Goal: Task Accomplishment & Management: Manage account settings

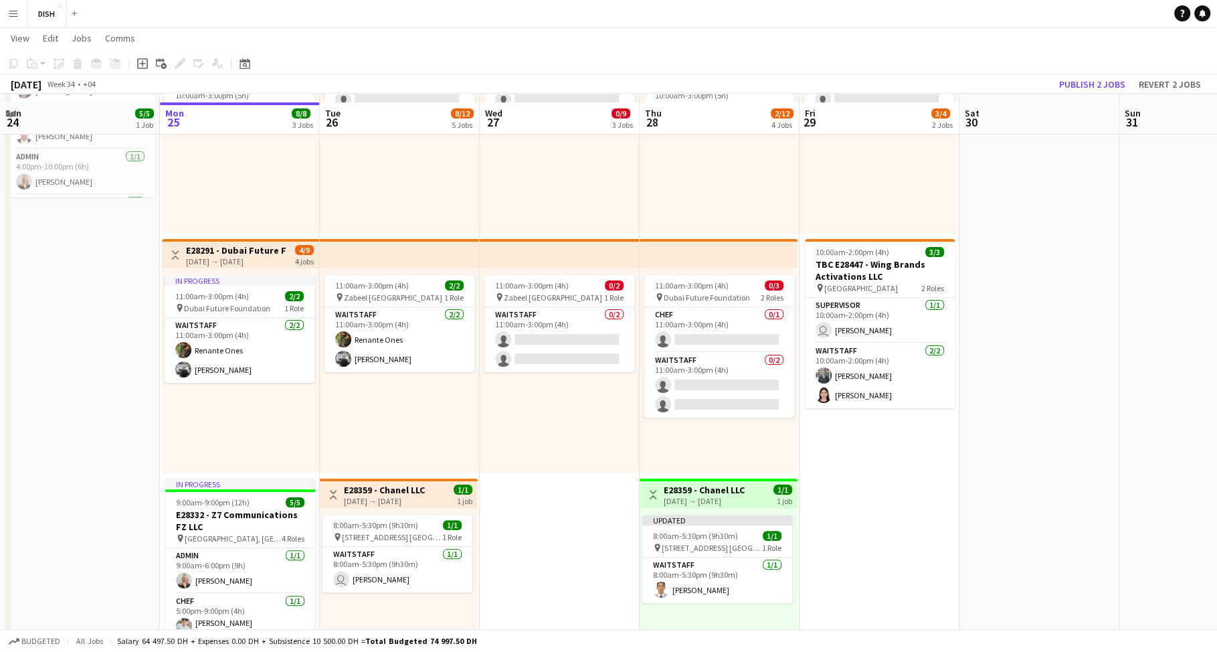
scroll to position [460, 0]
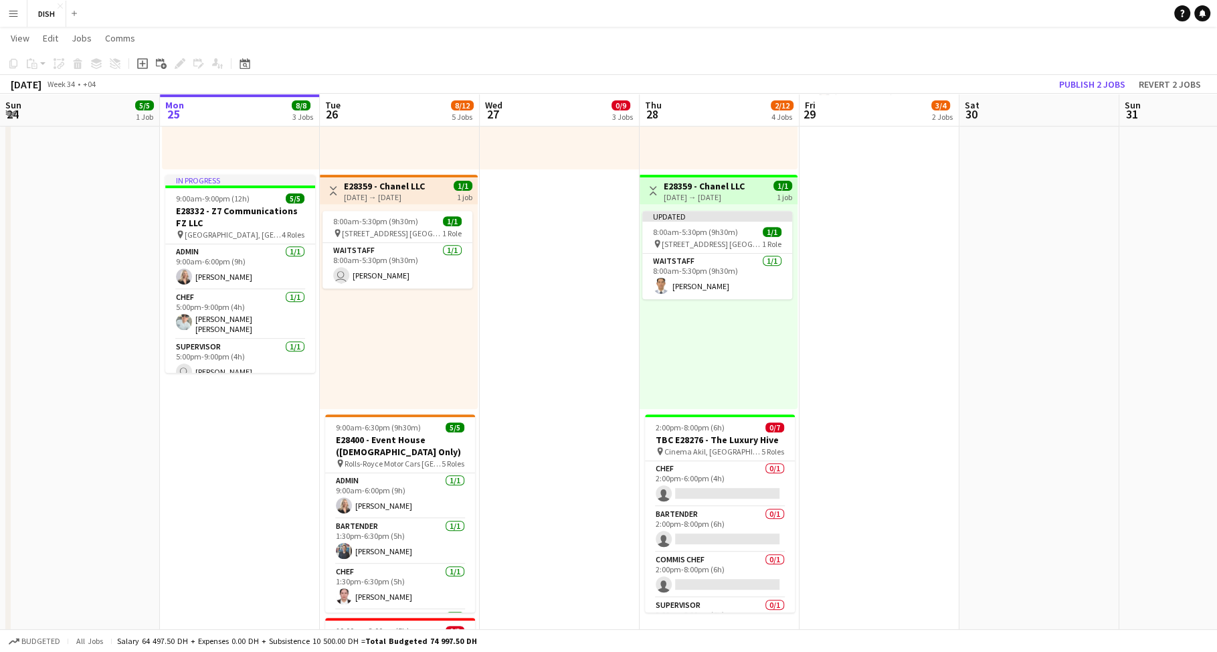
click at [836, 395] on app-date-cell "10:00am-3:00pm (5h) 0/1 pin [GEOGRAPHIC_DATA], Sheikh Zayed Rd - Al Quoz - Al Q…" at bounding box center [879, 265] width 160 height 1151
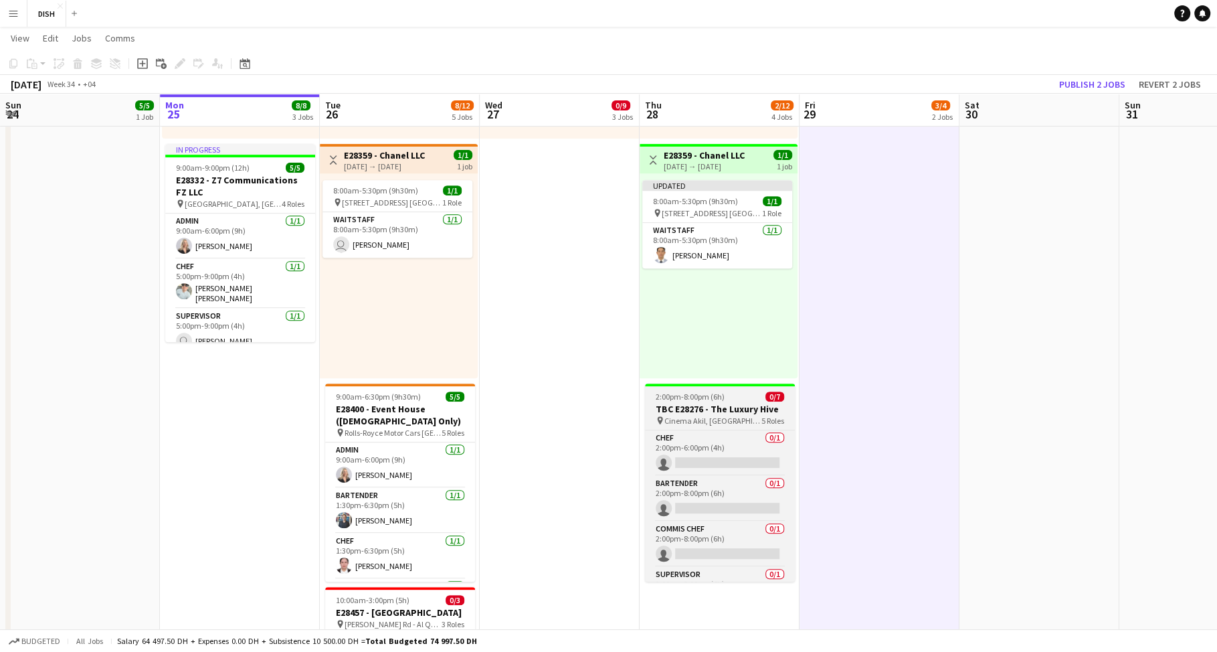
click at [738, 397] on div "2:00pm-8:00pm (6h) 0/7" at bounding box center [720, 396] width 150 height 10
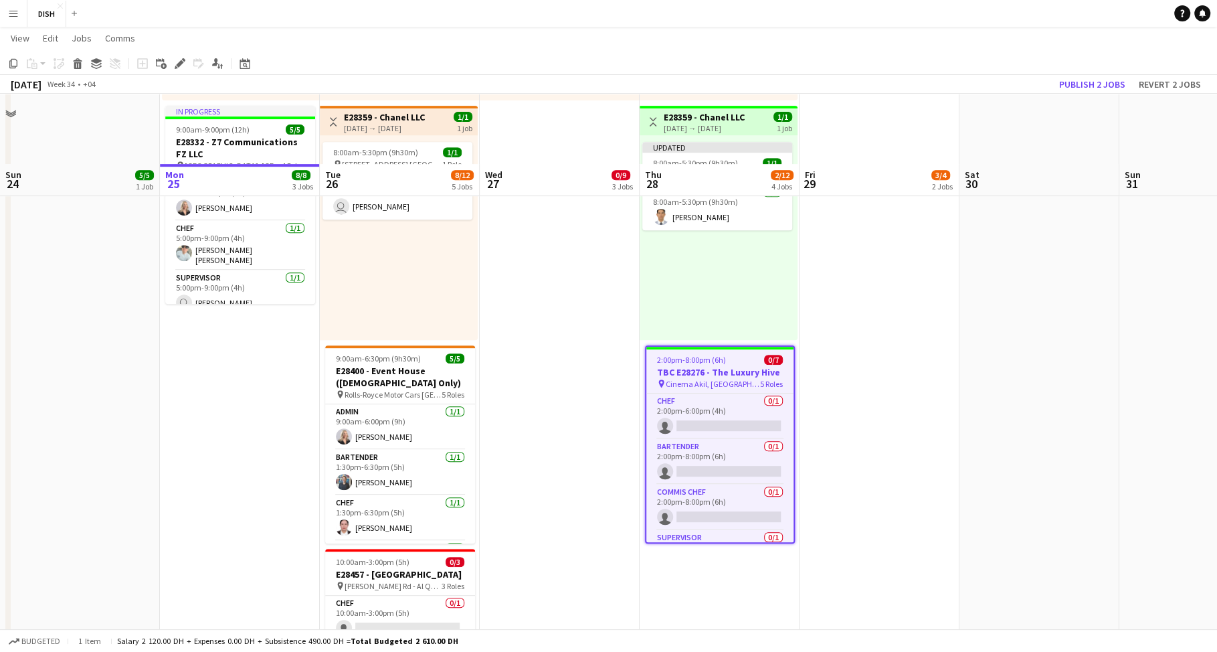
scroll to position [611, 0]
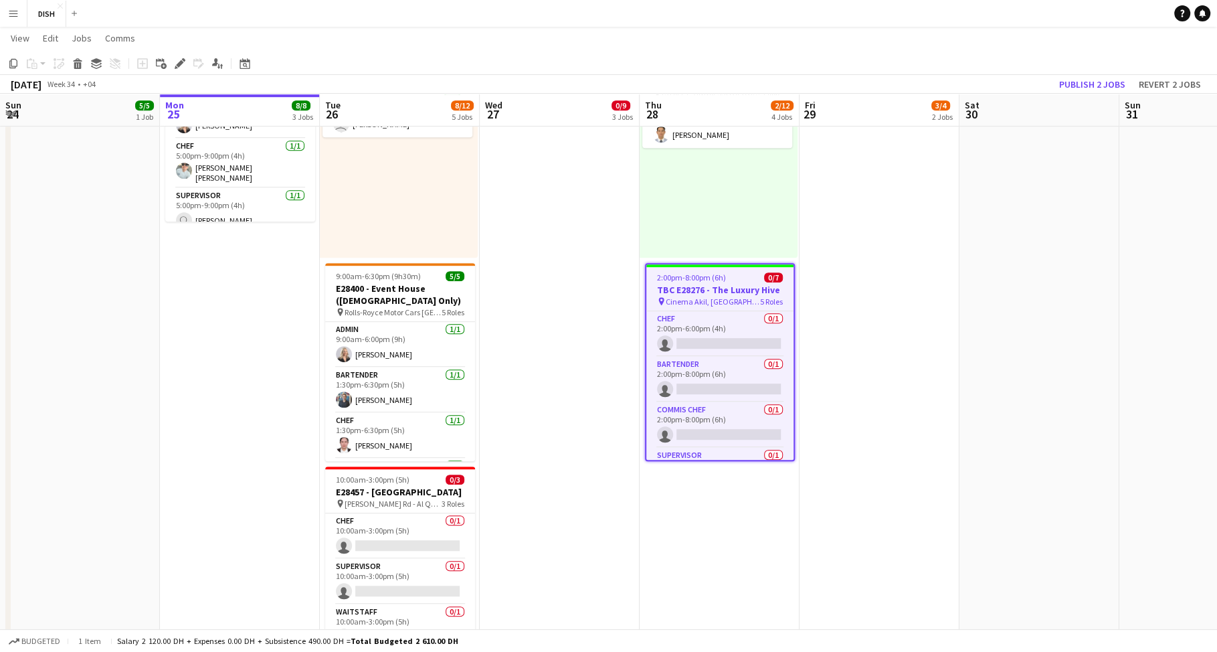
click at [723, 491] on app-date-cell "Updated 10:00am-3:00pm (5h) 1/1 pin [GEOGRAPHIC_DATA], Sheikh Zayed Rd - Al Quo…" at bounding box center [720, 114] width 160 height 1151
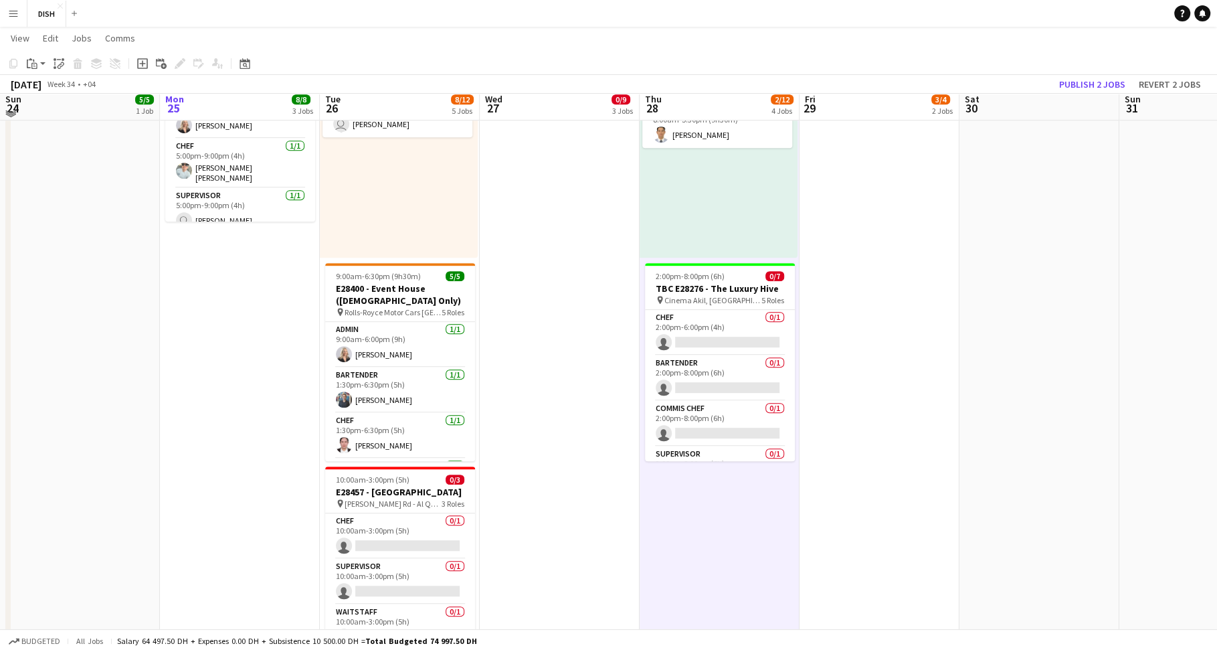
scroll to position [0, 0]
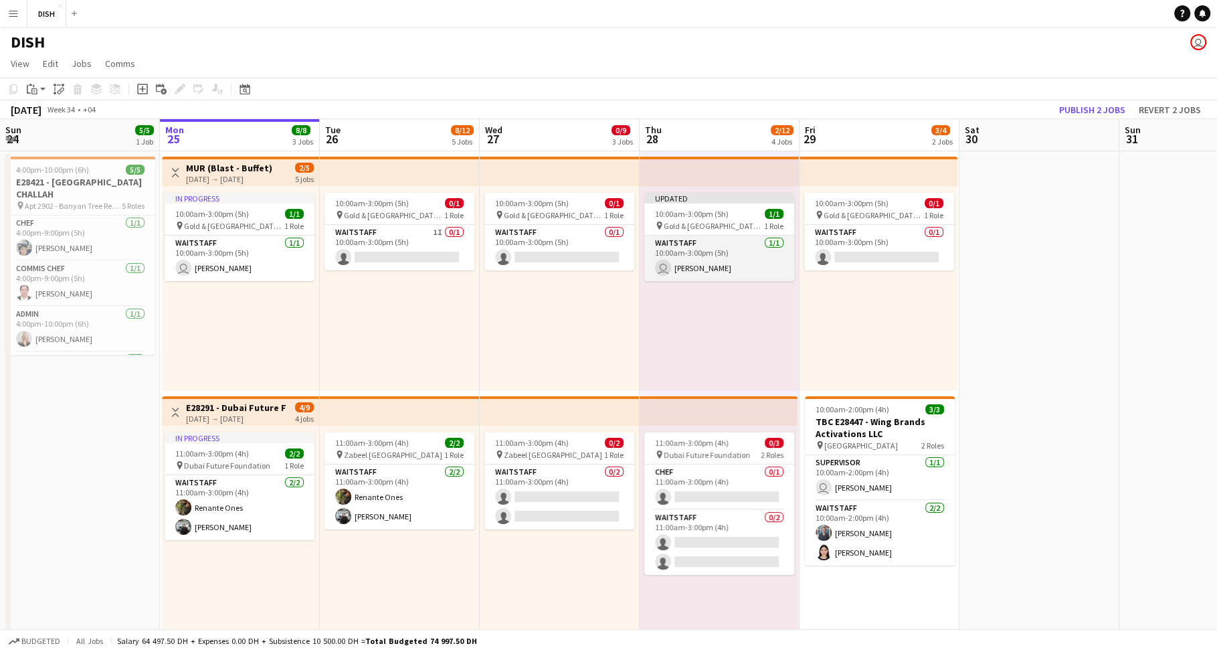
click at [740, 237] on app-card-role "Waitstaff [DATE] 10:00am-3:00pm (5h) user [PERSON_NAME]" at bounding box center [719, 257] width 150 height 45
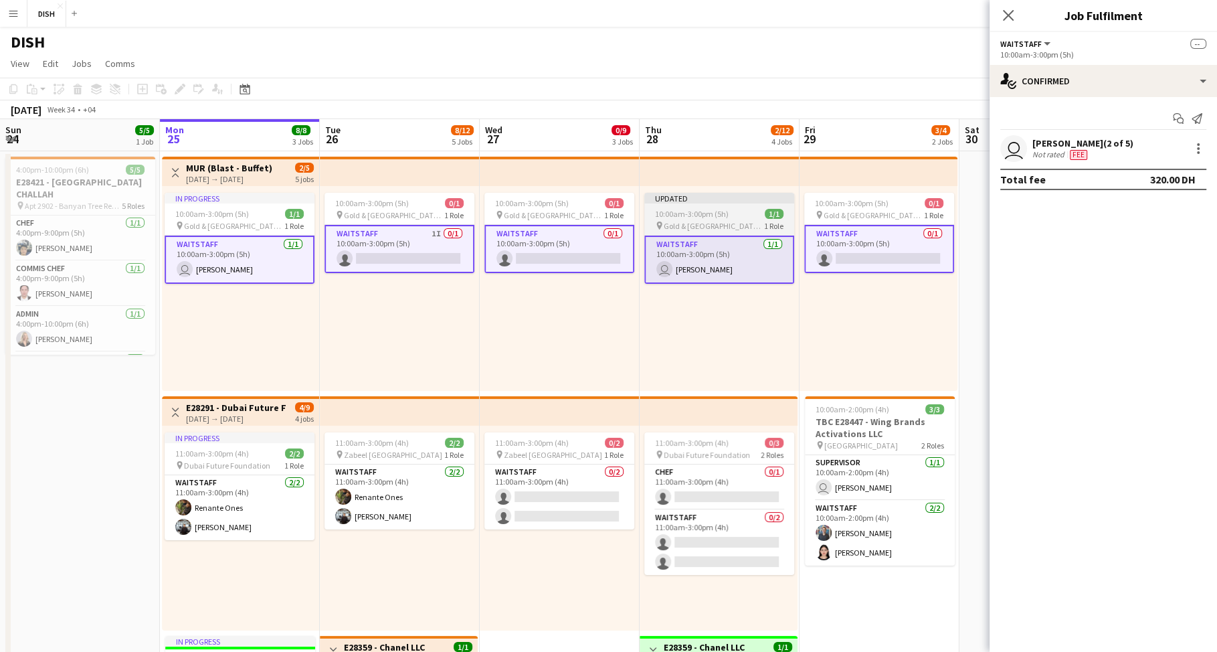
click at [721, 216] on span "10:00am-3:00pm (5h)" at bounding box center [692, 214] width 74 height 10
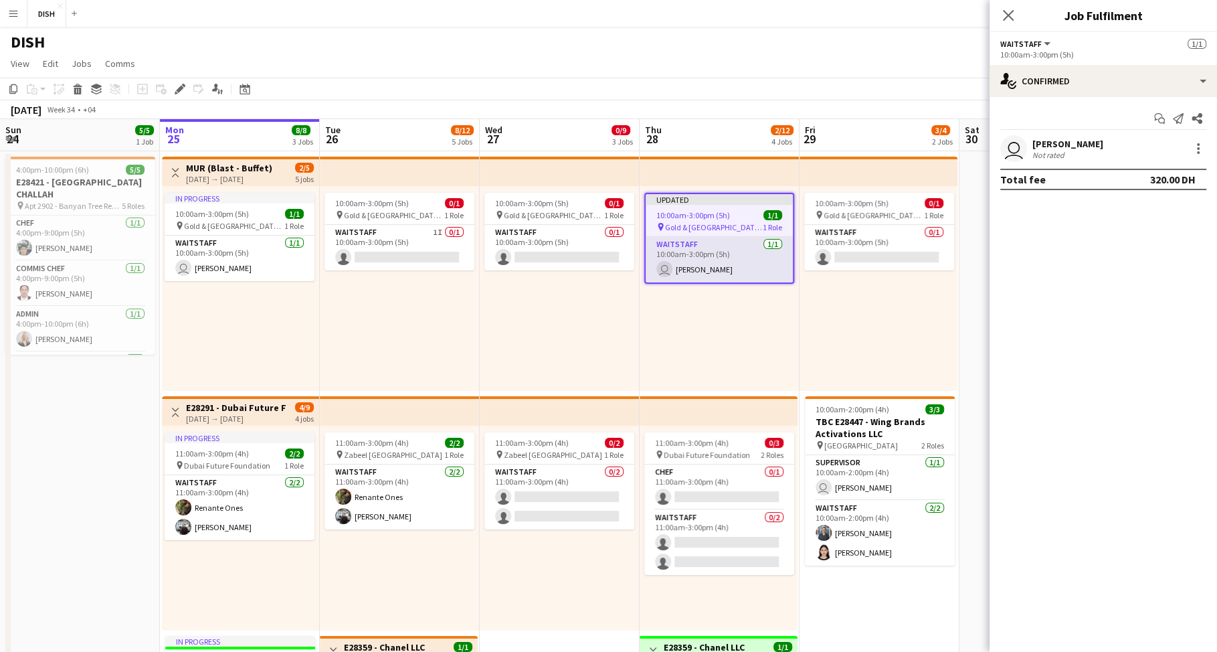
click at [729, 253] on app-card-role "Waitstaff [DATE] 10:00am-3:00pm (5h) user [PERSON_NAME]" at bounding box center [719, 259] width 147 height 45
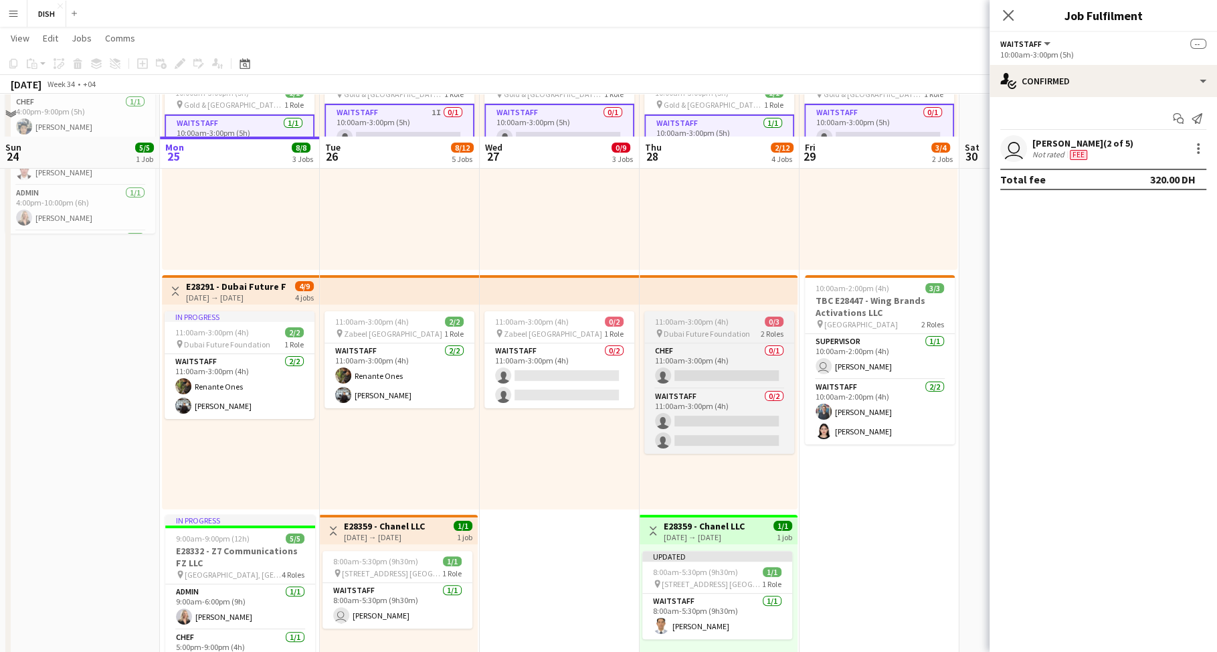
scroll to position [300, 0]
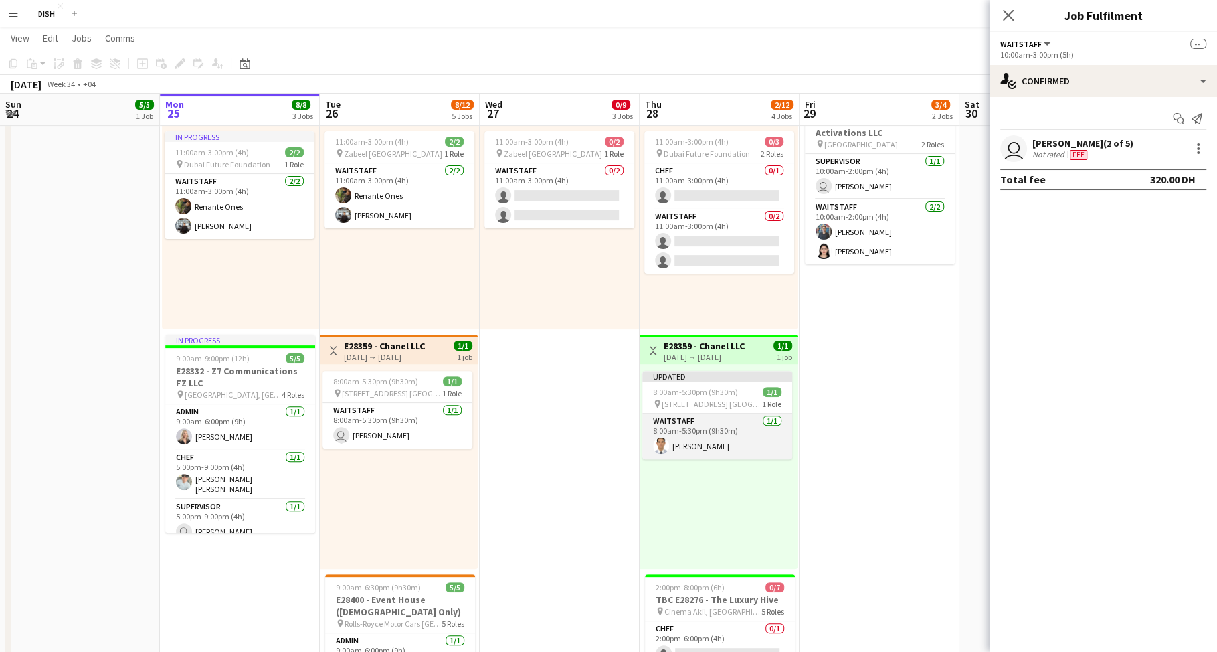
click at [731, 424] on app-card-role "Waitstaff [DATE] 8:00am-5:30pm (9h30m) [PERSON_NAME]" at bounding box center [717, 435] width 150 height 45
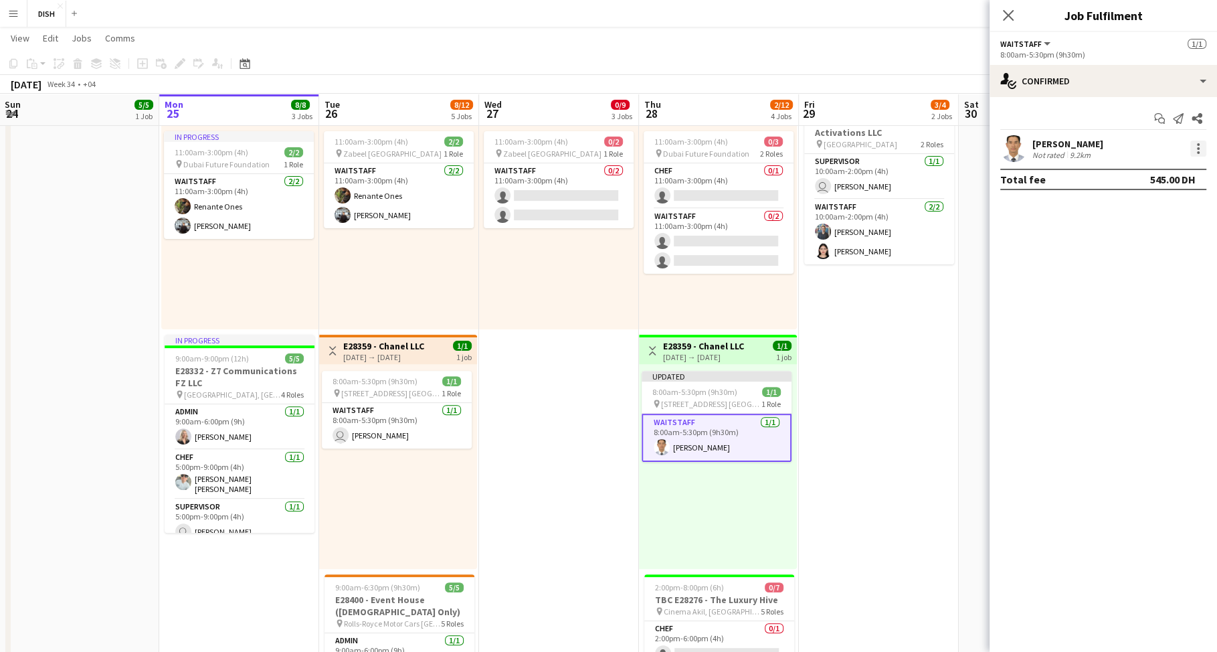
click at [1198, 145] on div at bounding box center [1198, 144] width 3 height 3
click at [1172, 262] on button "Remove" at bounding box center [1154, 270] width 104 height 32
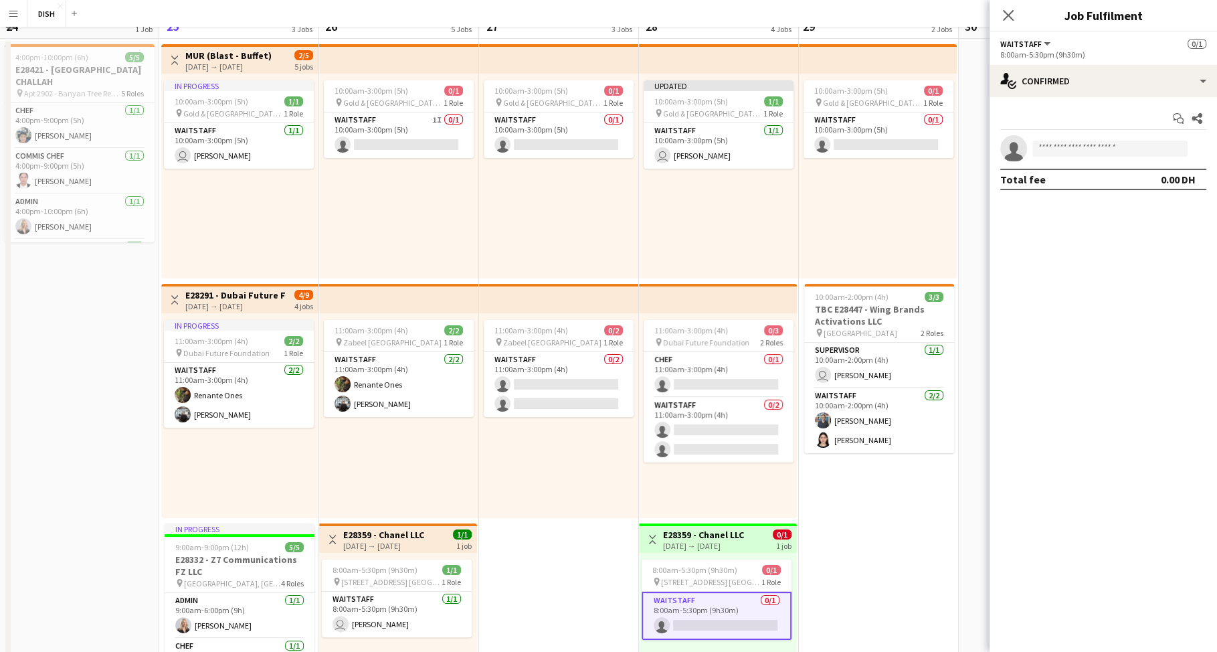
scroll to position [0, 0]
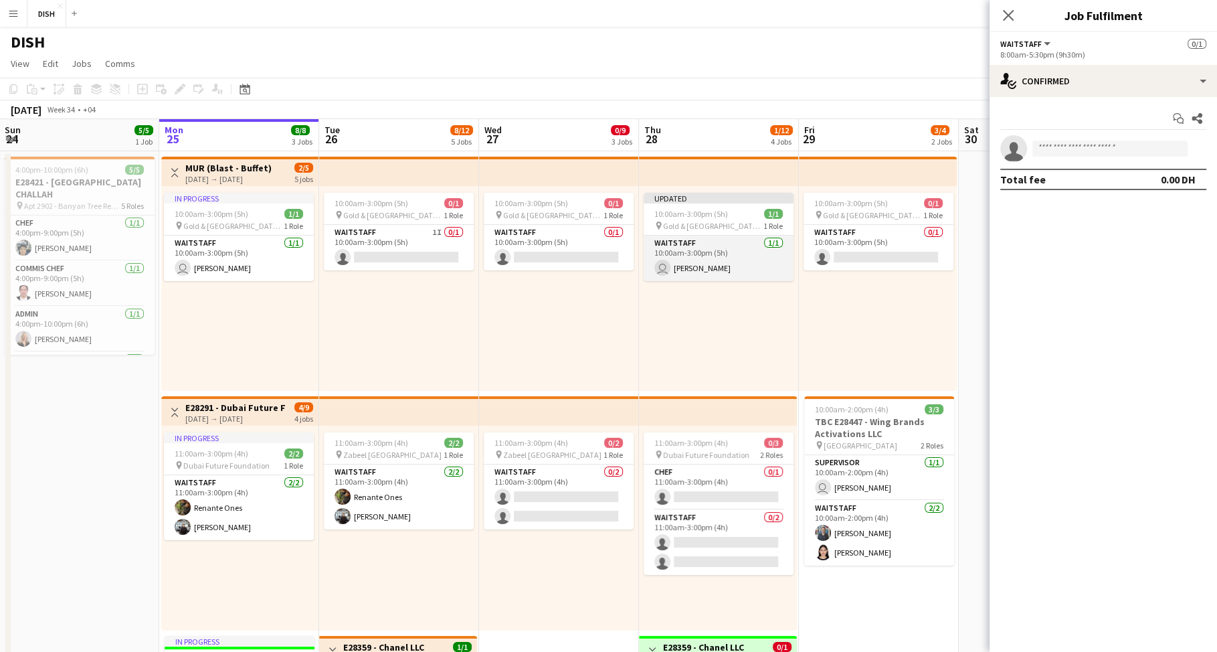
click at [760, 242] on app-card-role "Waitstaff [DATE] 10:00am-3:00pm (5h) user [PERSON_NAME]" at bounding box center [719, 257] width 150 height 45
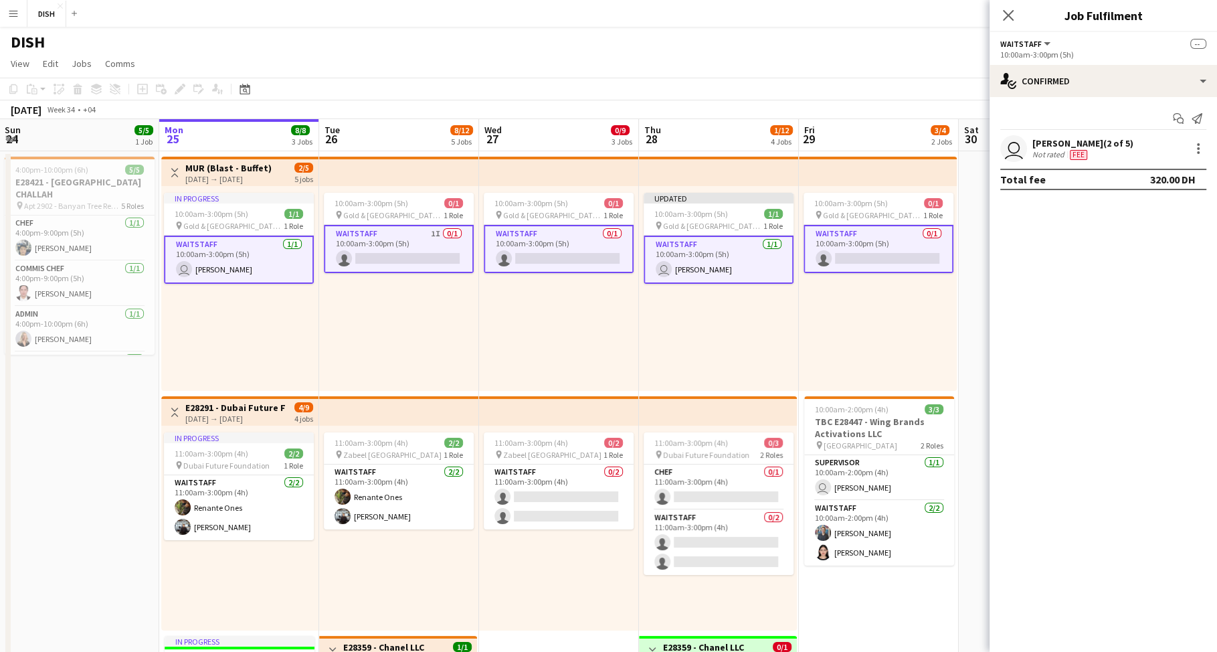
click at [739, 254] on app-card-role "Waitstaff [DATE] 10:00am-3:00pm (5h) user [PERSON_NAME]" at bounding box center [719, 259] width 150 height 48
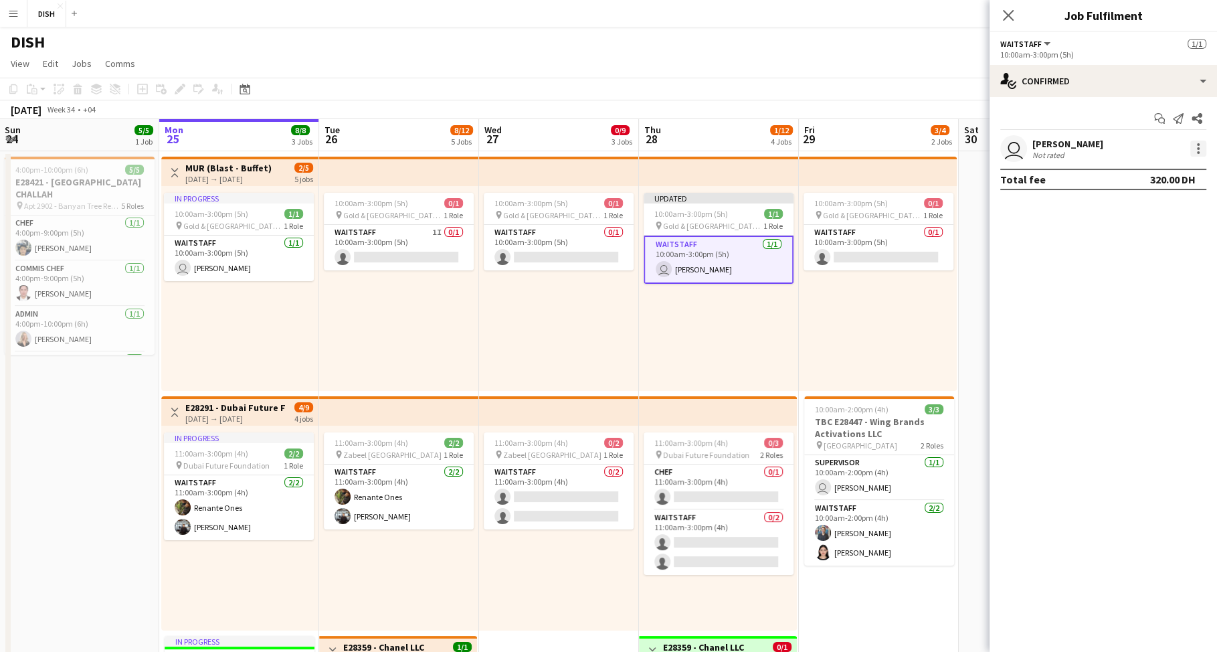
click at [1194, 149] on div at bounding box center [1198, 148] width 16 height 16
click at [1181, 262] on button "Remove" at bounding box center [1154, 270] width 104 height 32
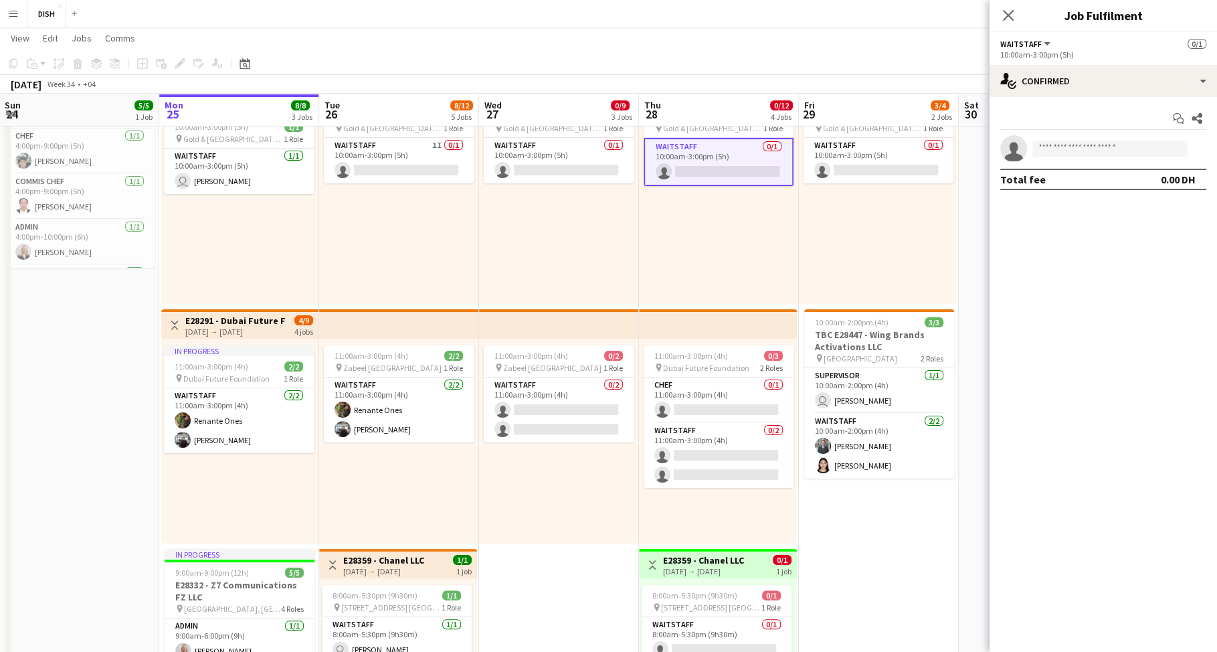
scroll to position [297, 0]
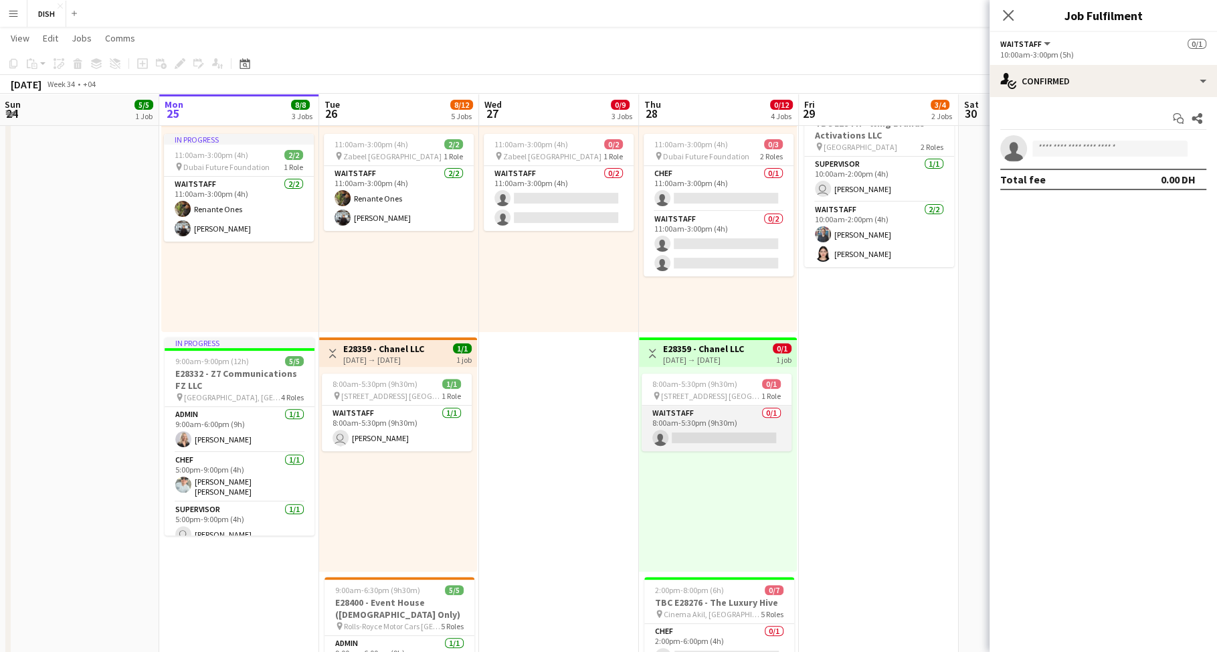
click at [727, 431] on app-card-role "Waitstaff 0/1 8:00am-5:30pm (9h30m) single-neutral-actions" at bounding box center [717, 427] width 150 height 45
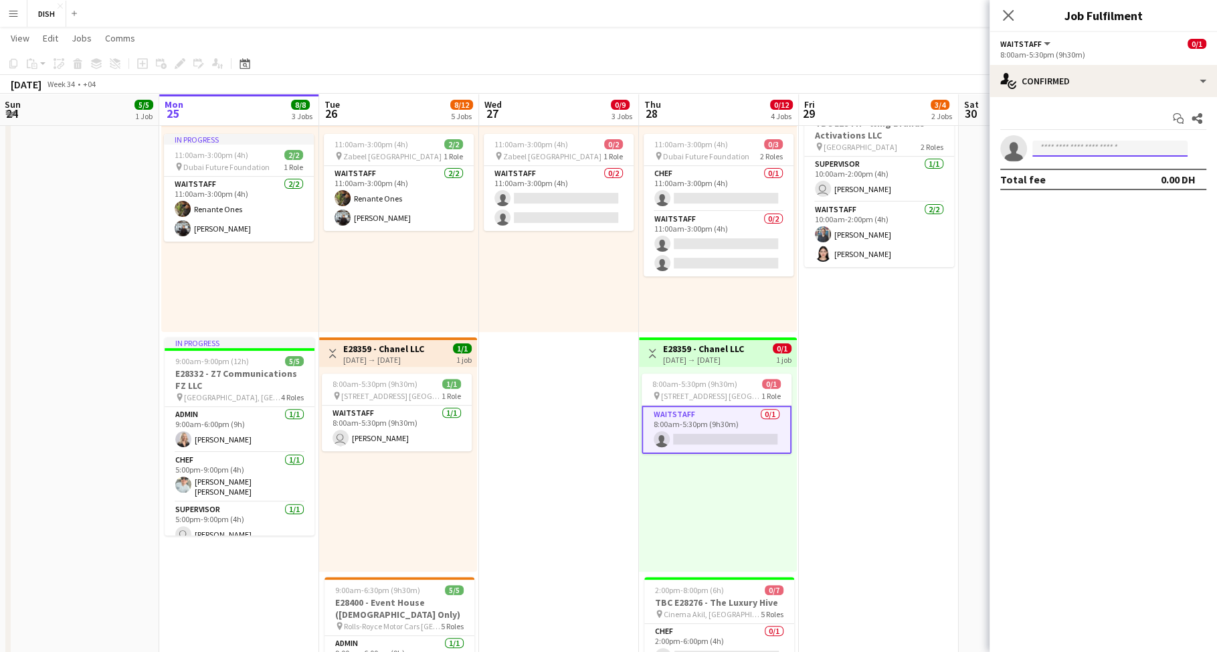
click at [1078, 145] on input at bounding box center [1109, 148] width 155 height 16
type input "******"
click at [1094, 177] on span "[EMAIL_ADDRESS][DOMAIN_NAME]" at bounding box center [1110, 178] width 134 height 11
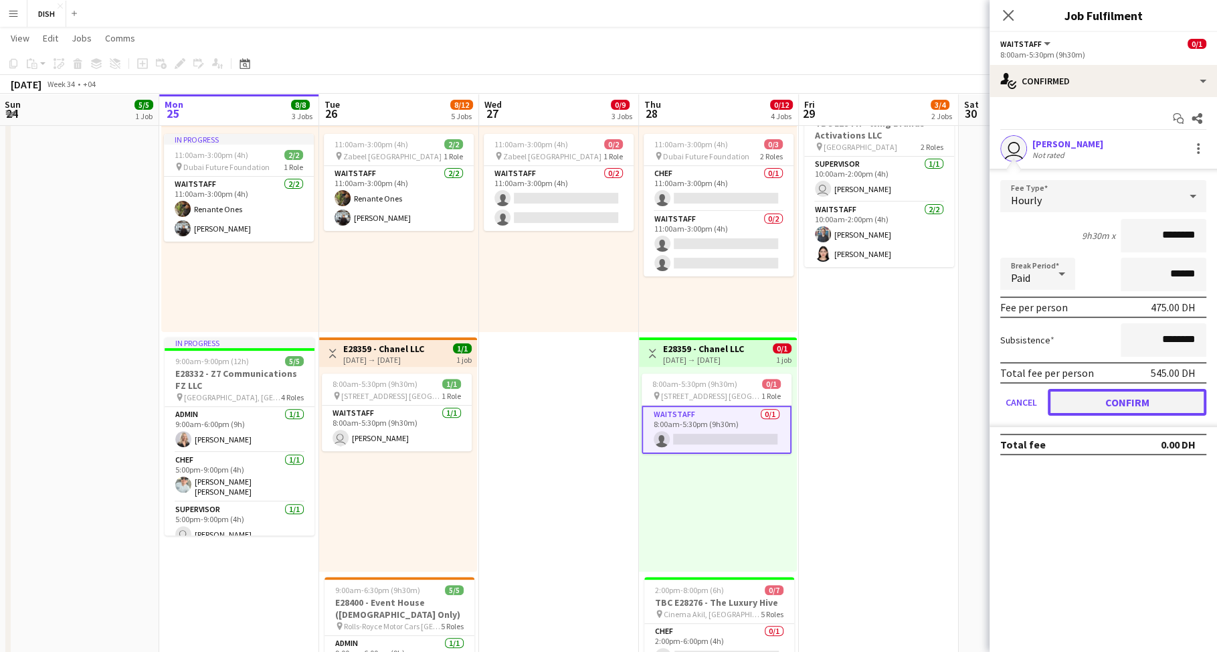
click at [1148, 401] on button "Confirm" at bounding box center [1127, 402] width 159 height 27
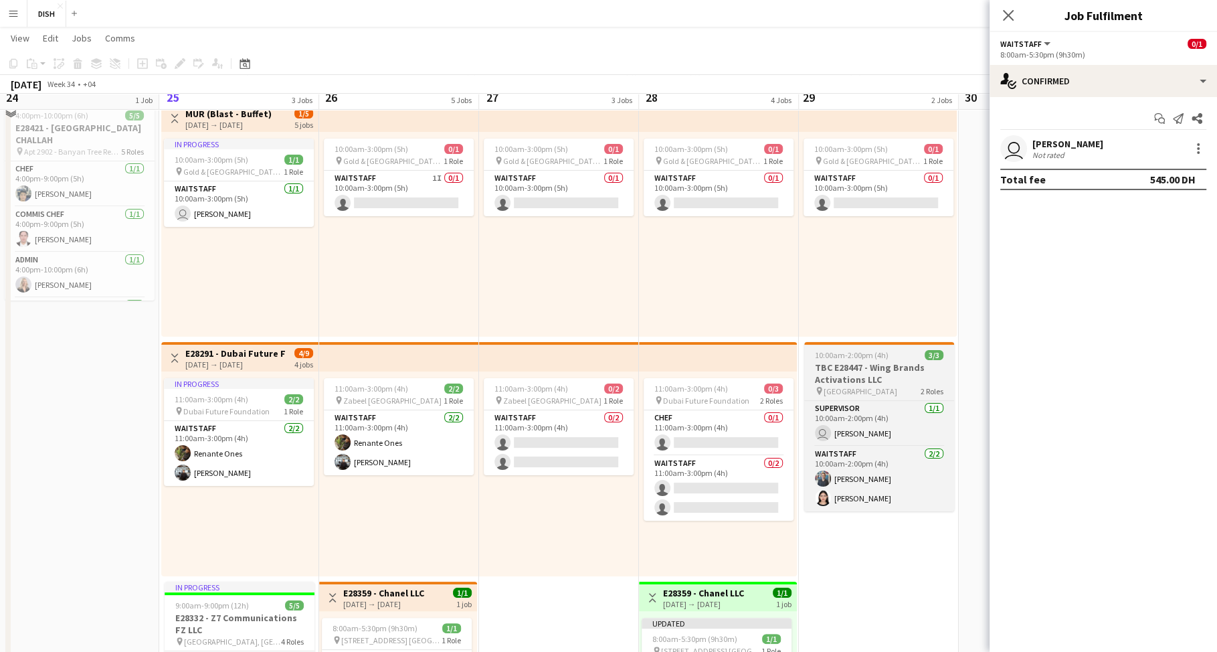
scroll to position [37, 0]
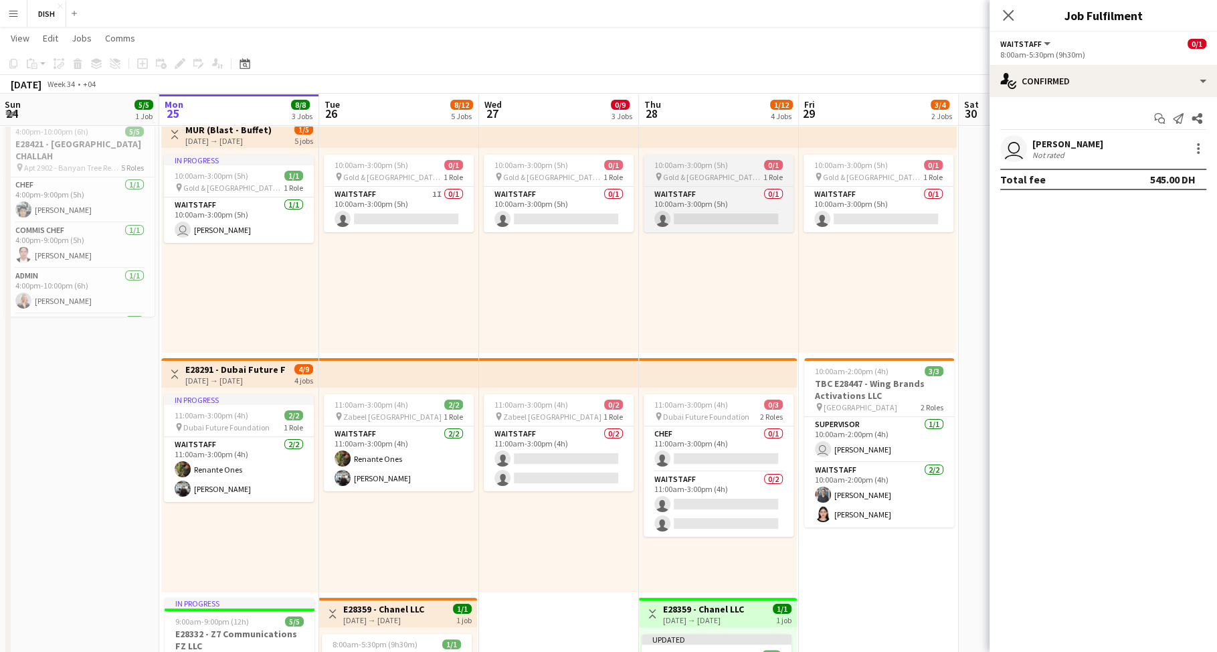
click at [714, 173] on span "Gold & [GEOGRAPHIC_DATA], [PERSON_NAME] Rd - Al Quoz - Al Quoz Industrial Area …" at bounding box center [713, 177] width 100 height 10
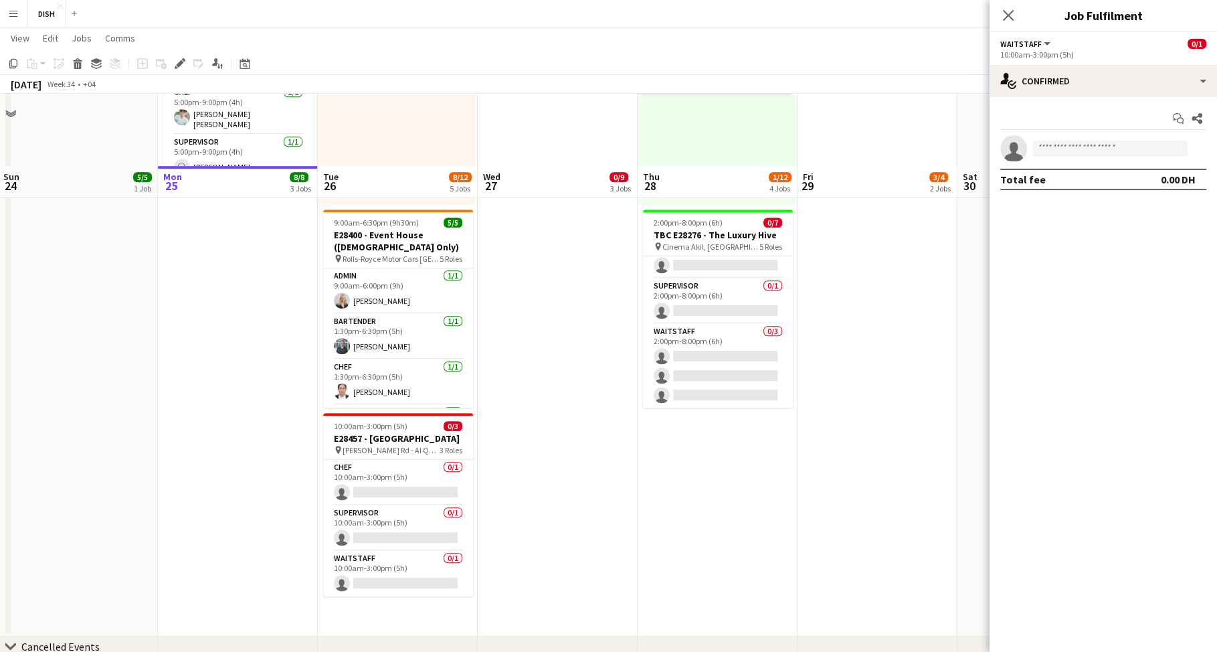
scroll to position [736, 0]
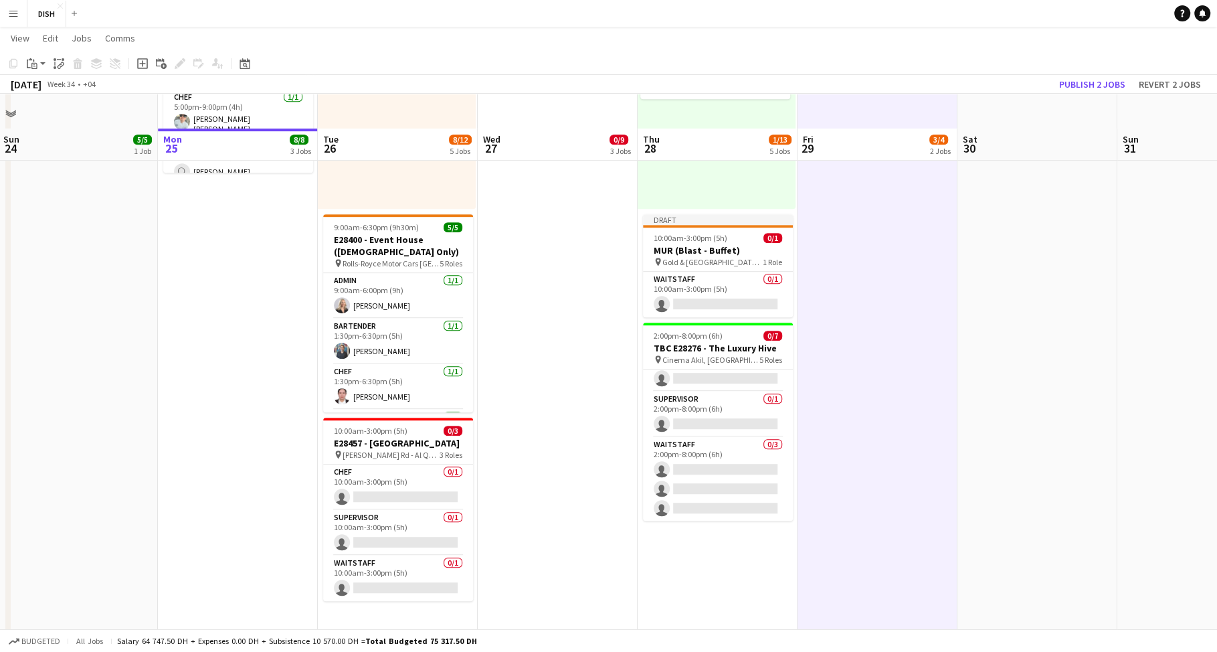
scroll to position [644, 0]
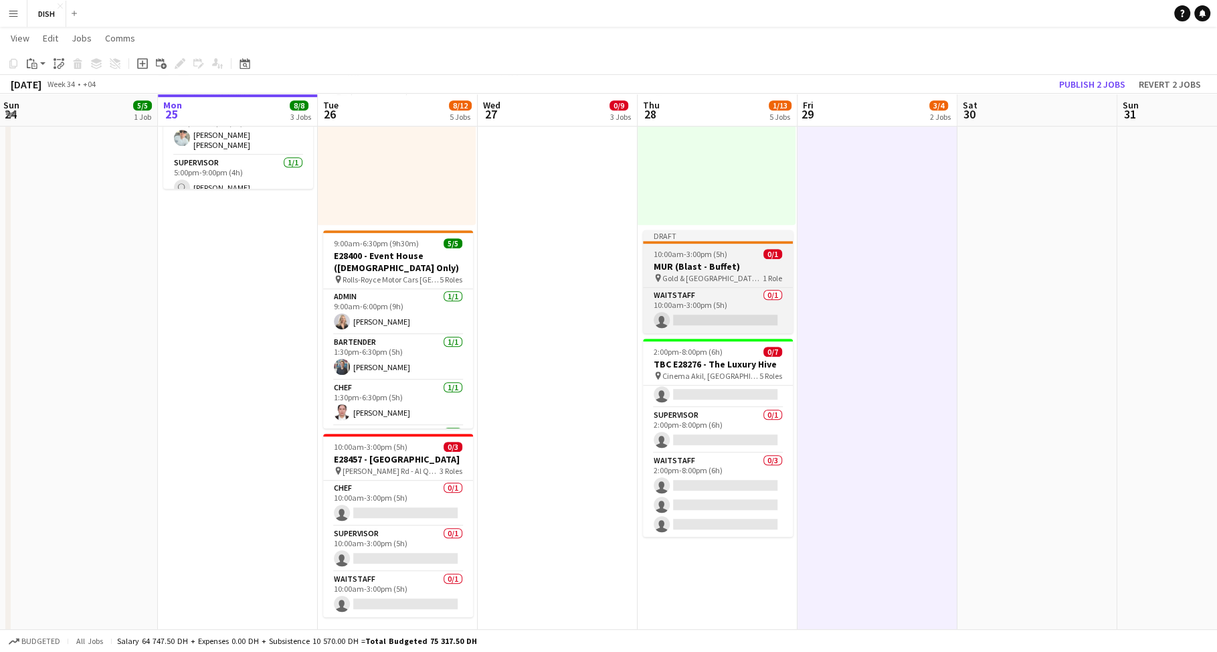
click at [719, 262] on h3 "MUR (Blast - Buffet)" at bounding box center [718, 266] width 150 height 12
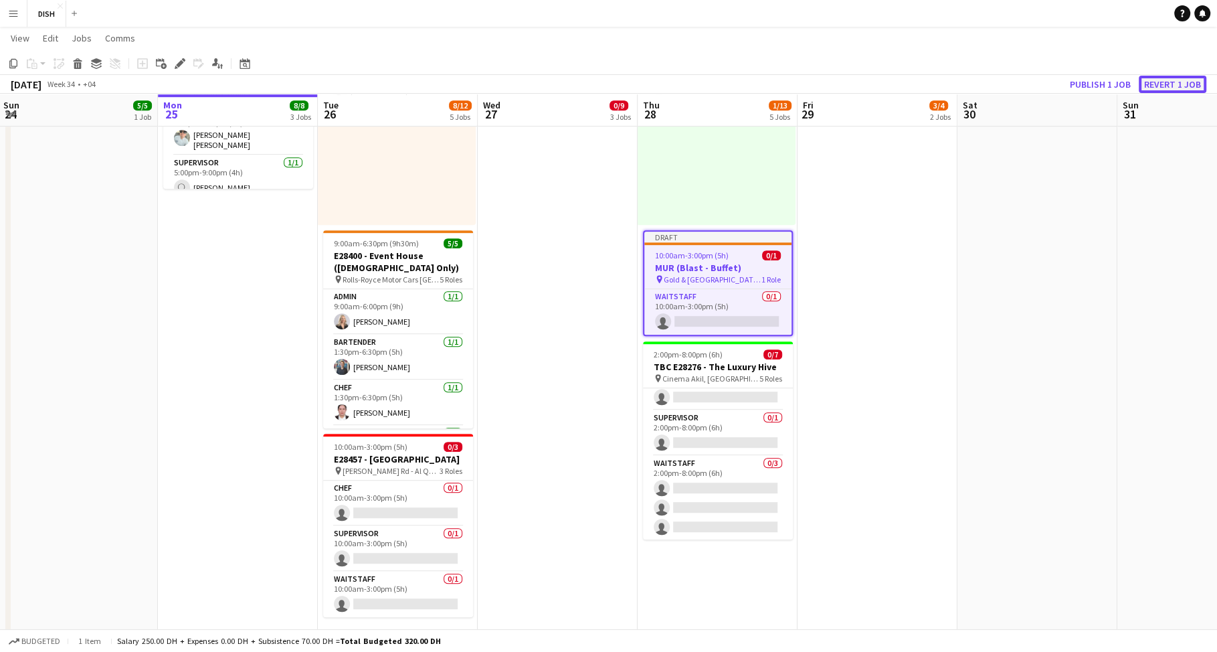
click at [1181, 83] on button "Revert 1 job" at bounding box center [1173, 84] width 68 height 17
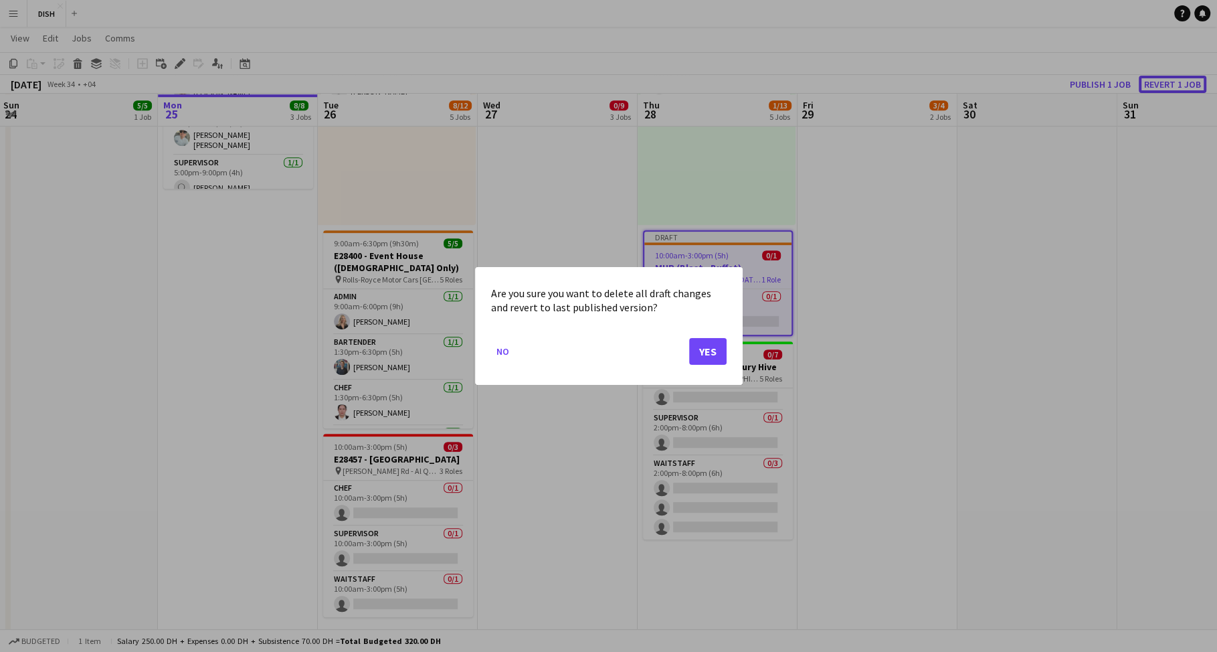
scroll to position [0, 0]
click at [710, 350] on button "Yes" at bounding box center [707, 351] width 37 height 27
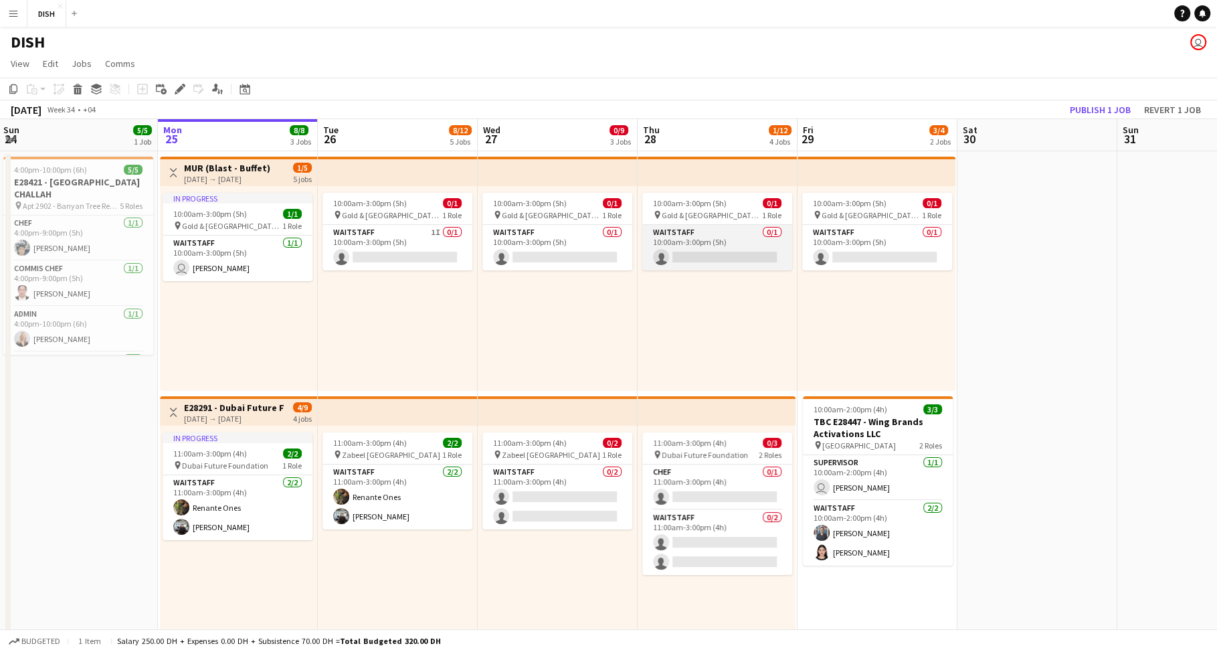
click at [707, 234] on app-card-role "Waitstaff 0/1 10:00am-3:00pm (5h) single-neutral-actions" at bounding box center [717, 247] width 150 height 45
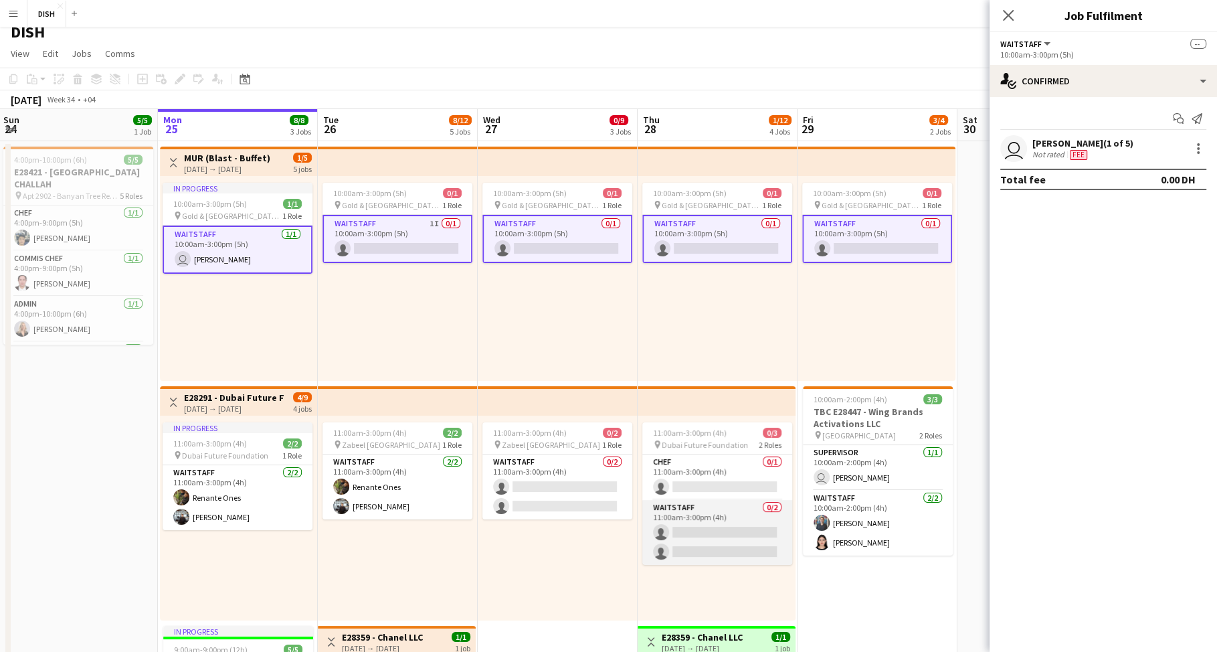
scroll to position [126, 0]
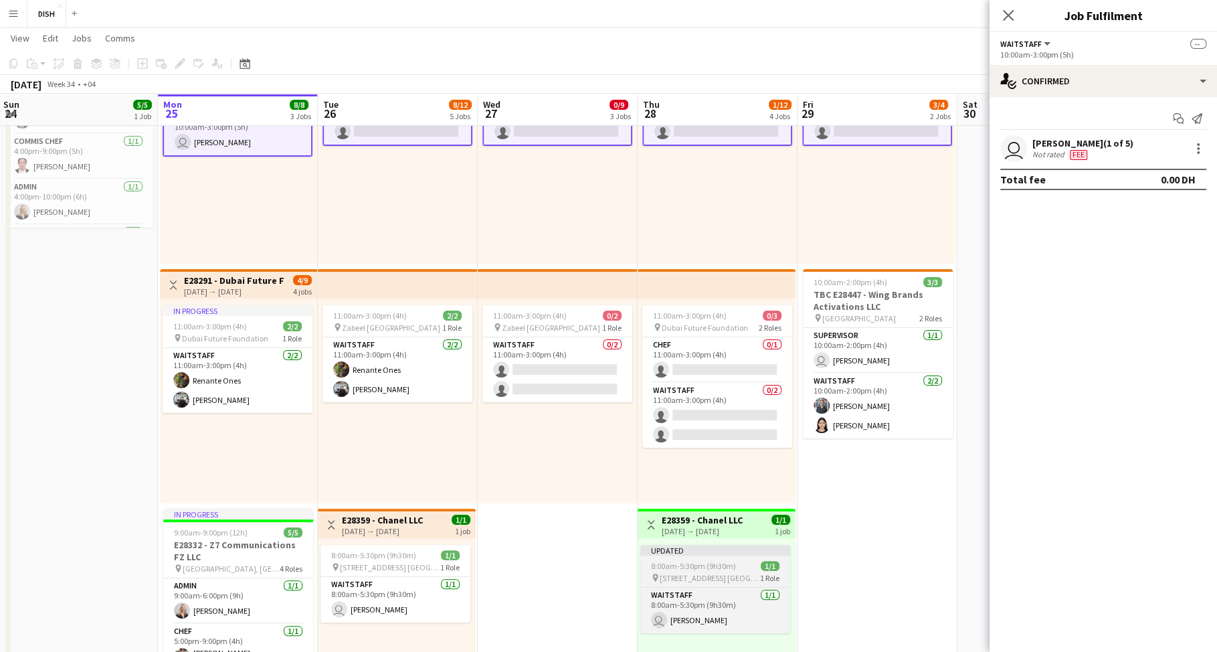
click at [733, 563] on div "8:00am-5:30pm (9h30m) 1/1" at bounding box center [715, 566] width 150 height 10
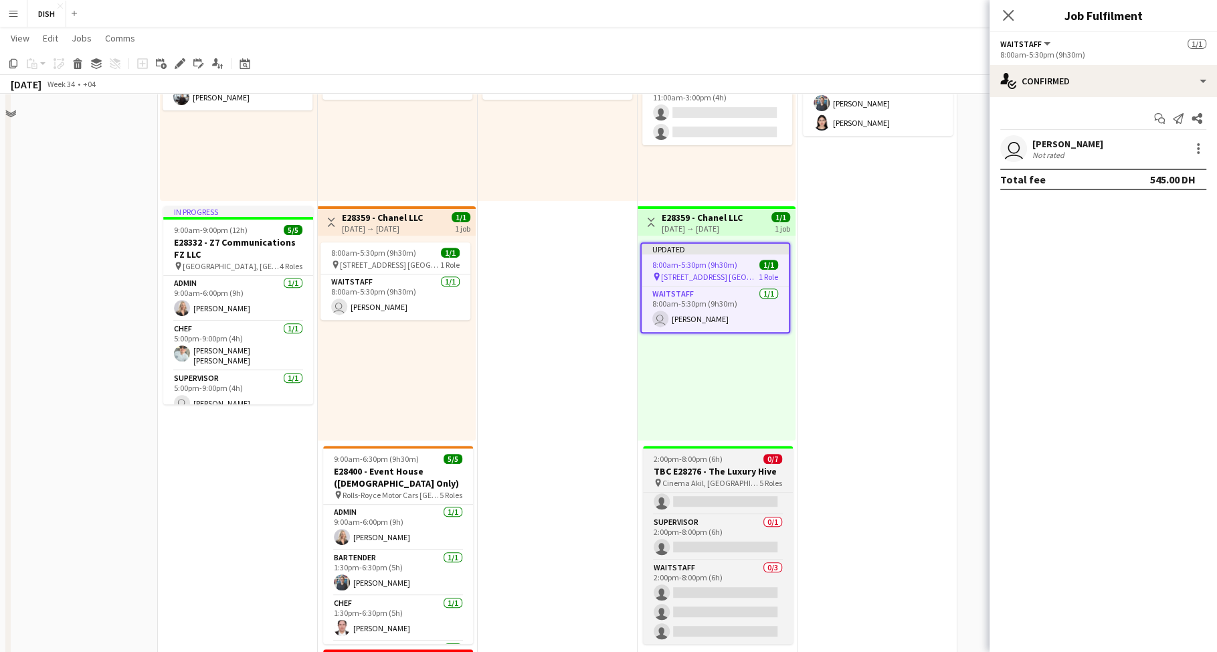
scroll to position [442, 0]
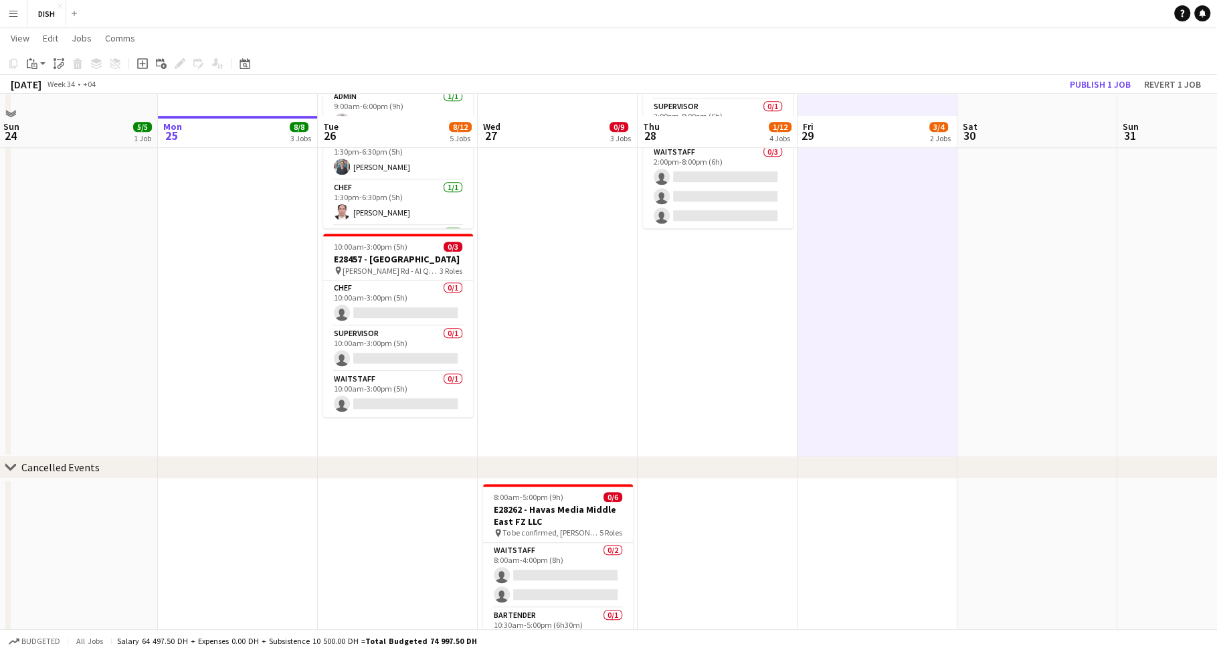
scroll to position [923, 0]
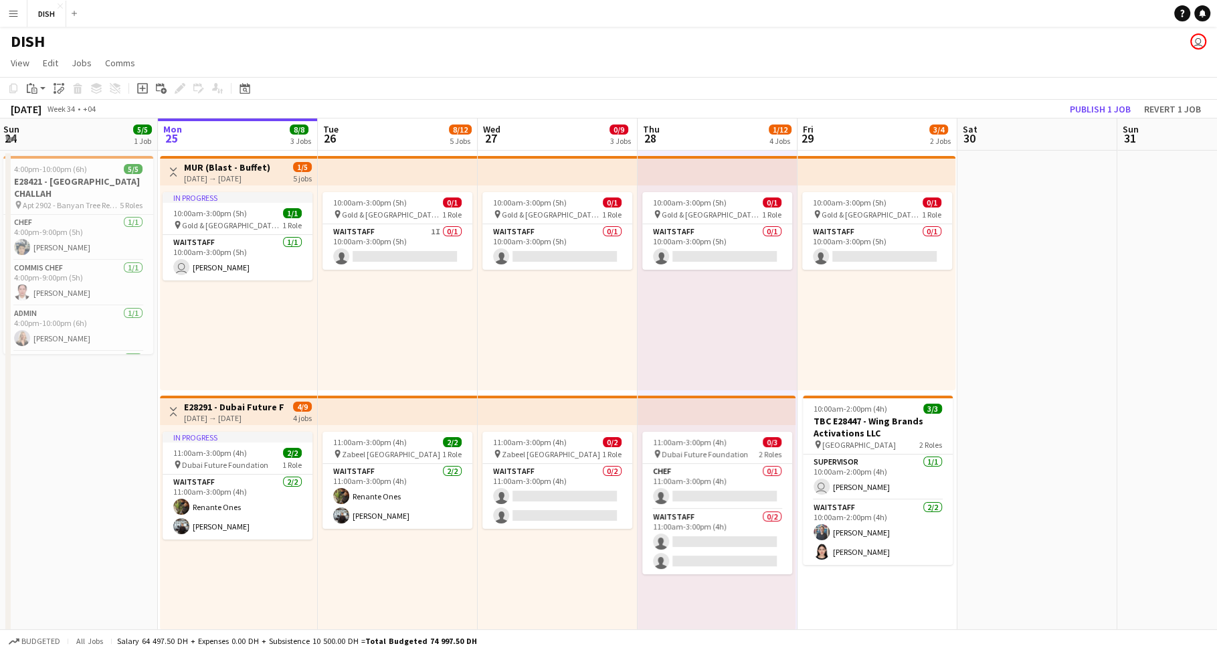
scroll to position [0, 0]
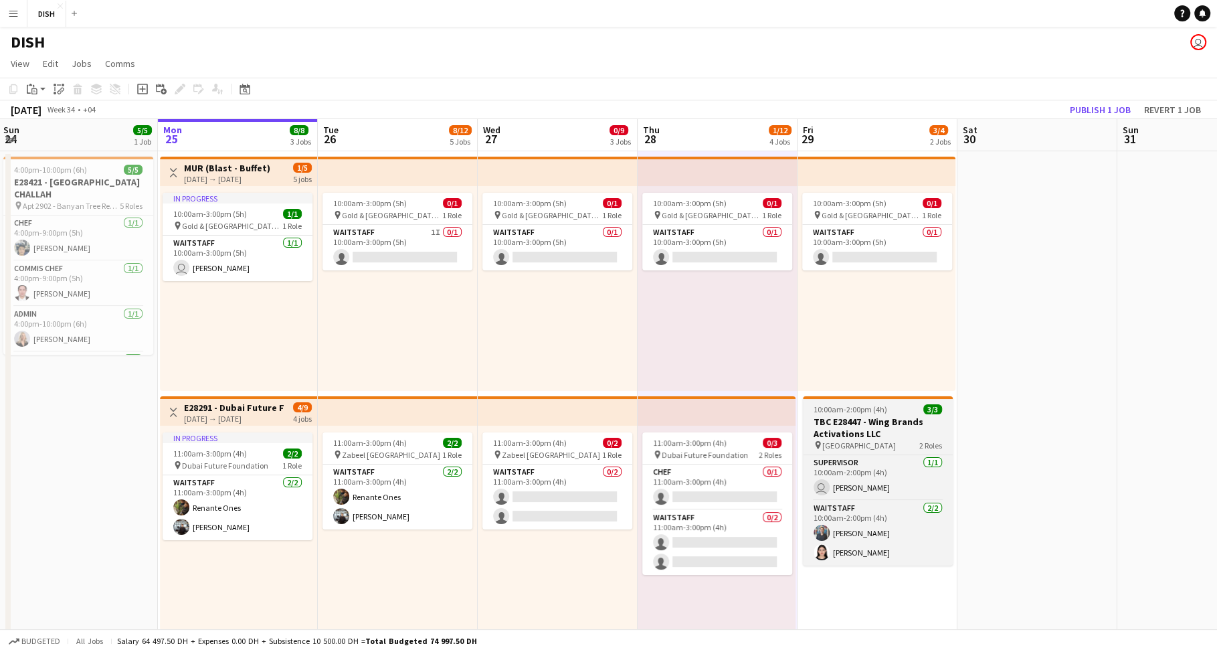
click at [875, 436] on h3 "TBC E28447 - Wing Brands Activations LLC" at bounding box center [878, 427] width 150 height 24
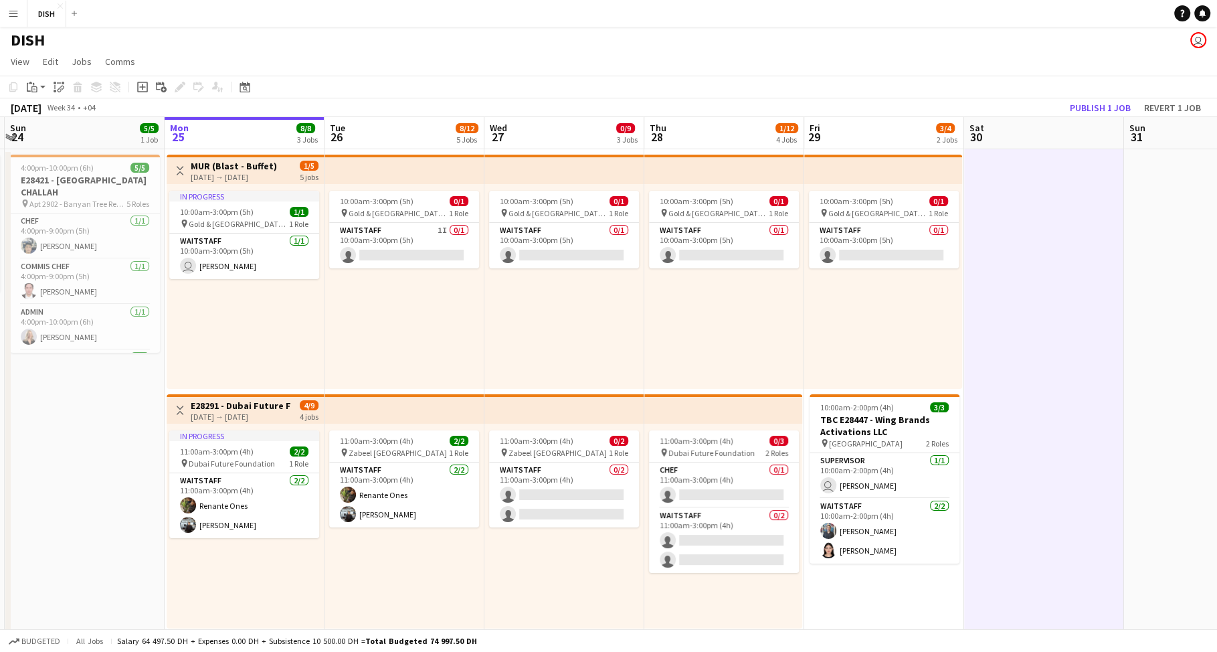
scroll to position [34, 0]
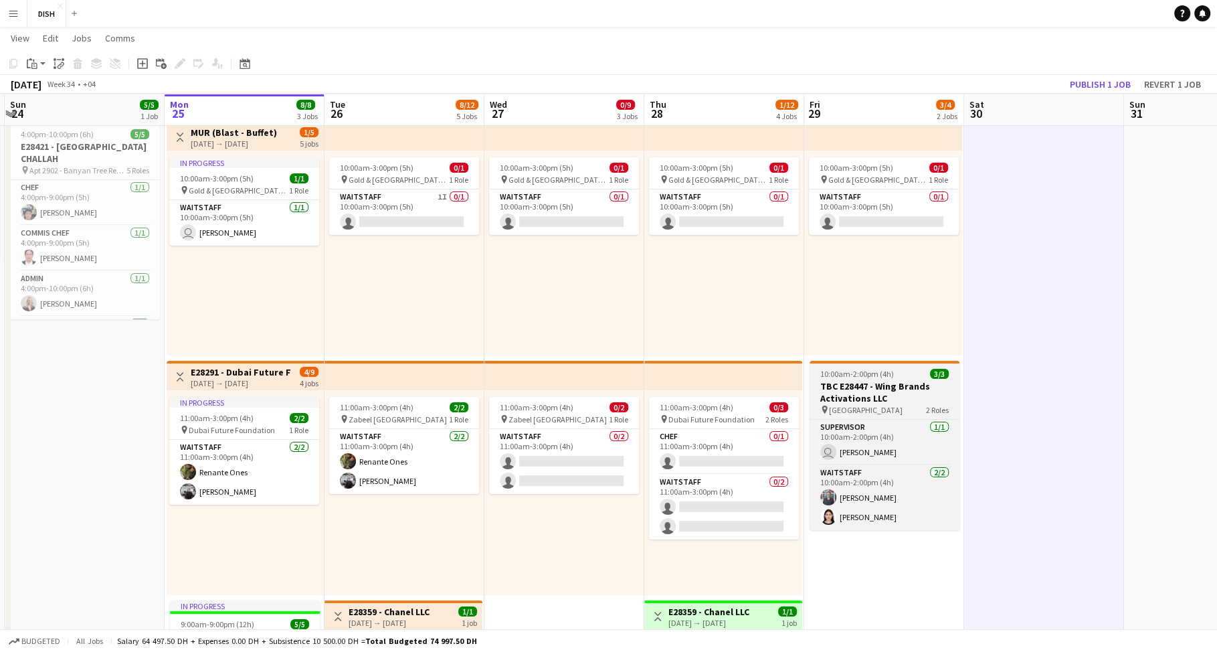
click at [896, 388] on h3 "TBC E28447 - Wing Brands Activations LLC" at bounding box center [884, 392] width 150 height 24
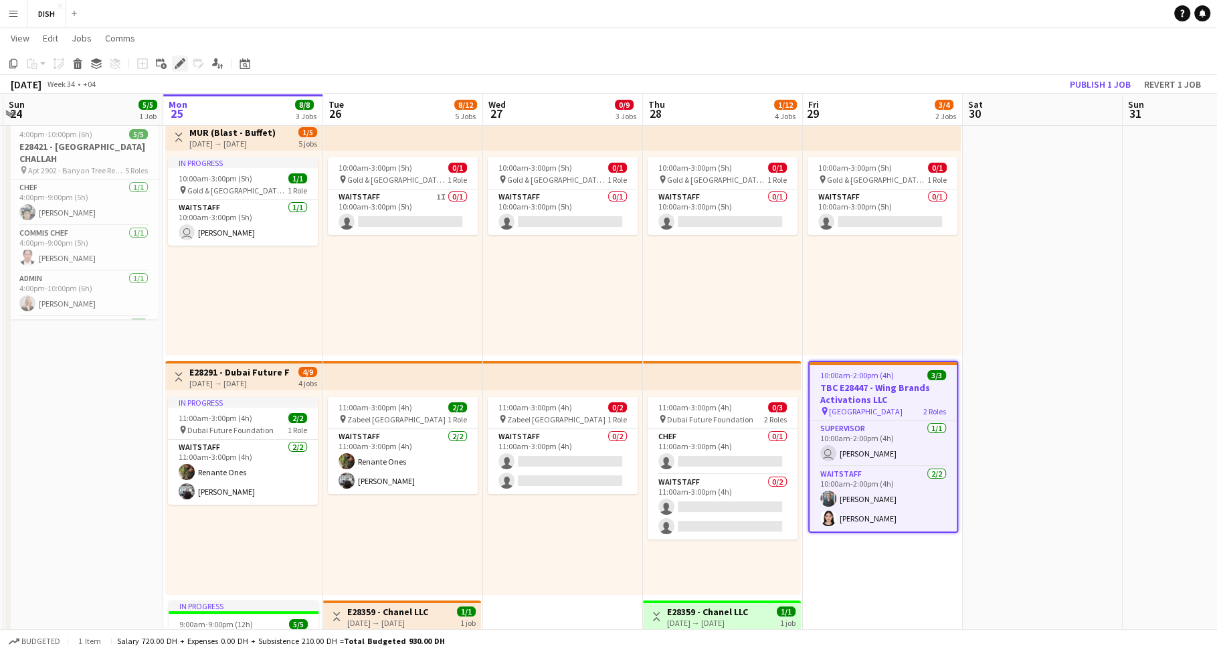
click at [177, 64] on icon "Edit" at bounding box center [180, 63] width 11 height 11
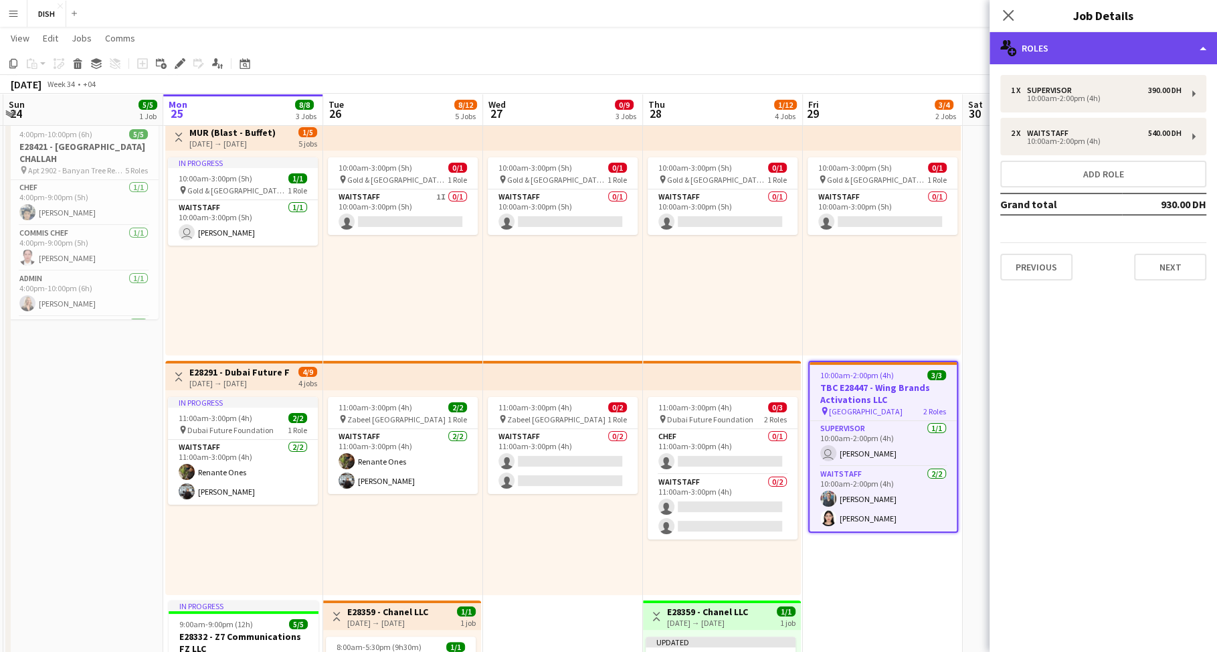
click at [1061, 52] on div "multiple-users-add Roles" at bounding box center [1102, 48] width 227 height 32
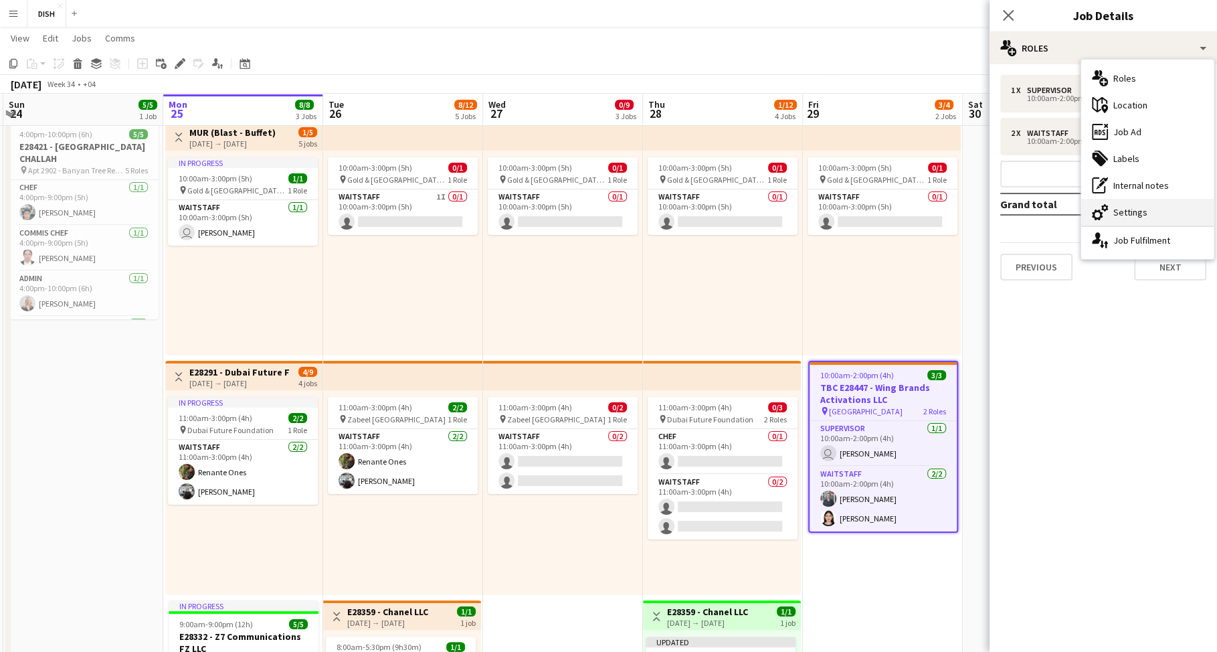
click at [1141, 216] on div "cog-double-3 Settings" at bounding box center [1147, 212] width 132 height 27
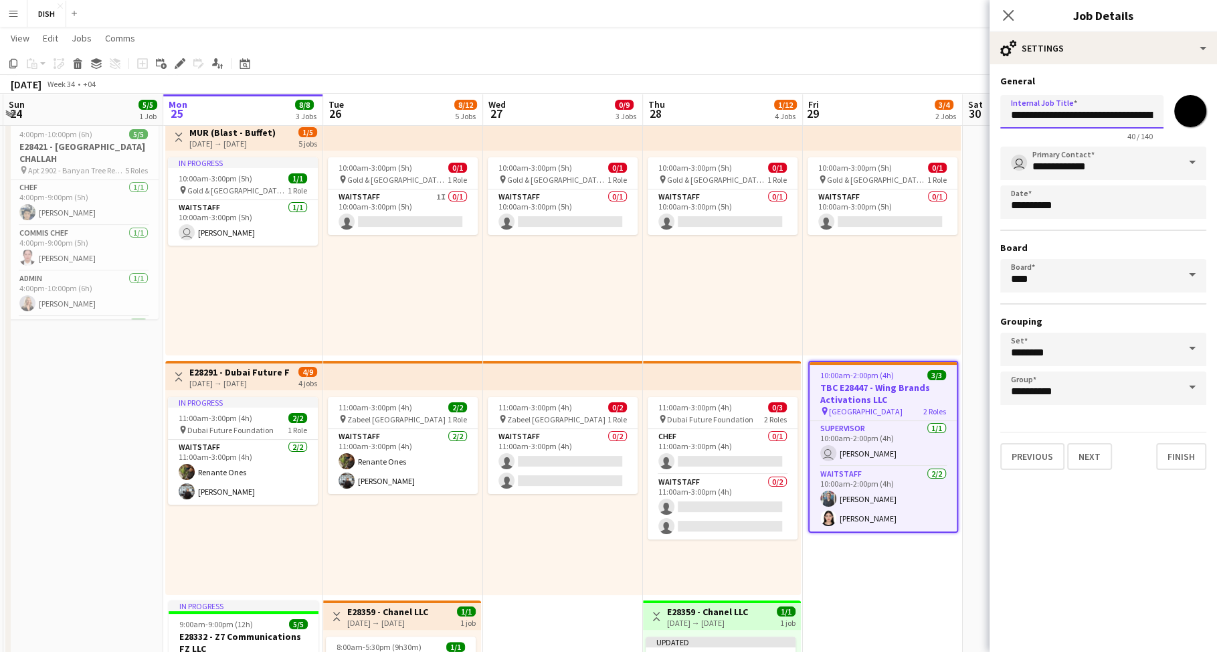
click at [1031, 116] on input "**********" at bounding box center [1081, 111] width 163 height 33
click at [1026, 114] on input "**********" at bounding box center [1081, 111] width 163 height 33
click at [1020, 116] on input "**********" at bounding box center [1081, 111] width 163 height 33
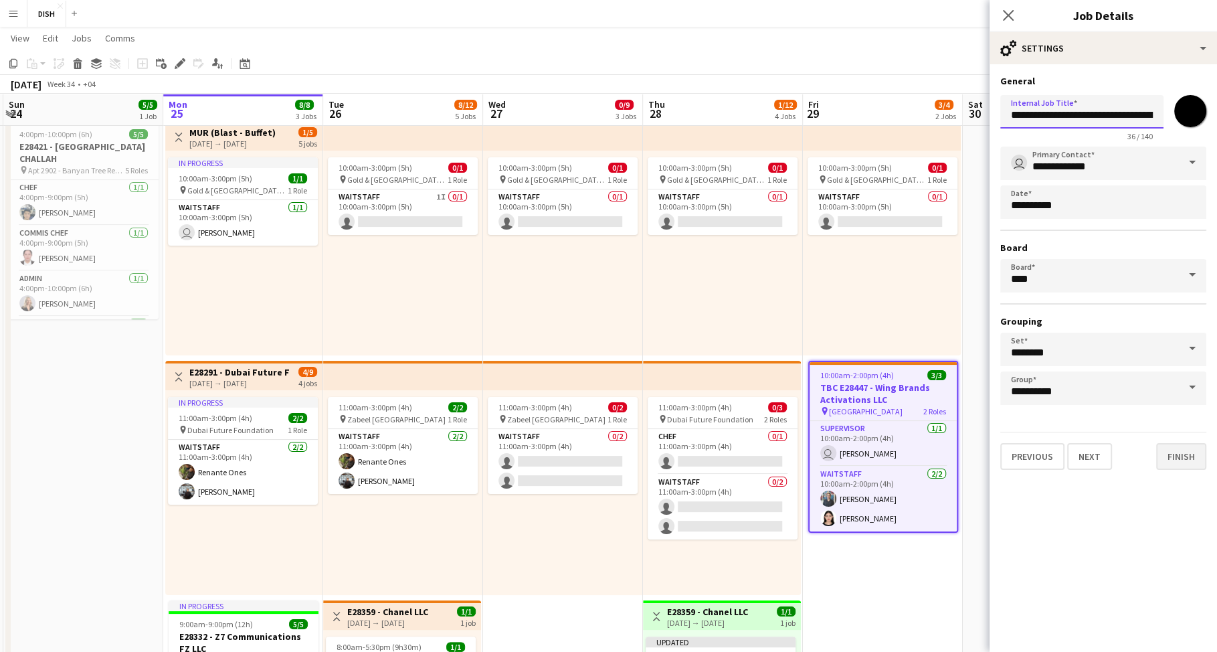
type input "**********"
click at [1169, 458] on button "Finish" at bounding box center [1181, 456] width 50 height 27
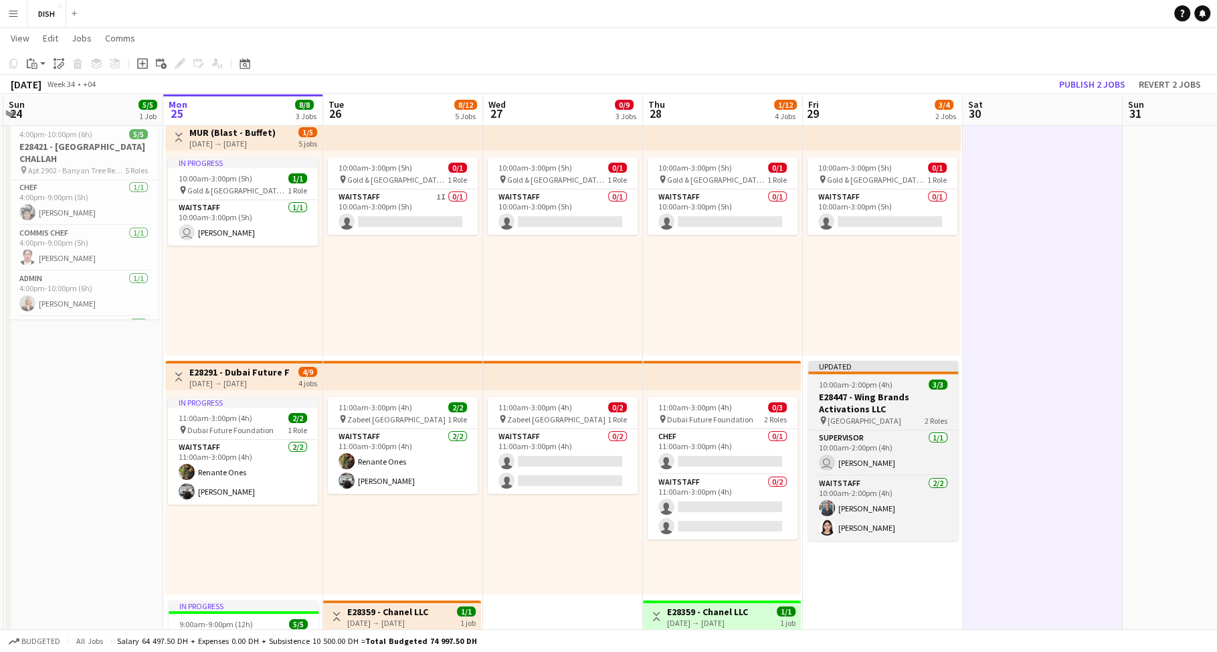
click at [894, 415] on div "pin Mall of the Emirates 2 Roles" at bounding box center [883, 420] width 150 height 11
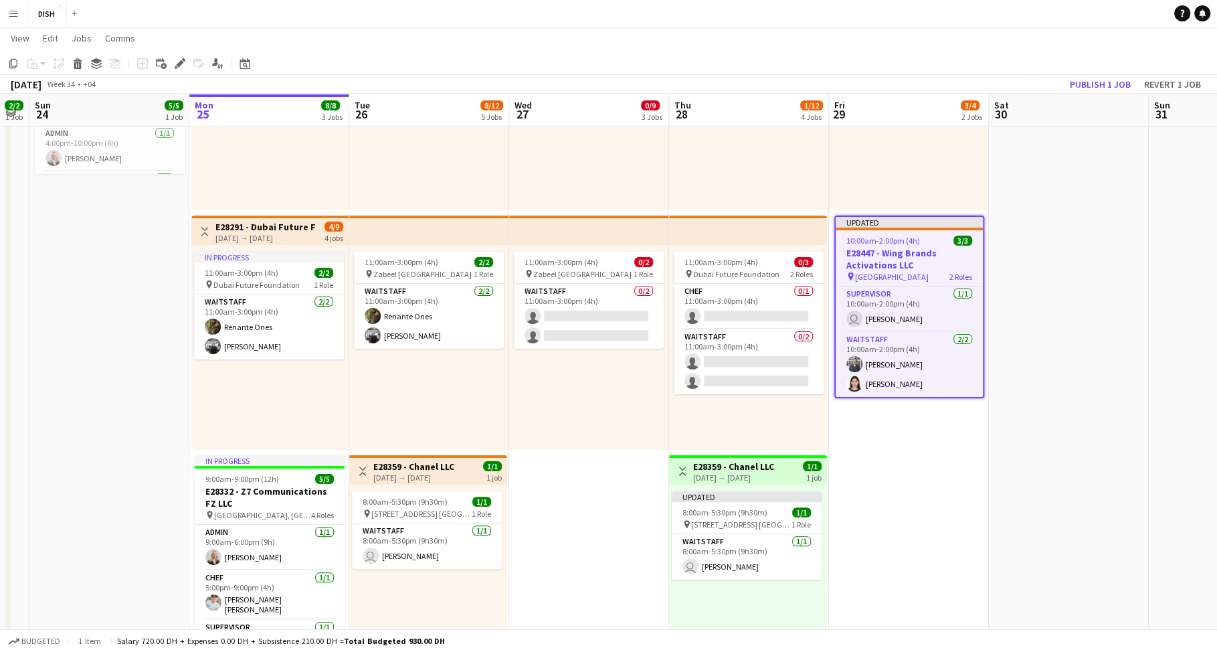
scroll to position [0, 517]
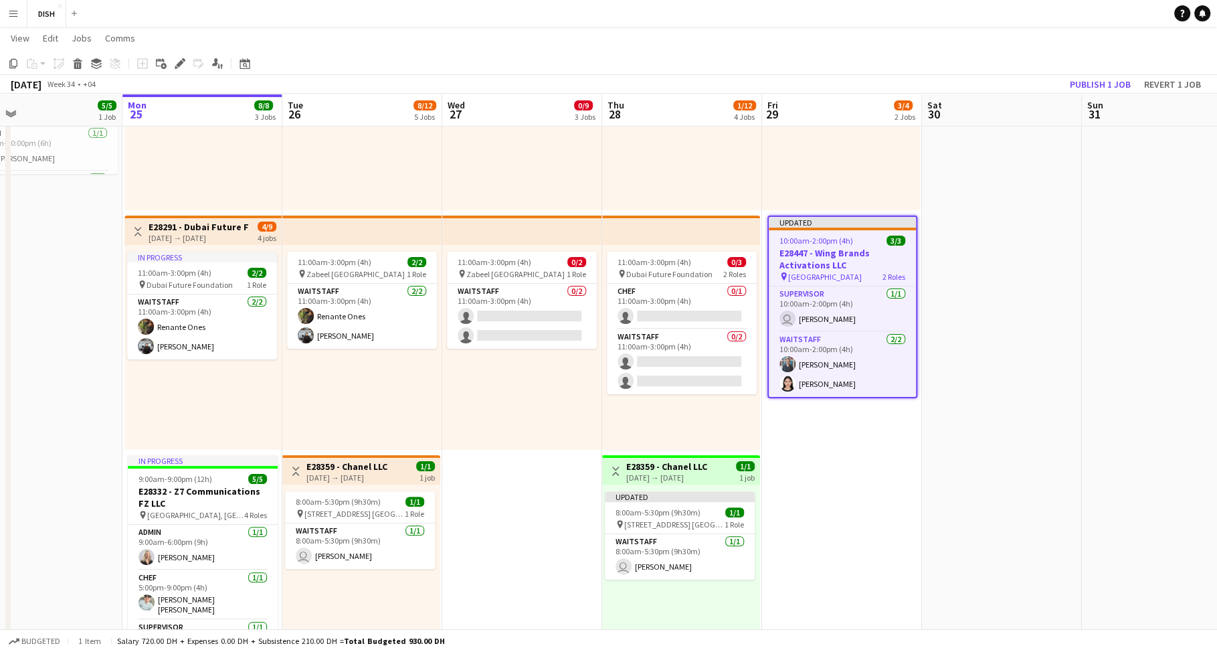
click at [963, 274] on app-date-cell at bounding box center [1002, 546] width 160 height 1151
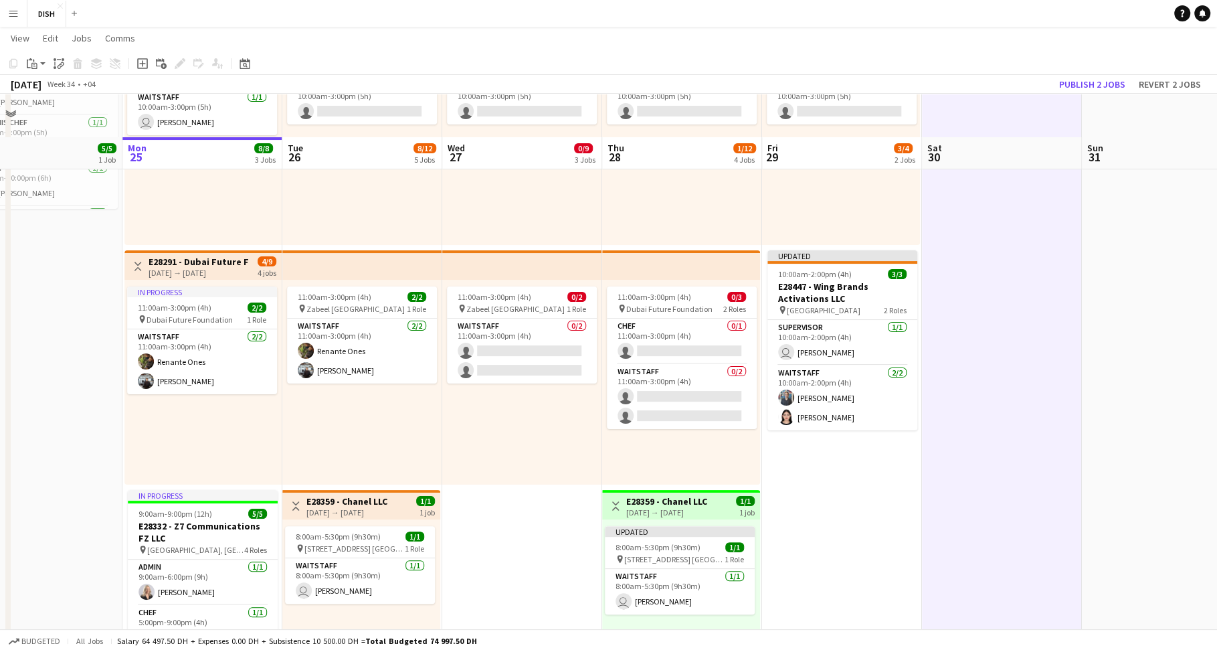
scroll to position [456, 0]
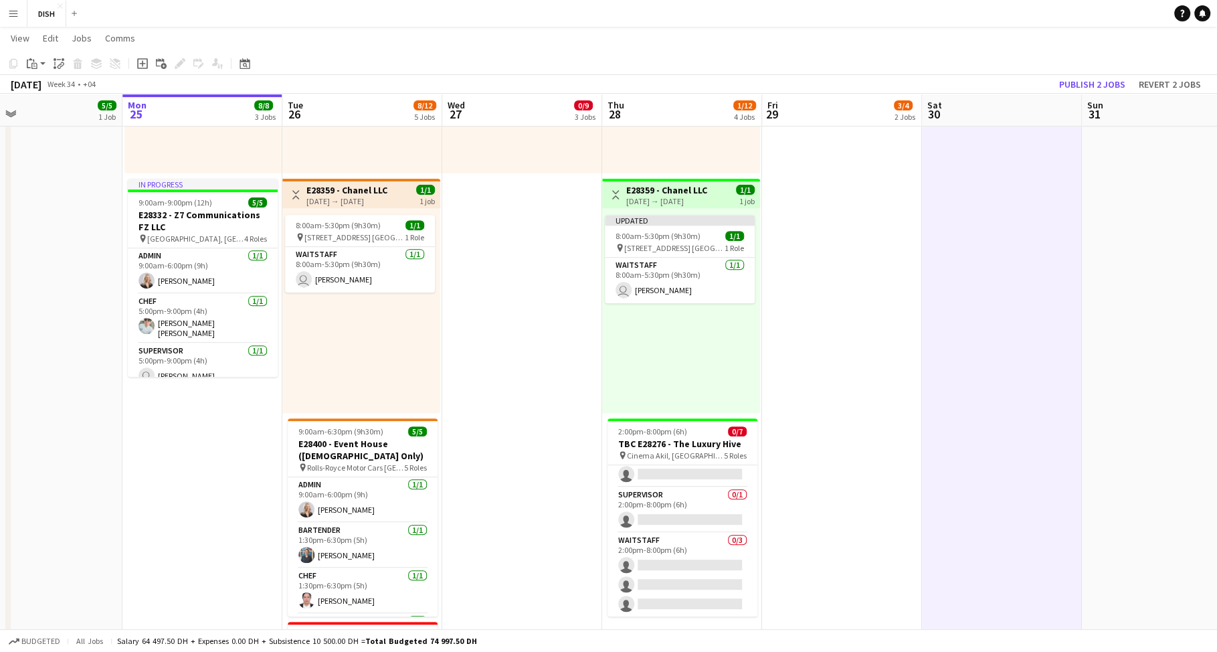
click at [886, 263] on app-date-cell "10:00am-3:00pm (5h) 0/1 pin [GEOGRAPHIC_DATA], Sheikh Zayed Rd - Al Quoz - Al Q…" at bounding box center [842, 269] width 160 height 1151
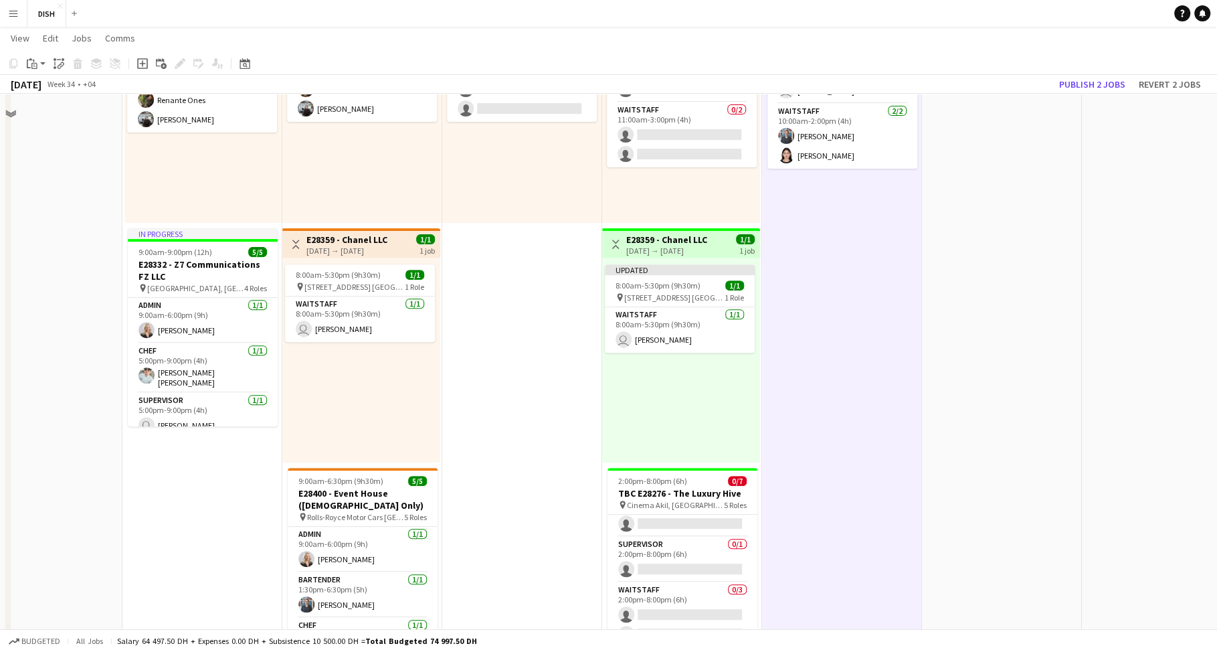
scroll to position [324, 0]
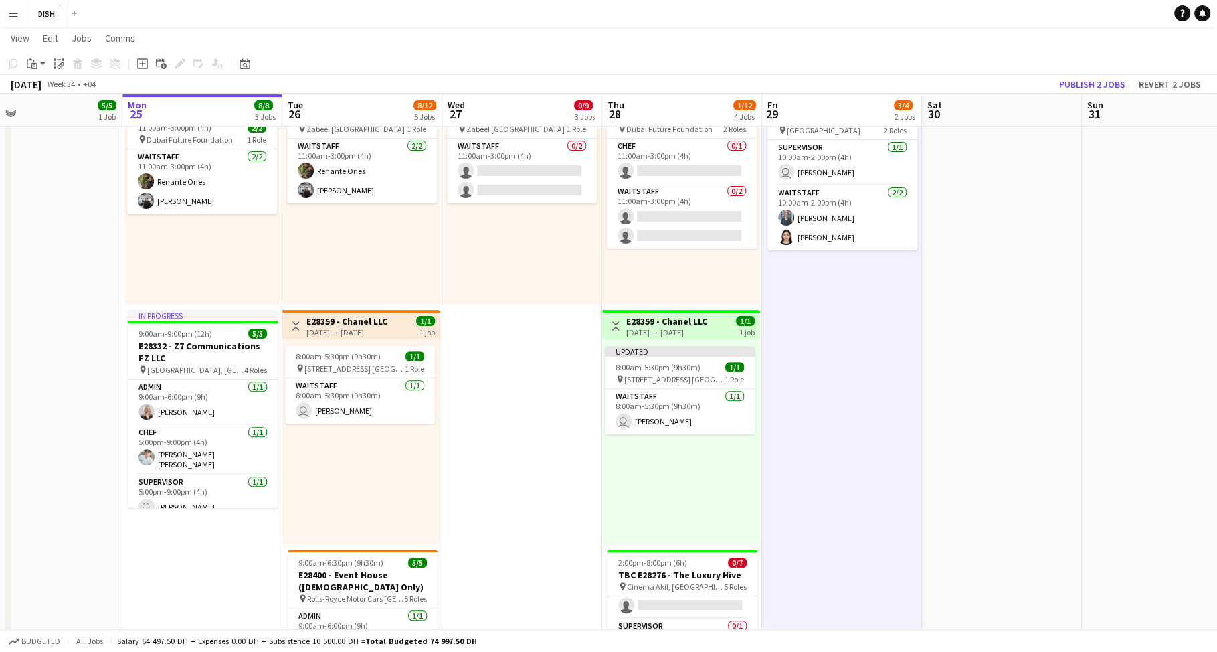
click at [615, 322] on app-icon "Toggle View" at bounding box center [615, 325] width 9 height 9
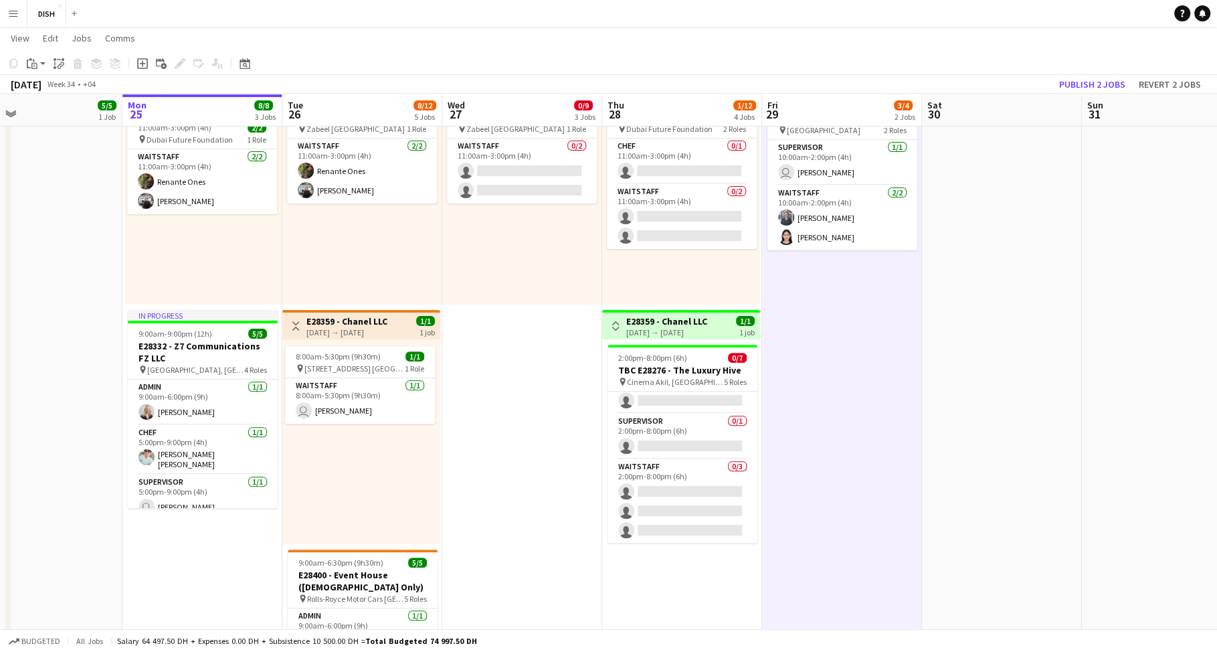
click at [293, 319] on button "Toggle View" at bounding box center [296, 326] width 16 height 16
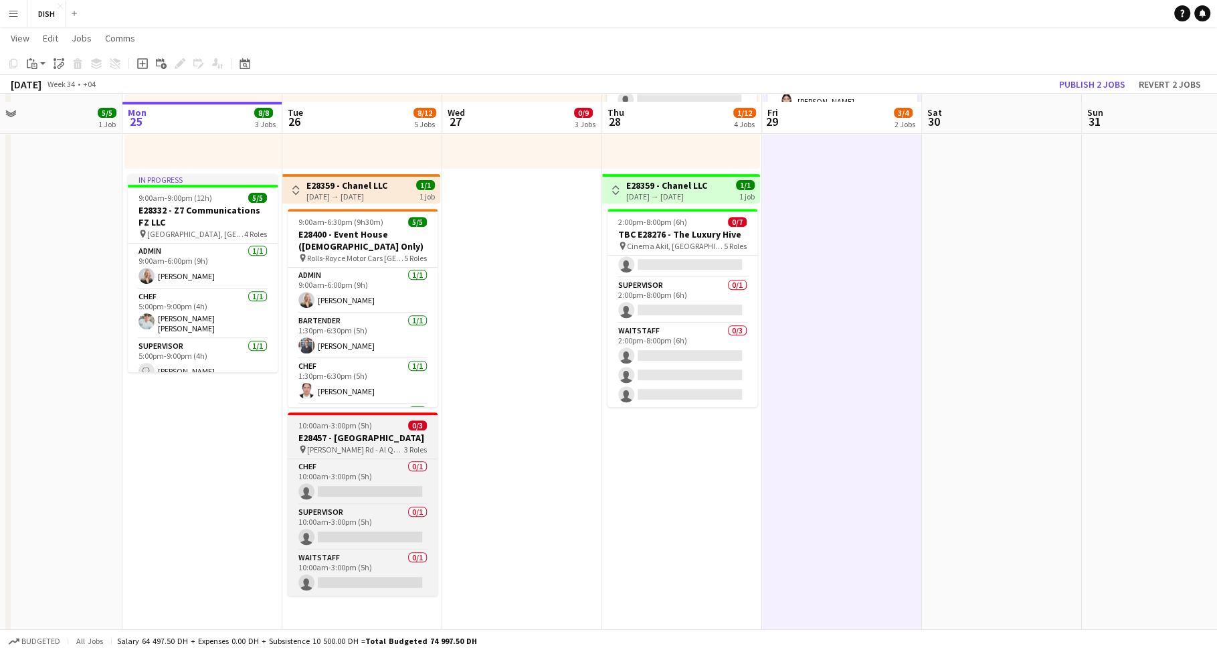
scroll to position [569, 0]
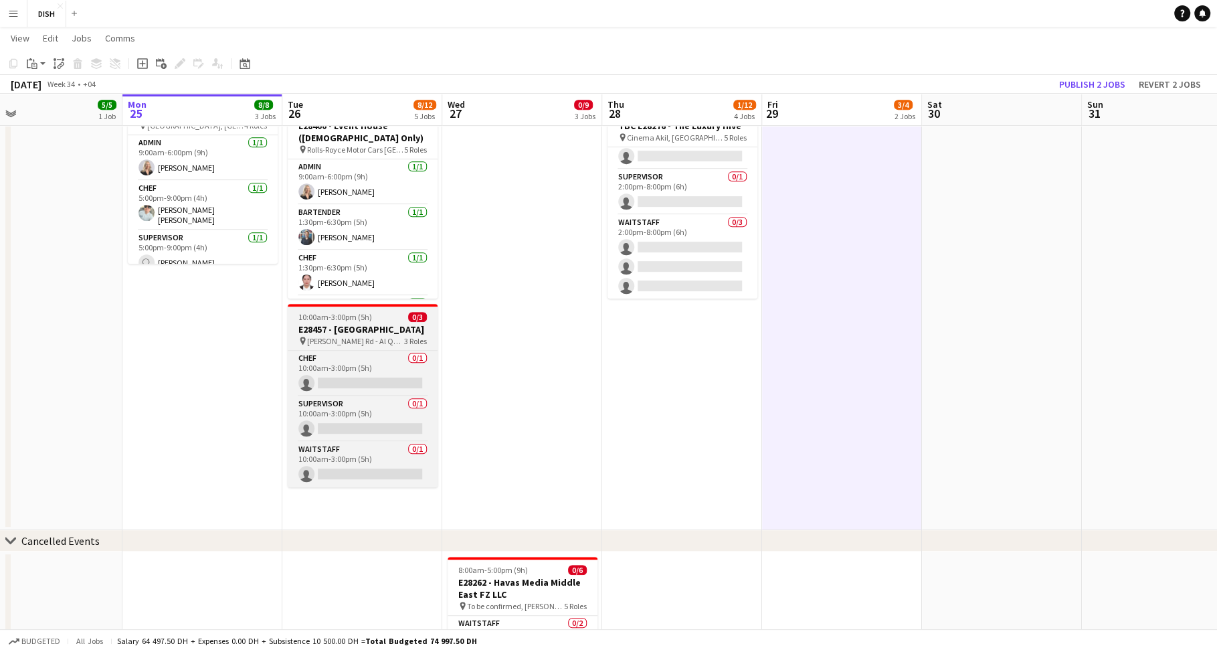
click at [391, 323] on h3 "E28457 - [GEOGRAPHIC_DATA]" at bounding box center [363, 329] width 150 height 12
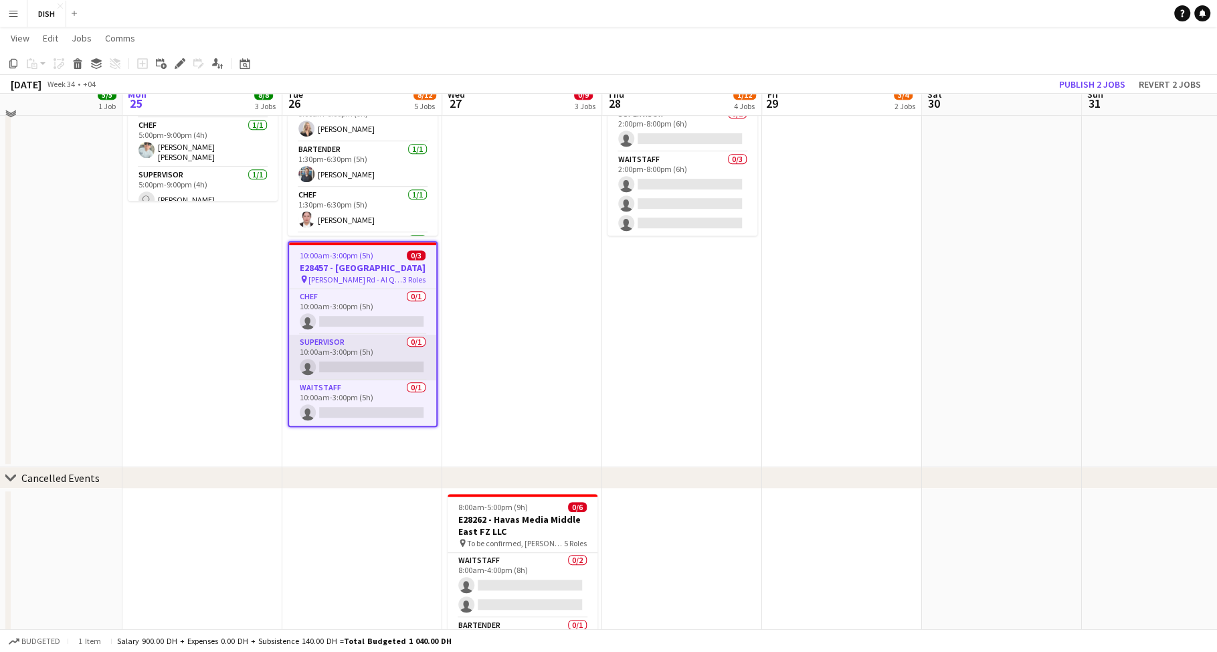
scroll to position [633, 0]
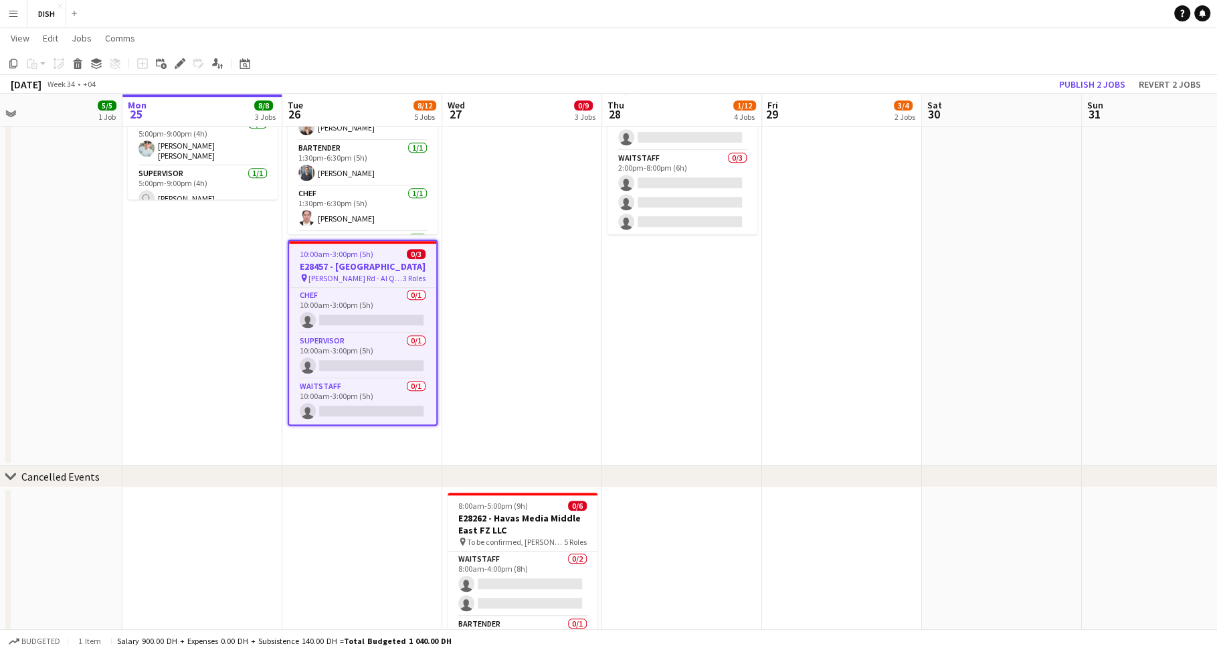
click at [373, 256] on div "10:00am-3:00pm (5h) 0/3" at bounding box center [362, 254] width 147 height 10
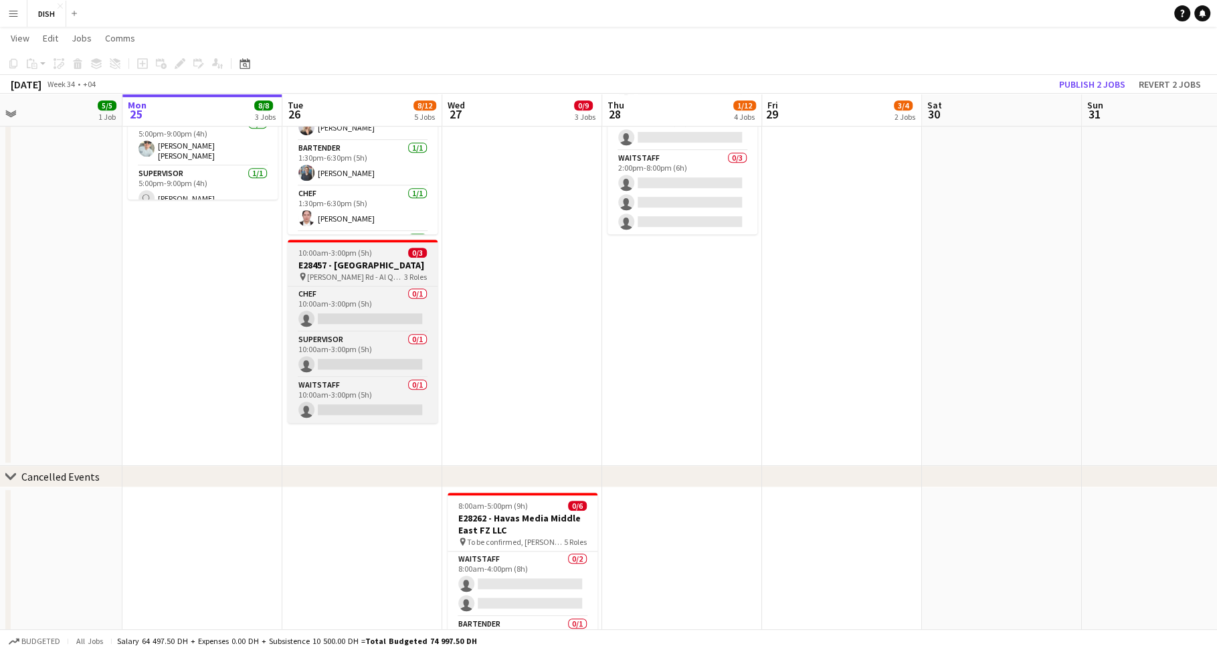
click at [373, 259] on h3 "E28457 - [GEOGRAPHIC_DATA]" at bounding box center [363, 265] width 150 height 12
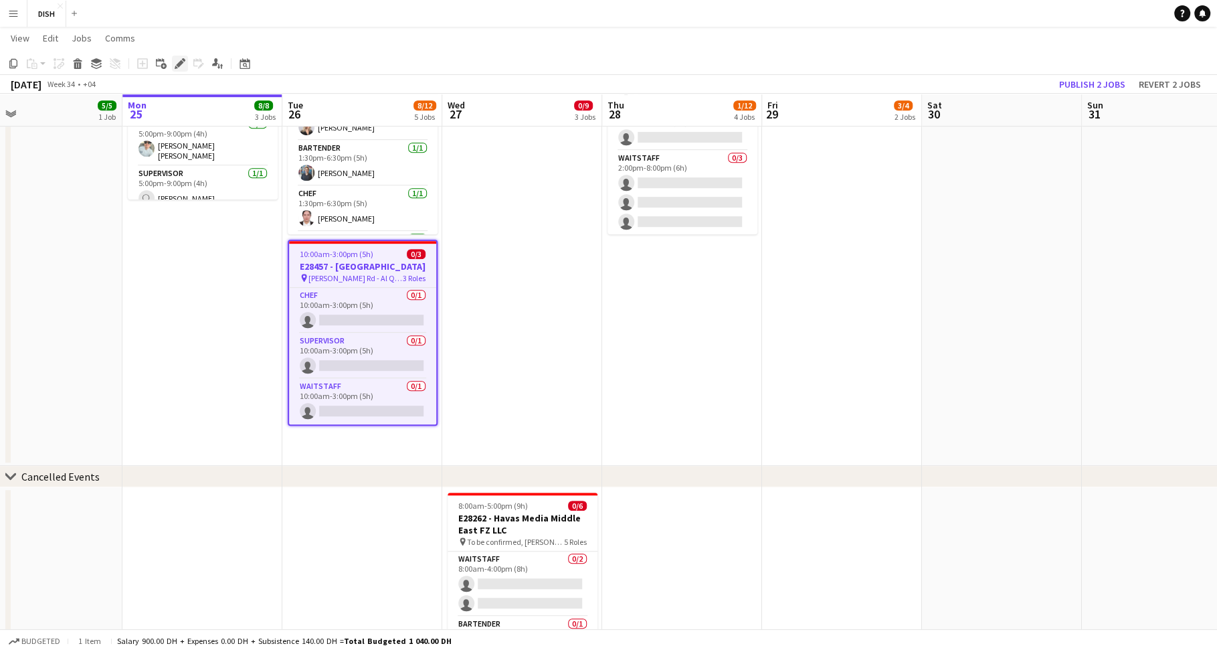
click at [178, 66] on icon at bounding box center [179, 63] width 7 height 7
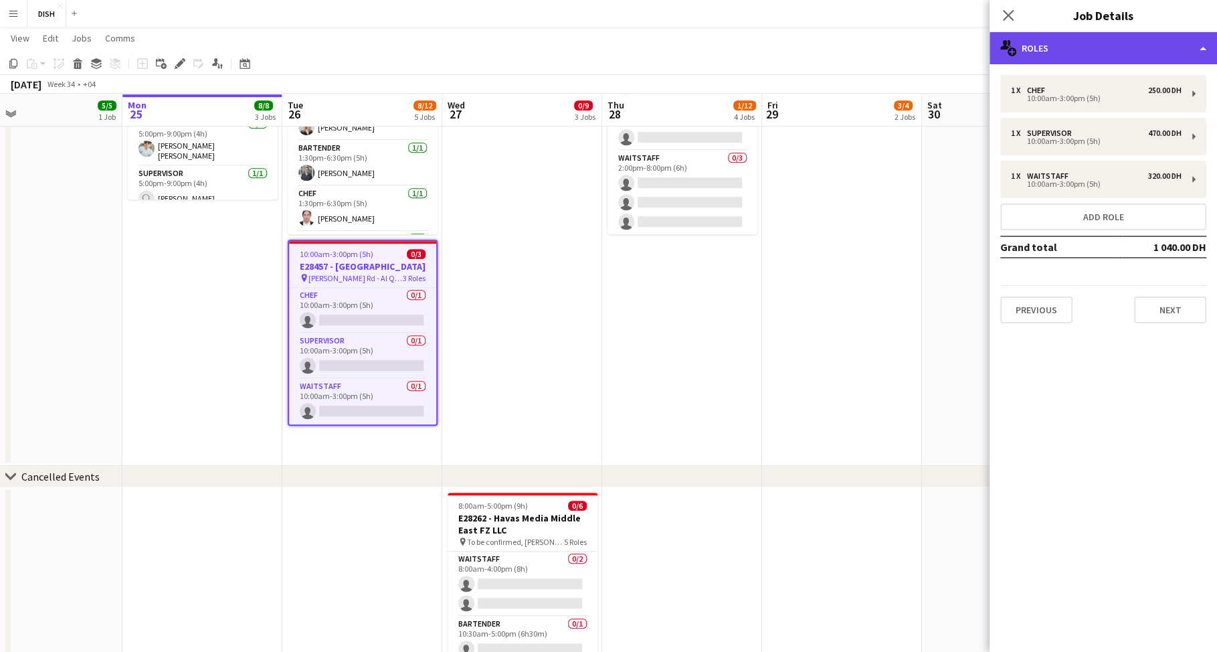
click at [1111, 51] on div "multiple-users-add Roles" at bounding box center [1102, 48] width 227 height 32
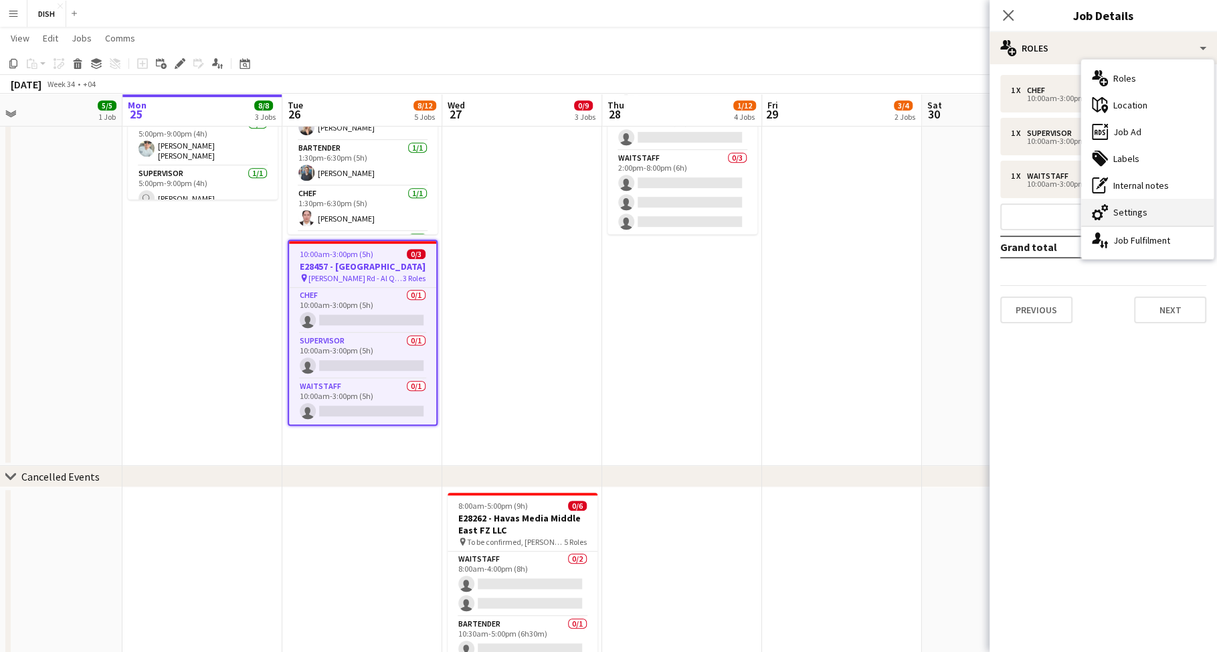
click at [1131, 211] on div "cog-double-3 Settings" at bounding box center [1147, 212] width 132 height 27
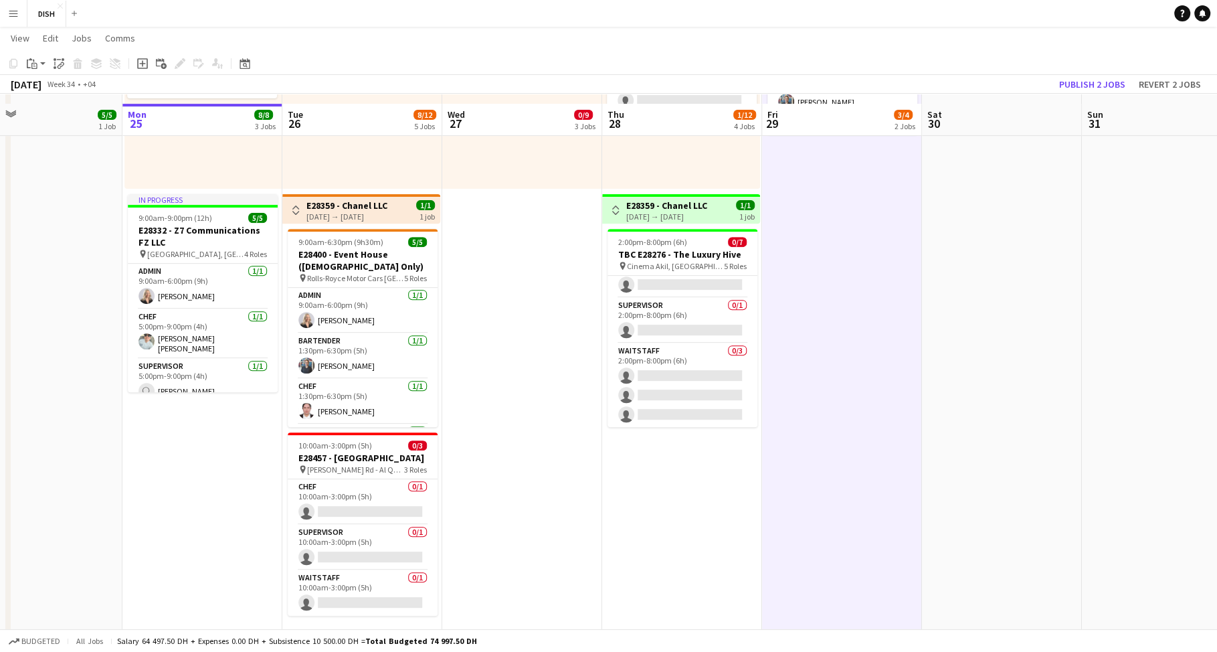
scroll to position [450, 0]
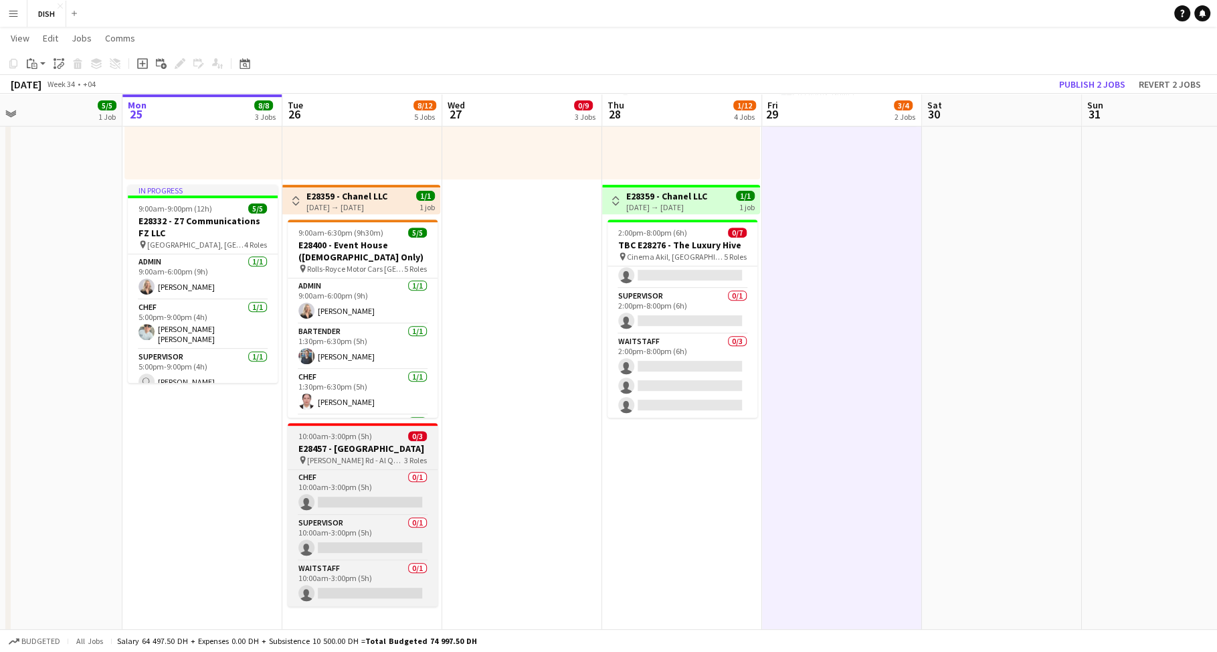
click at [319, 454] on h3 "E28457 - [GEOGRAPHIC_DATA]" at bounding box center [363, 448] width 150 height 12
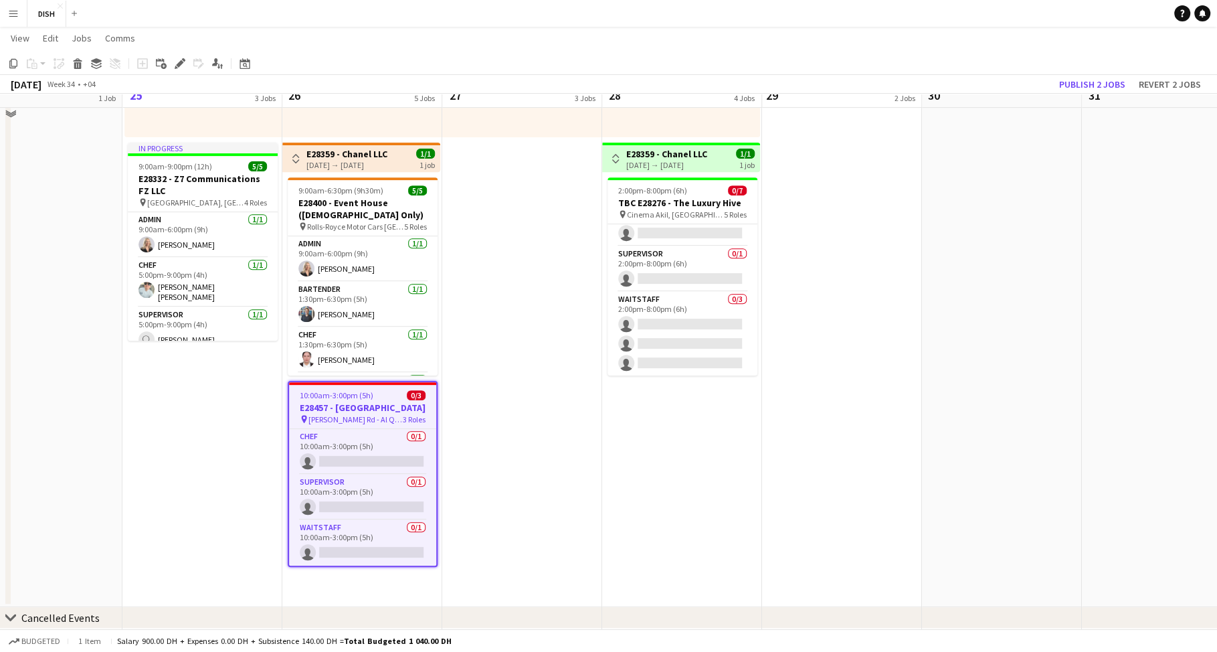
scroll to position [492, 0]
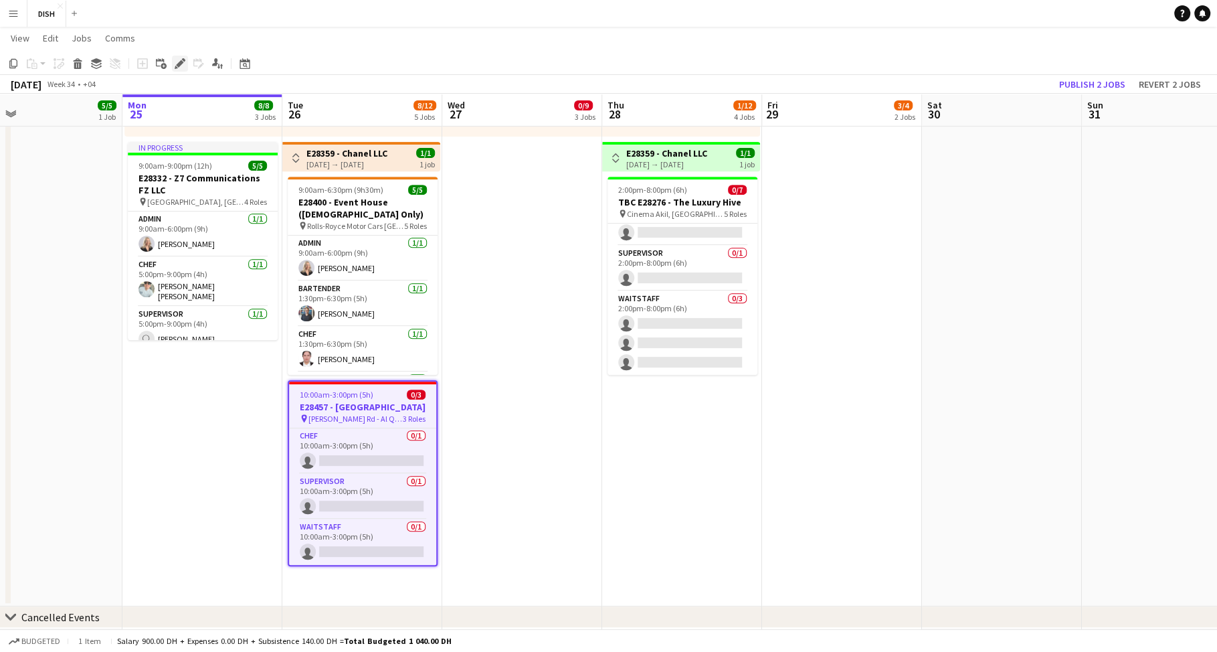
click at [180, 64] on icon at bounding box center [179, 63] width 7 height 7
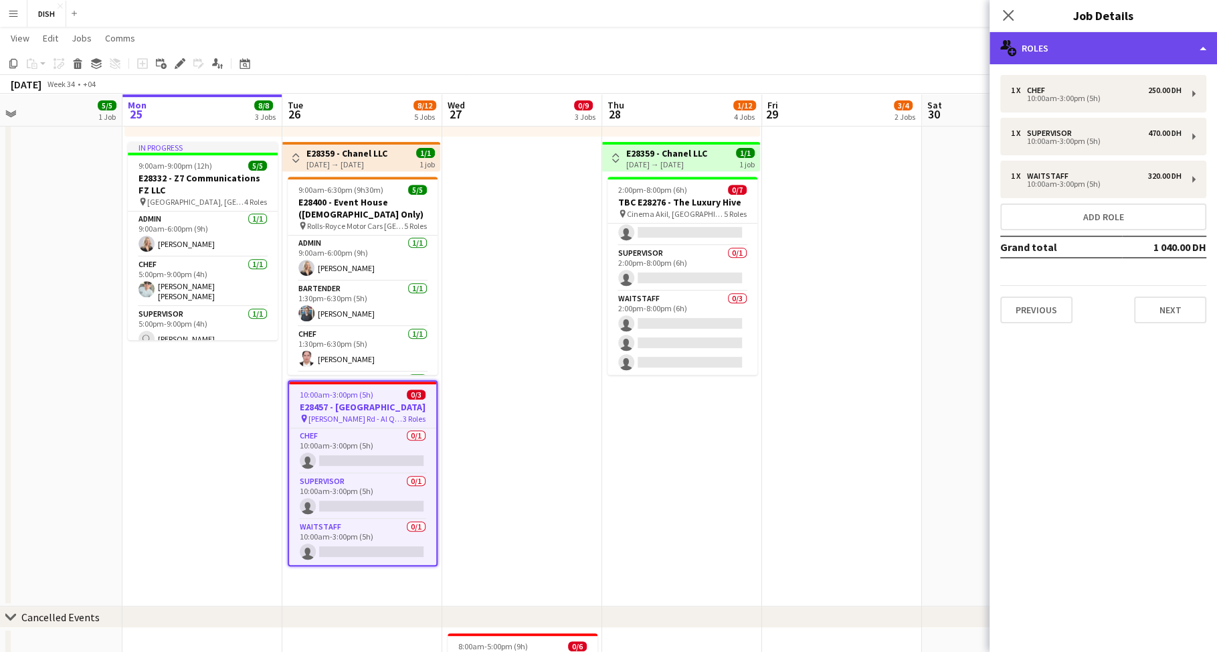
click at [1082, 53] on div "multiple-users-add Roles" at bounding box center [1102, 48] width 227 height 32
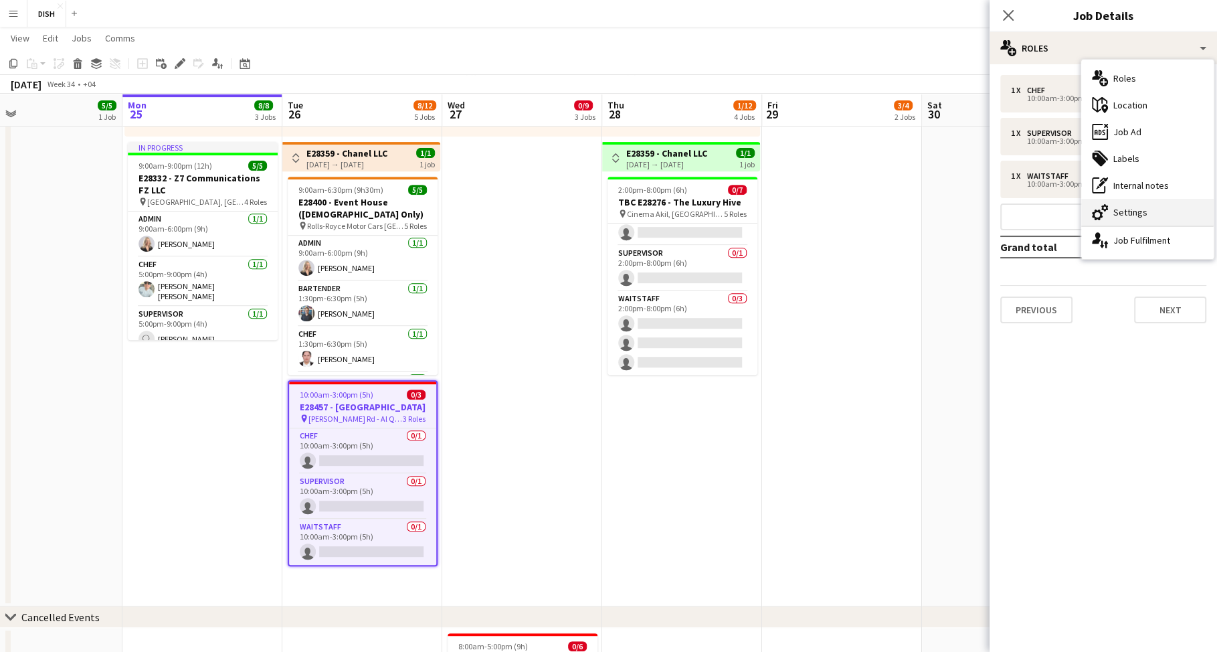
click at [1143, 216] on div "cog-double-3 Settings" at bounding box center [1147, 212] width 132 height 27
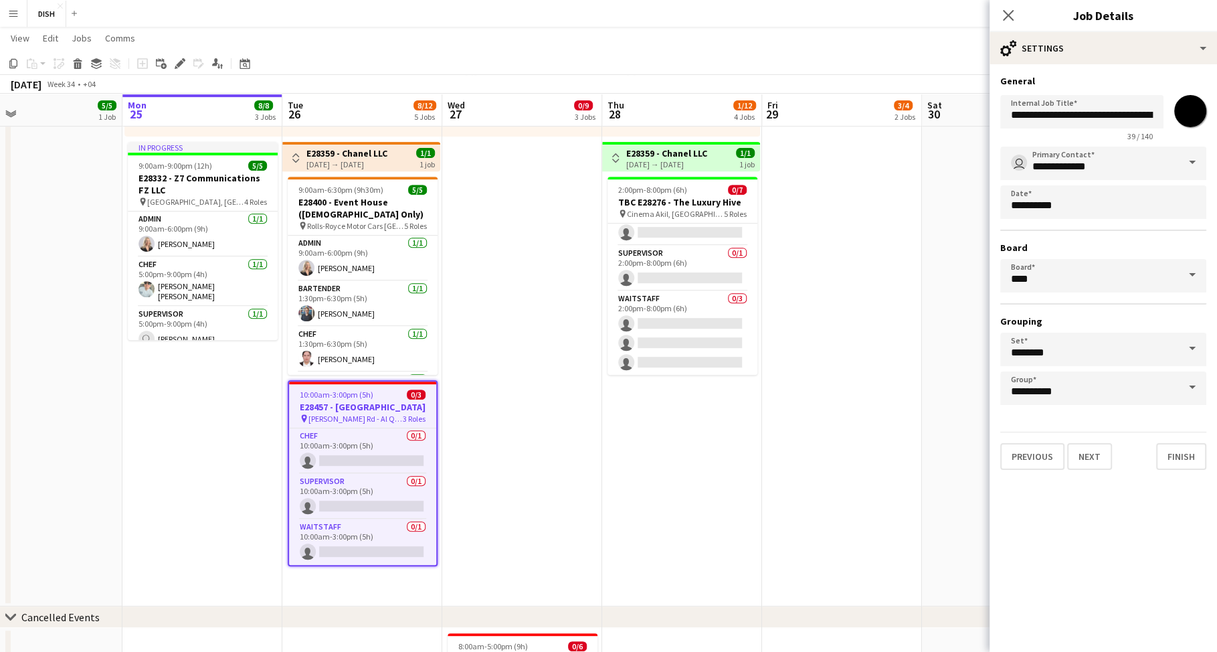
click at [1191, 109] on input "*******" at bounding box center [1190, 111] width 48 height 48
click at [1162, 80] on h3 "General" at bounding box center [1103, 81] width 206 height 12
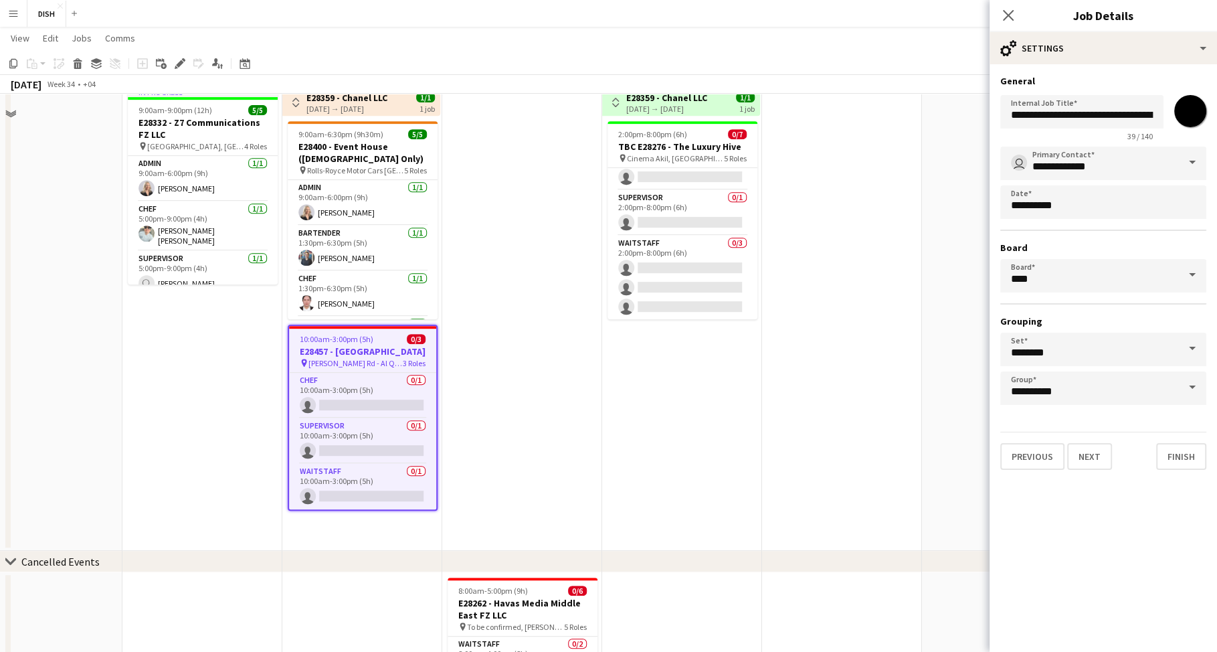
scroll to position [447, 0]
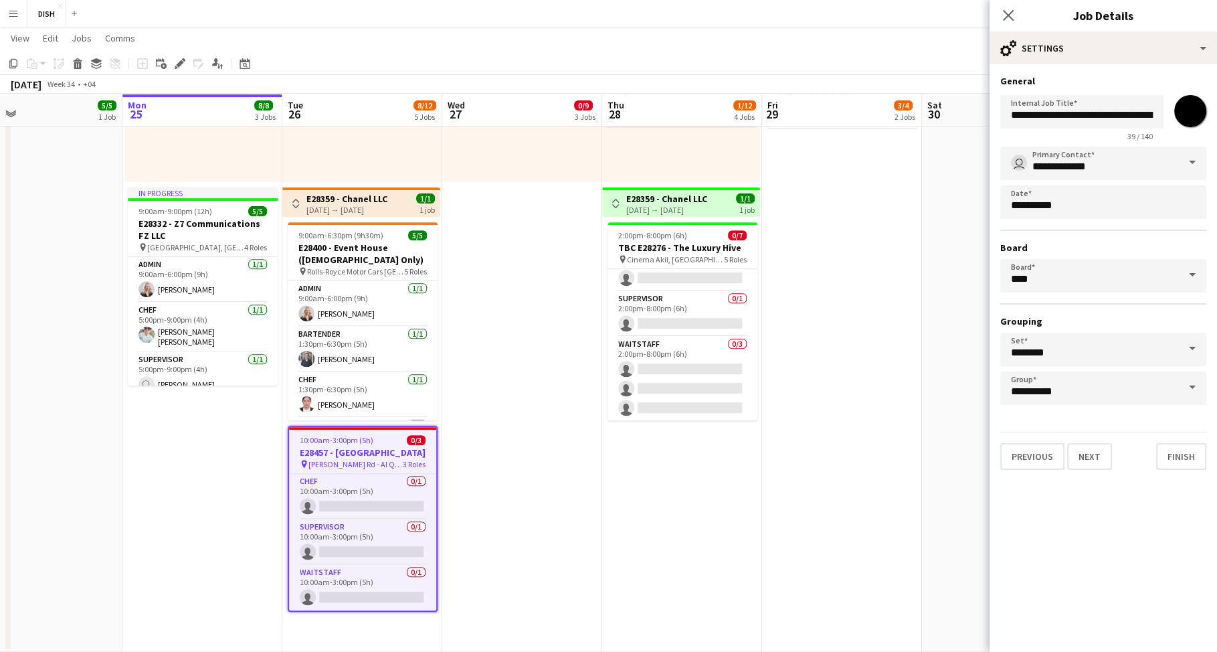
click at [1187, 116] on input "*******" at bounding box center [1190, 111] width 48 height 48
type input "*******"
click at [1179, 461] on button "Finish" at bounding box center [1181, 456] width 50 height 27
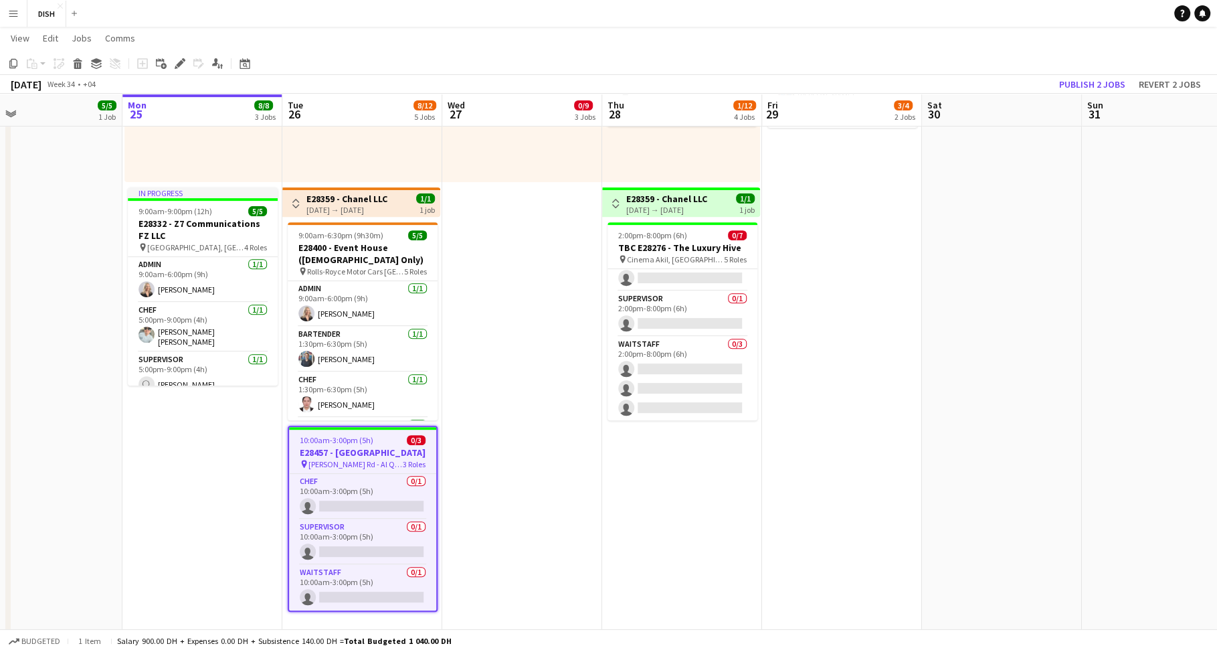
click at [439, 488] on app-date-cell "10:00am-3:00pm (5h) 0/1 pin [GEOGRAPHIC_DATA], Sheikh Zayed Rd - Al Quoz - Al Q…" at bounding box center [362, 177] width 160 height 949
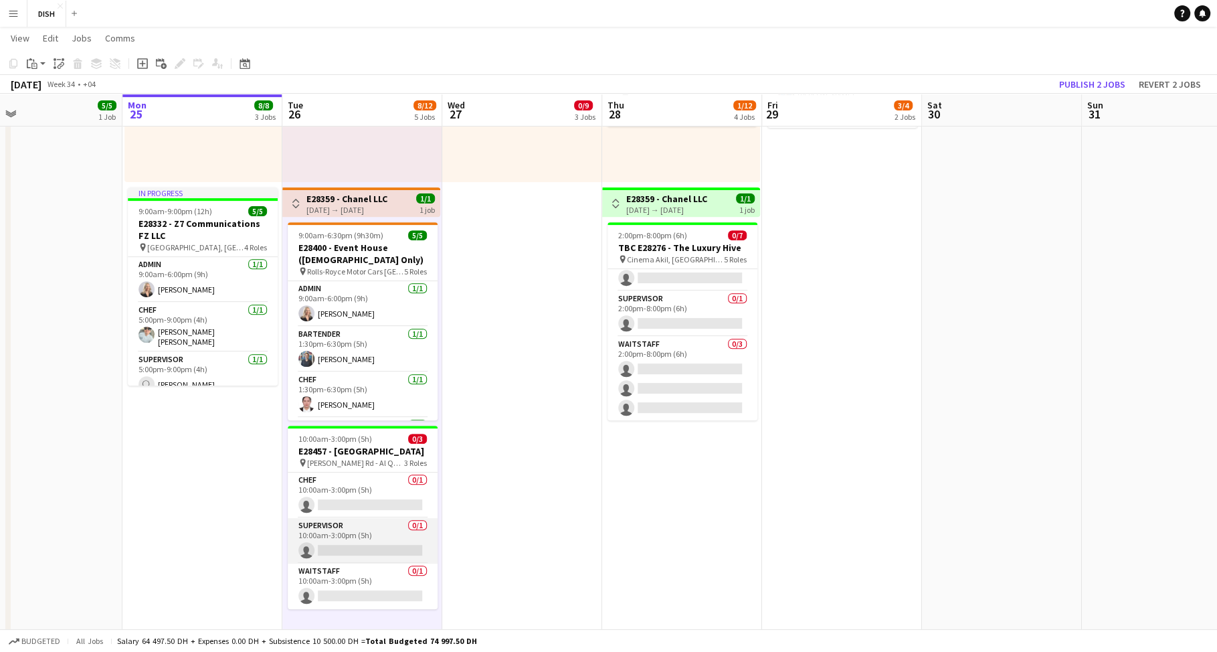
click at [377, 534] on app-card-role "Supervisor 0/1 10:00am-3:00pm (5h) single-neutral-actions" at bounding box center [363, 540] width 150 height 45
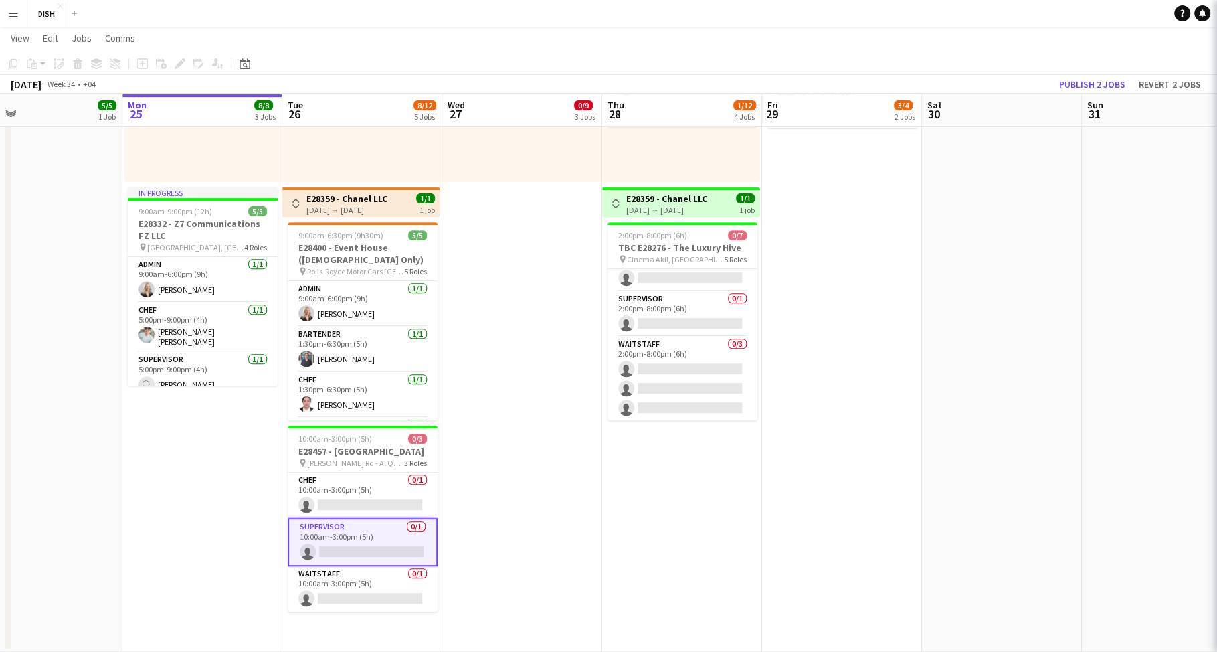
scroll to position [0, 518]
click at [371, 509] on app-card-role "Chef 0/1 10:00am-3:00pm (5h) single-neutral-actions" at bounding box center [361, 494] width 150 height 45
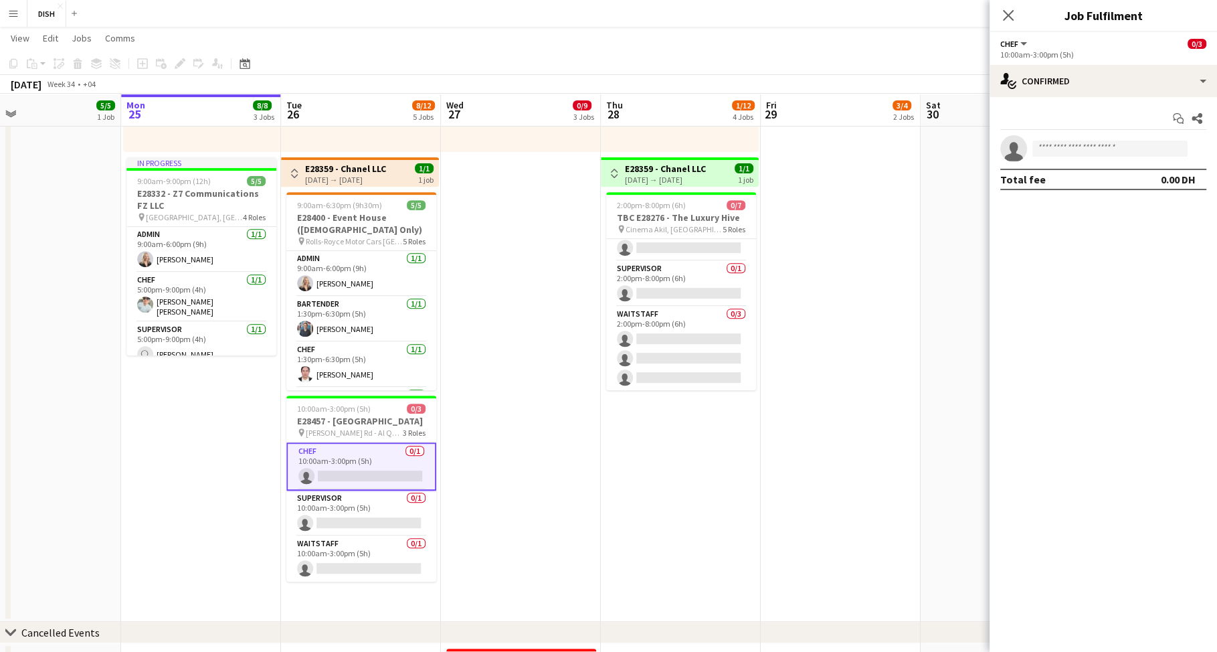
scroll to position [478, 0]
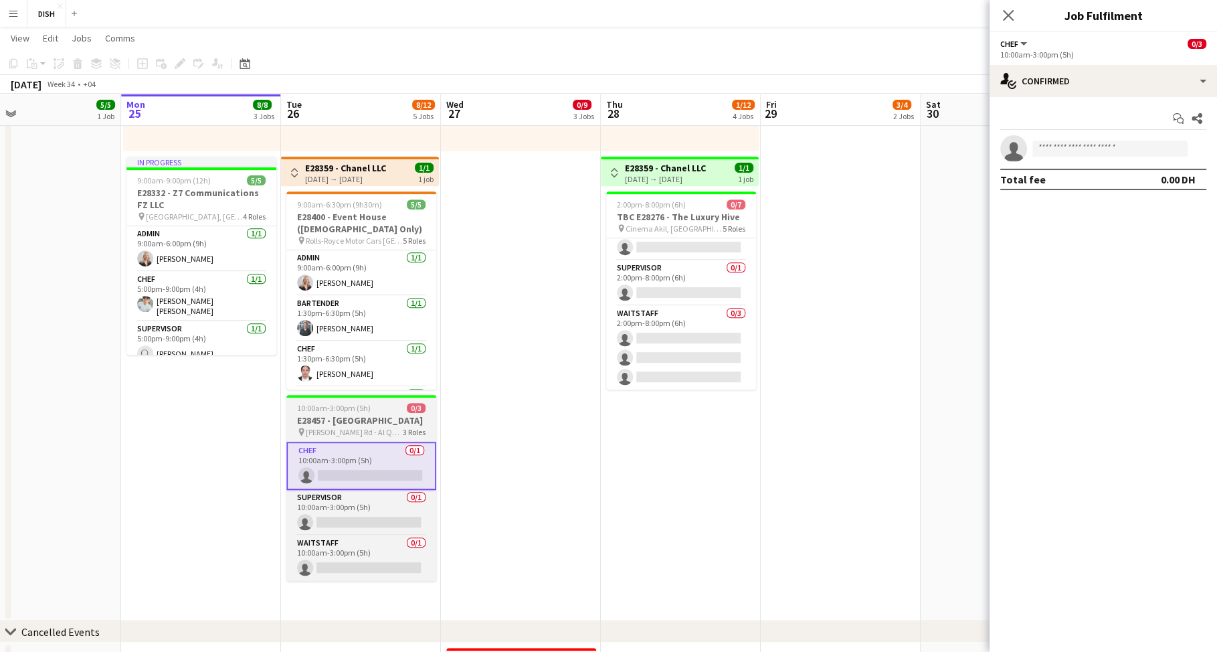
click at [357, 426] on h3 "E28457 - [GEOGRAPHIC_DATA]" at bounding box center [361, 420] width 150 height 12
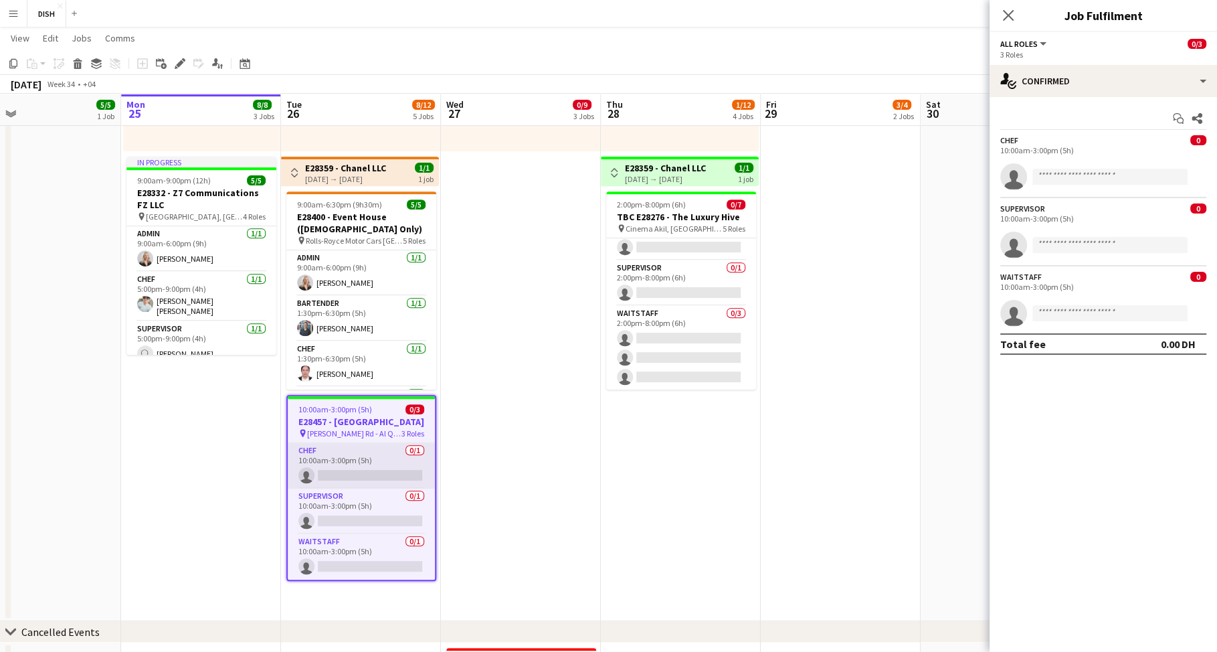
click at [358, 482] on app-card-role "Chef 0/1 10:00am-3:00pm (5h) single-neutral-actions" at bounding box center [361, 465] width 147 height 45
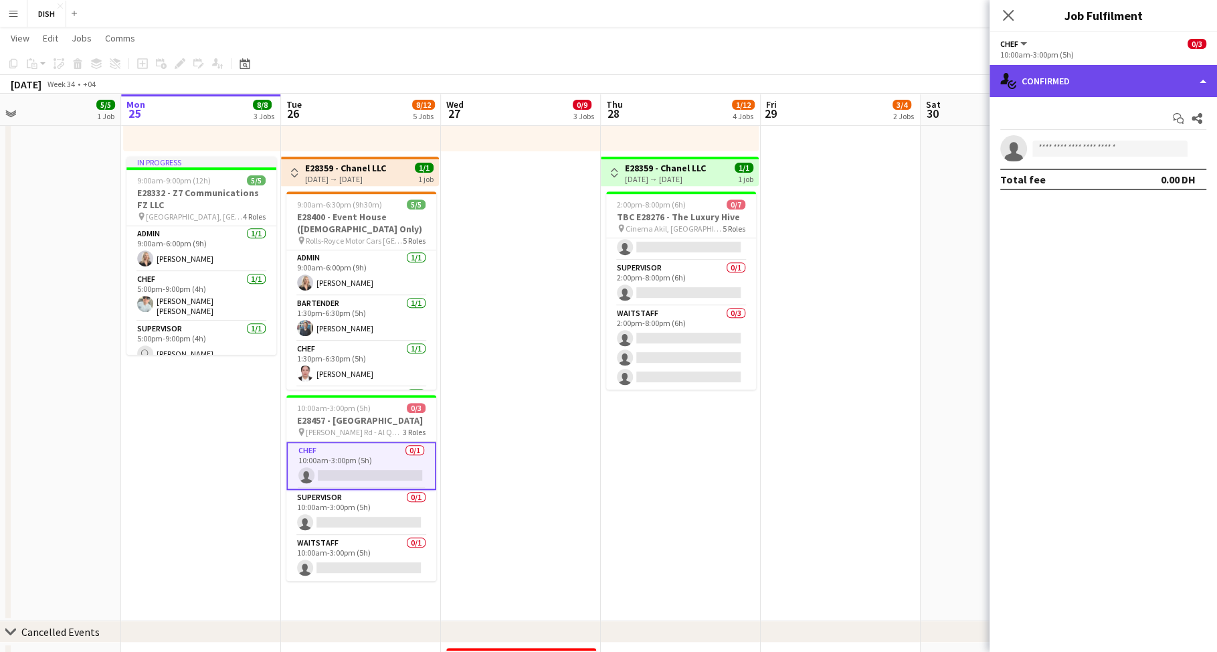
click at [1103, 72] on div "single-neutral-actions-check-2 Confirmed" at bounding box center [1102, 81] width 227 height 32
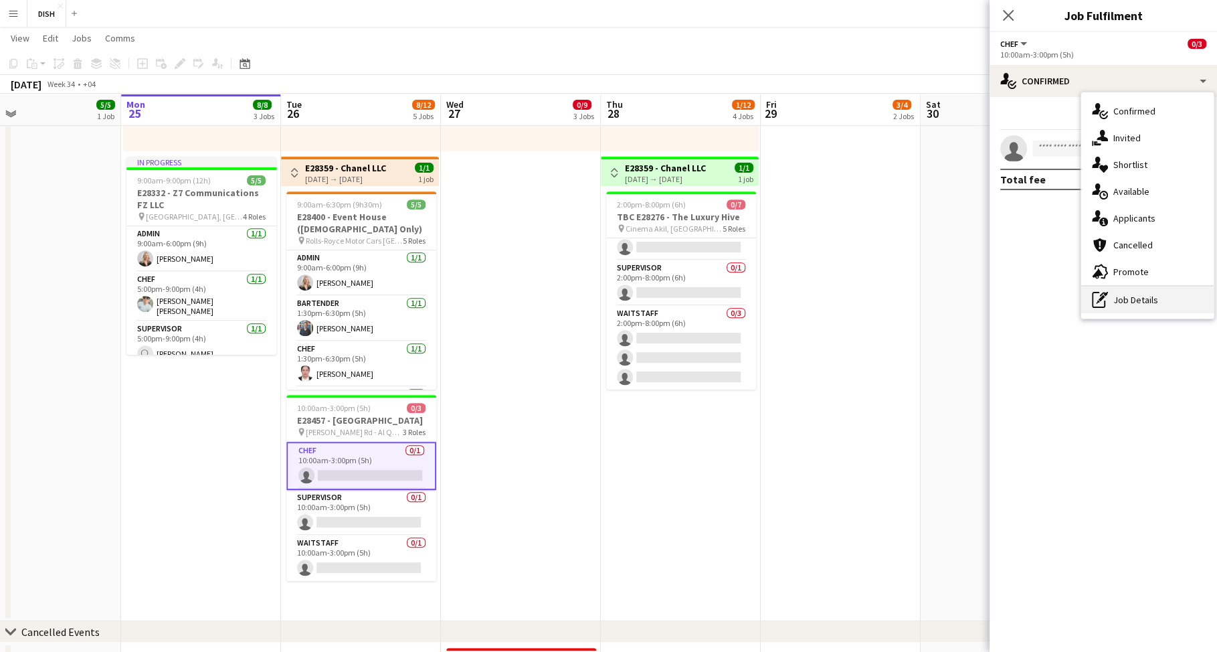
click at [1152, 300] on div "pen-write Job Details" at bounding box center [1147, 299] width 132 height 27
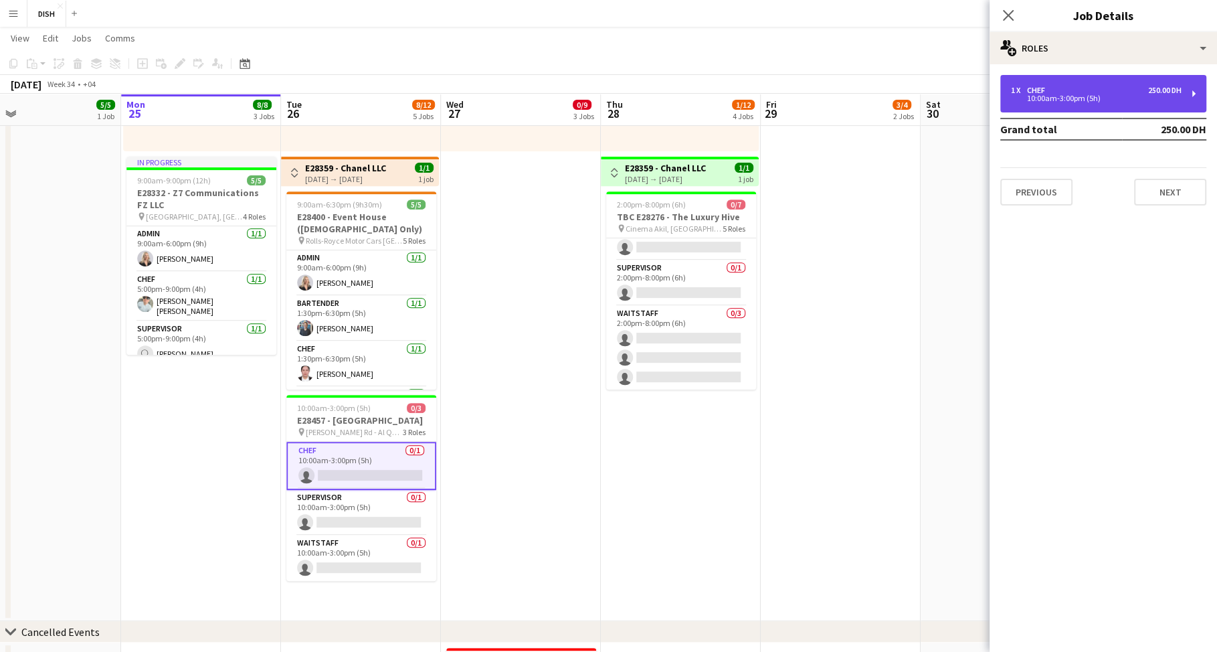
click at [1121, 102] on div "1 x Chef 250.00 DH 10:00am-3:00pm (5h)" at bounding box center [1103, 93] width 206 height 37
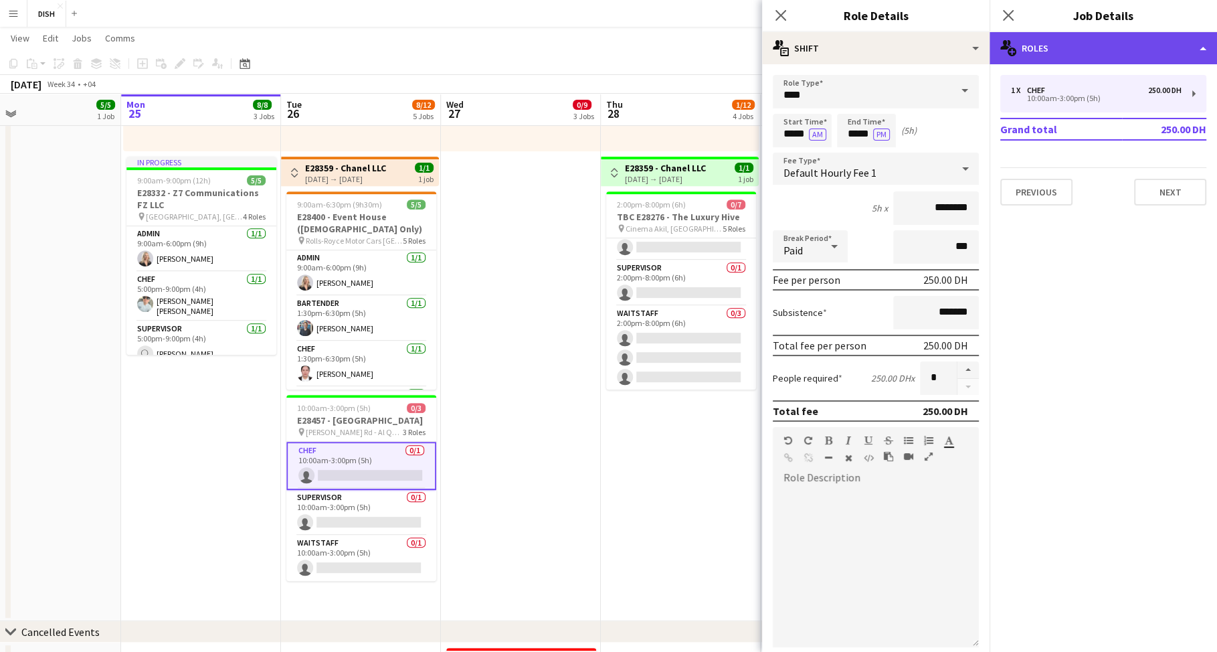
click at [1093, 47] on div "multiple-users-add Roles" at bounding box center [1102, 48] width 227 height 32
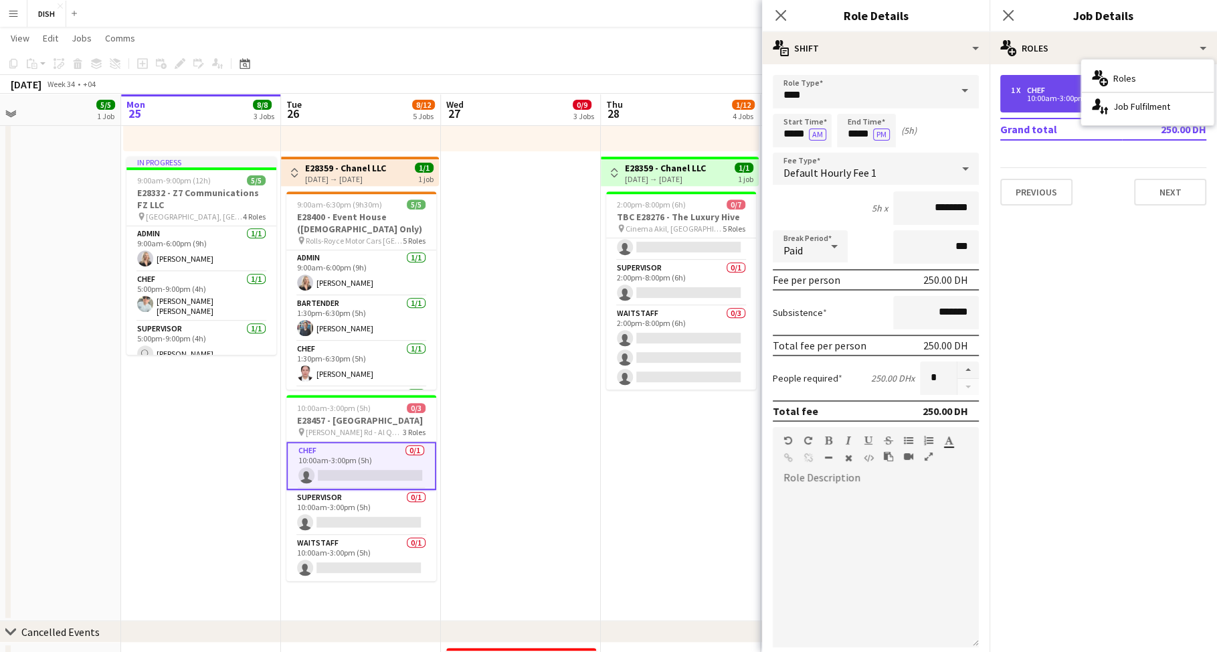
click at [1053, 102] on div "10:00am-3:00pm (5h)" at bounding box center [1096, 98] width 171 height 7
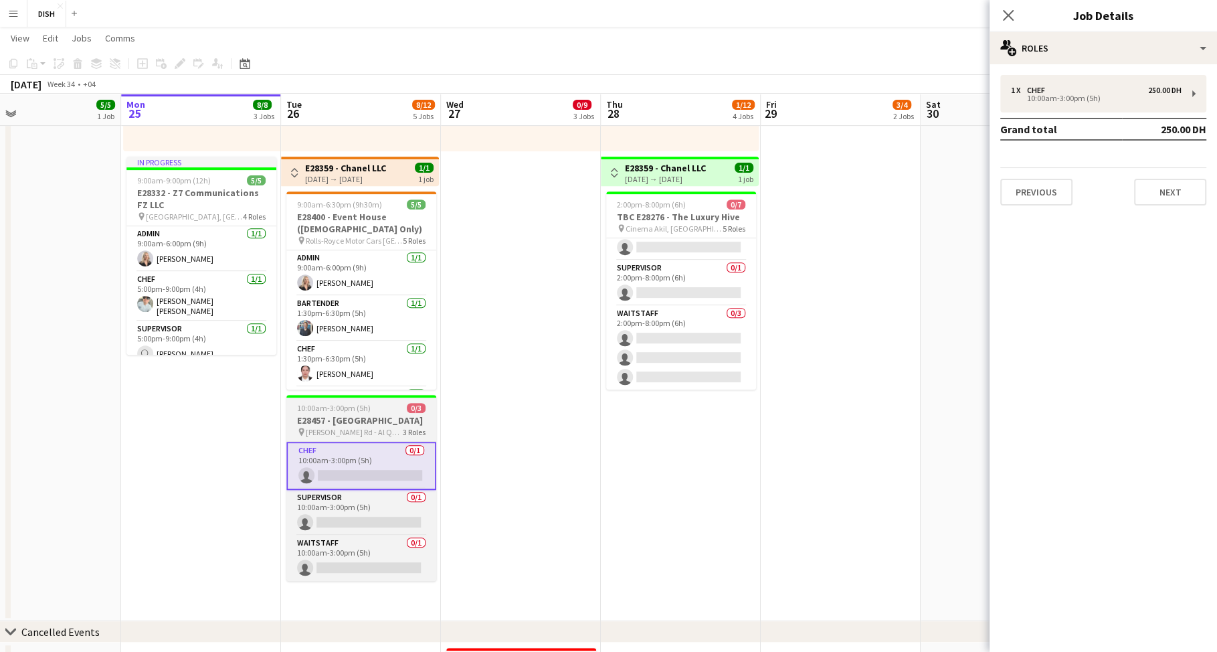
click at [345, 425] on h3 "E28457 - [GEOGRAPHIC_DATA]" at bounding box center [361, 420] width 150 height 12
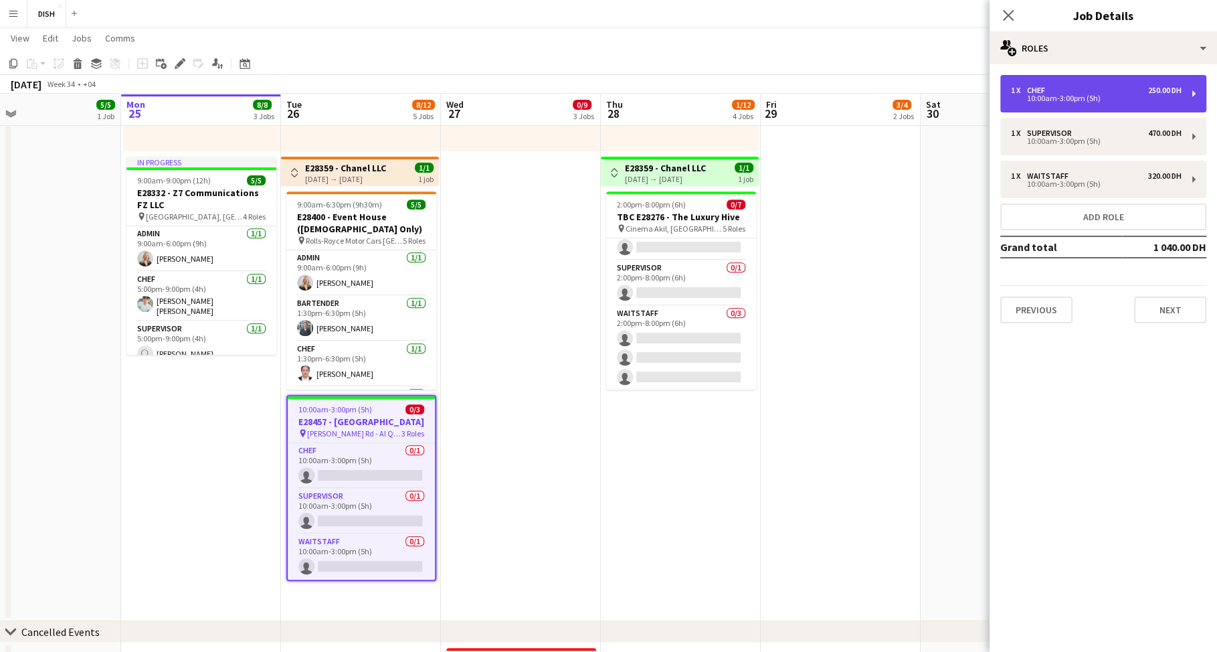
click at [1094, 95] on div "10:00am-3:00pm (5h)" at bounding box center [1096, 98] width 171 height 7
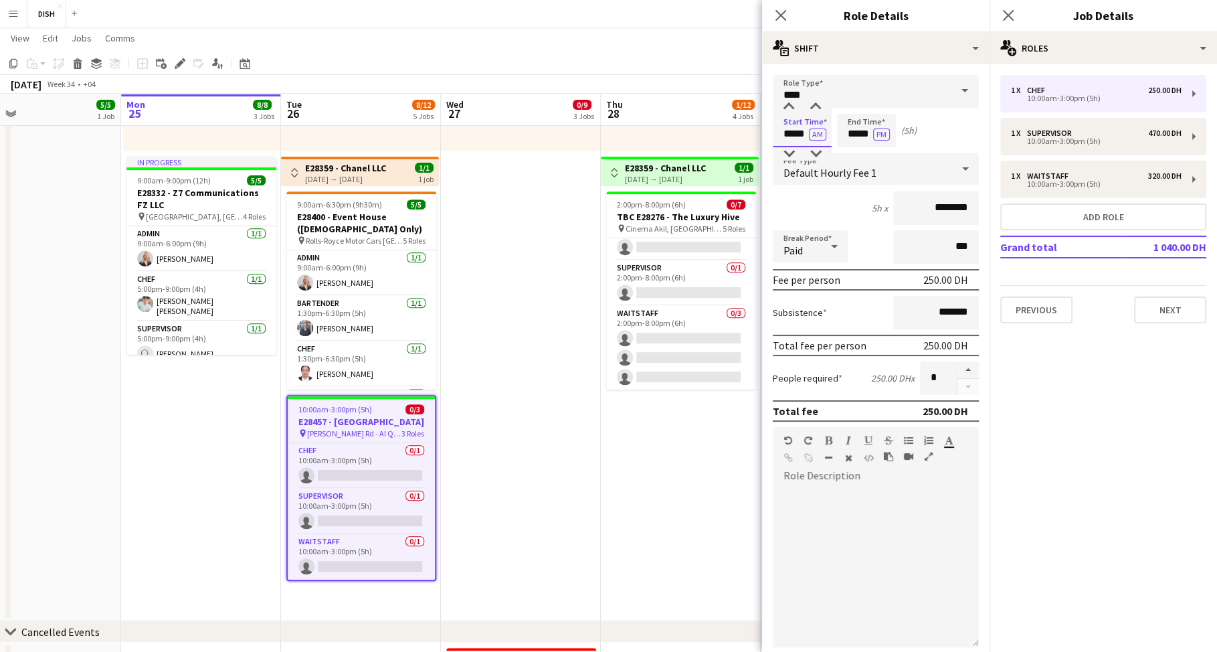
click at [787, 135] on input "*****" at bounding box center [802, 130] width 59 height 33
type input "*****"
click at [816, 129] on button "AM" at bounding box center [817, 134] width 17 height 12
click at [852, 131] on input "*****" at bounding box center [866, 130] width 59 height 33
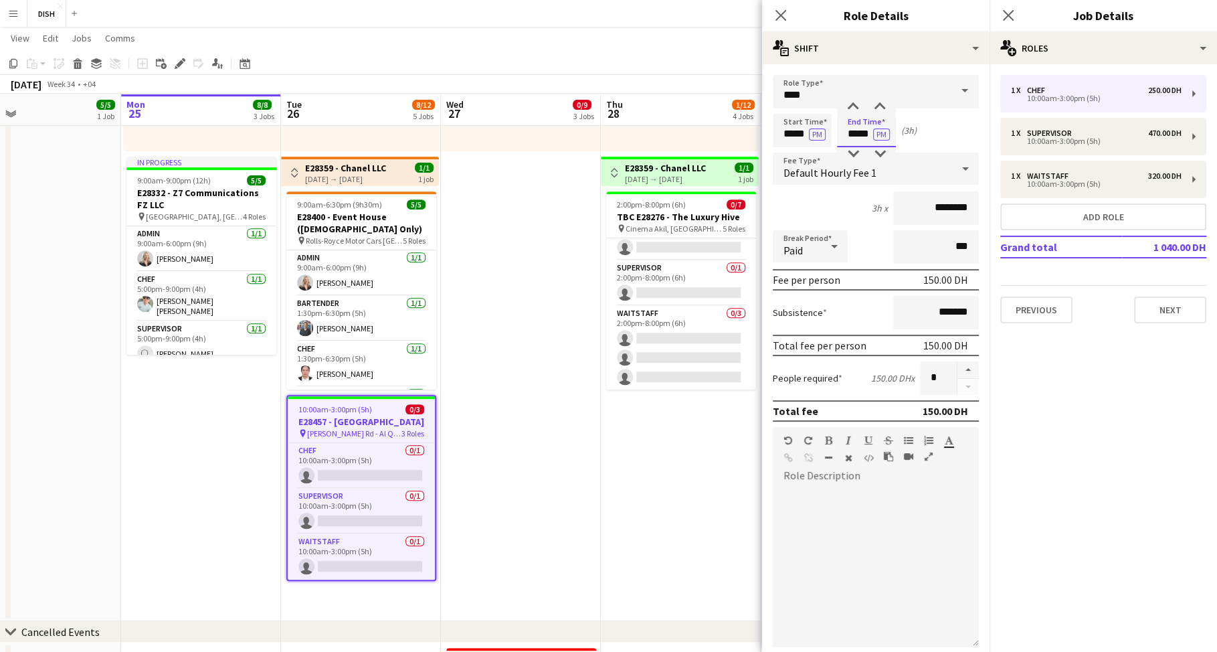
click at [852, 132] on input "*****" at bounding box center [866, 130] width 59 height 33
click at [856, 109] on div at bounding box center [853, 106] width 27 height 13
type input "*****"
click at [856, 102] on div at bounding box center [853, 106] width 27 height 13
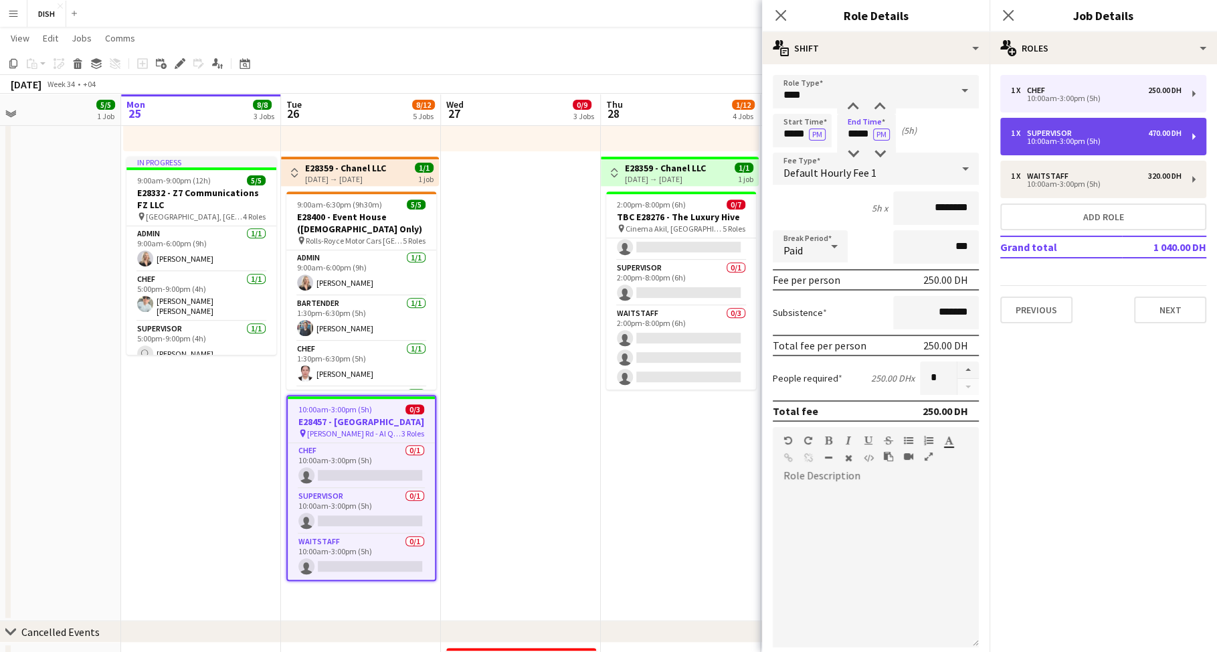
click at [1076, 143] on div "10:00am-3:00pm (5h)" at bounding box center [1096, 141] width 171 height 7
type input "**********"
type input "*****"
type input "********"
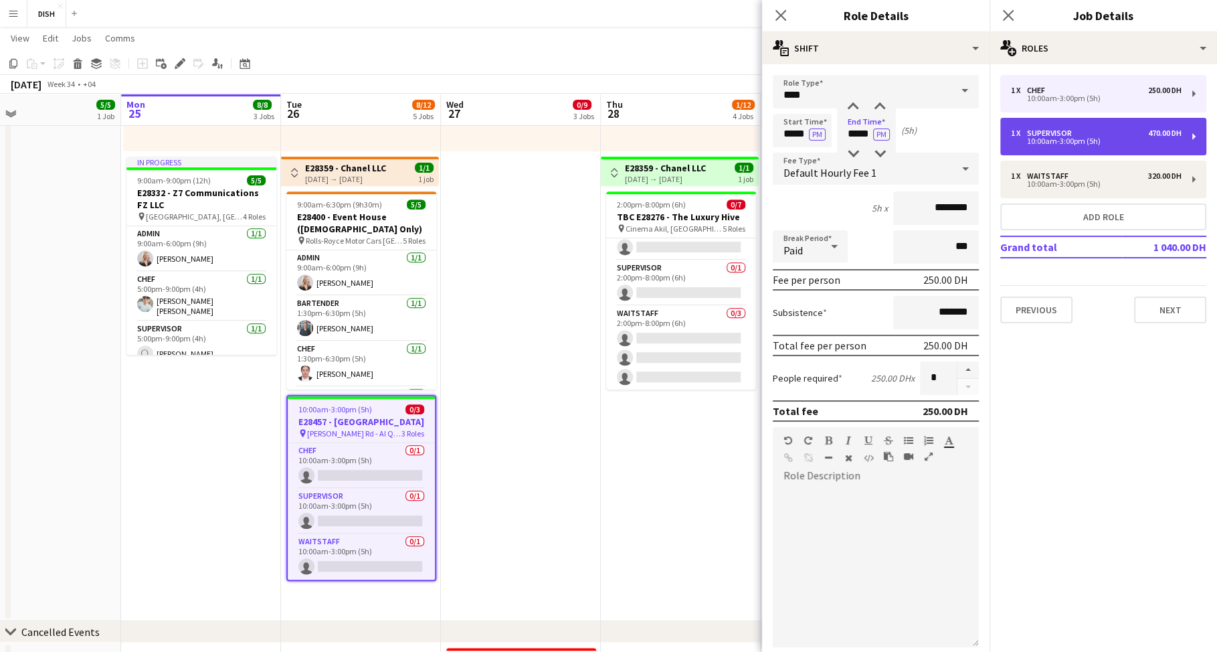
type input "********"
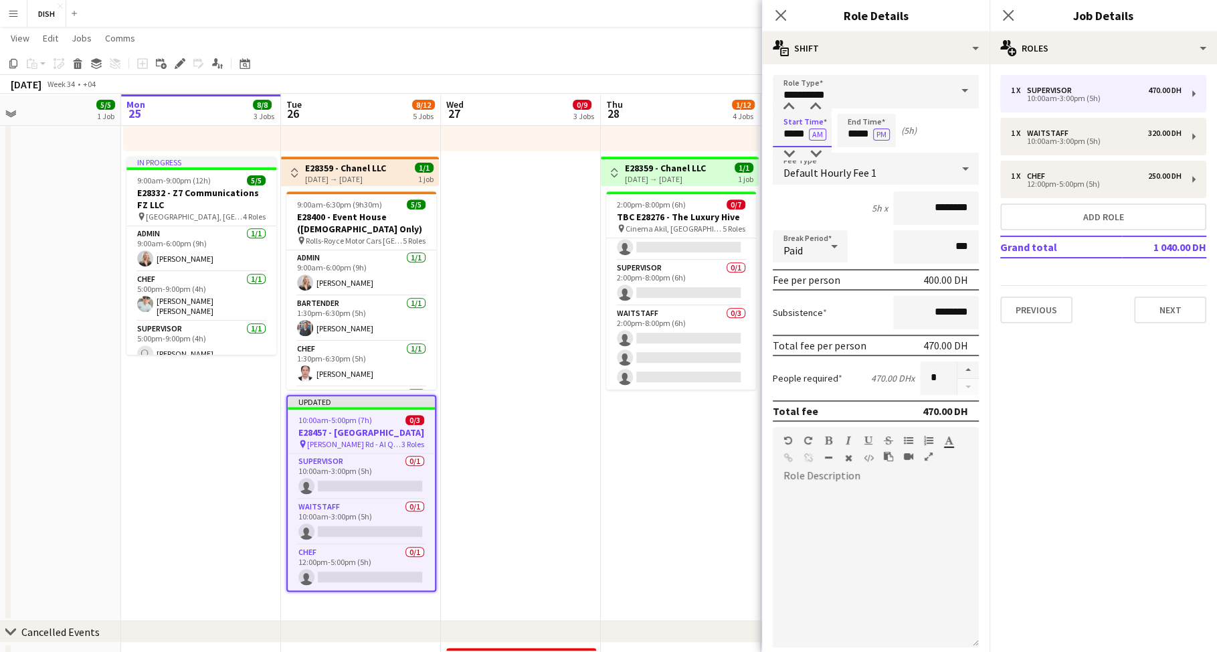
click at [786, 134] on input "*****" at bounding box center [802, 130] width 59 height 33
type input "*****"
click at [822, 137] on button "AM" at bounding box center [817, 134] width 17 height 12
click at [850, 136] on input "*****" at bounding box center [866, 130] width 59 height 33
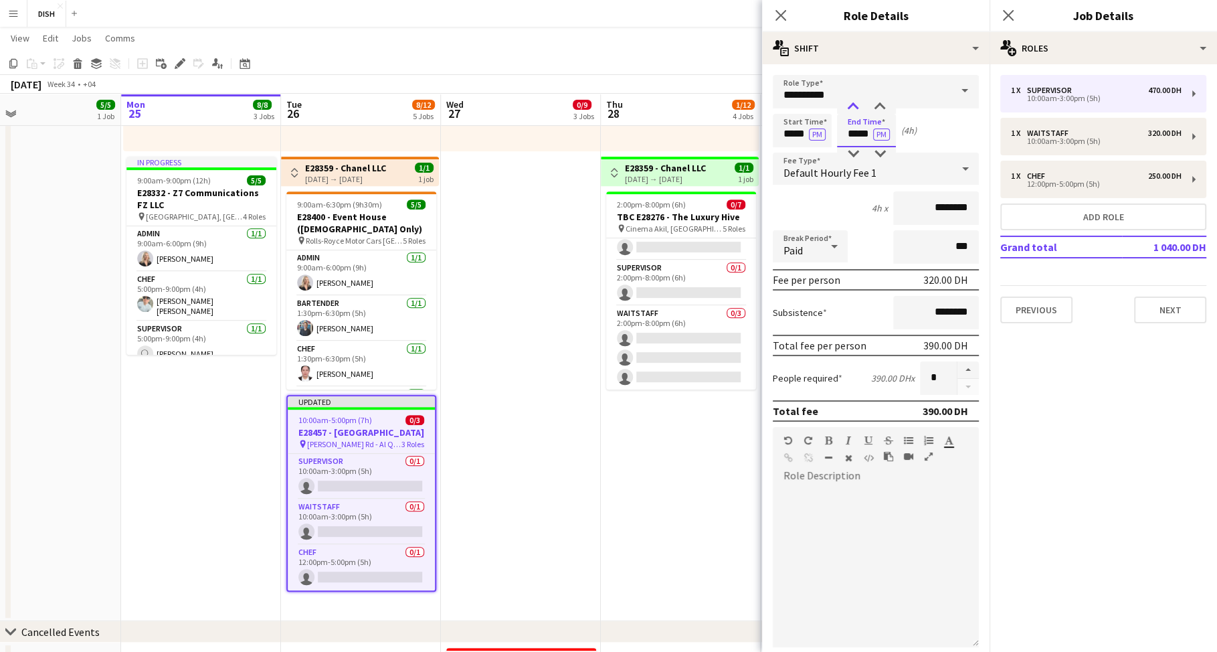
click at [861, 104] on div at bounding box center [853, 106] width 27 height 13
type input "*****"
click at [860, 102] on div at bounding box center [853, 106] width 27 height 13
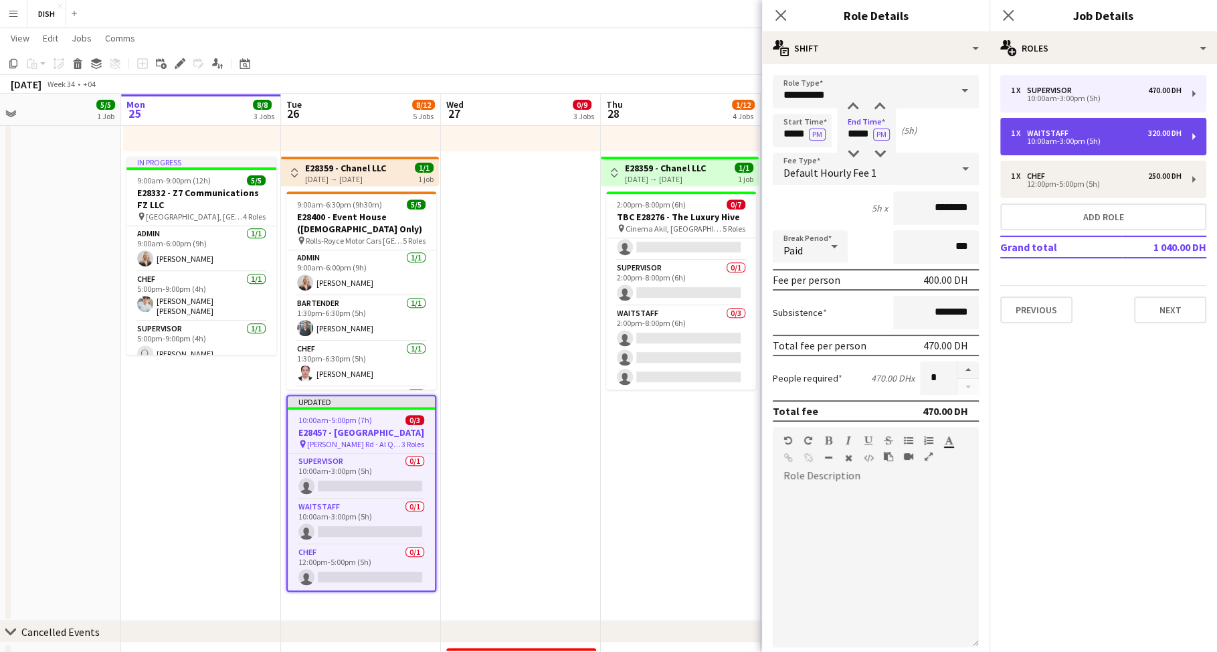
click at [1044, 143] on div "10:00am-3:00pm (5h)" at bounding box center [1096, 141] width 171 height 7
type input "*********"
type input "*****"
type input "********"
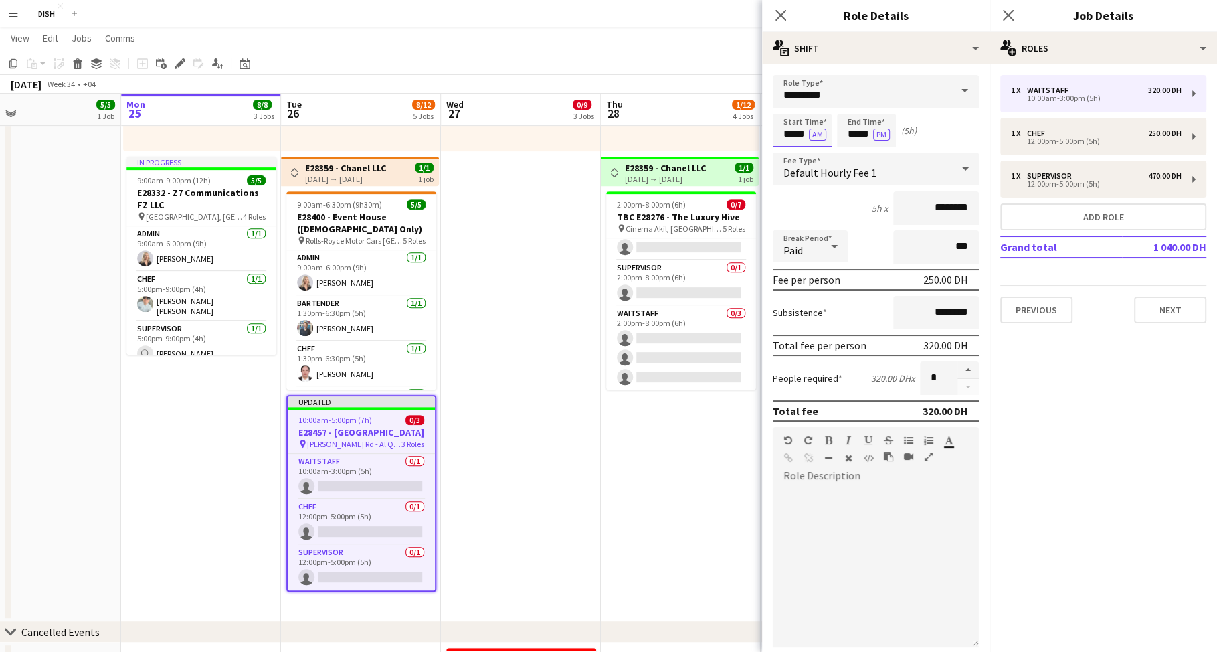
click at [790, 133] on input "*****" at bounding box center [802, 130] width 59 height 33
click at [791, 106] on div at bounding box center [788, 106] width 27 height 13
type input "*****"
click at [791, 106] on div at bounding box center [788, 106] width 27 height 13
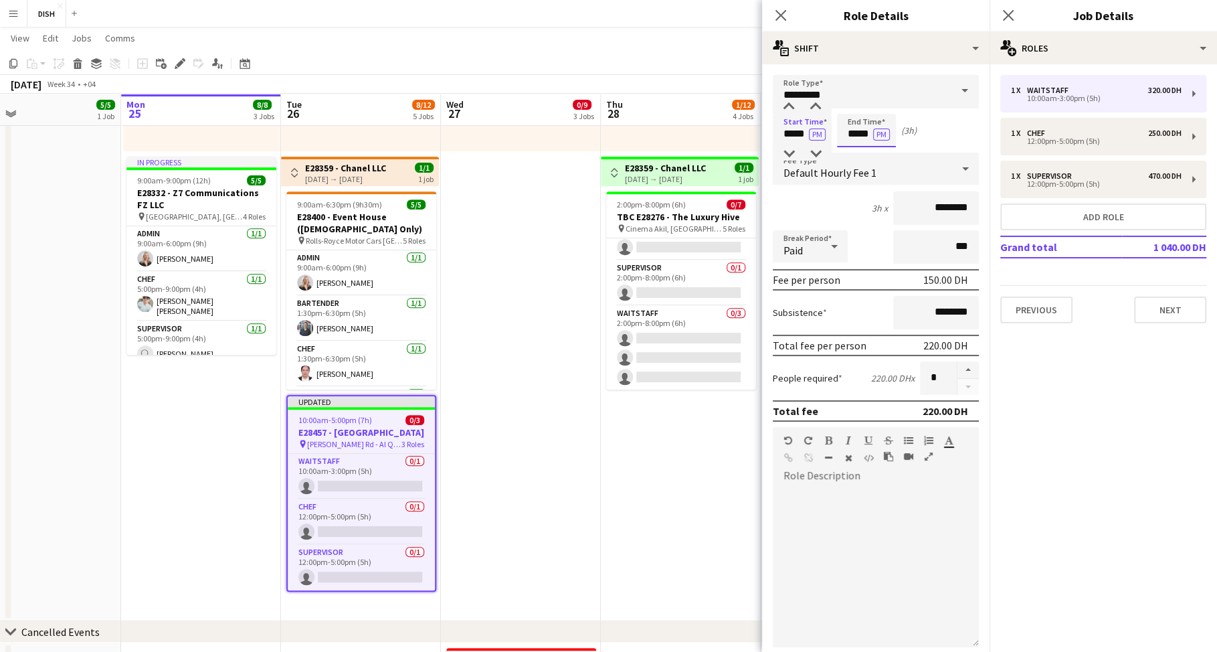
click at [854, 131] on input "*****" at bounding box center [866, 130] width 59 height 33
click at [853, 106] on div at bounding box center [853, 106] width 27 height 13
type input "*****"
click at [853, 106] on div at bounding box center [853, 106] width 27 height 13
click at [941, 120] on div "Start Time ***** PM End Time ***** PM (5h)" at bounding box center [876, 130] width 206 height 33
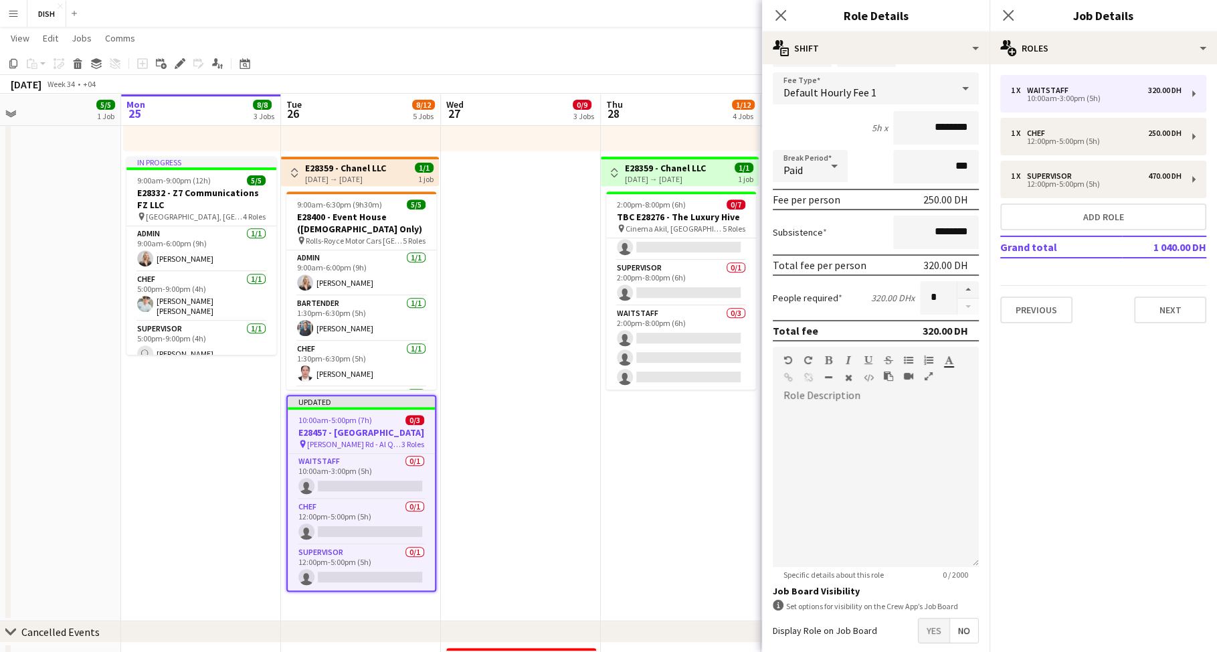
scroll to position [146, 0]
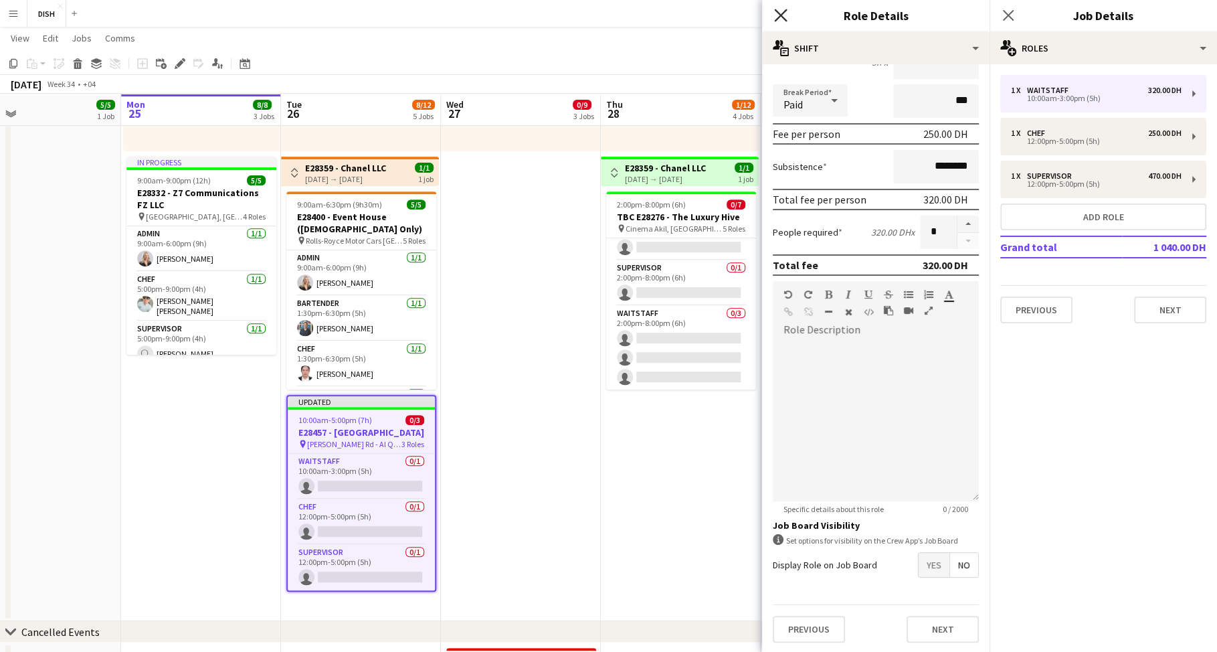
click at [782, 18] on icon "Close pop-in" at bounding box center [780, 15] width 13 height 13
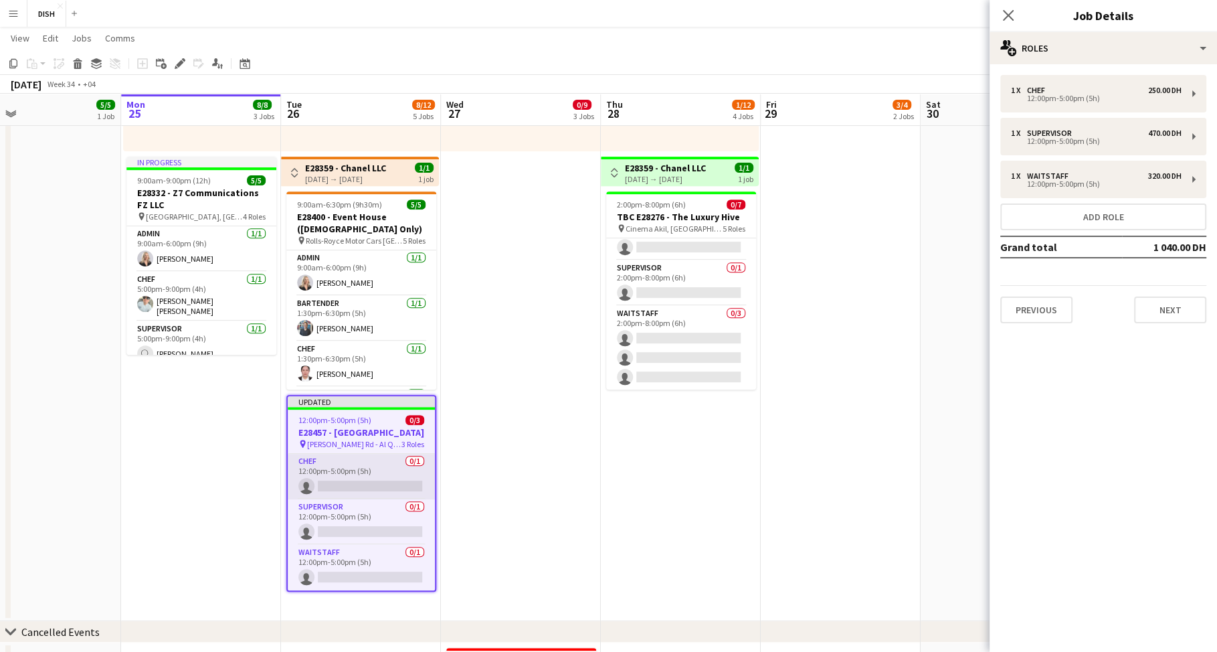
scroll to position [10, 0]
click at [364, 516] on app-card-role "Supervisor 0/1 12:00pm-5:00pm (5h) single-neutral-actions" at bounding box center [361, 521] width 147 height 45
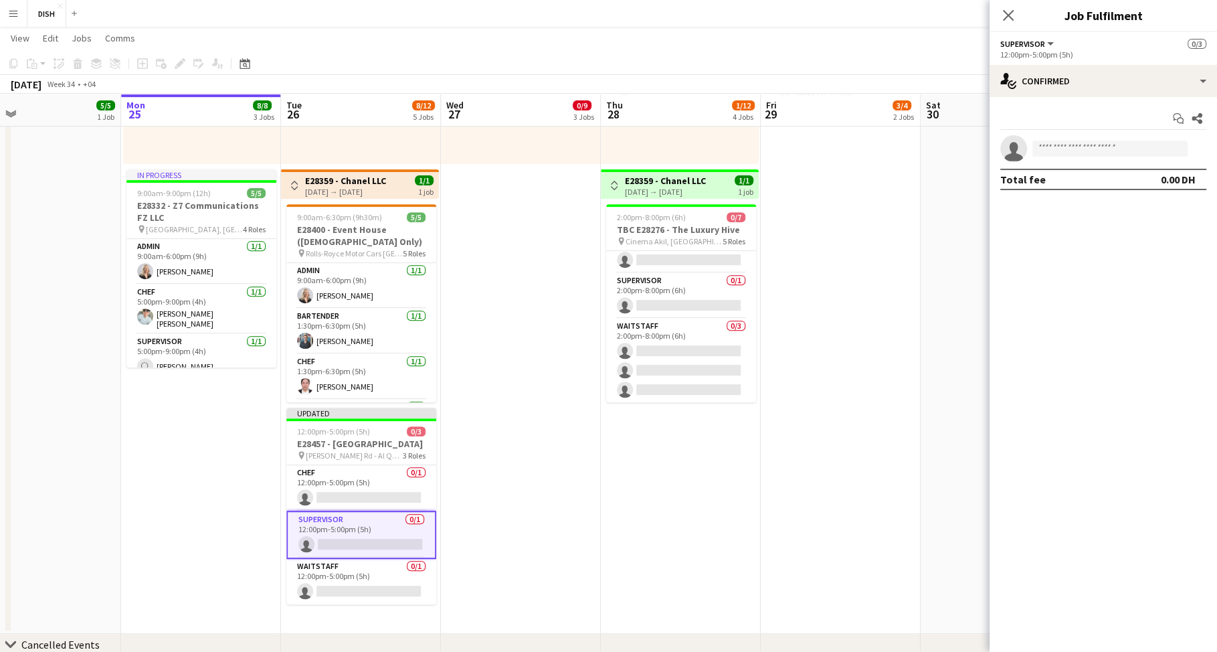
scroll to position [0, 0]
click at [1125, 150] on input at bounding box center [1109, 148] width 155 height 16
type input "*"
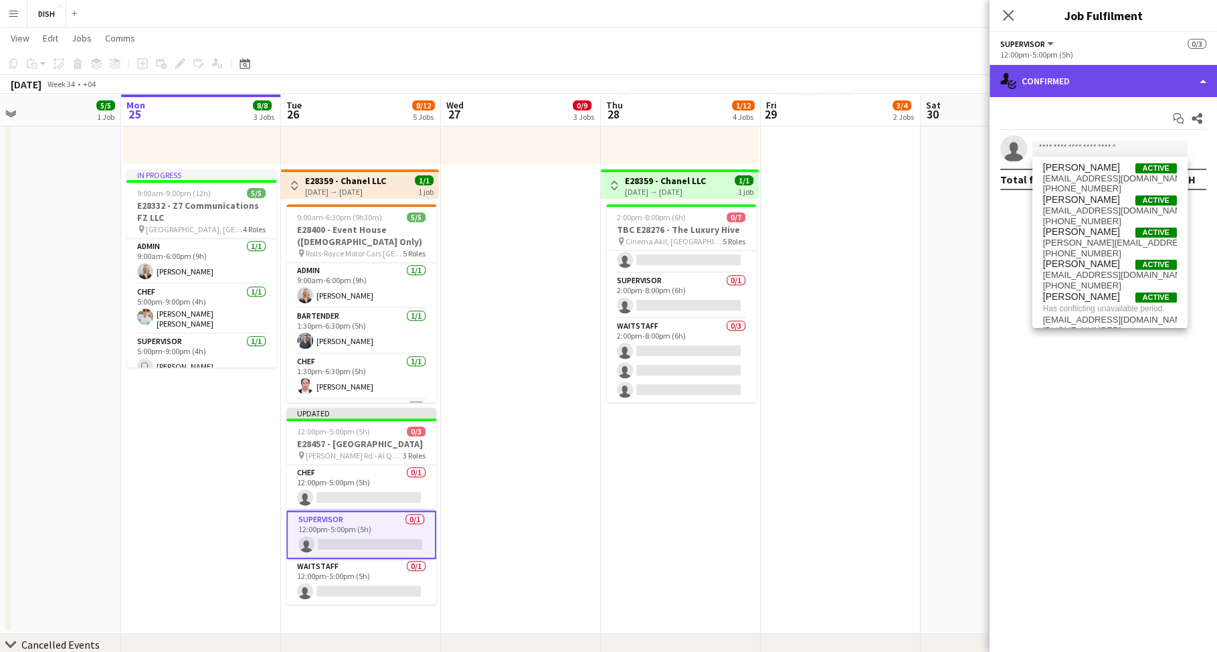
click at [1123, 78] on div "single-neutral-actions-check-2 Confirmed" at bounding box center [1102, 81] width 227 height 32
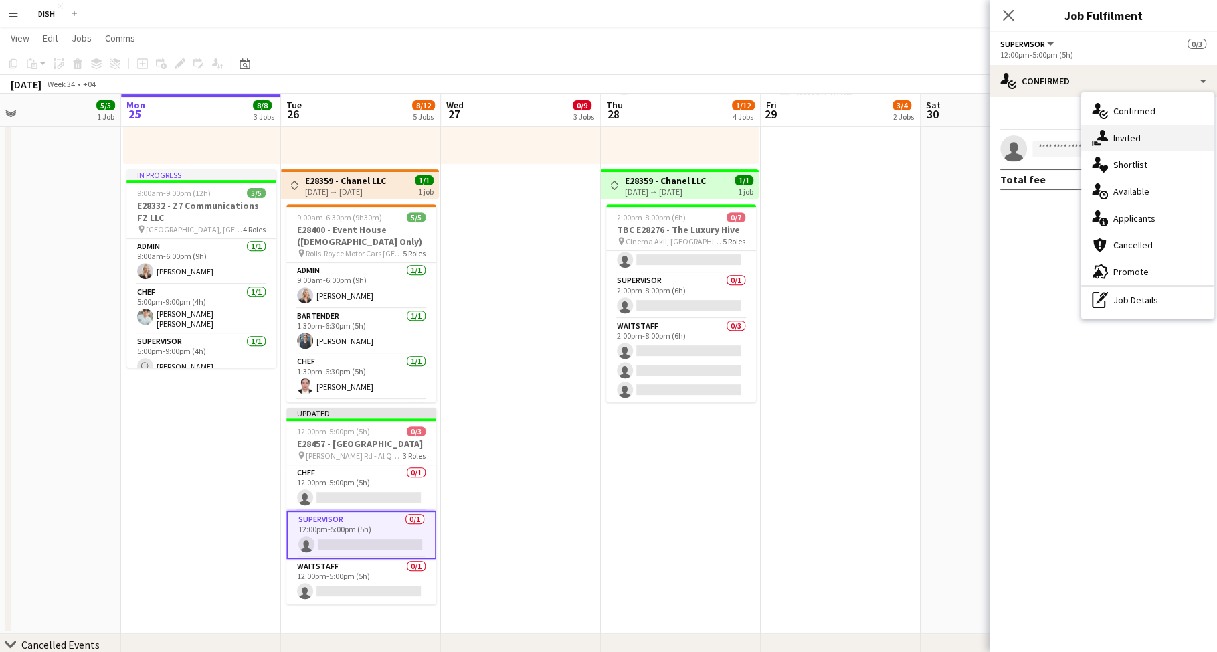
click at [1138, 138] on div "single-neutral-actions-share-1 Invited" at bounding box center [1147, 137] width 132 height 27
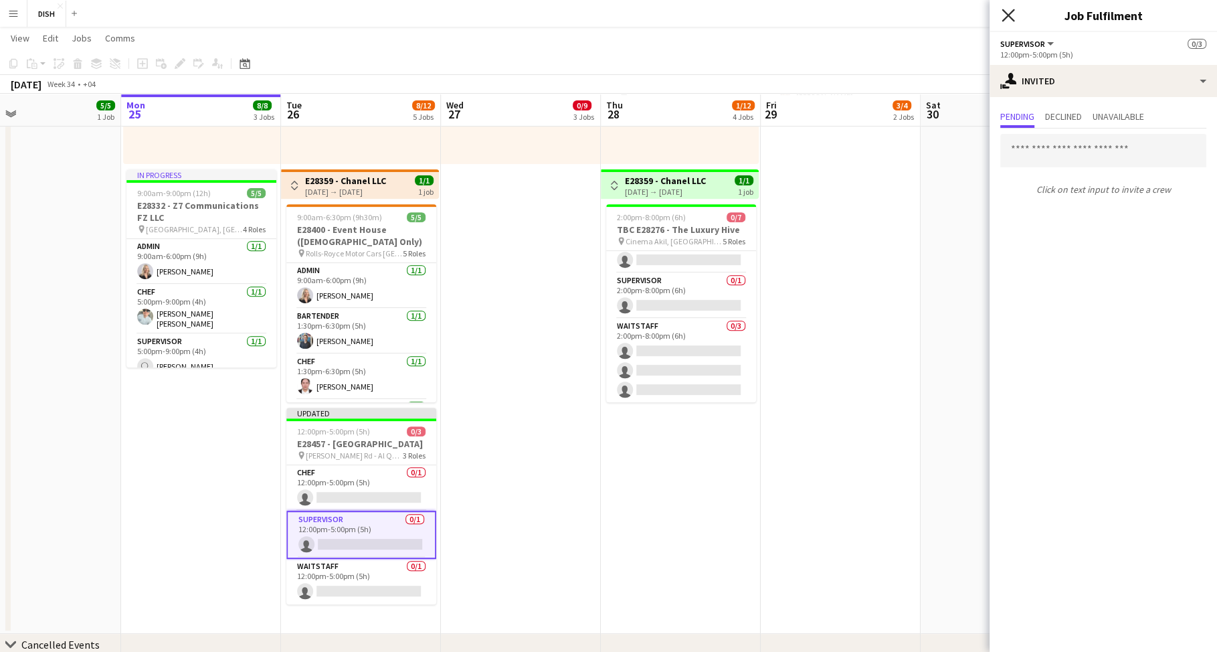
click at [1005, 21] on icon "Close pop-in" at bounding box center [1007, 15] width 13 height 13
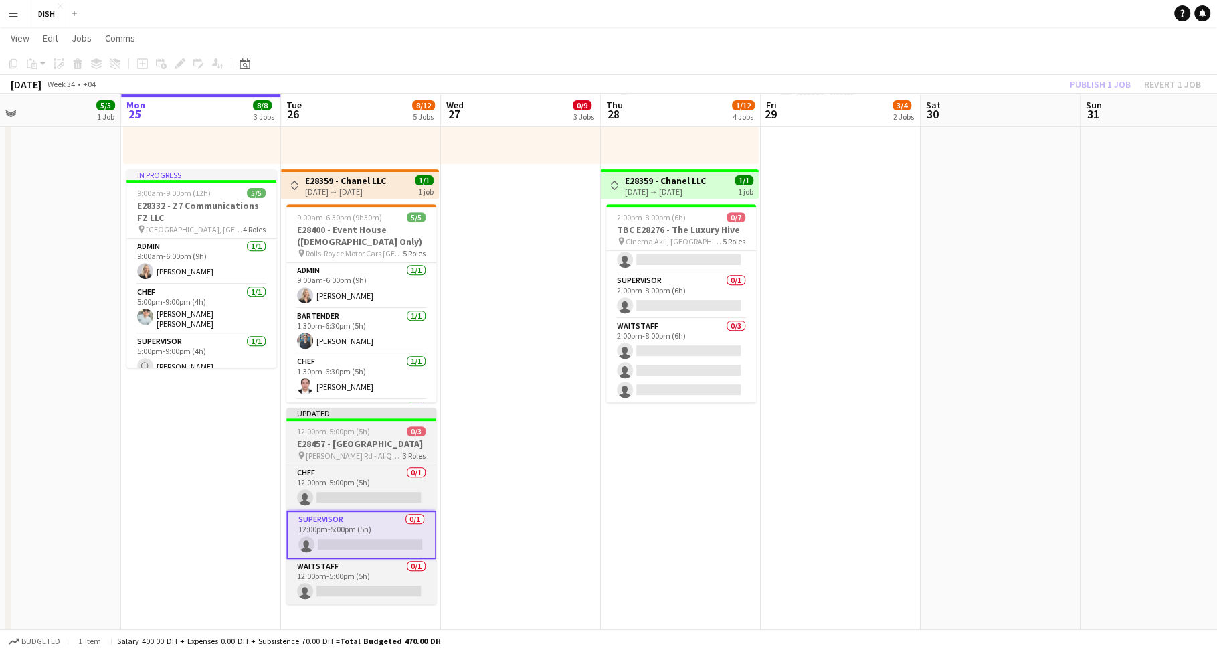
click at [363, 431] on span "12:00pm-5:00pm (5h)" at bounding box center [333, 431] width 73 height 10
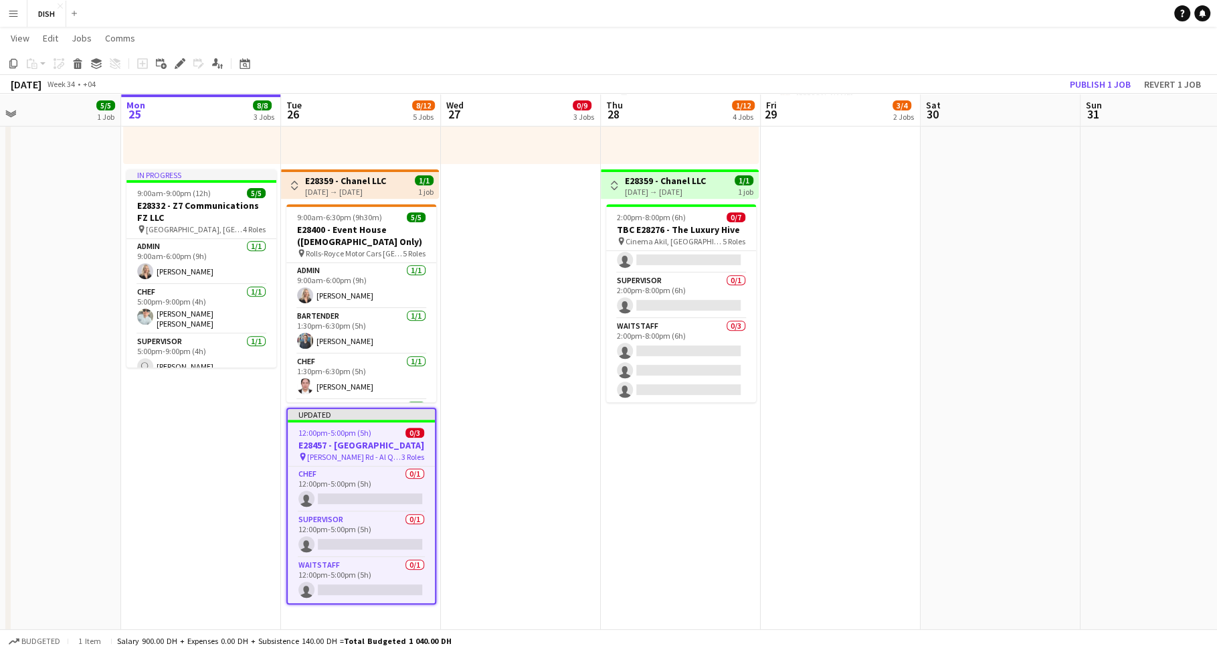
click at [1080, 74] on app-toolbar "Copy Paste Paste Command V Paste with crew Command Shift V Paste linked Job [GE…" at bounding box center [608, 63] width 1217 height 23
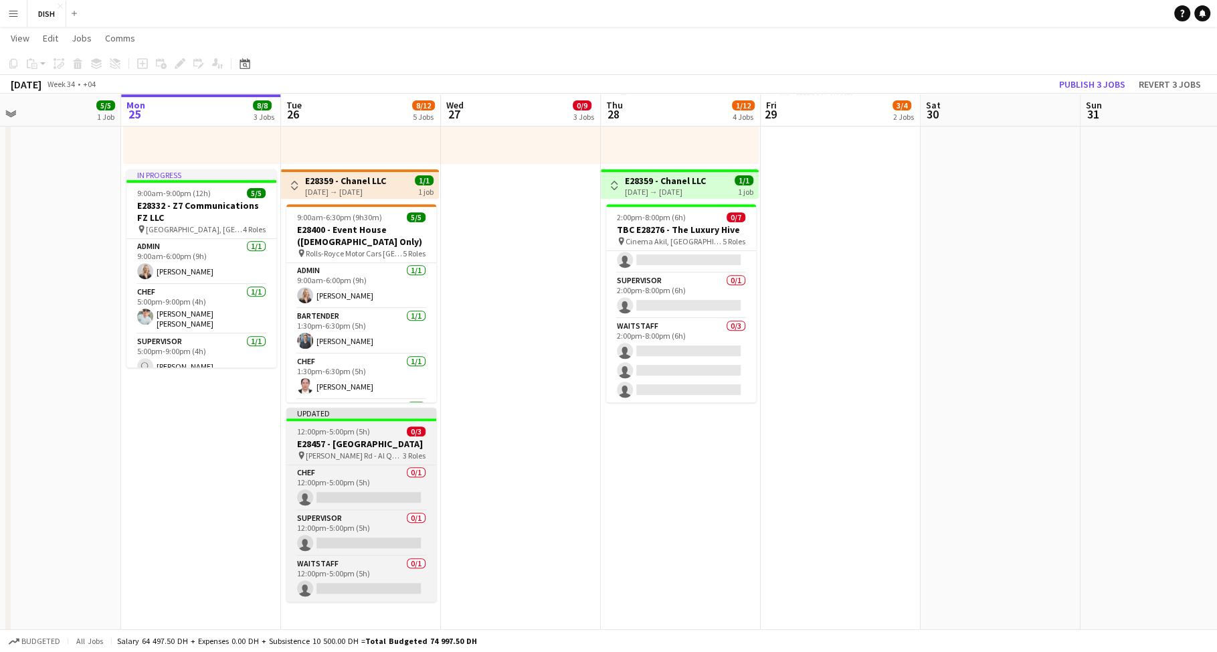
click at [343, 439] on h3 "E28457 - [GEOGRAPHIC_DATA]" at bounding box center [361, 444] width 150 height 12
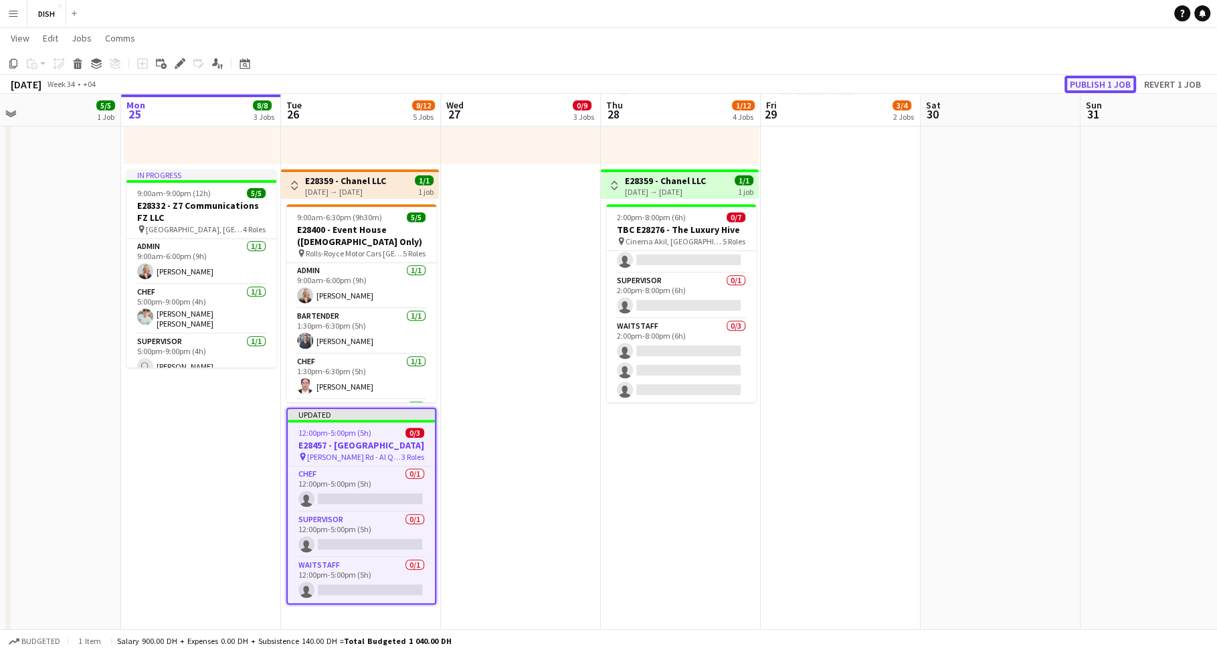
click at [1088, 82] on button "Publish 1 job" at bounding box center [1100, 84] width 72 height 17
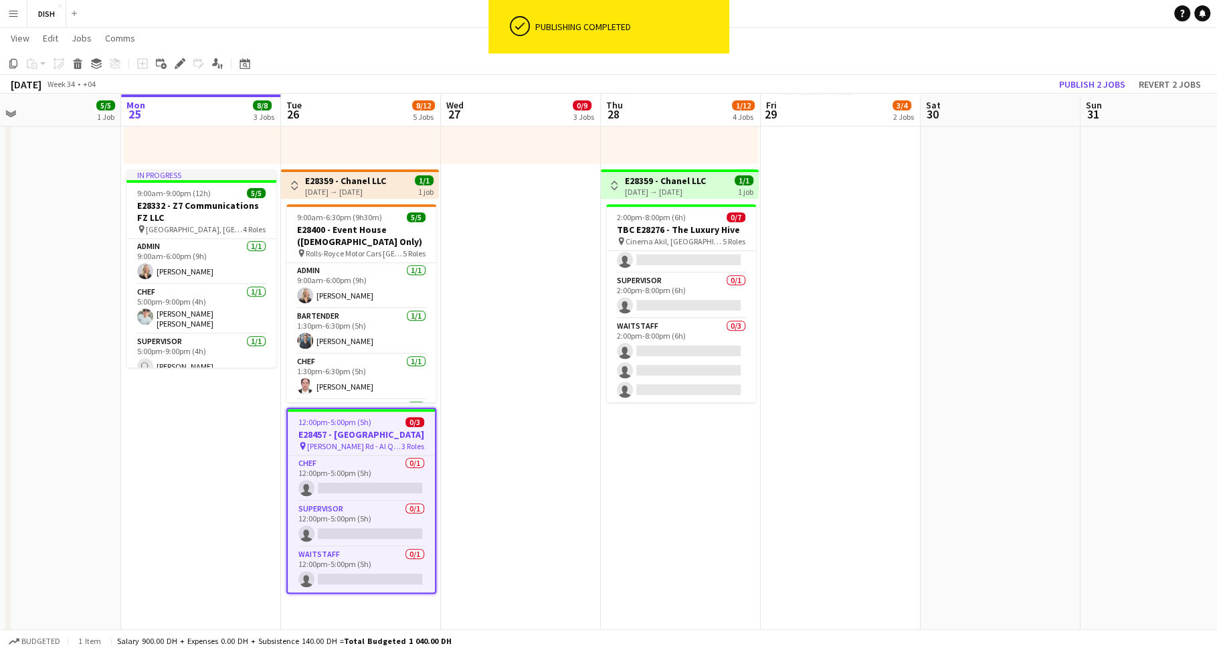
click at [347, 436] on h3 "E28457 - [GEOGRAPHIC_DATA]" at bounding box center [361, 434] width 147 height 12
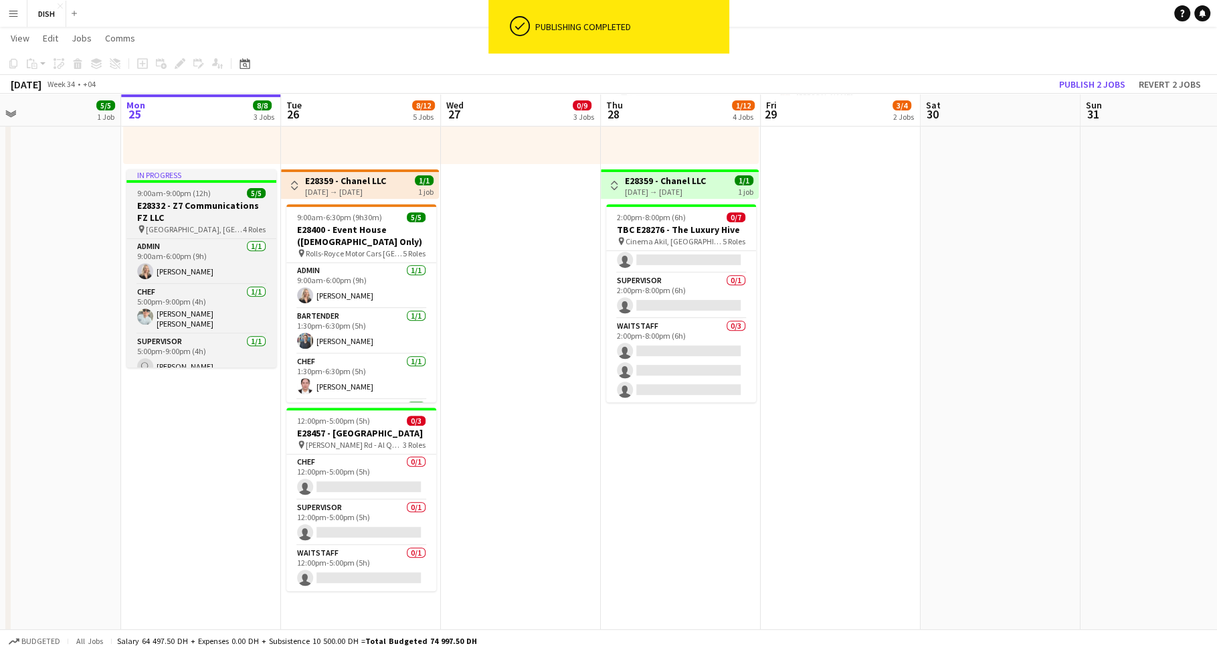
click at [217, 200] on h3 "E28332 - Z7 Communications FZ LLC" at bounding box center [201, 211] width 150 height 24
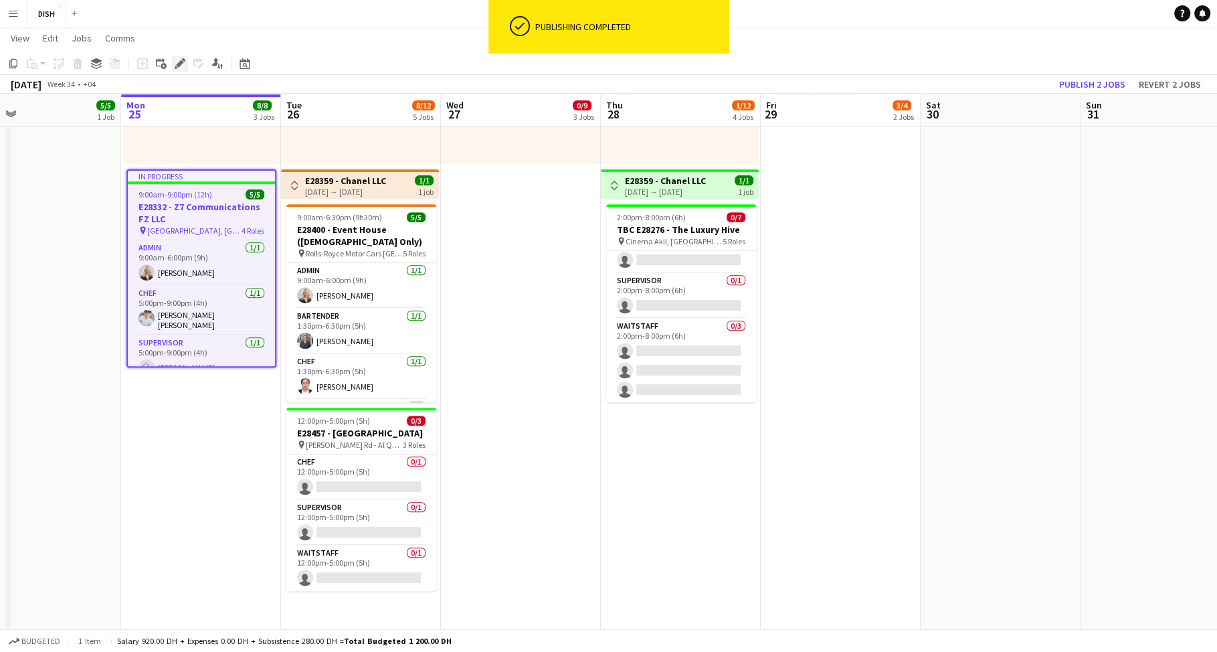
click at [181, 58] on icon "Edit" at bounding box center [180, 63] width 11 height 11
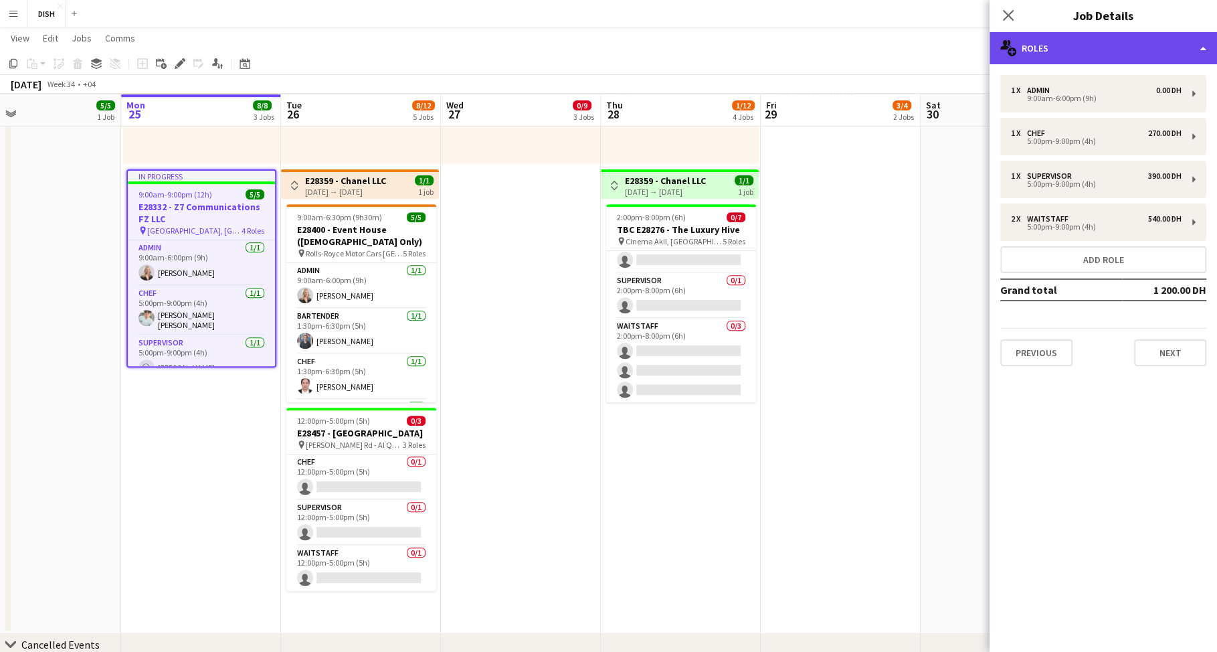
click at [1099, 39] on div "multiple-users-add Roles" at bounding box center [1102, 48] width 227 height 32
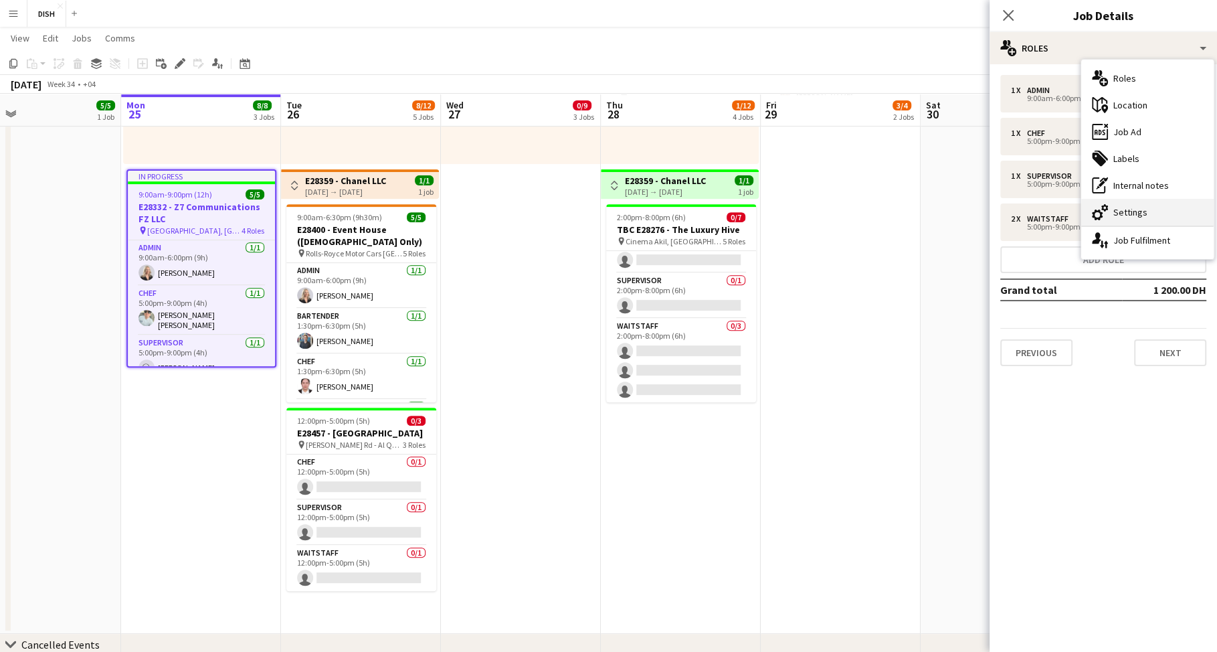
click at [1127, 209] on div "cog-double-3 Settings" at bounding box center [1147, 212] width 132 height 27
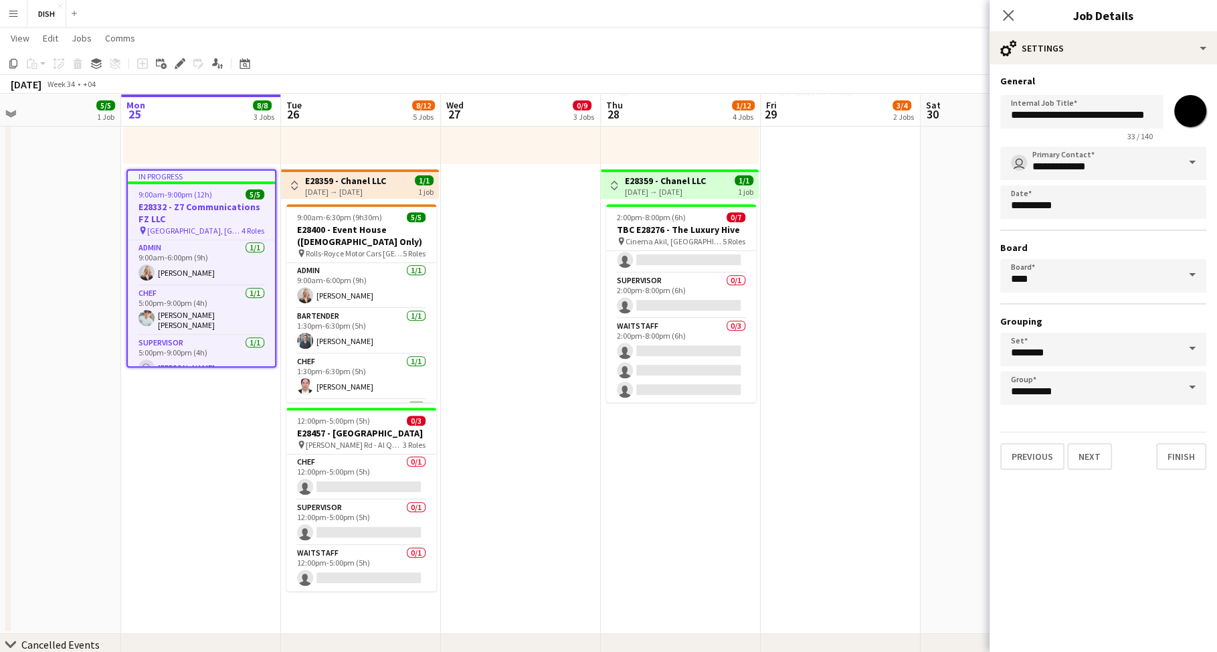
click at [1189, 116] on input "*******" at bounding box center [1190, 111] width 48 height 48
type input "*******"
click at [1202, 465] on button "Finish" at bounding box center [1181, 456] width 50 height 27
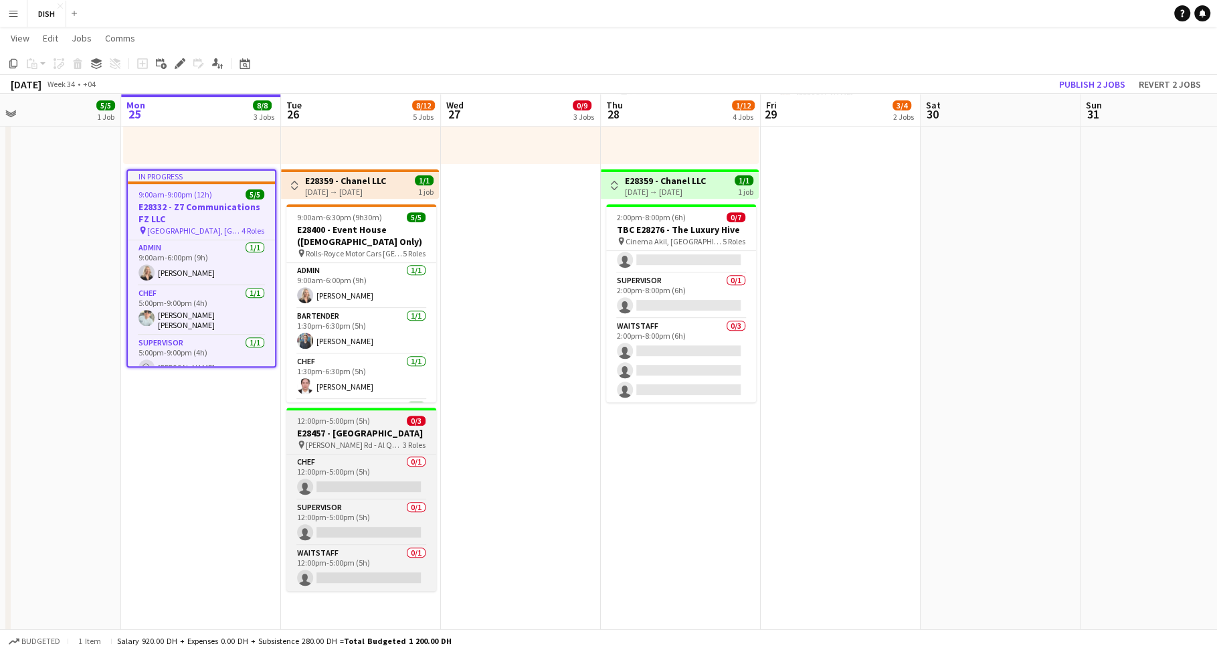
click at [317, 439] on h3 "E28457 - [GEOGRAPHIC_DATA]" at bounding box center [361, 433] width 150 height 12
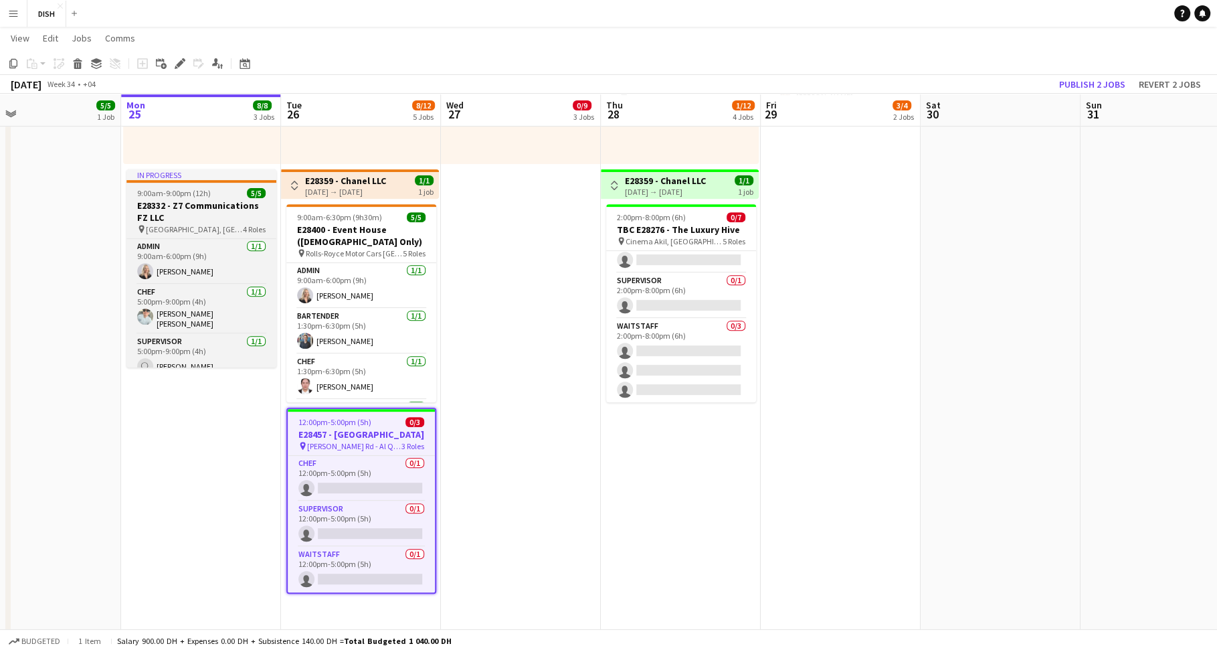
click at [212, 201] on h3 "E28332 - Z7 Communications FZ LLC" at bounding box center [201, 211] width 150 height 24
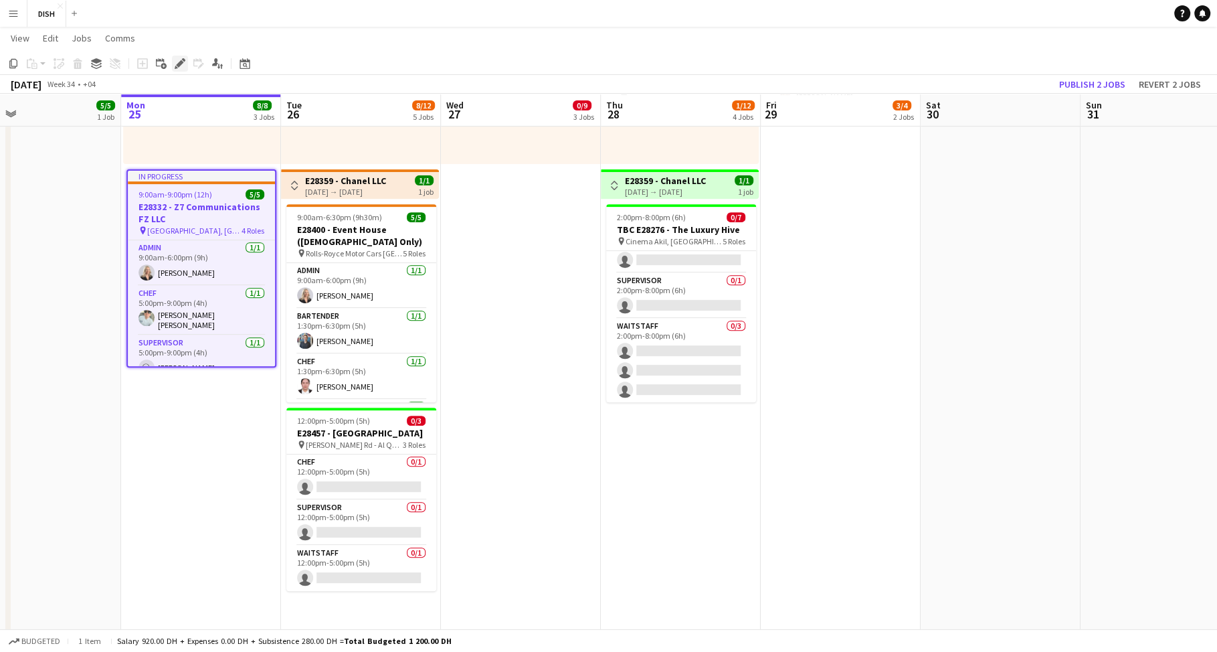
click at [180, 63] on icon at bounding box center [179, 63] width 7 height 7
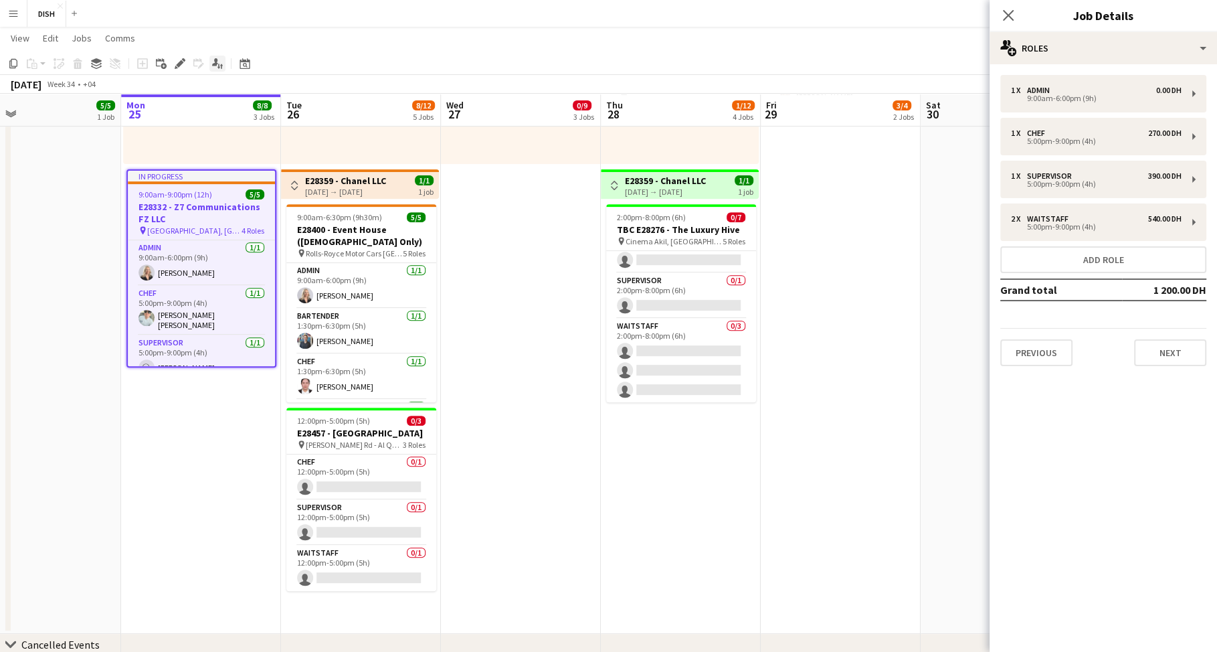
click at [220, 63] on icon "Applicants" at bounding box center [217, 63] width 11 height 11
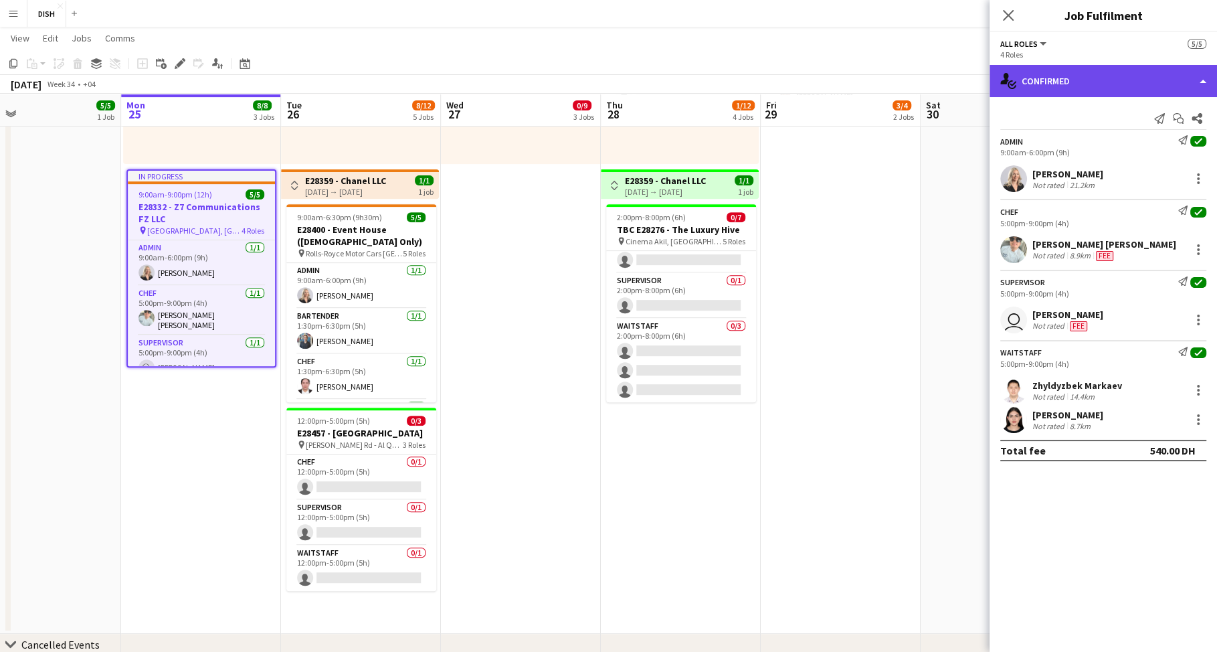
click at [1054, 76] on div "single-neutral-actions-check-2 Confirmed" at bounding box center [1102, 81] width 227 height 32
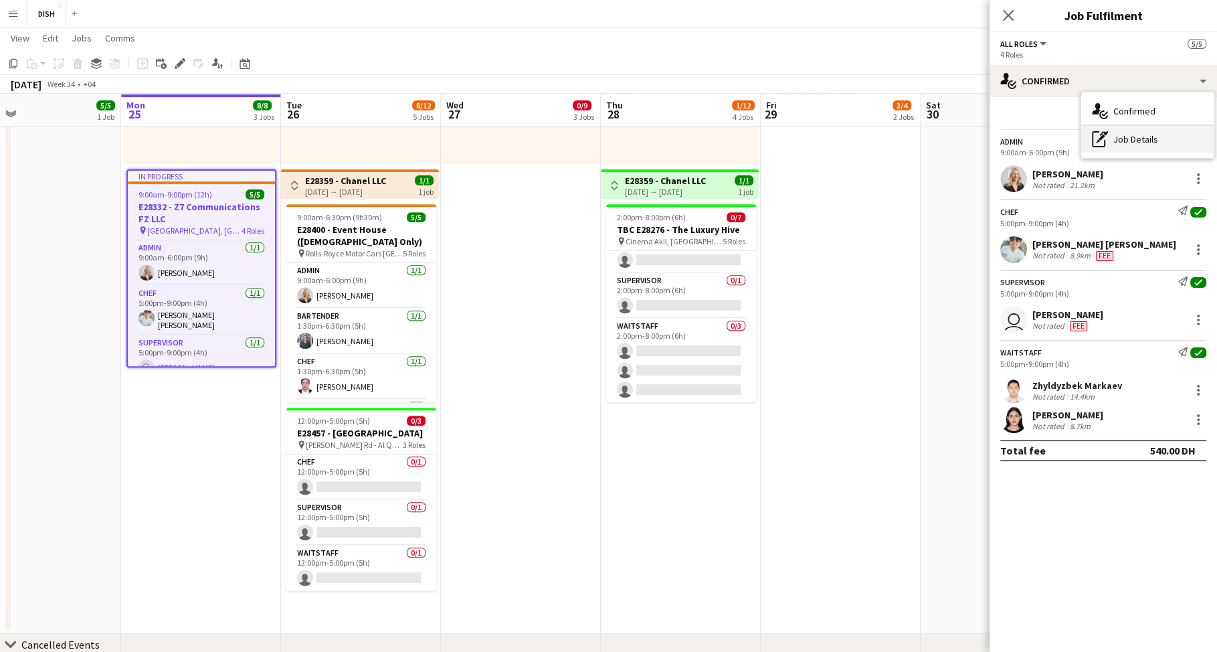
click at [1125, 136] on div "pen-write Job Details" at bounding box center [1147, 139] width 132 height 27
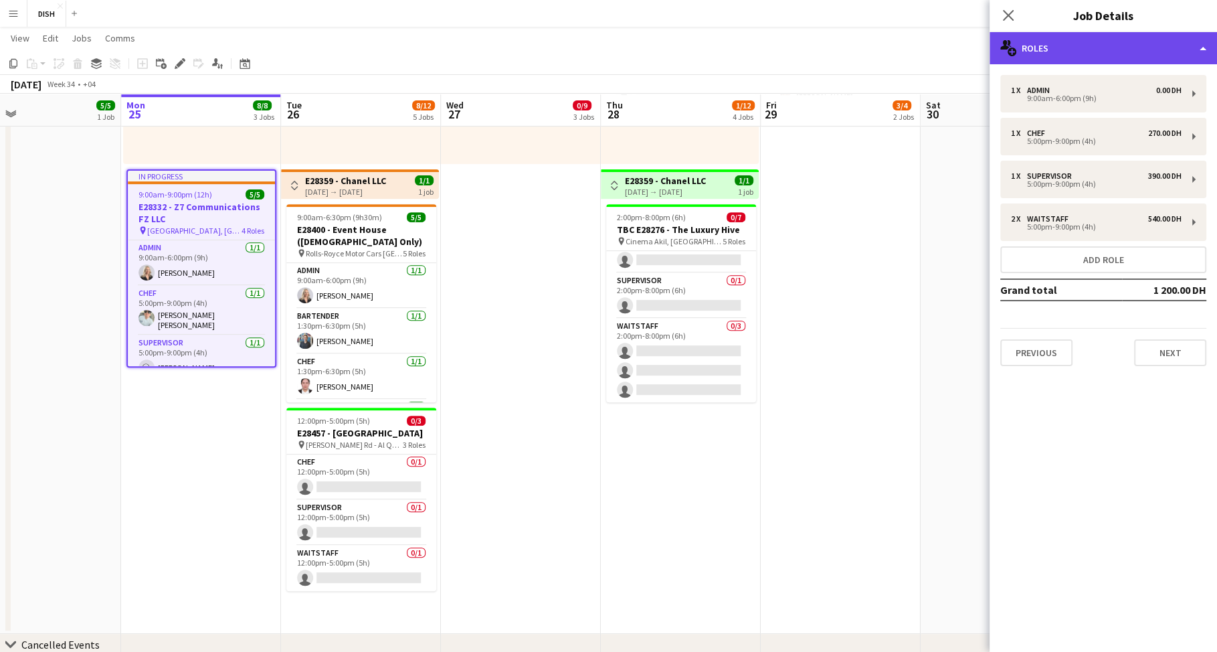
click at [1044, 50] on div "multiple-users-add Roles" at bounding box center [1102, 48] width 227 height 32
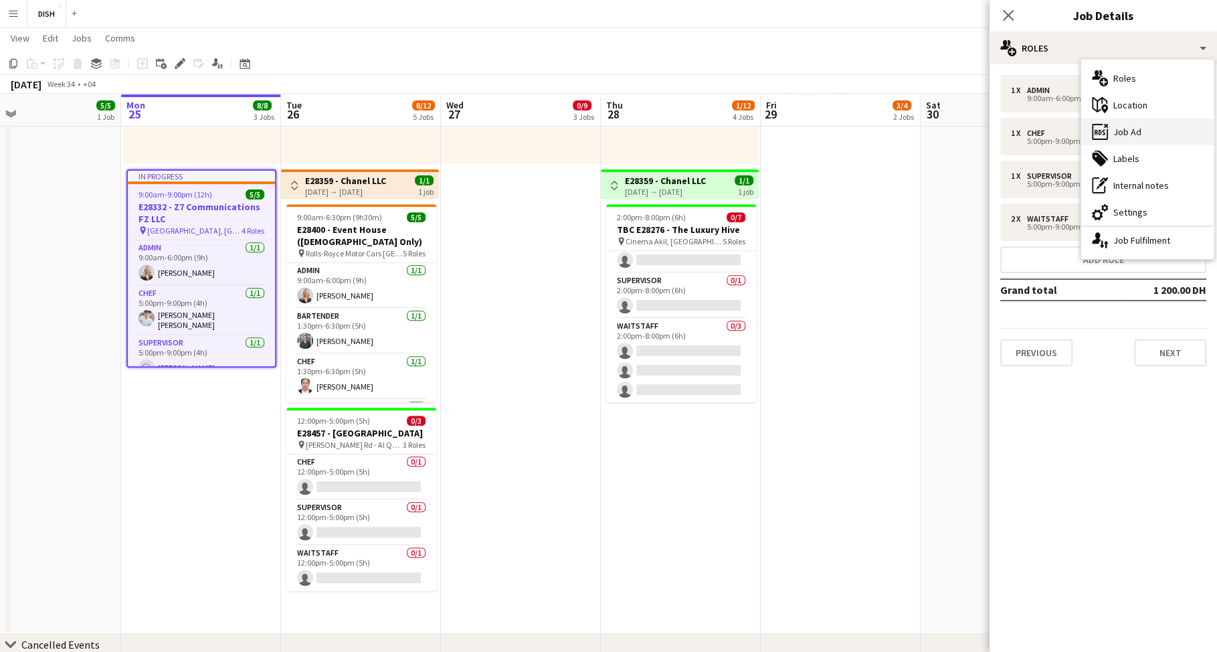
click at [1125, 132] on div "ads-window Job Ad" at bounding box center [1147, 131] width 132 height 27
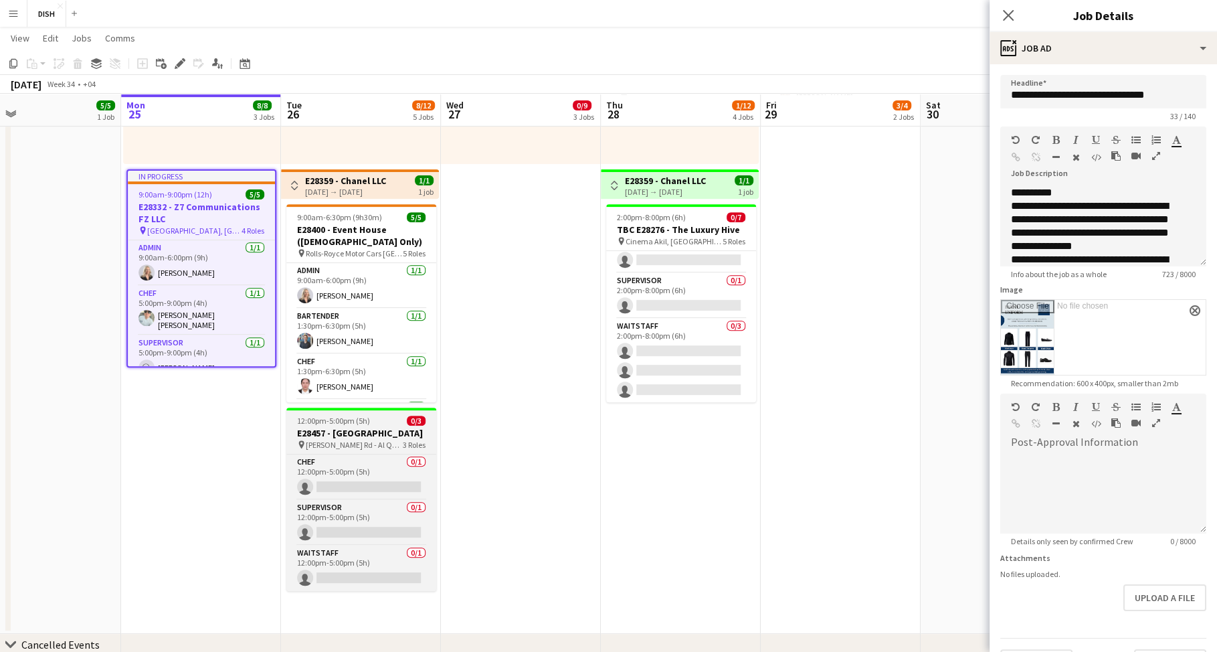
click at [384, 439] on h3 "E28457 - [GEOGRAPHIC_DATA]" at bounding box center [361, 433] width 150 height 12
type input "**********"
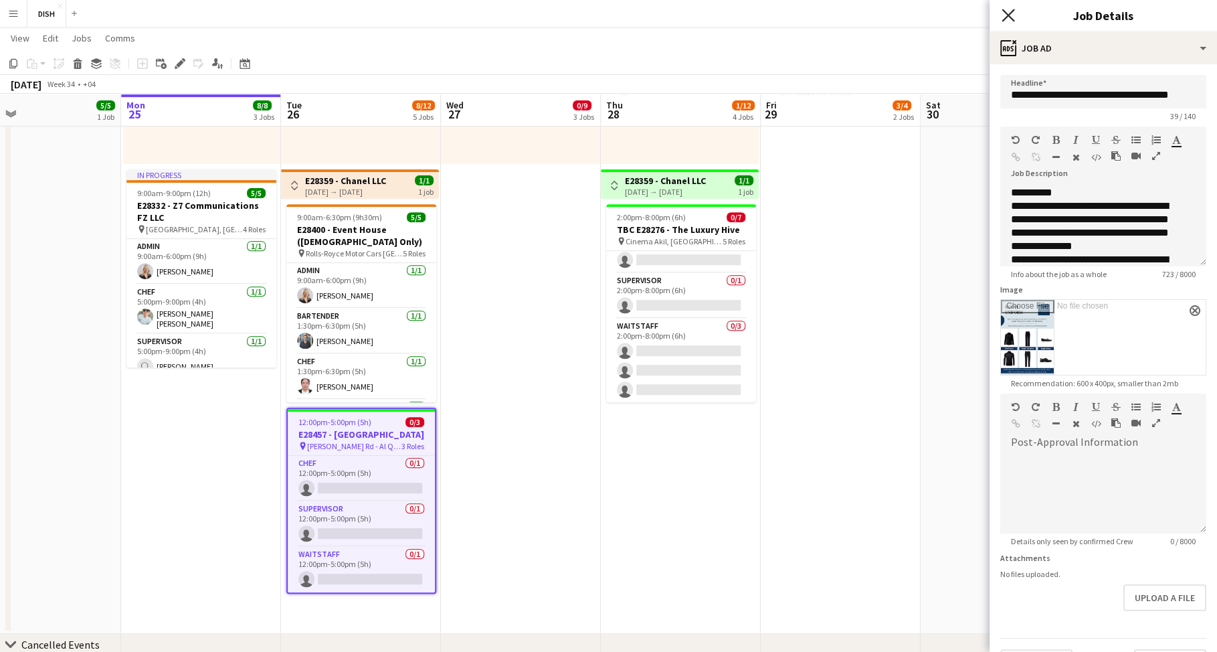
click at [1005, 16] on icon "Close pop-in" at bounding box center [1007, 15] width 13 height 13
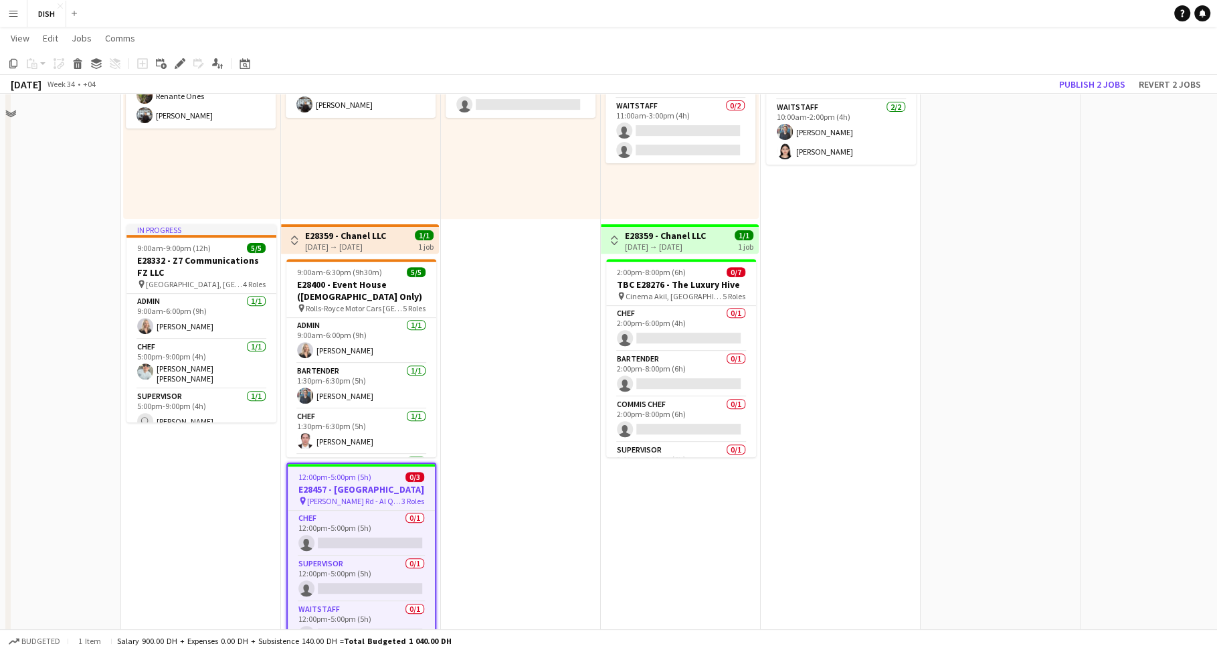
scroll to position [345, 0]
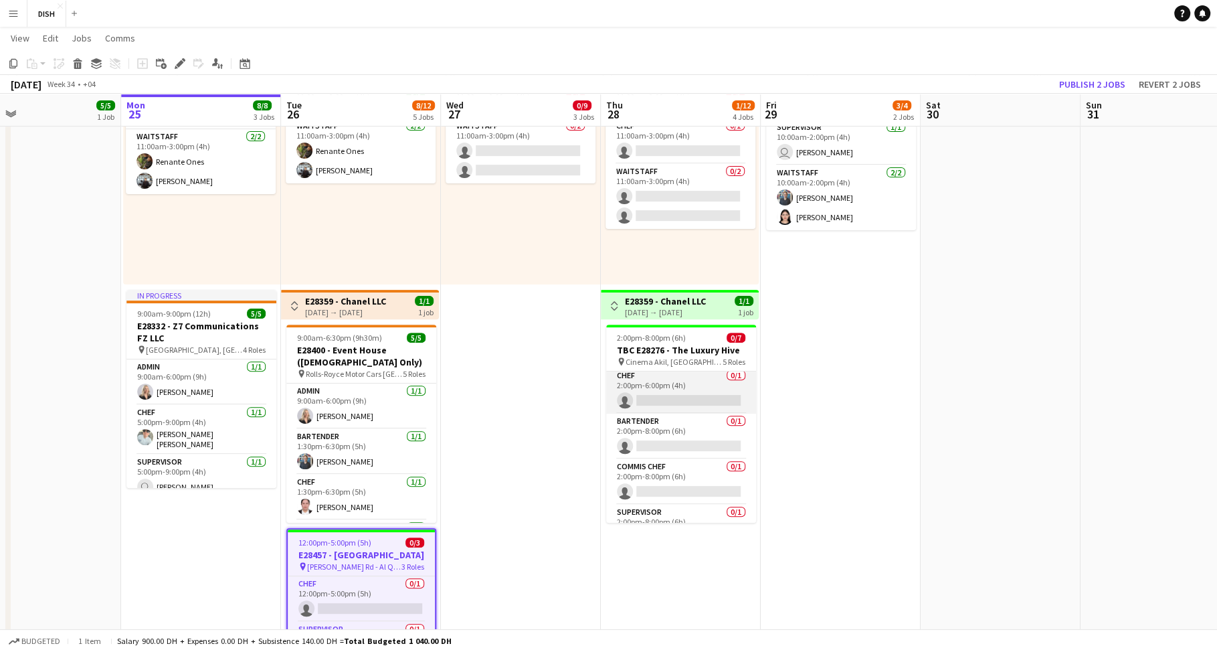
click at [686, 395] on app-card-role "Chef 0/1 2:00pm-6:00pm (4h) single-neutral-actions" at bounding box center [681, 390] width 150 height 45
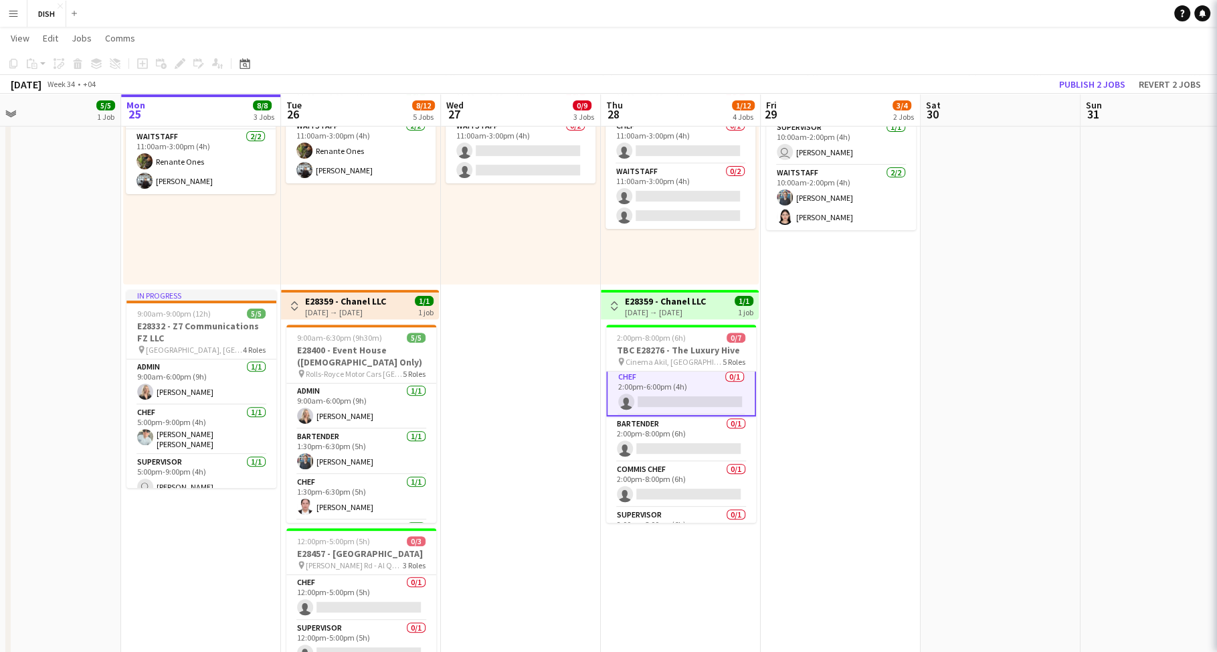
scroll to position [4, 0]
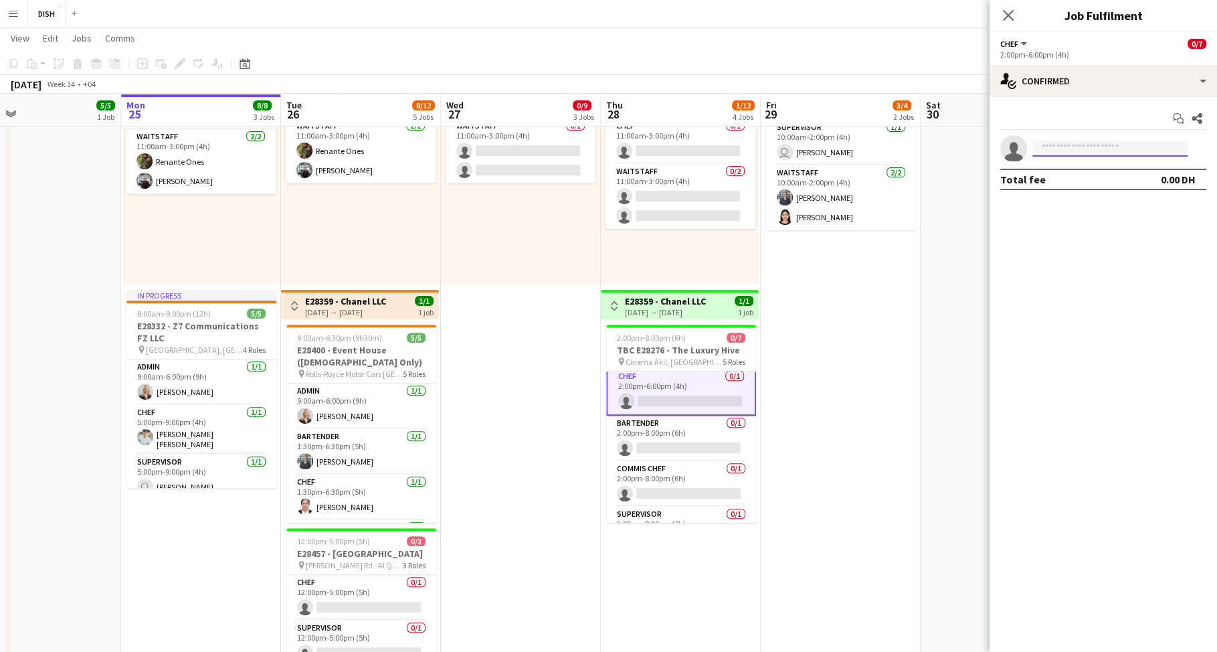
click at [1055, 151] on input at bounding box center [1109, 148] width 155 height 16
type input "******"
click at [1092, 177] on span "[EMAIL_ADDRESS][DOMAIN_NAME]" at bounding box center [1110, 178] width 134 height 11
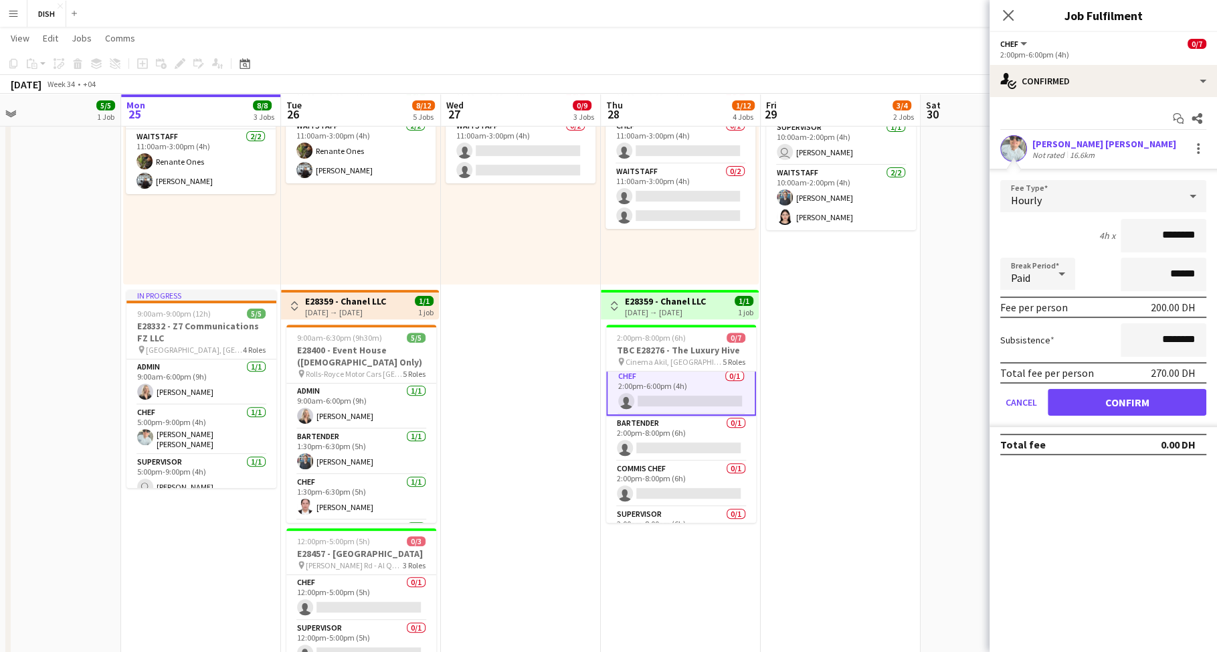
click at [1157, 228] on input "********" at bounding box center [1164, 235] width 86 height 33
type input "****"
click at [1155, 333] on input "********" at bounding box center [1164, 339] width 86 height 33
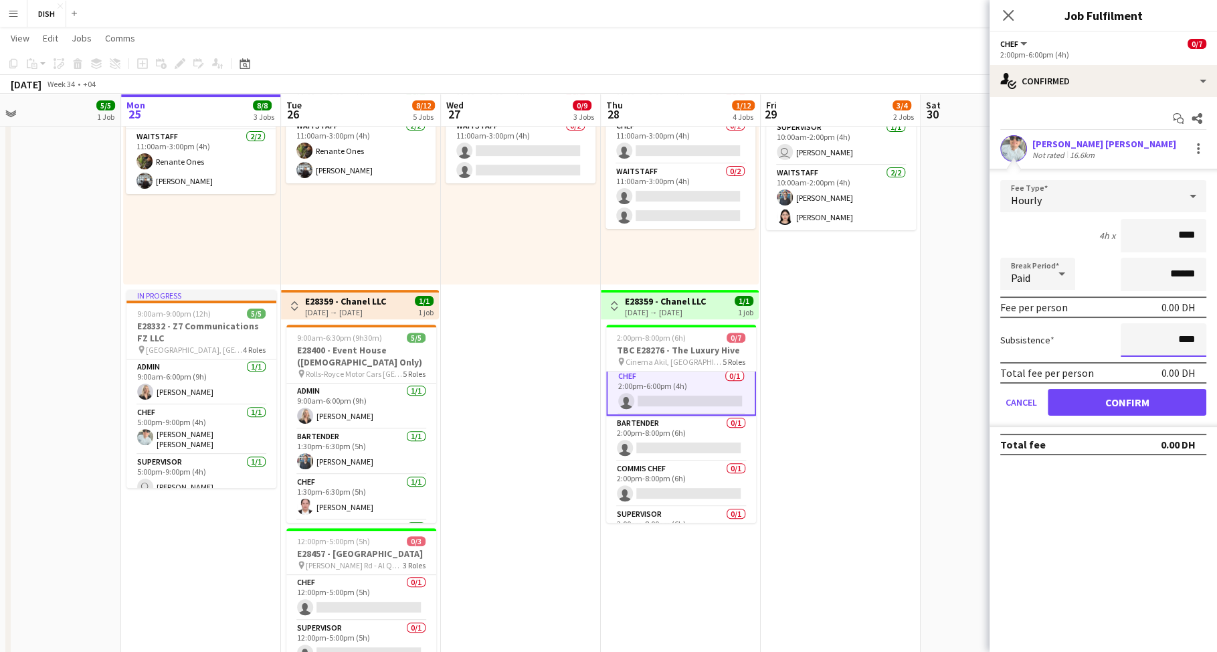
type input "****"
click at [1140, 404] on button "Confirm" at bounding box center [1127, 402] width 159 height 27
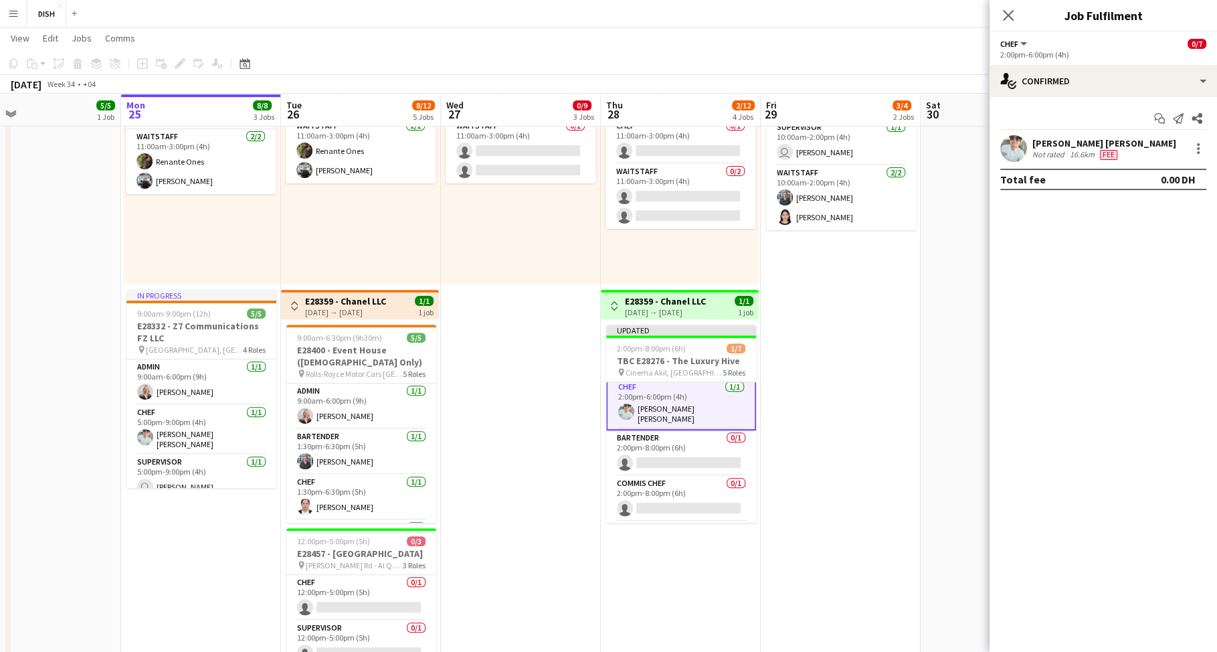
click at [541, 492] on app-date-cell "10:00am-3:00pm (5h) 0/1 pin [GEOGRAPHIC_DATA], Sheikh Zayed Rd - Al Quoz - Al Q…" at bounding box center [521, 279] width 160 height 949
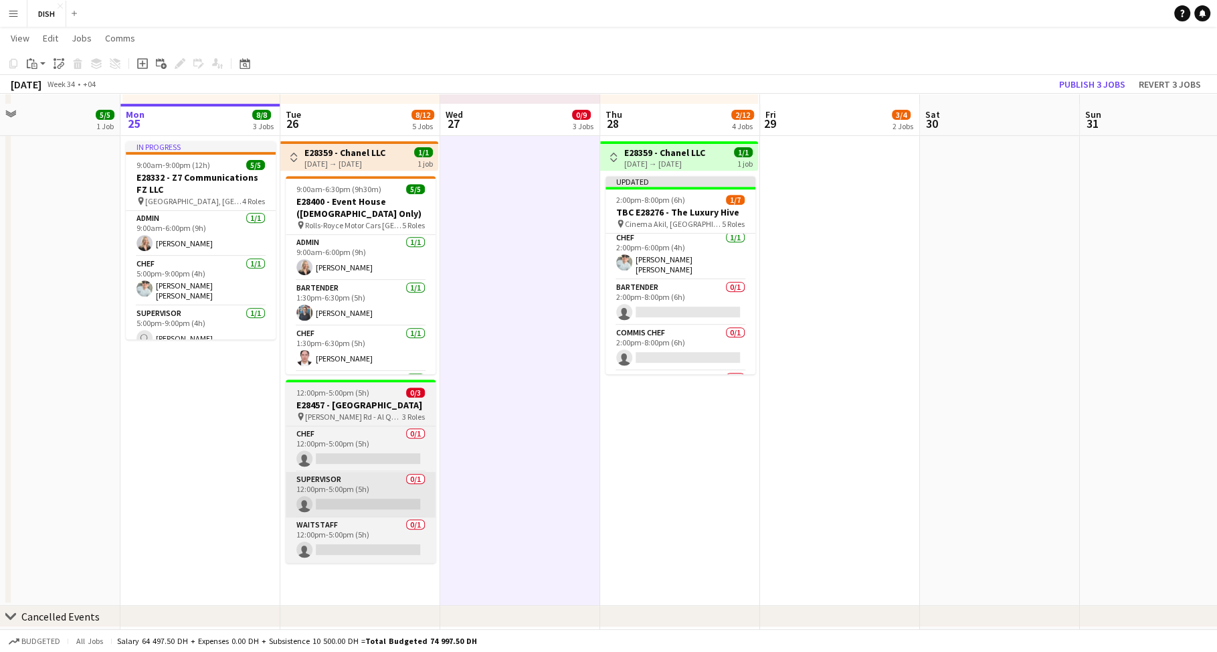
scroll to position [505, 0]
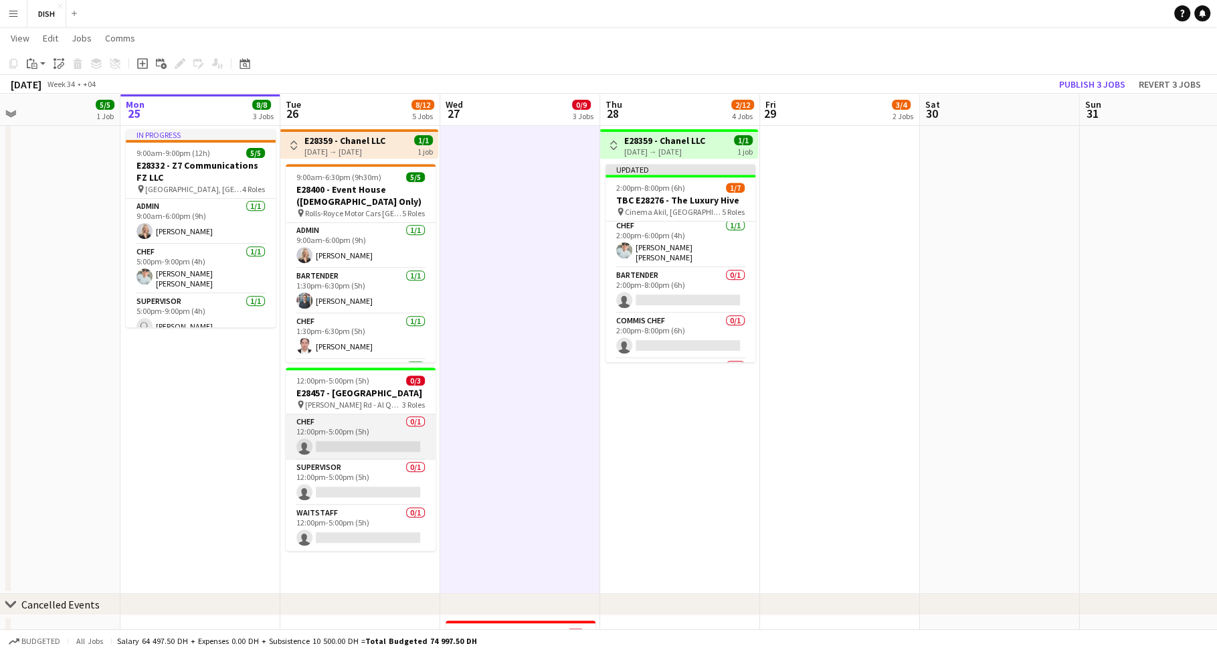
click at [360, 450] on app-card-role "Chef 0/1 12:00pm-5:00pm (5h) single-neutral-actions" at bounding box center [361, 436] width 150 height 45
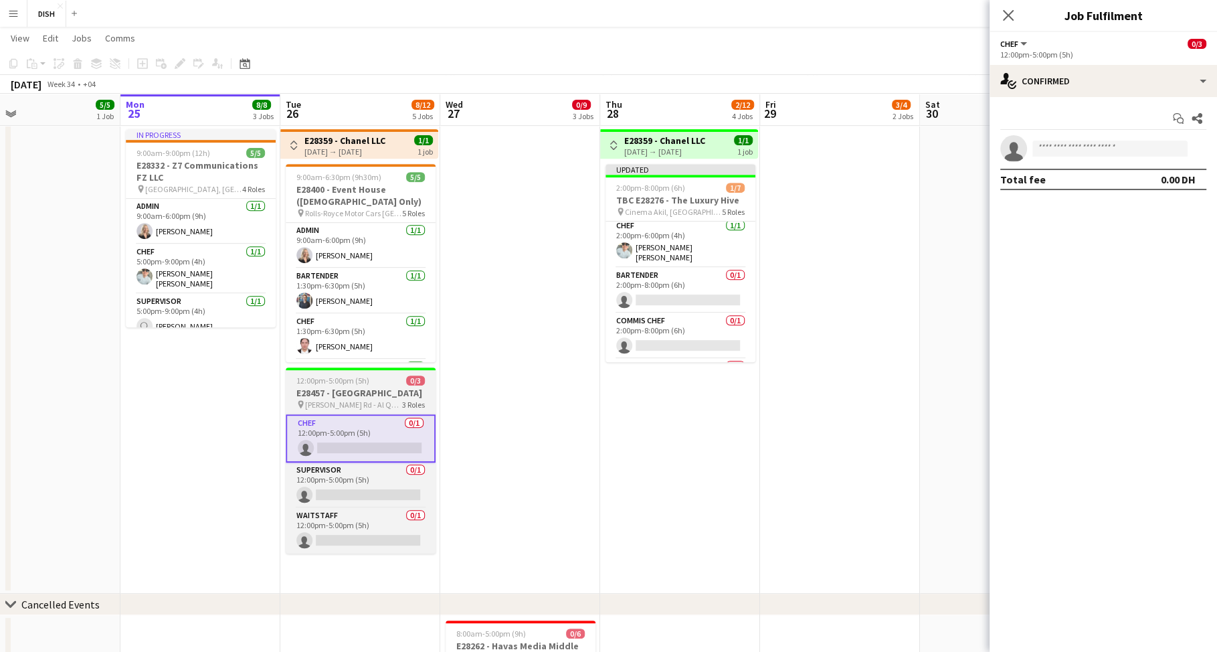
click at [357, 381] on span "12:00pm-5:00pm (5h)" at bounding box center [332, 380] width 73 height 10
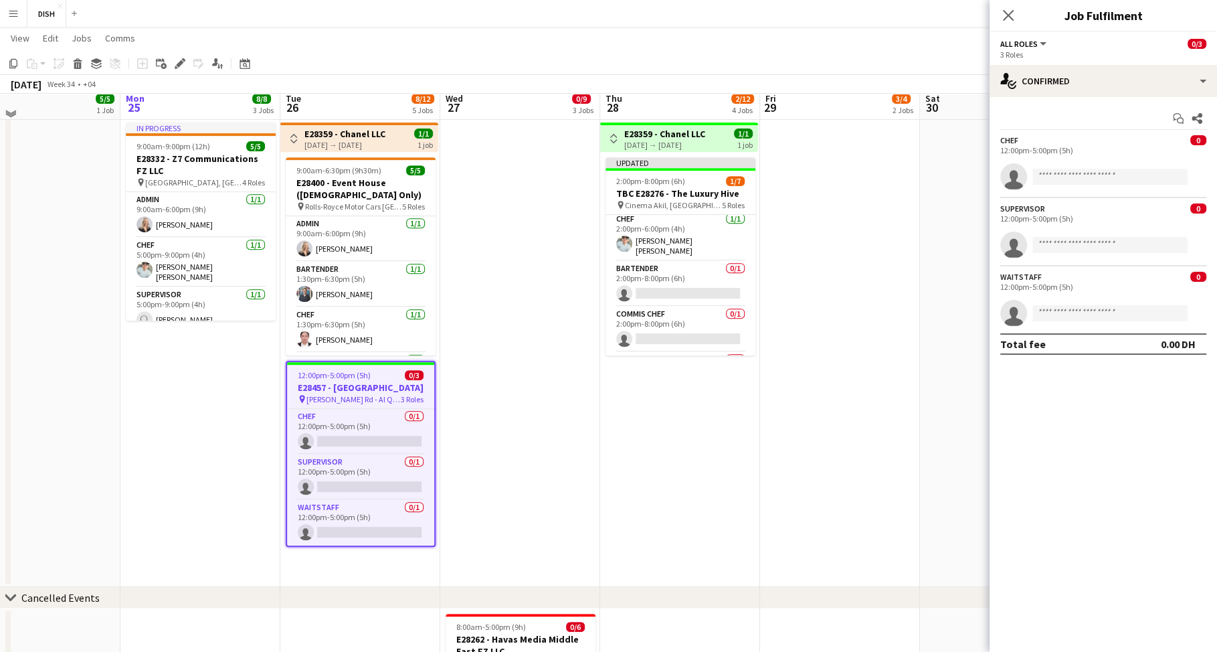
scroll to position [535, 0]
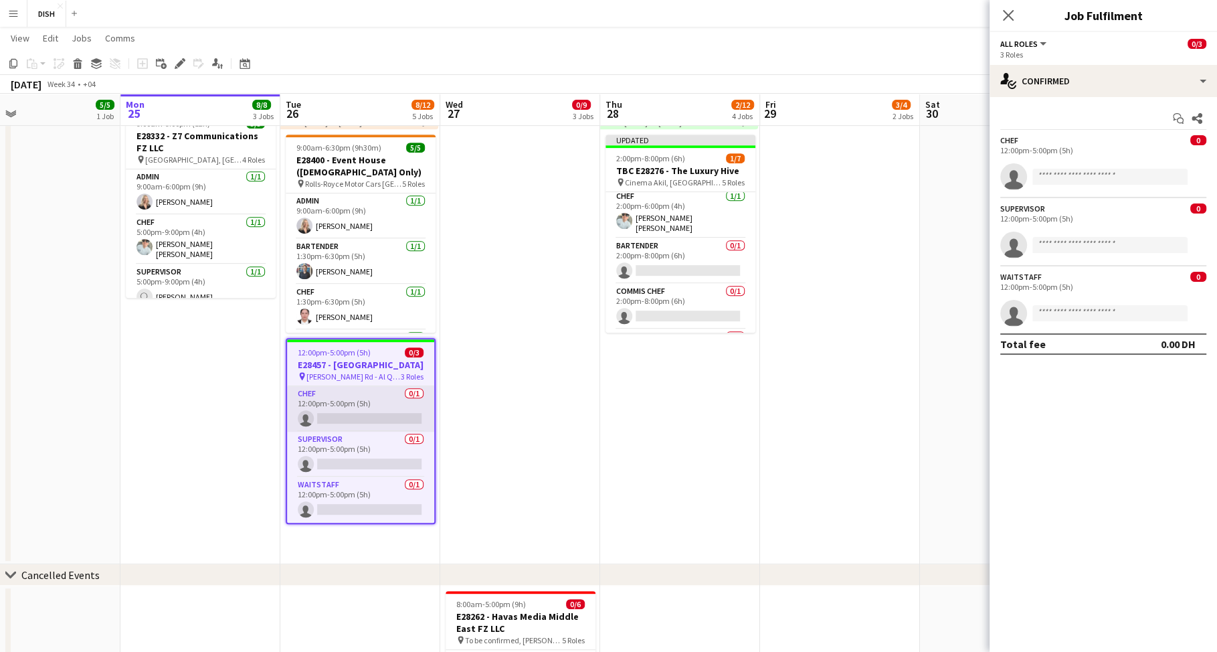
click at [376, 432] on app-card-role "Chef 0/1 12:00pm-5:00pm (5h) single-neutral-actions" at bounding box center [360, 408] width 147 height 45
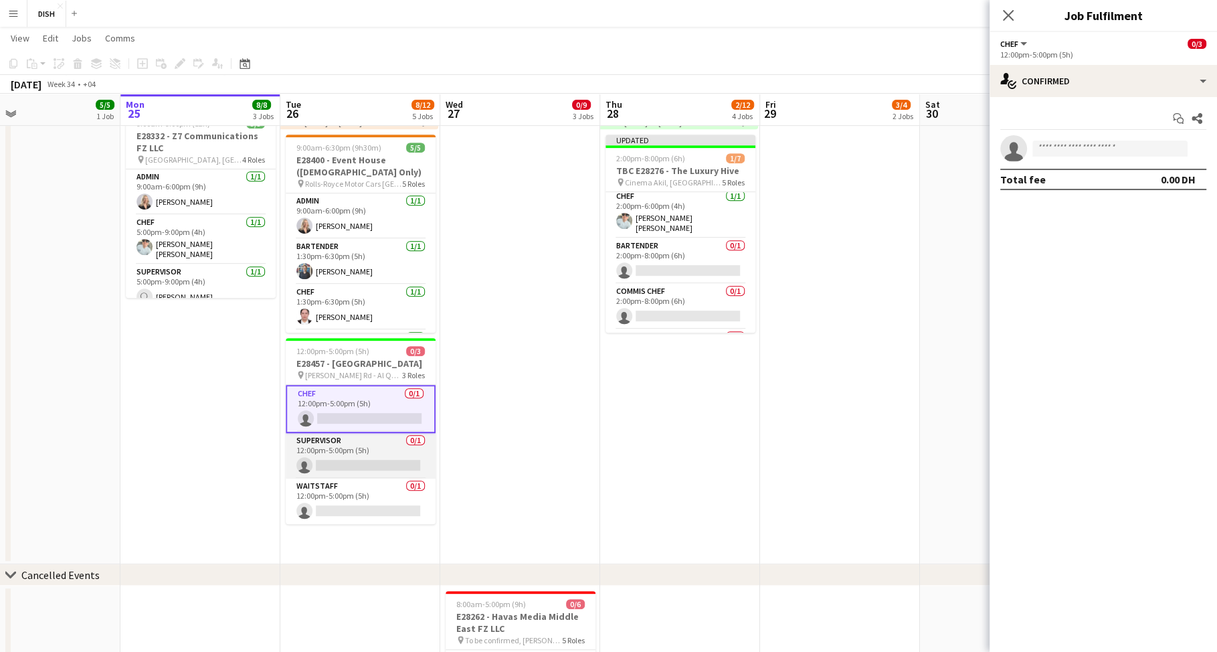
click at [380, 458] on app-card-role "Supervisor 0/1 12:00pm-5:00pm (5h) single-neutral-actions" at bounding box center [361, 455] width 150 height 45
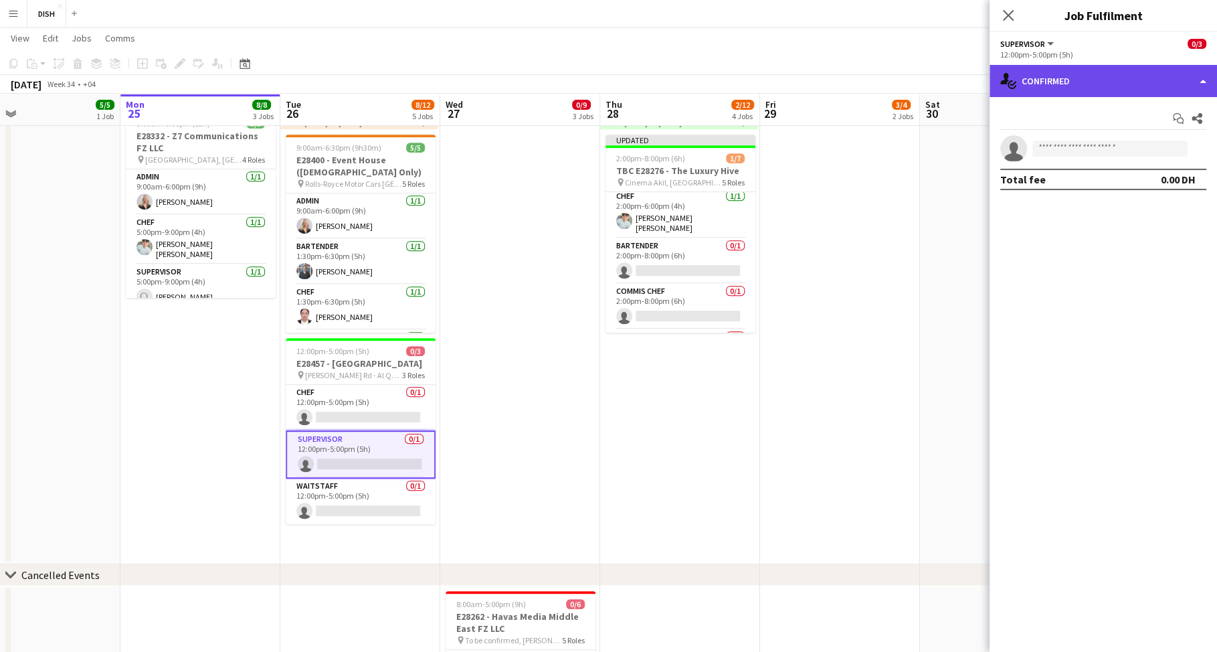
click at [1157, 82] on div "single-neutral-actions-check-2 Confirmed" at bounding box center [1102, 81] width 227 height 32
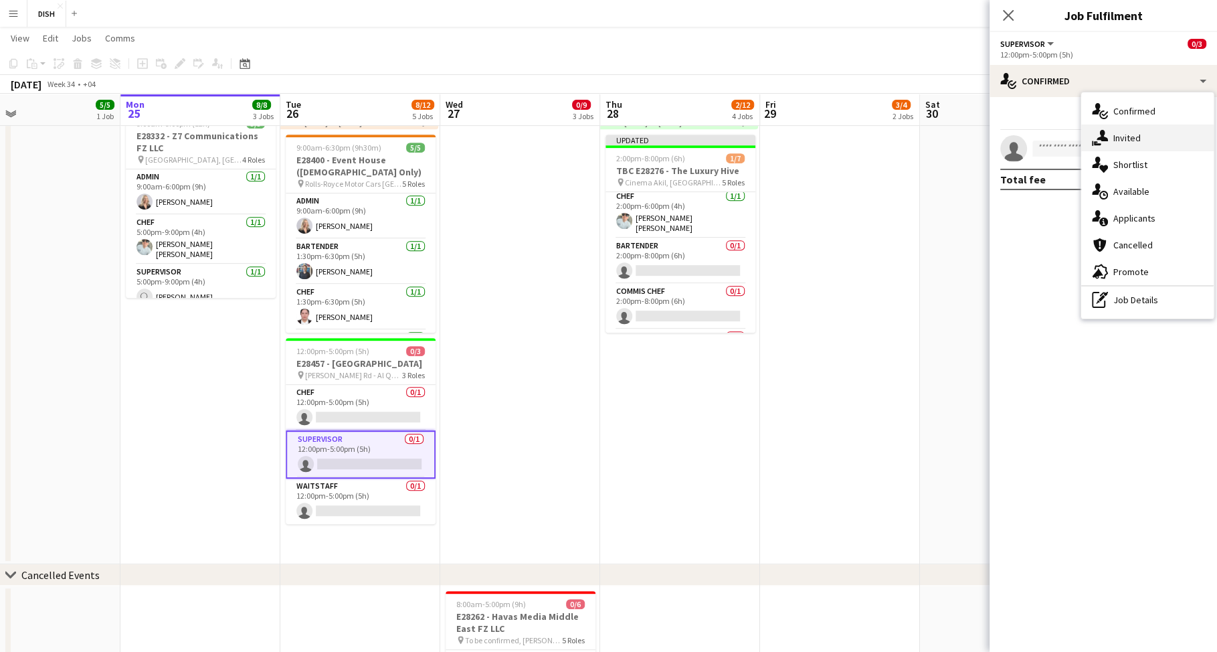
click at [1157, 127] on div "single-neutral-actions-share-1 Invited" at bounding box center [1147, 137] width 132 height 27
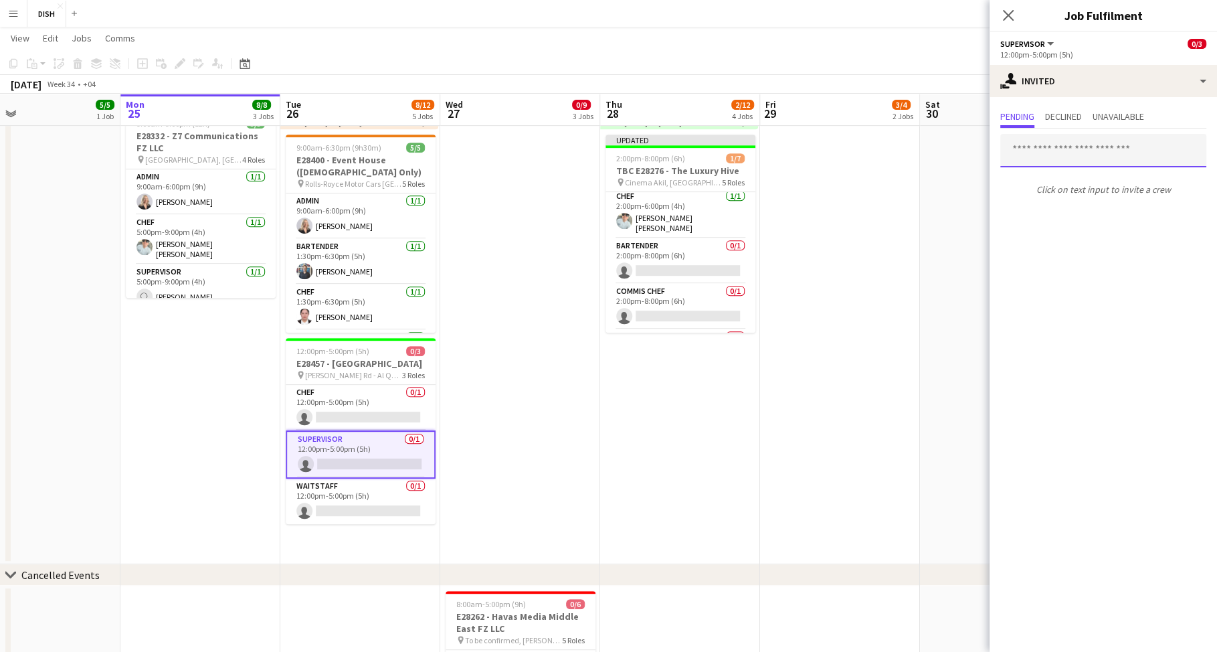
click at [1052, 156] on input "text" at bounding box center [1103, 150] width 206 height 33
type input "****"
click at [1070, 181] on span "[PERSON_NAME] Active" at bounding box center [1103, 182] width 185 height 11
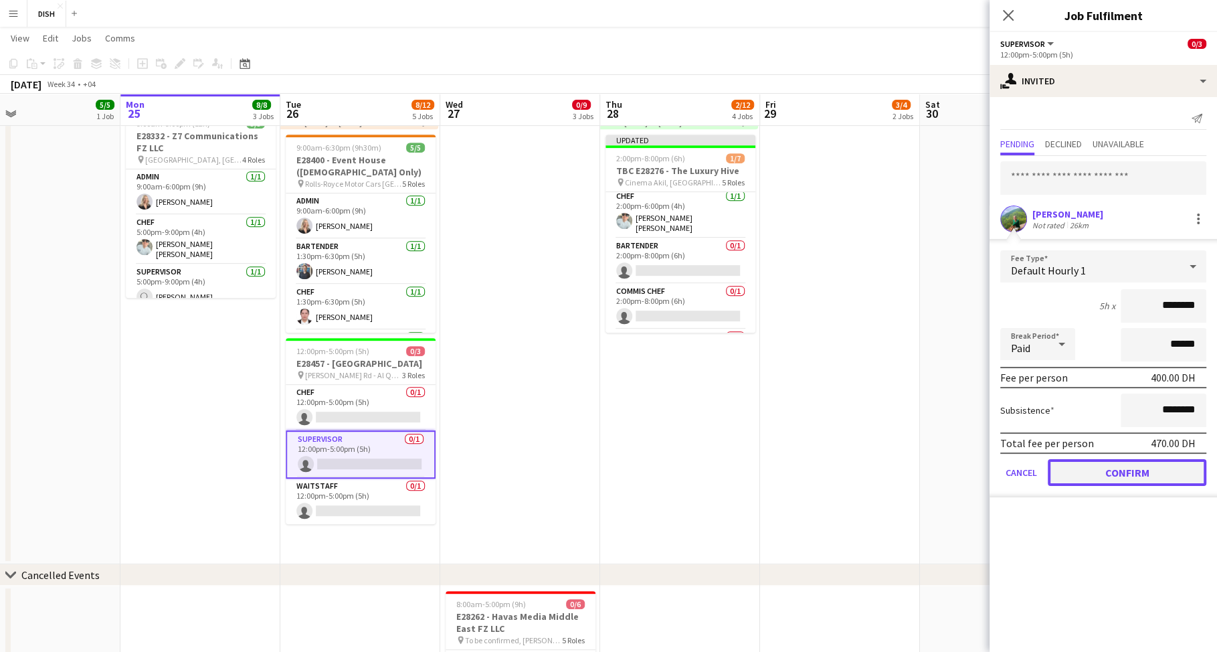
click at [1144, 468] on button "Confirm" at bounding box center [1127, 472] width 159 height 27
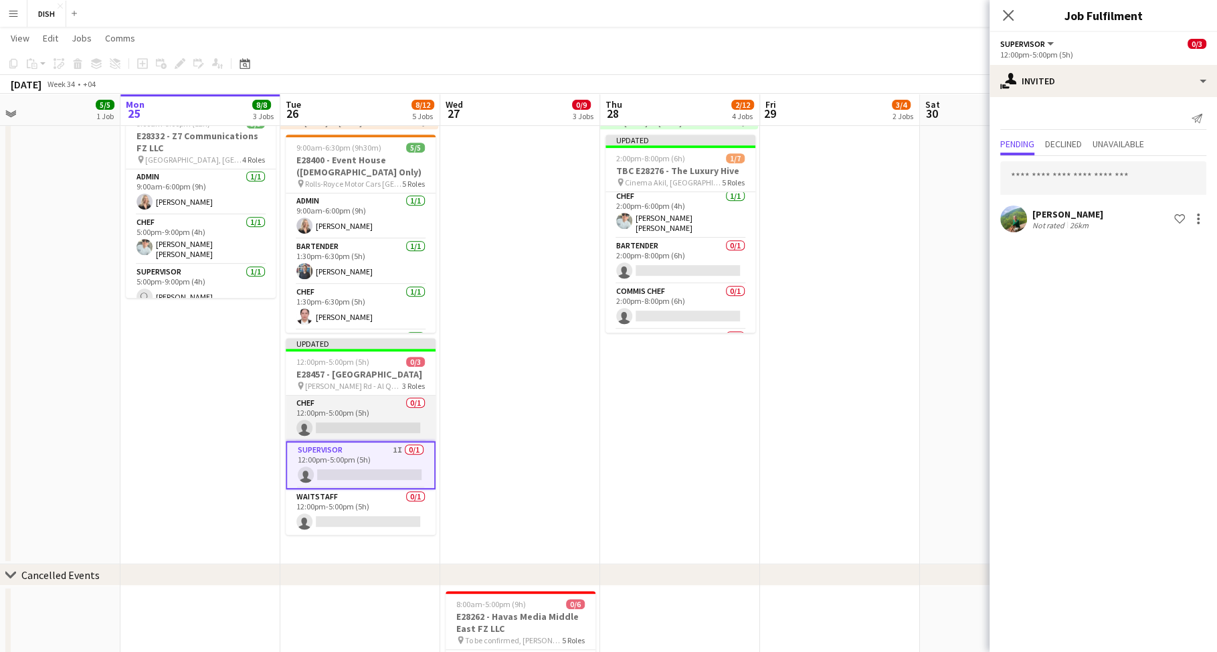
click at [388, 413] on app-card-role "Chef 0/1 12:00pm-5:00pm (5h) single-neutral-actions" at bounding box center [361, 417] width 150 height 45
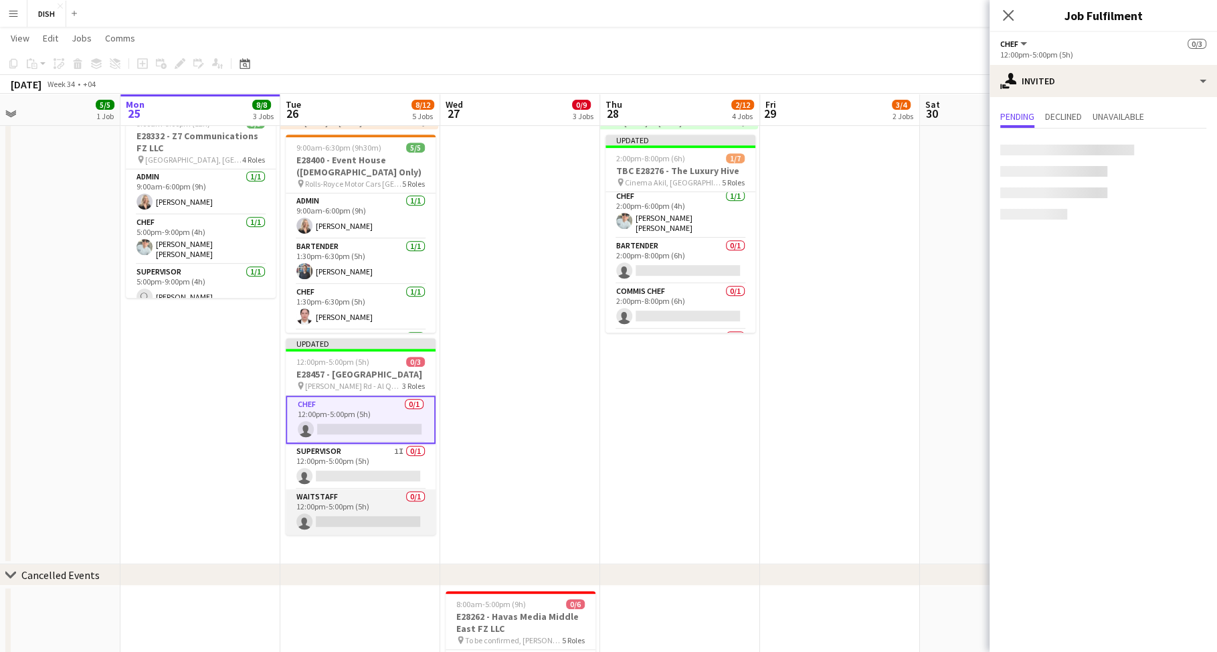
click at [351, 502] on app-card-role "Waitstaff 0/1 12:00pm-5:00pm (5h) single-neutral-actions" at bounding box center [361, 511] width 150 height 45
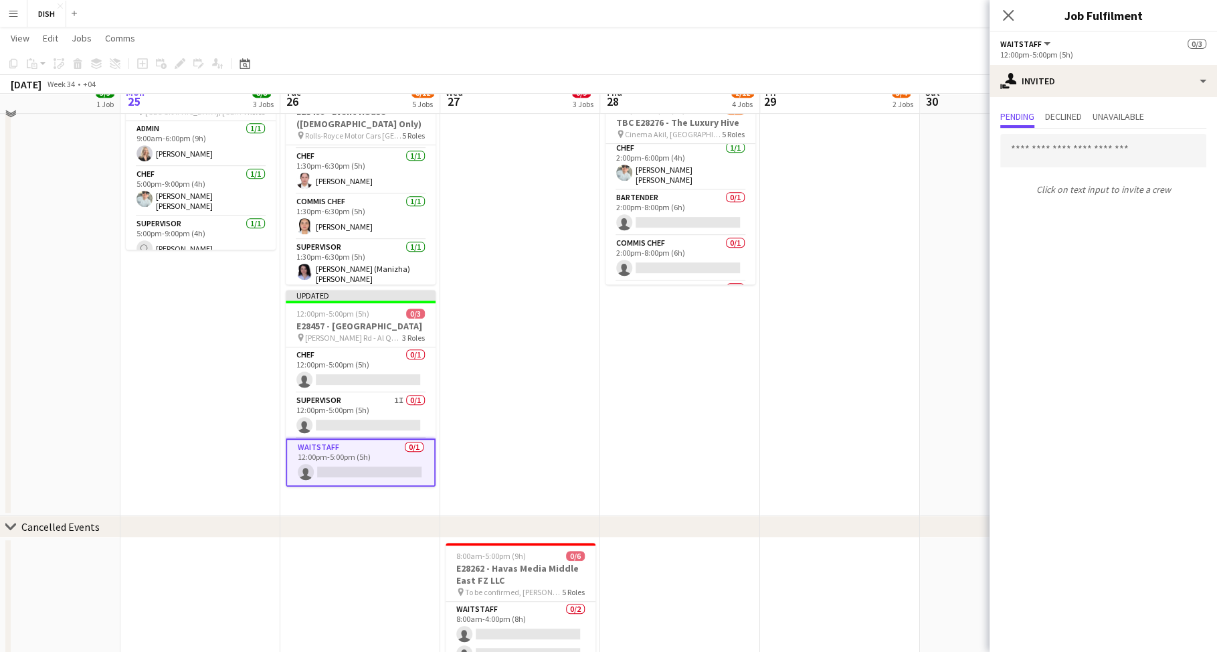
scroll to position [567, 0]
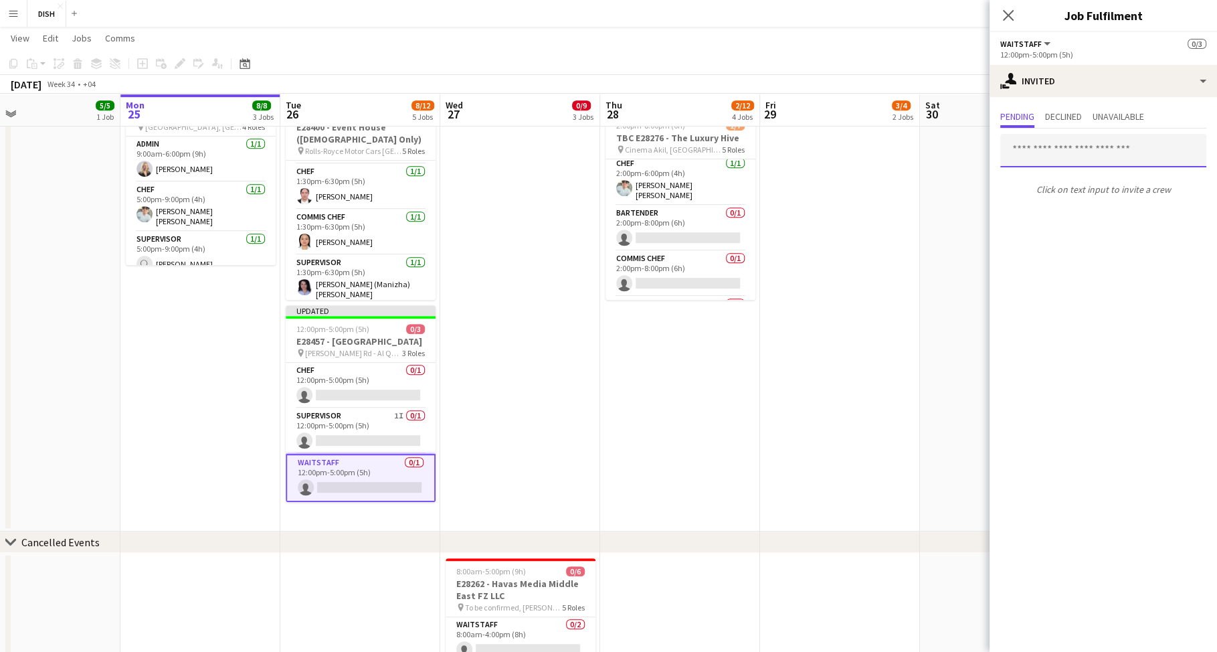
click at [1131, 149] on input "text" at bounding box center [1103, 150] width 206 height 33
type input "******"
click at [1147, 185] on span "[PERSON_NAME] Active" at bounding box center [1103, 182] width 185 height 11
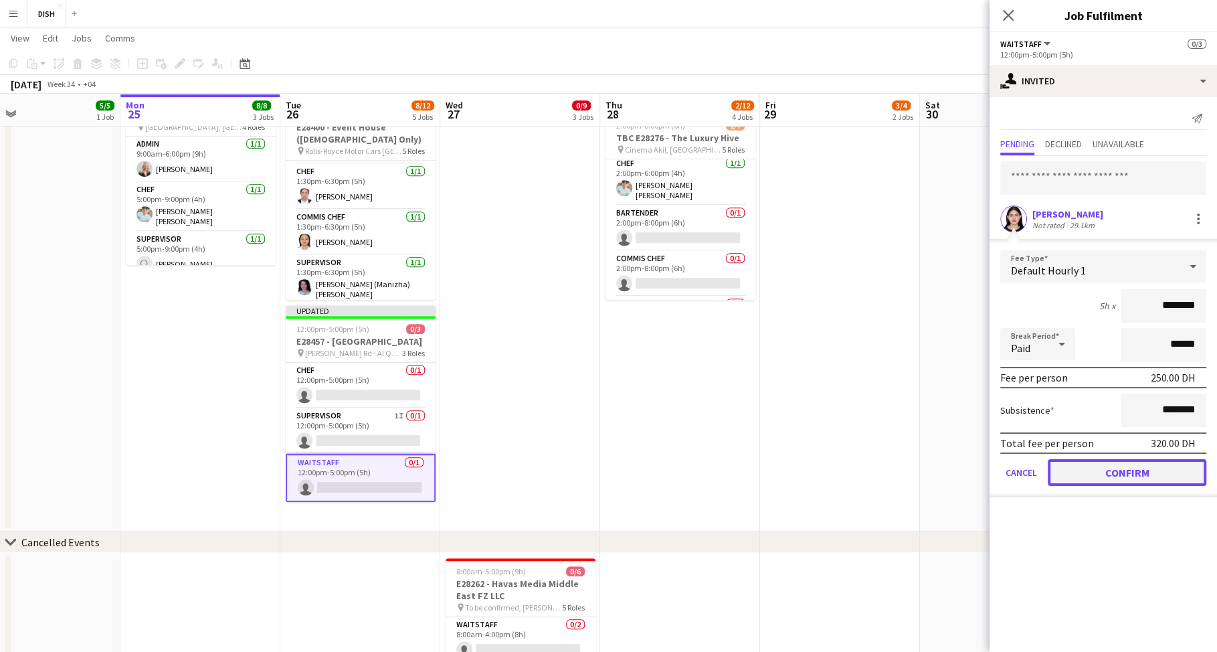
click at [1102, 470] on button "Confirm" at bounding box center [1127, 472] width 159 height 27
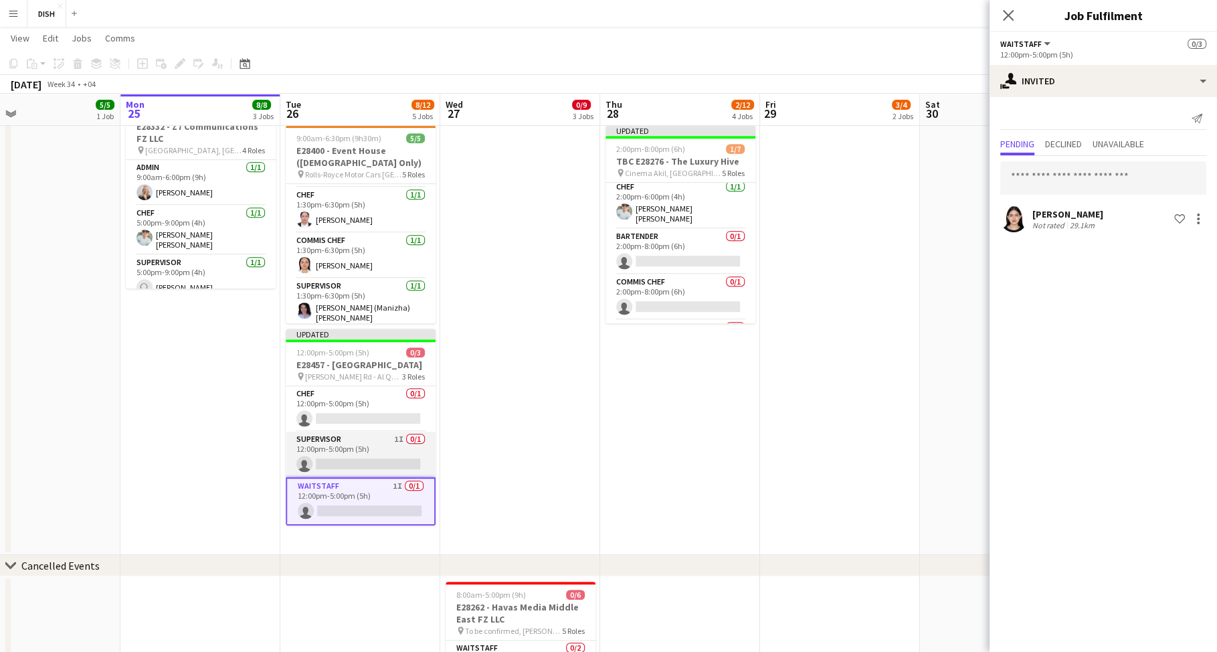
scroll to position [0, 0]
click at [500, 417] on app-date-cell "10:00am-3:00pm (5h) 0/1 pin [GEOGRAPHIC_DATA], Sheikh Zayed Rd - Al Quoz - Al Q…" at bounding box center [520, 80] width 160 height 949
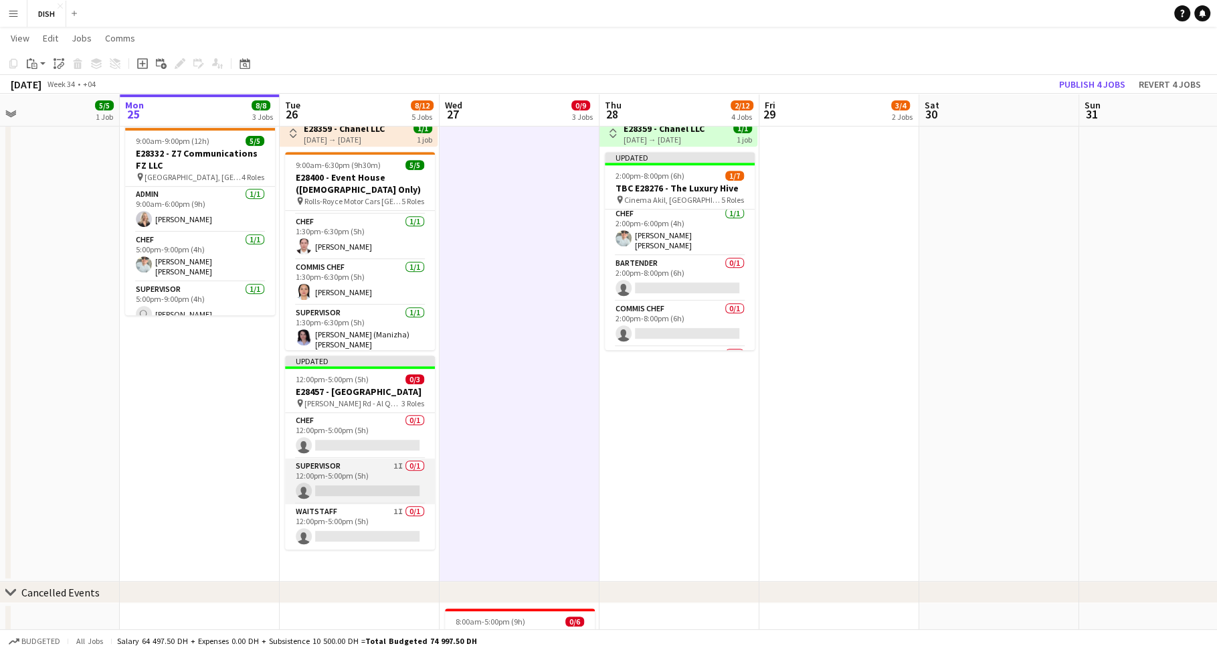
scroll to position [7, 0]
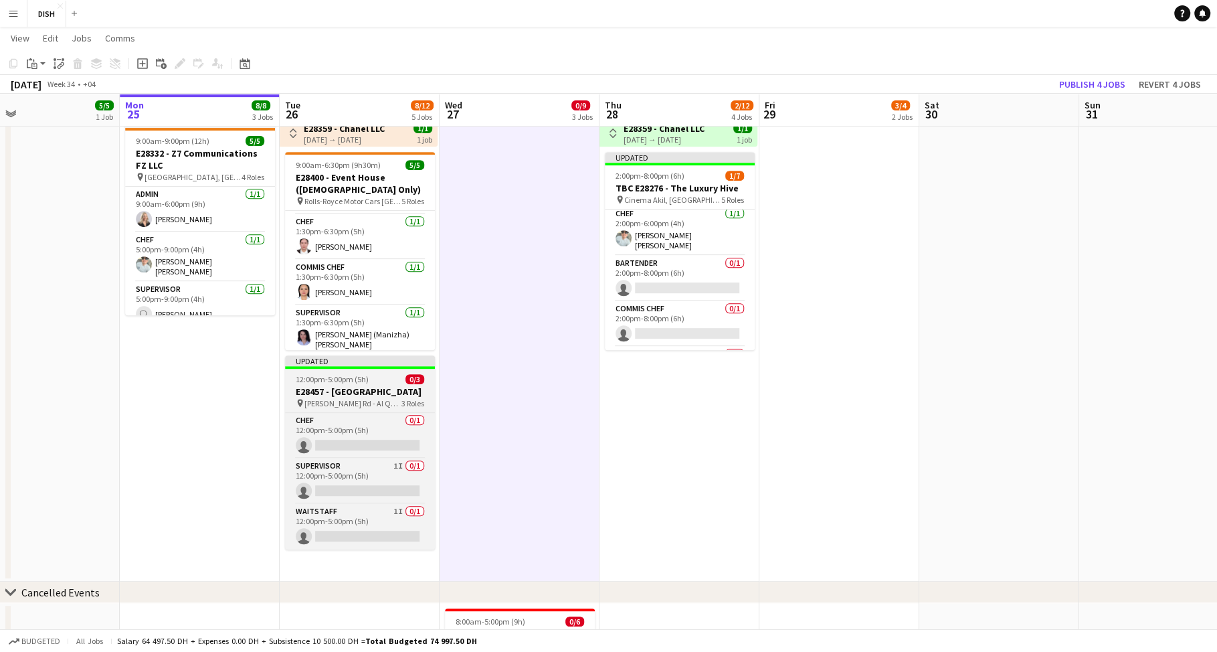
click at [341, 367] on div at bounding box center [360, 367] width 150 height 3
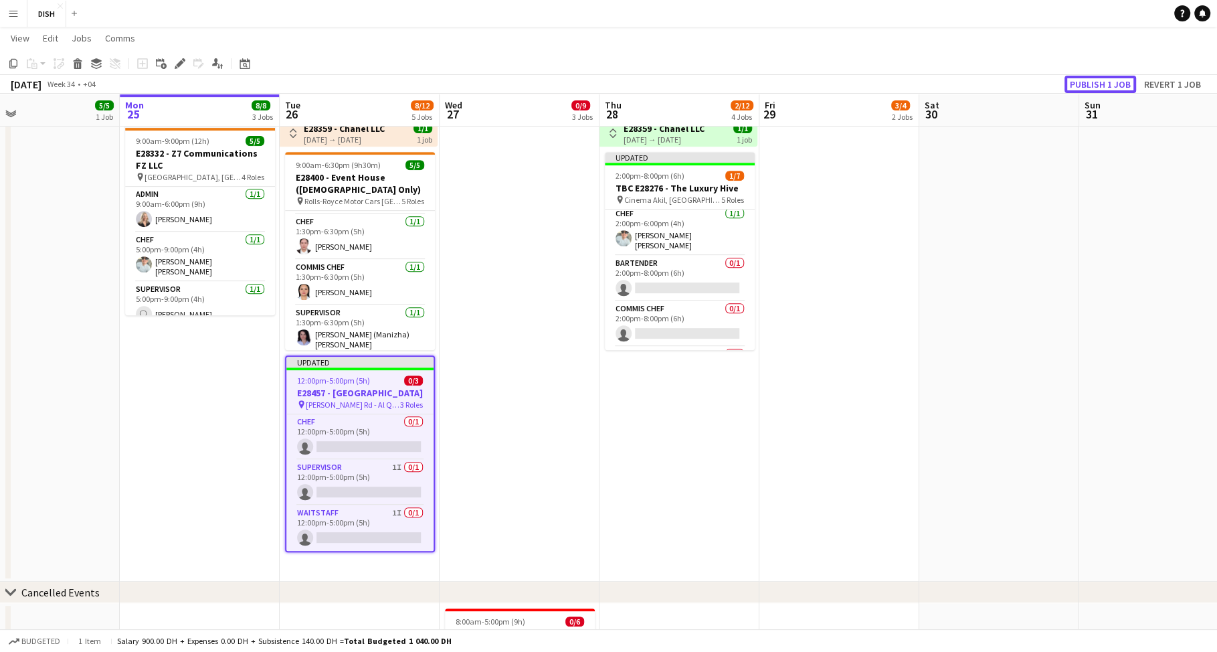
click at [1094, 80] on button "Publish 1 job" at bounding box center [1100, 84] width 72 height 17
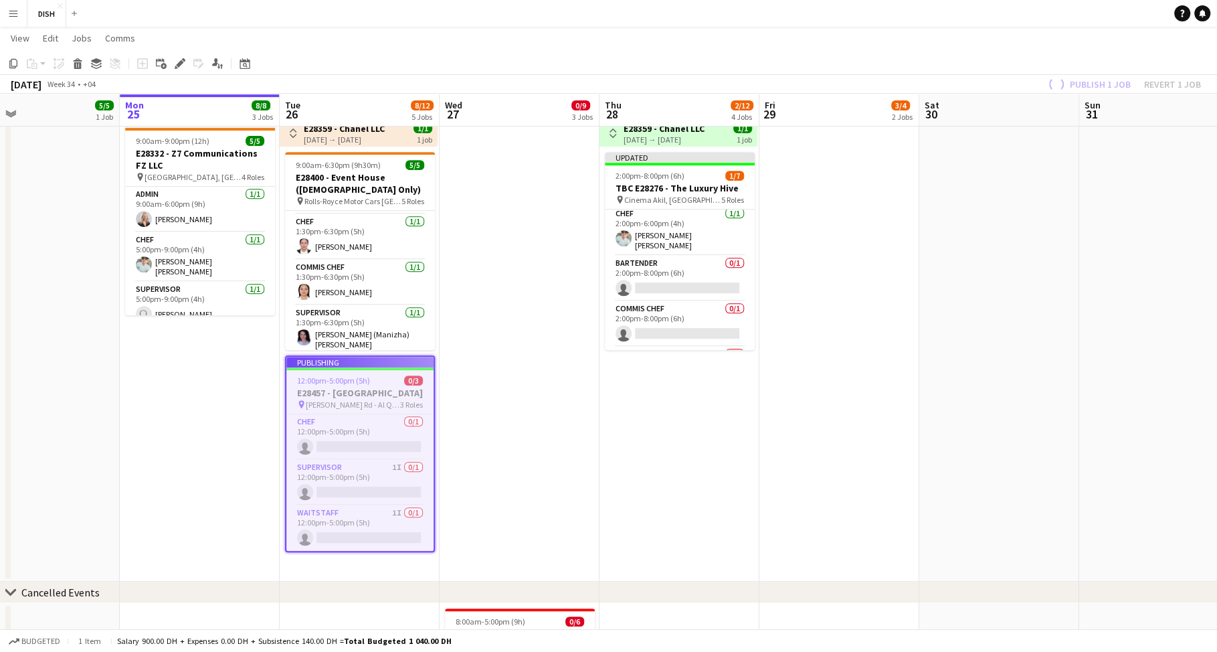
scroll to position [0, 0]
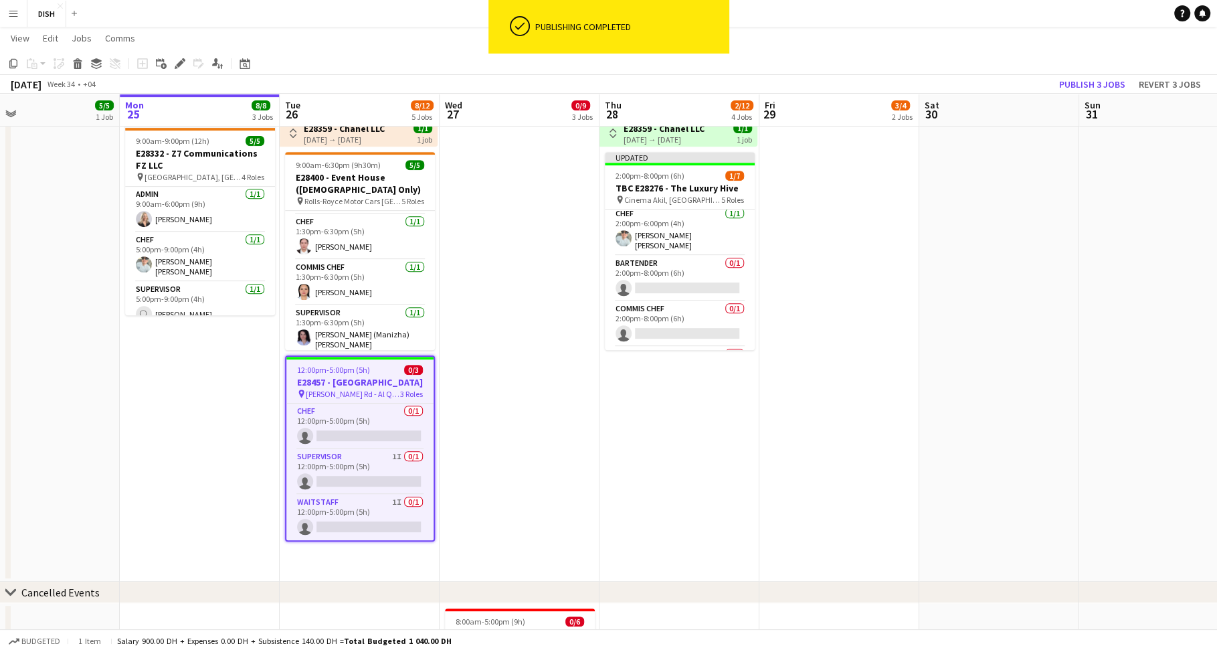
click at [577, 303] on app-date-cell "10:00am-3:00pm (5h) 0/1 pin [GEOGRAPHIC_DATA], Sheikh Zayed Rd - Al Quoz - Al Q…" at bounding box center [520, 107] width 160 height 949
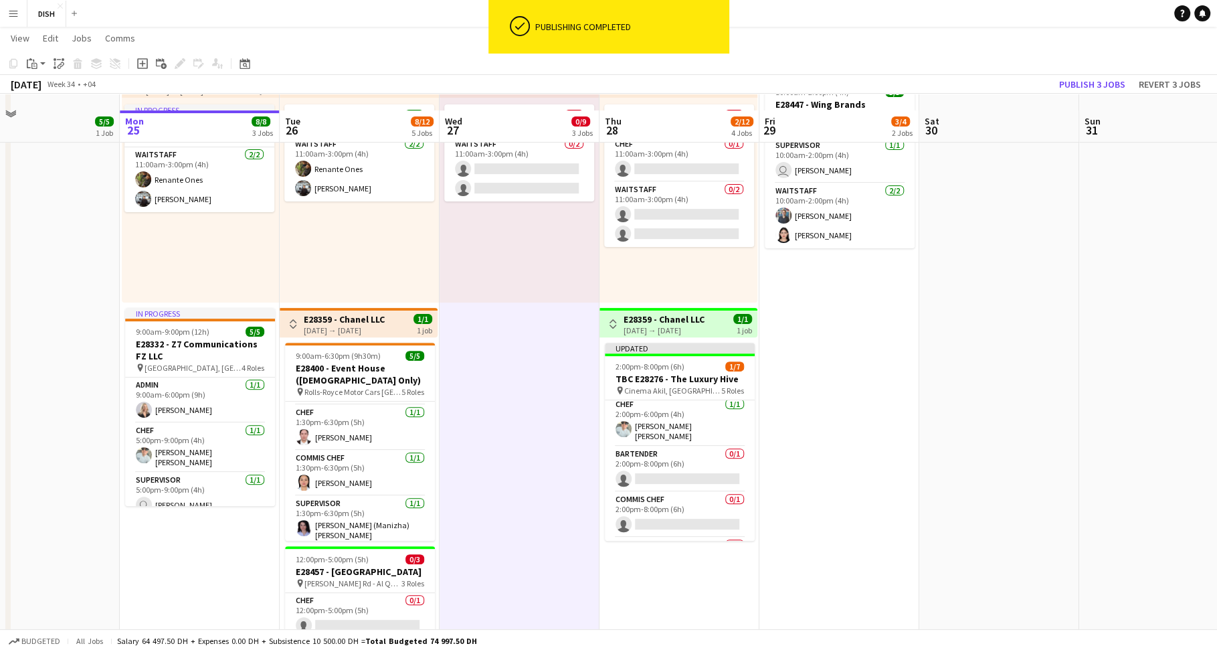
scroll to position [345, 0]
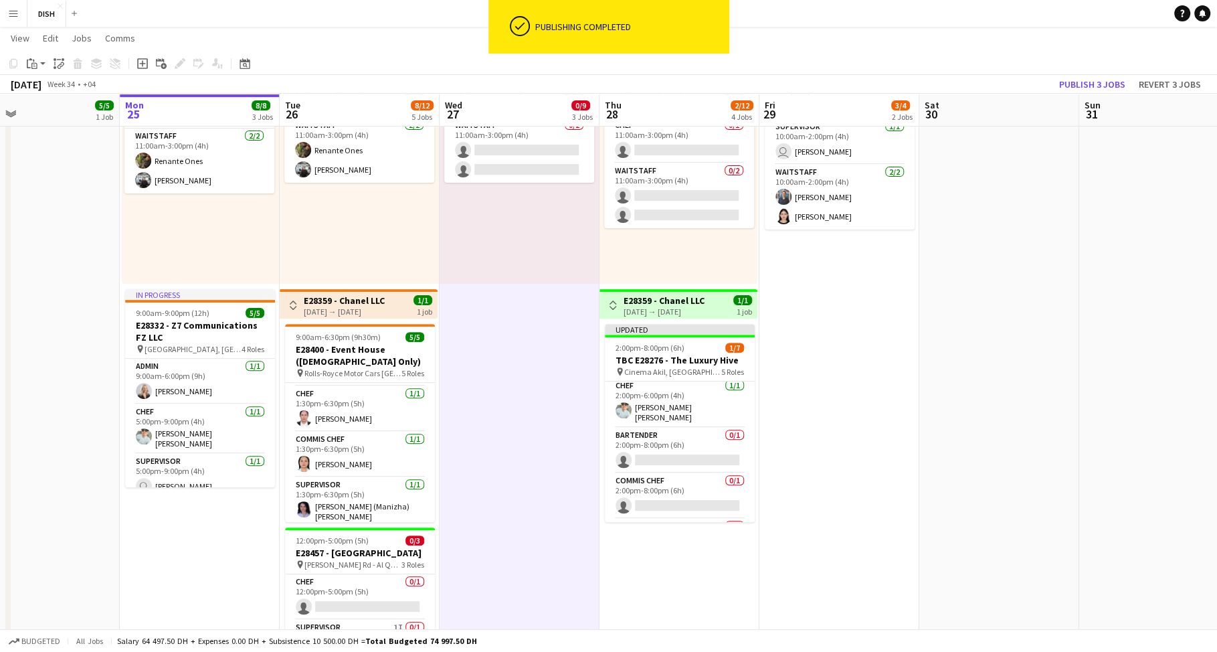
click at [879, 291] on app-date-cell "10:00am-3:00pm (5h) 0/1 pin [GEOGRAPHIC_DATA], Sheikh Zayed Rd - Al Quoz - Al Q…" at bounding box center [839, 279] width 160 height 949
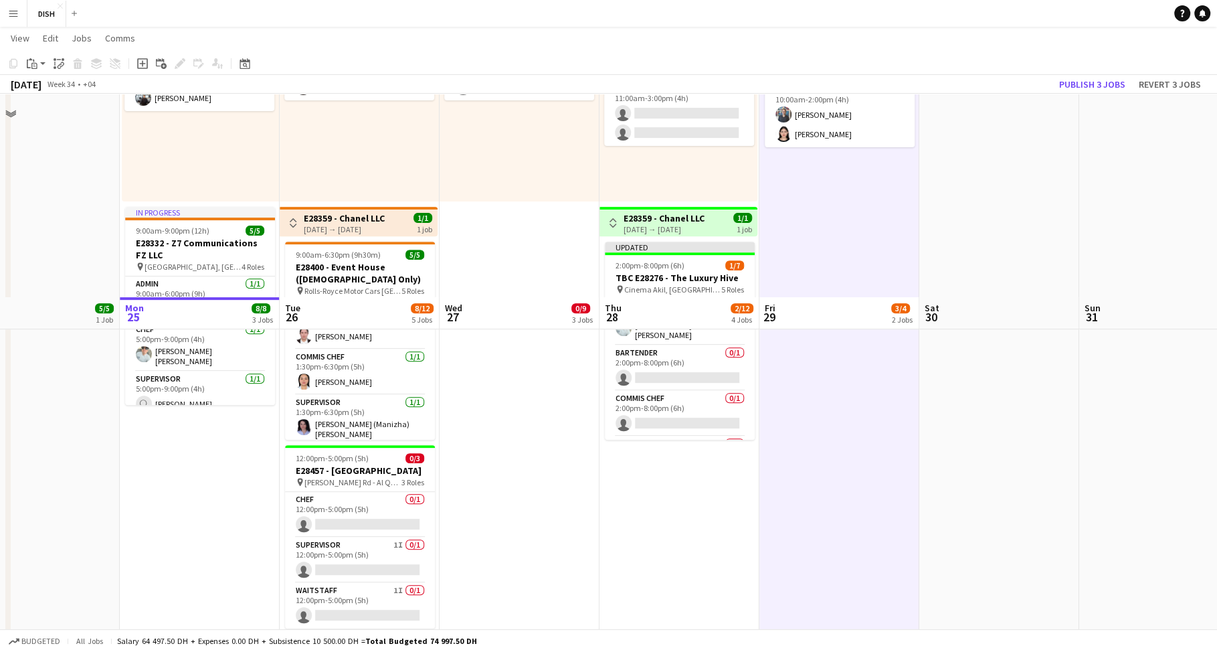
scroll to position [631, 0]
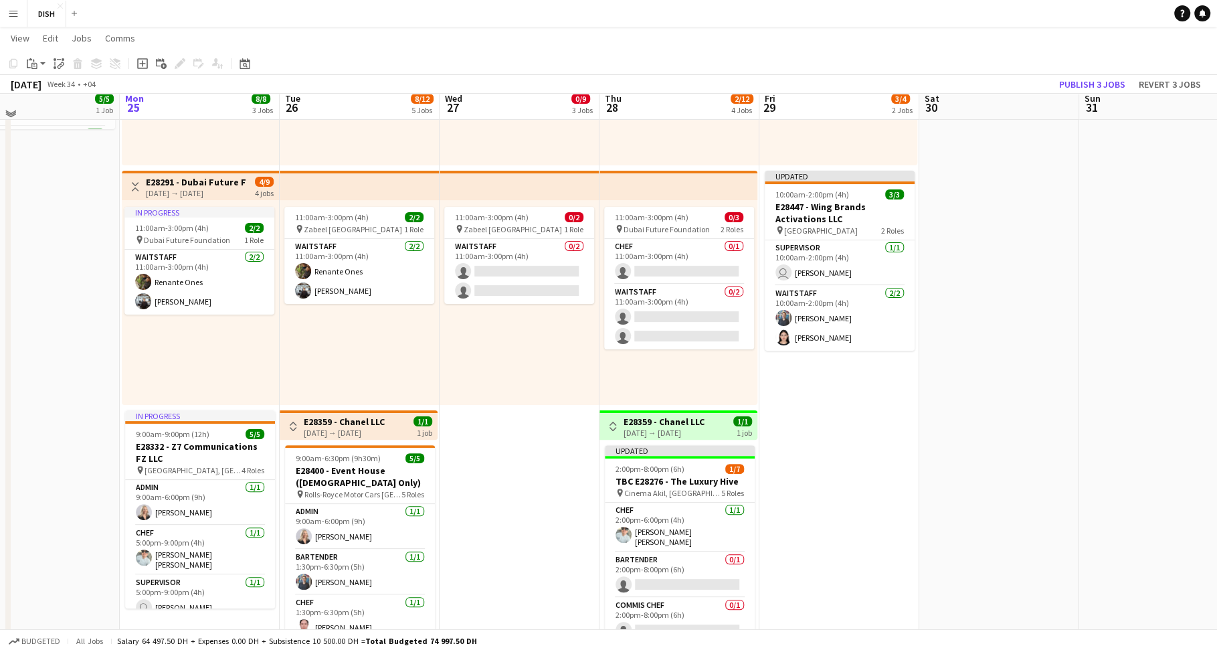
scroll to position [208, 0]
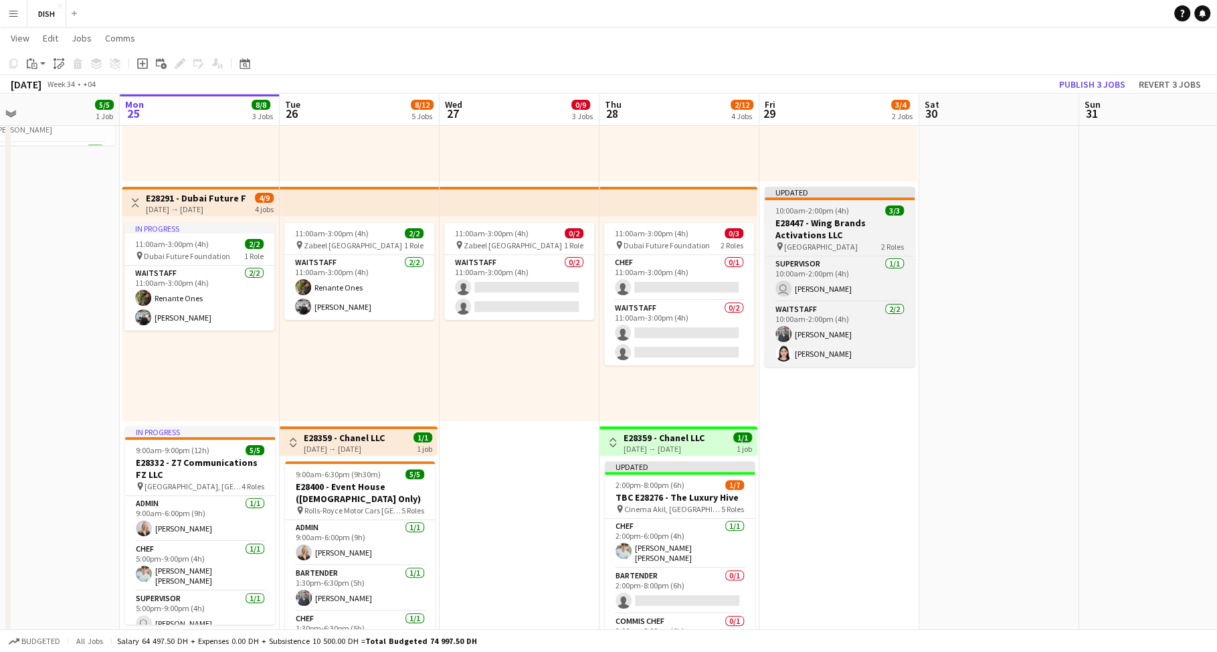
click at [812, 203] on app-job-card "Updated 10:00am-2:00pm (4h) 3/3 E28447 - Wing Brands Activations LLC pin Mall o…" at bounding box center [840, 277] width 150 height 180
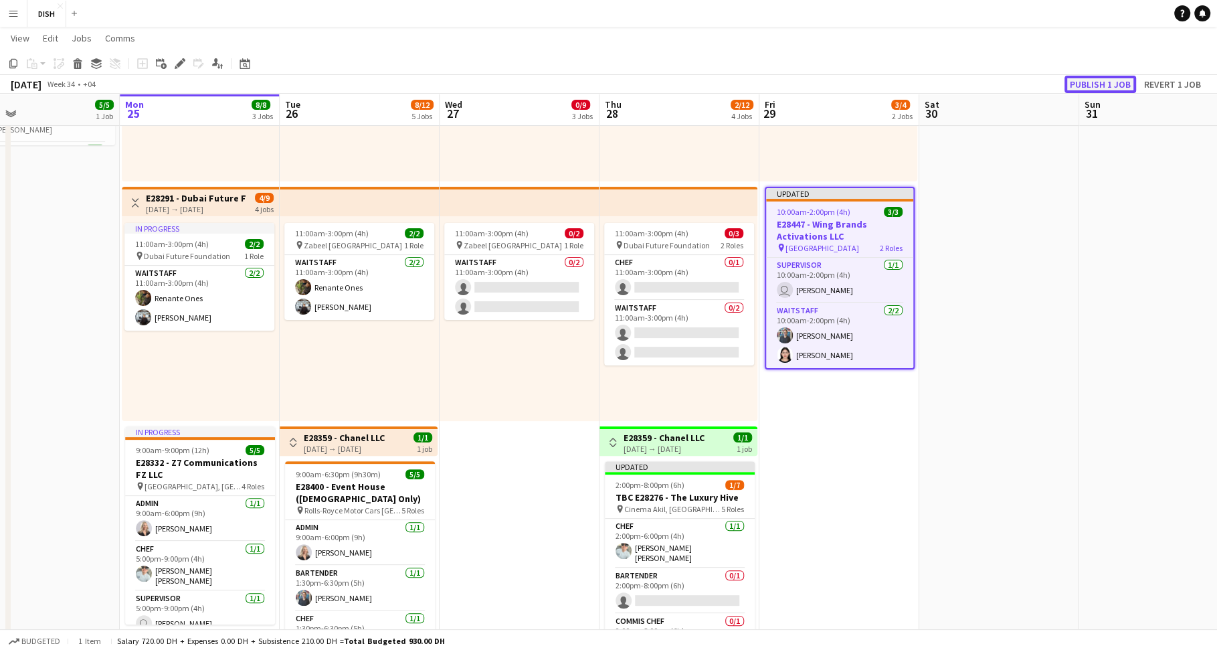
click at [1086, 90] on button "Publish 1 job" at bounding box center [1100, 84] width 72 height 17
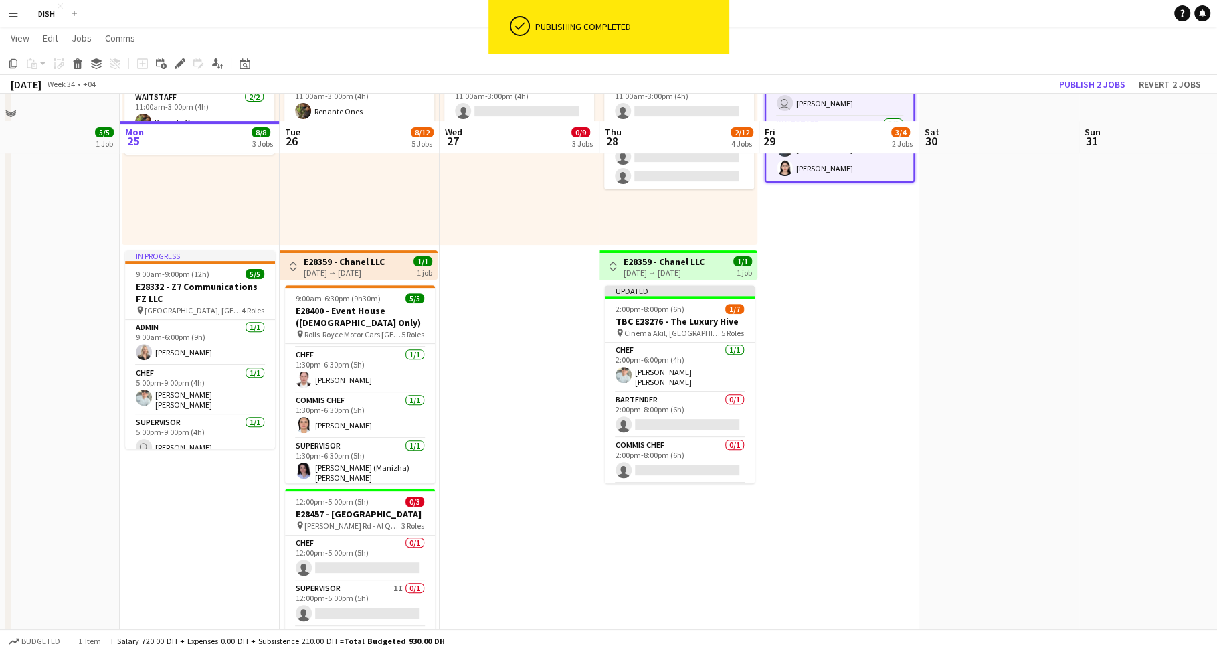
scroll to position [593, 0]
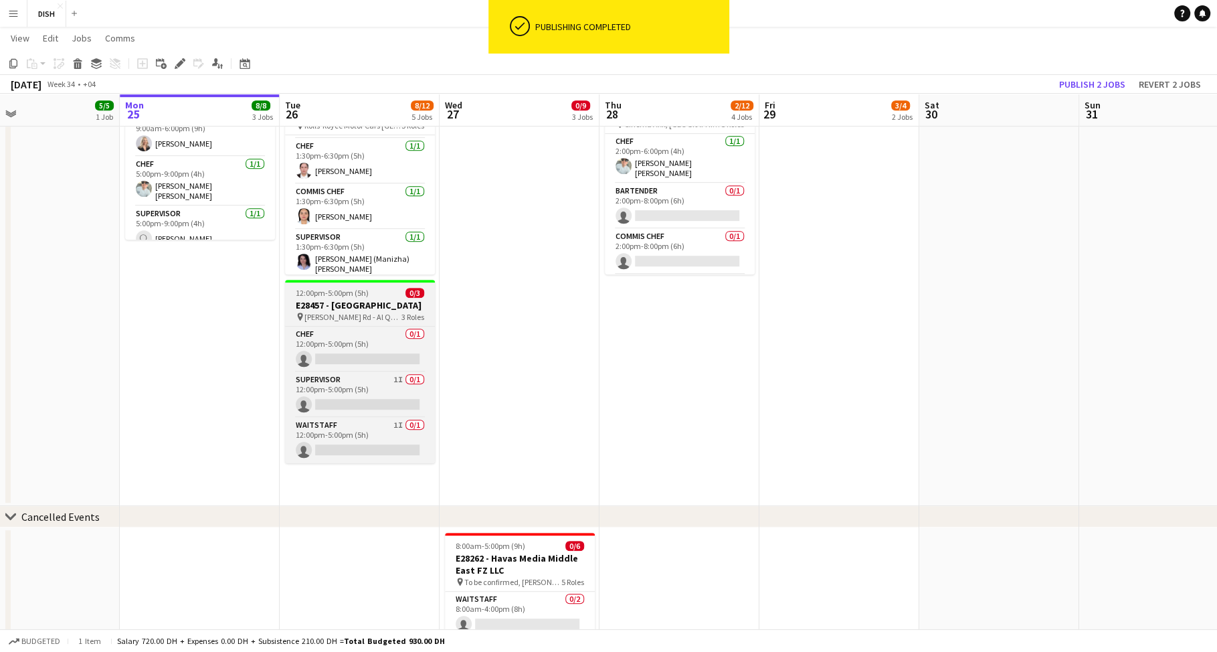
click at [355, 295] on span "12:00pm-5:00pm (5h)" at bounding box center [332, 293] width 73 height 10
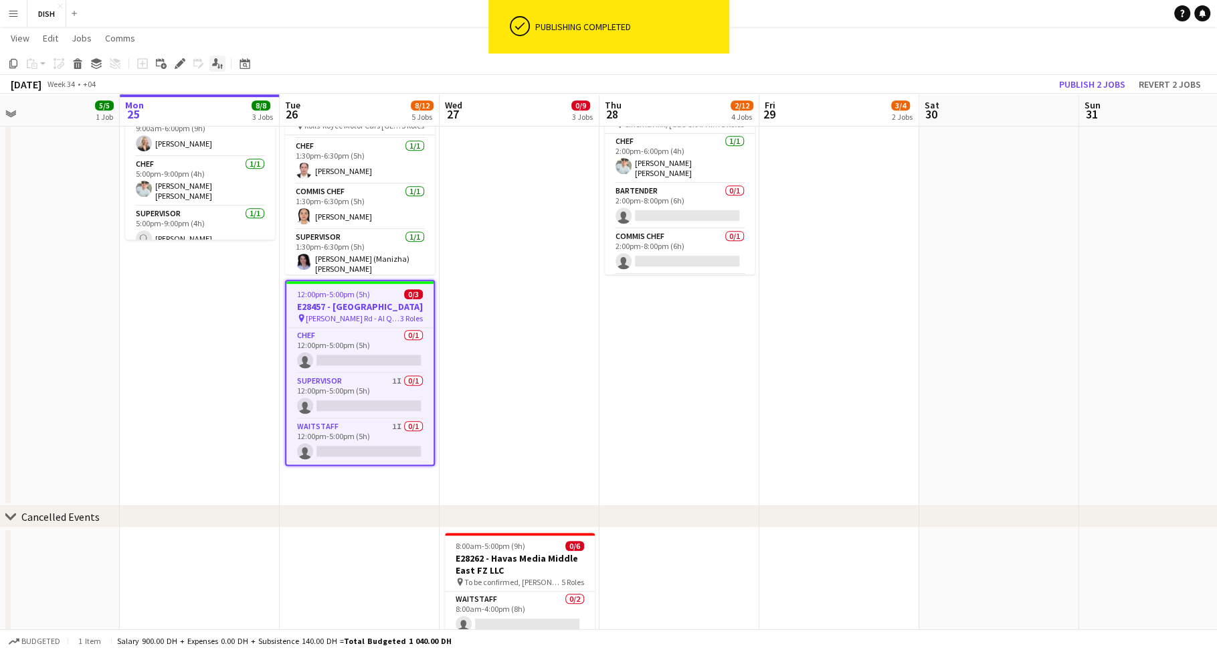
click at [216, 68] on icon "Applicants" at bounding box center [217, 63] width 11 height 11
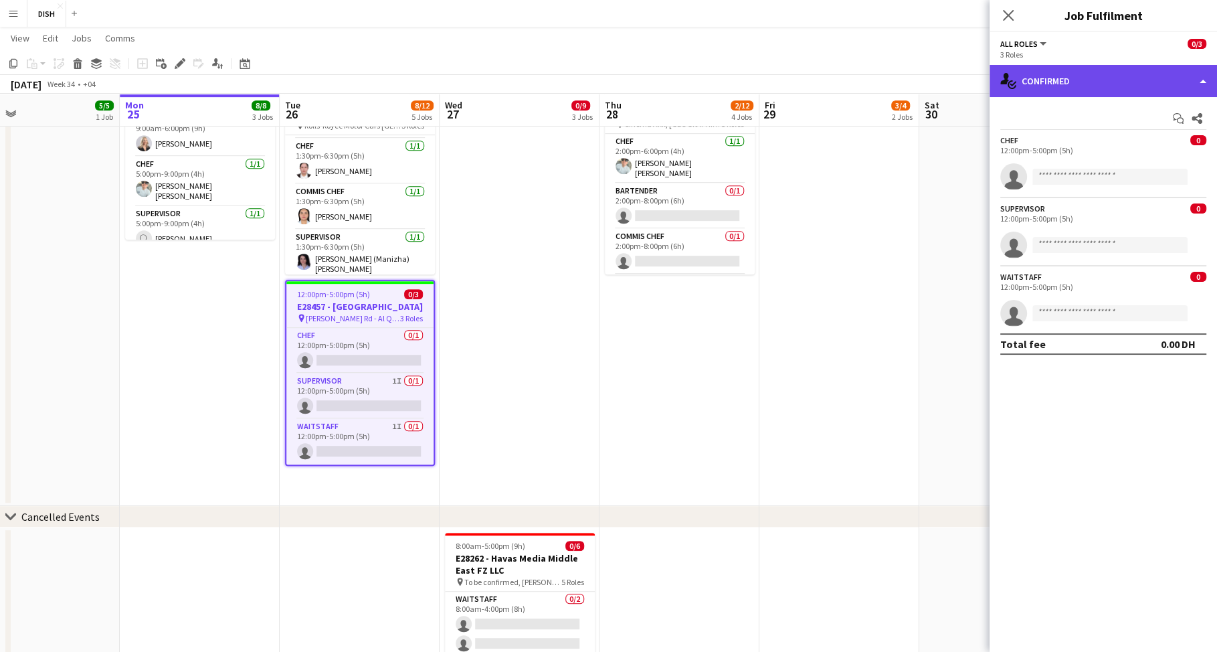
click at [1101, 87] on div "single-neutral-actions-check-2 Confirmed" at bounding box center [1102, 81] width 227 height 32
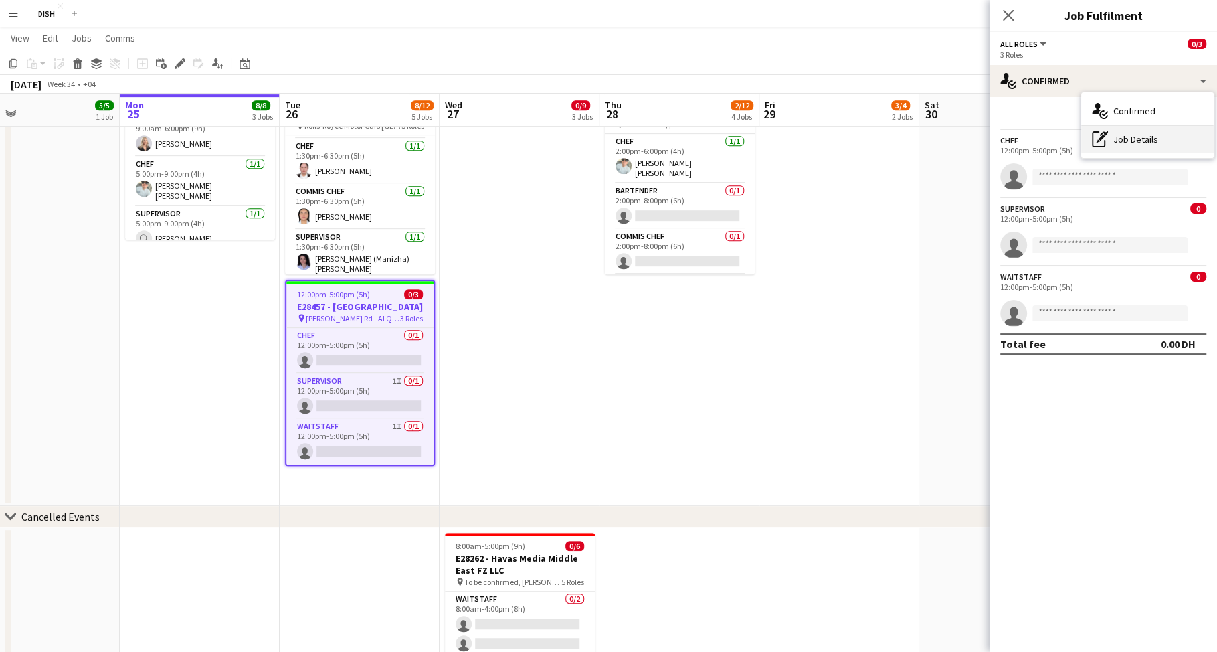
click at [1134, 133] on div "pen-write Job Details" at bounding box center [1147, 139] width 132 height 27
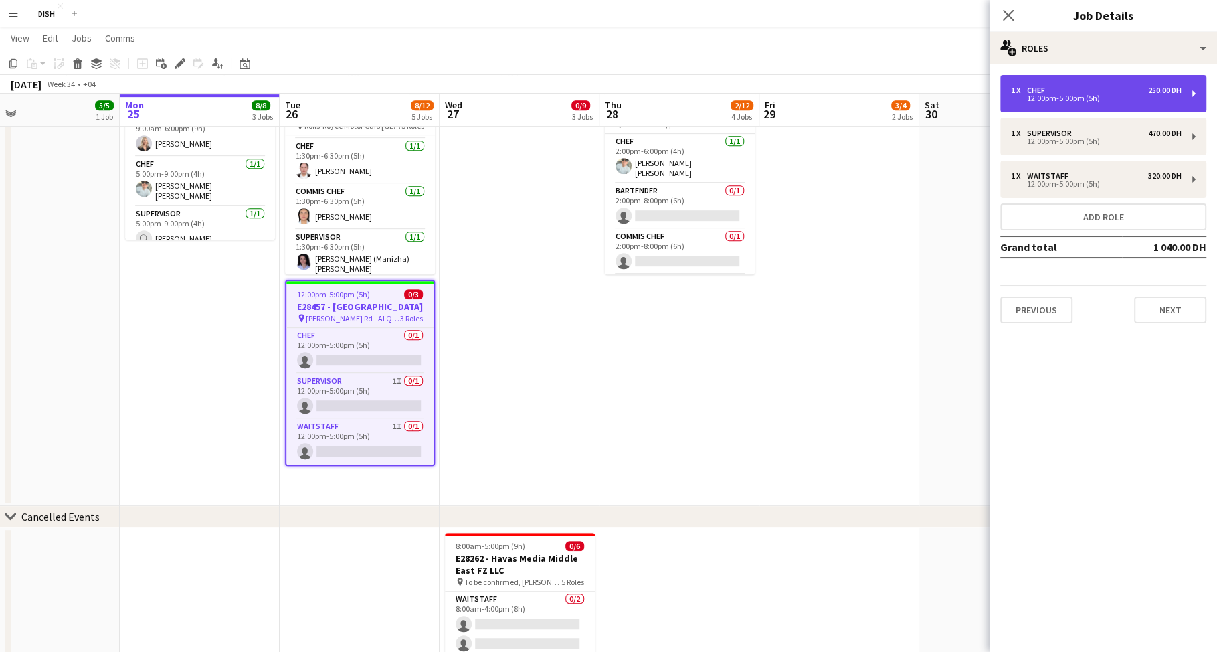
click at [1067, 98] on div "12:00pm-5:00pm (5h)" at bounding box center [1096, 98] width 171 height 7
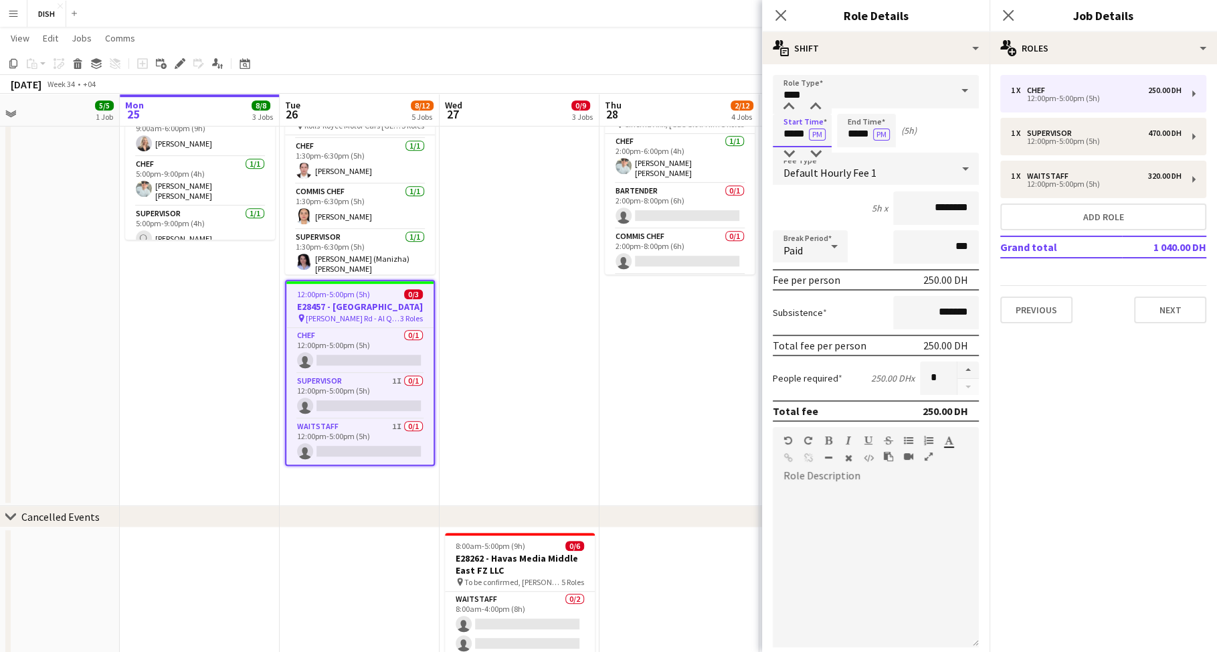
click at [791, 134] on input "*****" at bounding box center [802, 130] width 59 height 33
click at [789, 135] on input "*****" at bounding box center [802, 130] width 59 height 33
click at [800, 137] on input "*****" at bounding box center [802, 130] width 59 height 33
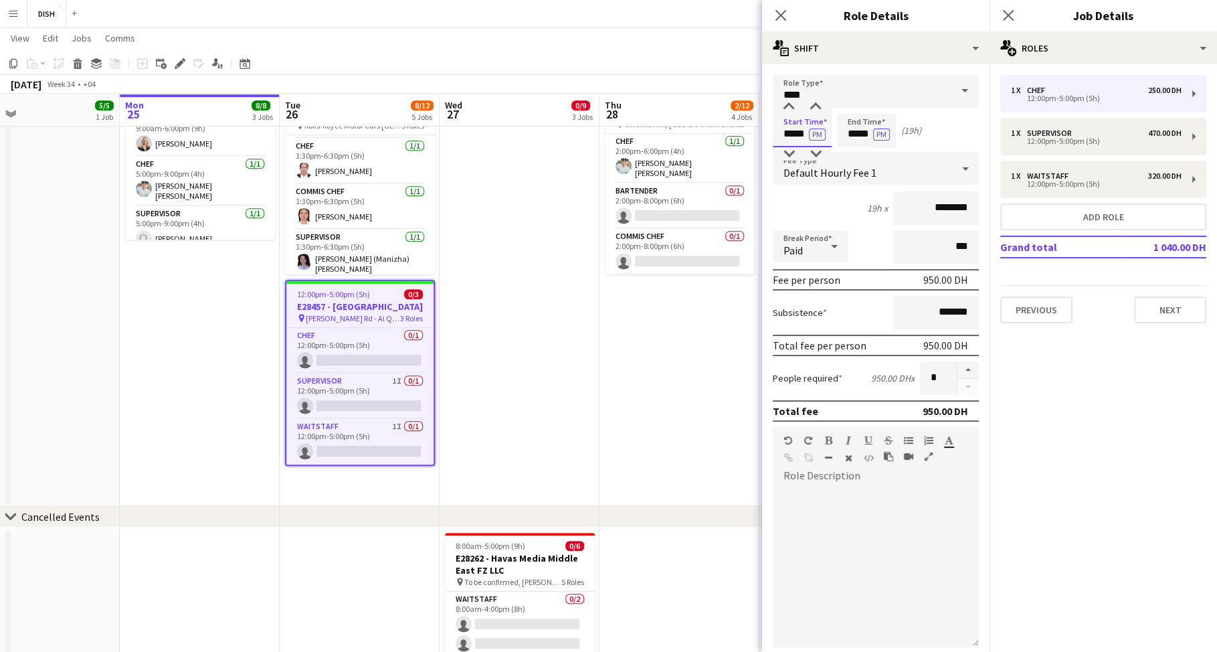
click at [800, 137] on input "*****" at bounding box center [802, 130] width 59 height 33
type input "*****"
click at [850, 134] on input "*****" at bounding box center [866, 130] width 59 height 33
click at [854, 155] on div at bounding box center [853, 153] width 27 height 13
type input "*****"
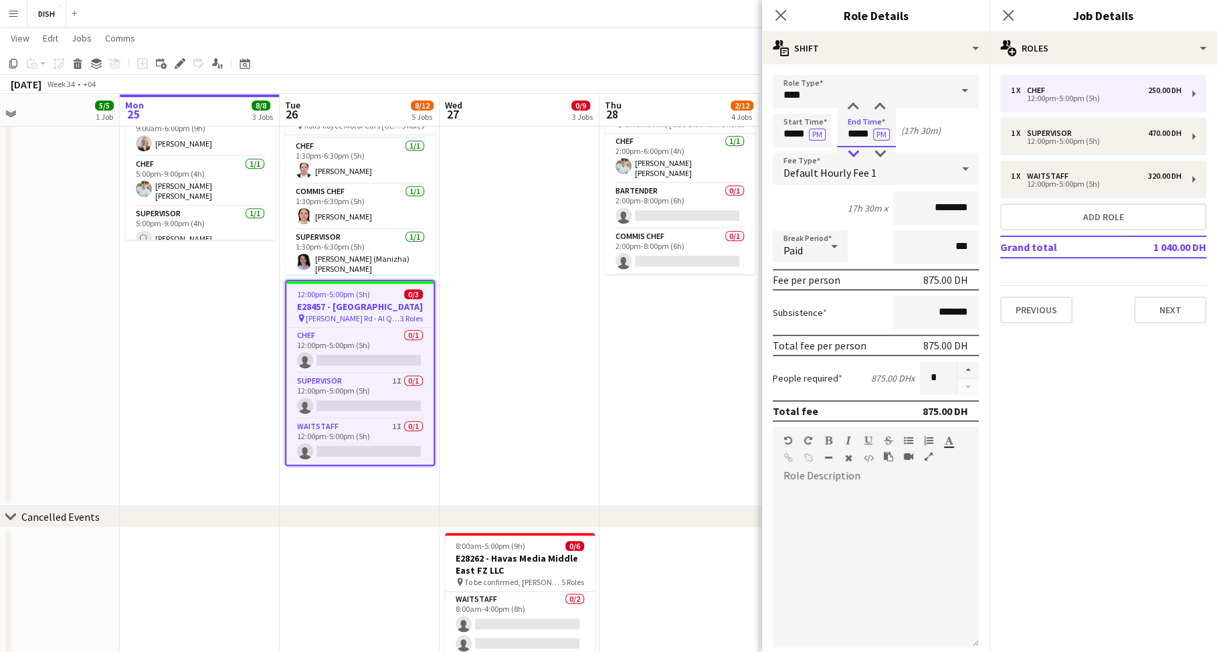
click at [854, 155] on div at bounding box center [853, 153] width 27 height 13
click at [819, 128] on button "PM" at bounding box center [817, 134] width 17 height 12
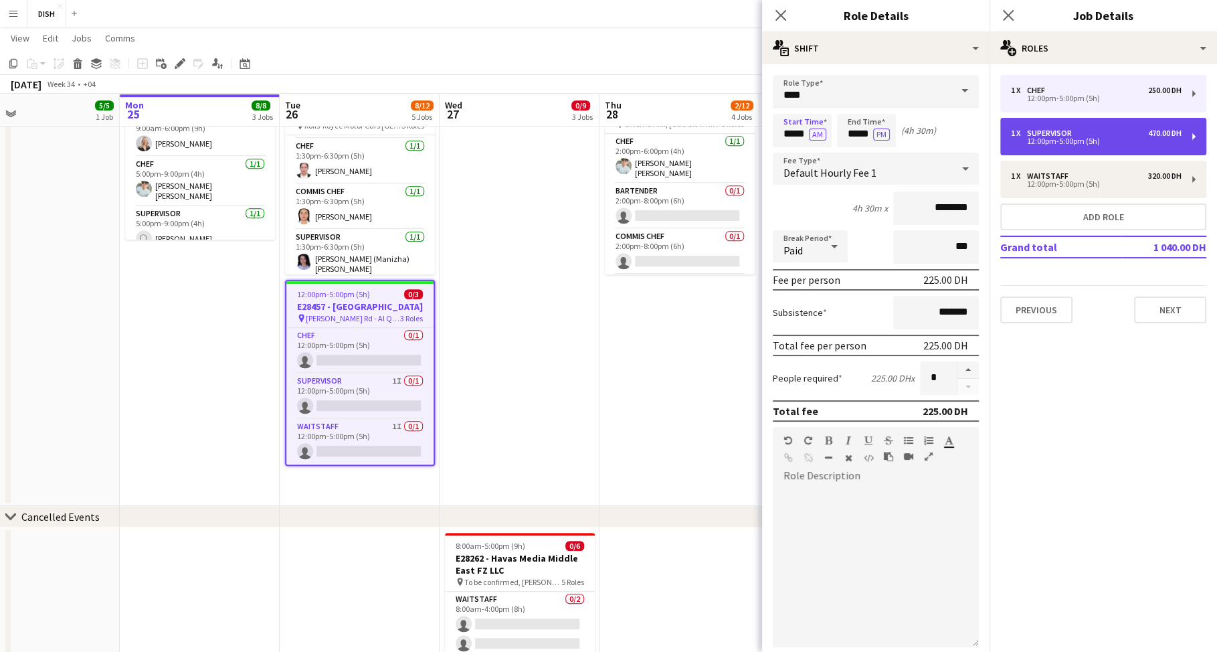
click at [1121, 140] on div "12:00pm-5:00pm (5h)" at bounding box center [1096, 141] width 171 height 7
type input "**********"
type input "*****"
type input "********"
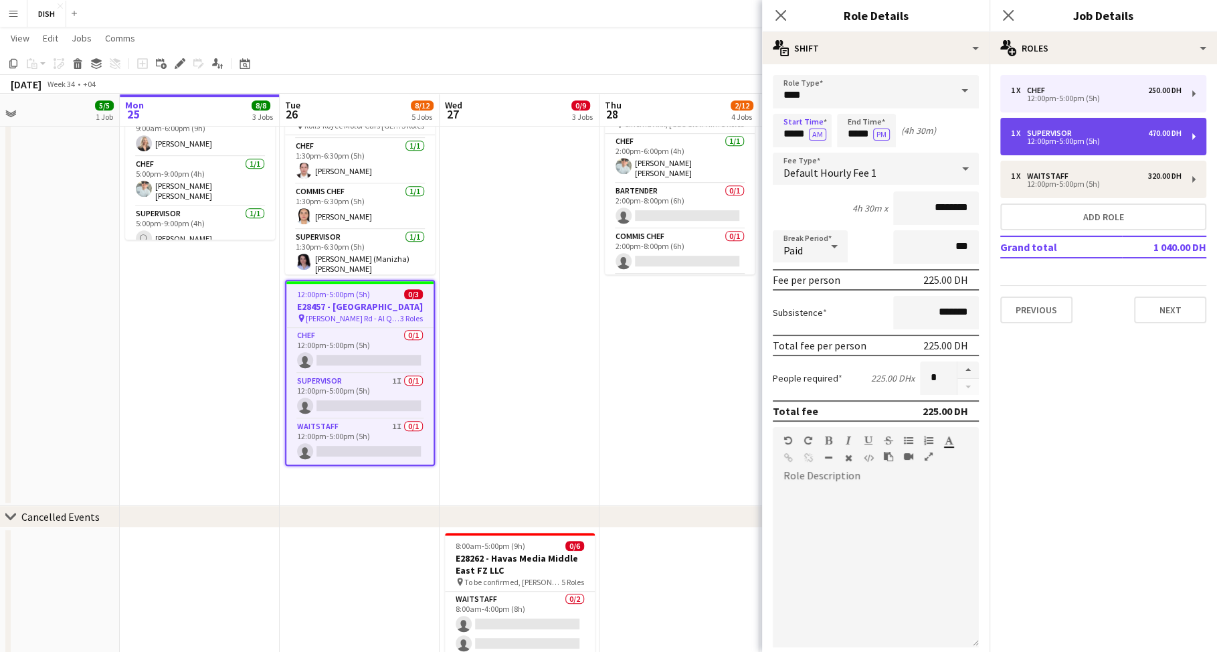
type input "********"
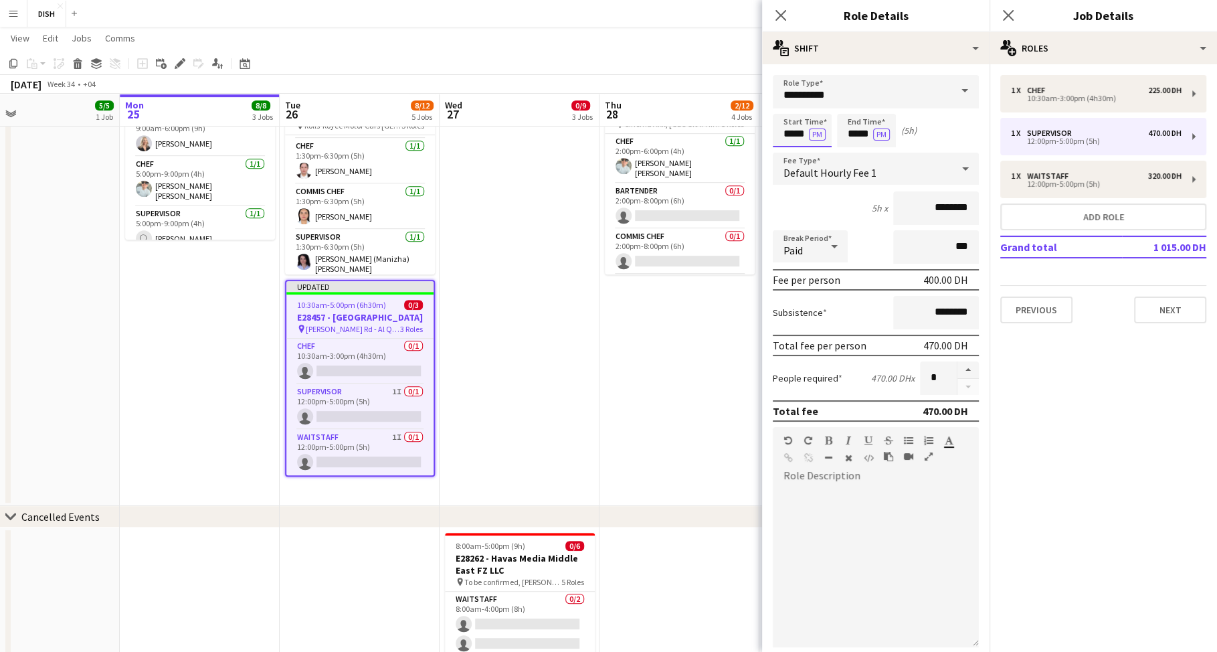
click at [789, 128] on input "*****" at bounding box center [802, 130] width 59 height 33
click at [786, 156] on div at bounding box center [788, 153] width 27 height 13
click at [787, 154] on div at bounding box center [788, 153] width 27 height 13
click at [799, 133] on input "*****" at bounding box center [802, 130] width 59 height 33
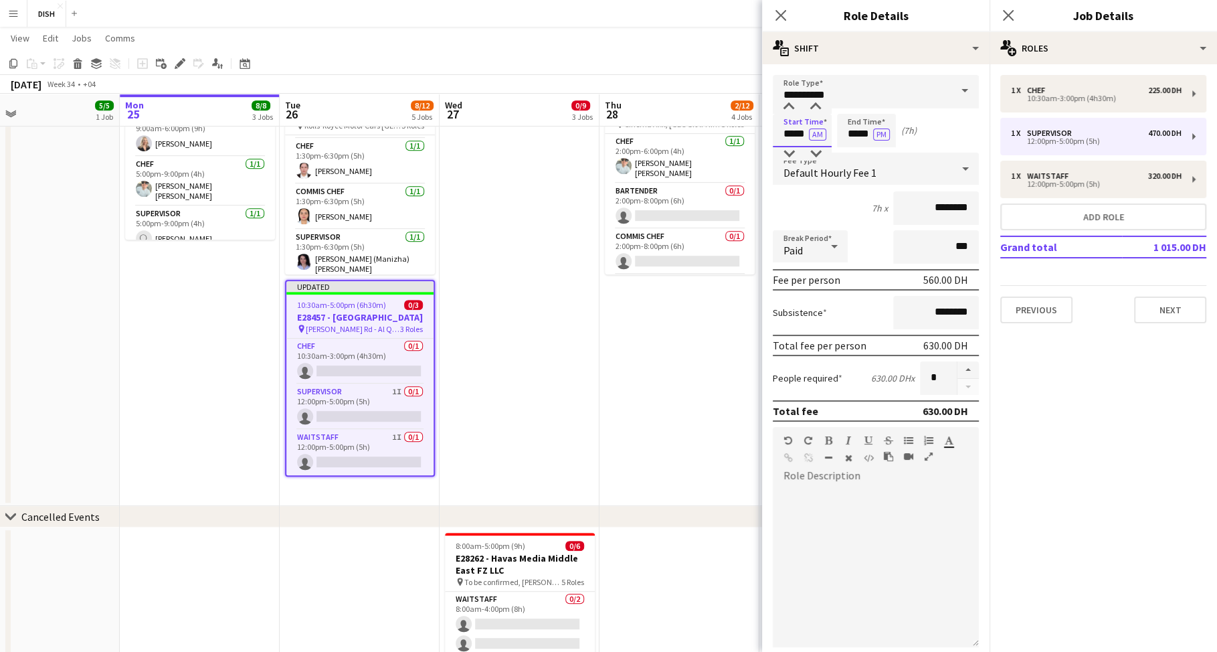
click at [799, 133] on input "*****" at bounding box center [802, 130] width 59 height 33
click at [853, 135] on input "*****" at bounding box center [866, 130] width 59 height 33
click at [804, 131] on input "*****" at bounding box center [802, 130] width 59 height 33
type input "*****"
click at [862, 92] on input "**********" at bounding box center [876, 91] width 206 height 33
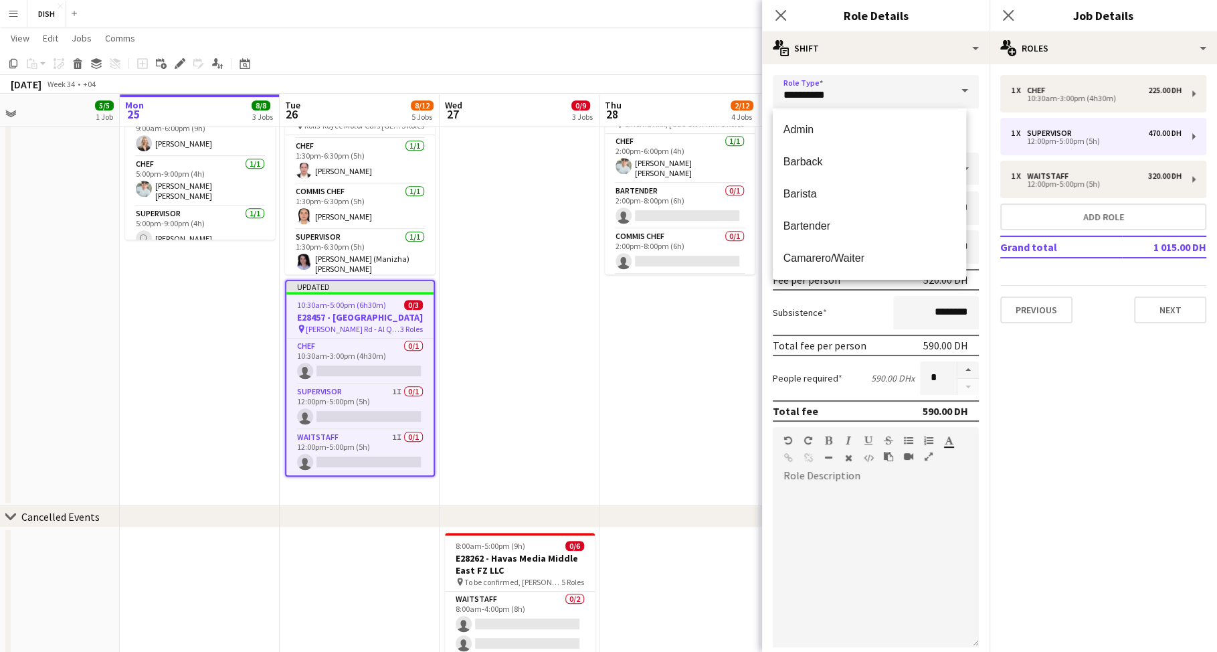
click at [974, 162] on form "**********" at bounding box center [875, 437] width 227 height 724
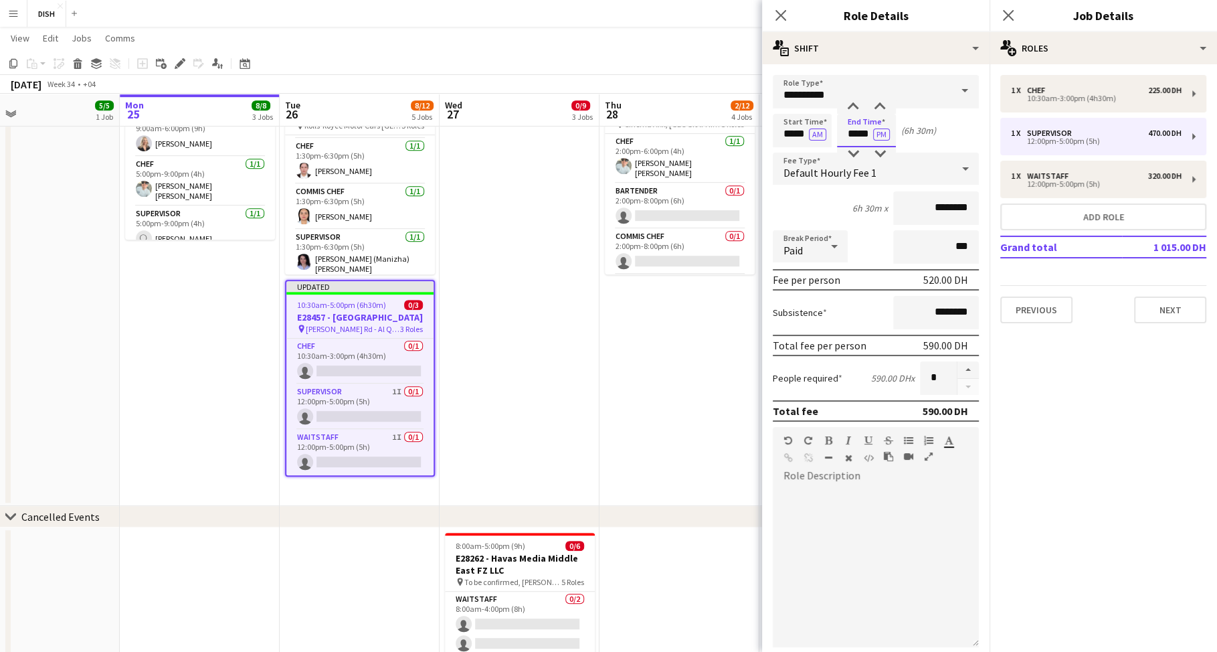
click at [855, 132] on input "*****" at bounding box center [866, 130] width 59 height 33
click at [856, 155] on div at bounding box center [853, 153] width 27 height 13
type input "*****"
click at [854, 153] on div at bounding box center [853, 153] width 27 height 13
click at [947, 138] on div "Start Time ***** AM End Time ***** PM (4h 30m)" at bounding box center [876, 130] width 206 height 33
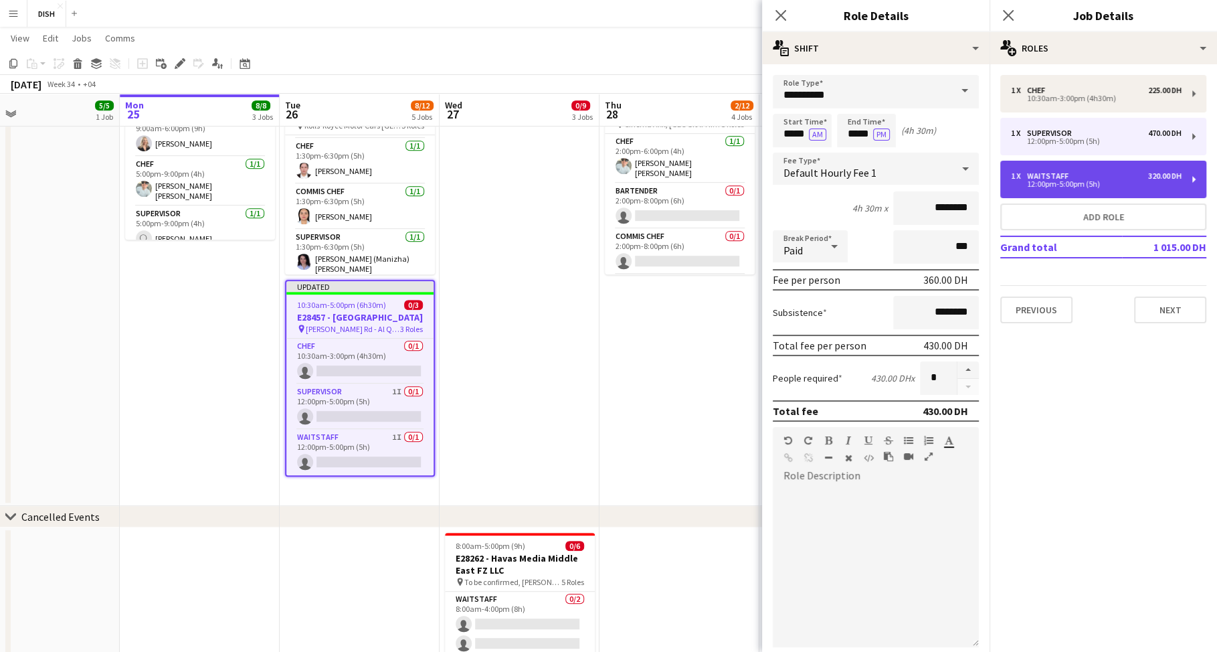
click at [1056, 181] on div "12:00pm-5:00pm (5h)" at bounding box center [1096, 184] width 171 height 7
type input "*********"
type input "*****"
type input "********"
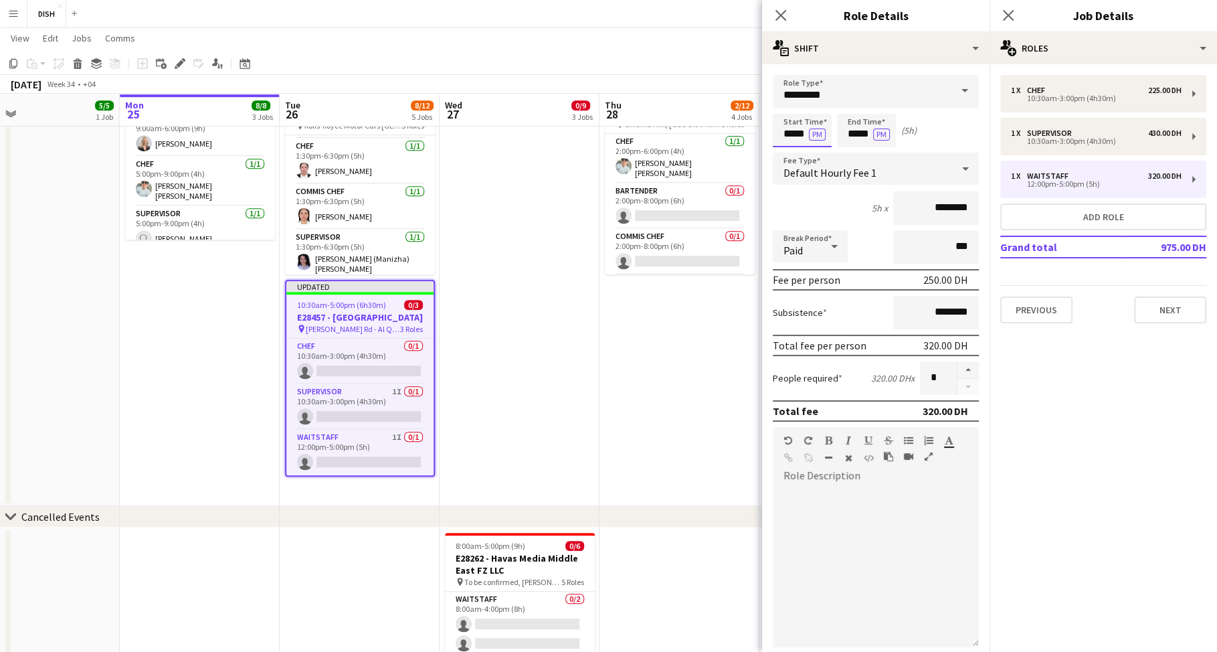
click at [789, 136] on input "*****" at bounding box center [802, 130] width 59 height 33
click at [787, 155] on div at bounding box center [788, 153] width 27 height 13
click at [788, 154] on div at bounding box center [788, 153] width 27 height 13
click at [803, 137] on input "*****" at bounding box center [802, 130] width 59 height 33
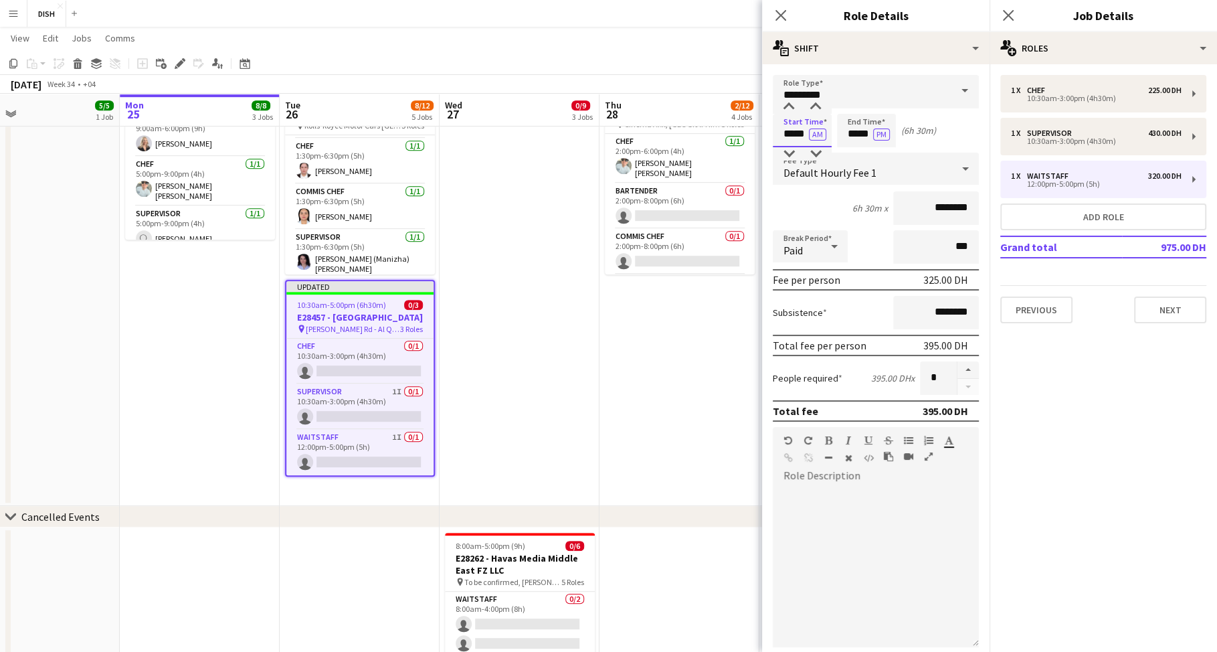
type input "*****"
click at [852, 130] on input "*****" at bounding box center [866, 130] width 59 height 33
click at [854, 155] on div at bounding box center [853, 153] width 27 height 13
type input "*****"
click at [854, 155] on div at bounding box center [853, 153] width 27 height 13
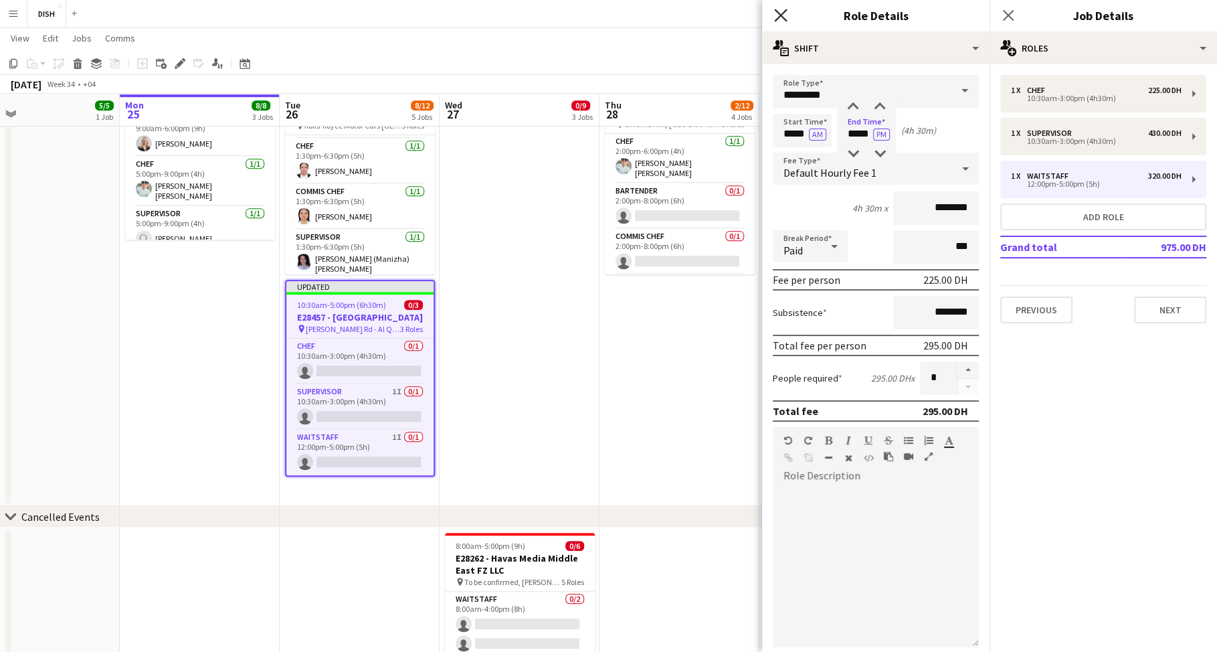
click at [785, 17] on icon "Close pop-in" at bounding box center [780, 15] width 13 height 13
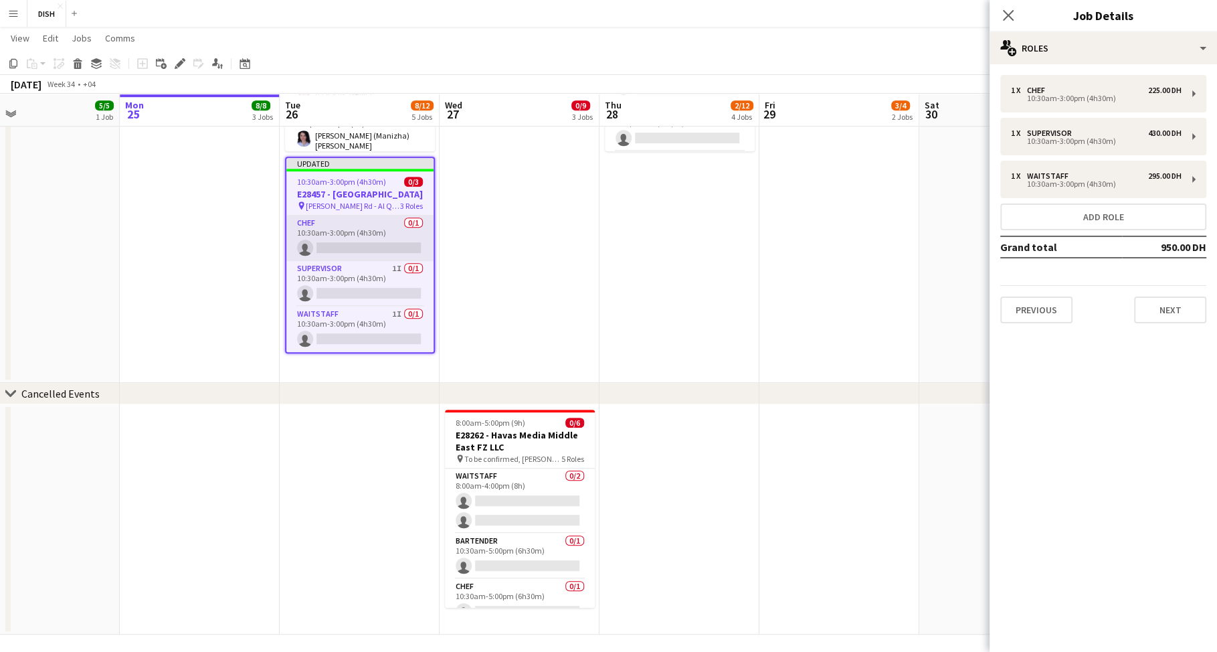
scroll to position [10, 0]
click at [356, 191] on h3 "E28457 - [GEOGRAPHIC_DATA]" at bounding box center [359, 194] width 147 height 12
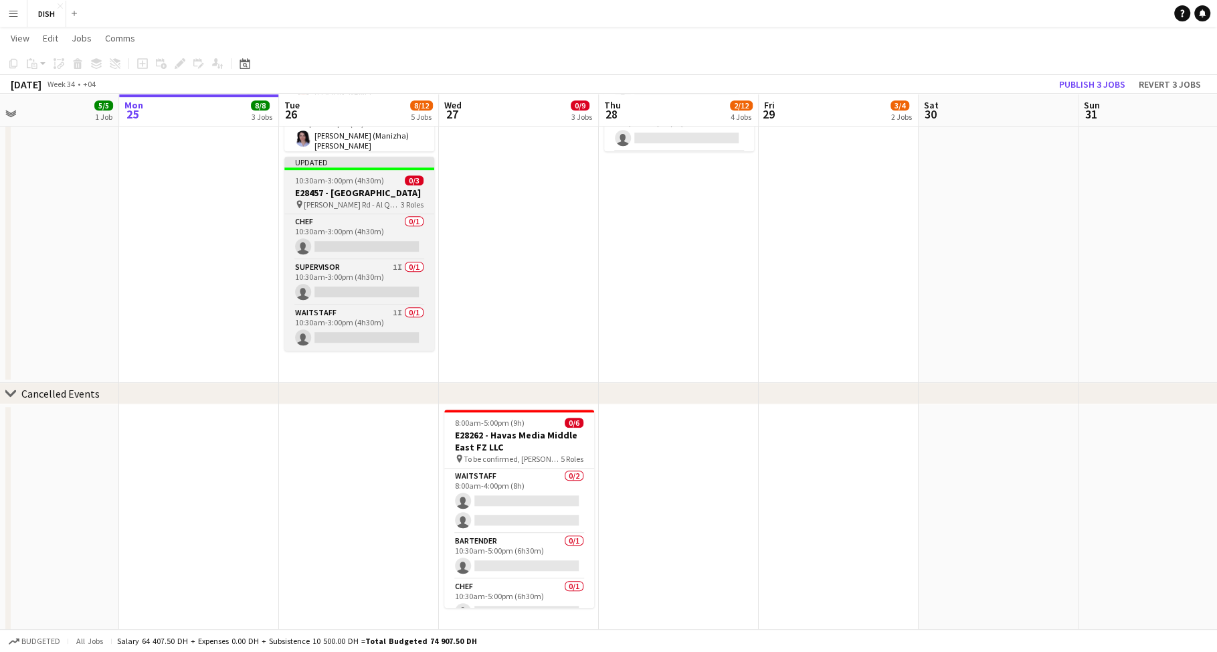
click at [346, 199] on h3 "E28457 - [GEOGRAPHIC_DATA]" at bounding box center [359, 193] width 150 height 12
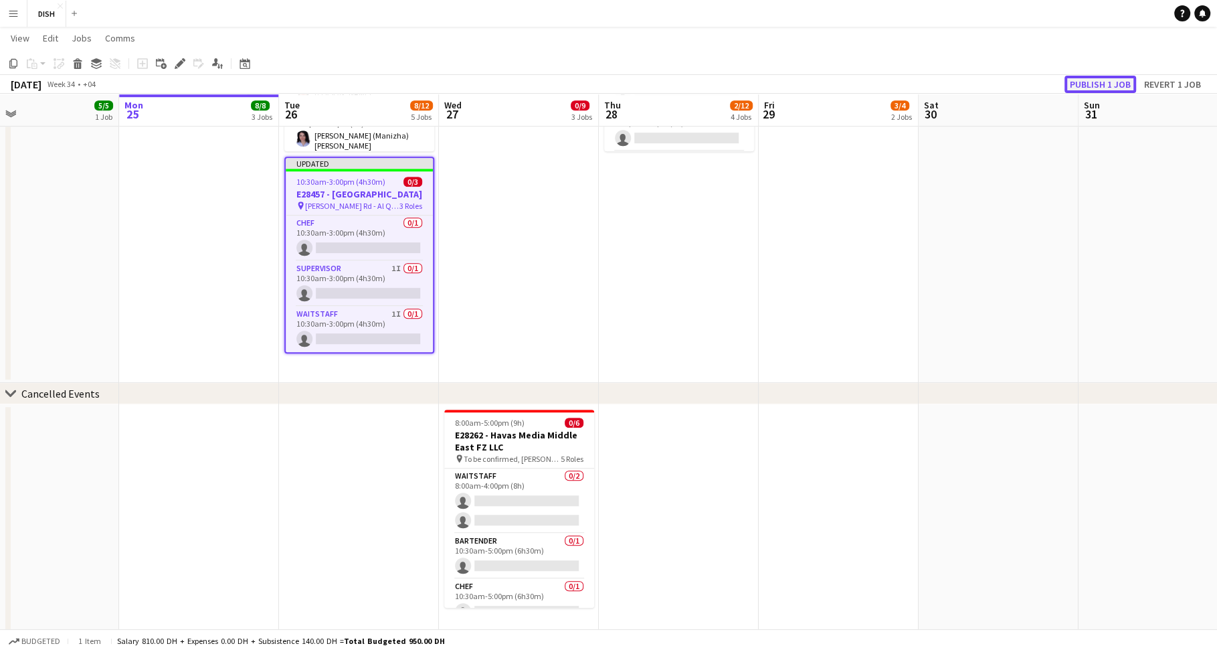
click at [1080, 86] on button "Publish 1 job" at bounding box center [1100, 84] width 72 height 17
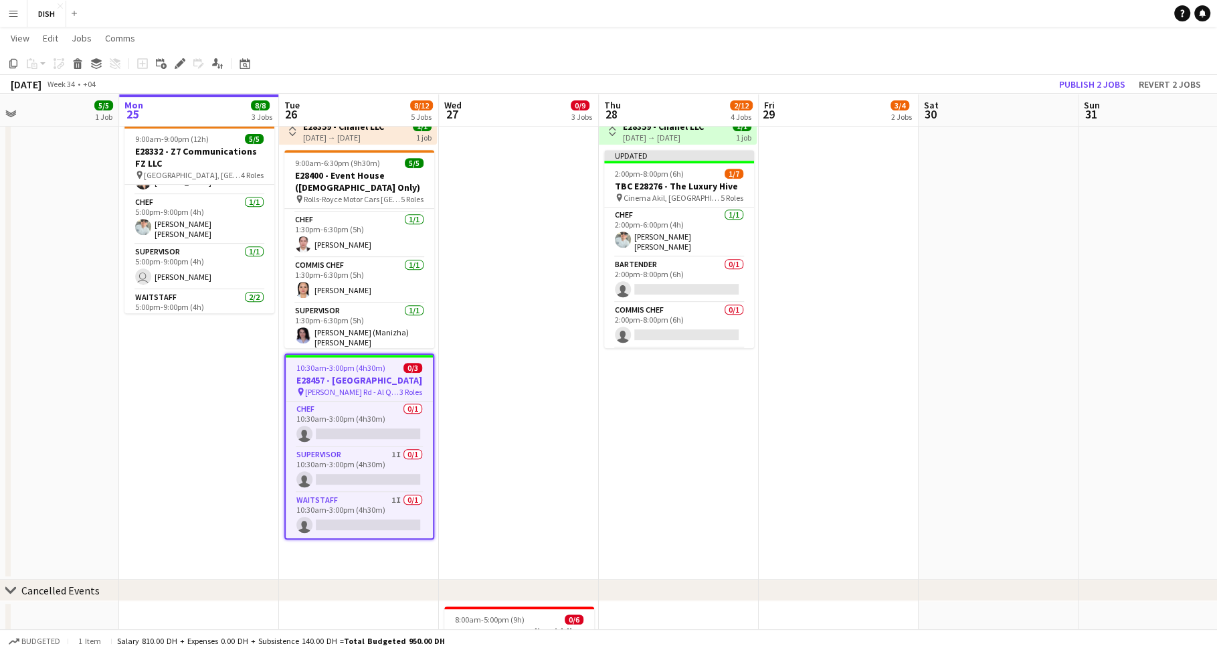
scroll to position [72, 0]
click at [577, 447] on app-date-cell "10:00am-3:00pm (5h) 0/1 pin [GEOGRAPHIC_DATA], Sheikh Zayed Rd - Al Quoz - Al Q…" at bounding box center [519, 105] width 160 height 949
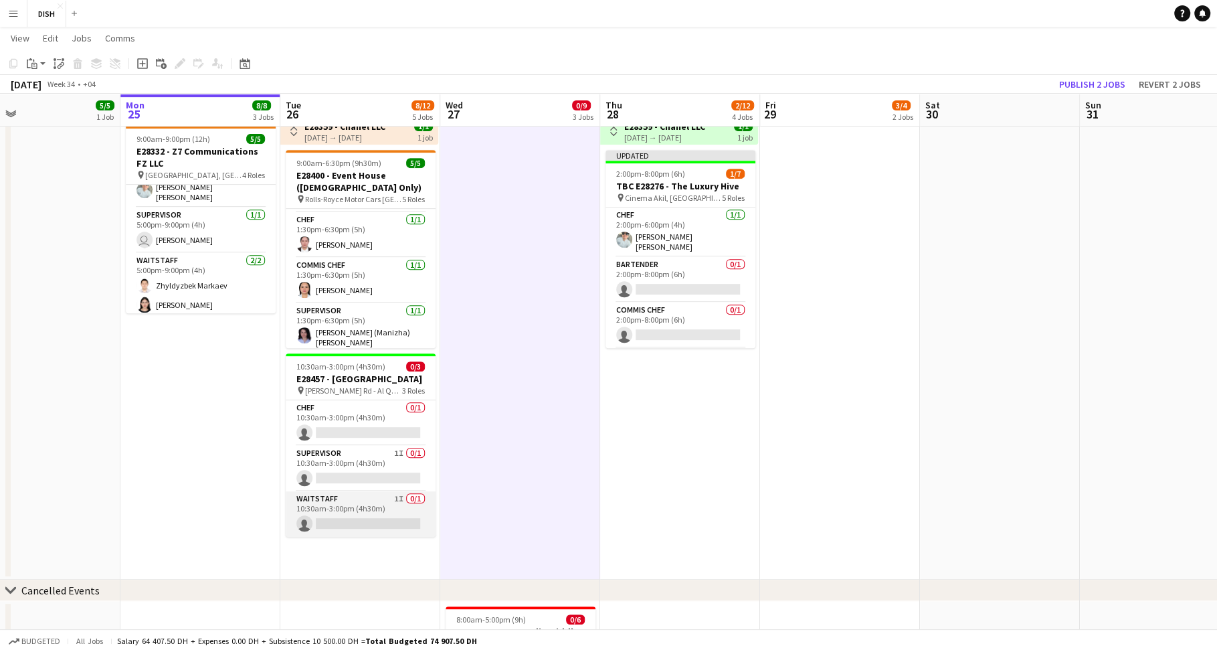
click at [379, 508] on app-card-role "Waitstaff 1I 0/1 10:30am-3:00pm (4h30m) single-neutral-actions" at bounding box center [361, 513] width 150 height 45
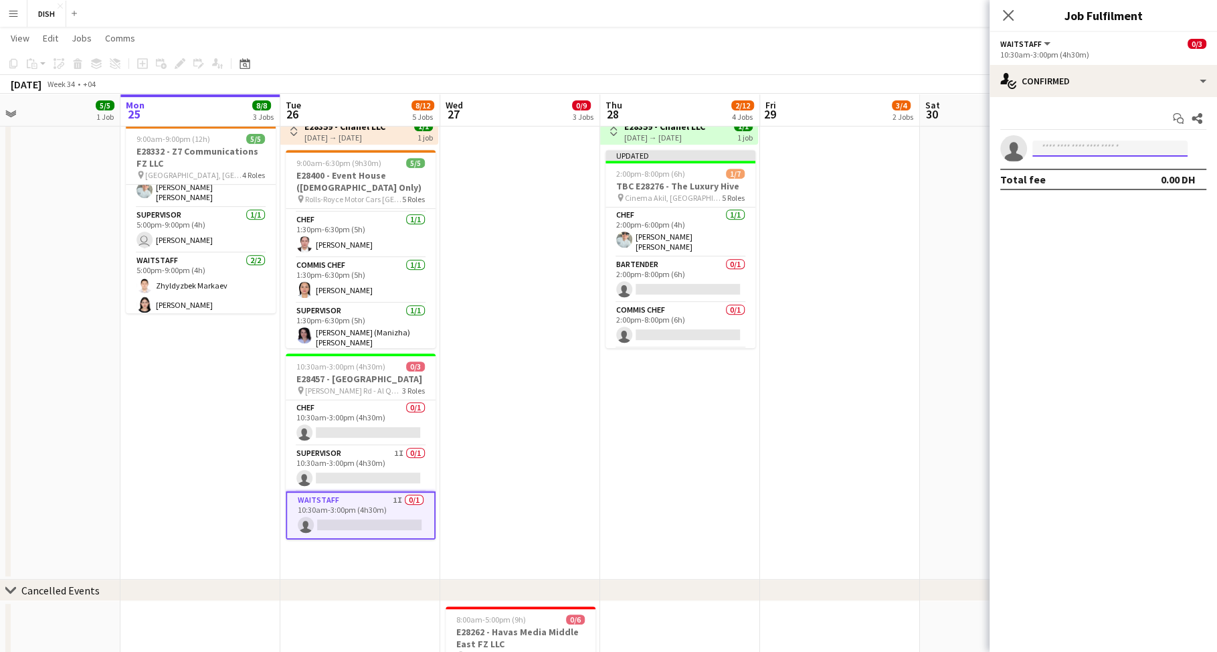
click at [1149, 152] on input at bounding box center [1109, 148] width 155 height 16
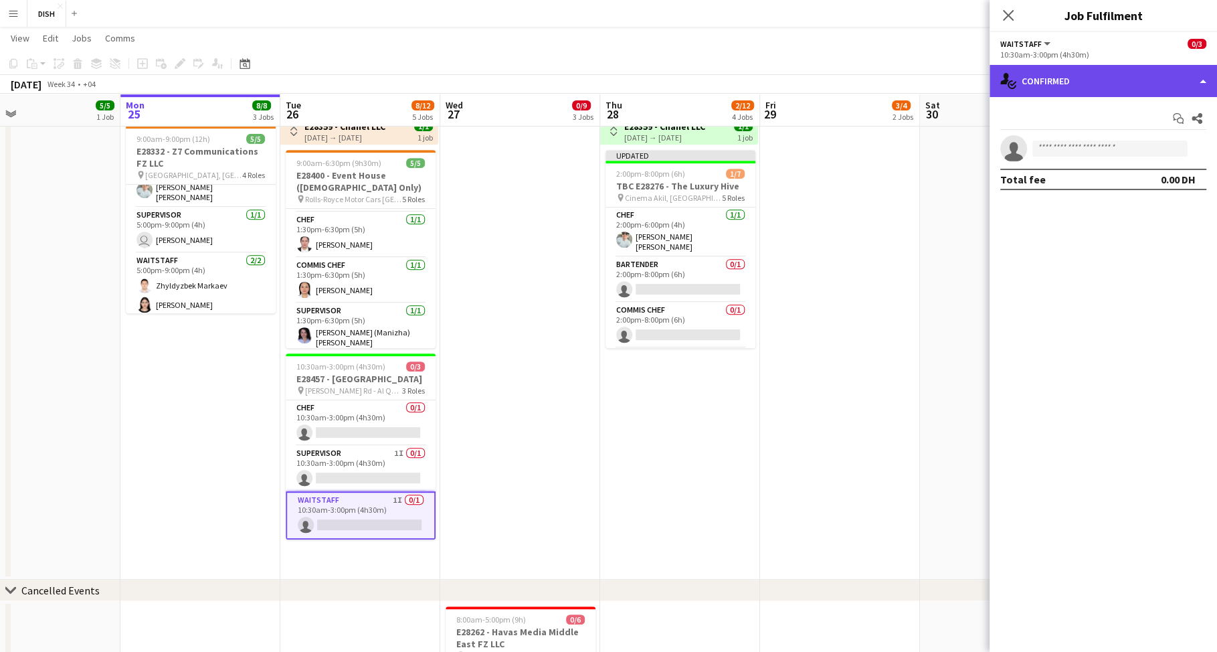
click at [1079, 82] on div "single-neutral-actions-check-2 Confirmed" at bounding box center [1102, 81] width 227 height 32
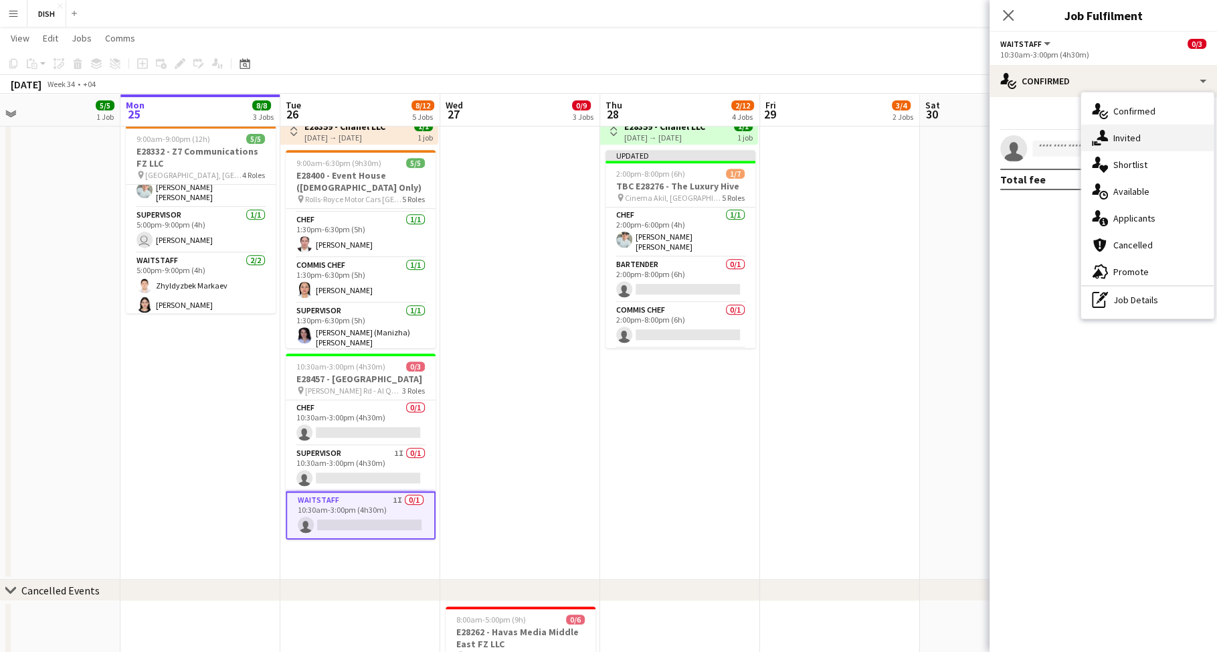
click at [1117, 140] on div "single-neutral-actions-share-1 Invited" at bounding box center [1147, 137] width 132 height 27
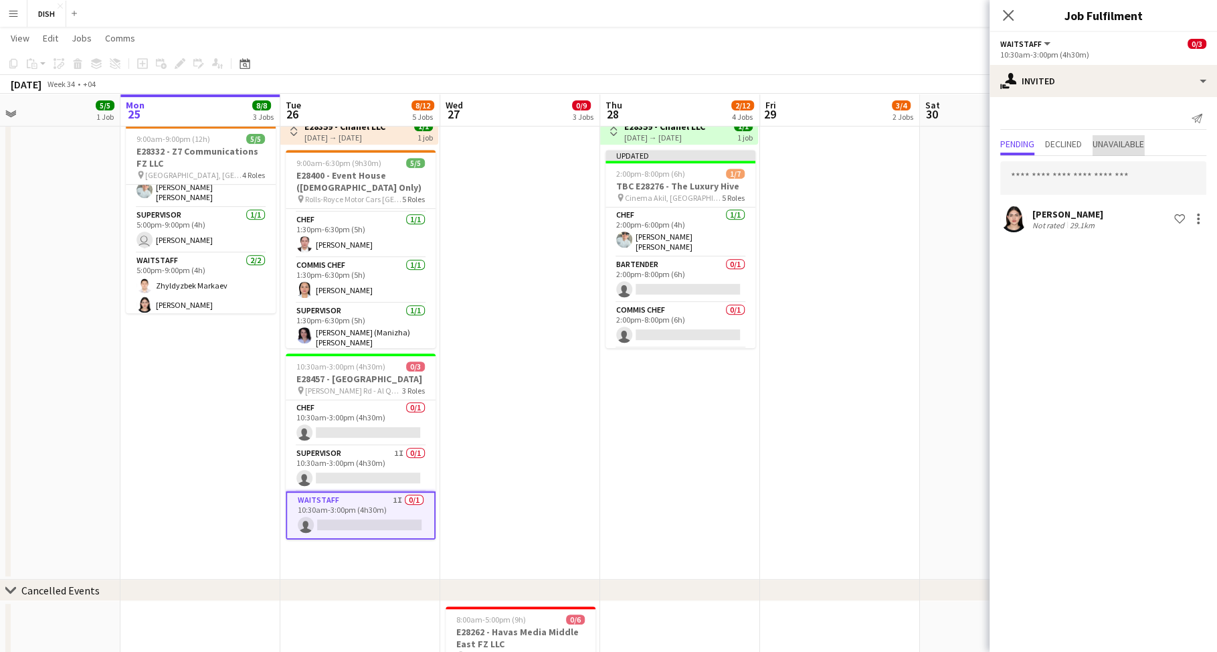
click at [1112, 139] on span "Unavailable" at bounding box center [1118, 143] width 52 height 9
click at [1082, 140] on span "Declined" at bounding box center [1063, 143] width 37 height 9
click at [1042, 144] on div "Pending Declined Unavailable" at bounding box center [1103, 145] width 206 height 21
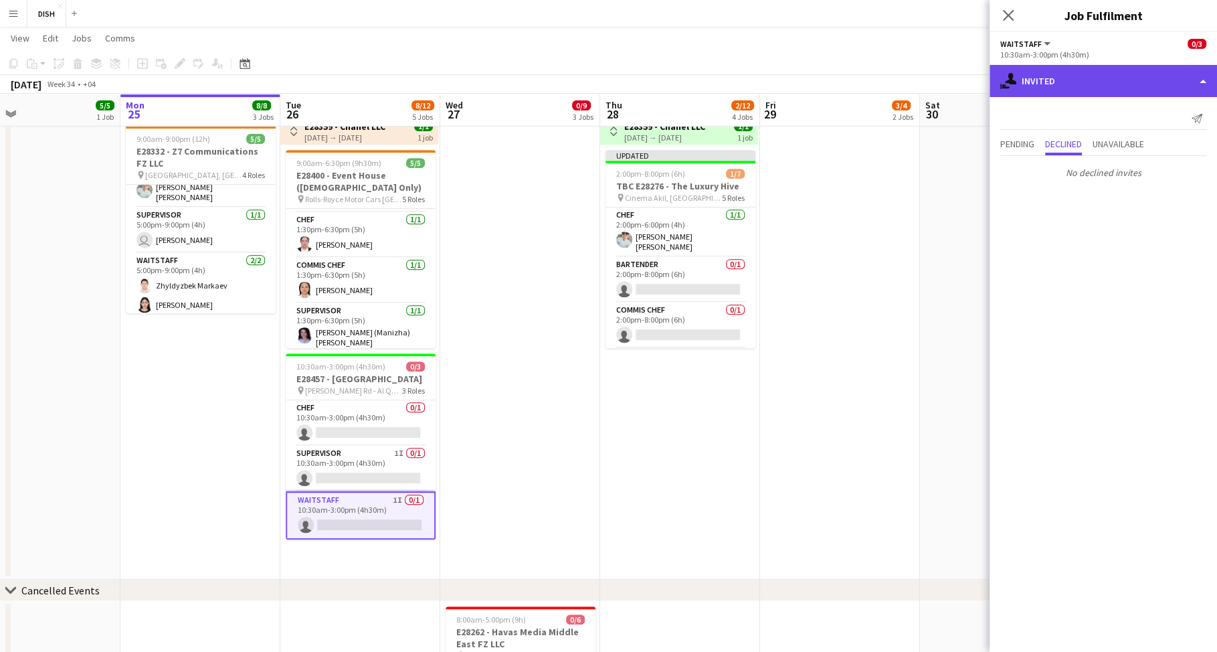
click at [1112, 68] on div "single-neutral-actions-share-1 Invited" at bounding box center [1102, 81] width 227 height 32
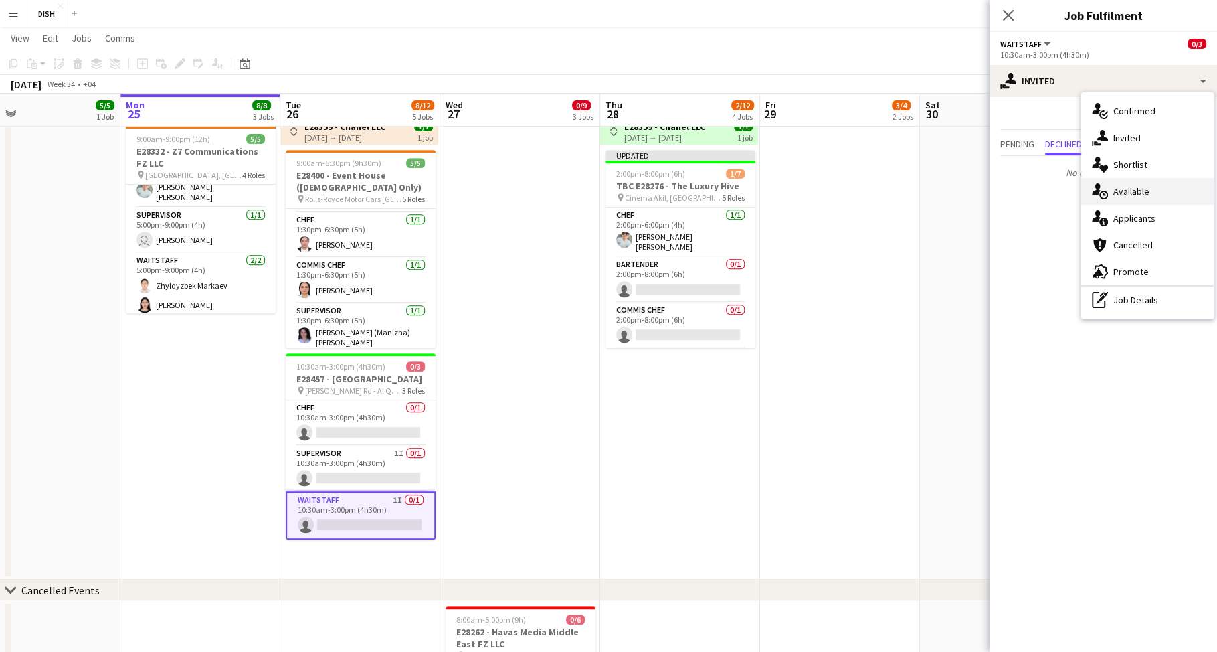
click at [1151, 193] on div "single-neutral-actions-upload Available" at bounding box center [1147, 191] width 132 height 27
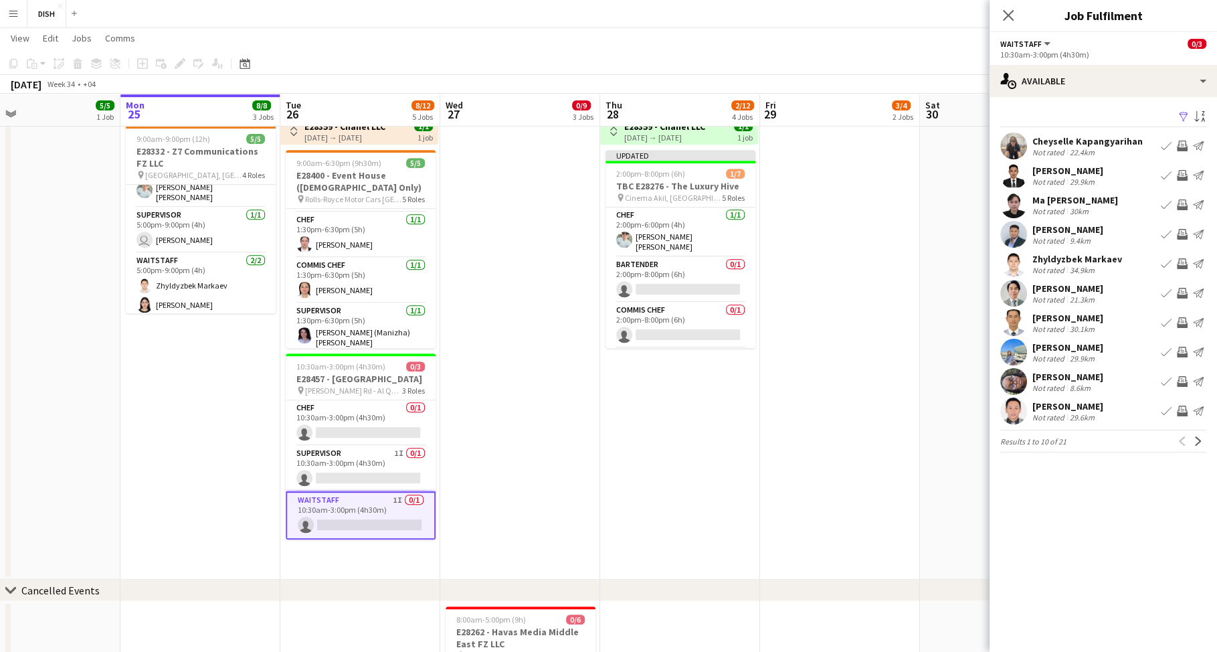
click at [552, 259] on app-date-cell "10:00am-3:00pm (5h) 0/1 pin [GEOGRAPHIC_DATA], Sheikh Zayed Rd - Al Quoz - Al Q…" at bounding box center [520, 105] width 160 height 949
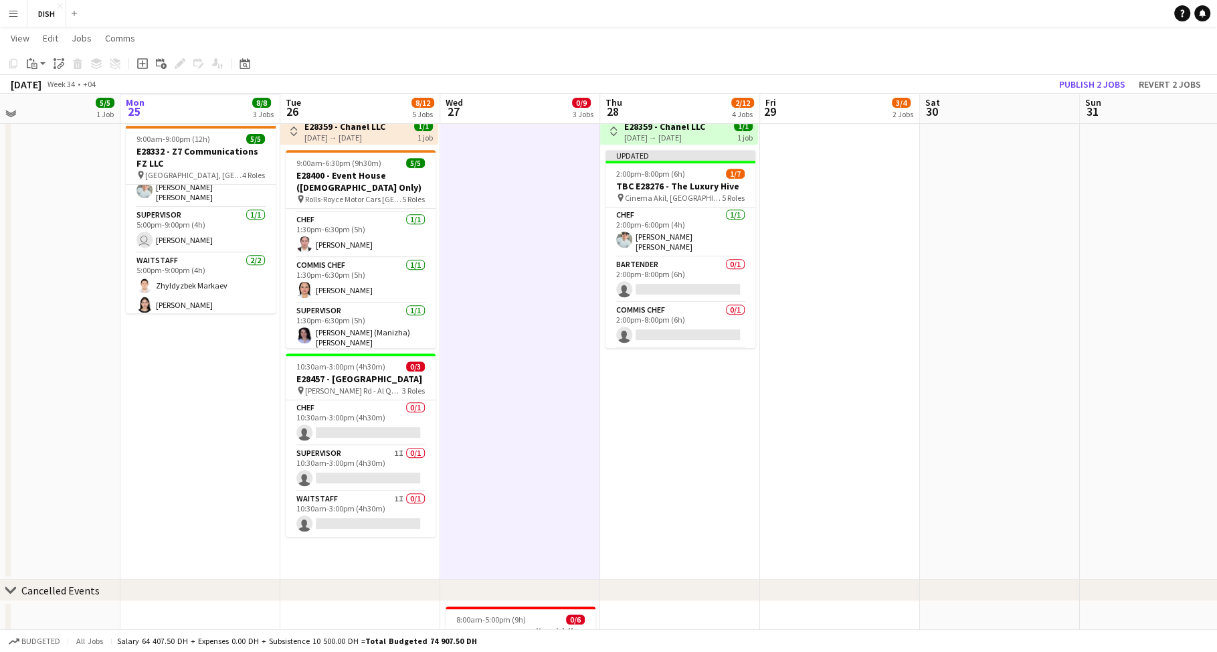
scroll to position [516, 0]
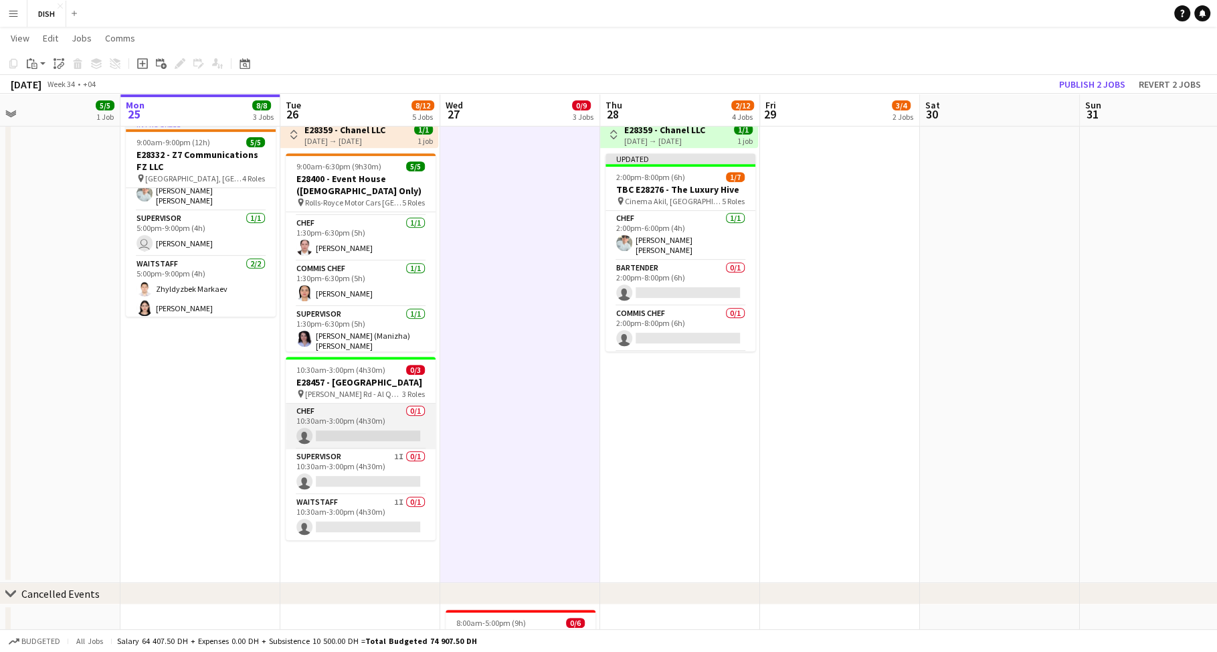
click at [400, 425] on app-card-role "Chef 0/1 10:30am-3:00pm (4h30m) single-neutral-actions" at bounding box center [361, 425] width 150 height 45
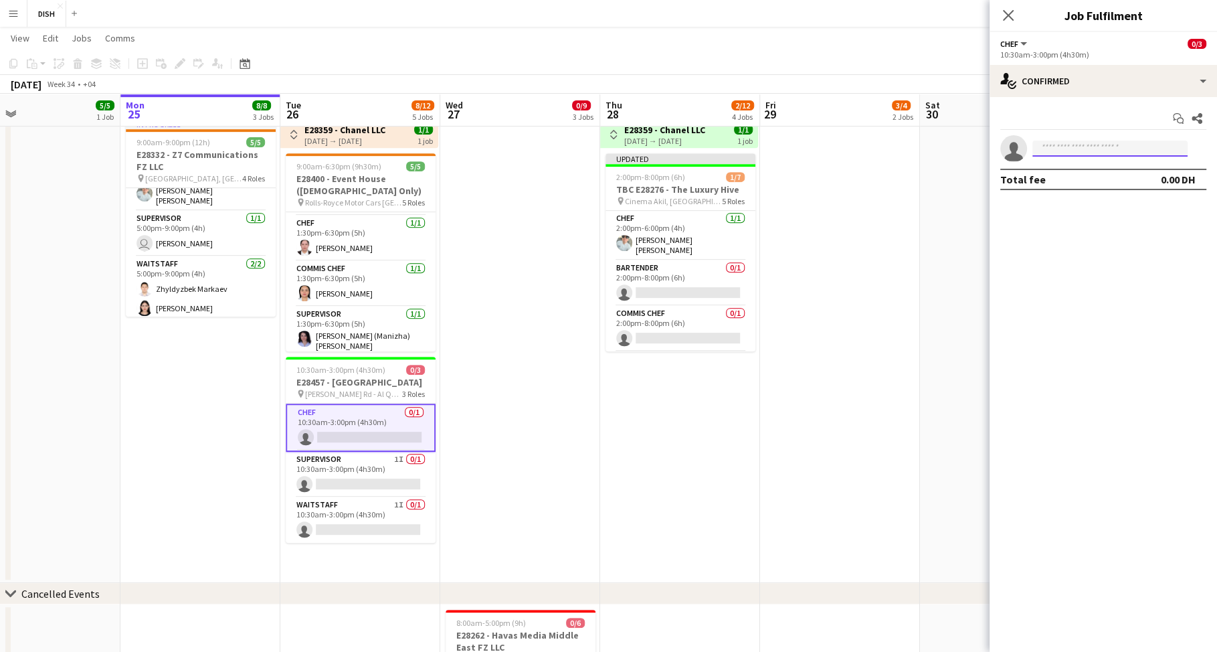
click at [1065, 149] on input at bounding box center [1109, 148] width 155 height 16
type input "******"
click at [1121, 174] on span "[EMAIL_ADDRESS][DOMAIN_NAME]" at bounding box center [1110, 178] width 134 height 11
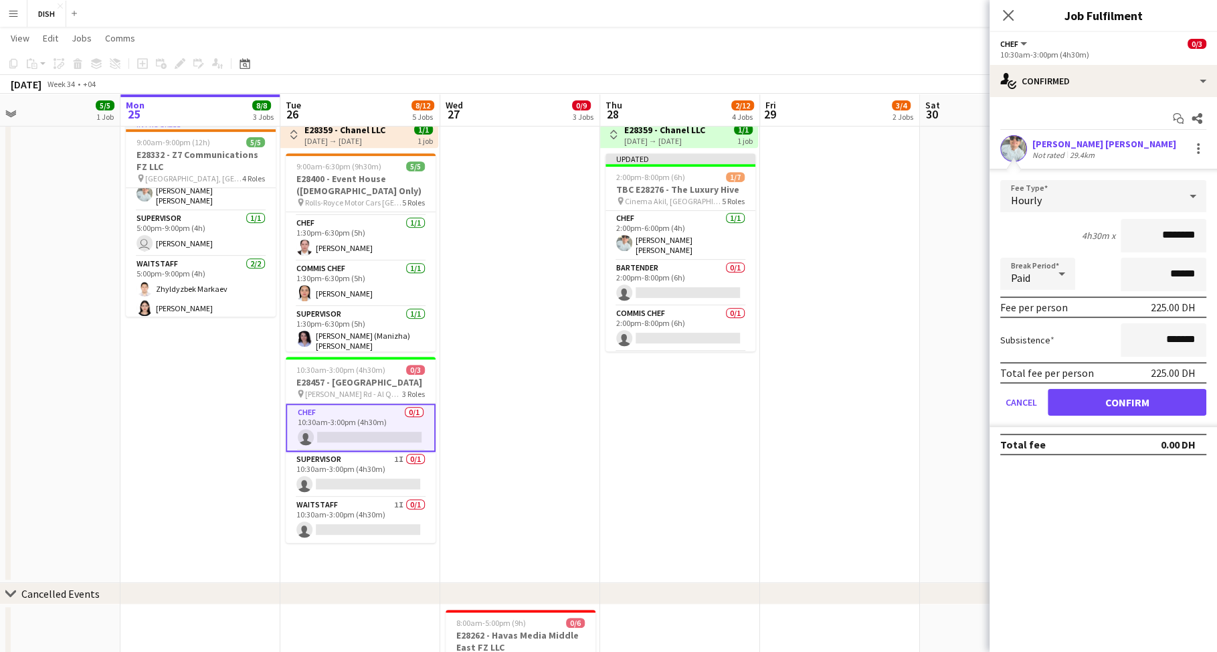
click at [1157, 236] on input "********" at bounding box center [1164, 235] width 86 height 33
type input "****"
click at [1163, 401] on button "Confirm" at bounding box center [1127, 402] width 159 height 27
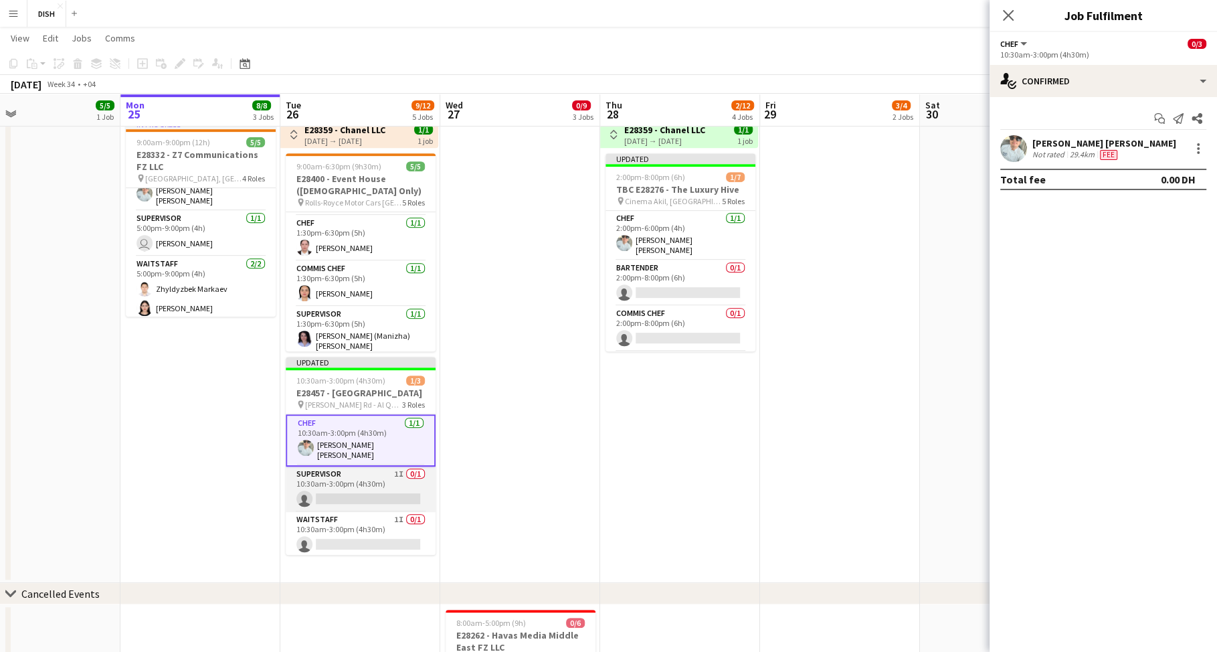
scroll to position [0, 520]
click at [356, 489] on app-card-role "Supervisor 1I 0/1 10:30am-3:00pm (4h30m) single-neutral-actions" at bounding box center [359, 488] width 150 height 45
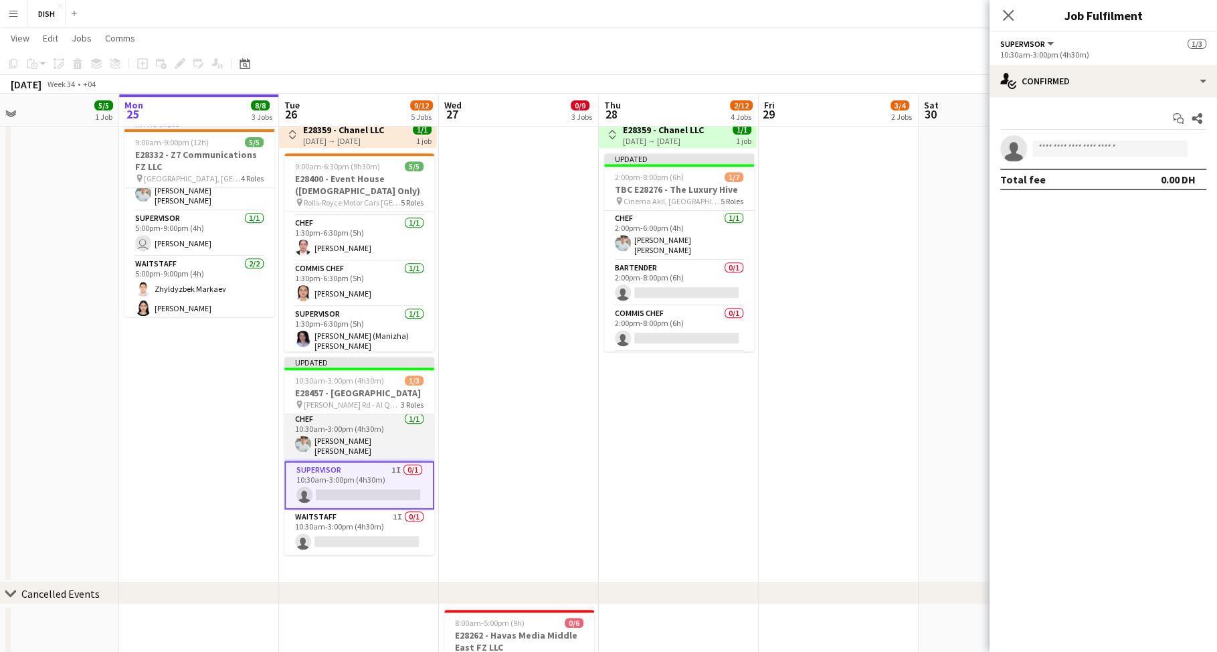
scroll to position [10, 0]
click at [387, 524] on app-card-role "Waitstaff 1I 0/1 10:30am-3:00pm (4h30m) single-neutral-actions" at bounding box center [359, 531] width 150 height 45
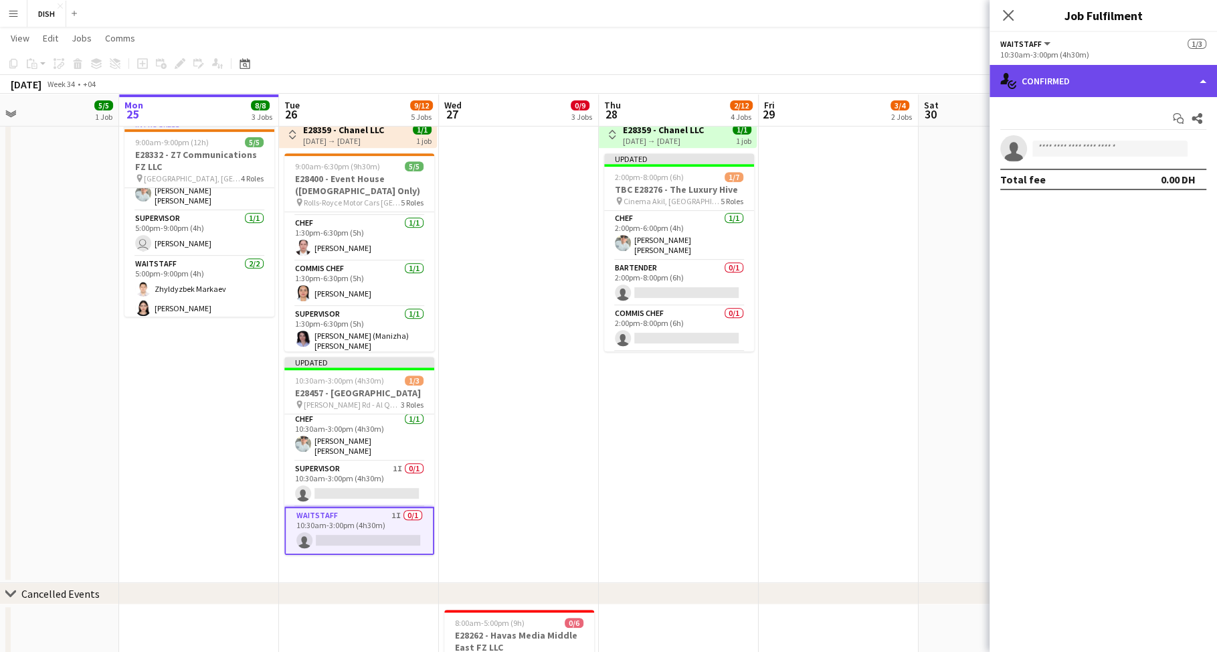
click at [1096, 82] on div "single-neutral-actions-check-2 Confirmed" at bounding box center [1102, 81] width 227 height 32
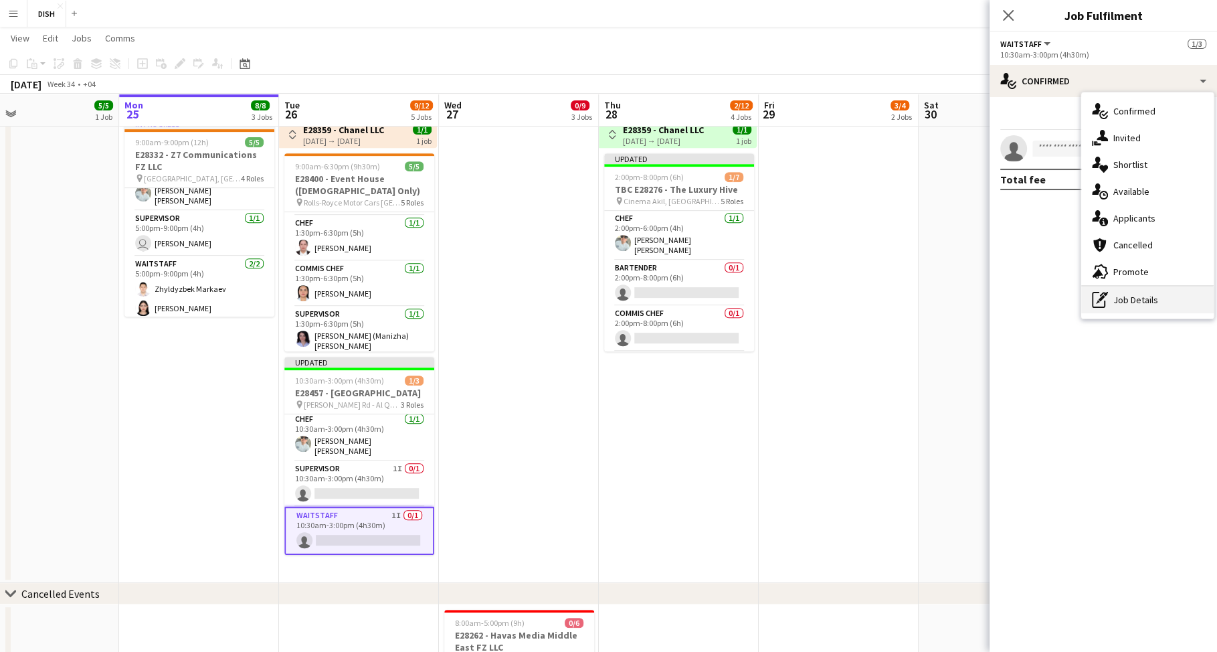
click at [1149, 293] on div "pen-write Job Details" at bounding box center [1147, 299] width 132 height 27
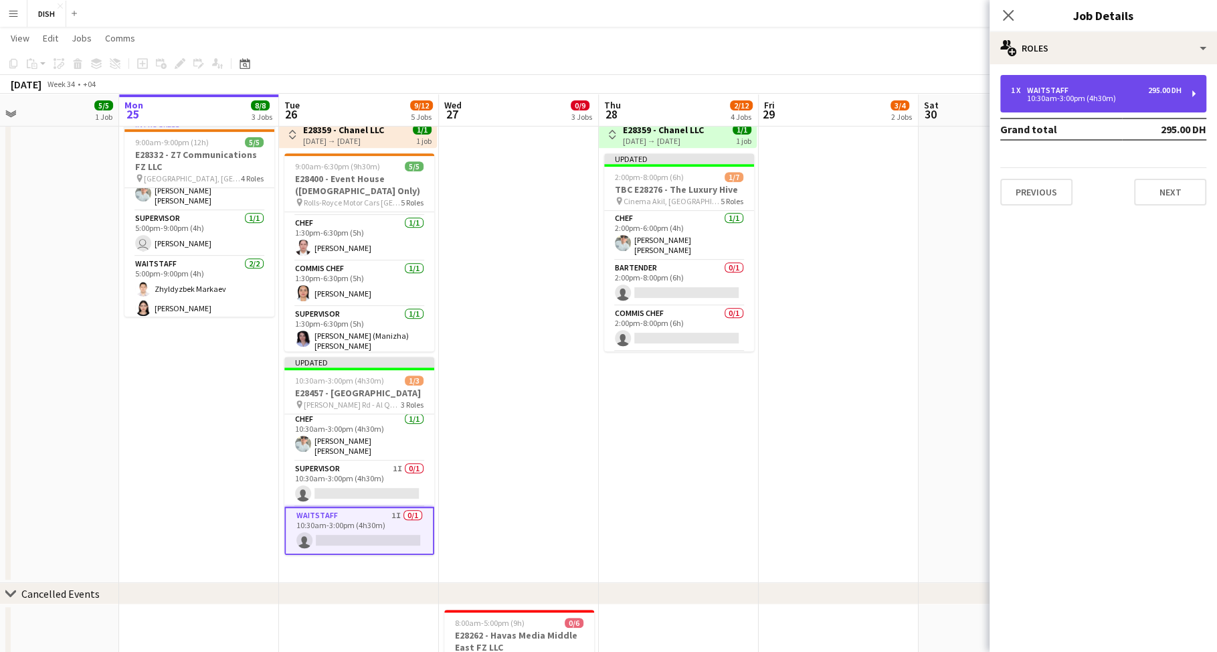
click at [1090, 89] on div "1 x Waitstaff 295.00 DH" at bounding box center [1096, 90] width 171 height 9
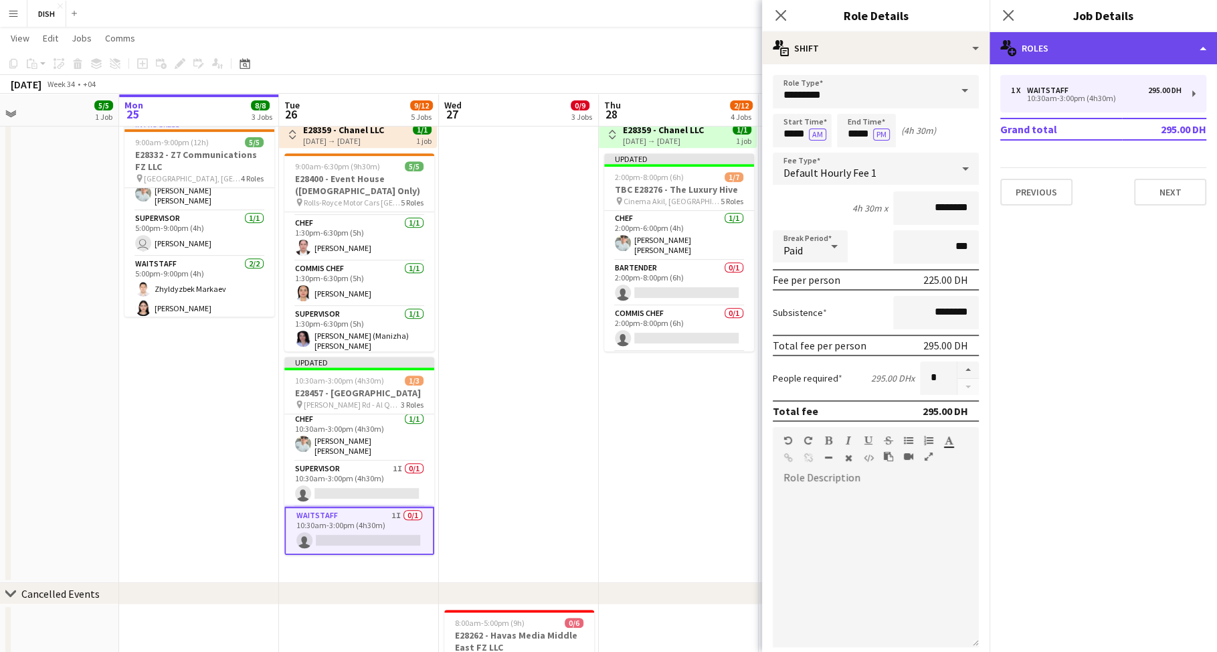
click at [1018, 43] on div "multiple-users-add Roles" at bounding box center [1102, 48] width 227 height 32
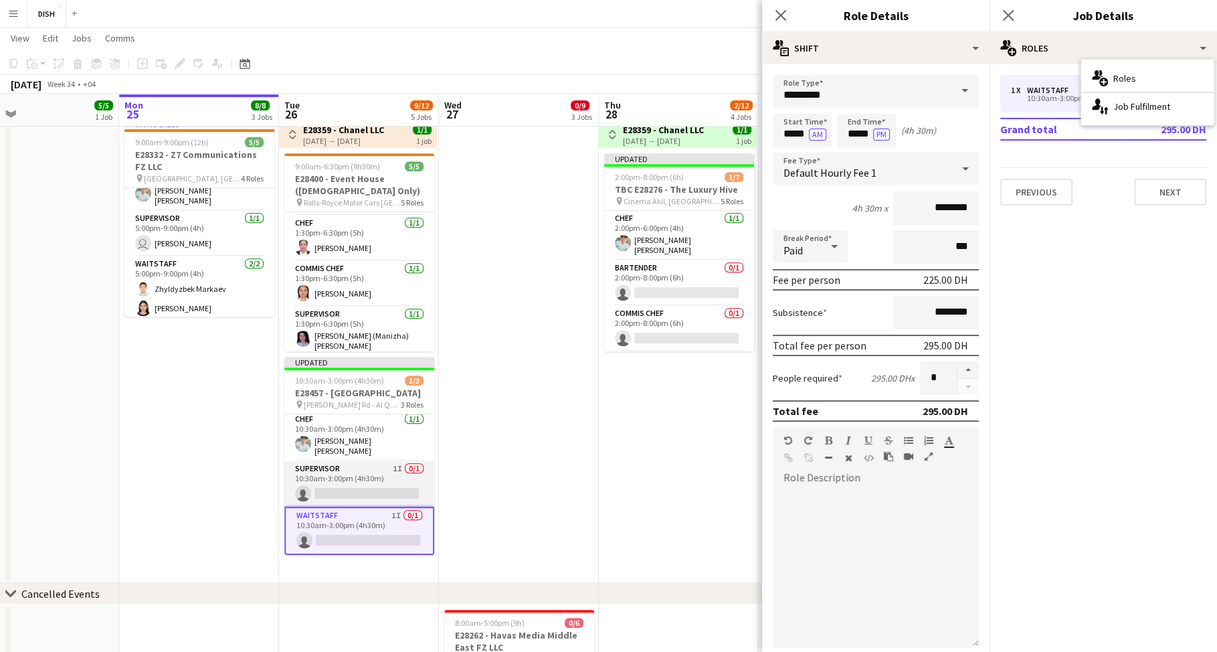
click at [394, 477] on app-card-role "Supervisor 1I 0/1 10:30am-3:00pm (4h30m) single-neutral-actions" at bounding box center [359, 483] width 150 height 45
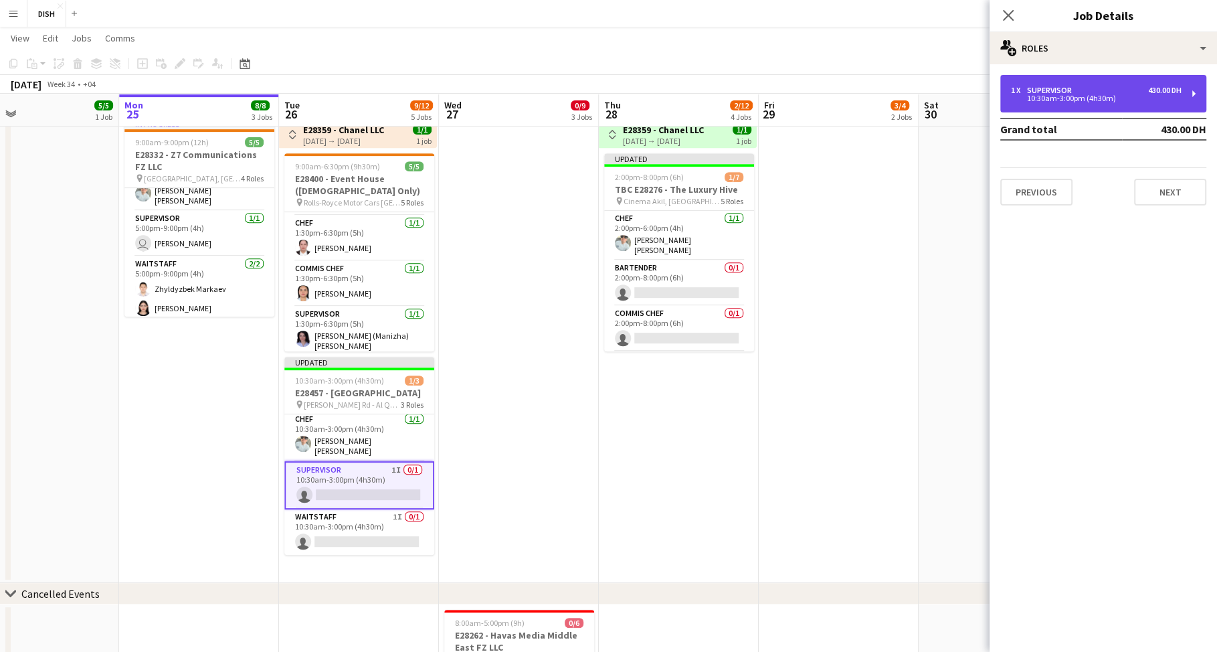
click at [1078, 96] on div "10:30am-3:00pm (4h30m)" at bounding box center [1096, 98] width 171 height 7
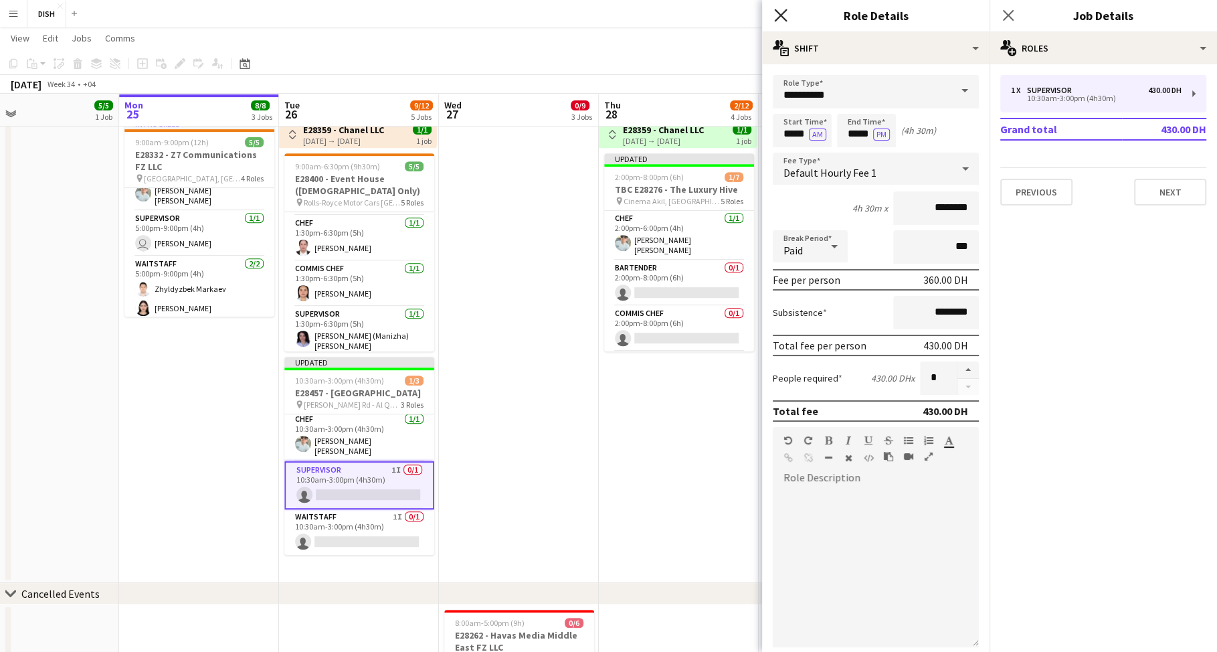
click at [781, 9] on icon "Close pop-in" at bounding box center [780, 15] width 13 height 13
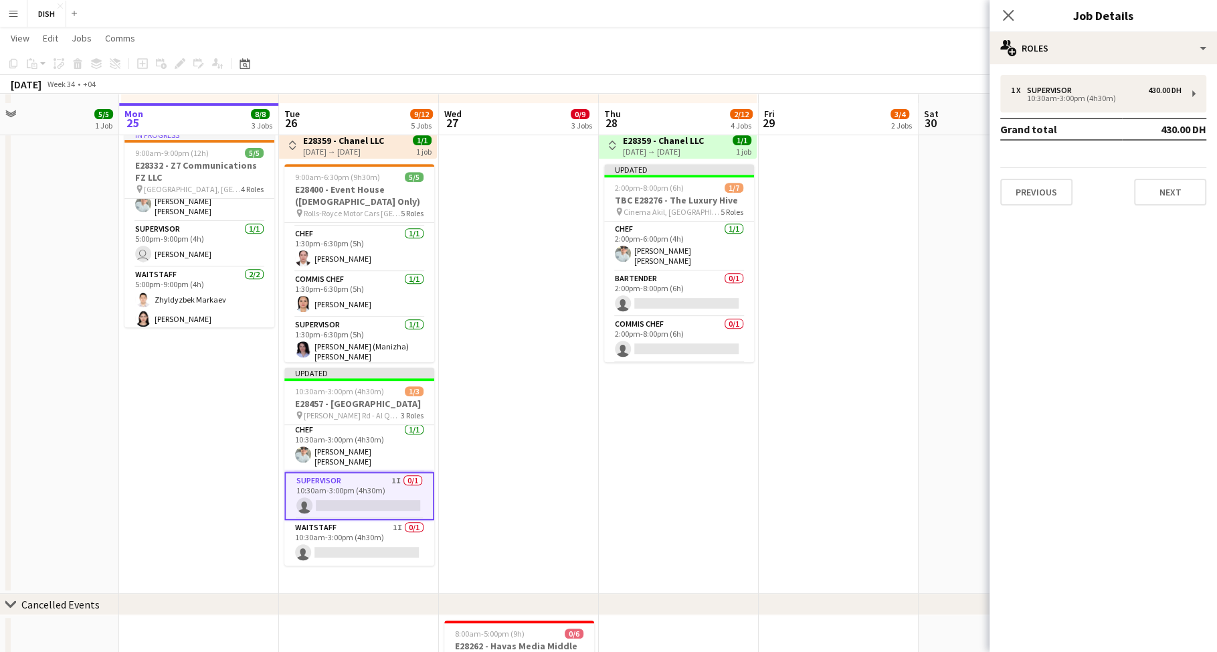
scroll to position [488, 0]
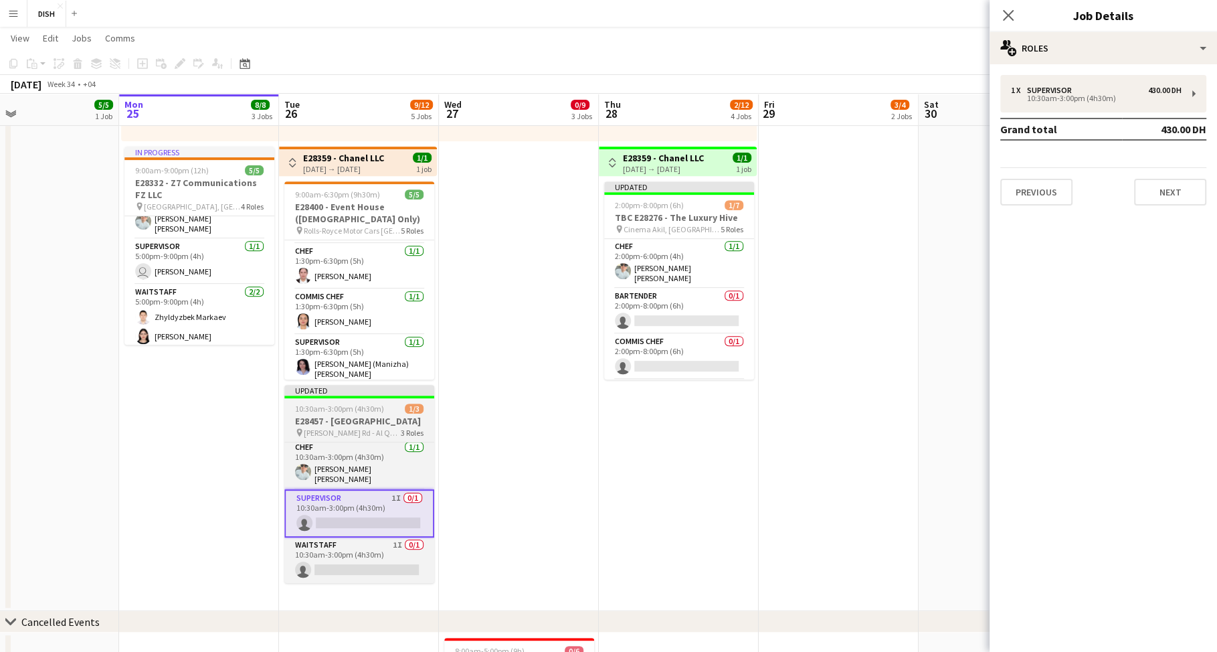
click at [366, 400] on app-job-card "Updated 10:30am-3:00pm (4h30m) 1/3 E28457 - [GEOGRAPHIC_DATA] pin [PERSON_NAME]…" at bounding box center [359, 484] width 150 height 198
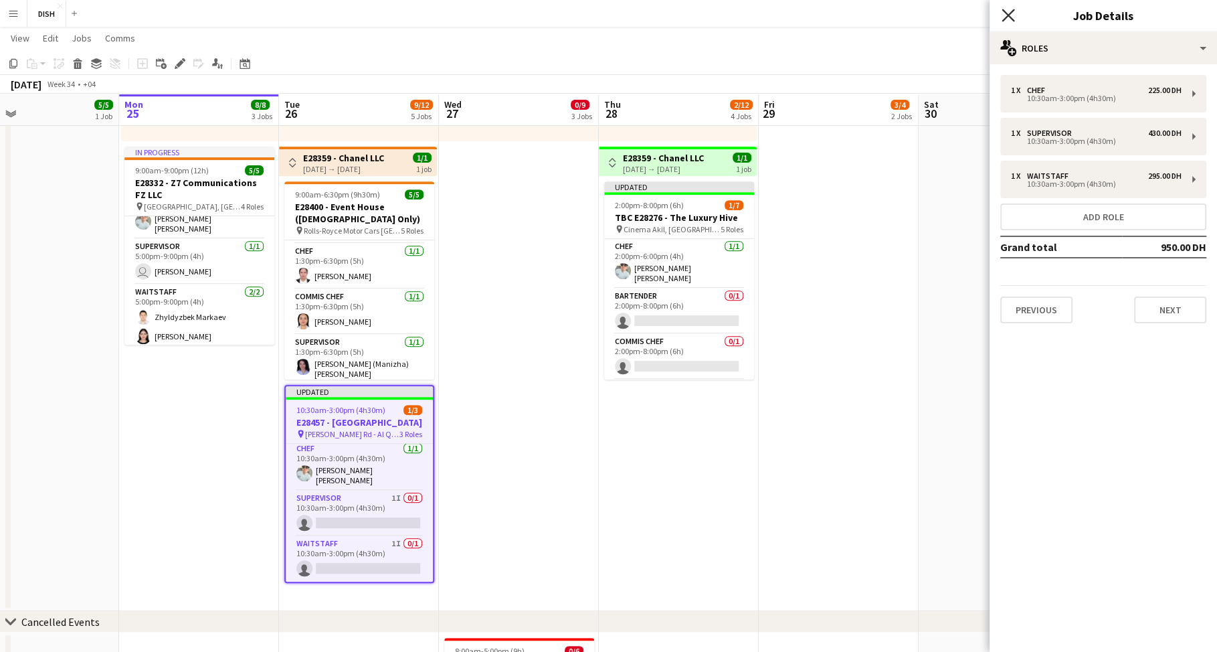
click at [1002, 14] on icon "Close pop-in" at bounding box center [1007, 15] width 13 height 13
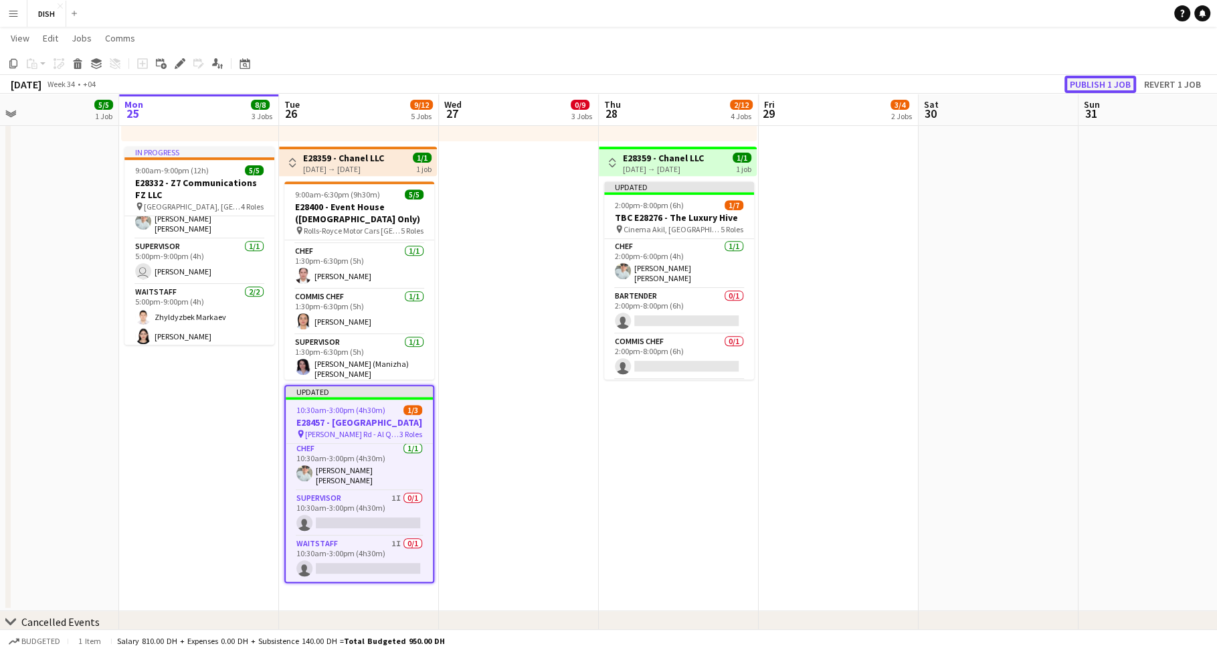
click at [1083, 79] on button "Publish 1 job" at bounding box center [1100, 84] width 72 height 17
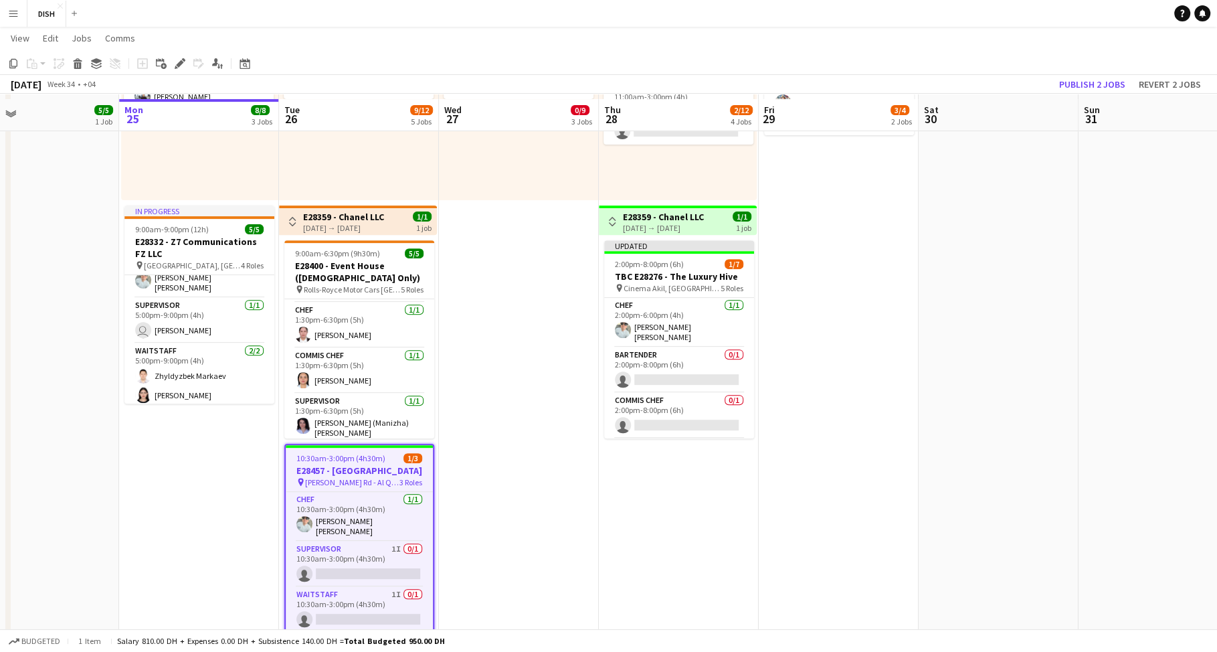
scroll to position [427, 0]
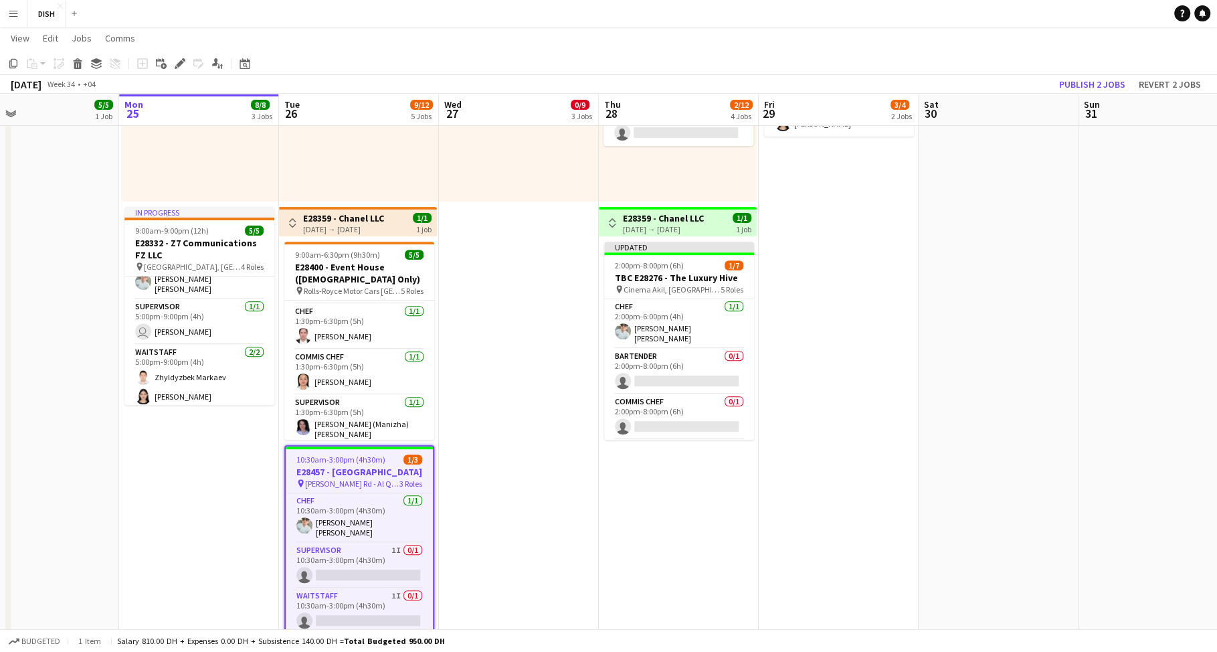
click at [613, 218] on app-icon "Toggle View" at bounding box center [611, 222] width 9 height 9
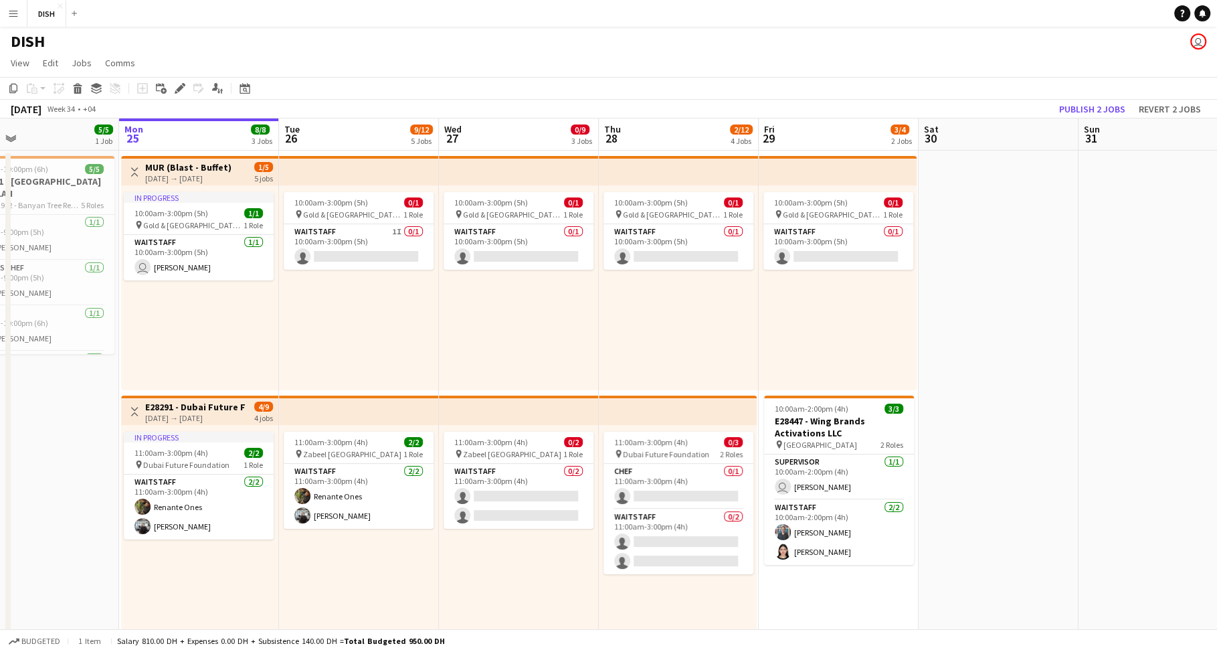
scroll to position [0, 0]
click at [728, 254] on app-card-role "Waitstaff 0/1 10:00am-3:00pm (5h) single-neutral-actions" at bounding box center [678, 247] width 150 height 45
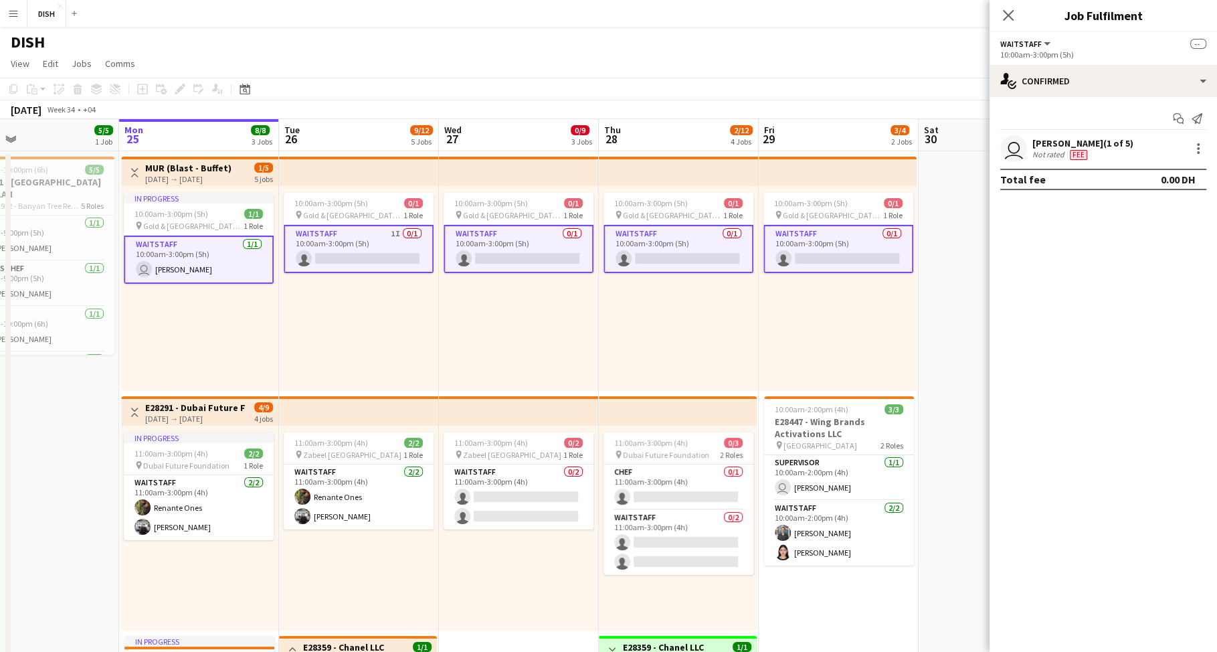
click at [727, 254] on app-card-role "Waitstaff 0/1 10:00am-3:00pm (5h) single-neutral-actions" at bounding box center [678, 249] width 150 height 48
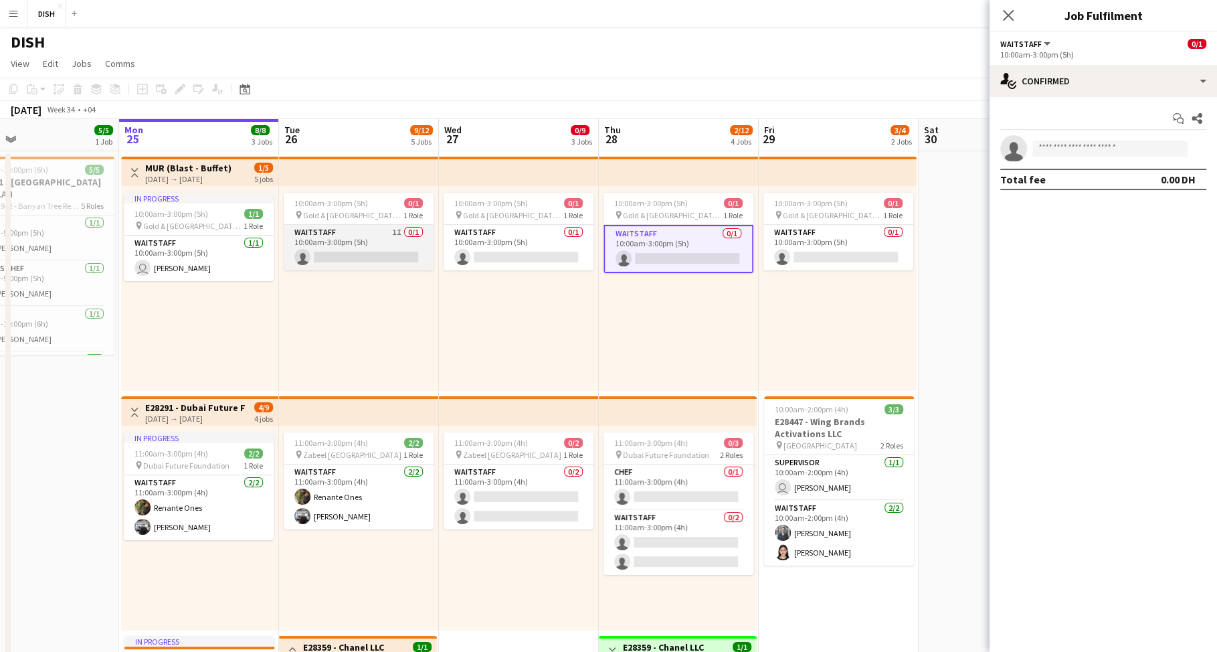
click at [391, 248] on app-card-role "Waitstaff 1I 0/1 10:00am-3:00pm (5h) single-neutral-actions" at bounding box center [359, 247] width 150 height 45
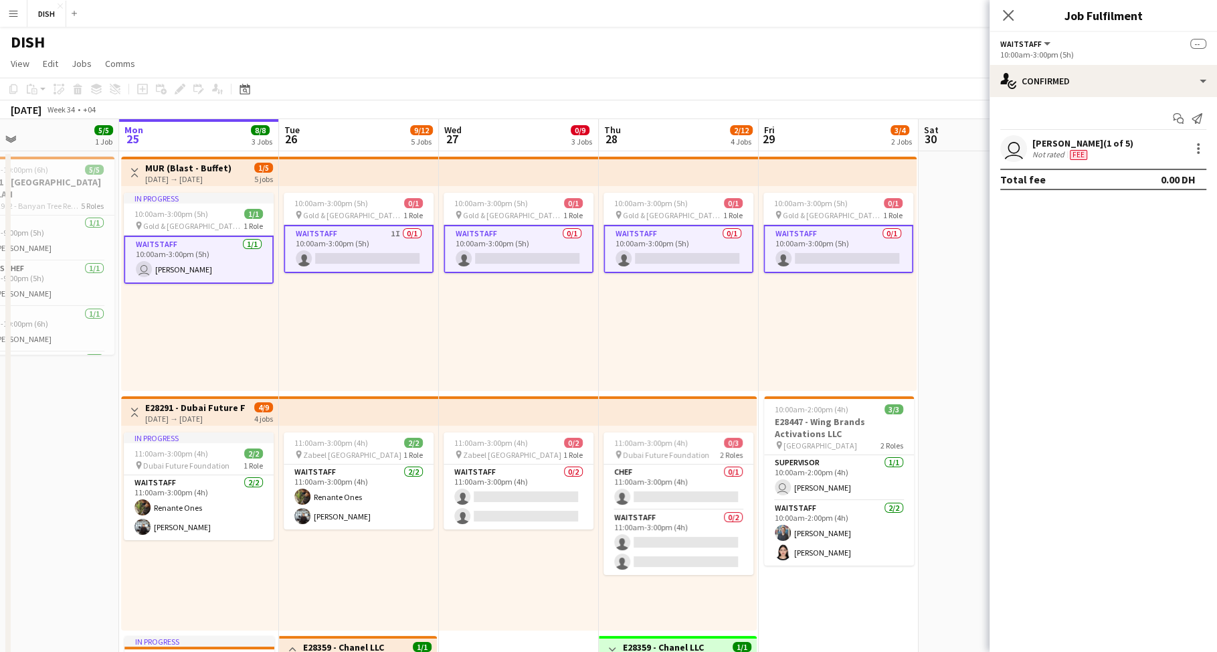
click at [391, 234] on app-card-role "Waitstaff 1I 0/1 10:00am-3:00pm (5h) single-neutral-actions" at bounding box center [359, 249] width 150 height 48
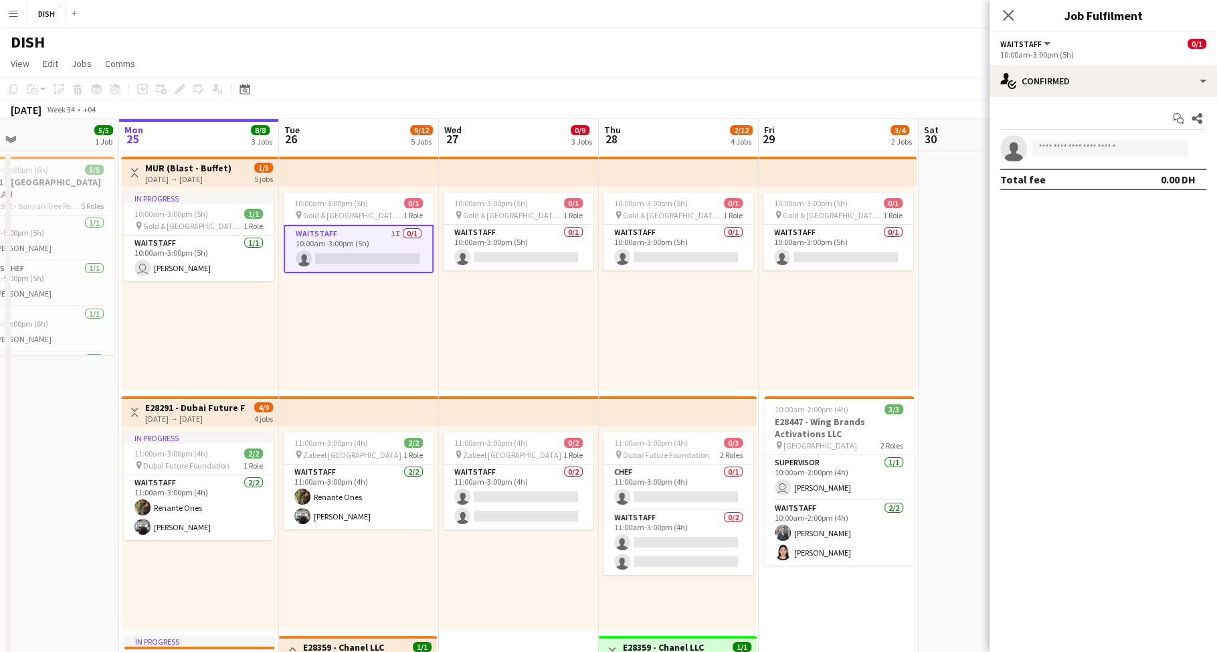
scroll to position [0, 521]
click at [341, 206] on span "10:00am-3:00pm (5h)" at bounding box center [331, 203] width 74 height 10
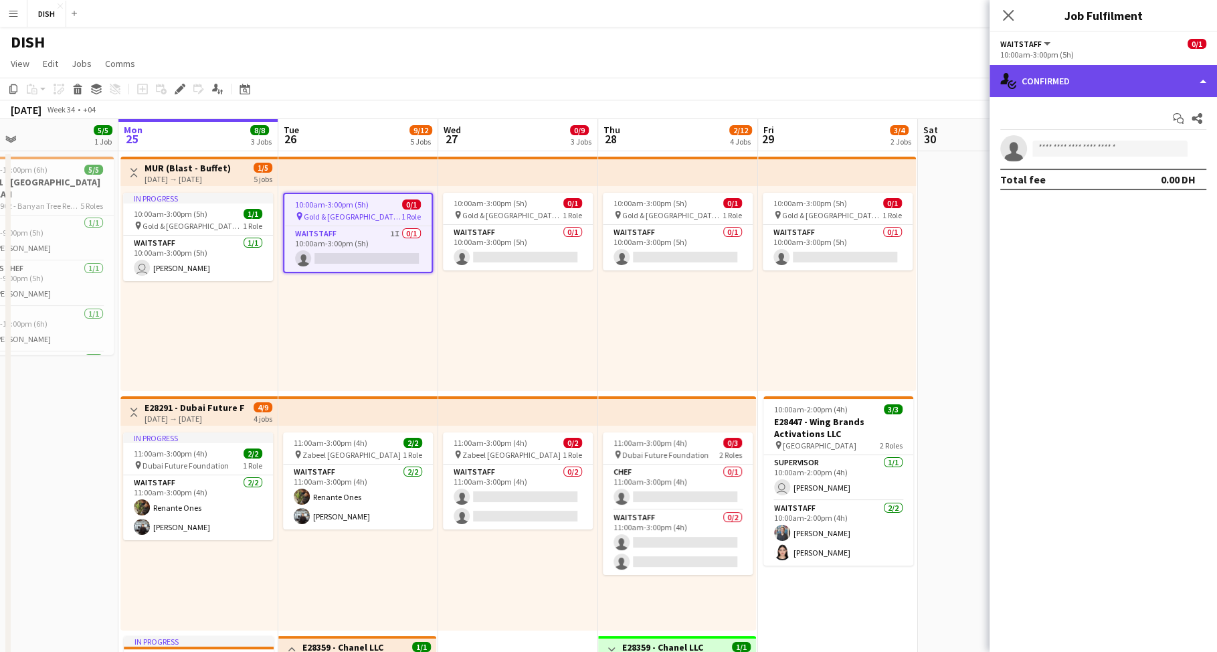
click at [1078, 79] on div "single-neutral-actions-check-2 Confirmed" at bounding box center [1102, 81] width 227 height 32
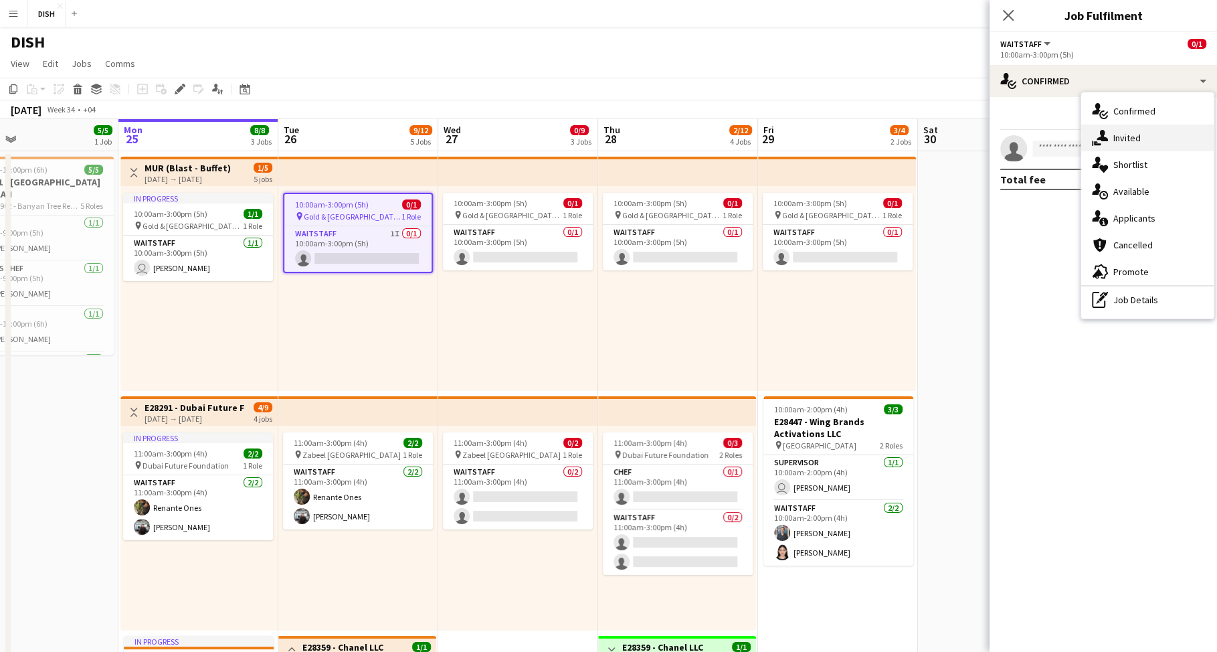
click at [1119, 139] on div "single-neutral-actions-share-1 Invited" at bounding box center [1147, 137] width 132 height 27
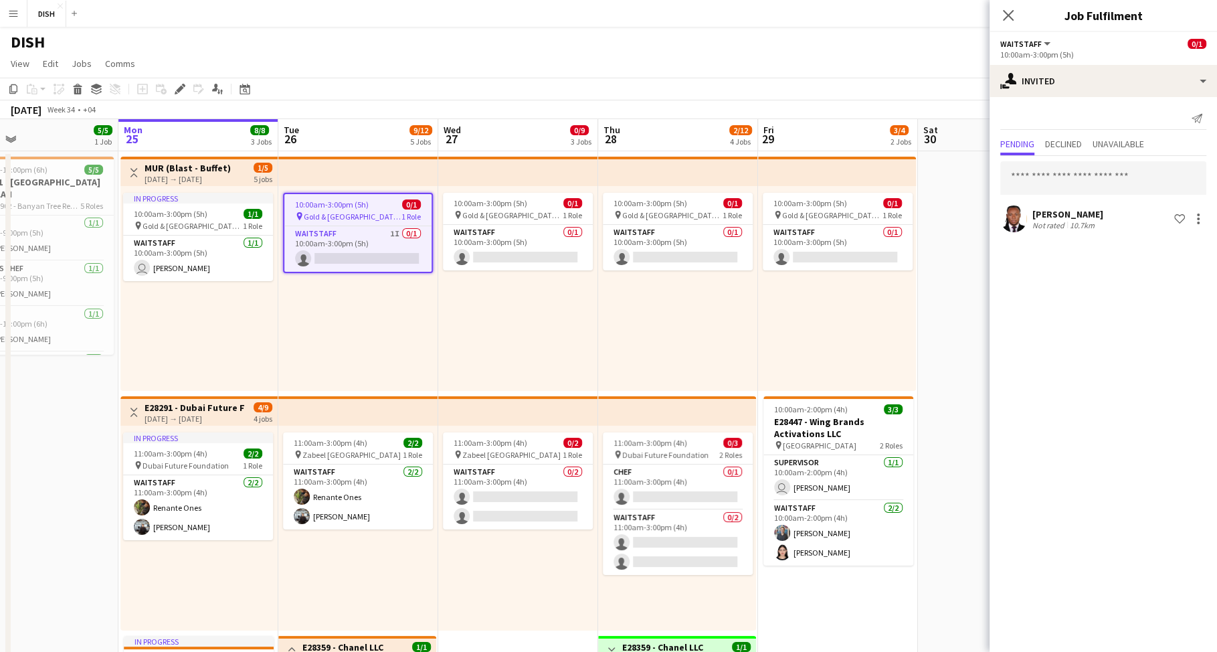
click at [458, 296] on div "10:00am-3:00pm (5h) 0/1 pin [GEOGRAPHIC_DATA], Sheikh Zayed Rd - Al Quoz - Al Q…" at bounding box center [518, 288] width 160 height 205
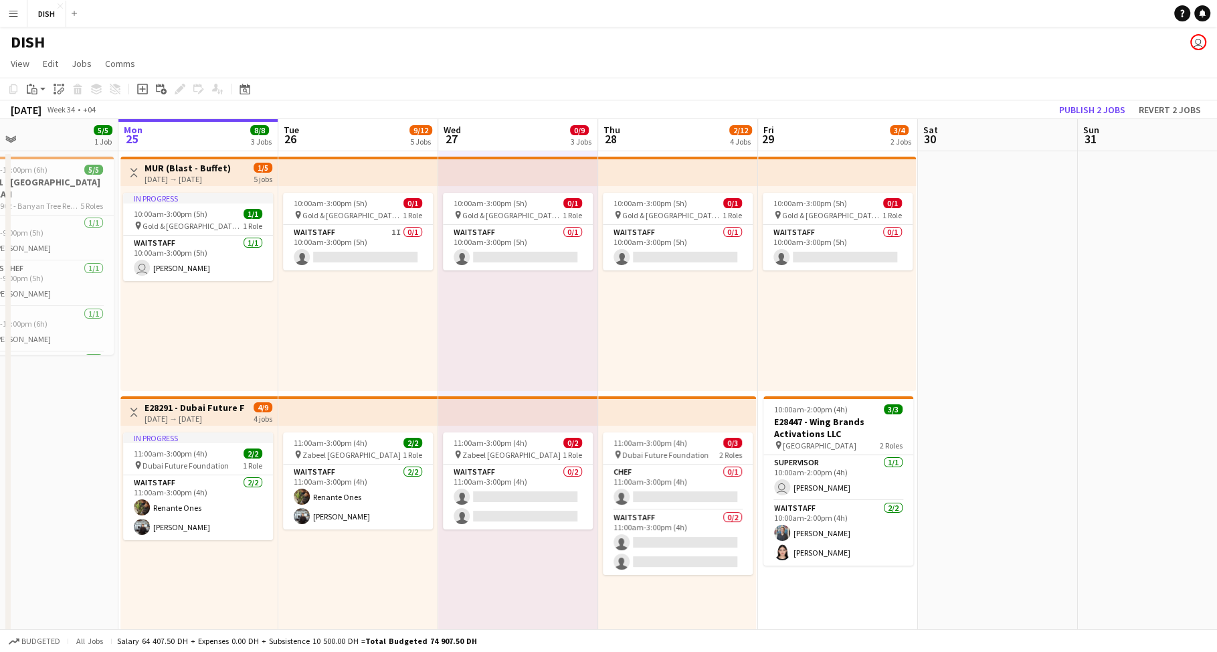
scroll to position [0, 519]
drag, startPoint x: 398, startPoint y: 306, endPoint x: 405, endPoint y: 306, distance: 6.7
click at [398, 306] on div "10:00am-3:00pm (5h) 0/1 pin [GEOGRAPHIC_DATA], Sheikh Zayed Rd - Al Quoz - Al Q…" at bounding box center [360, 288] width 160 height 205
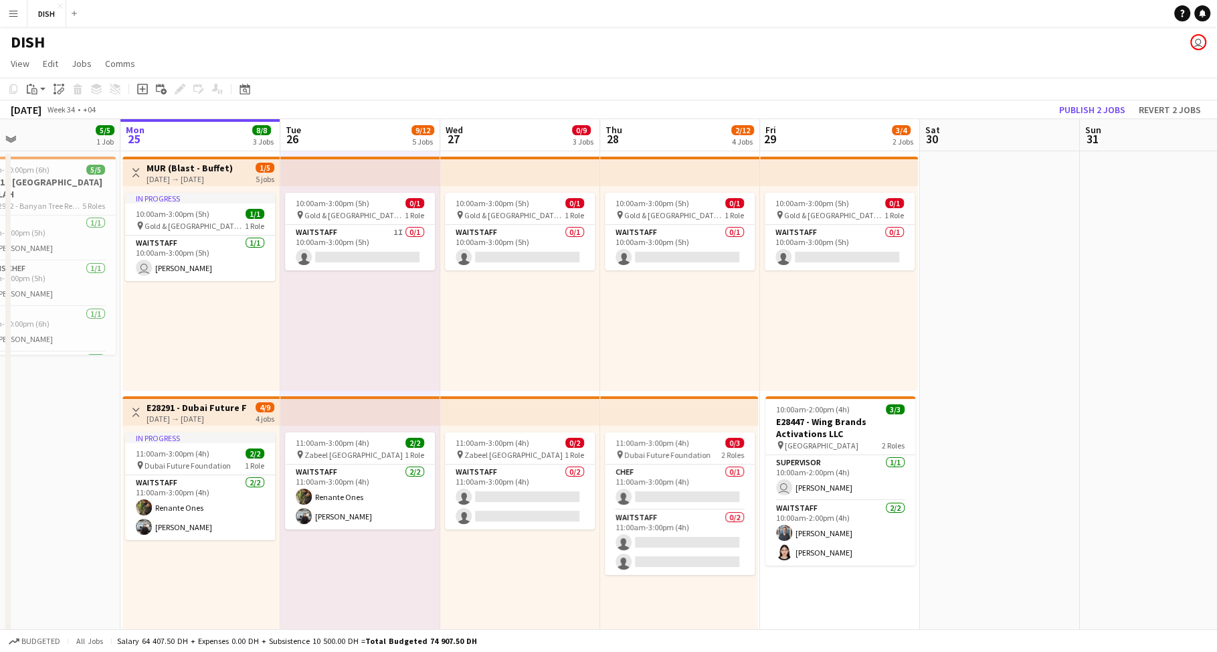
click at [476, 318] on div "10:00am-3:00pm (5h) 0/1 pin [GEOGRAPHIC_DATA], Sheikh Zayed Rd - Al Quoz - Al Q…" at bounding box center [520, 288] width 160 height 205
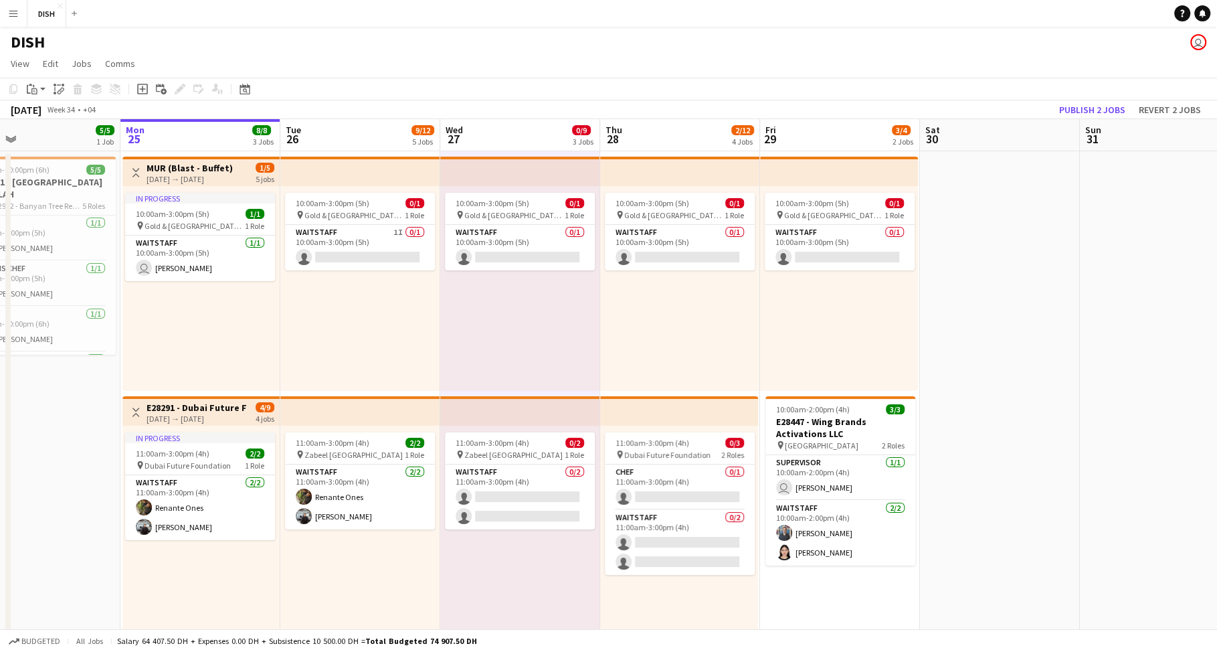
click at [644, 318] on div "10:00am-3:00pm (5h) 0/1 pin [GEOGRAPHIC_DATA], Sheikh Zayed Rd - Al Quoz - Al Q…" at bounding box center [680, 288] width 160 height 205
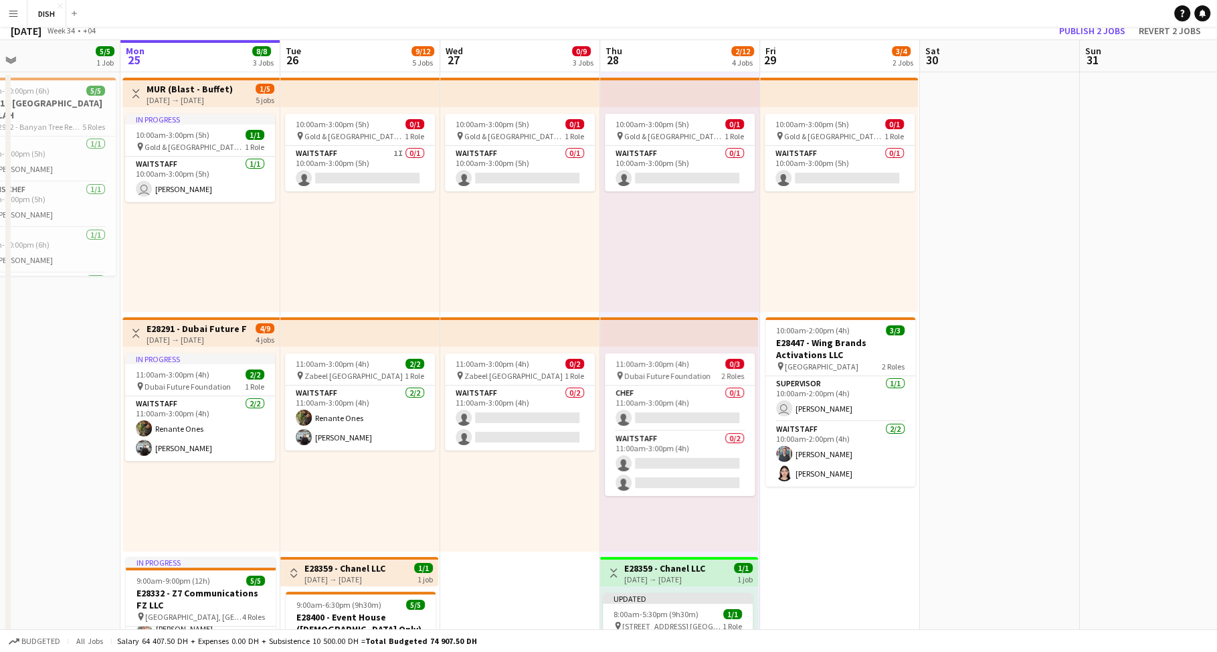
scroll to position [0, 0]
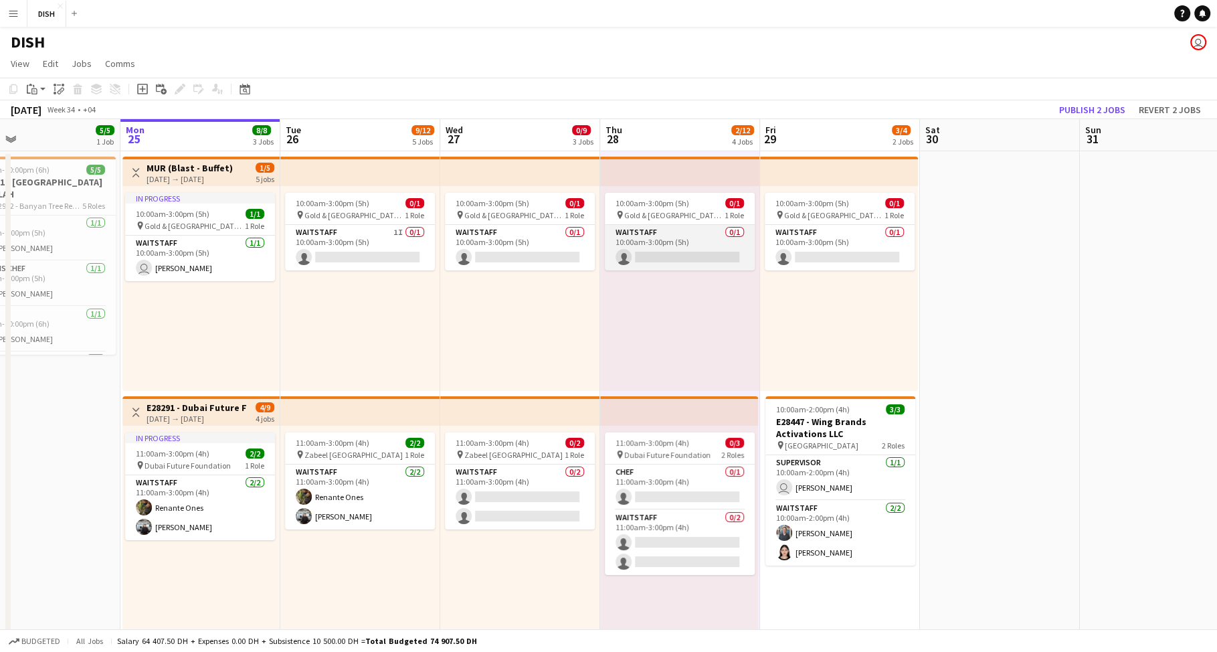
click at [648, 244] on app-card-role "Waitstaff 0/1 10:00am-3:00pm (5h) single-neutral-actions" at bounding box center [680, 247] width 150 height 45
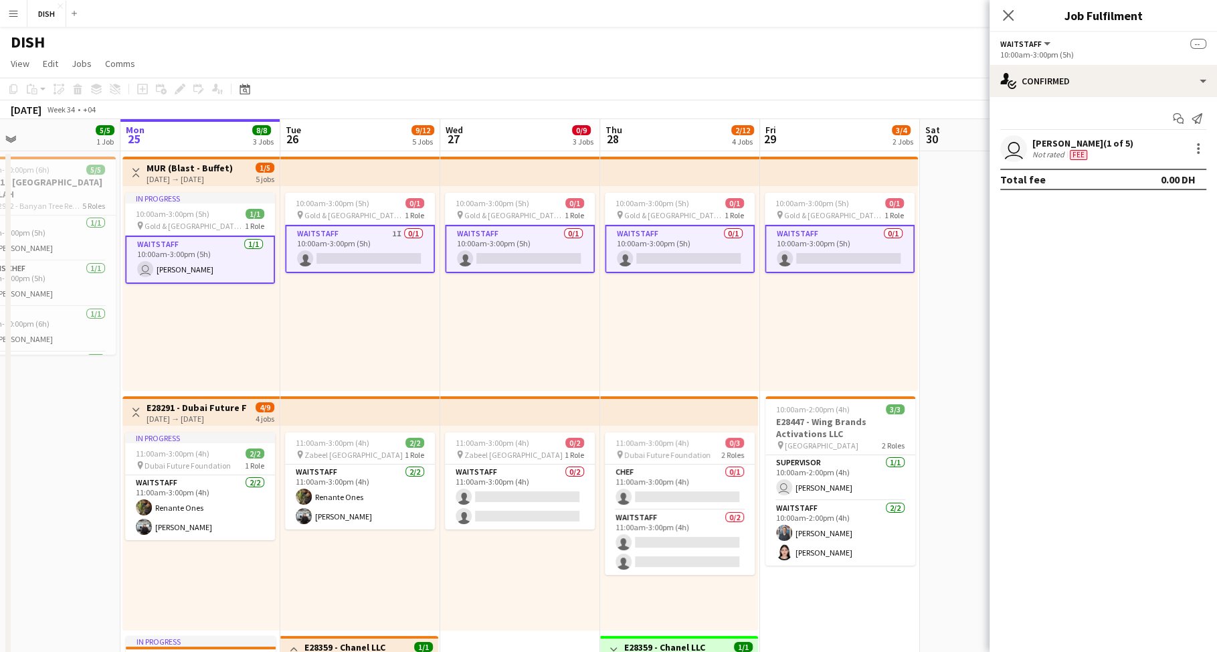
click at [649, 250] on app-card-role "Waitstaff 0/1 10:00am-3:00pm (5h) single-neutral-actions" at bounding box center [680, 249] width 150 height 48
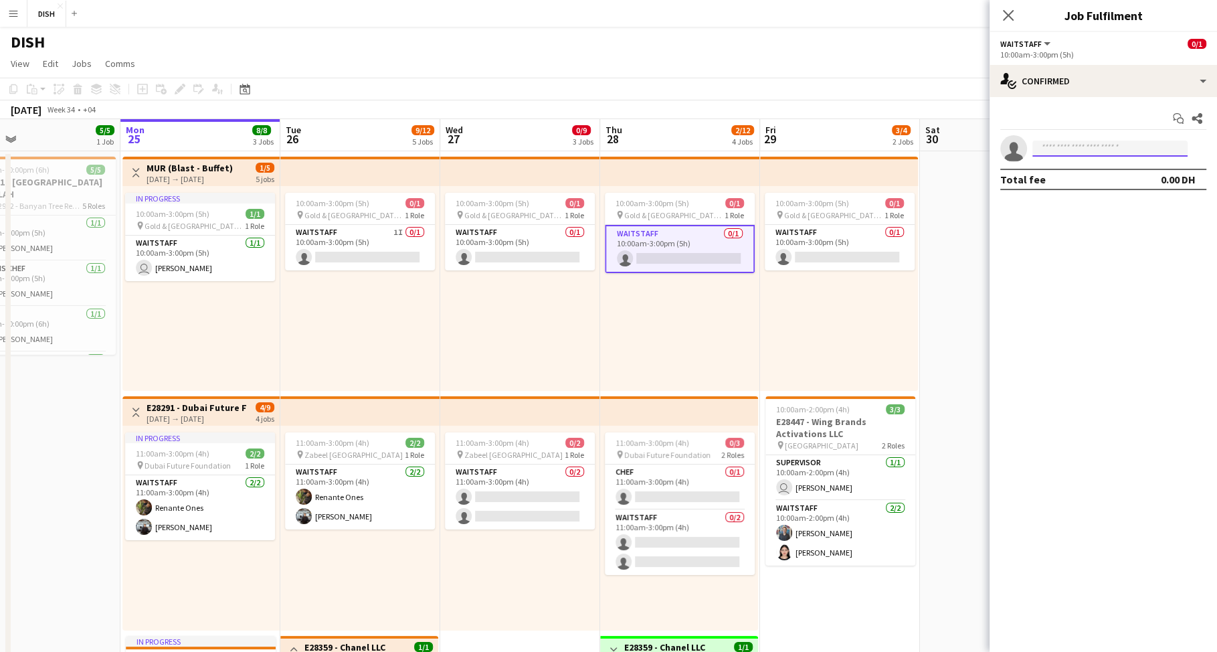
click at [1065, 149] on input at bounding box center [1109, 148] width 155 height 16
type input "******"
click at [1091, 181] on span "[PERSON_NAME][EMAIL_ADDRESS][PERSON_NAME][DOMAIN_NAME]" at bounding box center [1110, 178] width 134 height 11
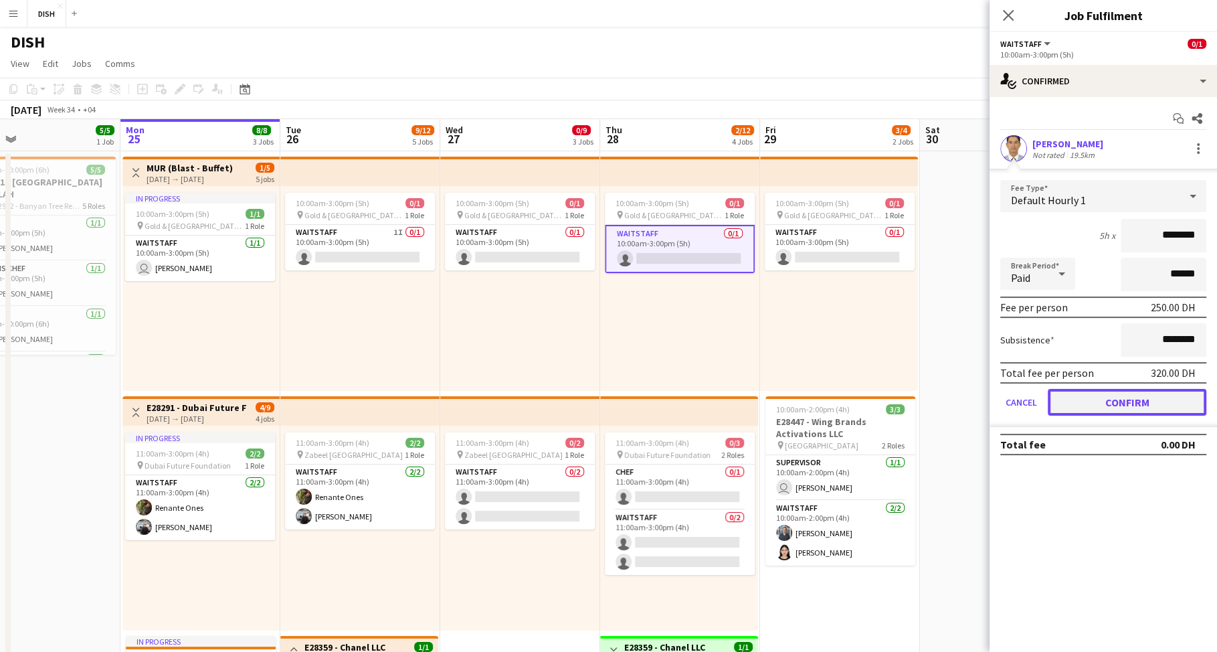
click at [1114, 399] on button "Confirm" at bounding box center [1127, 402] width 159 height 27
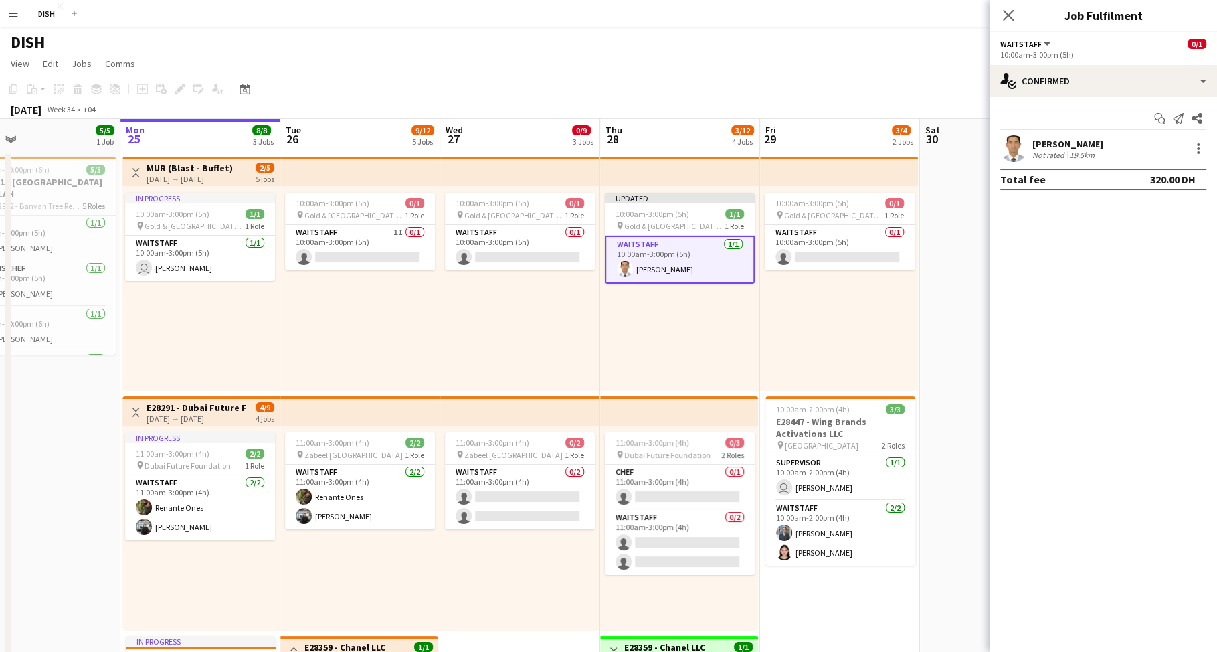
click at [827, 355] on div "10:00am-3:00pm (5h) 0/1 pin [GEOGRAPHIC_DATA], Sheikh Zayed Rd - Al Quoz - Al Q…" at bounding box center [839, 288] width 158 height 205
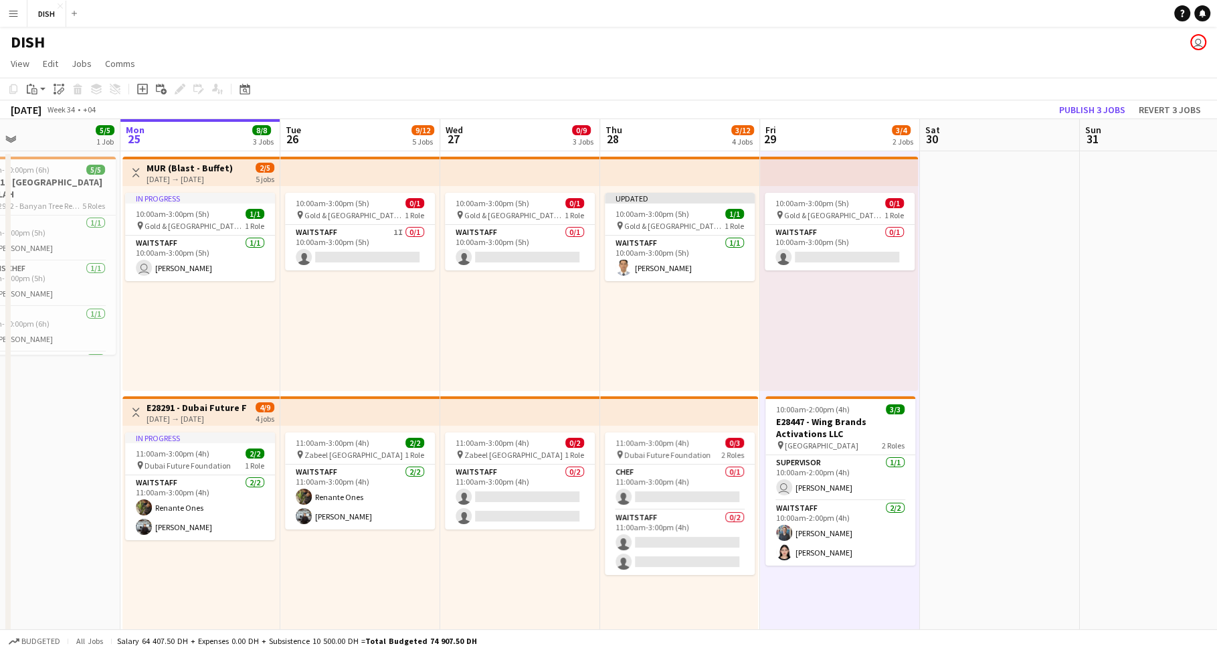
click at [710, 348] on div "Updated 10:00am-3:00pm (5h) 1/1 pin [GEOGRAPHIC_DATA], Sheikh Zayed Rd - Al Quo…" at bounding box center [680, 288] width 160 height 205
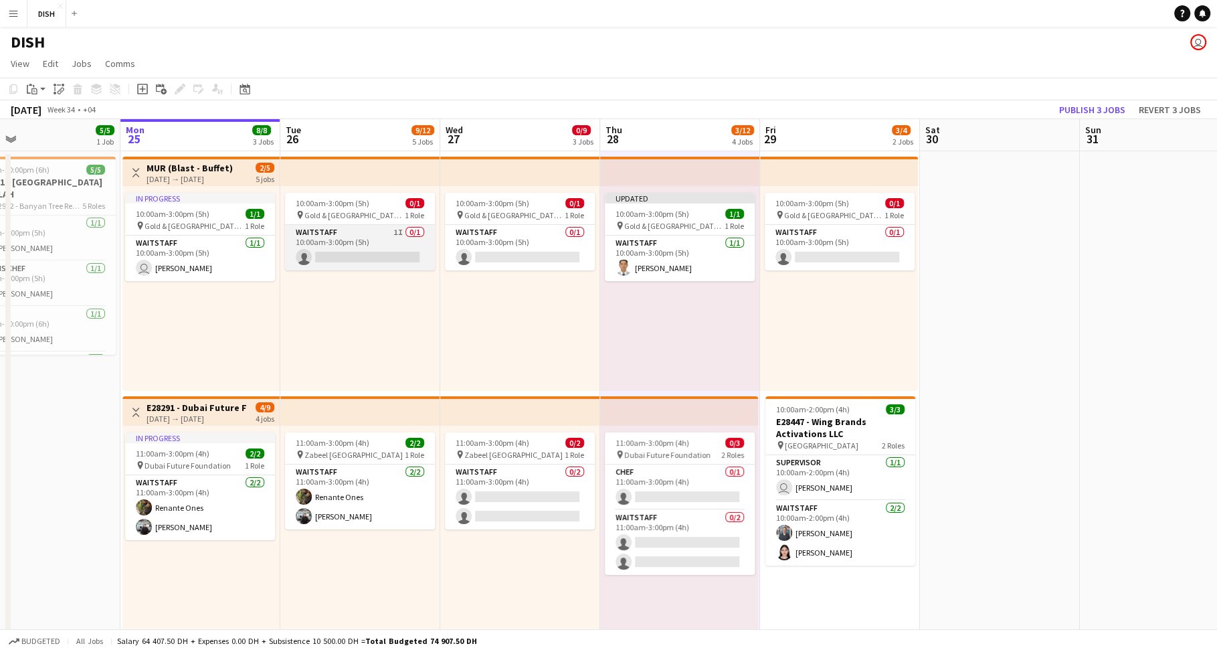
click at [354, 250] on app-card-role "Waitstaff 1I 0/1 10:00am-3:00pm (5h) single-neutral-actions" at bounding box center [360, 247] width 150 height 45
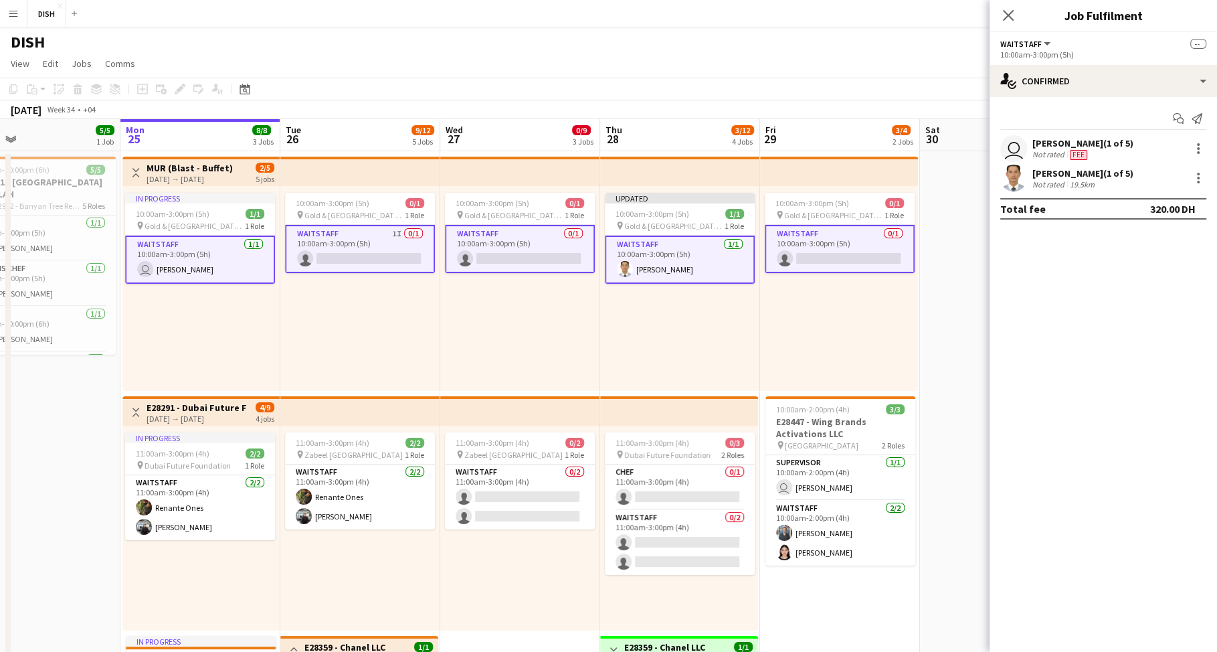
click at [363, 241] on app-card-role "Waitstaff 1I 0/1 10:00am-3:00pm (5h) single-neutral-actions" at bounding box center [360, 249] width 150 height 48
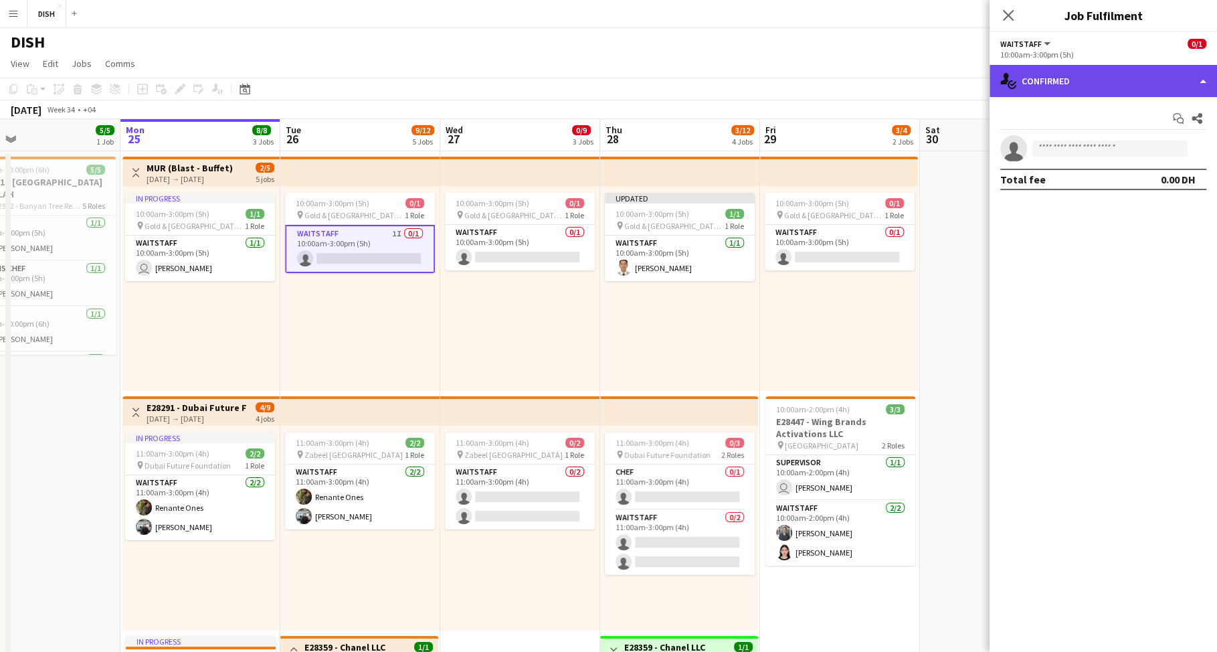
click at [1175, 84] on div "single-neutral-actions-check-2 Confirmed" at bounding box center [1102, 81] width 227 height 32
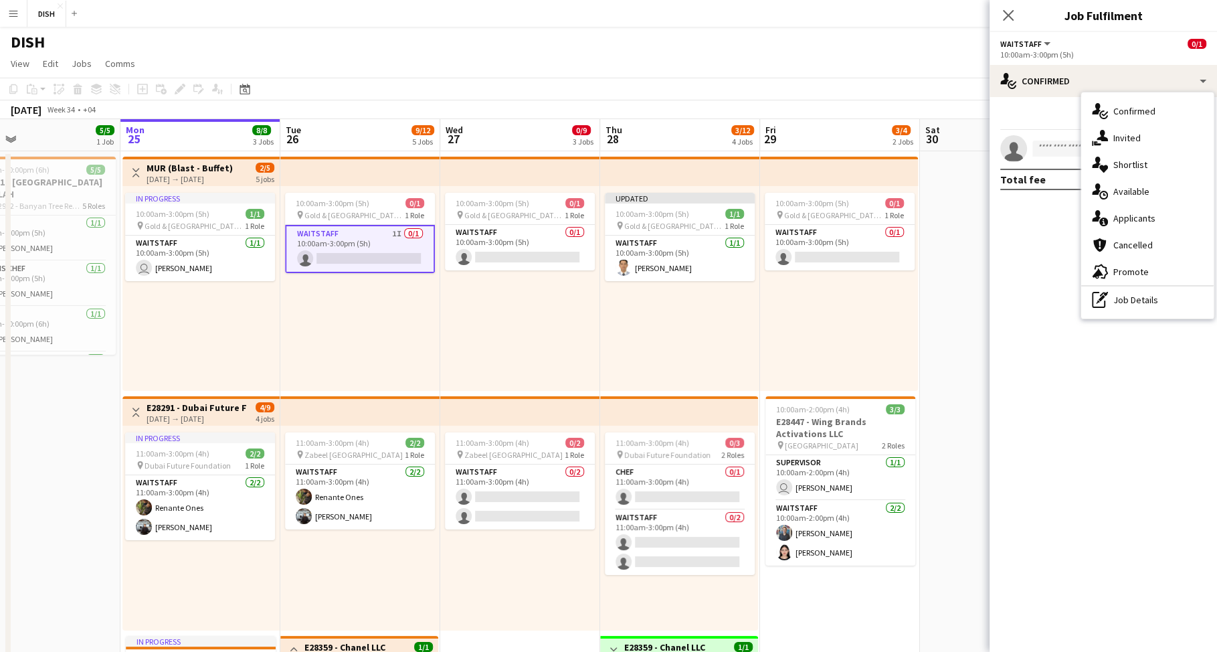
click at [1125, 142] on div "single-neutral-actions-share-1 Invited" at bounding box center [1147, 137] width 132 height 27
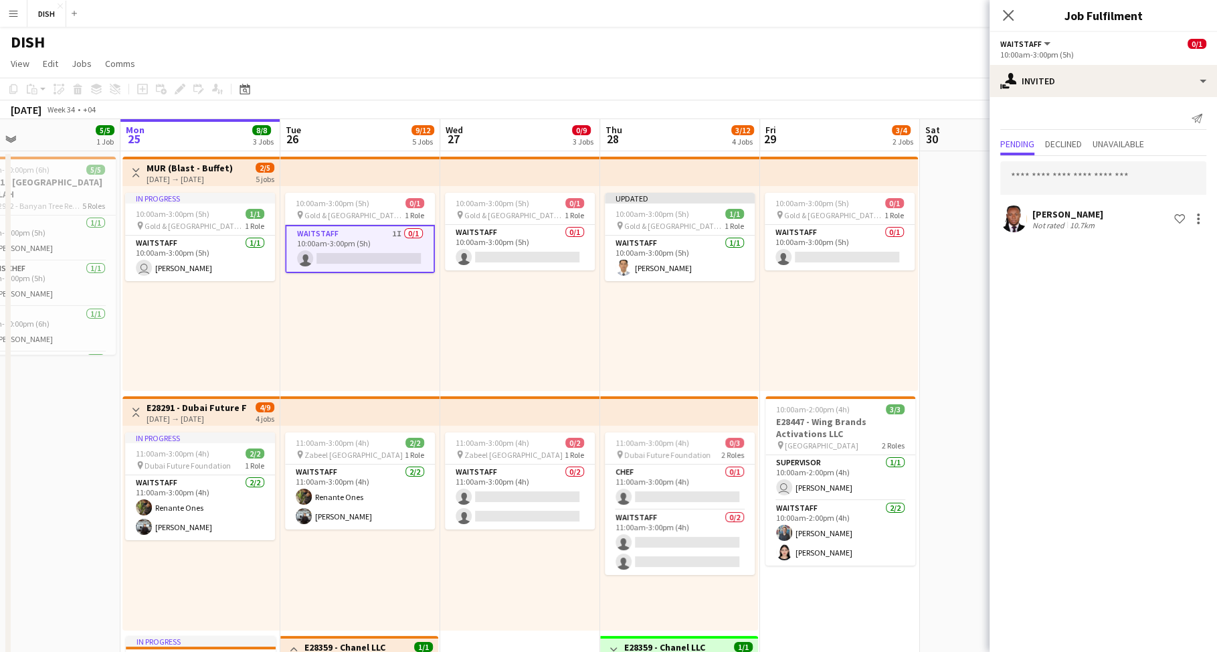
click at [596, 320] on div "10:00am-3:00pm (5h) 0/1 pin [GEOGRAPHIC_DATA], Sheikh Zayed Rd - Al Quoz - Al Q…" at bounding box center [520, 288] width 160 height 205
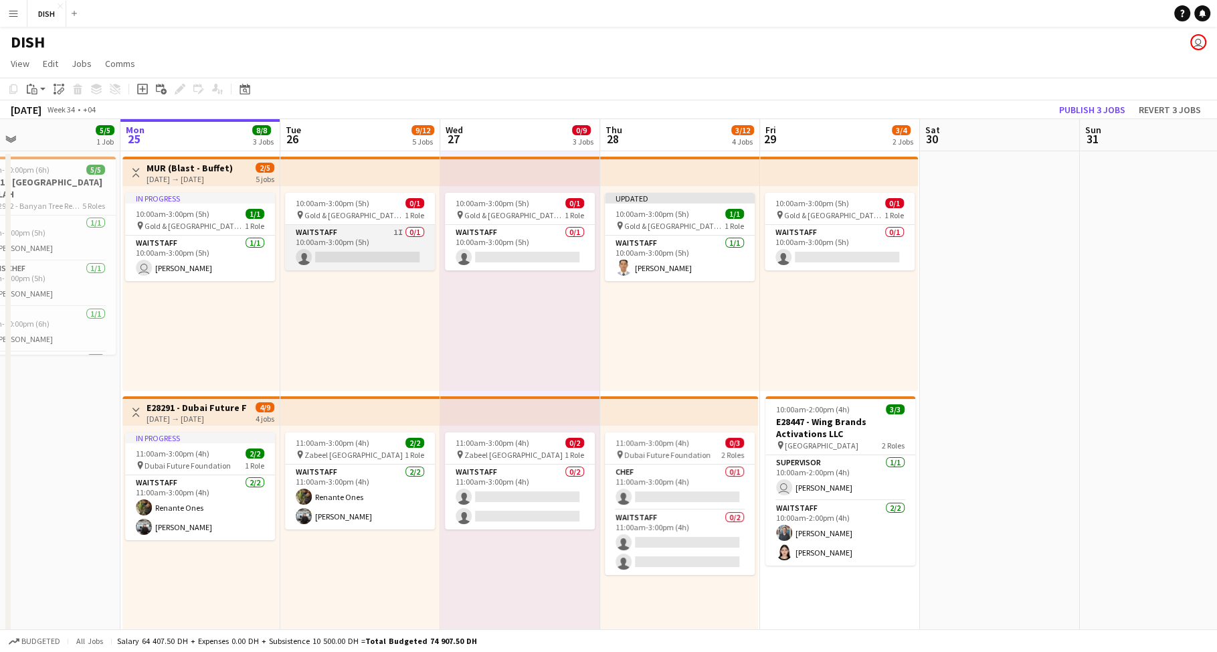
click at [410, 253] on app-card-role "Waitstaff 1I 0/1 10:00am-3:00pm (5h) single-neutral-actions" at bounding box center [360, 247] width 150 height 45
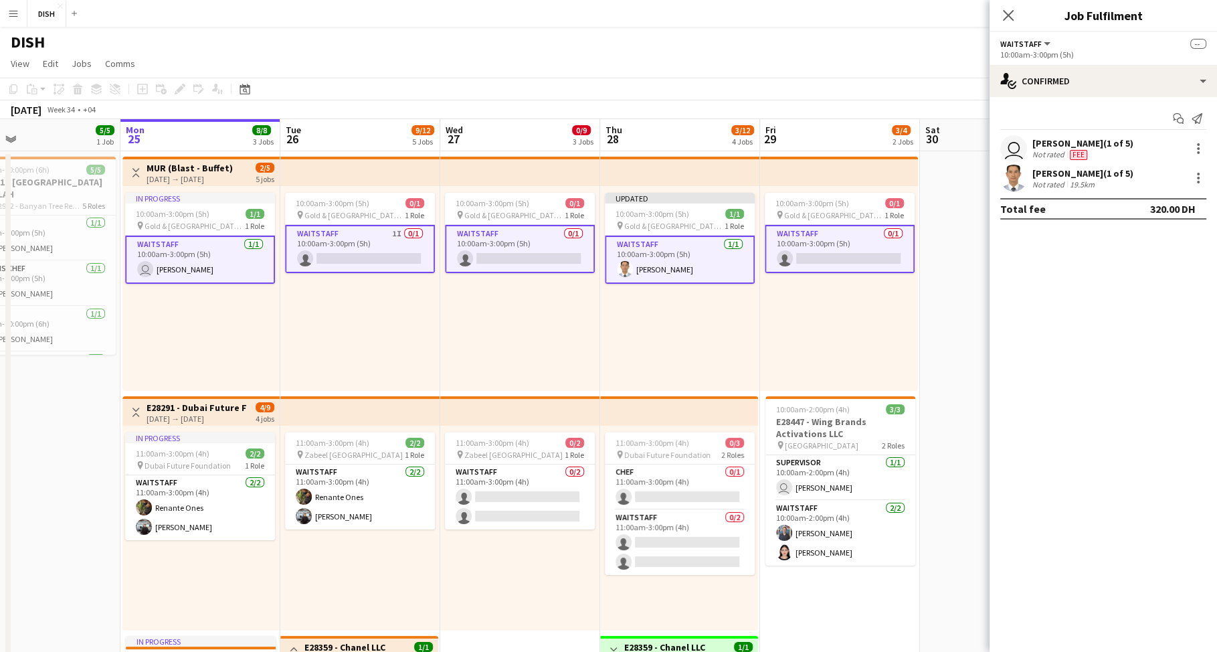
click at [408, 244] on app-card-role "Waitstaff 1I 0/1 10:00am-3:00pm (5h) single-neutral-actions" at bounding box center [360, 249] width 150 height 48
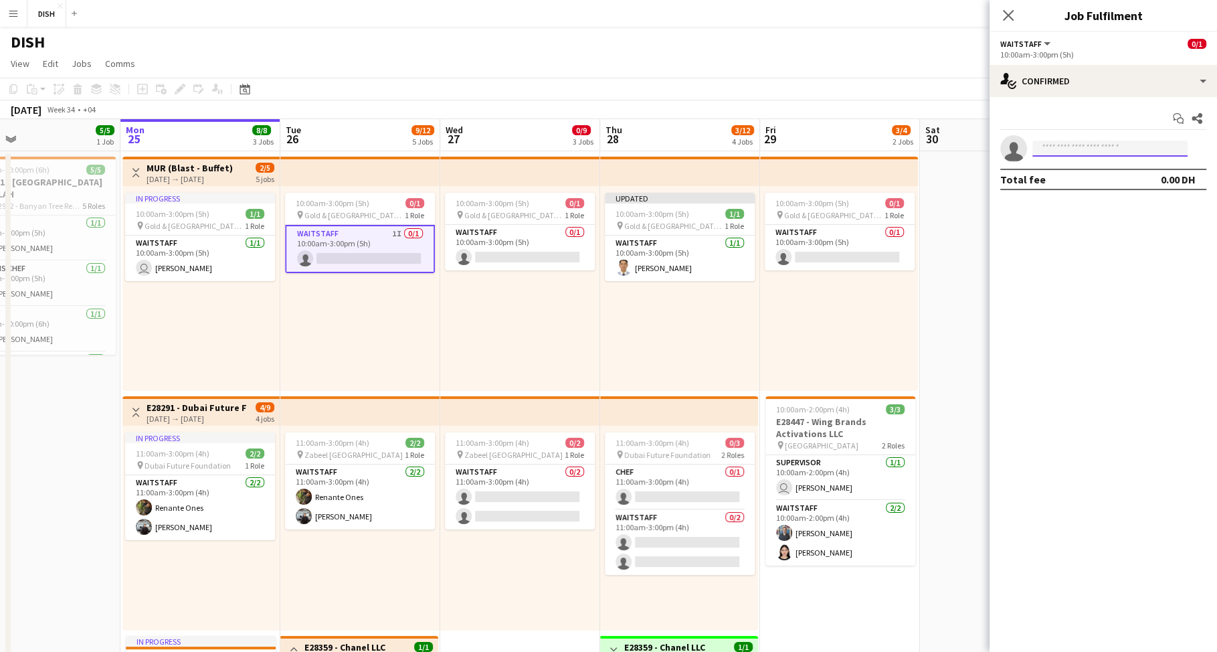
click at [1070, 151] on input at bounding box center [1109, 148] width 155 height 16
type input "***"
click at [1074, 185] on span "[PHONE_NUMBER]" at bounding box center [1110, 188] width 134 height 11
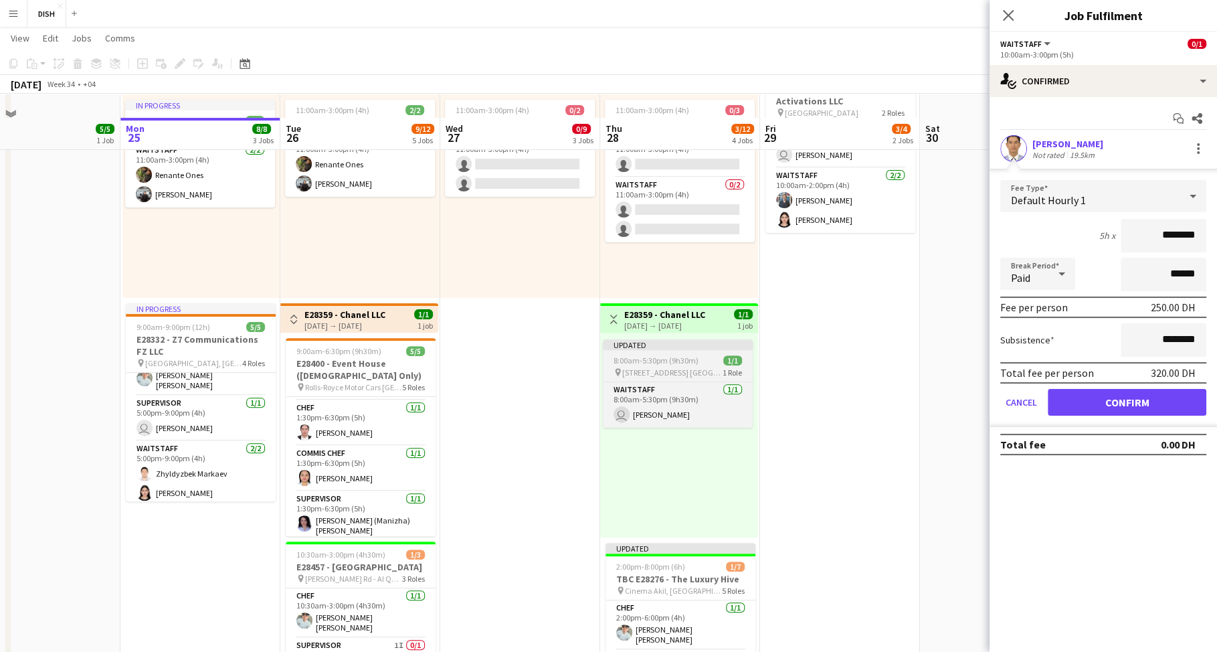
scroll to position [474, 0]
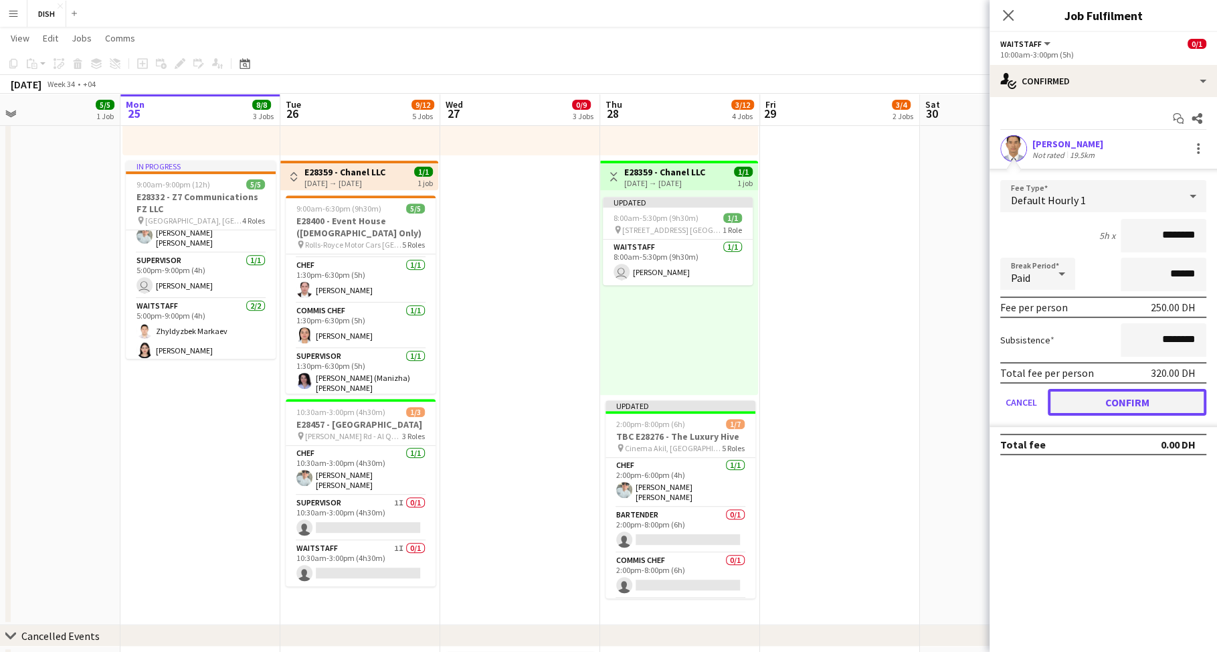
click at [1084, 403] on button "Confirm" at bounding box center [1127, 402] width 159 height 27
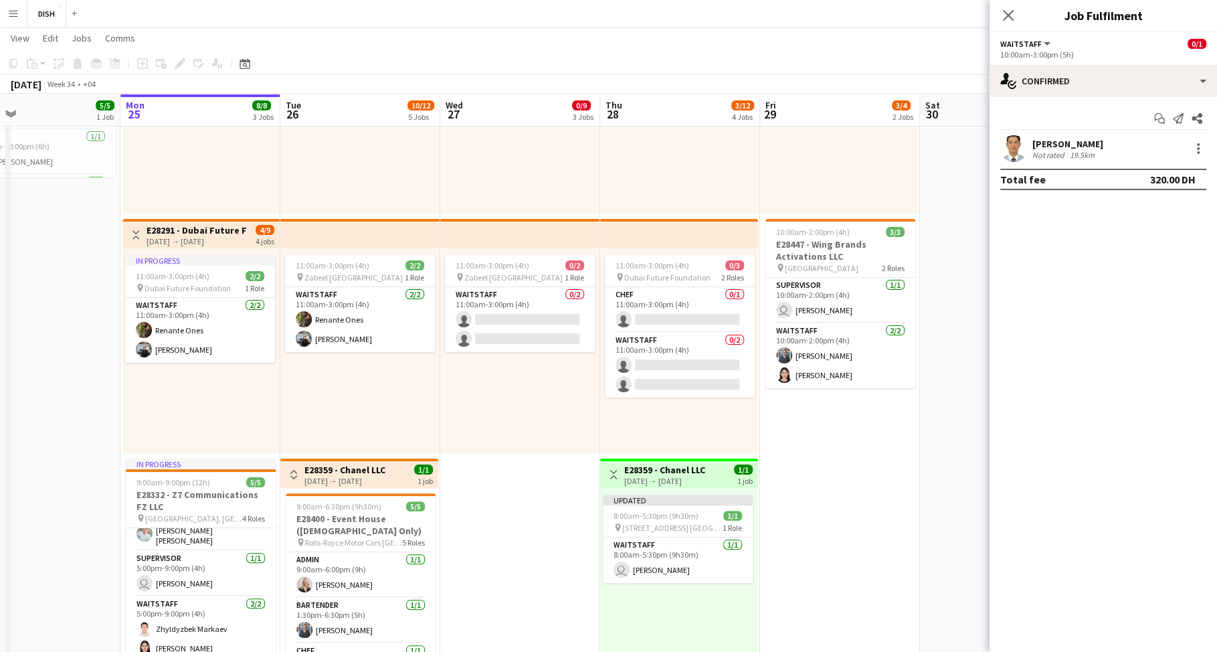
scroll to position [0, 0]
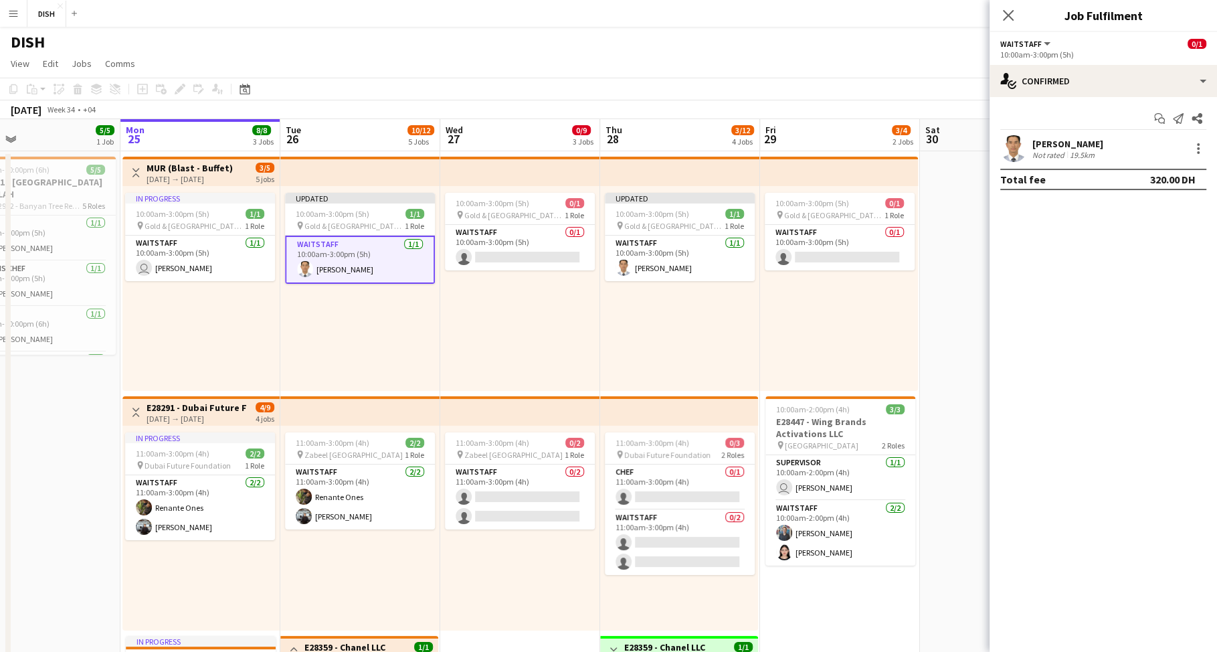
click at [532, 304] on div "10:00am-3:00pm (5h) 0/1 pin [GEOGRAPHIC_DATA], Sheikh Zayed Rd - Al Quoz - Al Q…" at bounding box center [520, 288] width 160 height 205
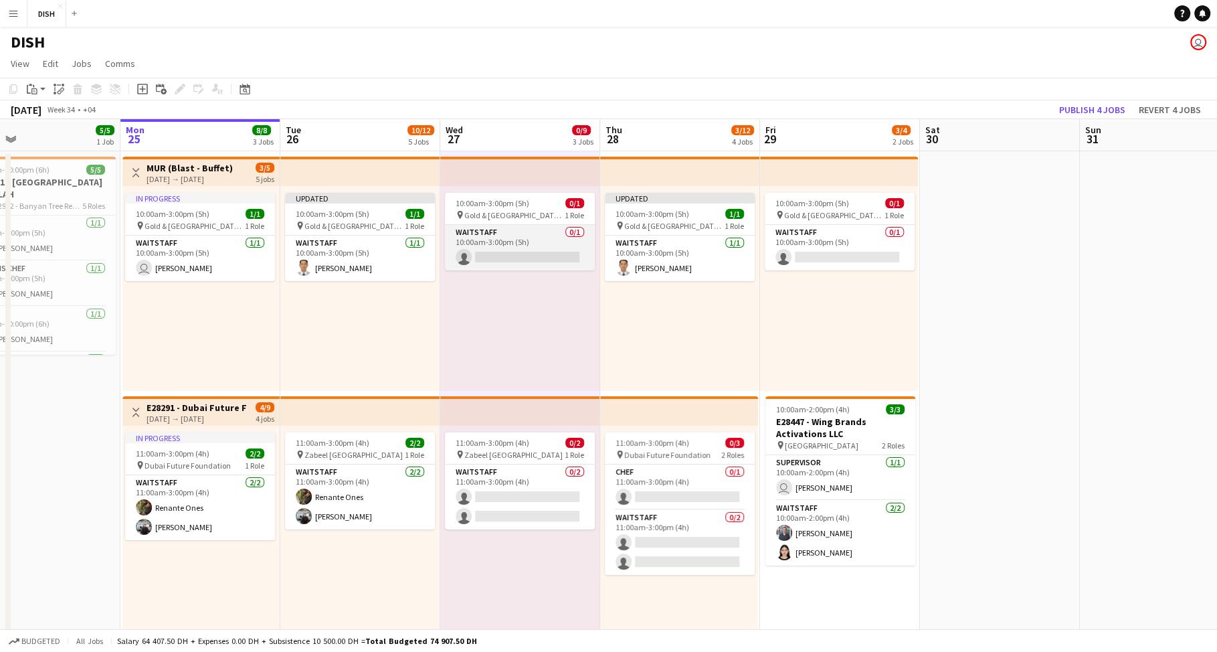
click at [526, 240] on app-card-role "Waitstaff 0/1 10:00am-3:00pm (5h) single-neutral-actions" at bounding box center [520, 247] width 150 height 45
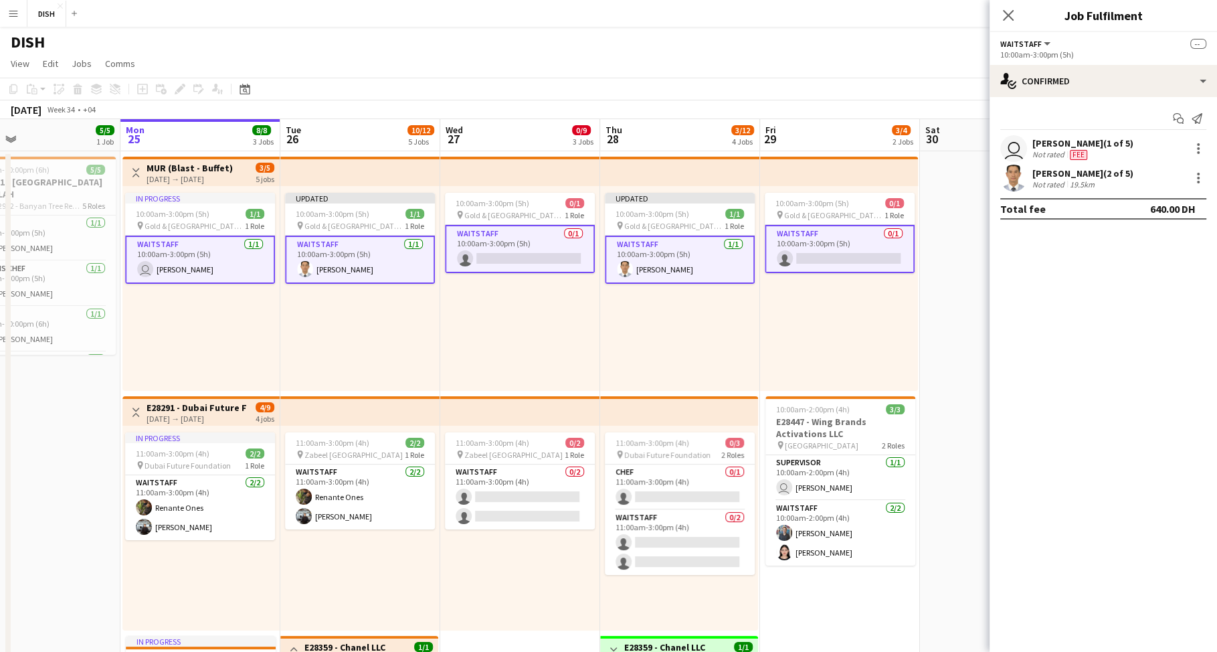
click at [537, 305] on div "10:00am-3:00pm (5h) 0/1 pin [GEOGRAPHIC_DATA], Sheikh Zayed Rd - Al Quoz - Al Q…" at bounding box center [520, 288] width 160 height 205
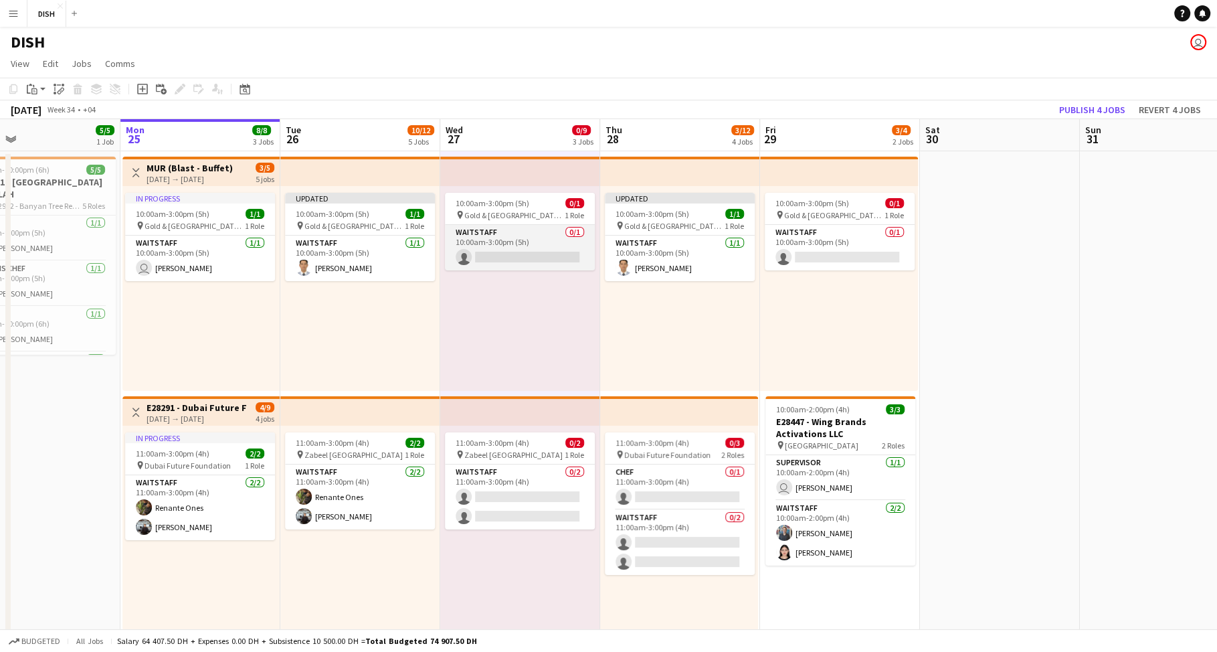
click at [532, 231] on app-card-role "Waitstaff 0/1 10:00am-3:00pm (5h) single-neutral-actions" at bounding box center [520, 247] width 150 height 45
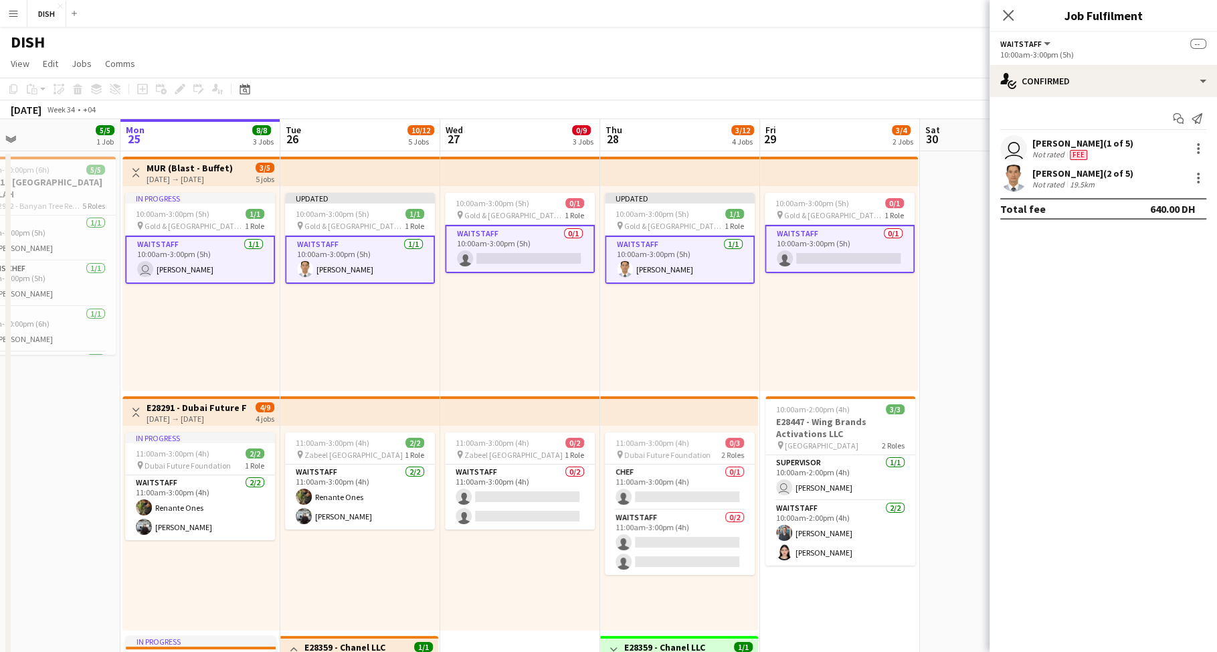
click at [525, 231] on app-card-role "Waitstaff 0/1 10:00am-3:00pm (5h) single-neutral-actions" at bounding box center [520, 249] width 150 height 48
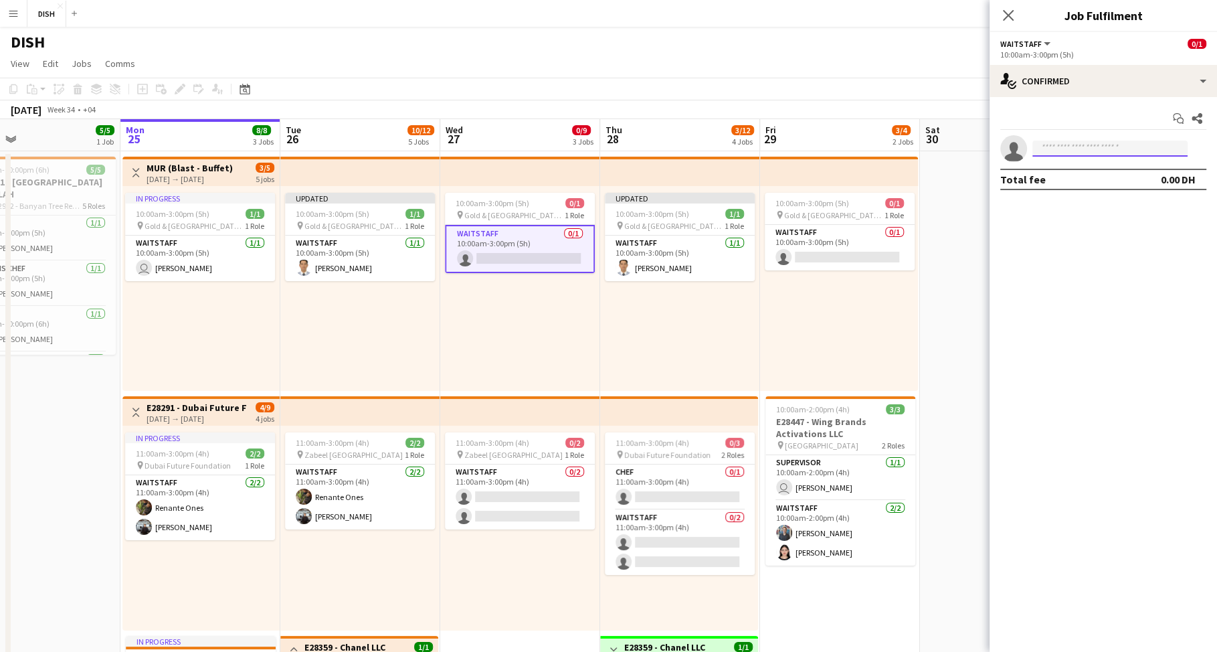
click at [1057, 153] on input at bounding box center [1109, 148] width 155 height 16
type input "******"
click at [1056, 167] on span "[PERSON_NAME]" at bounding box center [1081, 167] width 77 height 11
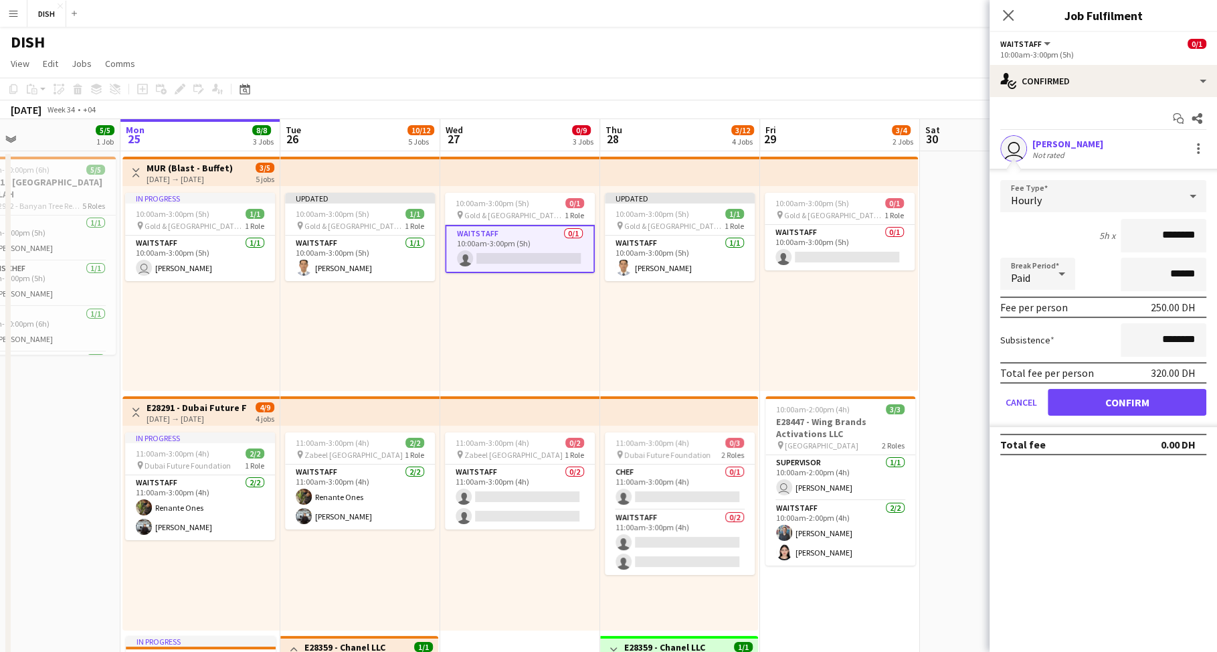
click at [1161, 230] on input "********" at bounding box center [1164, 235] width 86 height 33
type input "****"
click at [1159, 334] on input "********" at bounding box center [1164, 339] width 86 height 33
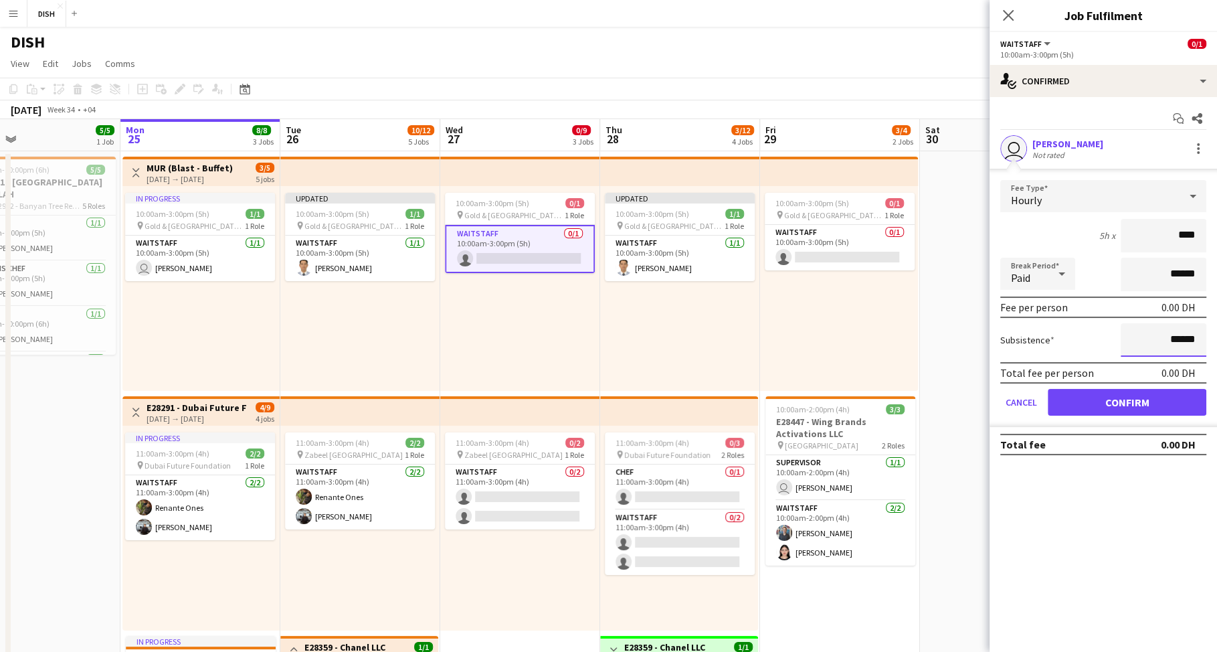
type input "******"
click at [1155, 400] on button "Confirm" at bounding box center [1127, 402] width 159 height 27
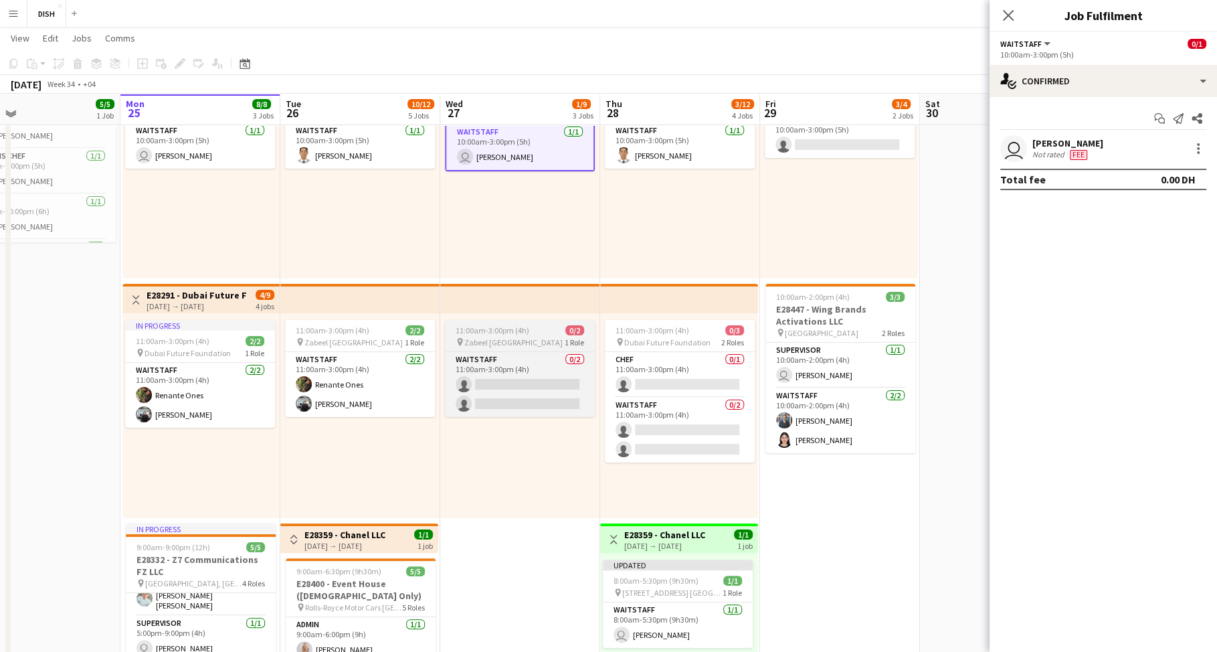
scroll to position [110, 0]
click at [547, 369] on app-card-role "Waitstaff 0/2 11:00am-3:00pm (4h) single-neutral-actions single-neutral-actions" at bounding box center [520, 385] width 150 height 65
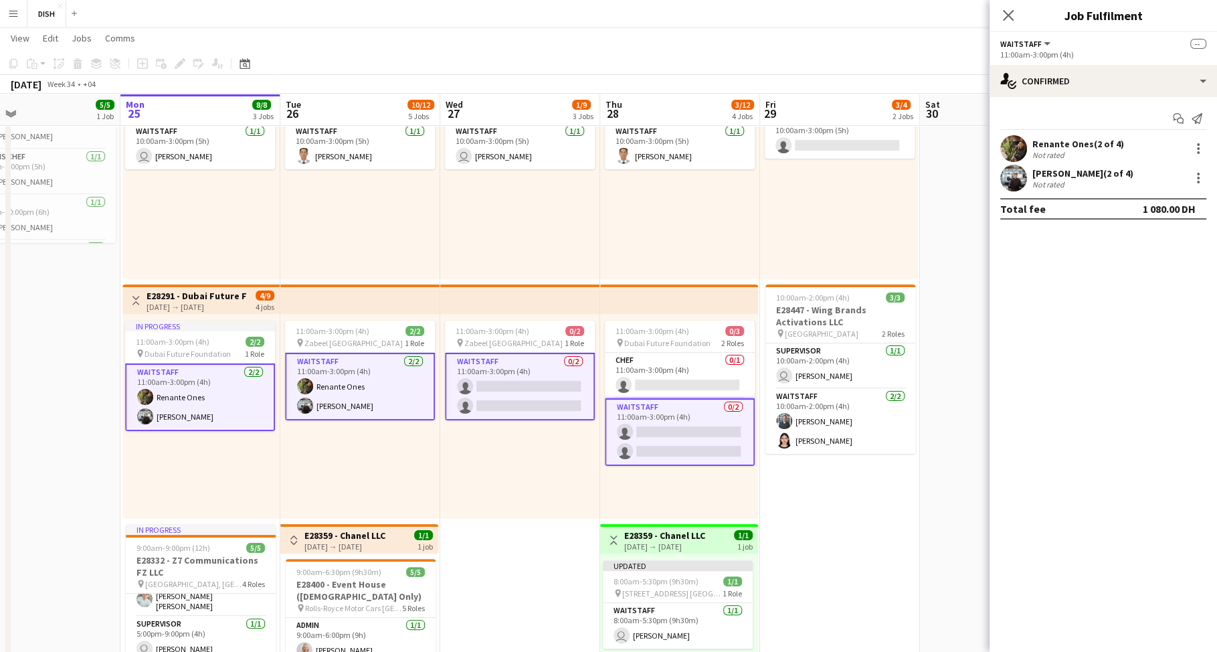
click at [581, 355] on app-card-role "Waitstaff 0/2 11:00am-3:00pm (4h) single-neutral-actions single-neutral-actions" at bounding box center [520, 387] width 150 height 68
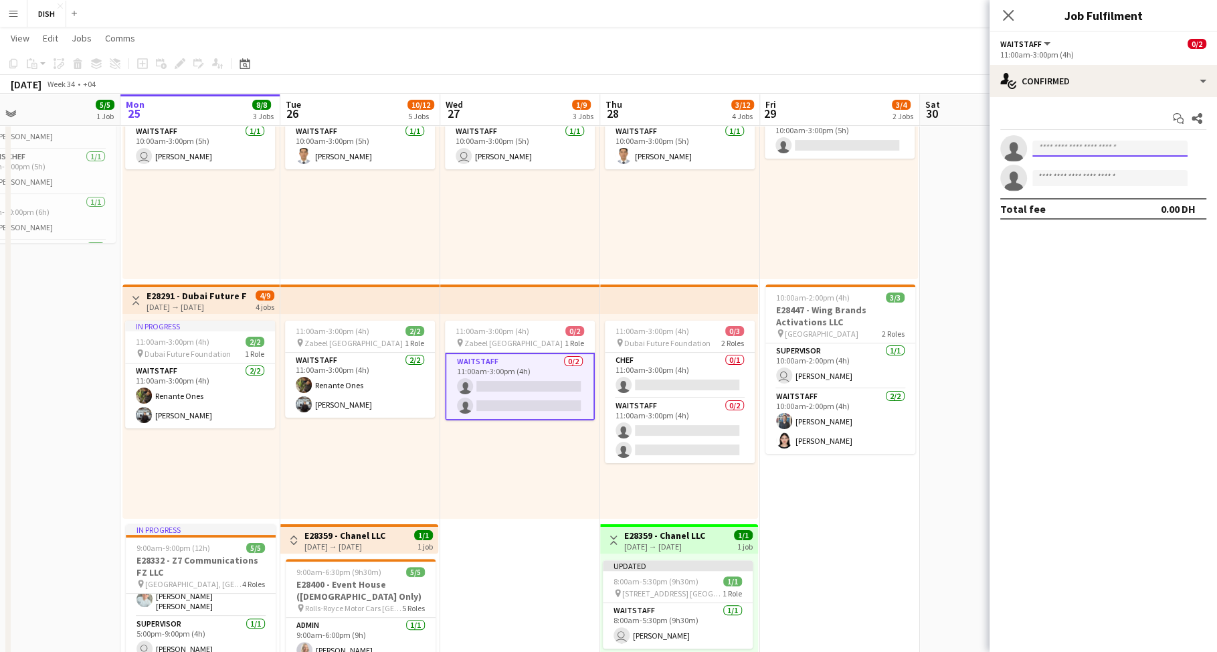
click at [1098, 146] on input at bounding box center [1109, 148] width 155 height 16
type input "*******"
click at [1076, 191] on span "[PHONE_NUMBER]" at bounding box center [1110, 188] width 134 height 11
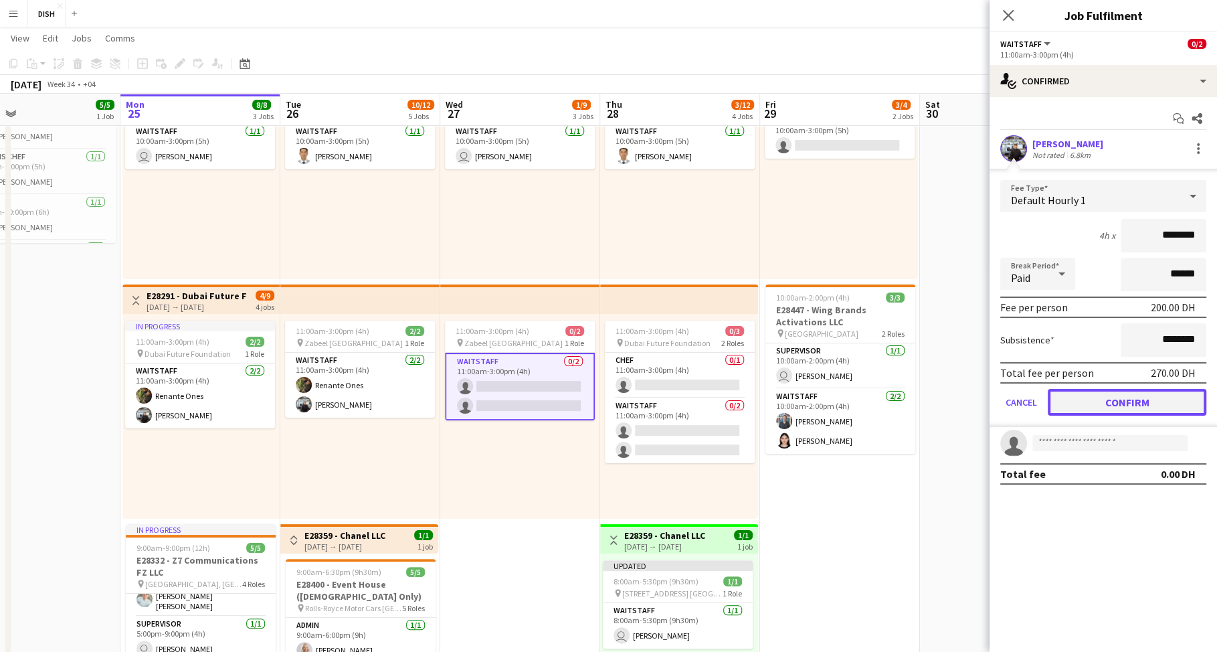
click at [1141, 403] on button "Confirm" at bounding box center [1127, 402] width 159 height 27
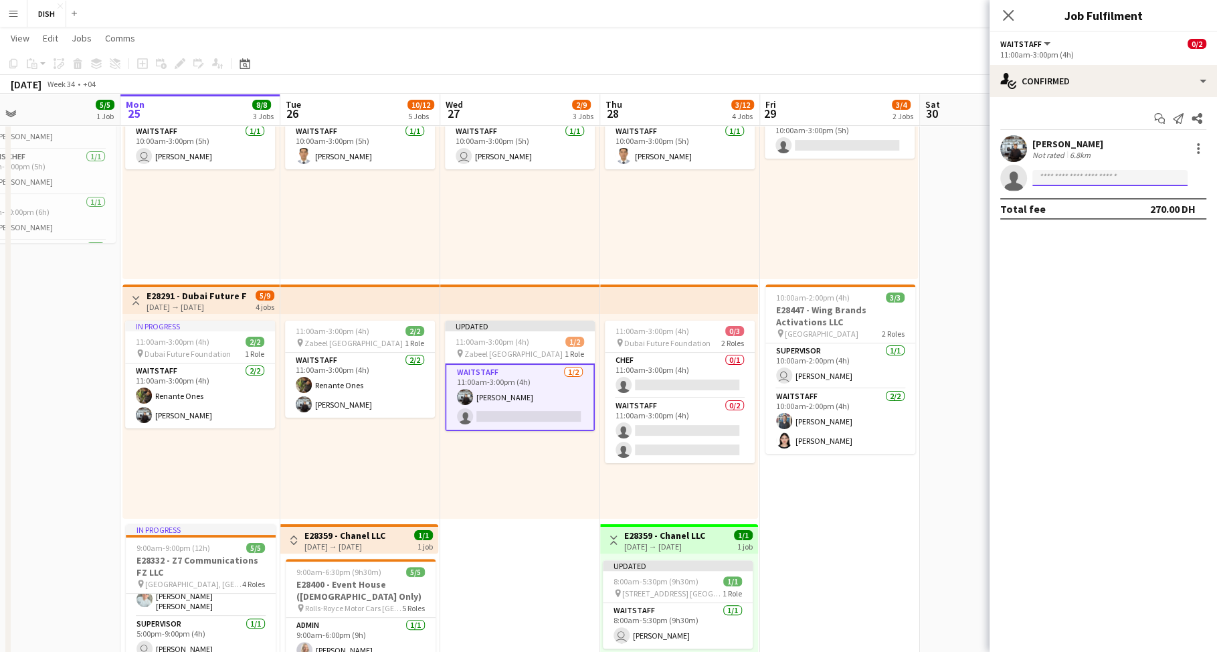
click at [1074, 173] on input at bounding box center [1109, 178] width 155 height 16
type input "*****"
click at [1092, 199] on span "Renante Ones" at bounding box center [1073, 196] width 60 height 11
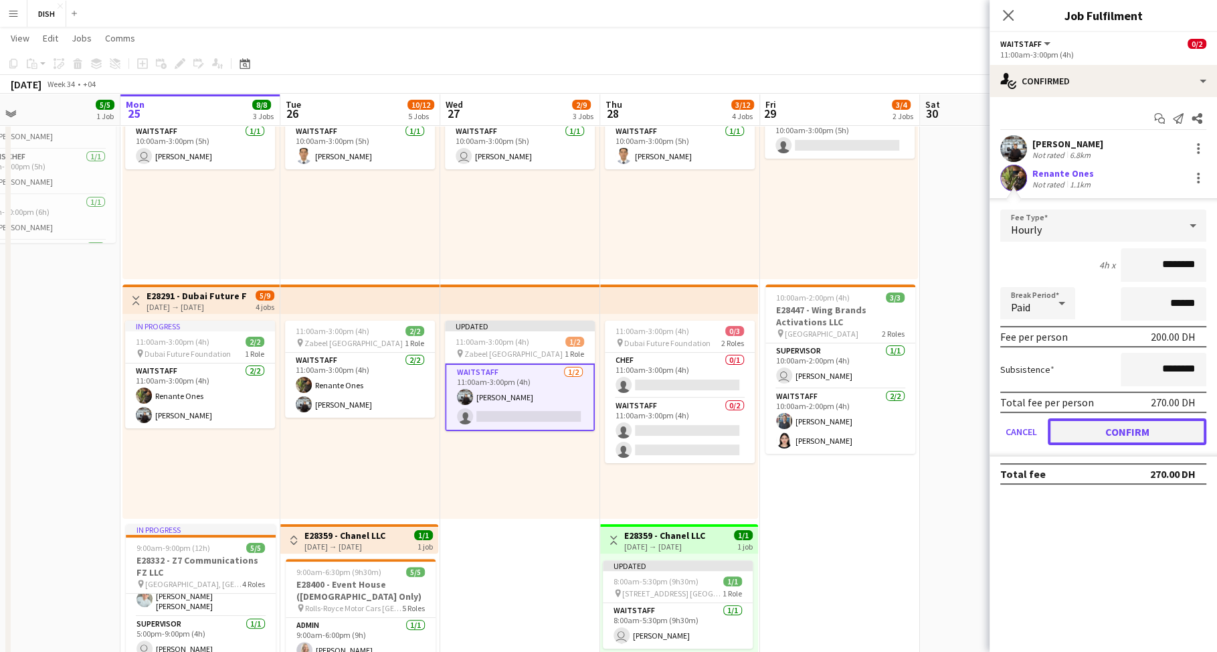
click at [1157, 419] on button "Confirm" at bounding box center [1127, 431] width 159 height 27
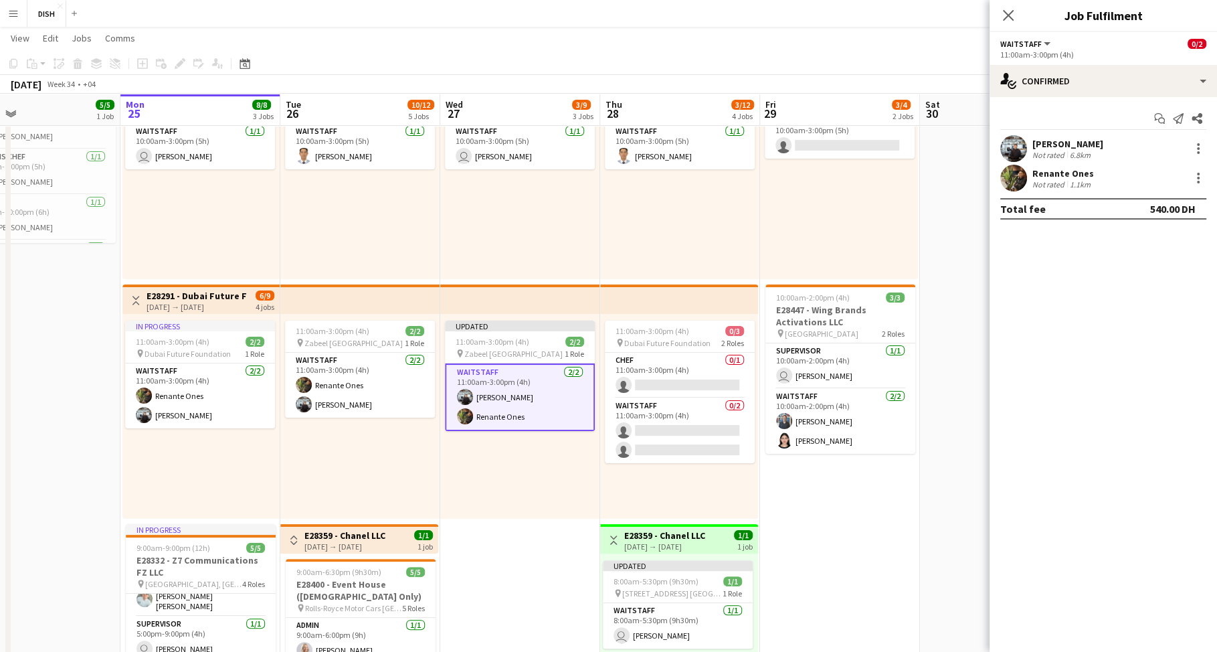
click at [511, 492] on div "Updated 11:00am-3:00pm (4h) 2/2 pin Zabeel Dubai 1 Role Waitstaff [DATE] 11:00a…" at bounding box center [520, 416] width 160 height 205
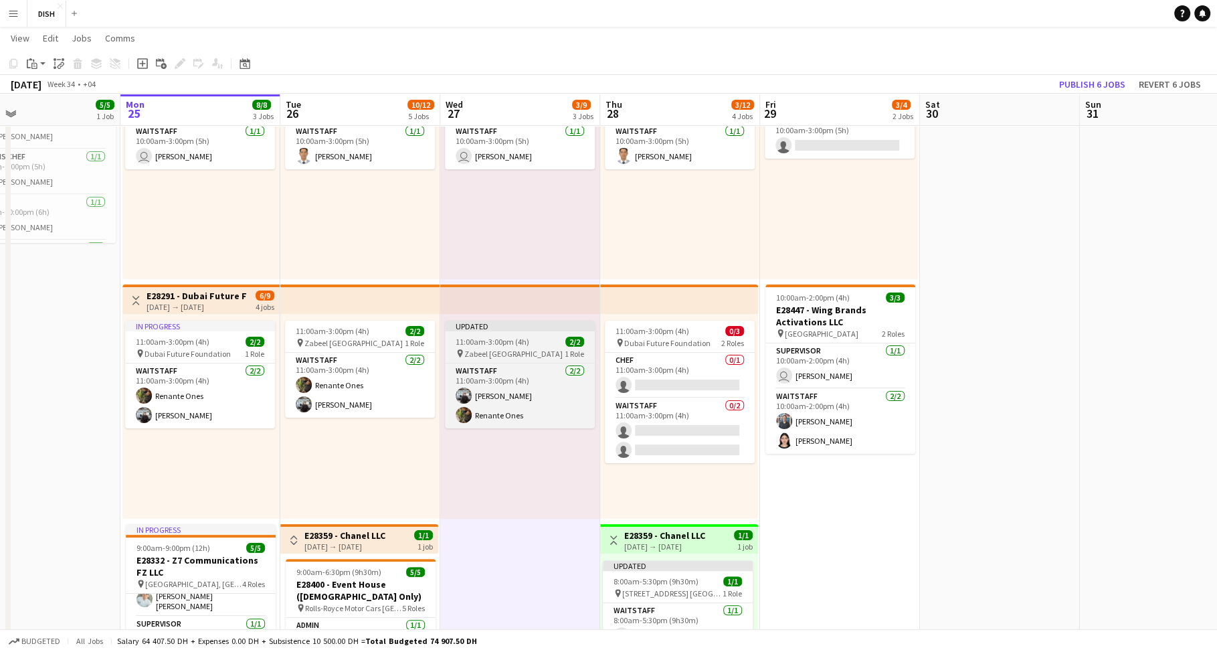
click at [534, 330] on div "Updated" at bounding box center [520, 325] width 150 height 11
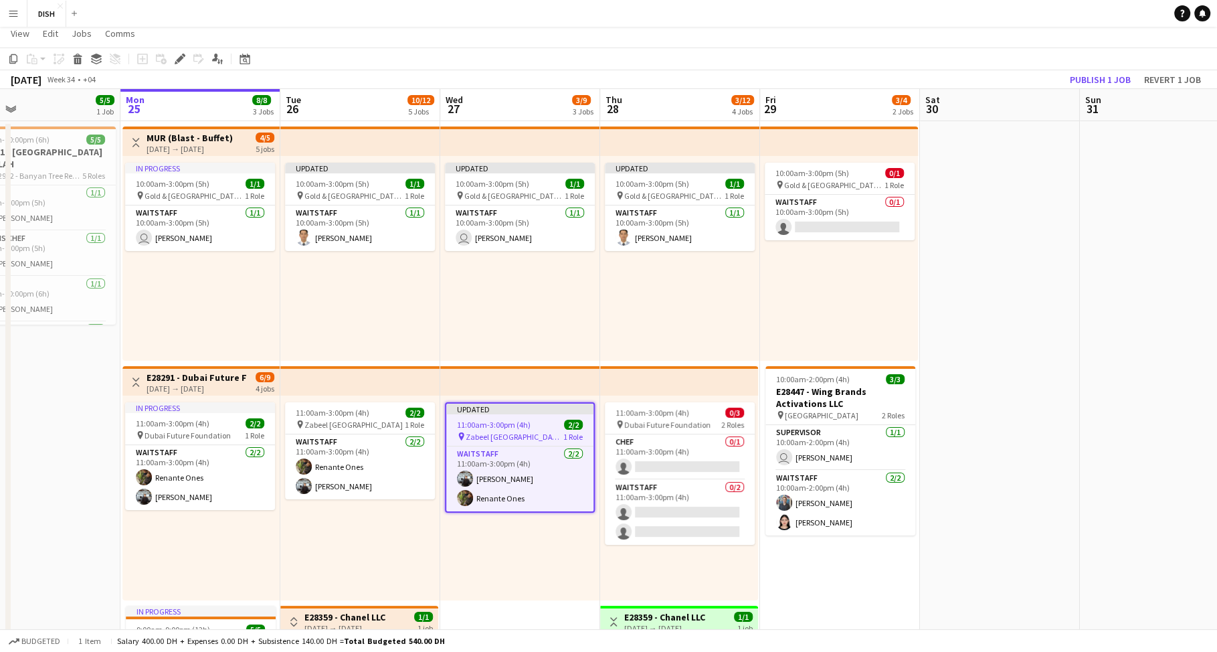
scroll to position [0, 0]
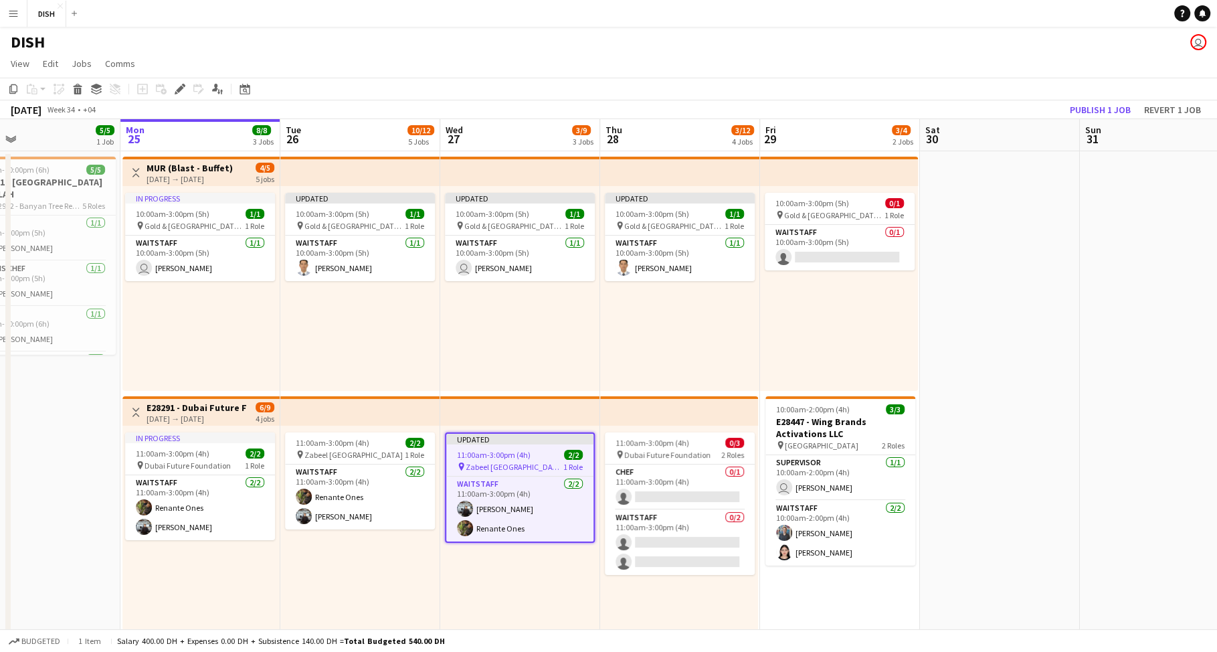
click at [539, 349] on div "Updated 10:00am-3:00pm (5h) 1/1 pin [GEOGRAPHIC_DATA], Sheikh Zayed Rd - Al Quo…" at bounding box center [520, 288] width 160 height 205
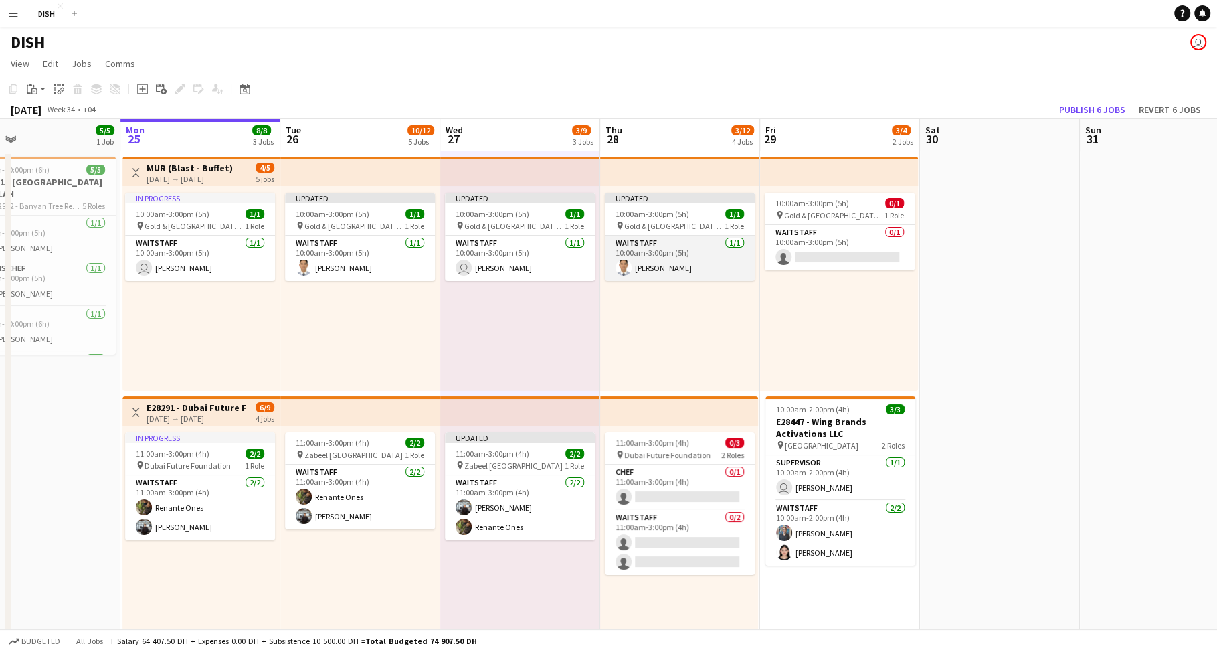
click at [704, 262] on app-card-role "Waitstaff [DATE] 10:00am-3:00pm (5h) [PERSON_NAME]" at bounding box center [680, 257] width 150 height 45
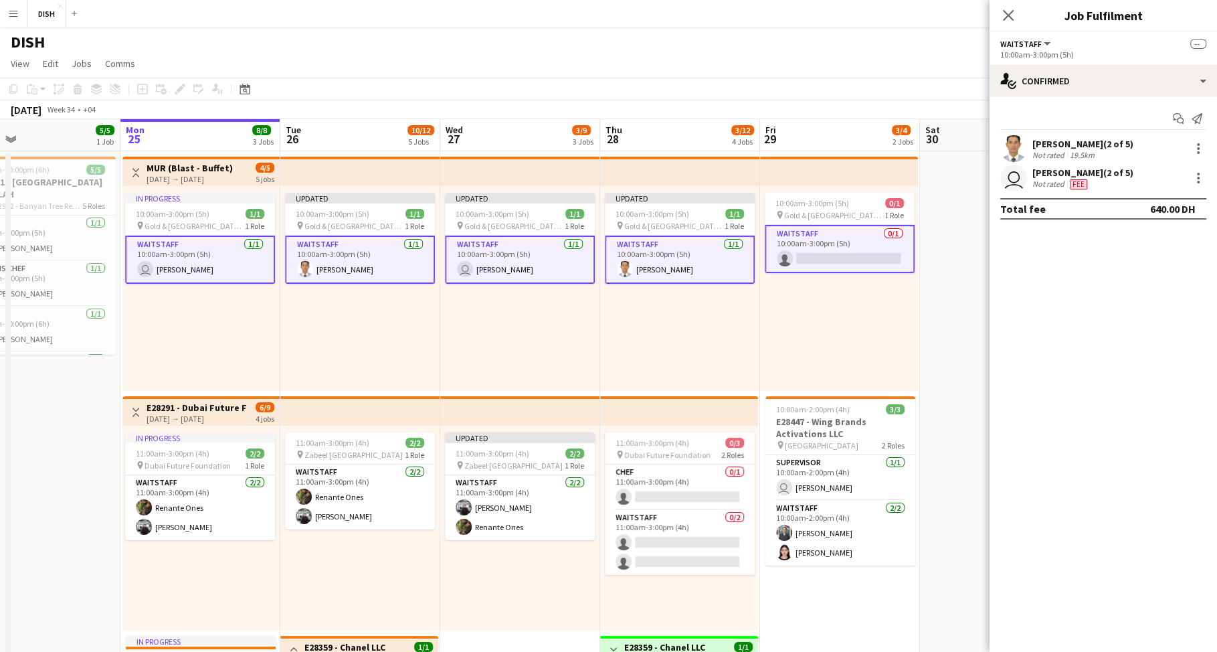
click at [688, 260] on app-card-role "Waitstaff [DATE] 10:00am-3:00pm (5h) [PERSON_NAME]" at bounding box center [680, 259] width 150 height 48
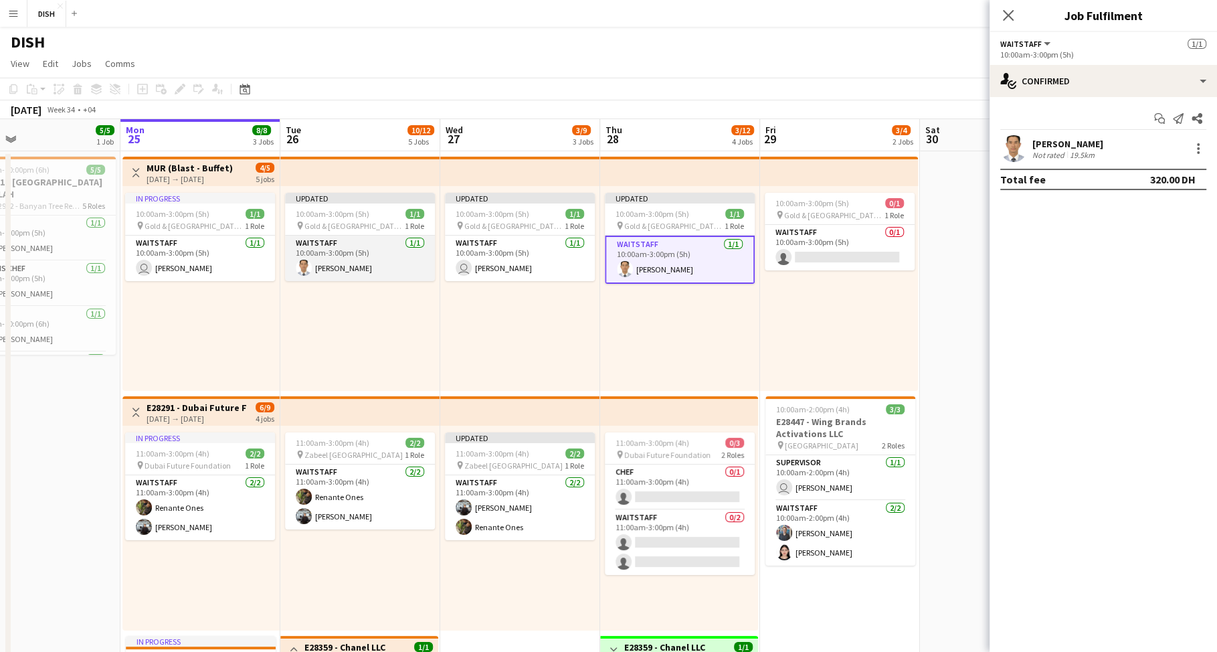
click at [379, 262] on app-card-role "Waitstaff [DATE] 10:00am-3:00pm (5h) [PERSON_NAME]" at bounding box center [360, 257] width 150 height 45
click at [1202, 149] on div at bounding box center [1198, 148] width 16 height 16
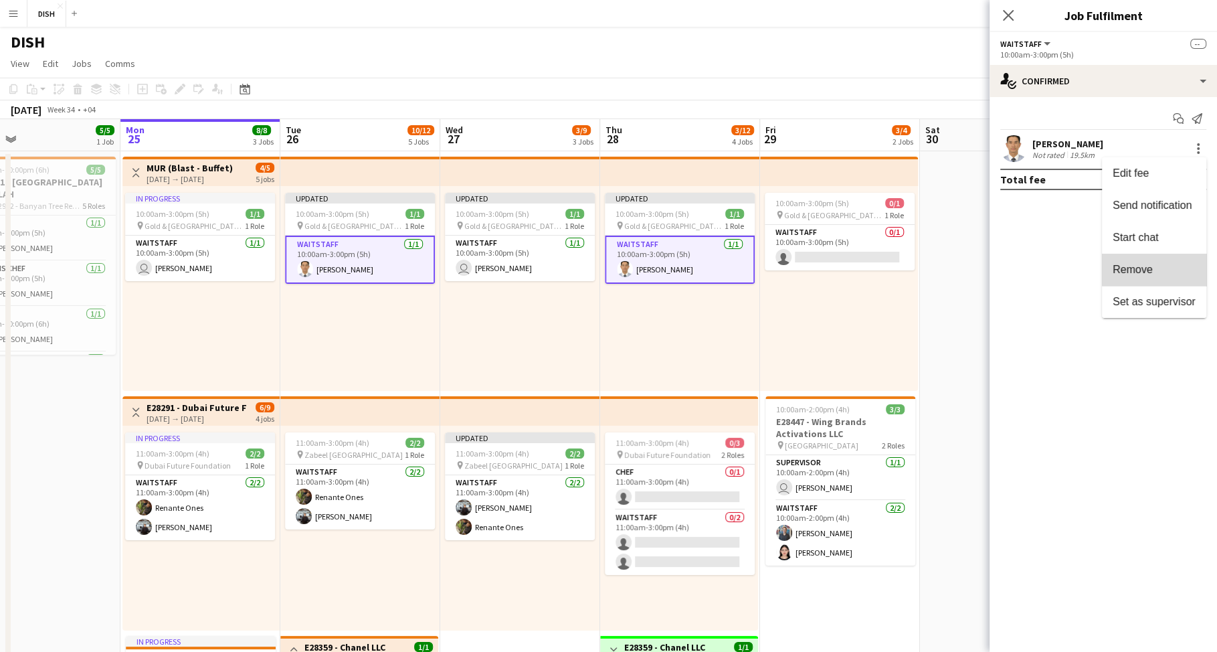
click at [1177, 262] on button "Remove" at bounding box center [1154, 270] width 104 height 32
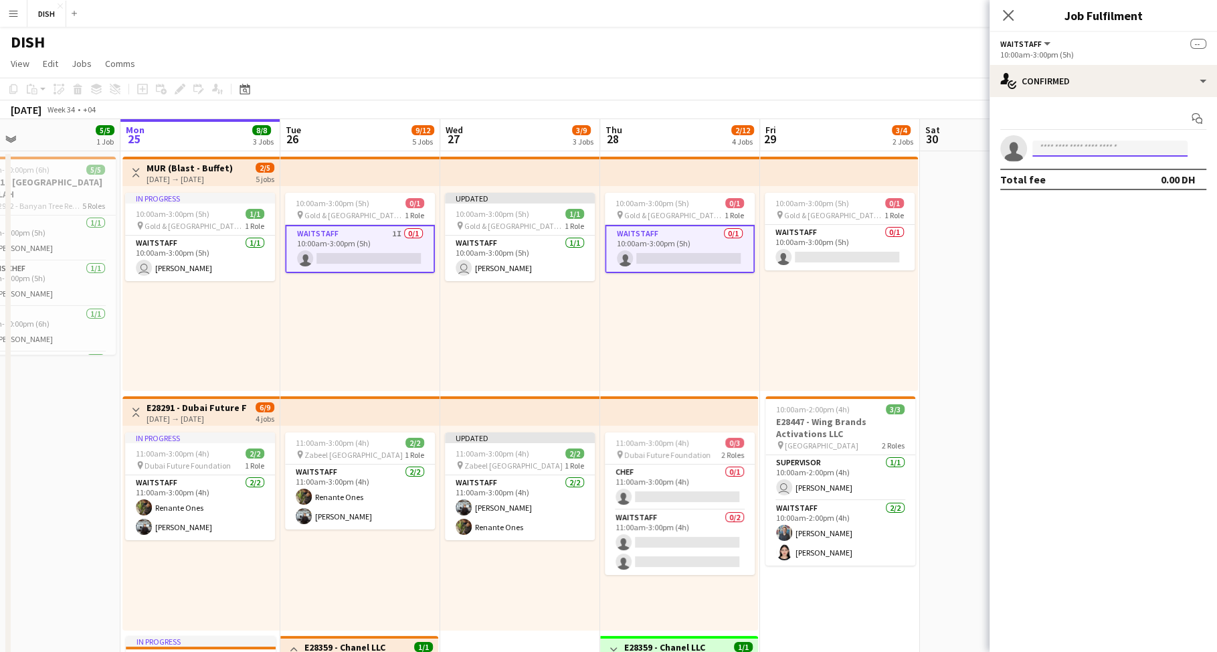
click at [1123, 153] on input at bounding box center [1109, 148] width 155 height 16
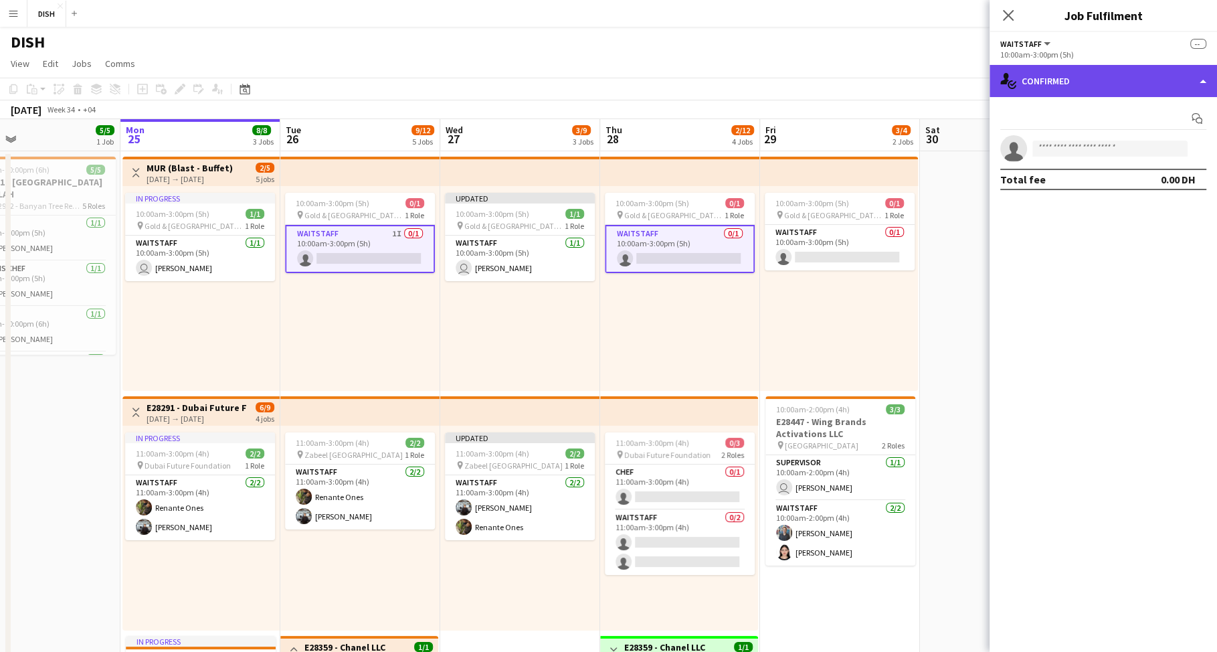
click at [1114, 76] on div "single-neutral-actions-check-2 Confirmed" at bounding box center [1102, 81] width 227 height 32
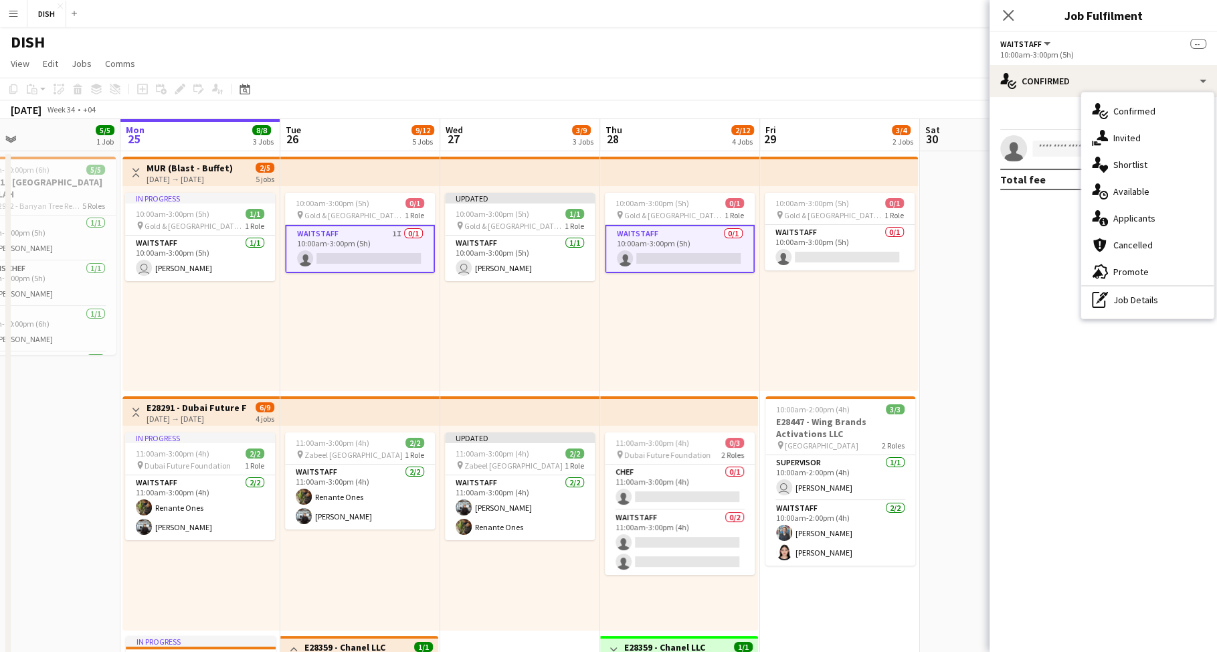
click at [1134, 140] on div "single-neutral-actions-share-1 Invited" at bounding box center [1147, 137] width 132 height 27
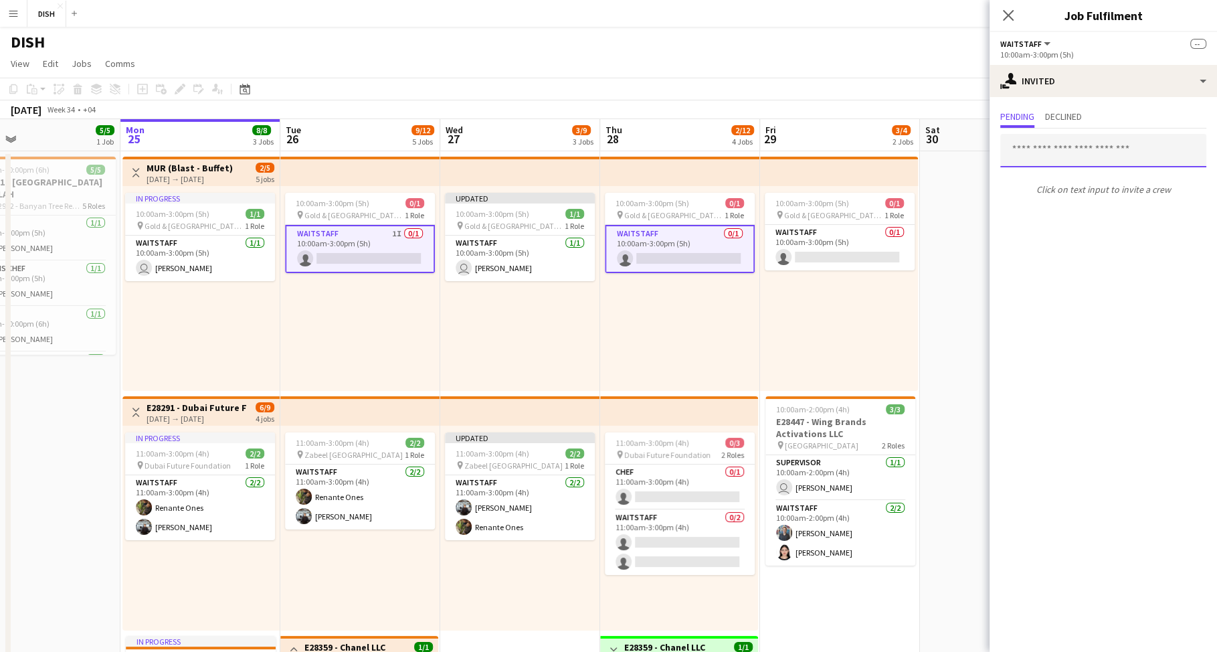
click at [1072, 138] on input "text" at bounding box center [1103, 150] width 206 height 33
type input "******"
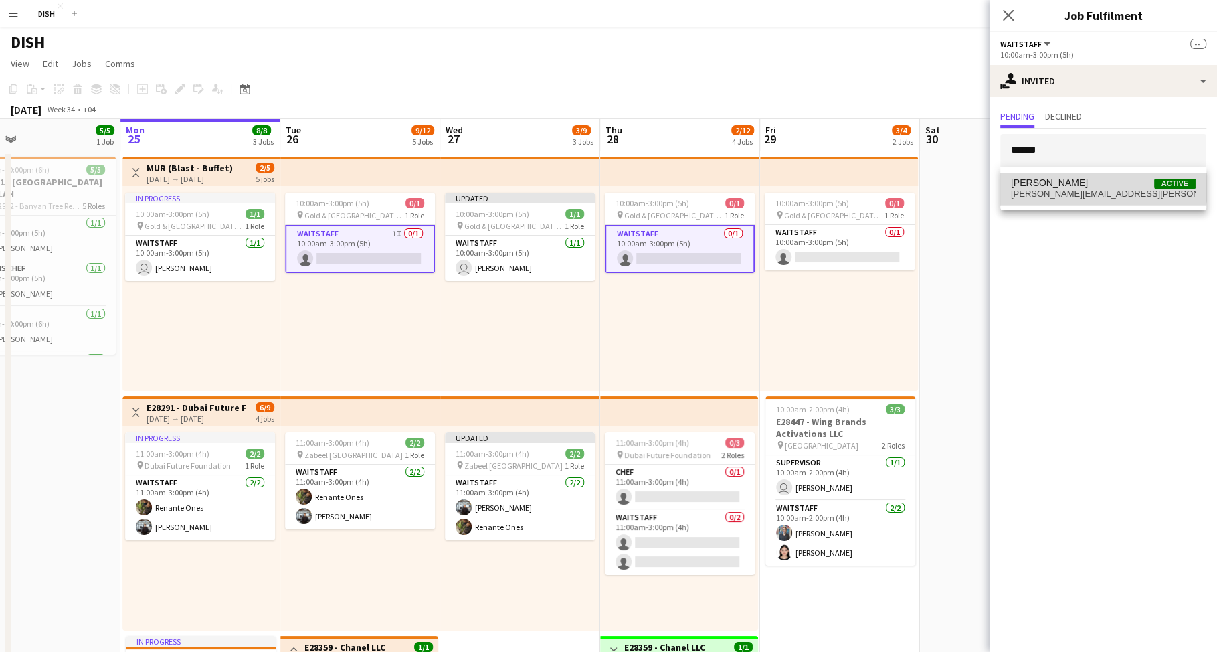
click at [1076, 178] on span "[PERSON_NAME] Active" at bounding box center [1103, 182] width 185 height 11
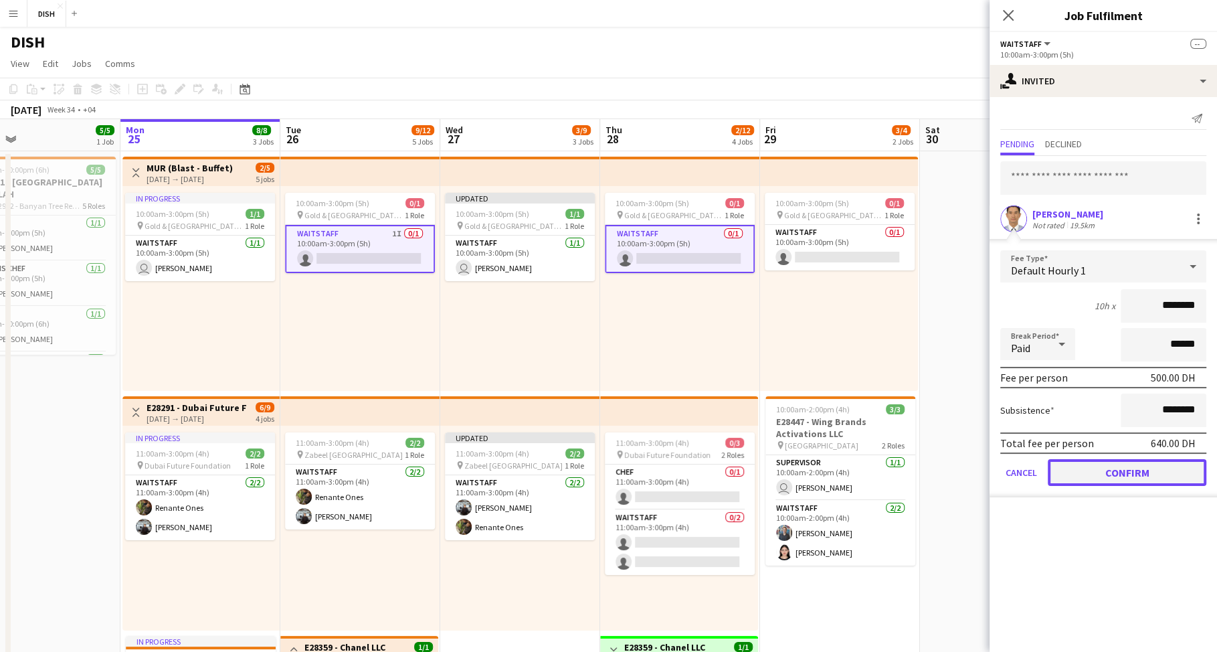
click at [1146, 473] on button "Confirm" at bounding box center [1127, 472] width 159 height 27
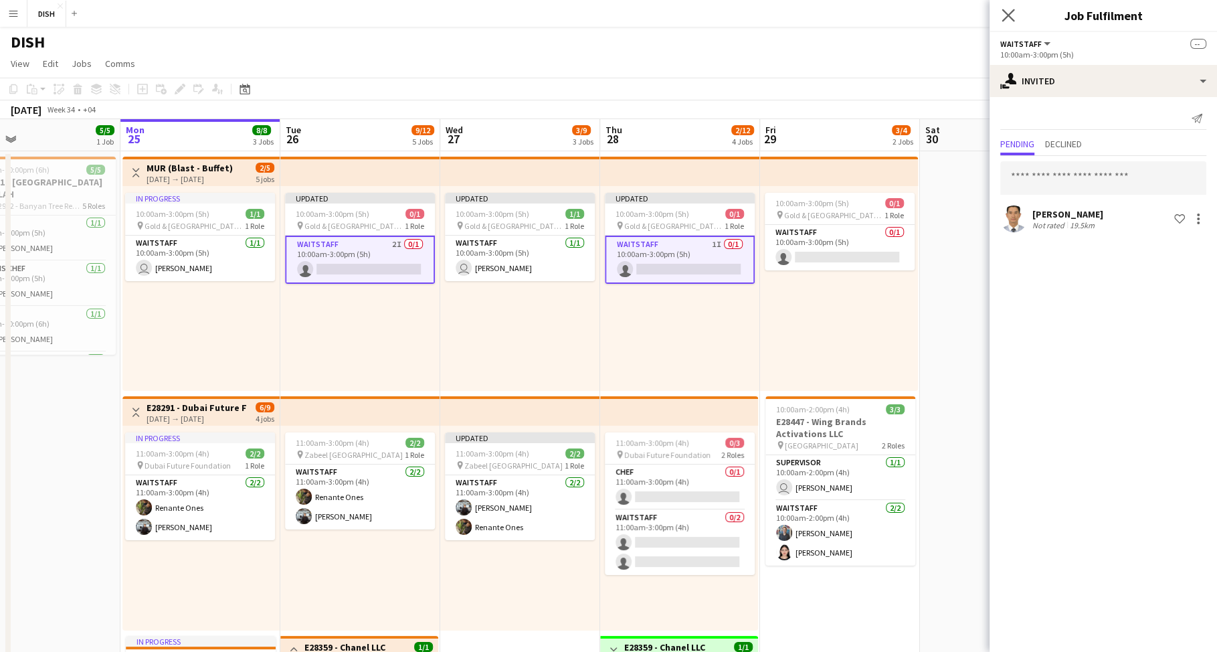
click at [1006, 6] on app-icon "Close pop-in" at bounding box center [1008, 15] width 19 height 19
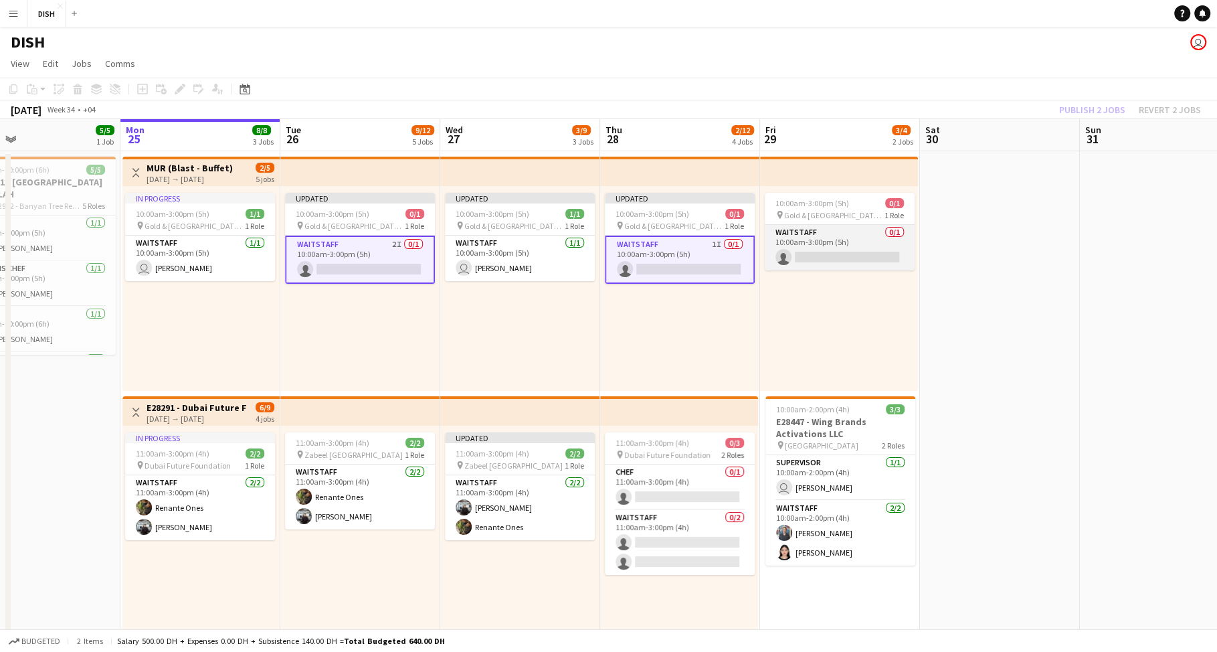
click at [832, 229] on app-card-role "Waitstaff 0/1 10:00am-3:00pm (5h) single-neutral-actions" at bounding box center [840, 247] width 150 height 45
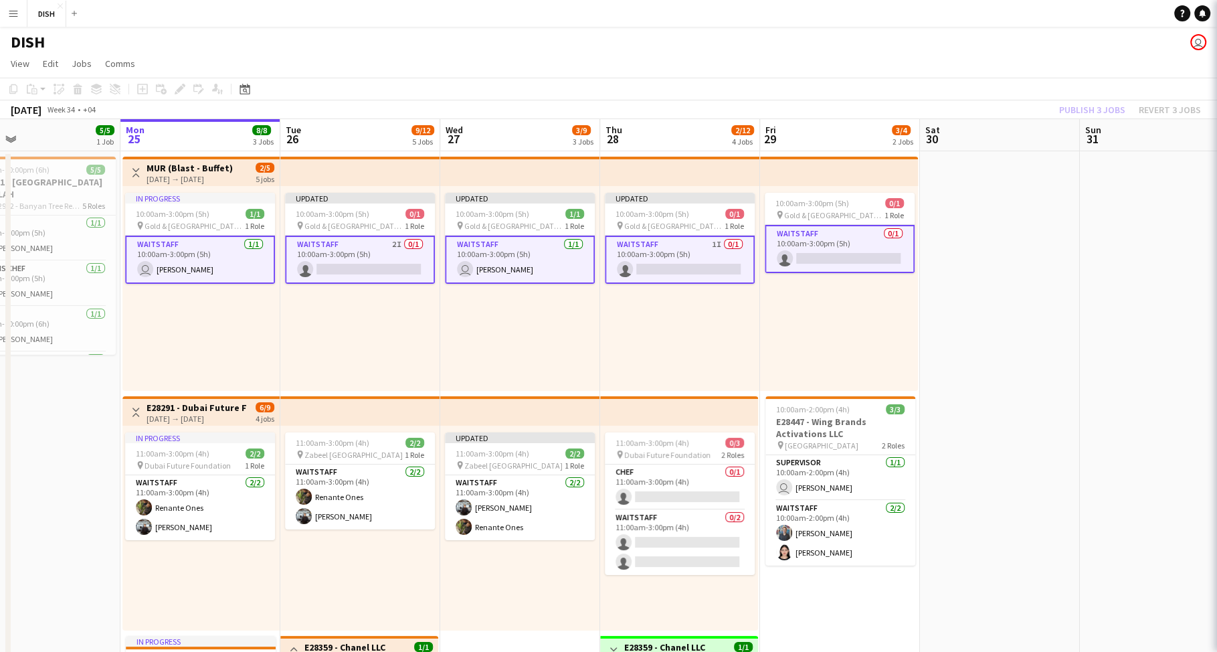
click at [825, 237] on app-card-role "Waitstaff 0/1 10:00am-3:00pm (5h) single-neutral-actions" at bounding box center [840, 249] width 150 height 48
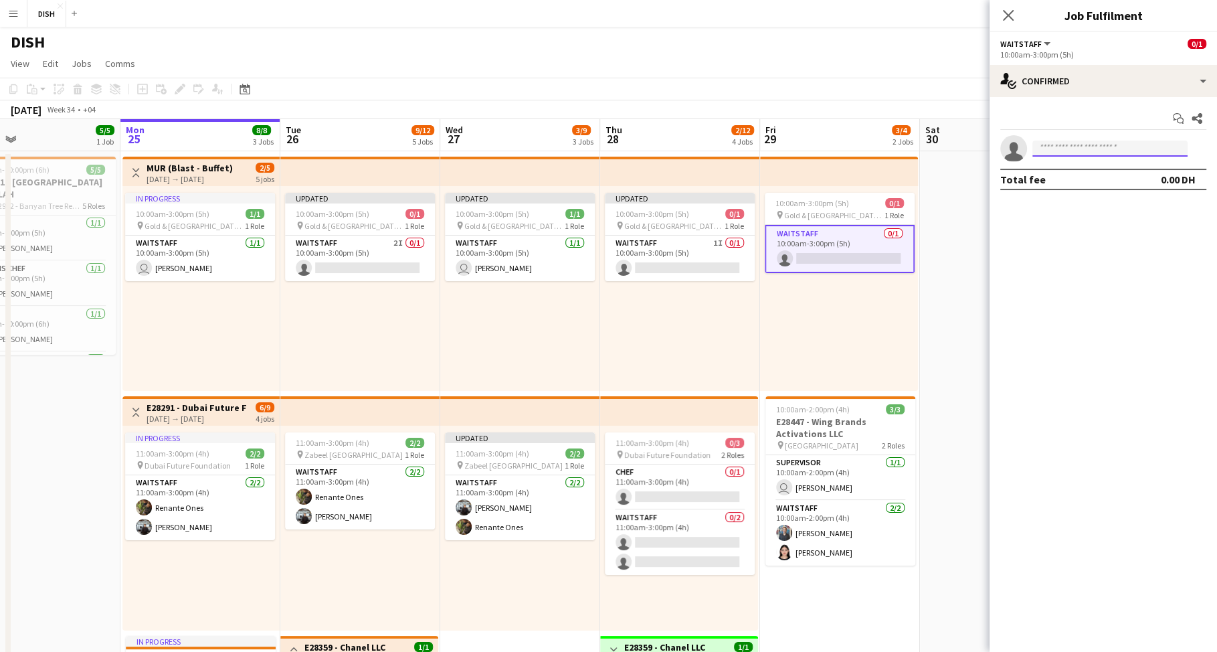
click at [1145, 145] on input at bounding box center [1109, 148] width 155 height 16
type input "******"
click at [1143, 170] on span "Active" at bounding box center [1155, 168] width 41 height 10
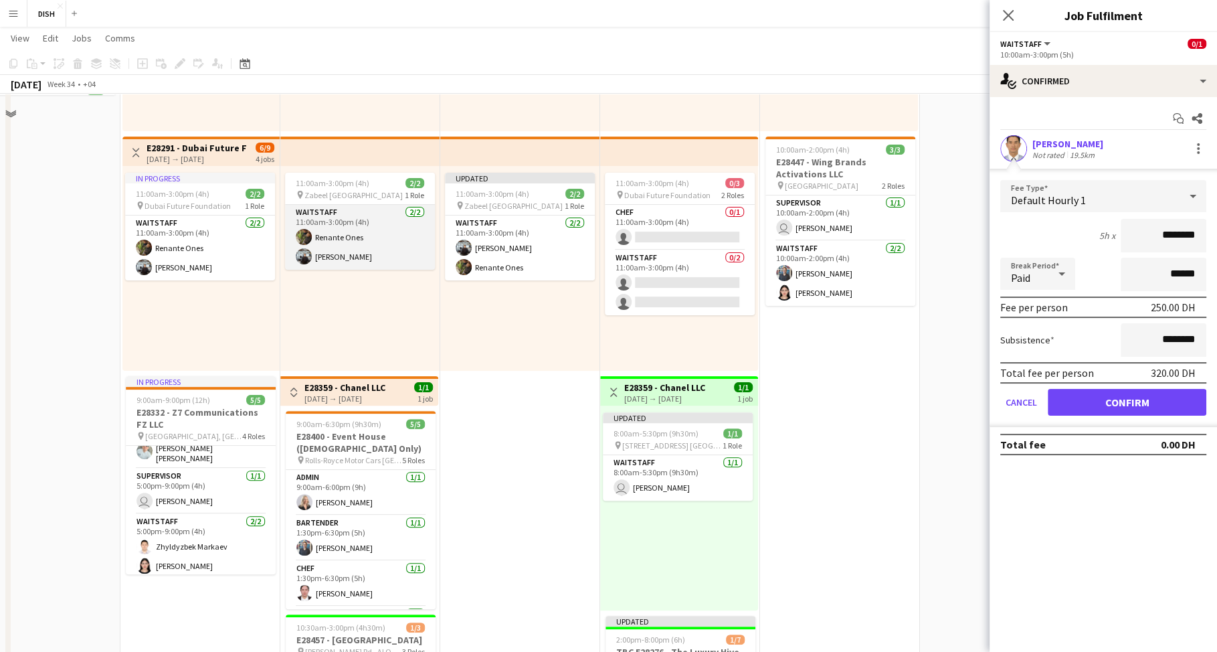
scroll to position [287, 0]
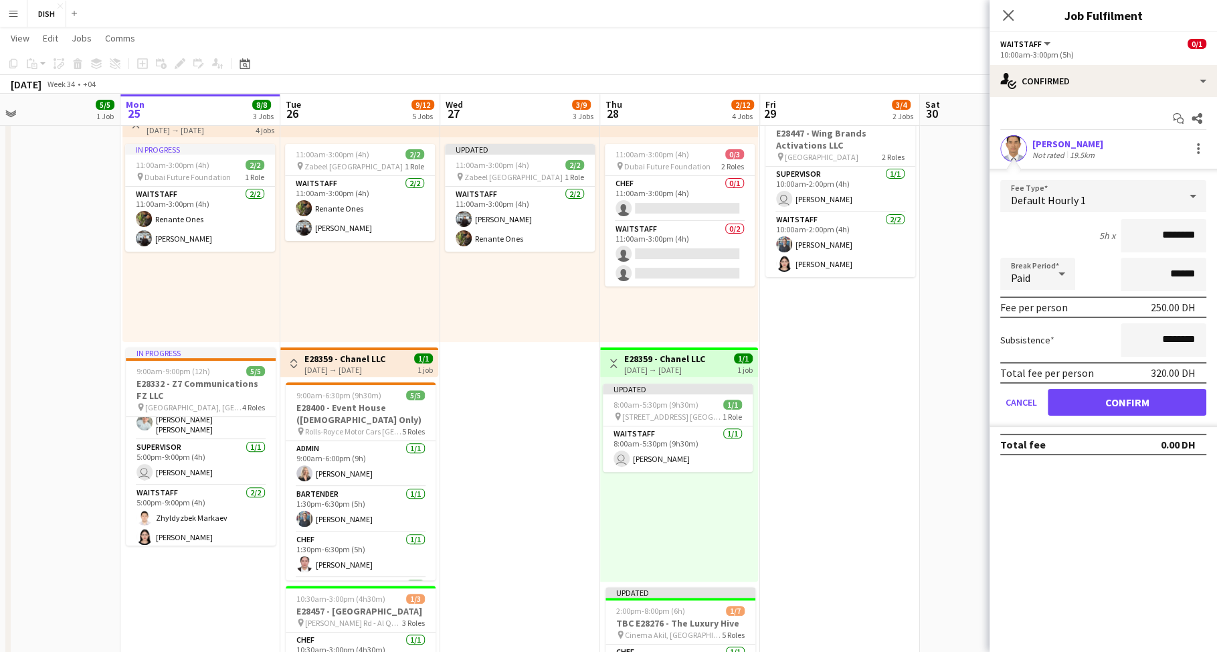
click at [296, 360] on app-icon "Toggle View" at bounding box center [293, 363] width 9 height 9
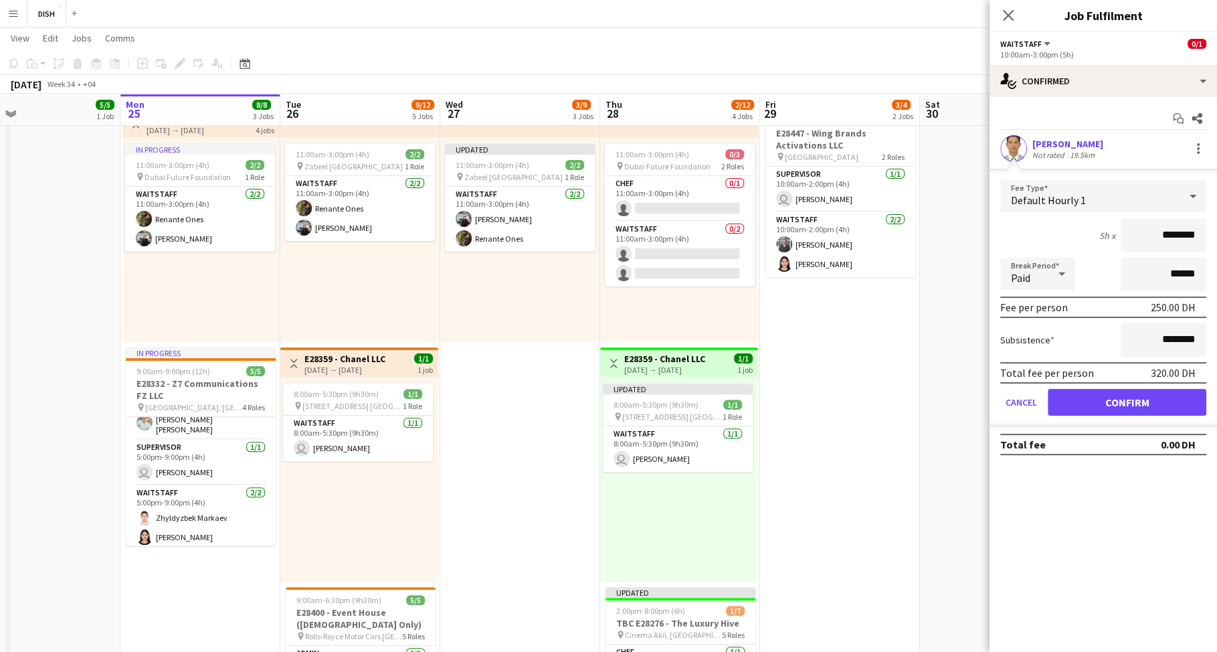
click at [347, 362] on h3 "E28359 - Chanel LLC" at bounding box center [344, 359] width 81 height 12
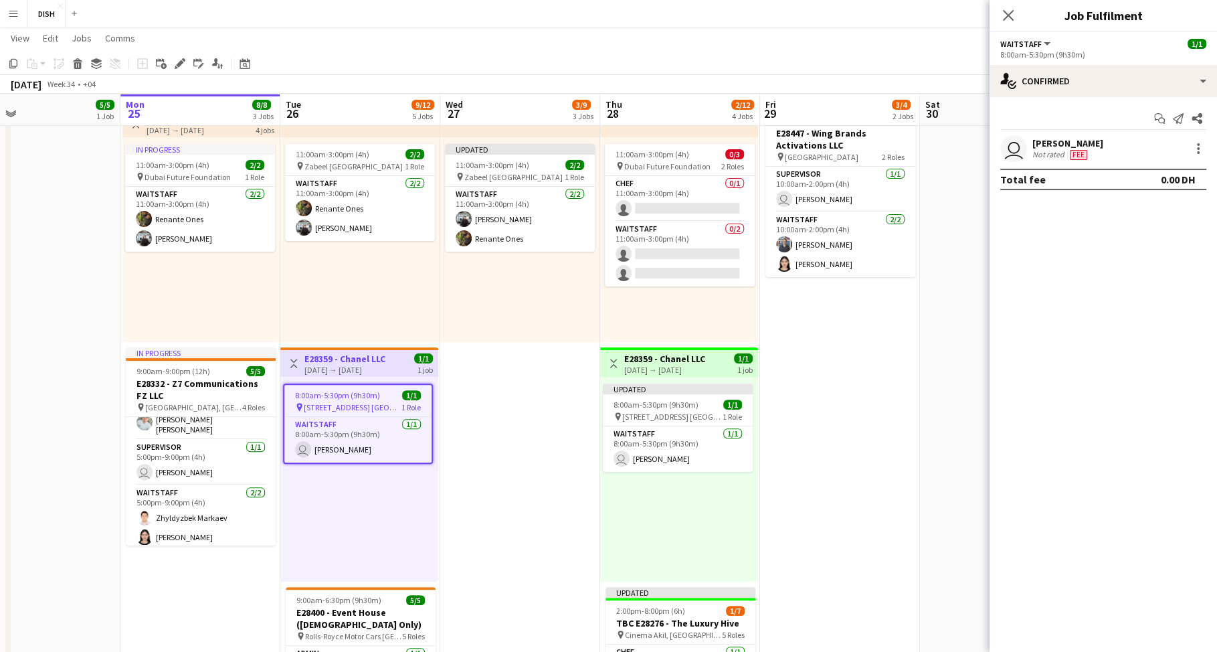
click at [644, 359] on h3 "E28359 - Chanel LLC" at bounding box center [664, 359] width 81 height 12
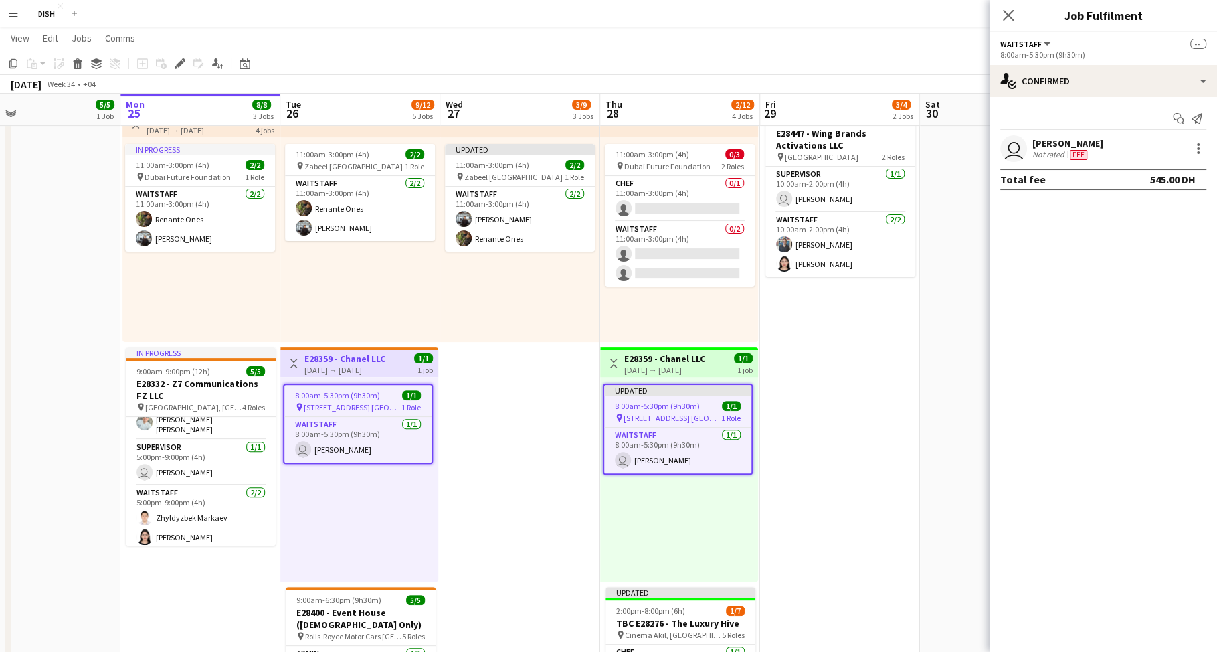
click at [649, 353] on h3 "E28359 - Chanel LLC" at bounding box center [664, 359] width 81 height 12
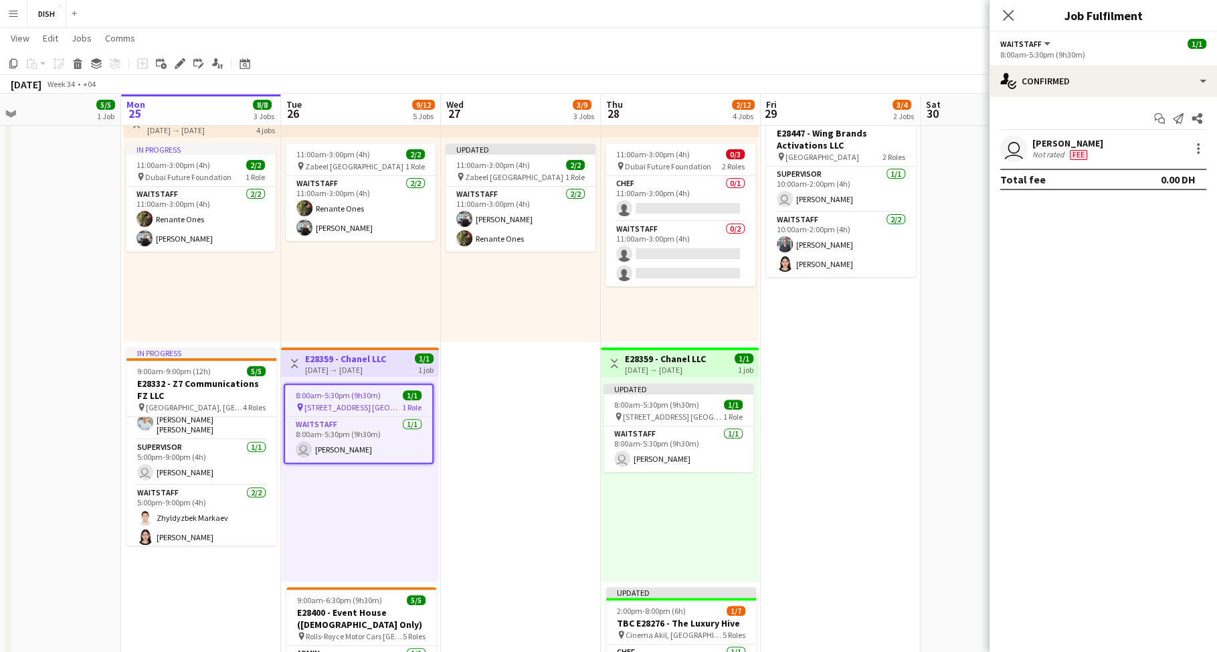
scroll to position [0, 517]
click at [650, 353] on h3 "E28359 - Chanel LLC" at bounding box center [666, 359] width 81 height 12
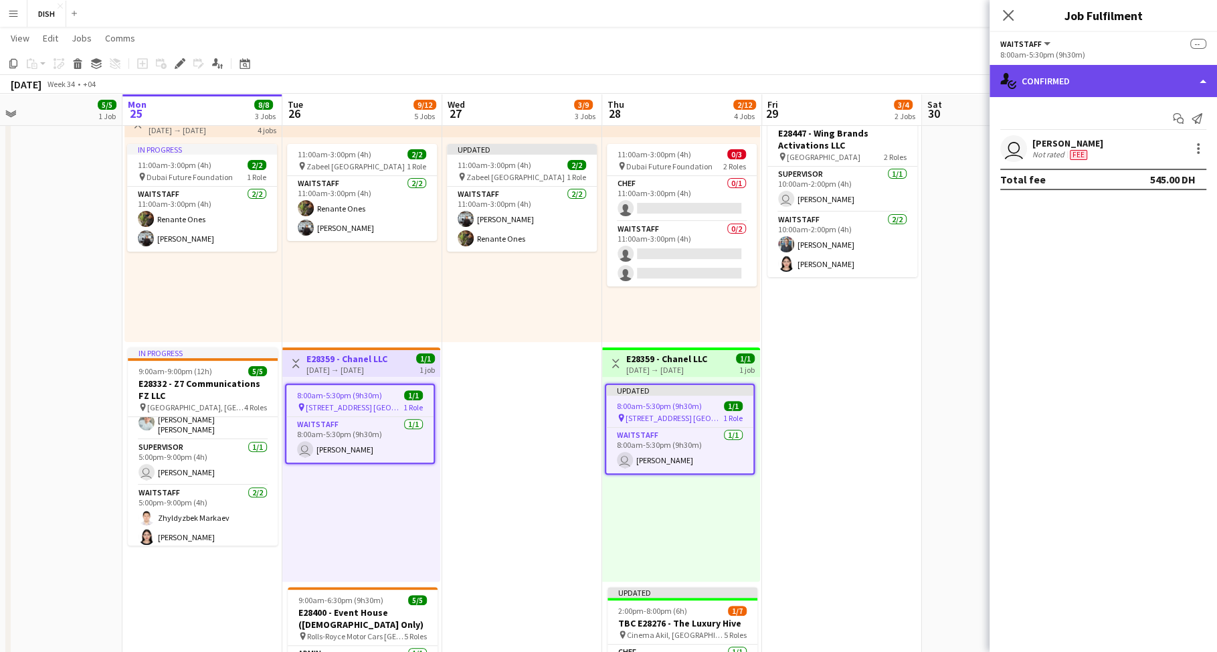
click at [1070, 83] on div "single-neutral-actions-check-2 Confirmed" at bounding box center [1102, 81] width 227 height 32
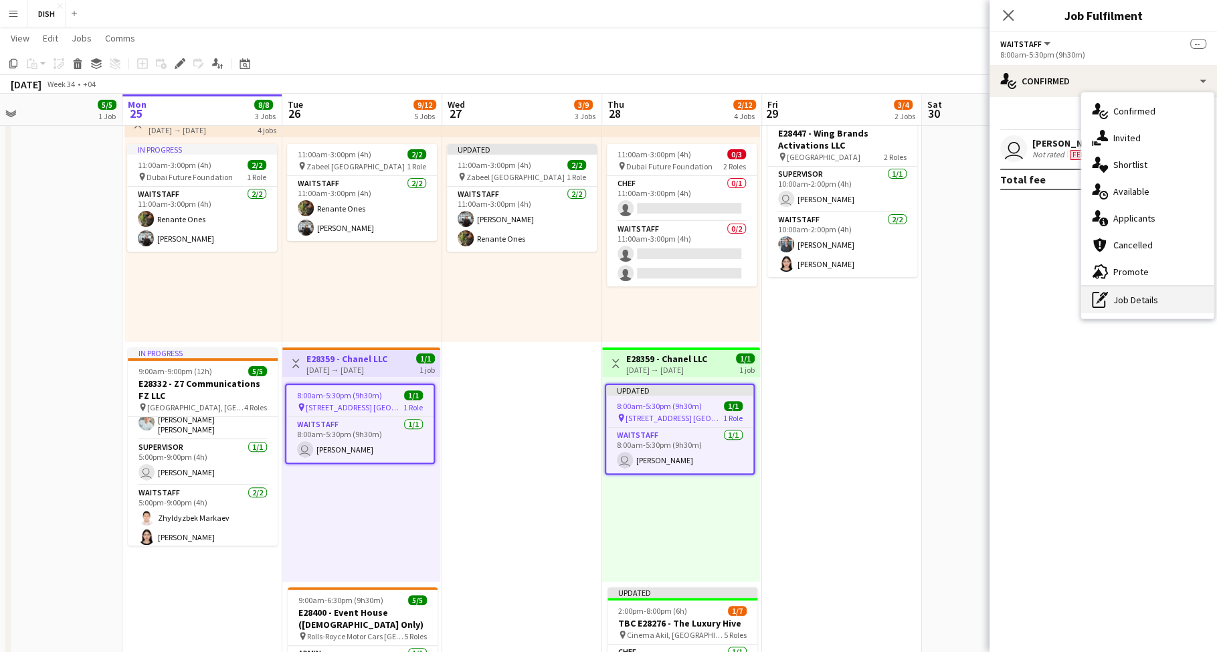
click at [1129, 302] on div "pen-write Job Details" at bounding box center [1147, 299] width 132 height 27
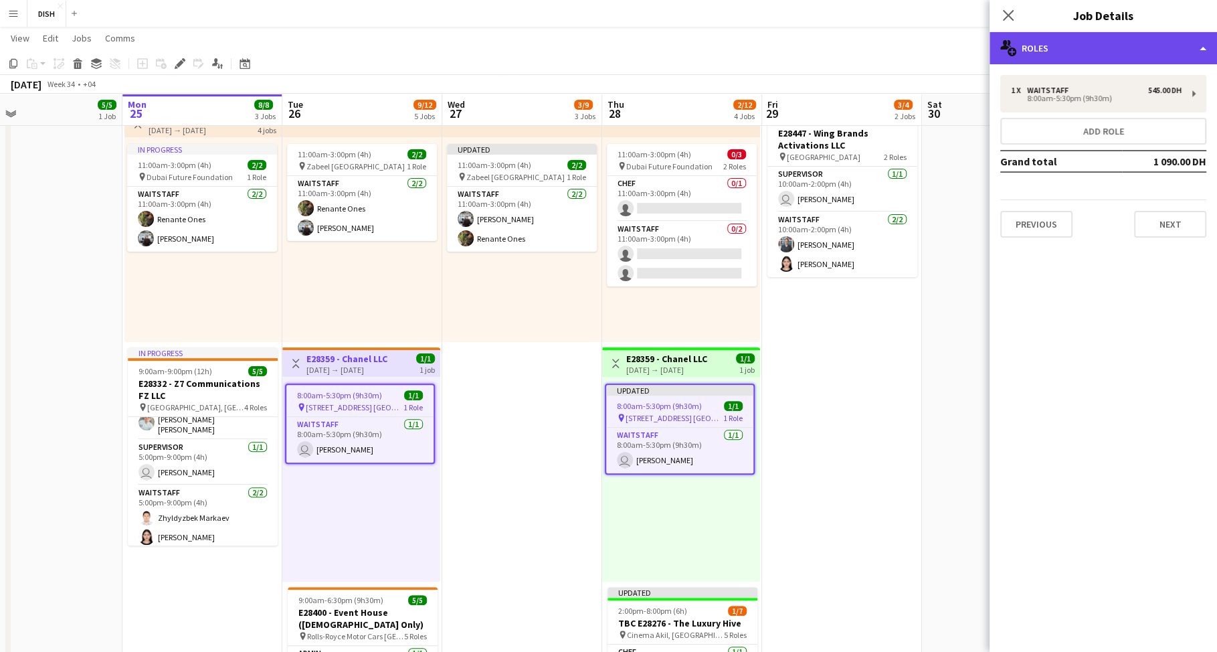
click at [1050, 48] on div "multiple-users-add Roles" at bounding box center [1102, 48] width 227 height 32
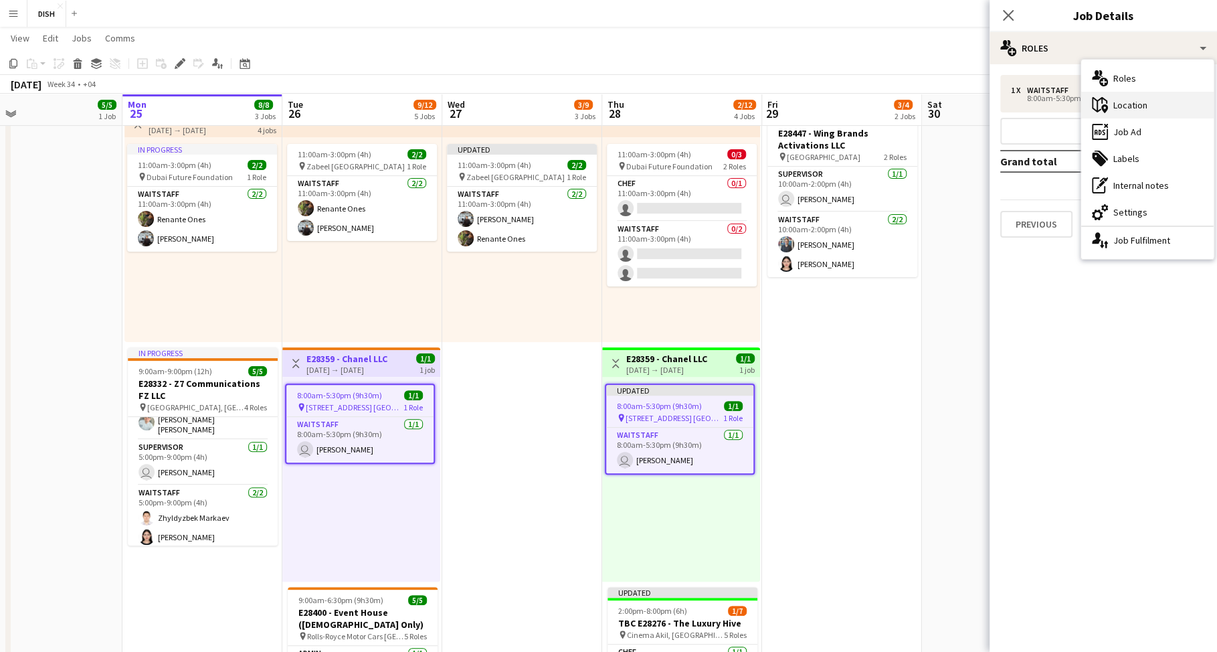
click at [1118, 106] on div "maps-pin-1 Location" at bounding box center [1147, 105] width 132 height 27
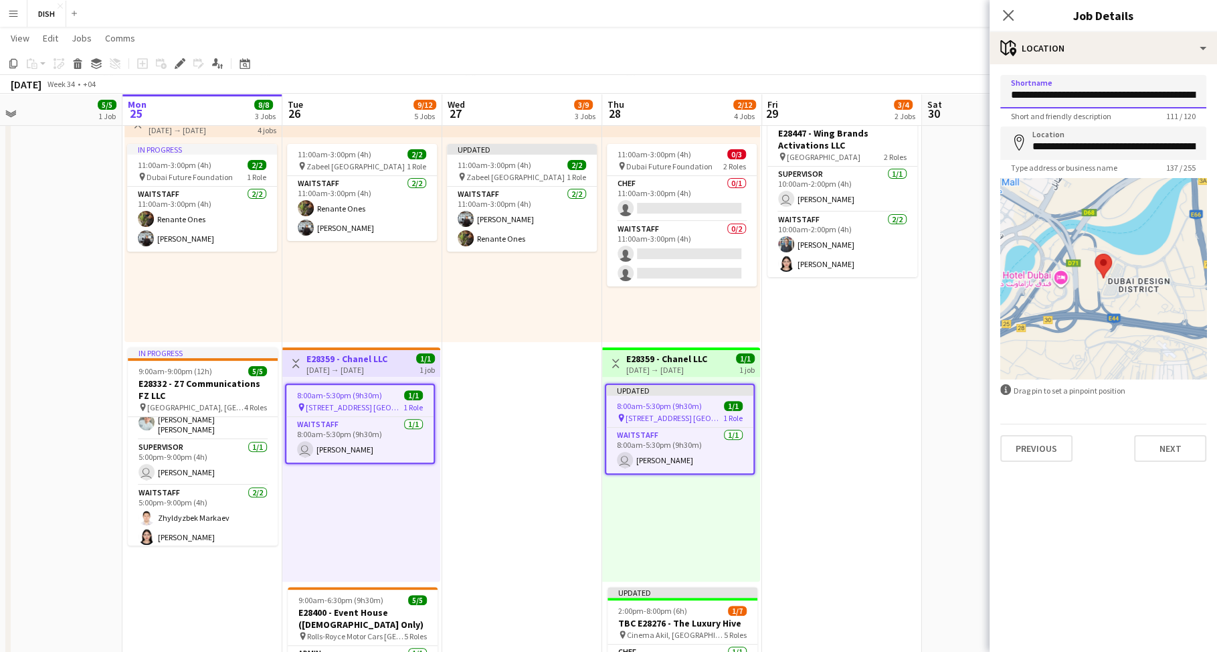
click at [1060, 92] on input "**********" at bounding box center [1103, 91] width 206 height 33
click at [1068, 94] on input "**********" at bounding box center [1103, 91] width 206 height 33
type input "**********"
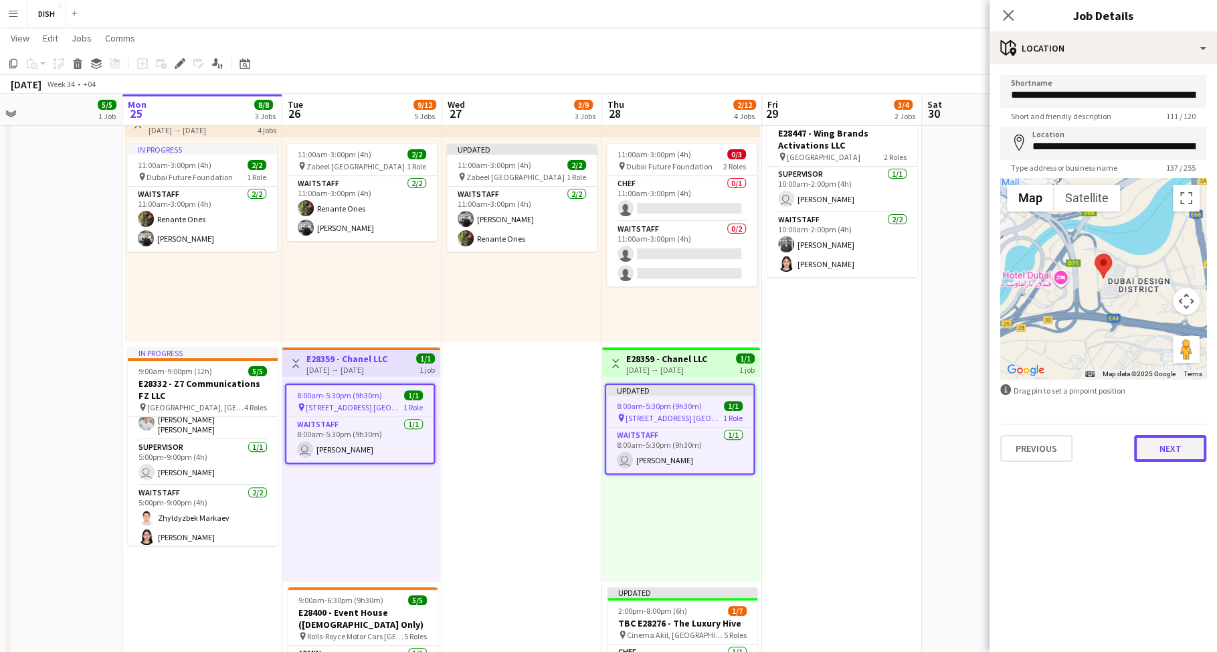
click at [1171, 446] on button "Next" at bounding box center [1170, 448] width 72 height 27
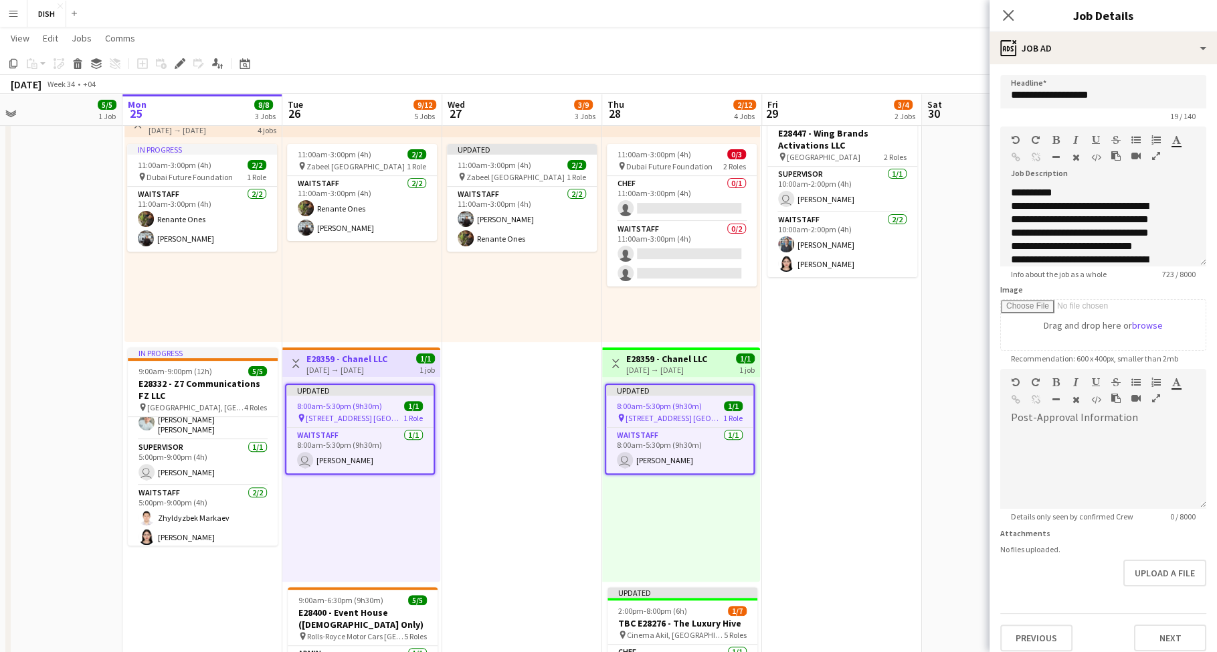
scroll to position [52, 0]
click at [1135, 300] on input "Image" at bounding box center [1103, 325] width 205 height 50
type input "**********"
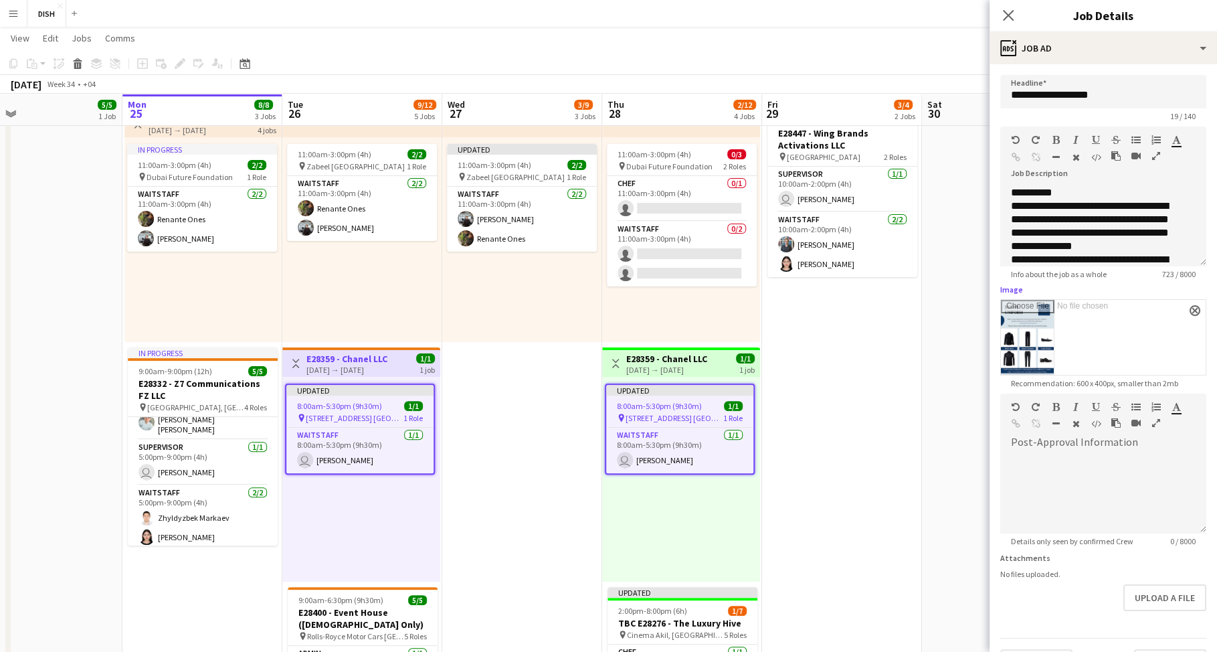
scroll to position [33, 0]
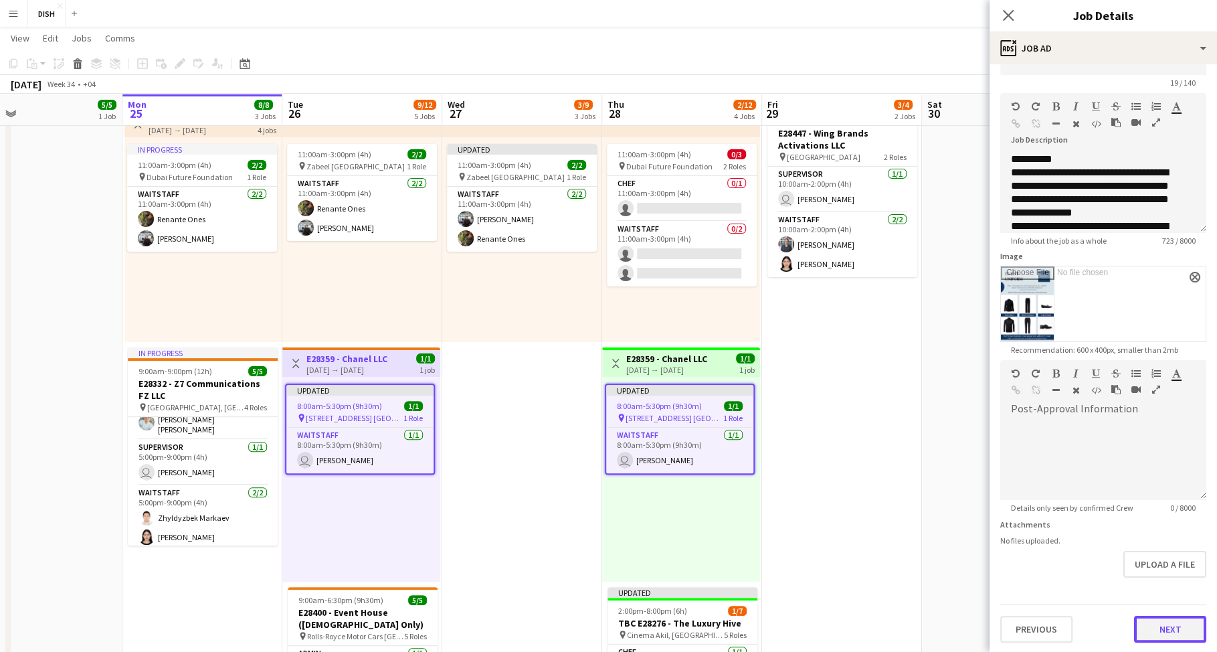
click at [1171, 626] on button "Next" at bounding box center [1170, 628] width 72 height 27
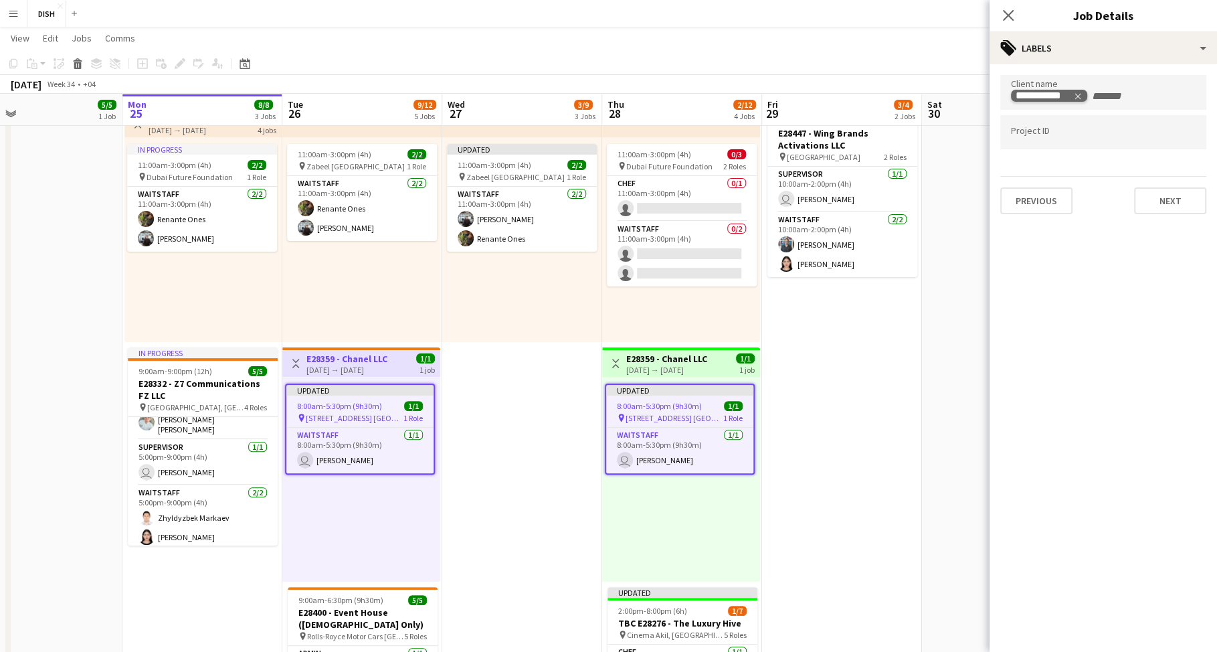
click at [1077, 98] on icon "Remove tag" at bounding box center [1077, 96] width 9 height 9
click at [1060, 98] on input "Type to search client labels..." at bounding box center [1103, 96] width 185 height 12
type input "******"
click at [1163, 198] on button "Next" at bounding box center [1170, 200] width 72 height 27
type input "*******"
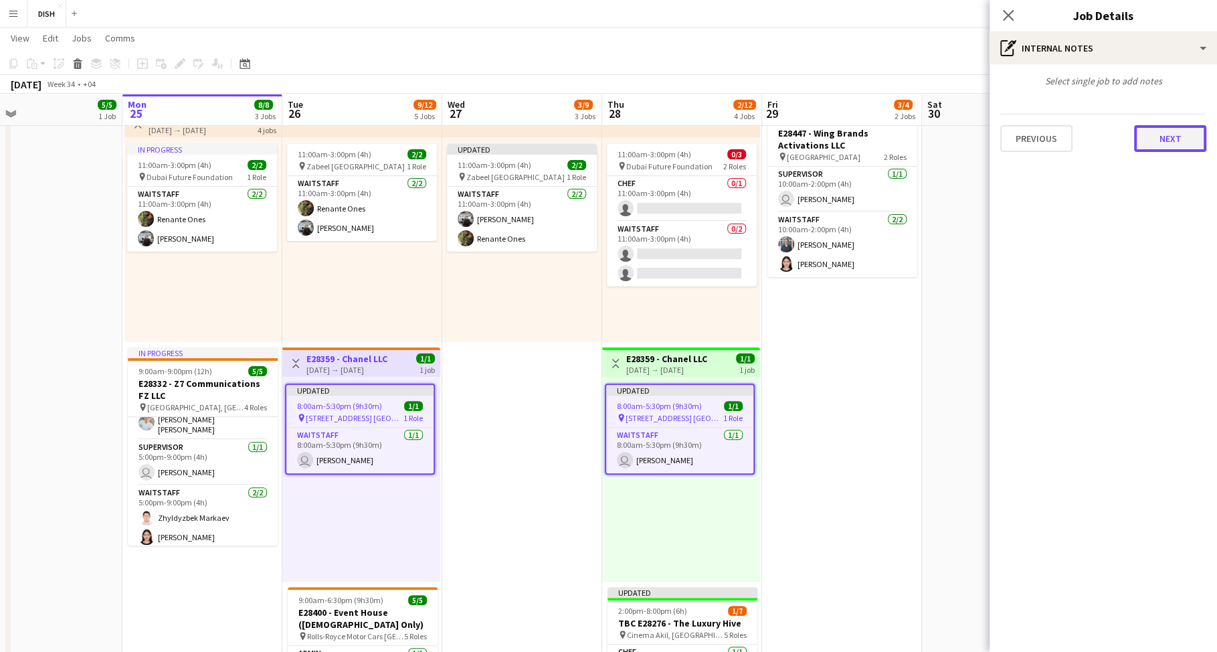
click at [1151, 126] on button "Next" at bounding box center [1170, 138] width 72 height 27
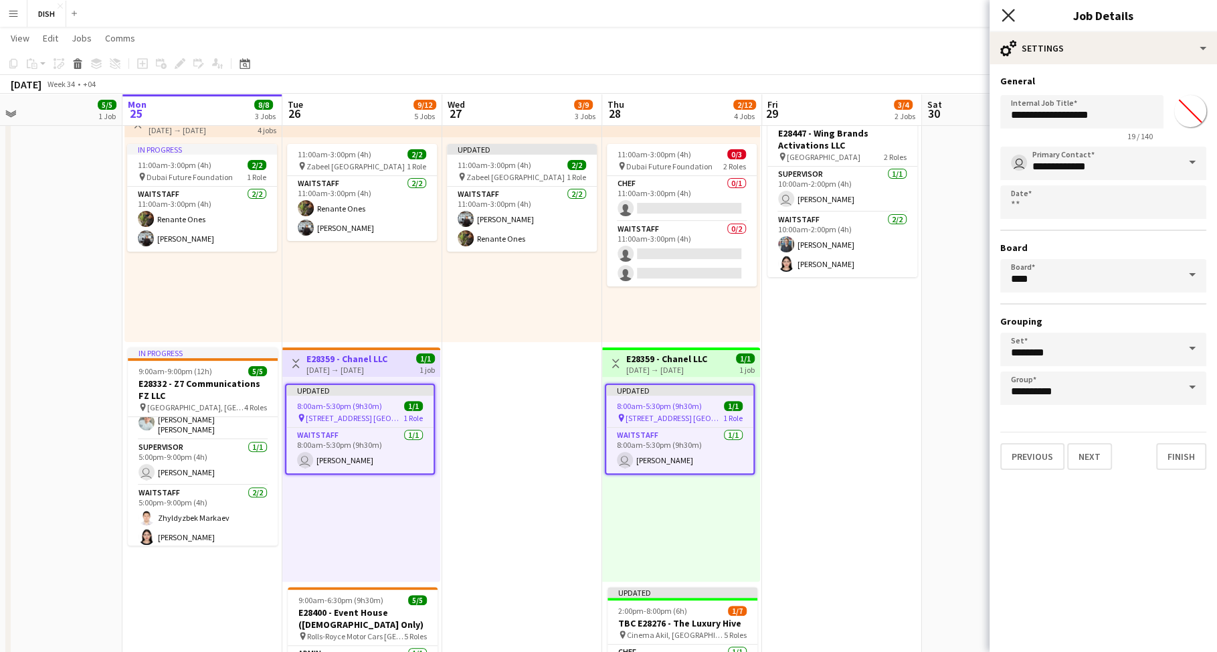
click at [1006, 17] on icon at bounding box center [1007, 15] width 13 height 13
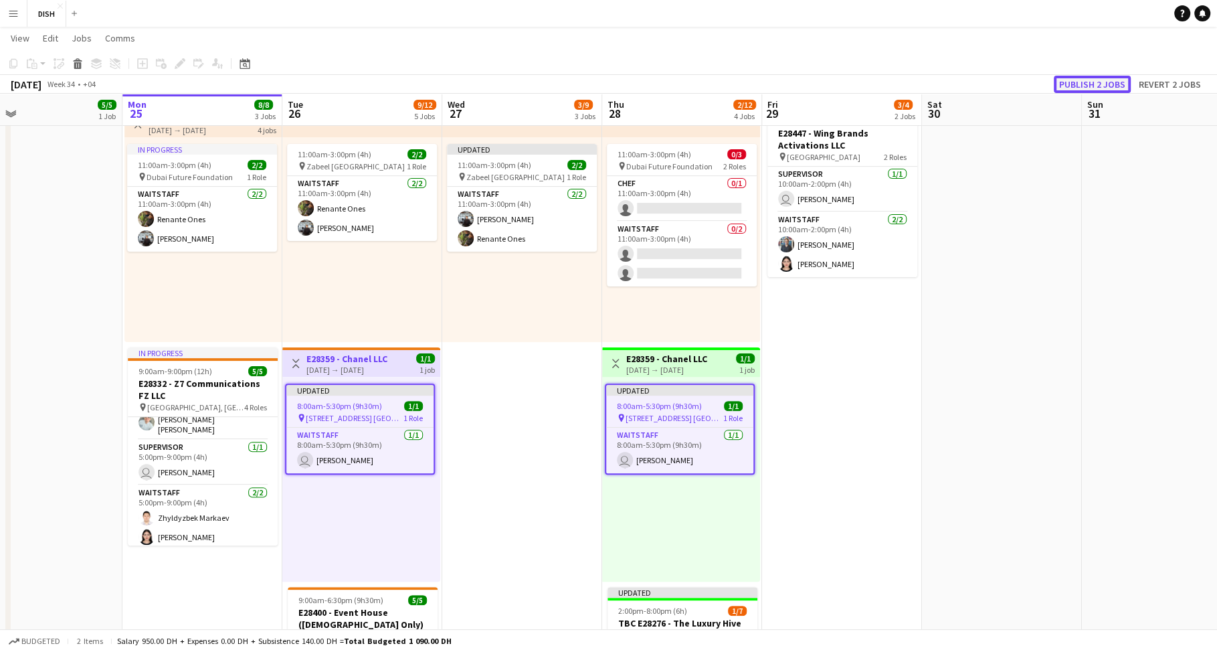
click at [1093, 86] on button "Publish 2 jobs" at bounding box center [1092, 84] width 77 height 17
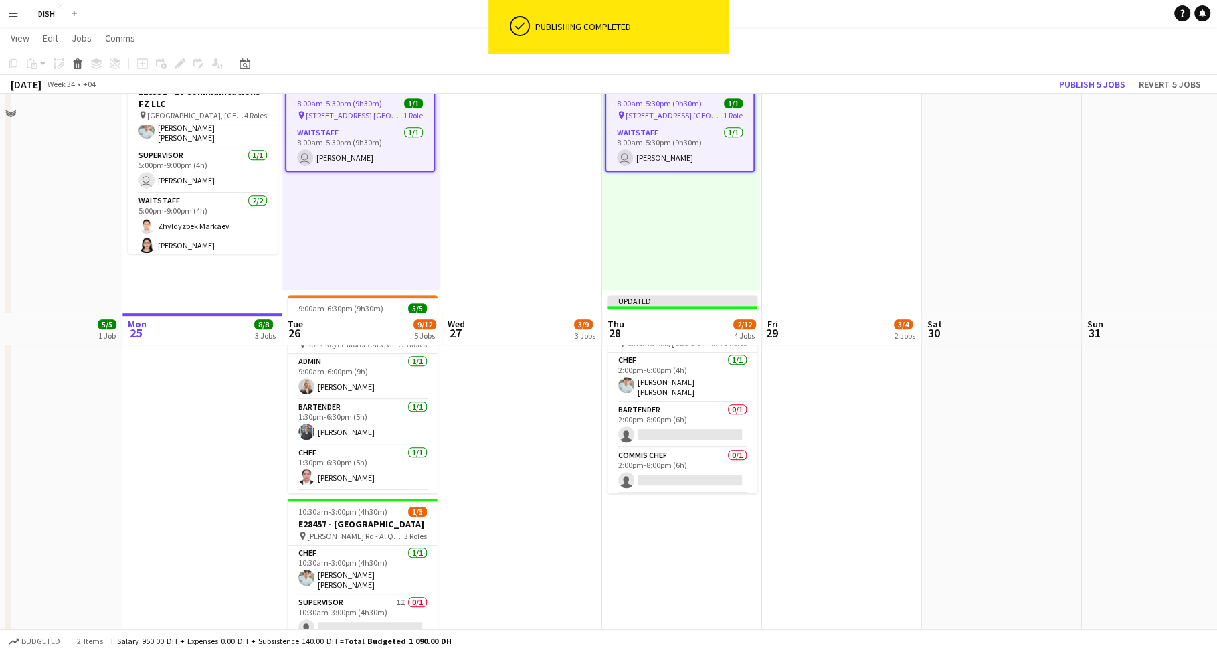
scroll to position [806, 0]
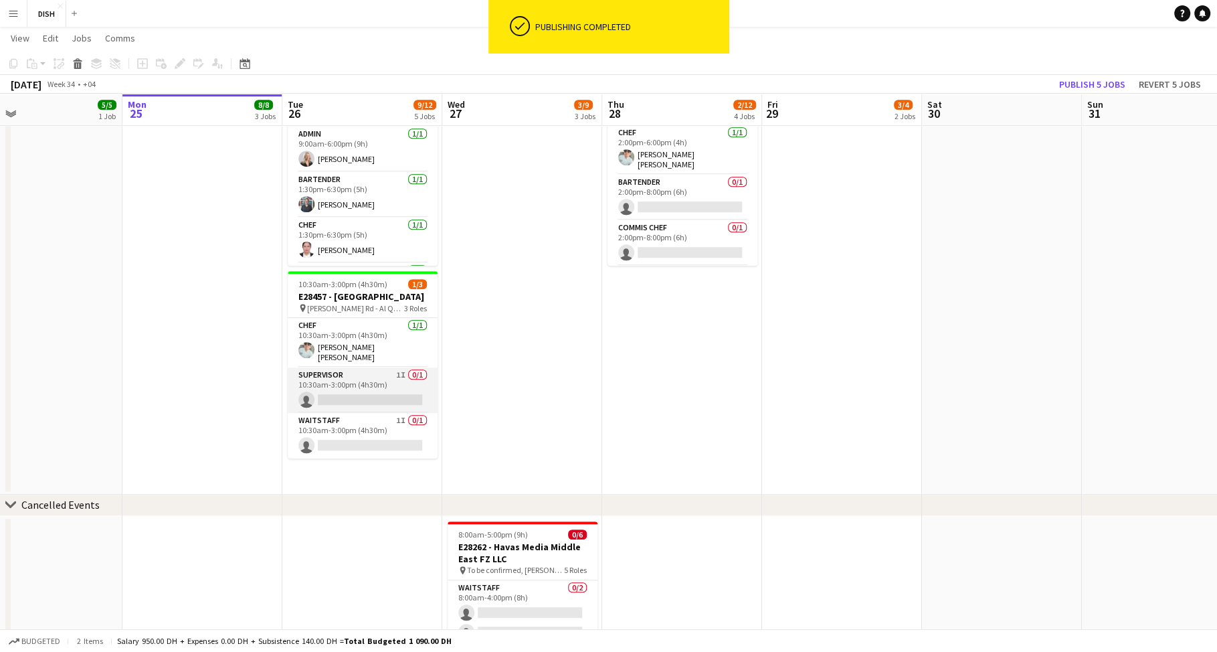
click at [337, 386] on app-card-role "Supervisor 1I 0/1 10:30am-3:00pm (4h30m) single-neutral-actions" at bounding box center [363, 389] width 150 height 45
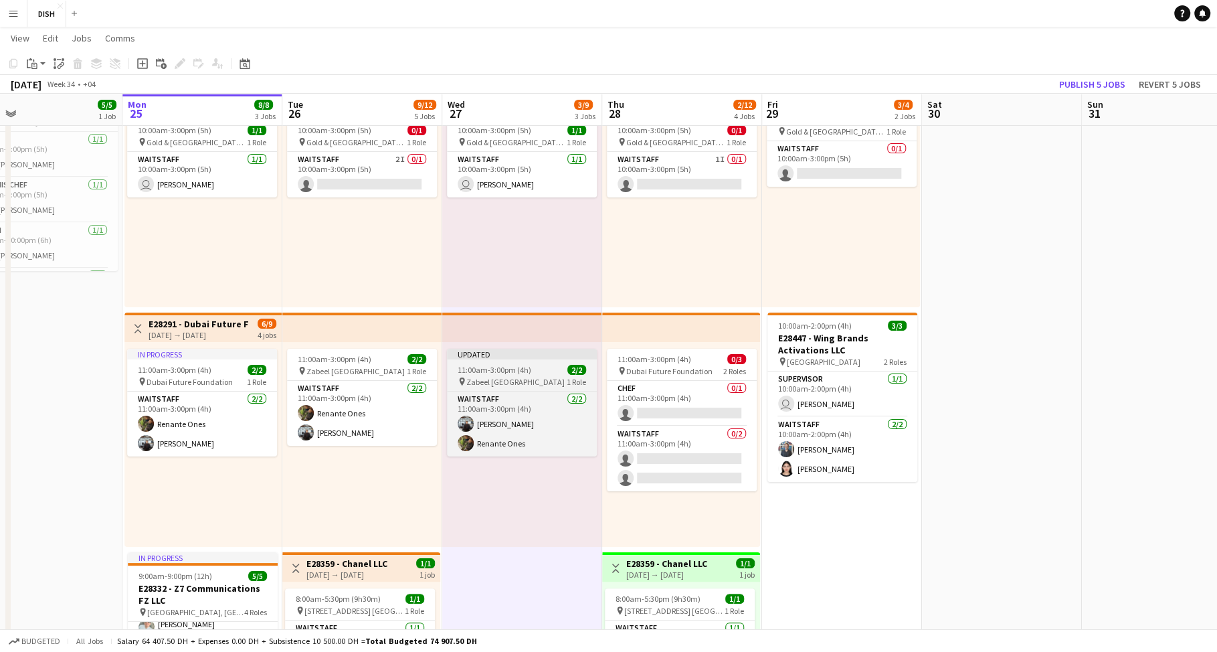
scroll to position [2, 0]
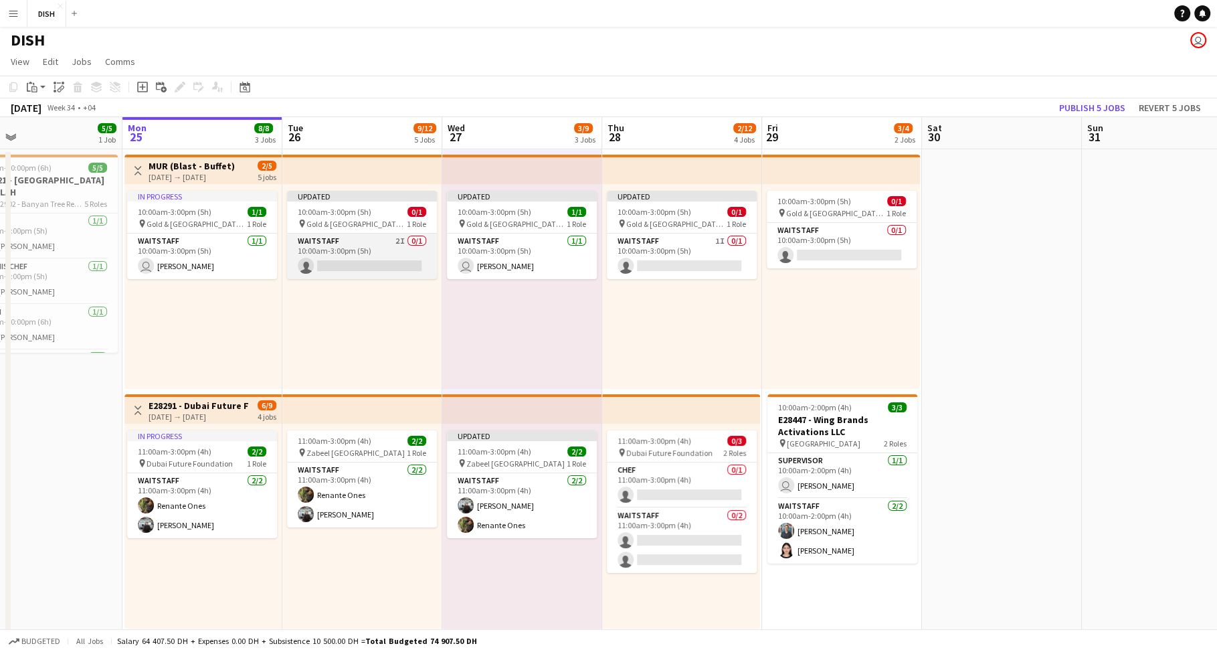
click at [379, 242] on app-card-role "Waitstaff 2I 0/1 10:00am-3:00pm (5h) single-neutral-actions" at bounding box center [362, 255] width 150 height 45
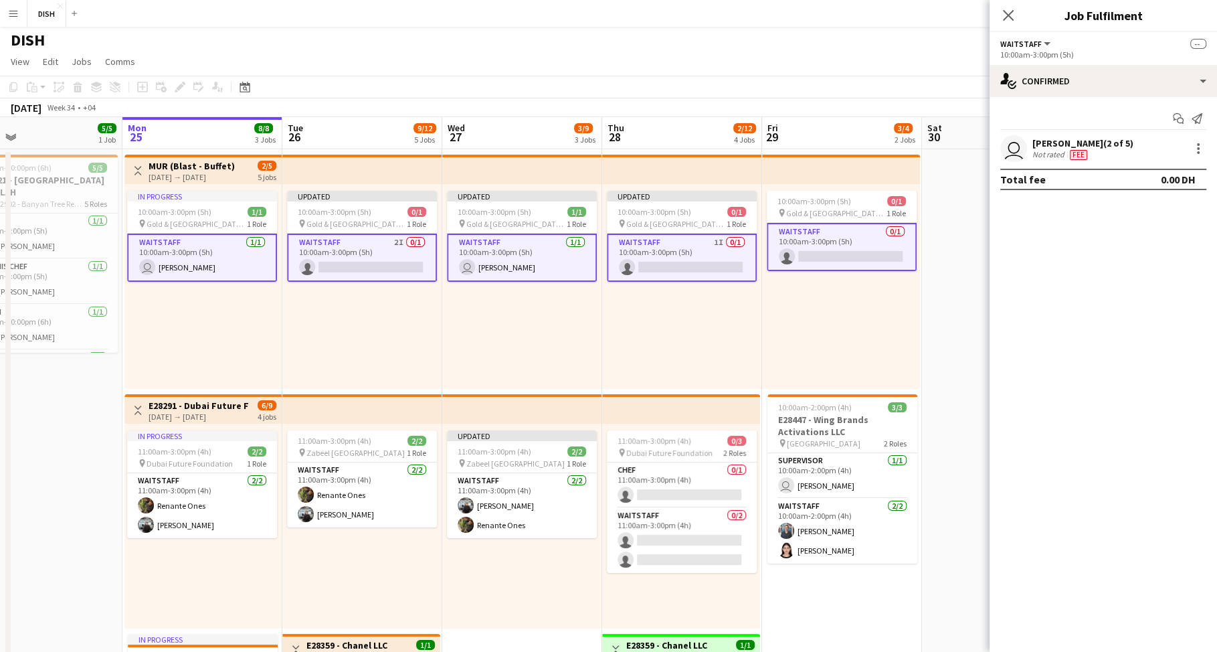
click at [377, 237] on app-card-role "Waitstaff 2I 0/1 10:00am-3:00pm (5h) single-neutral-actions" at bounding box center [362, 257] width 150 height 48
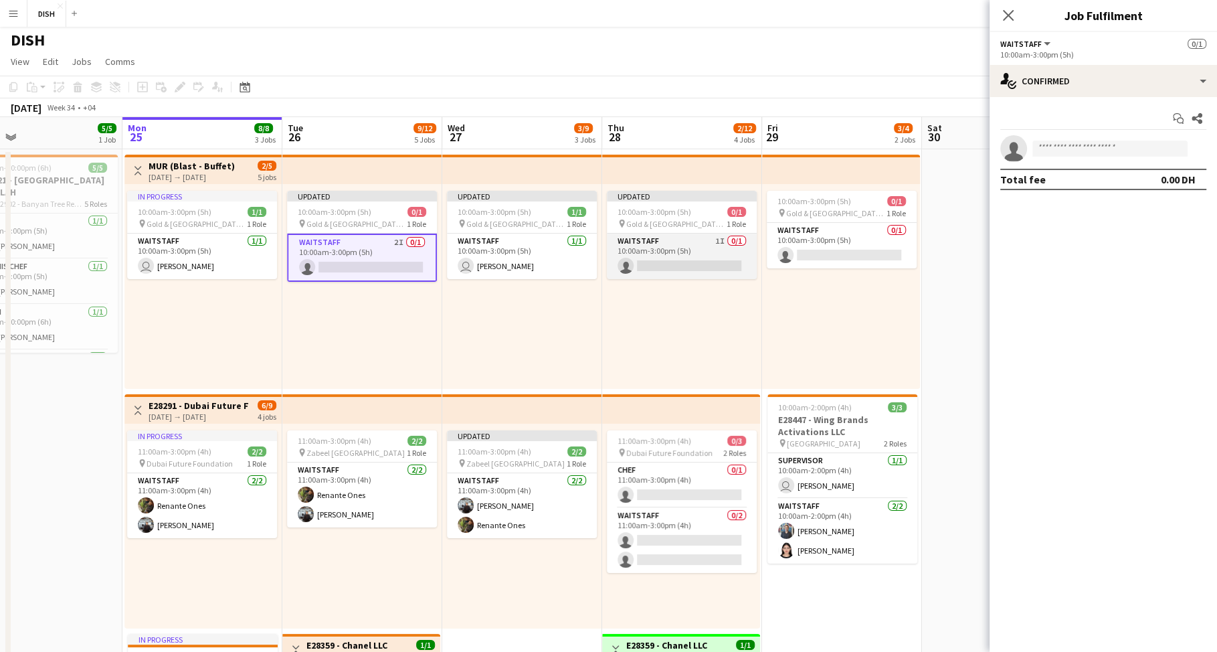
click at [725, 252] on app-card-role "Waitstaff 1I 0/1 10:00am-3:00pm (5h) single-neutral-actions" at bounding box center [682, 255] width 150 height 45
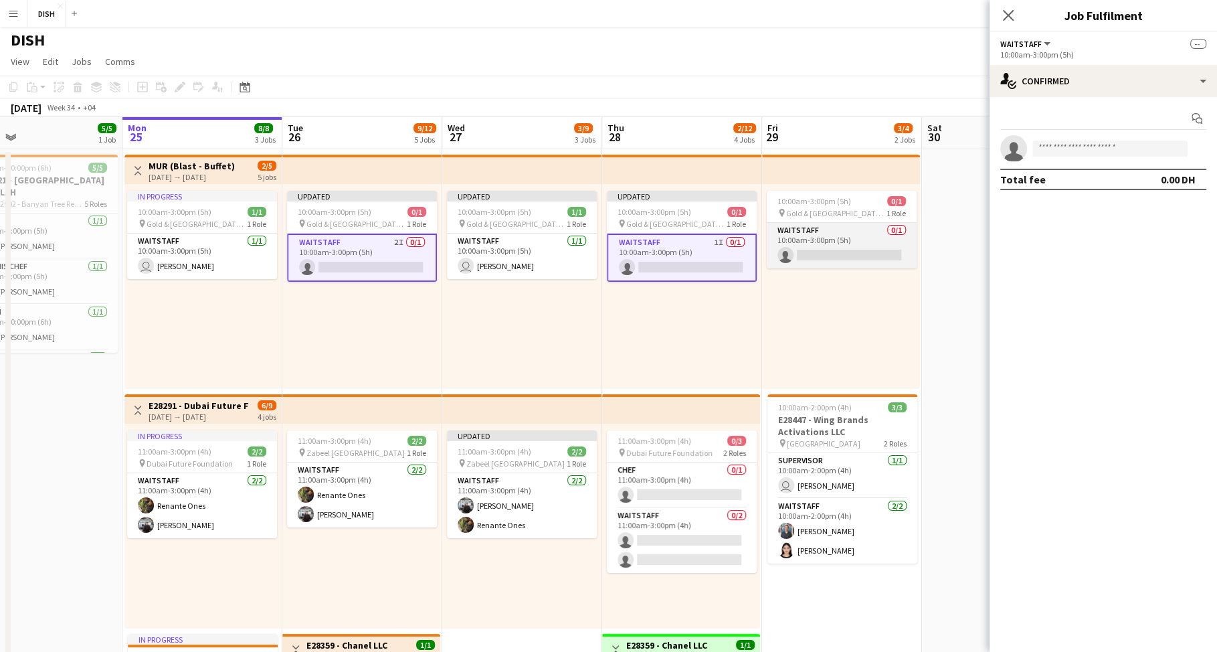
click at [803, 235] on app-card-role "Waitstaff 0/1 10:00am-3:00pm (5h) single-neutral-actions" at bounding box center [842, 245] width 150 height 45
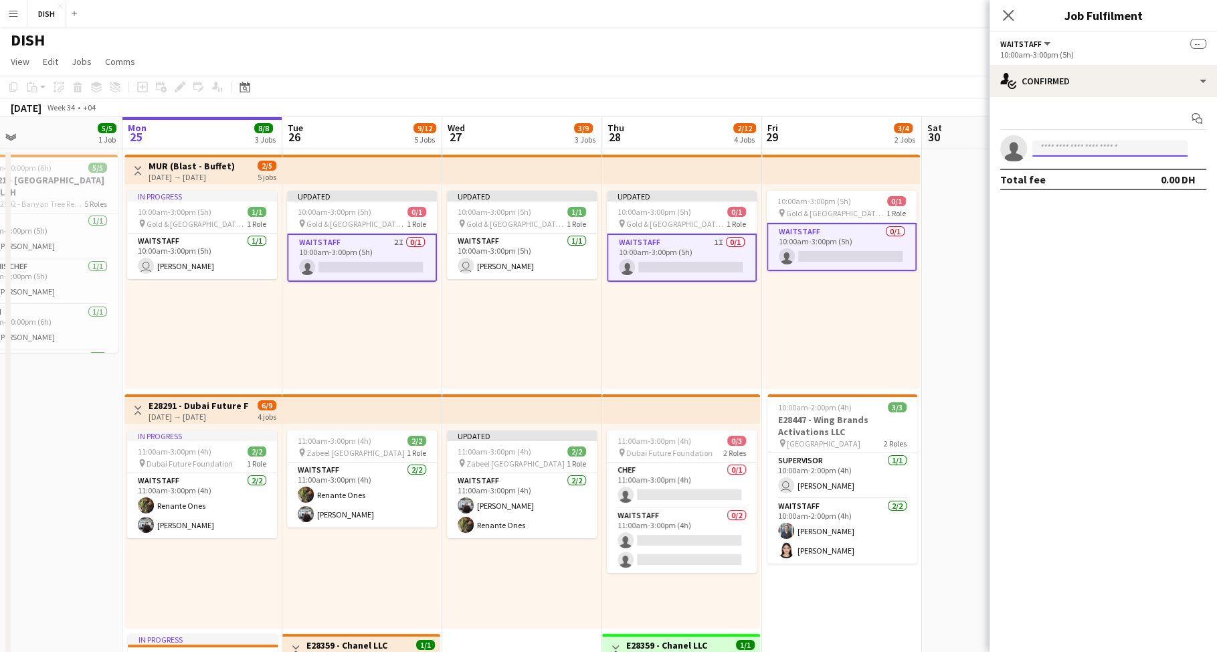
click at [1079, 140] on input at bounding box center [1109, 148] width 155 height 16
type input "******"
click at [1105, 180] on span "[PERSON_NAME][EMAIL_ADDRESS][PERSON_NAME][DOMAIN_NAME]" at bounding box center [1110, 178] width 134 height 11
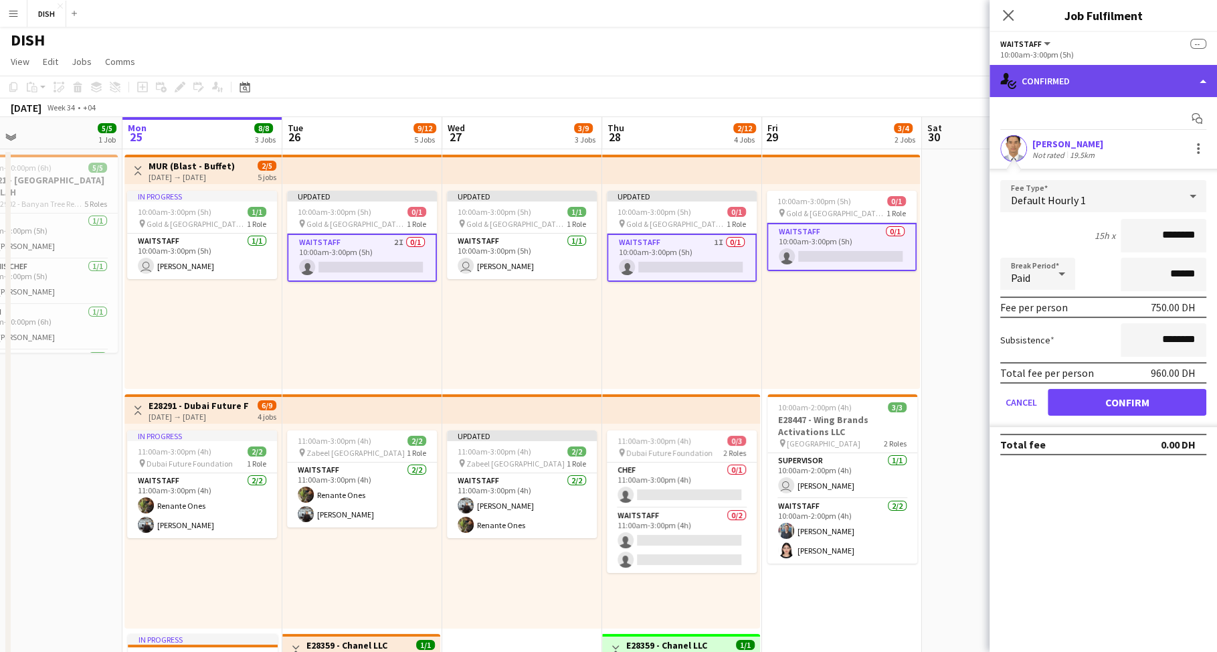
click at [1088, 88] on div "single-neutral-actions-check-2 Confirmed" at bounding box center [1102, 81] width 227 height 32
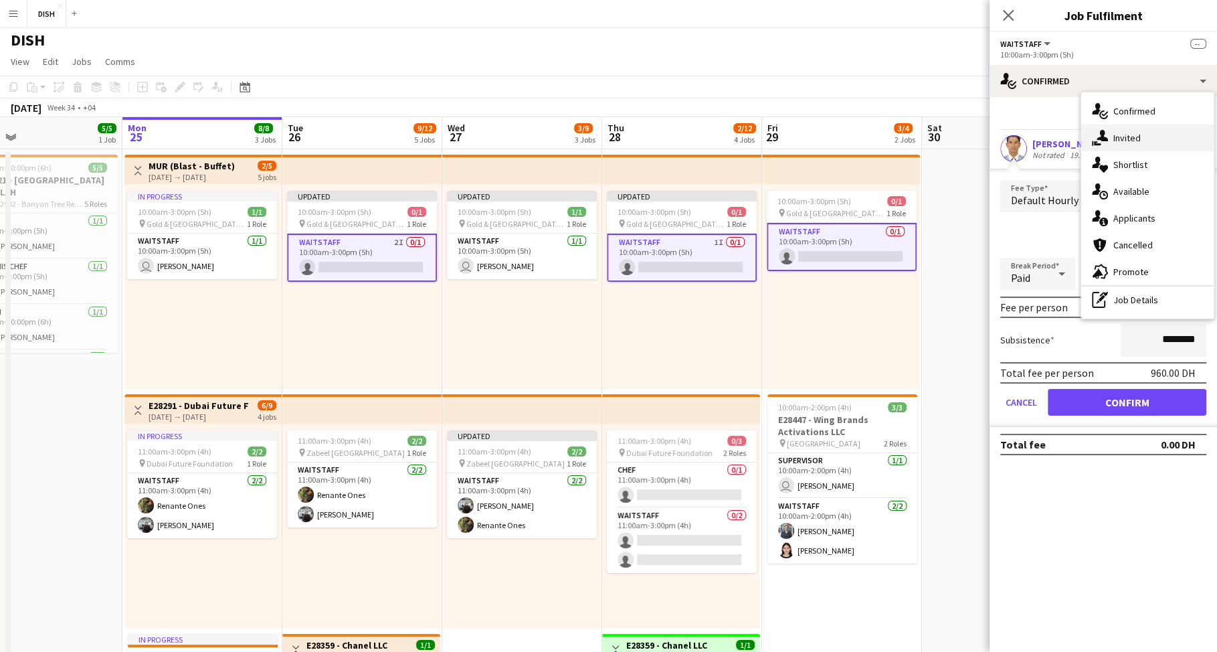
click at [1119, 142] on div "single-neutral-actions-share-1 Invited" at bounding box center [1147, 137] width 132 height 27
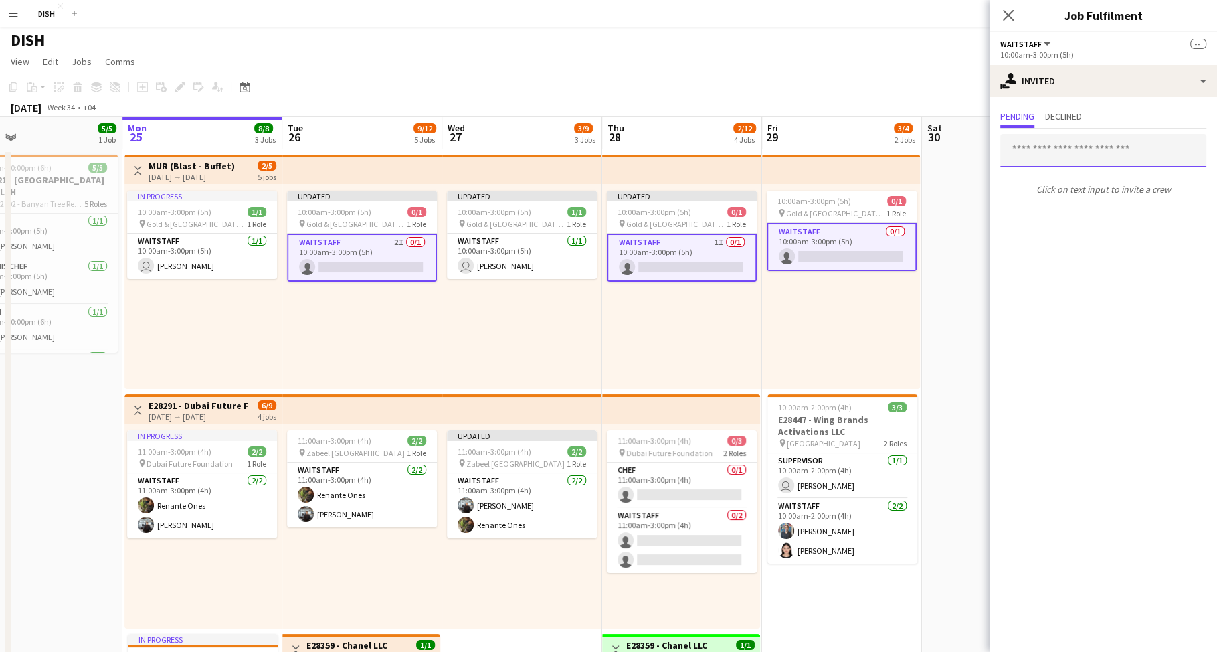
click at [1064, 142] on input "text" at bounding box center [1103, 150] width 206 height 33
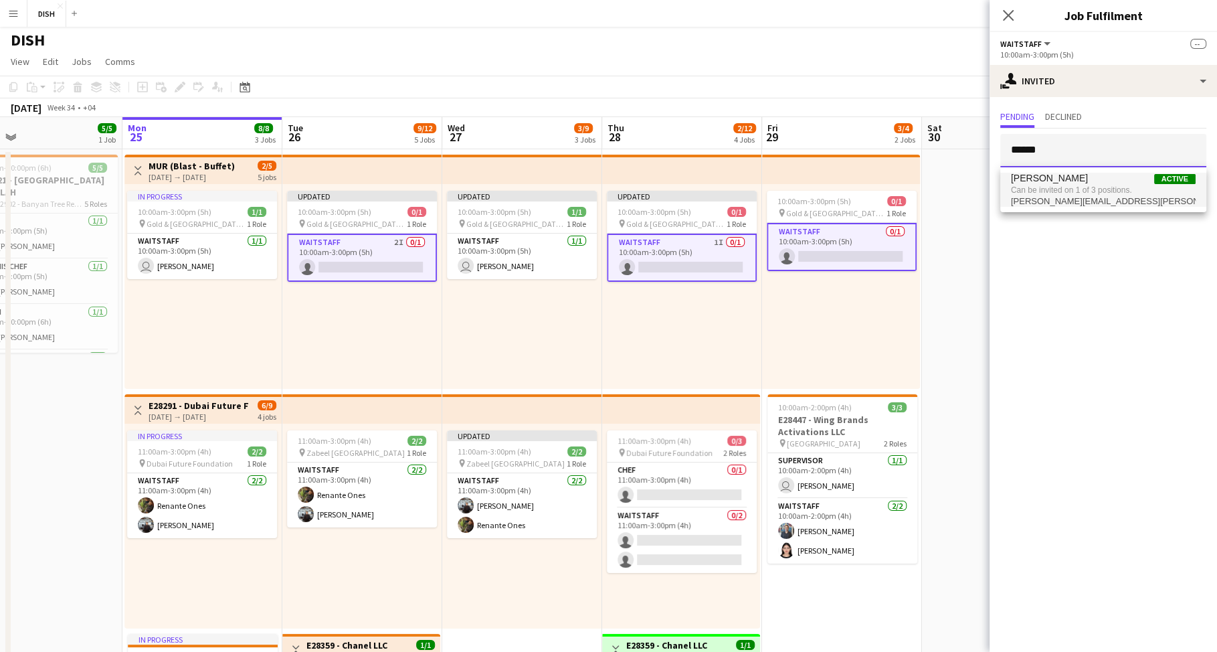
type input "******"
click at [1070, 181] on span "[PERSON_NAME] Active" at bounding box center [1103, 178] width 185 height 11
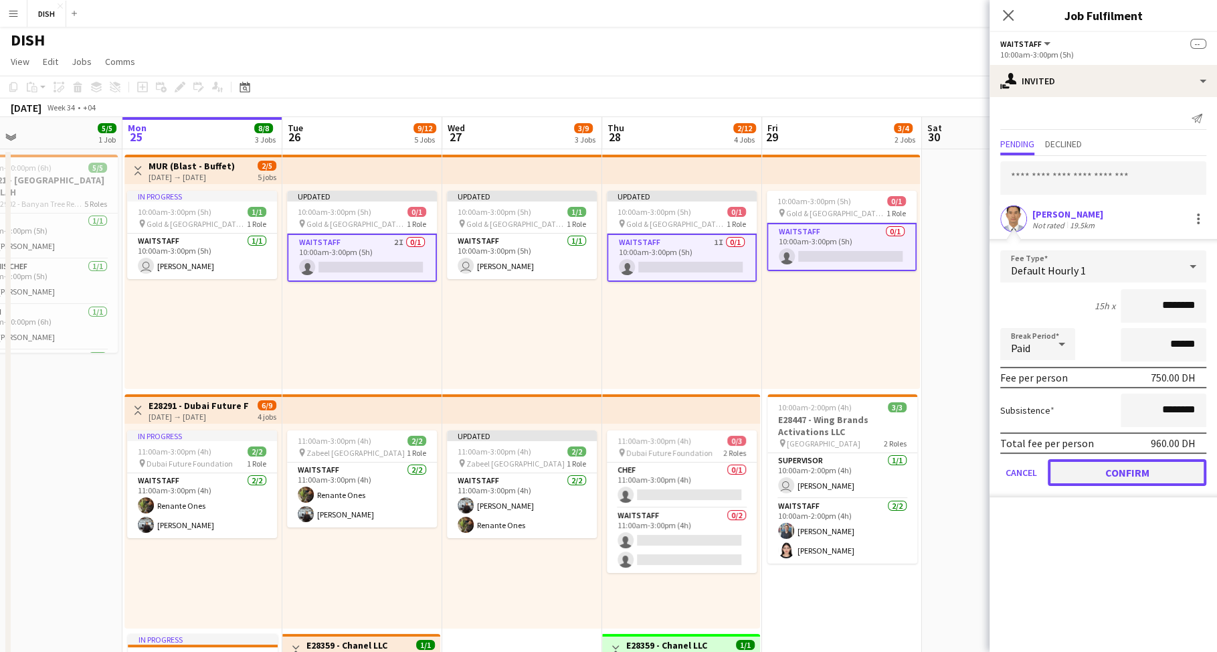
click at [1131, 474] on button "Confirm" at bounding box center [1127, 472] width 159 height 27
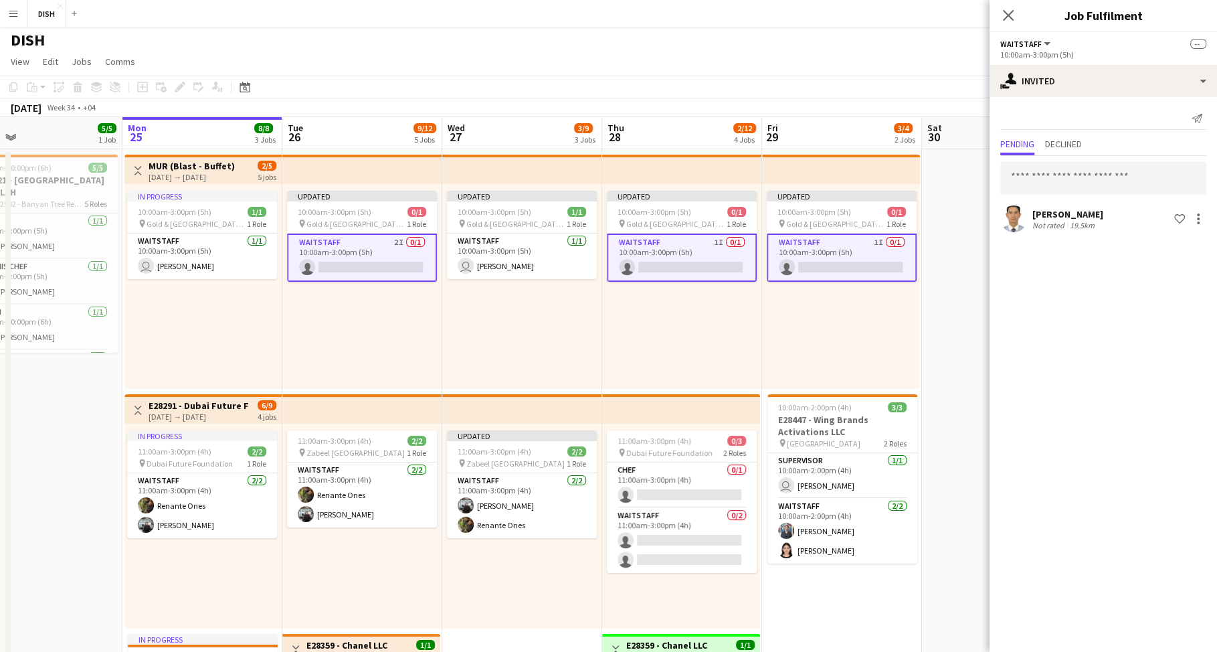
click at [1008, 5] on div "Close pop-in" at bounding box center [1007, 15] width 37 height 31
click at [1001, 15] on icon "Close pop-in" at bounding box center [1007, 15] width 13 height 13
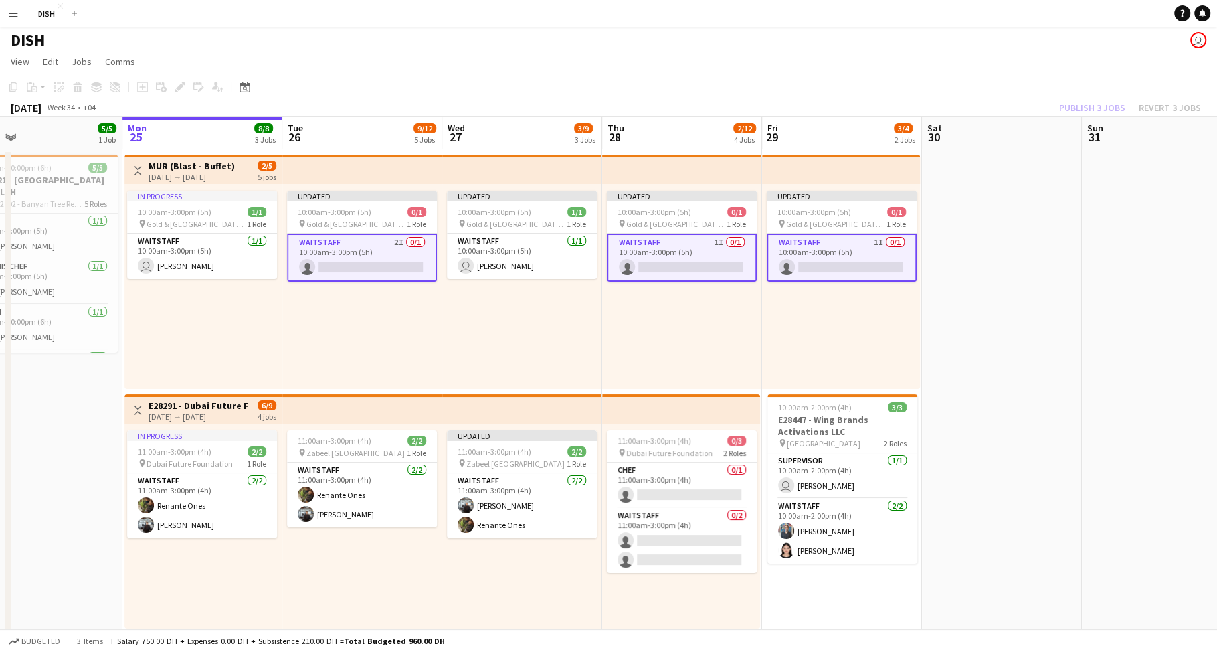
click at [769, 169] on app-top-bar at bounding box center [841, 169] width 158 height 29
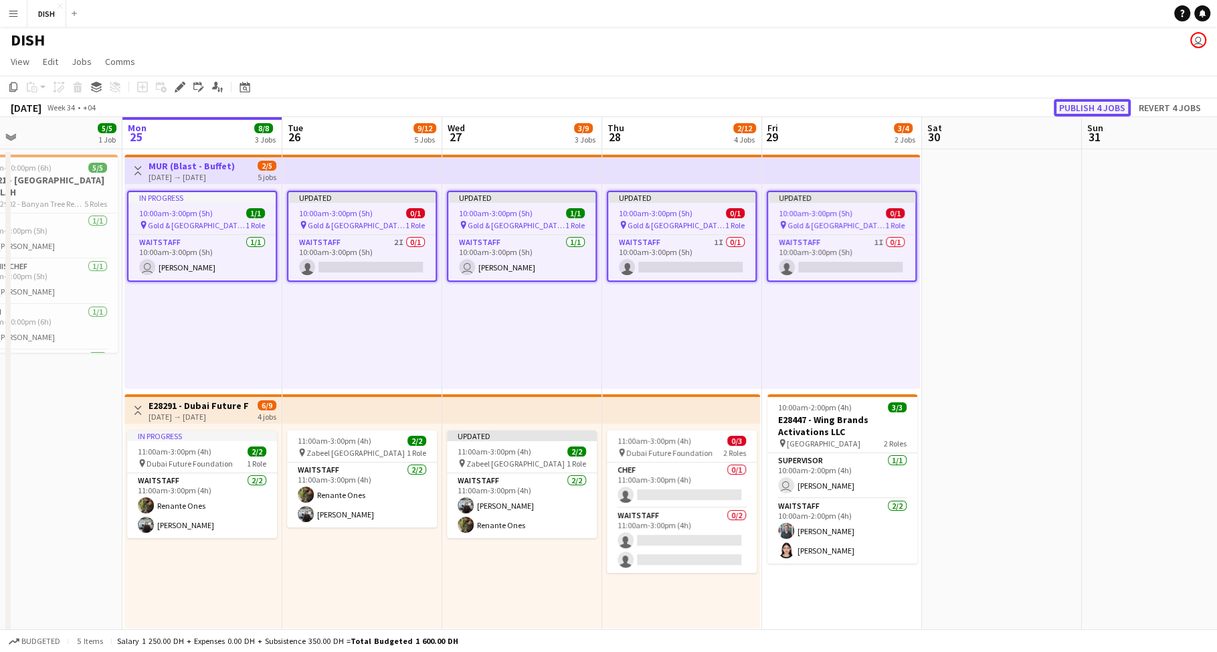
click at [1098, 106] on button "Publish 4 jobs" at bounding box center [1092, 107] width 77 height 17
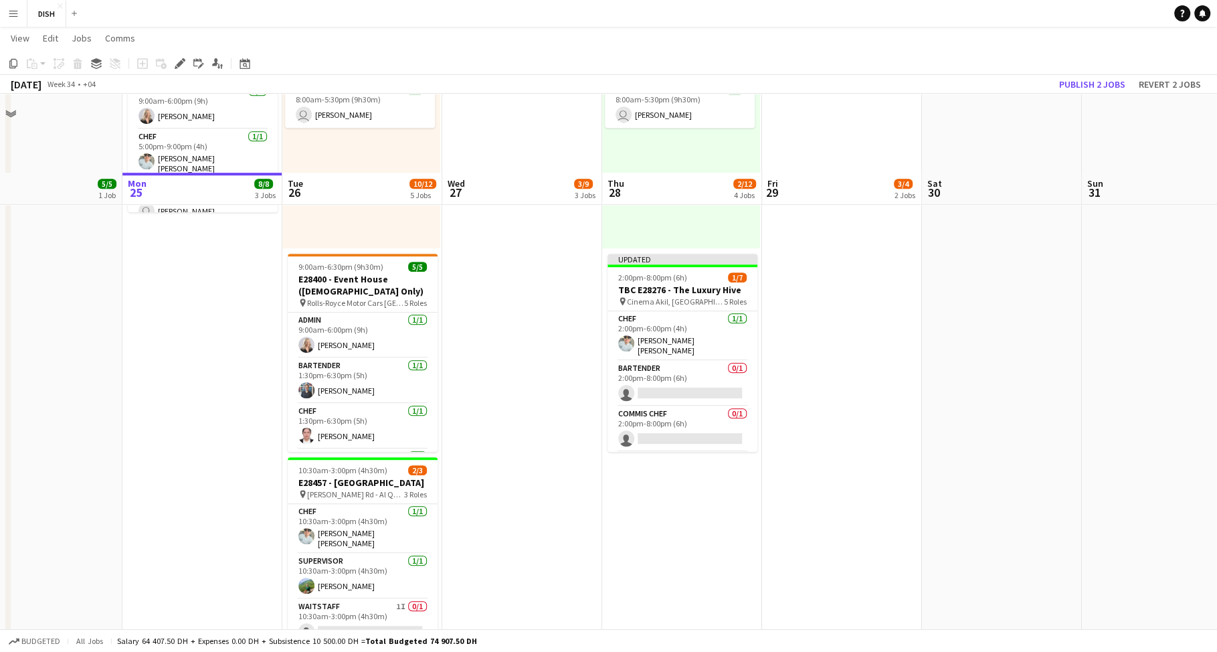
scroll to position [770, 0]
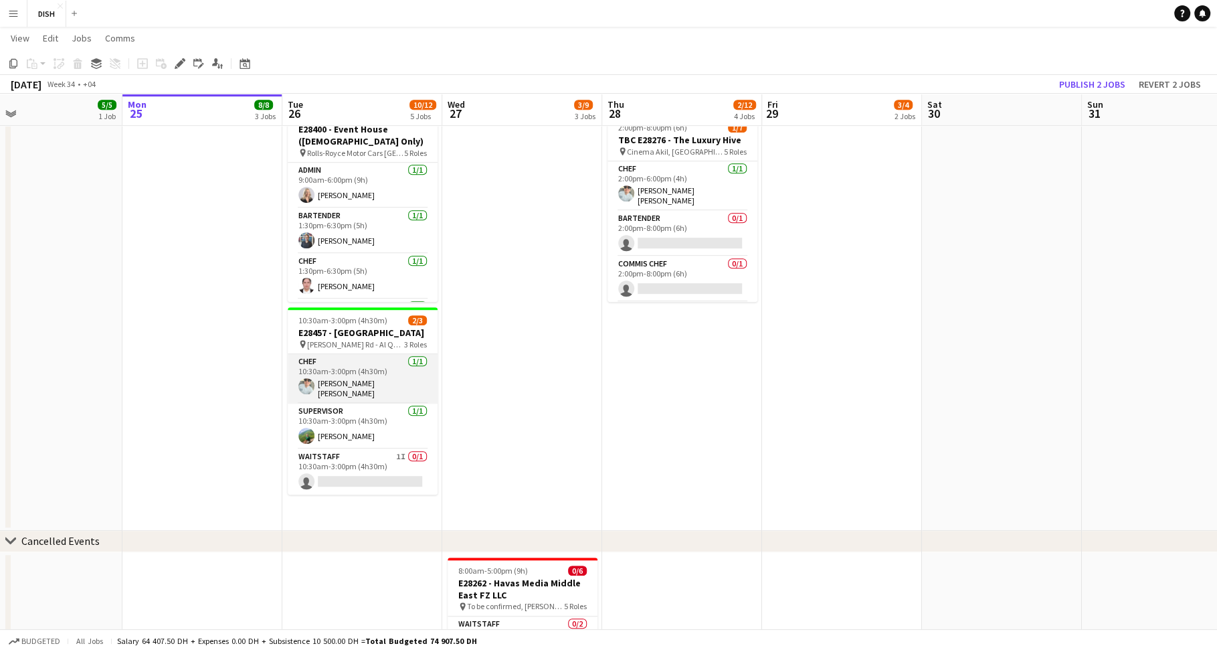
click at [373, 403] on app-card-role "Chef [DATE] 10:30am-3:00pm (4h30m) [PERSON_NAME] [PERSON_NAME]" at bounding box center [363, 379] width 150 height 50
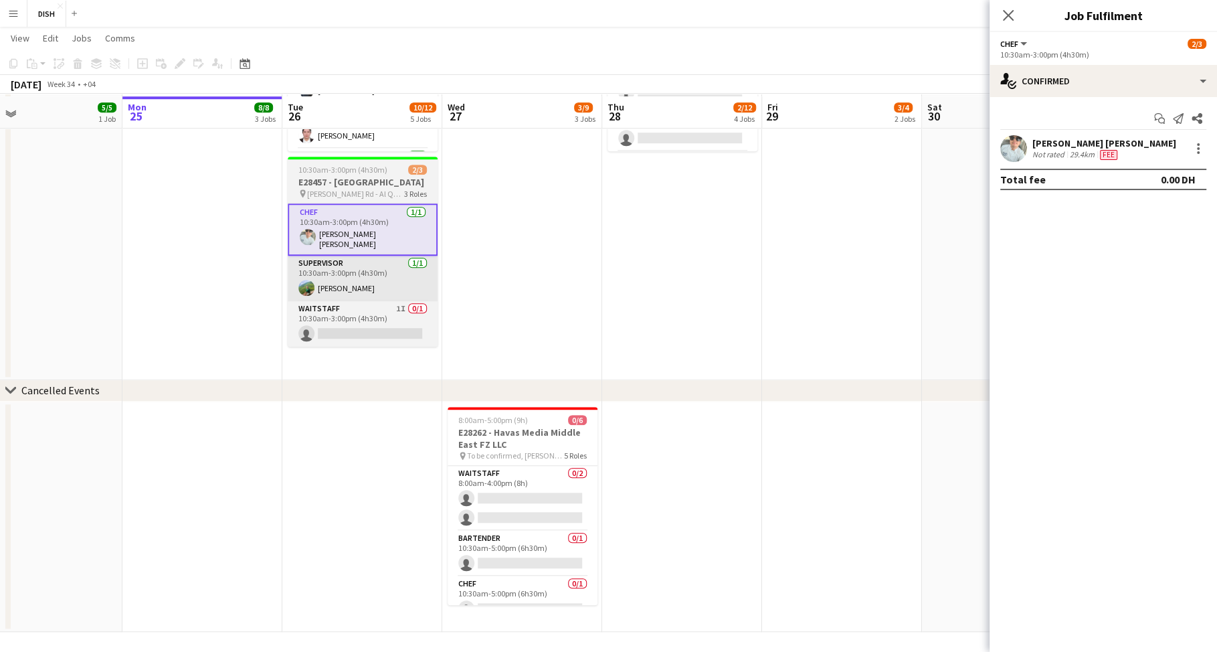
scroll to position [923, 0]
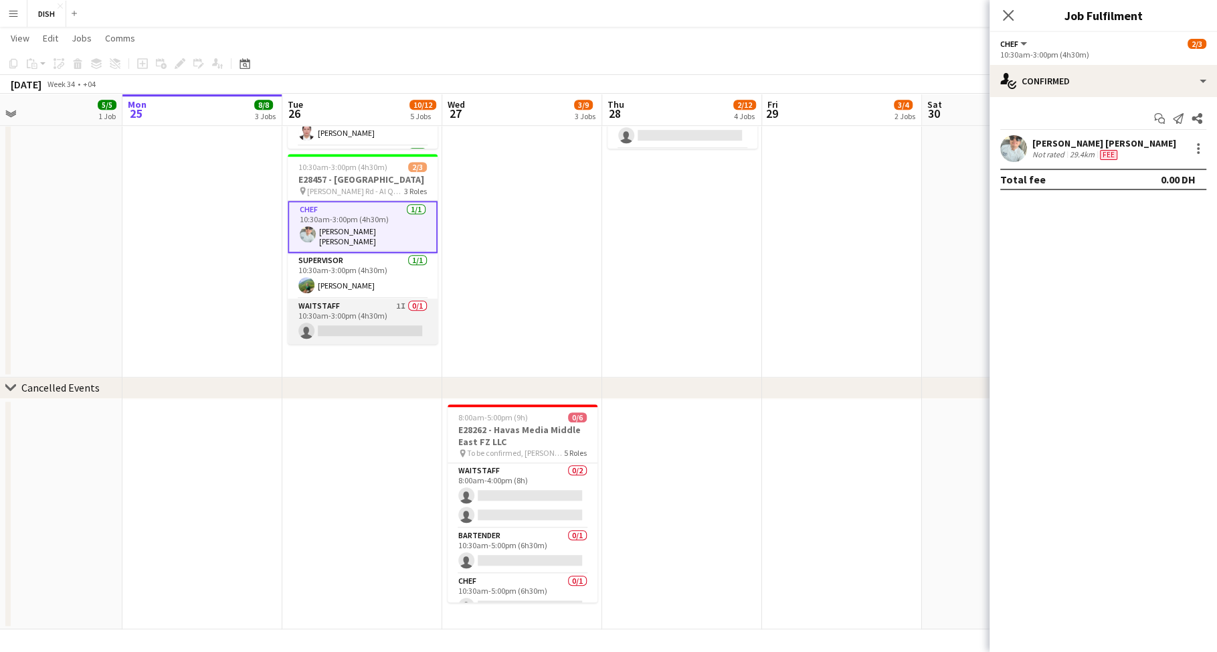
click at [397, 323] on app-card-role "Waitstaff 1I 0/1 10:30am-3:00pm (4h30m) single-neutral-actions" at bounding box center [363, 320] width 150 height 45
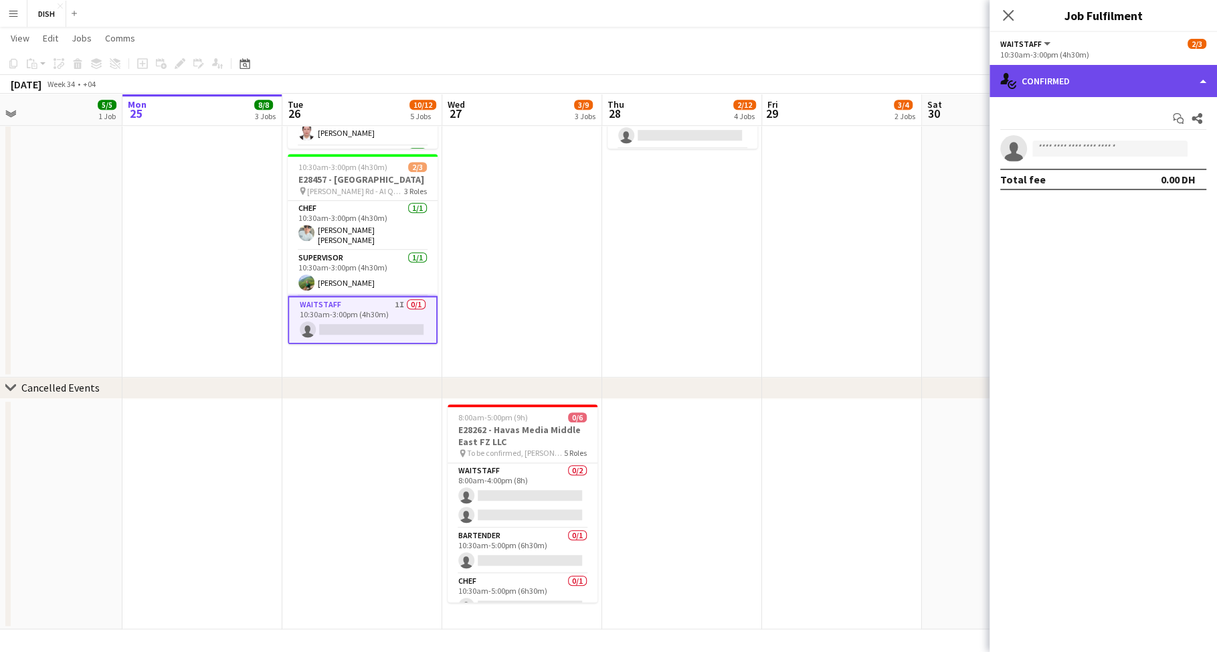
click at [1171, 84] on div "single-neutral-actions-check-2 Confirmed" at bounding box center [1102, 81] width 227 height 32
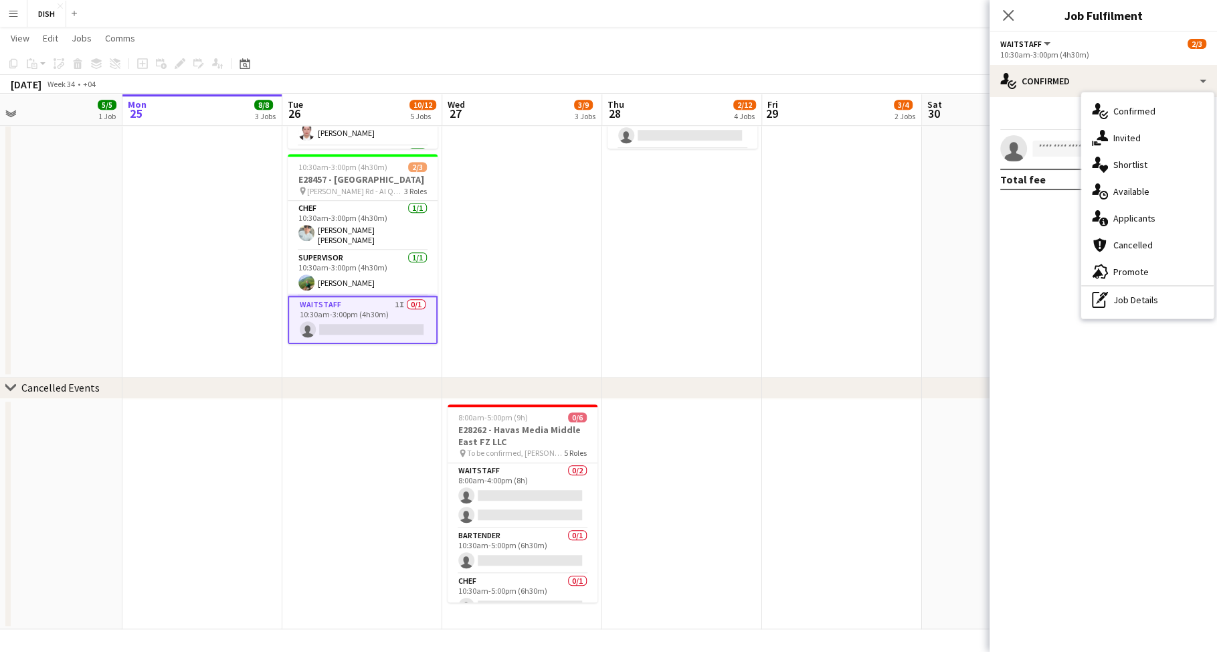
click at [1029, 104] on div "Start chat Share single-neutral-actions Total fee 0.00 DH" at bounding box center [1102, 149] width 227 height 104
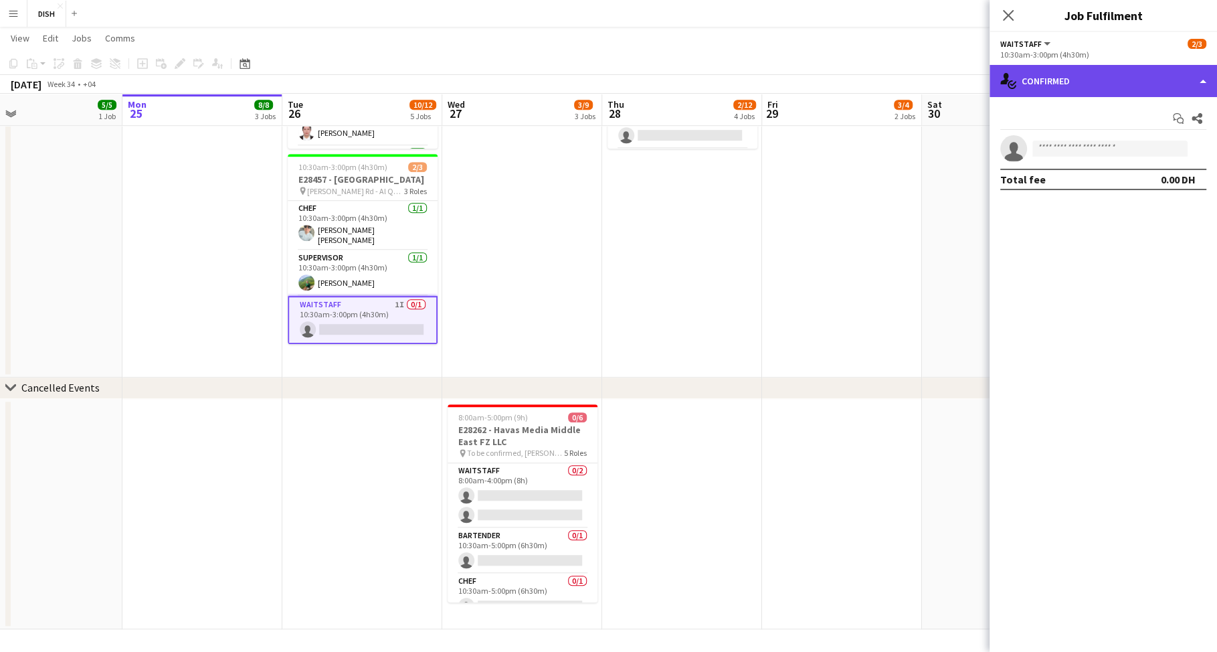
click at [1061, 80] on div "single-neutral-actions-check-2 Confirmed" at bounding box center [1102, 81] width 227 height 32
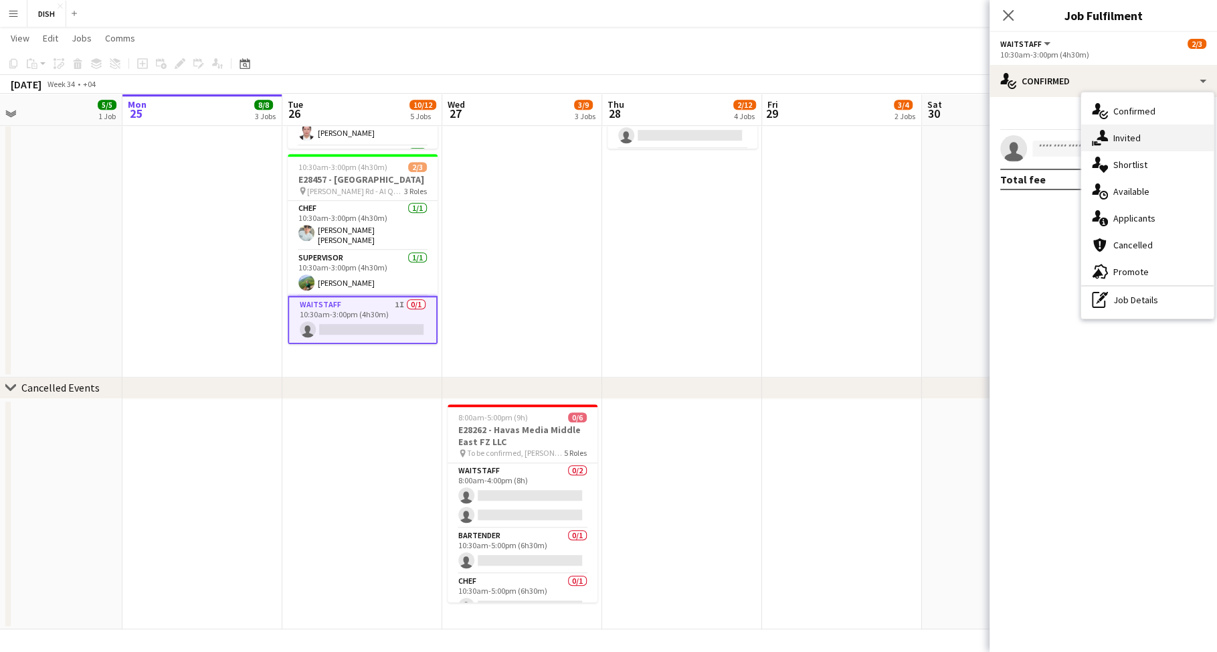
click at [1112, 132] on div "single-neutral-actions-share-1 Invited" at bounding box center [1147, 137] width 132 height 27
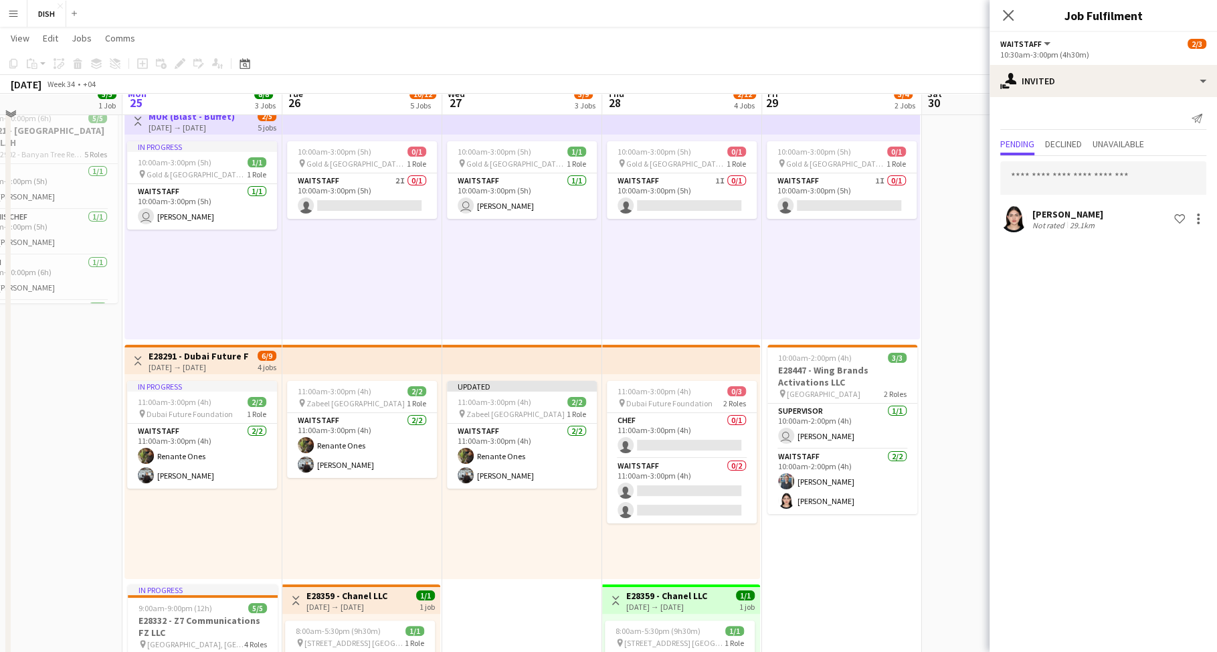
scroll to position [0, 0]
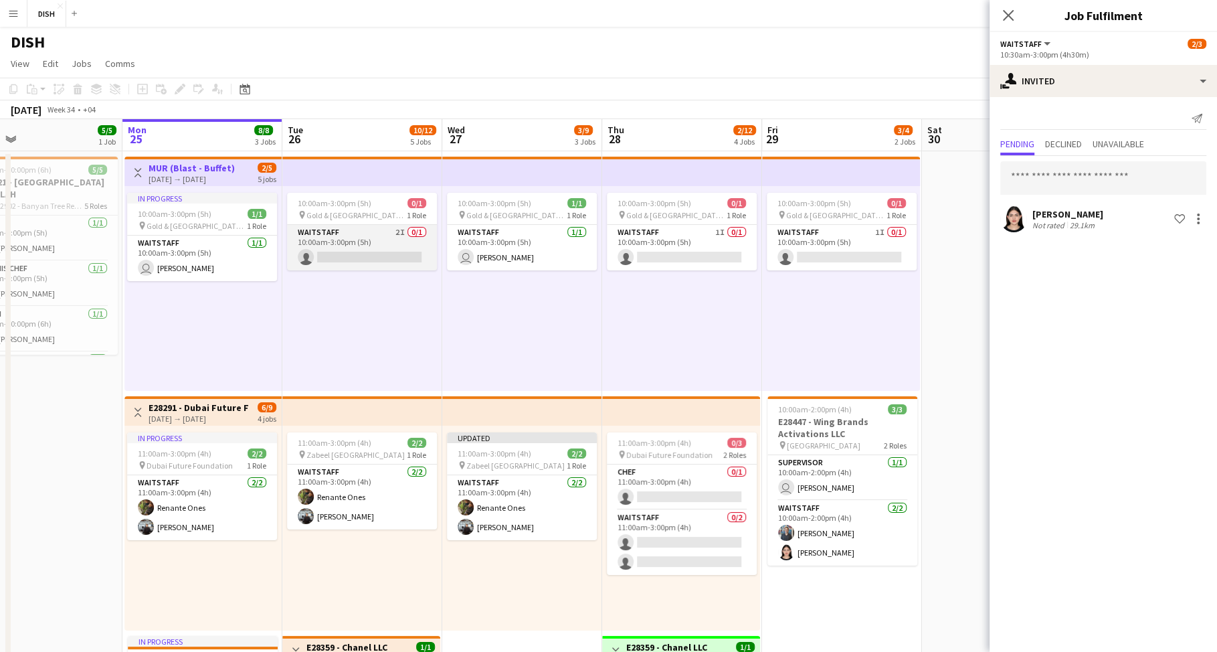
click at [383, 233] on app-card-role "Waitstaff 2I 0/1 10:00am-3:00pm (5h) single-neutral-actions" at bounding box center [362, 247] width 150 height 45
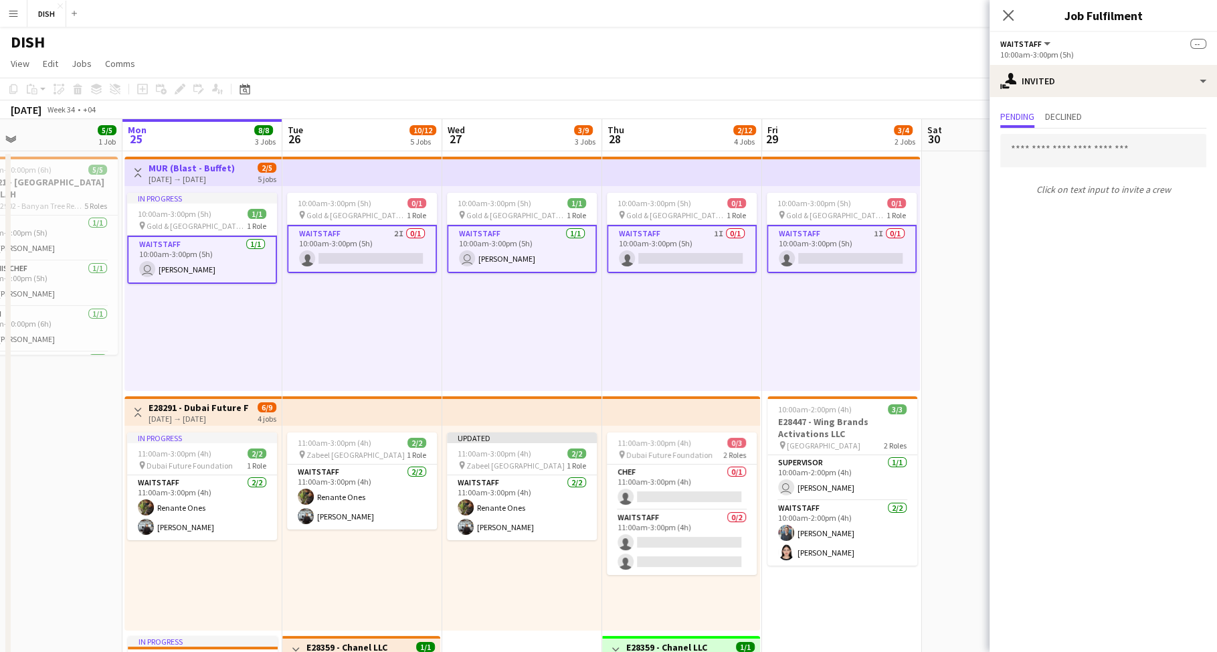
click at [384, 233] on app-card-role "Waitstaff 2I 0/1 10:00am-3:00pm (5h) single-neutral-actions" at bounding box center [362, 249] width 150 height 48
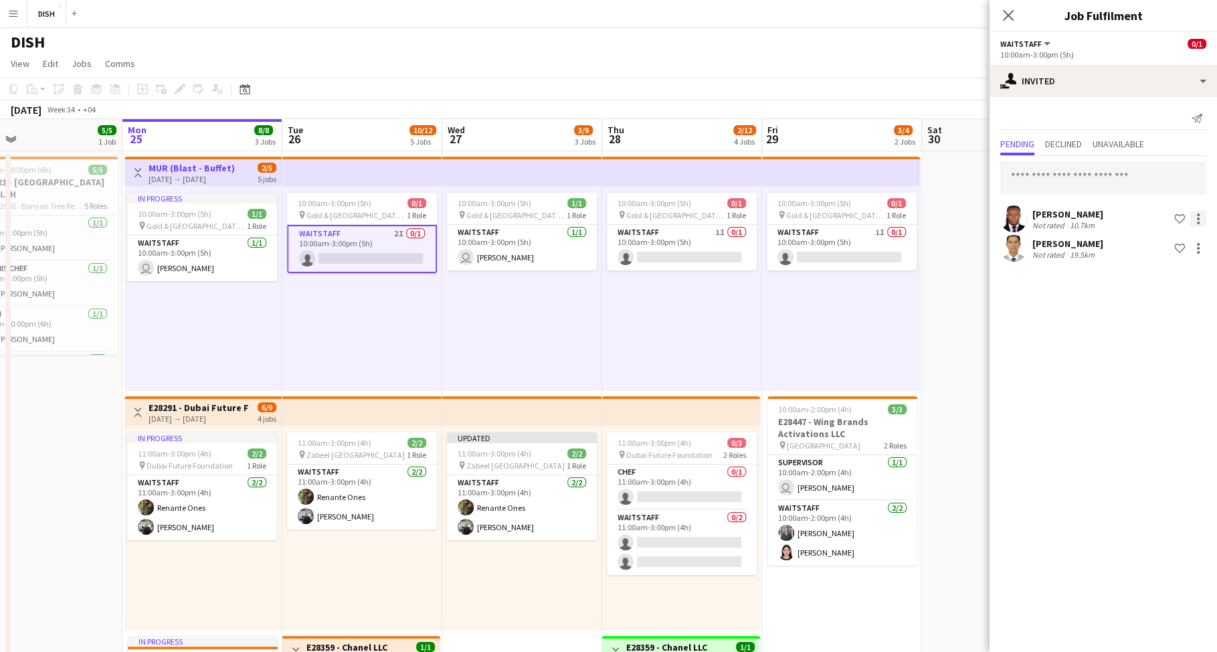
click at [1191, 217] on div at bounding box center [1198, 219] width 16 height 16
click at [1082, 319] on div at bounding box center [608, 326] width 1217 height 652
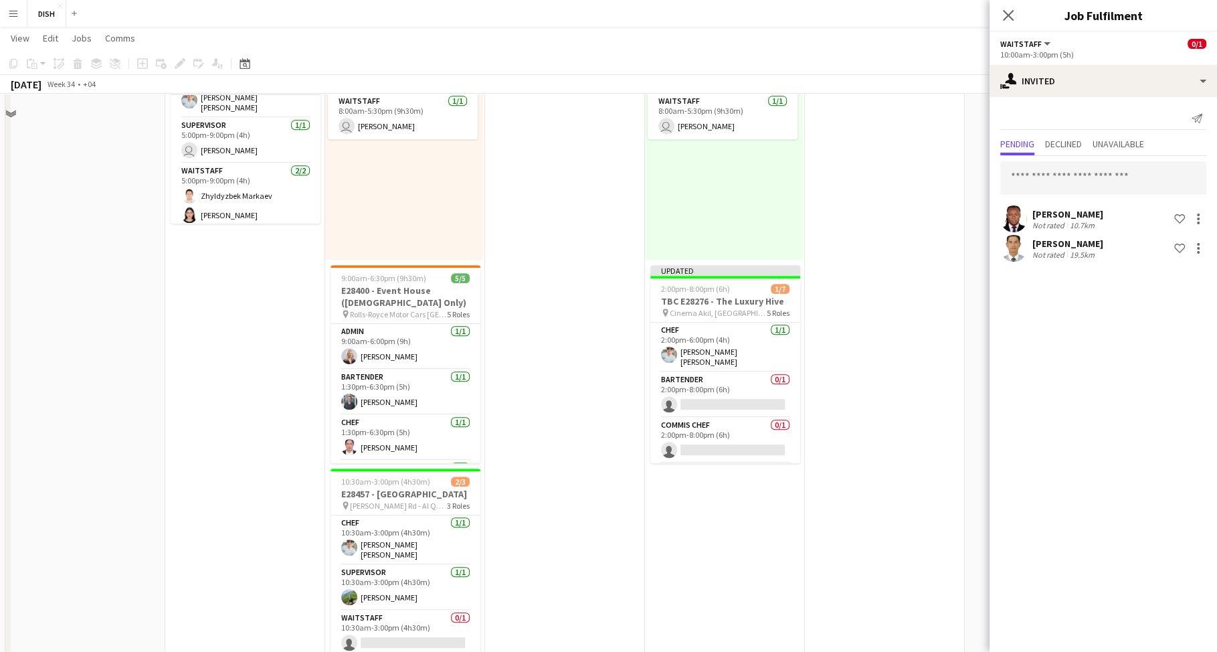
scroll to position [708, 0]
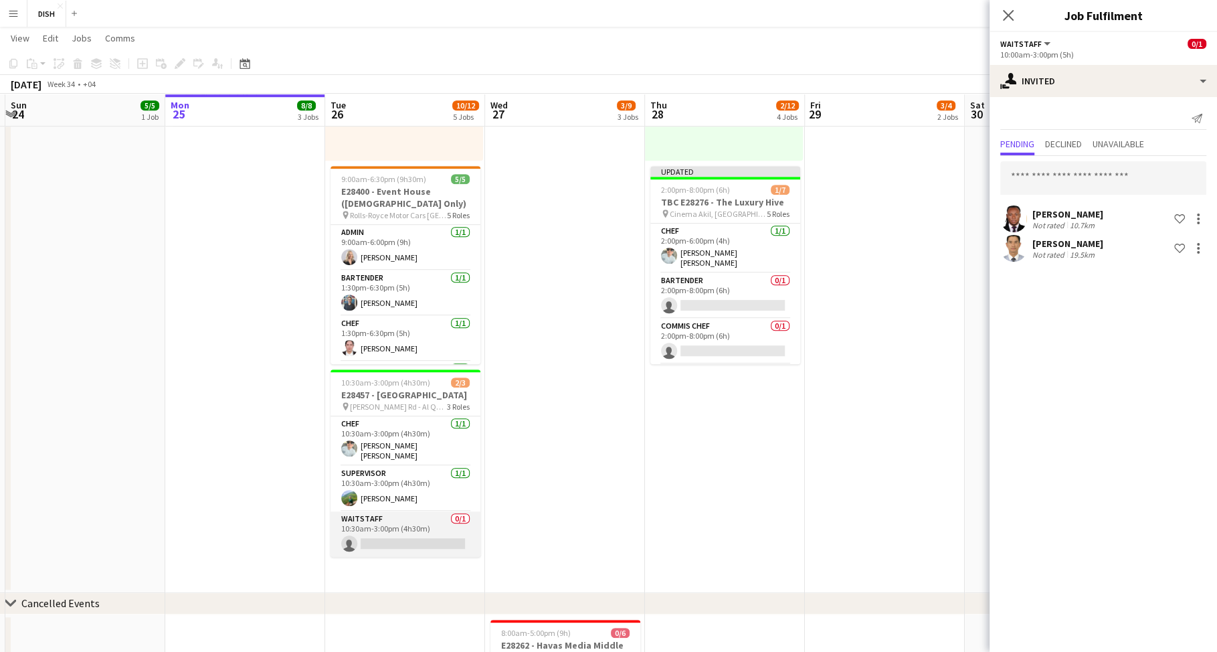
click at [457, 530] on app-card-role "Waitstaff 0/1 10:30am-3:00pm (4h30m) single-neutral-actions" at bounding box center [405, 533] width 150 height 45
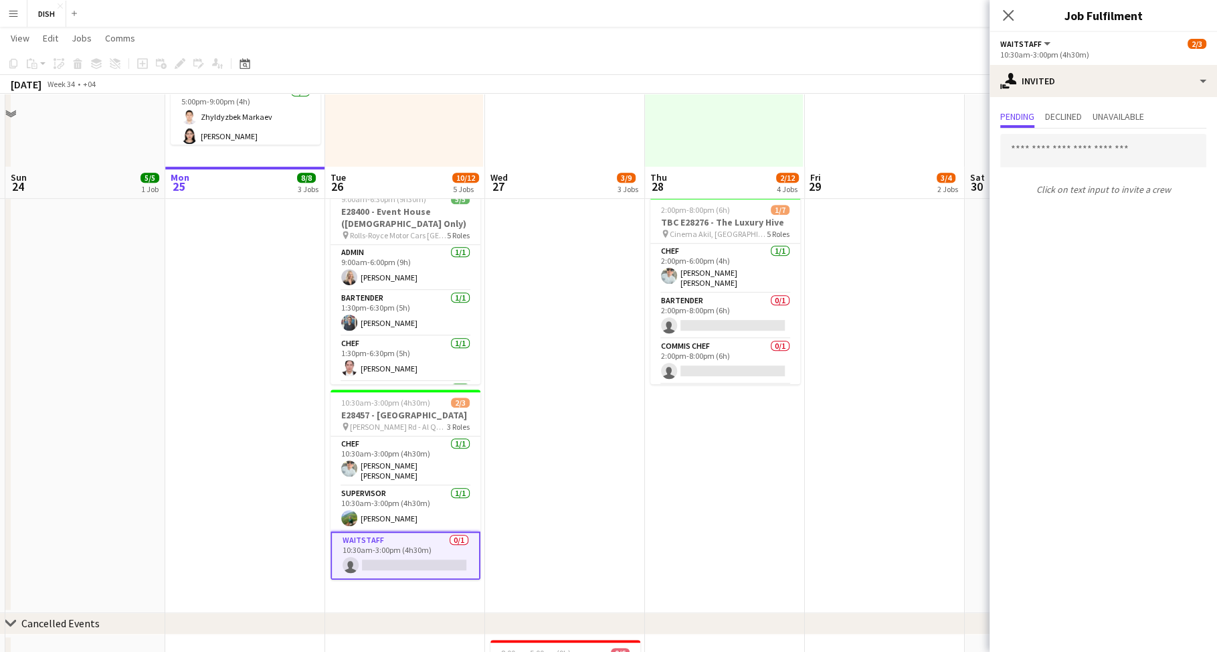
scroll to position [766, 0]
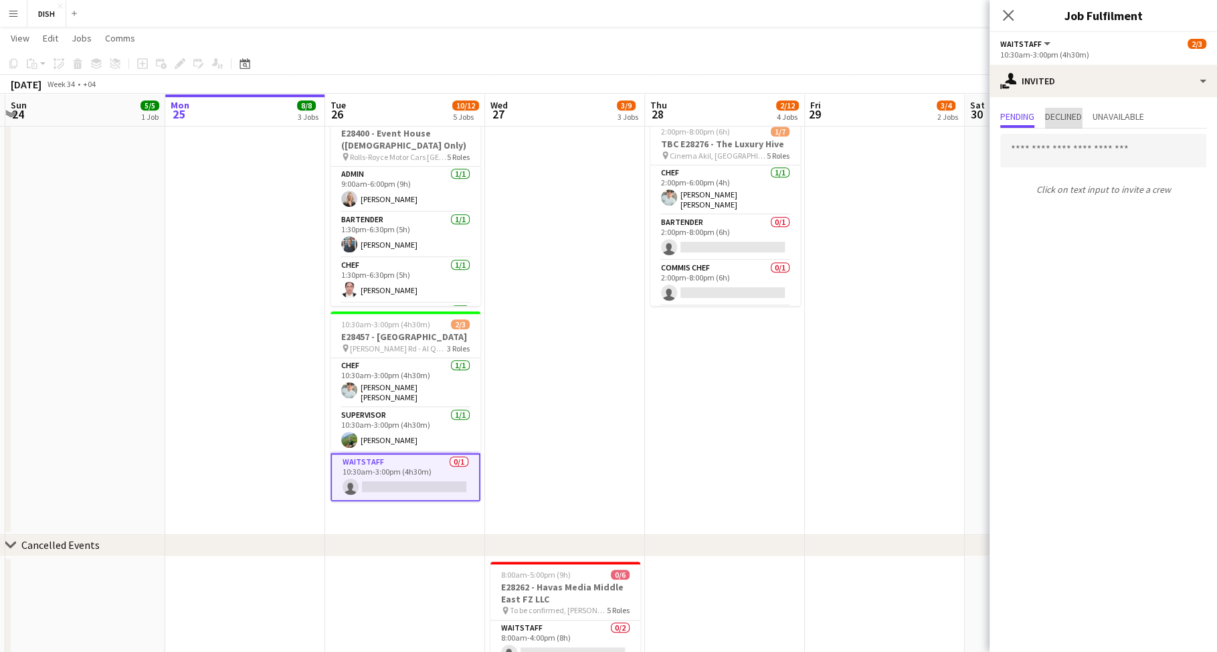
click at [1056, 112] on span "Declined" at bounding box center [1063, 116] width 37 height 9
click at [1016, 116] on span "Pending" at bounding box center [1017, 116] width 34 height 9
click at [1122, 116] on span "Unavailable" at bounding box center [1118, 116] width 52 height 9
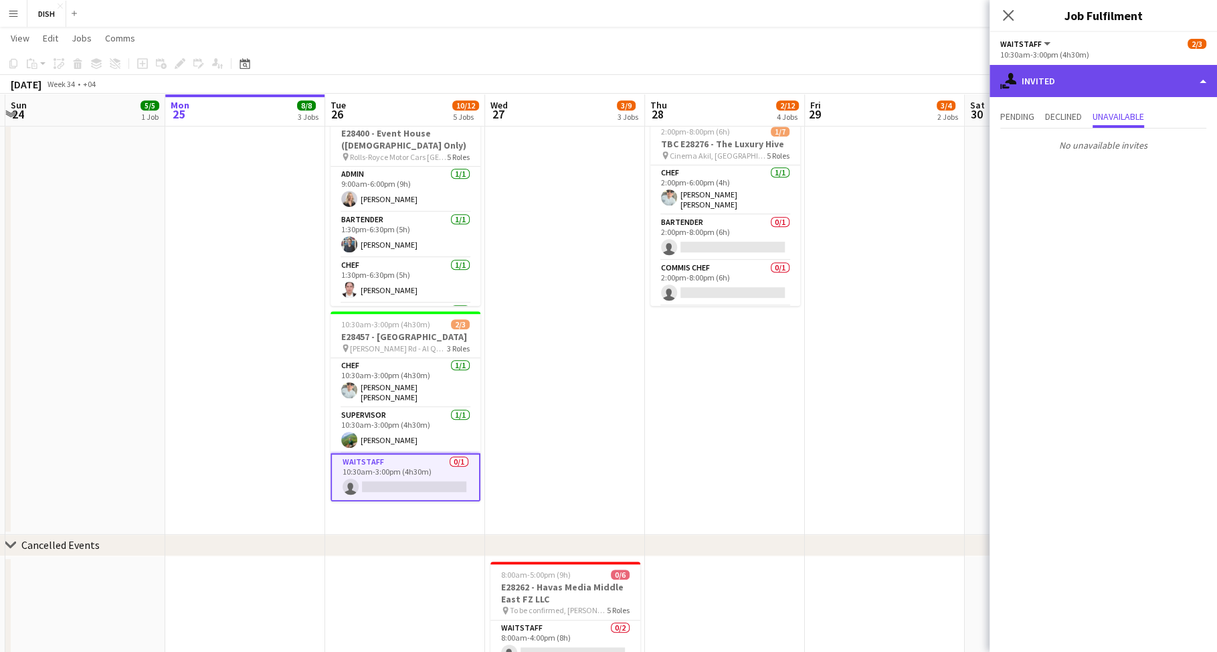
click at [1069, 72] on div "single-neutral-actions-share-1 Invited" at bounding box center [1102, 81] width 227 height 32
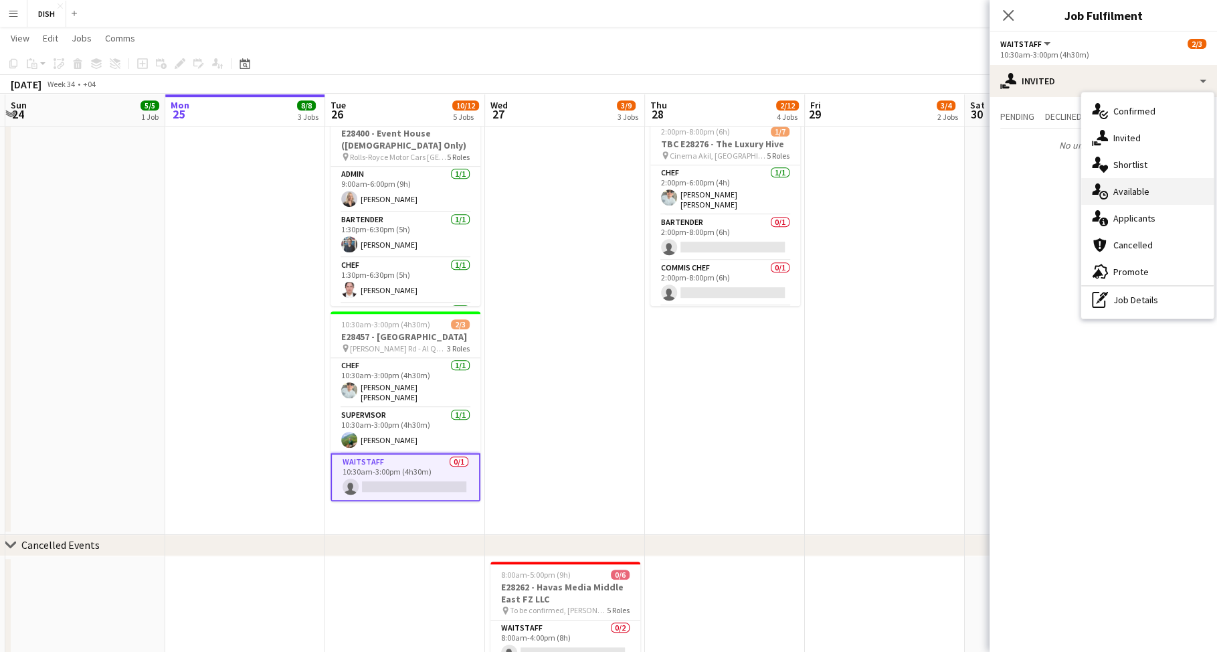
click at [1123, 190] on div "single-neutral-actions-upload Available" at bounding box center [1147, 191] width 132 height 27
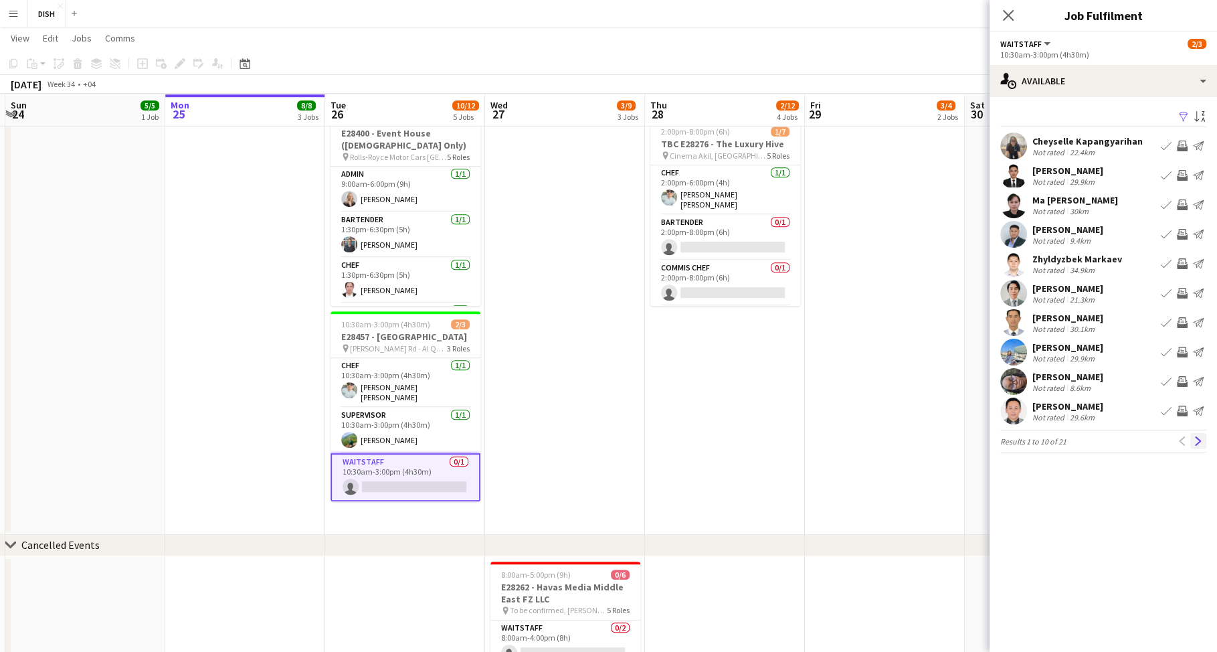
click at [1198, 443] on app-icon "Next" at bounding box center [1197, 440] width 9 height 9
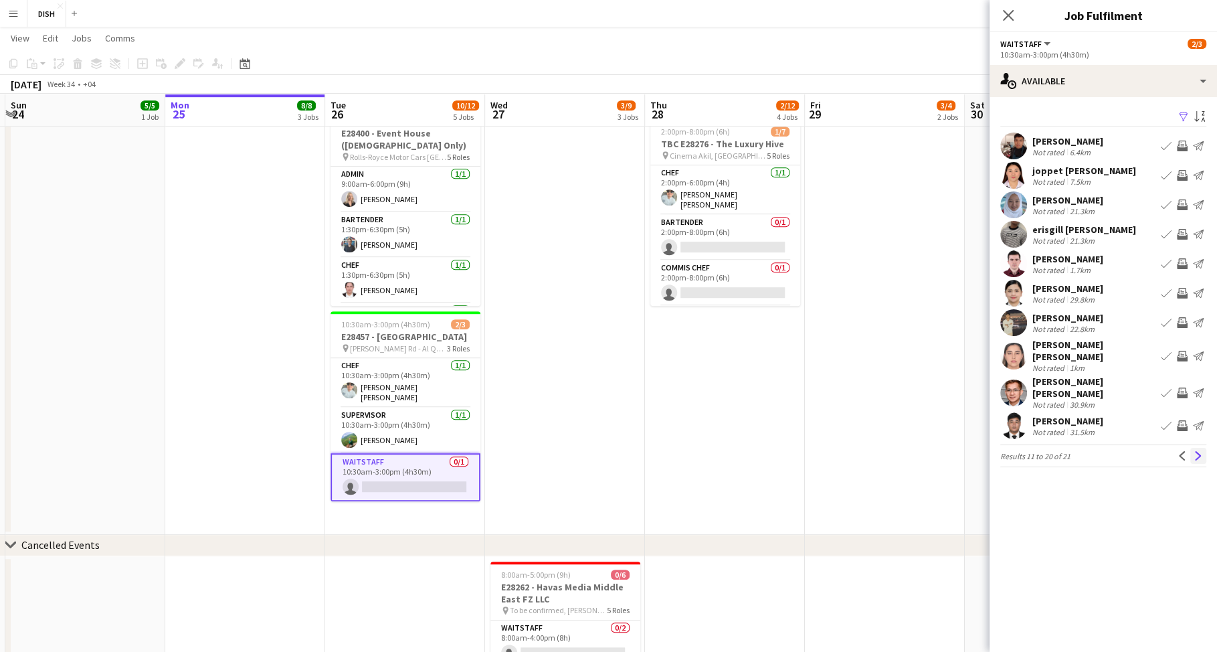
click at [1199, 451] on app-icon "Next" at bounding box center [1197, 455] width 9 height 9
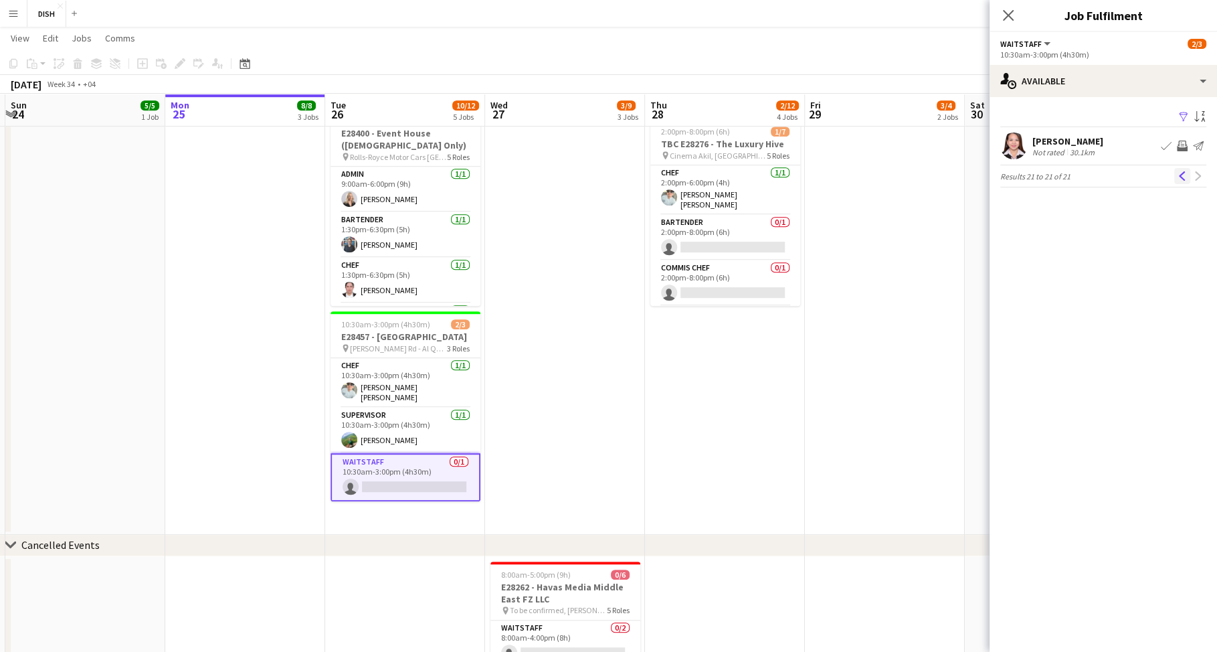
click at [1179, 178] on app-icon "Previous" at bounding box center [1181, 175] width 9 height 9
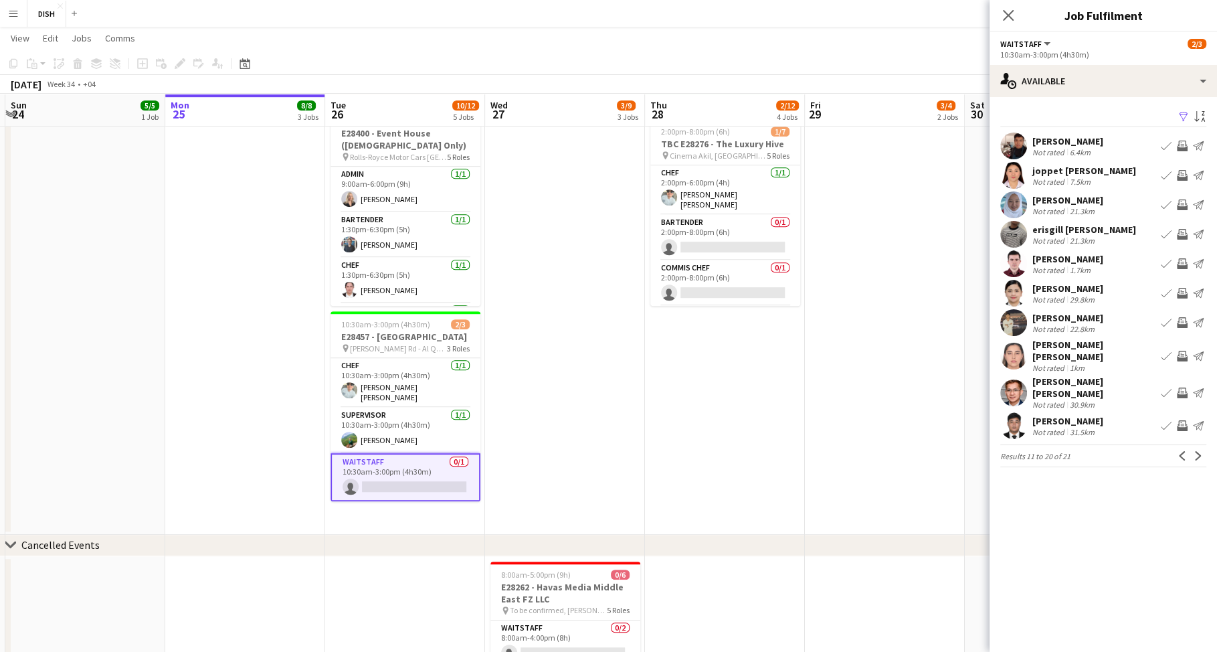
click at [1198, 175] on app-icon "Send notification" at bounding box center [1198, 175] width 11 height 11
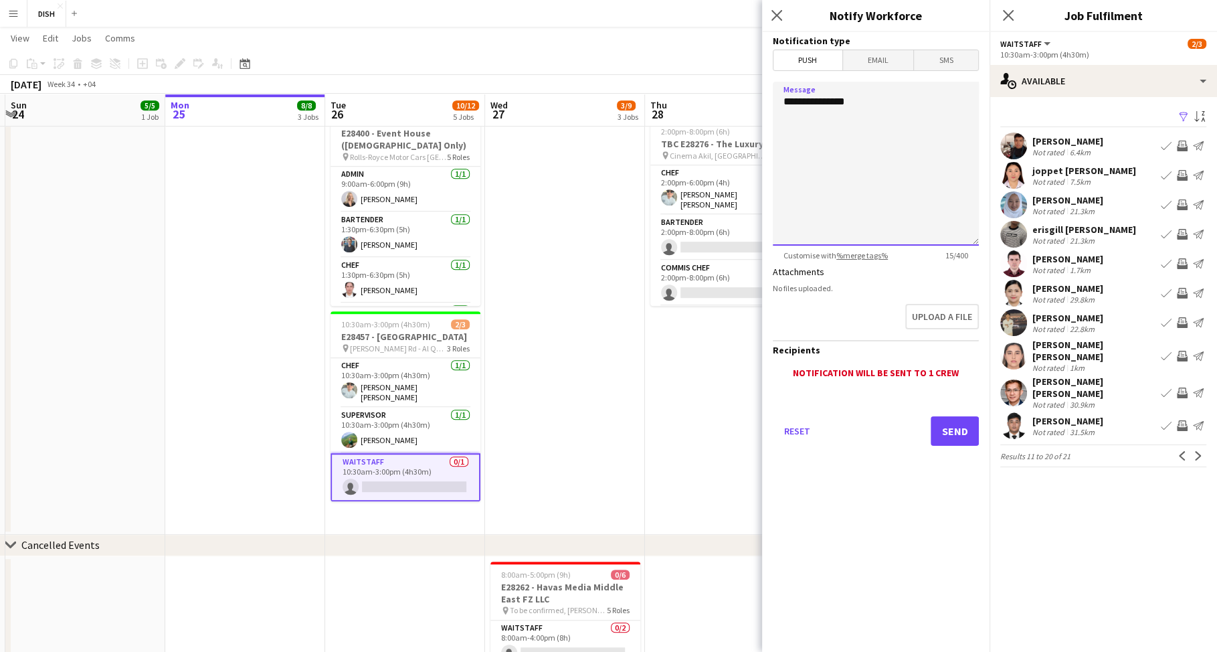
click at [901, 108] on textarea "**********" at bounding box center [876, 164] width 206 height 164
click at [1179, 172] on app-icon "Invite crew" at bounding box center [1182, 175] width 11 height 11
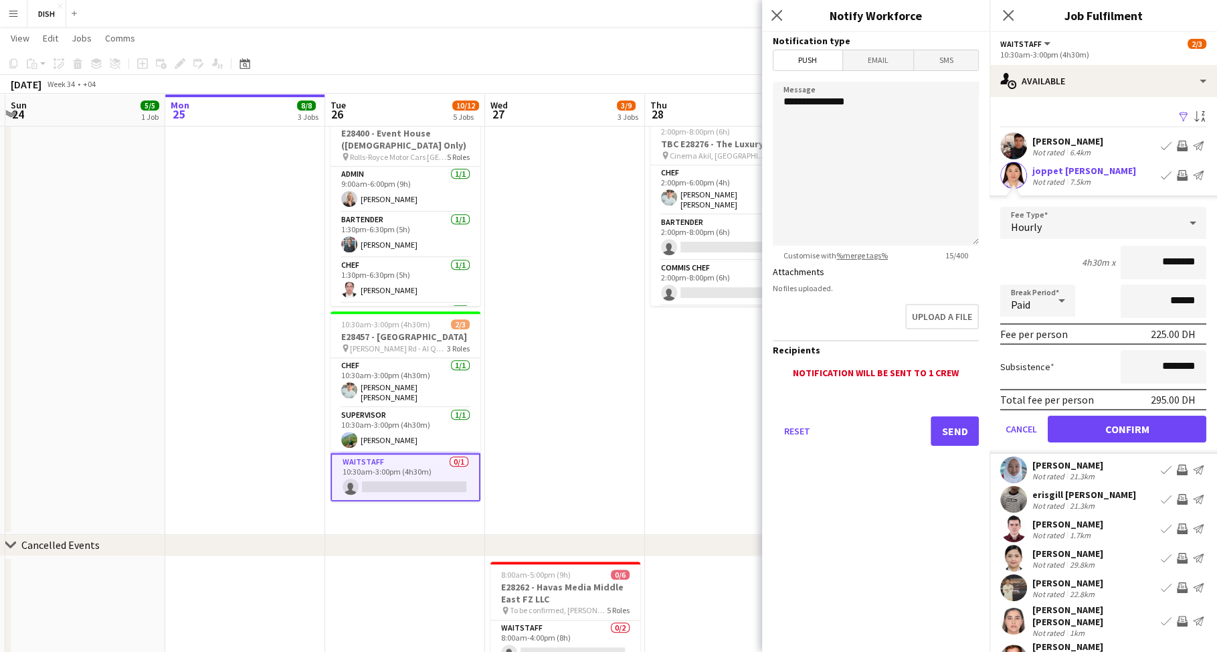
click at [1161, 172] on app-icon "Book crew" at bounding box center [1166, 175] width 11 height 11
click at [1059, 173] on div "joppet [PERSON_NAME]" at bounding box center [1084, 171] width 104 height 12
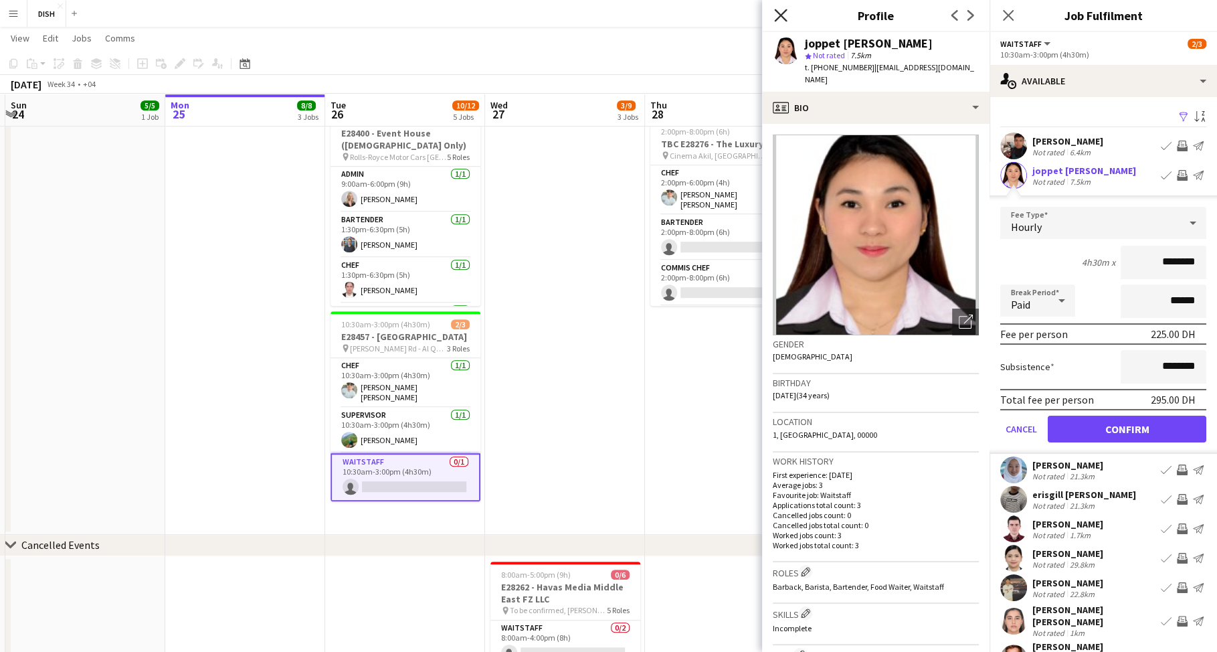
click at [782, 14] on icon at bounding box center [780, 15] width 13 height 13
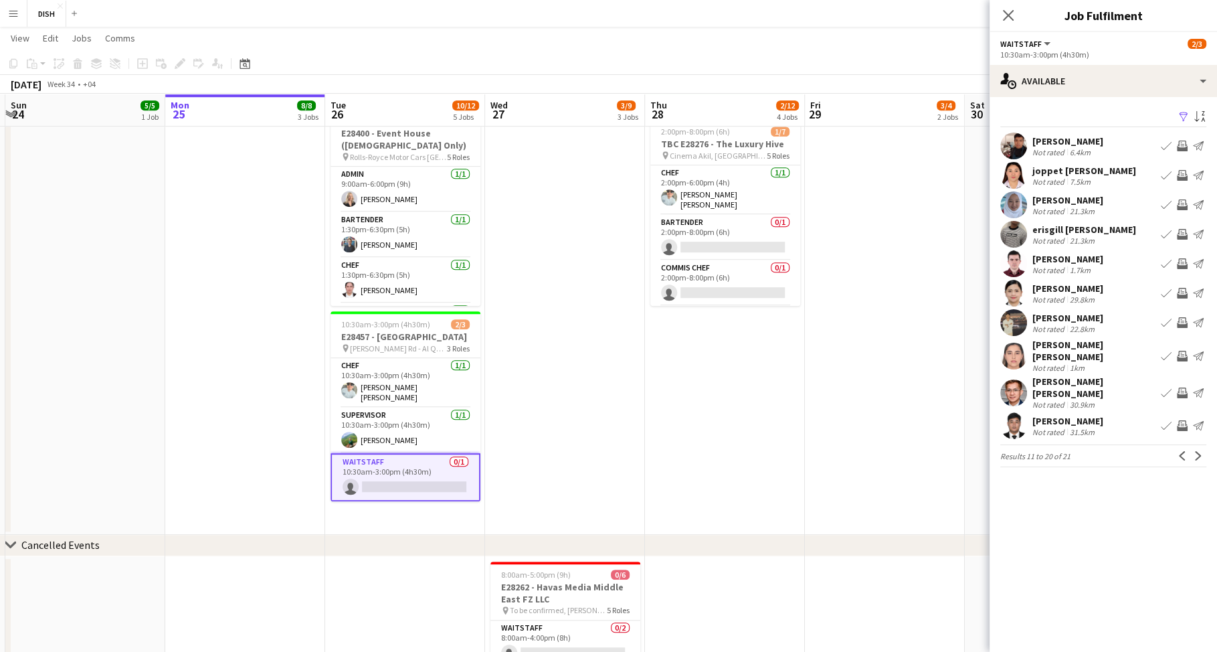
click at [1077, 168] on div "joppet [PERSON_NAME]" at bounding box center [1084, 171] width 104 height 12
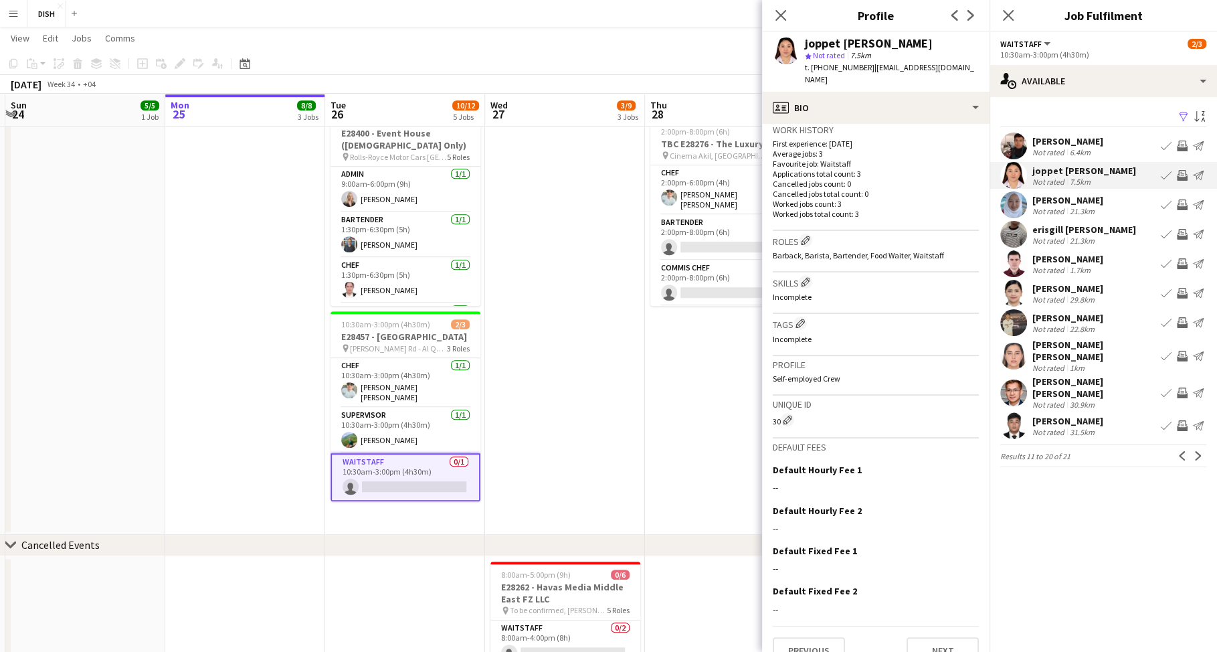
scroll to position [341, 0]
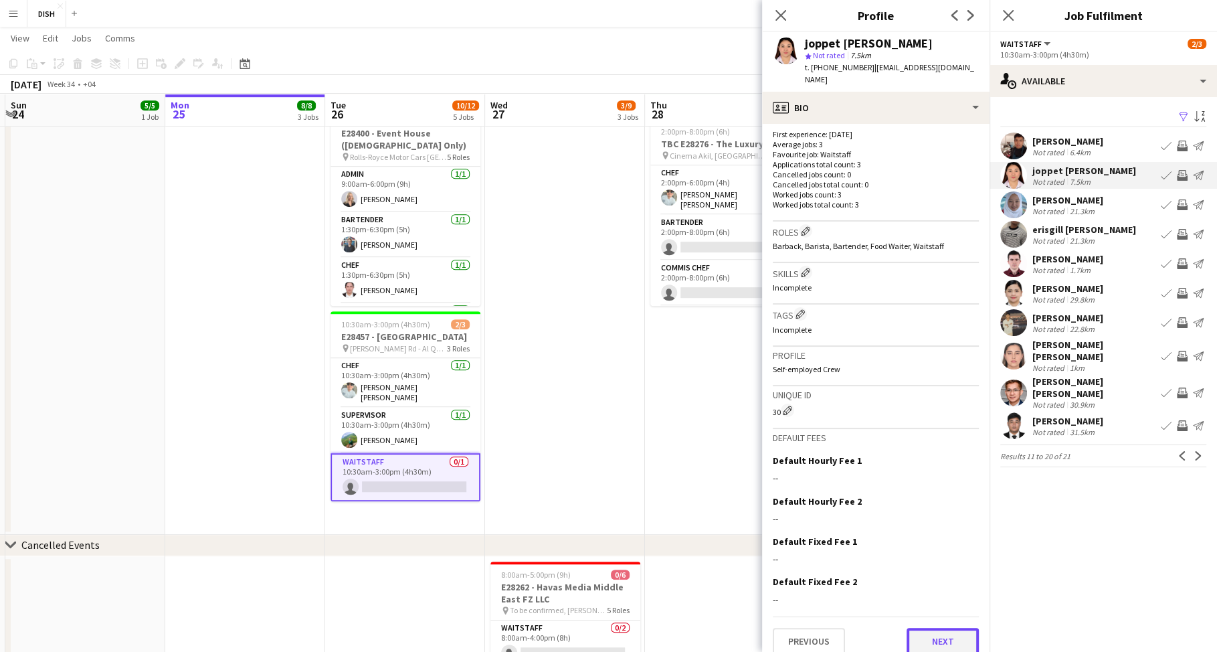
click at [921, 628] on button "Next" at bounding box center [942, 641] width 72 height 27
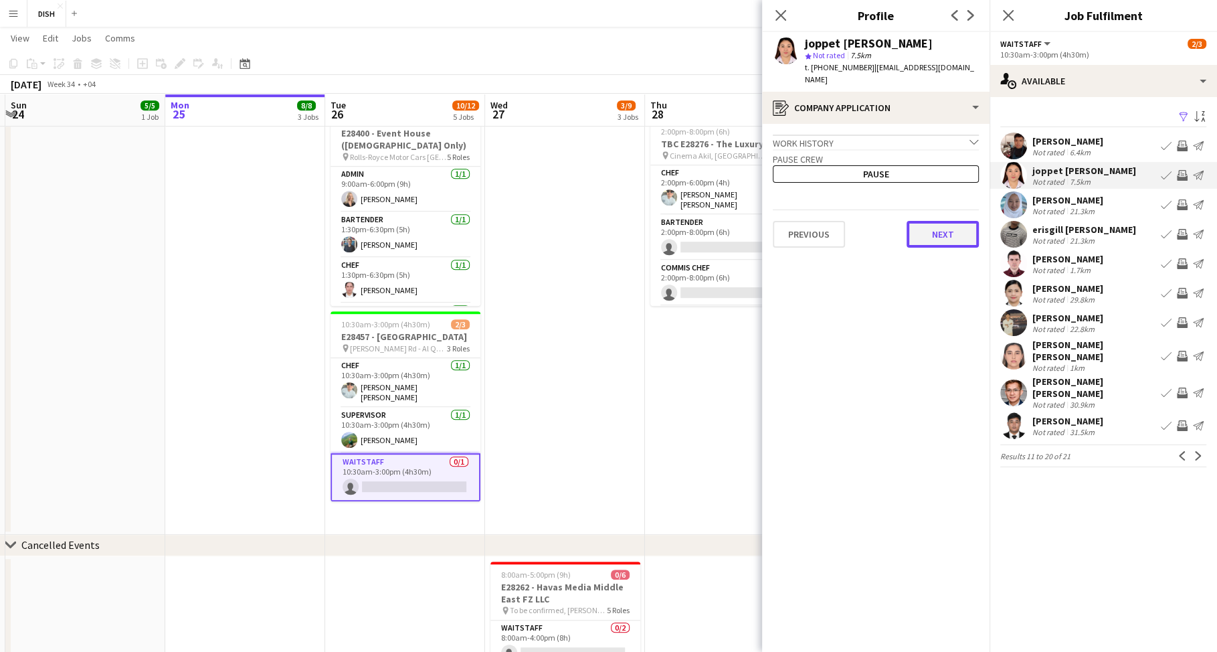
click at [946, 222] on button "Next" at bounding box center [942, 234] width 72 height 27
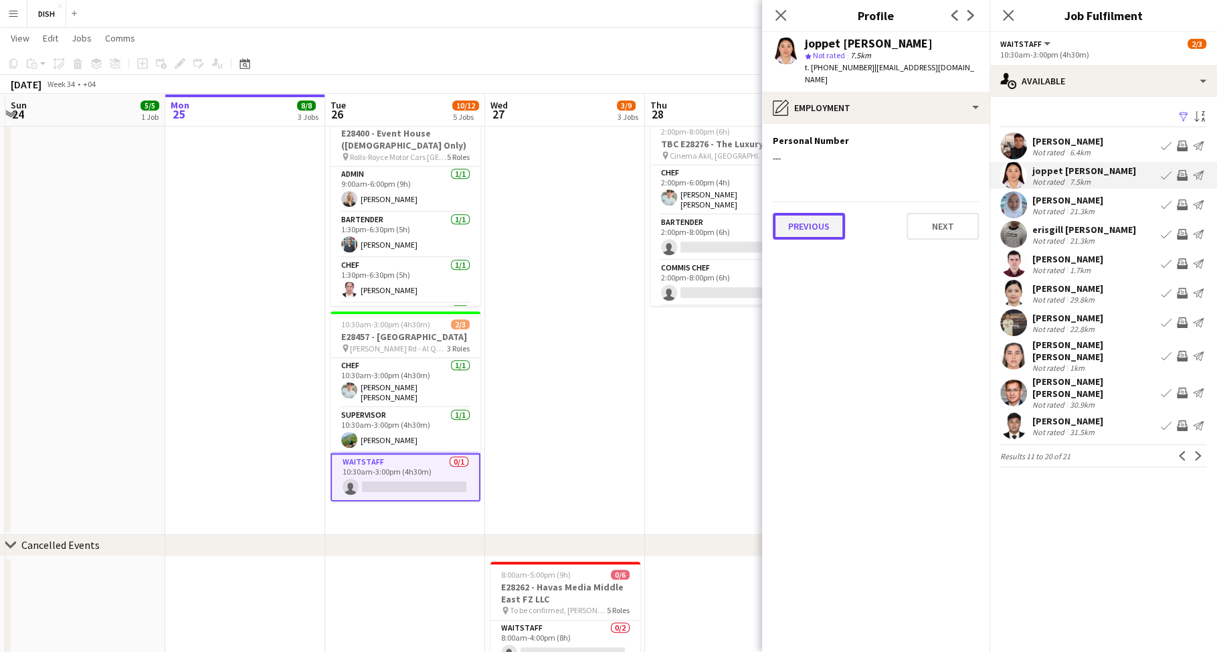
click at [809, 213] on button "Previous" at bounding box center [809, 226] width 72 height 27
click at [810, 221] on button "Previous" at bounding box center [809, 234] width 72 height 27
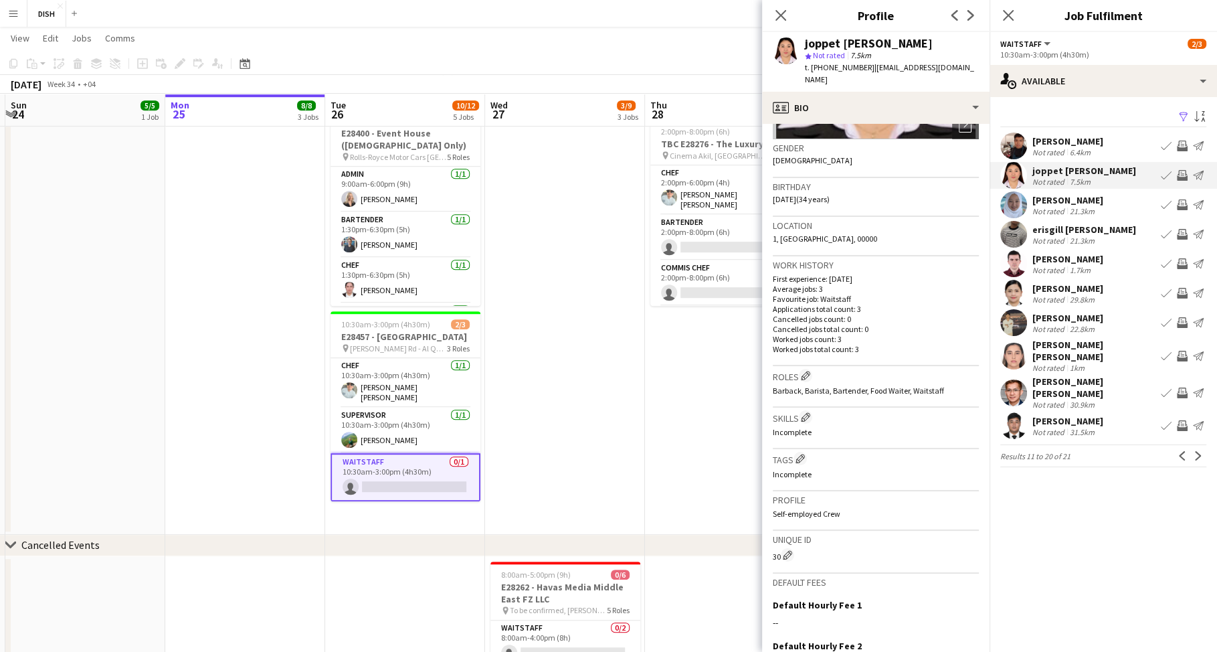
scroll to position [181, 0]
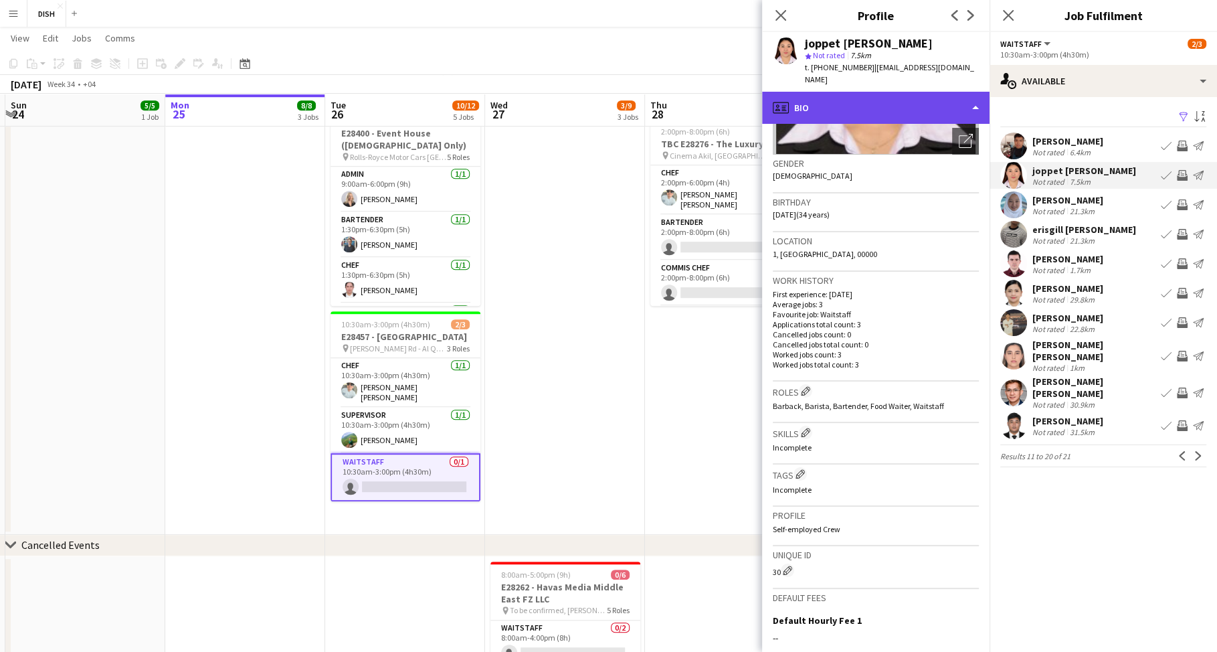
click at [923, 98] on div "profile Bio" at bounding box center [875, 108] width 227 height 32
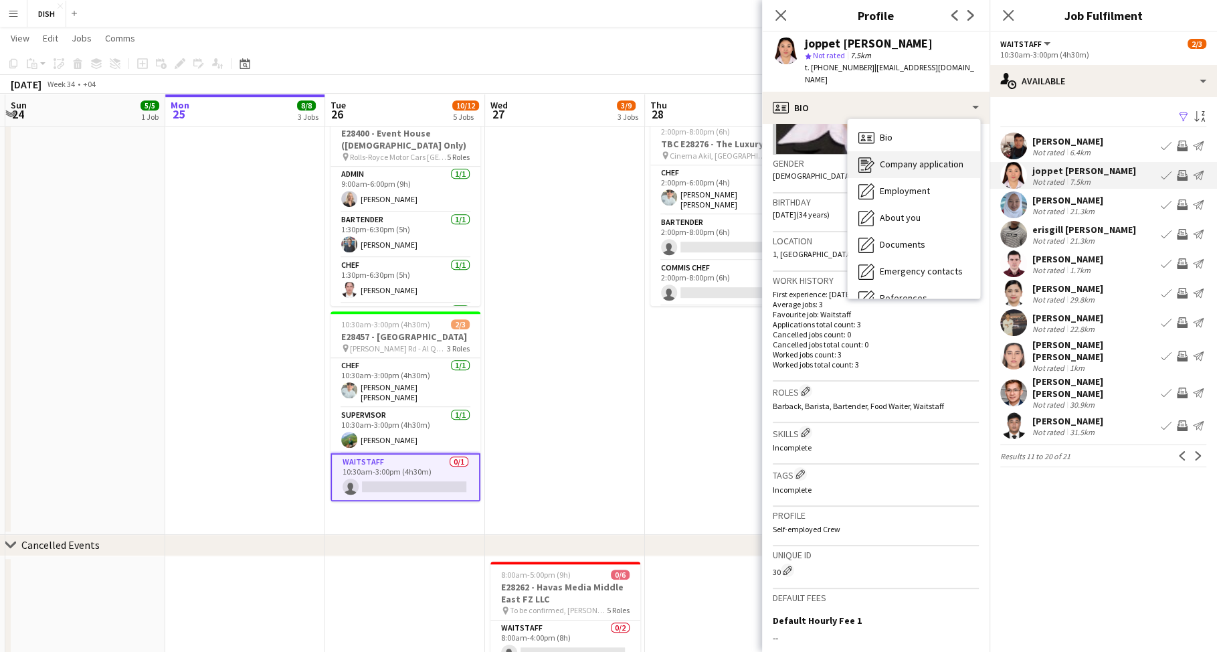
click at [923, 158] on span "Company application" at bounding box center [922, 164] width 84 height 12
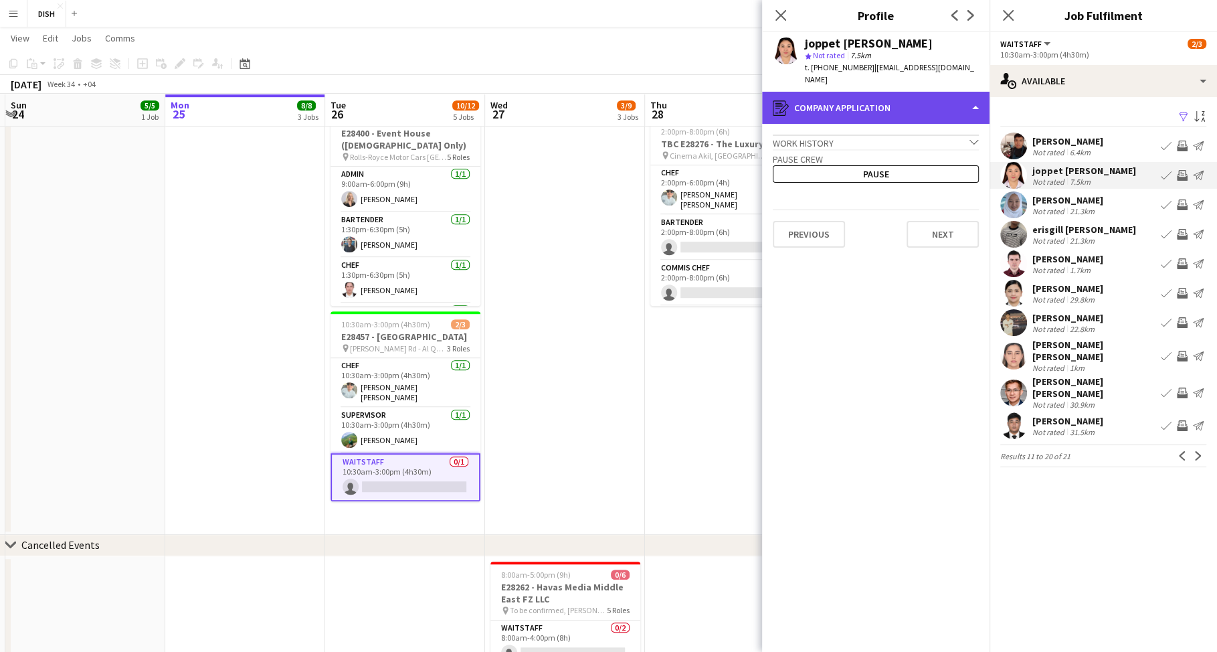
click at [915, 95] on div "register Company application" at bounding box center [875, 108] width 227 height 32
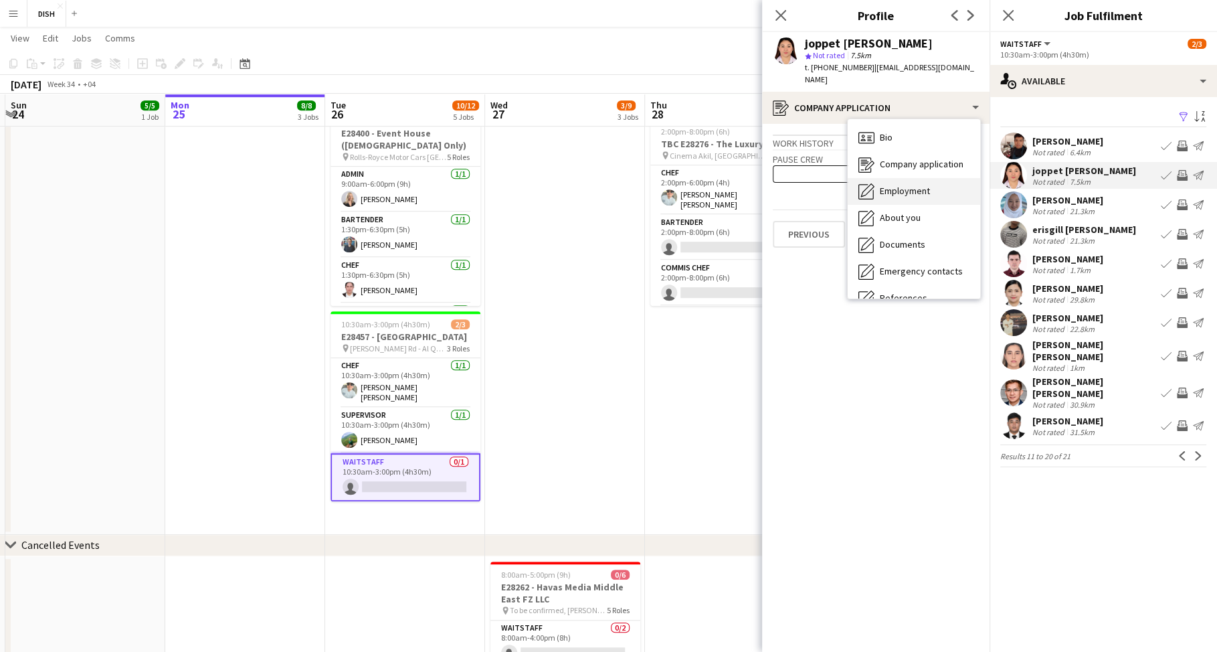
click at [931, 183] on div "Employment Employment" at bounding box center [914, 191] width 132 height 27
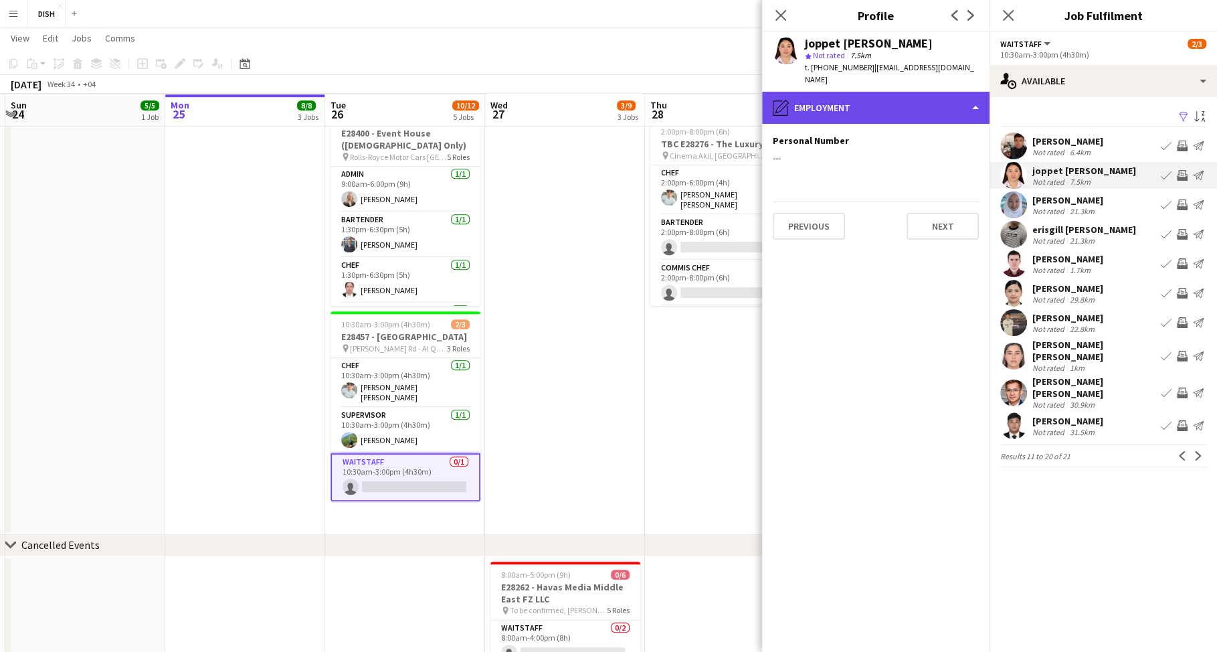
click at [906, 103] on div "pencil4 Employment" at bounding box center [875, 108] width 227 height 32
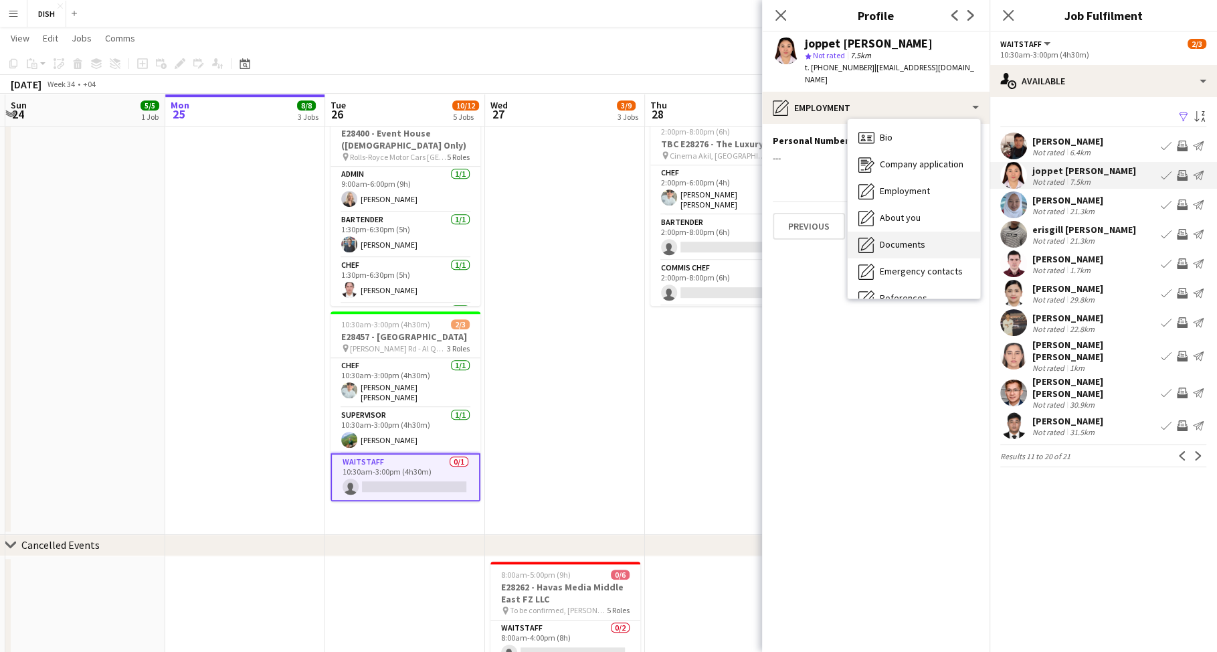
click at [933, 231] on div "Documents Documents" at bounding box center [914, 244] width 132 height 27
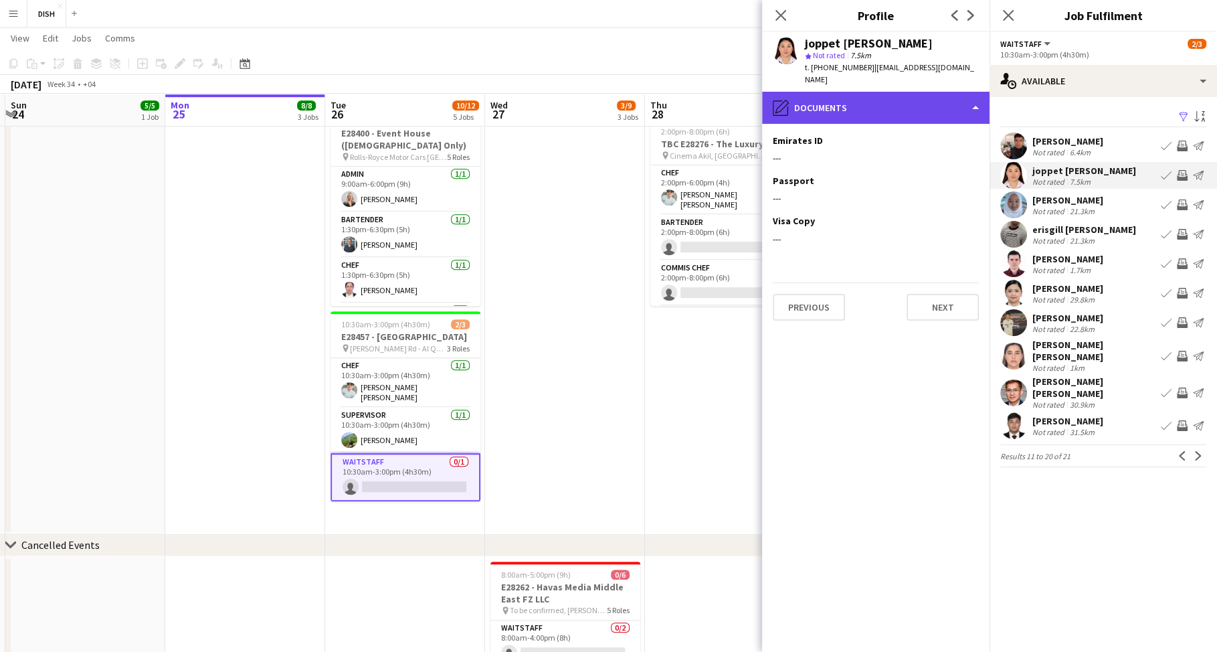
click at [886, 92] on div "pencil4 Documents" at bounding box center [875, 108] width 227 height 32
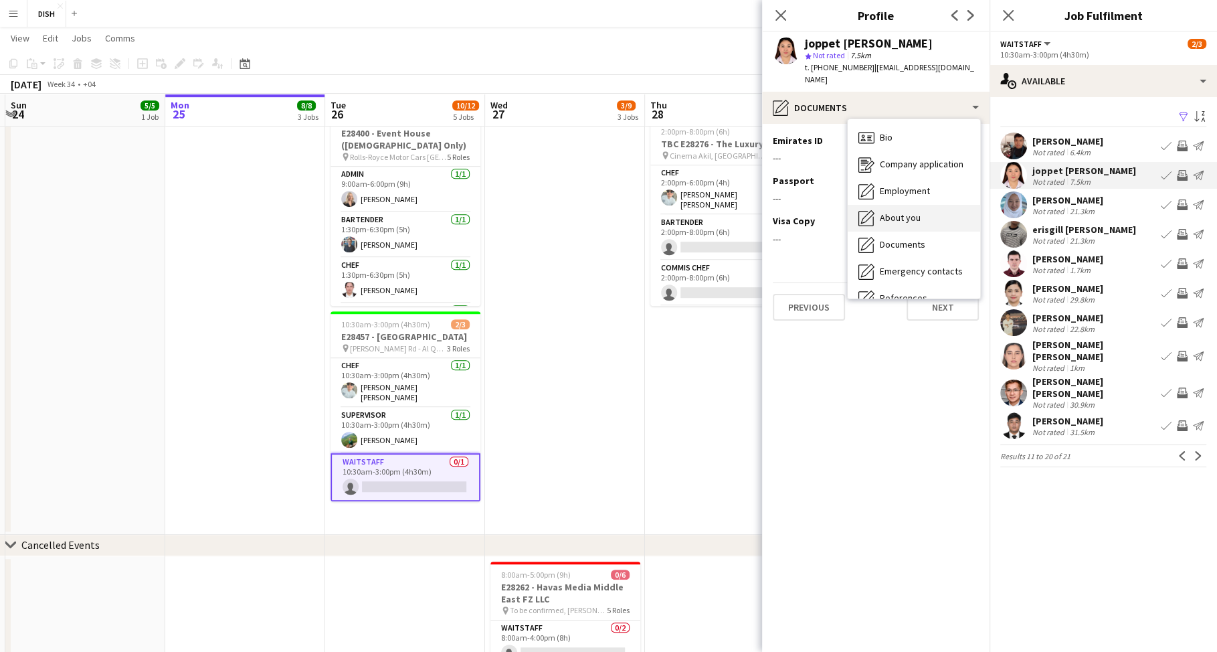
click at [915, 205] on div "About you About you" at bounding box center [914, 218] width 132 height 27
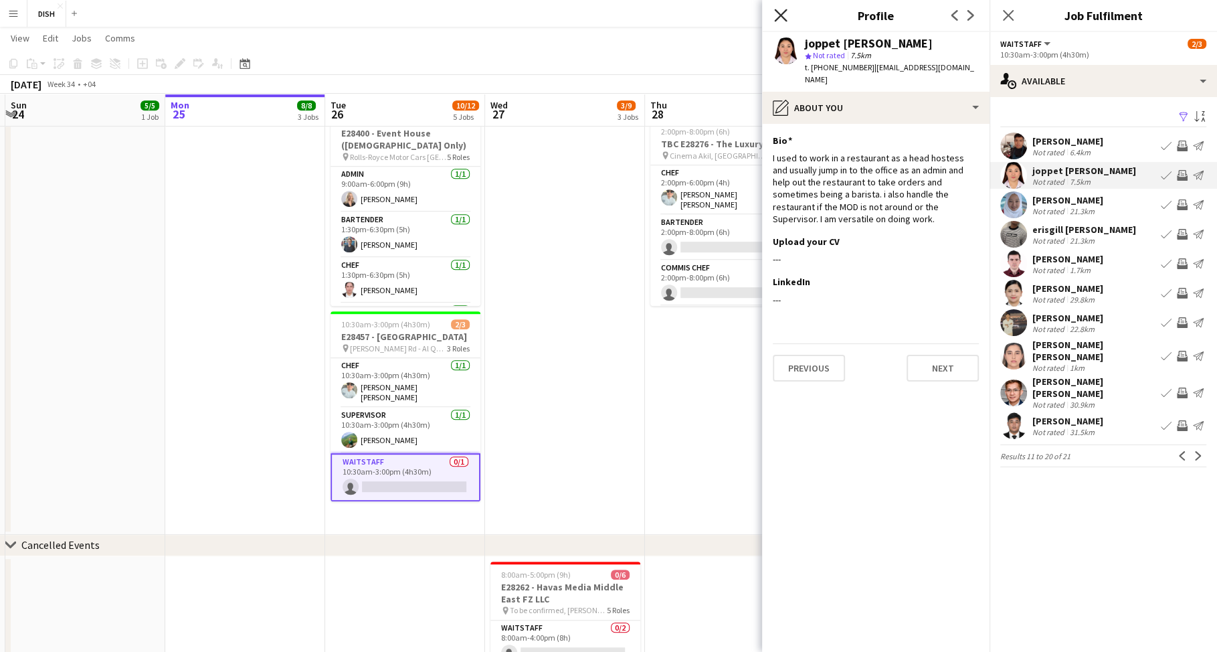
click at [779, 13] on icon at bounding box center [780, 15] width 13 height 13
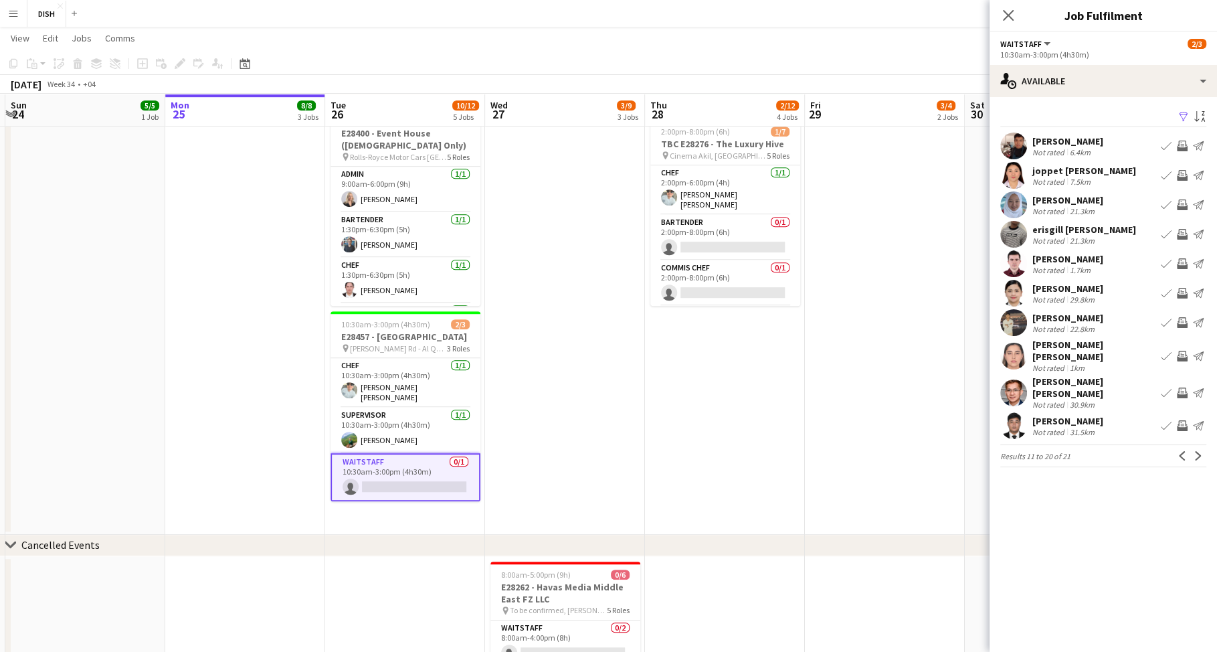
click at [1166, 175] on app-icon "Book crew" at bounding box center [1166, 175] width 11 height 11
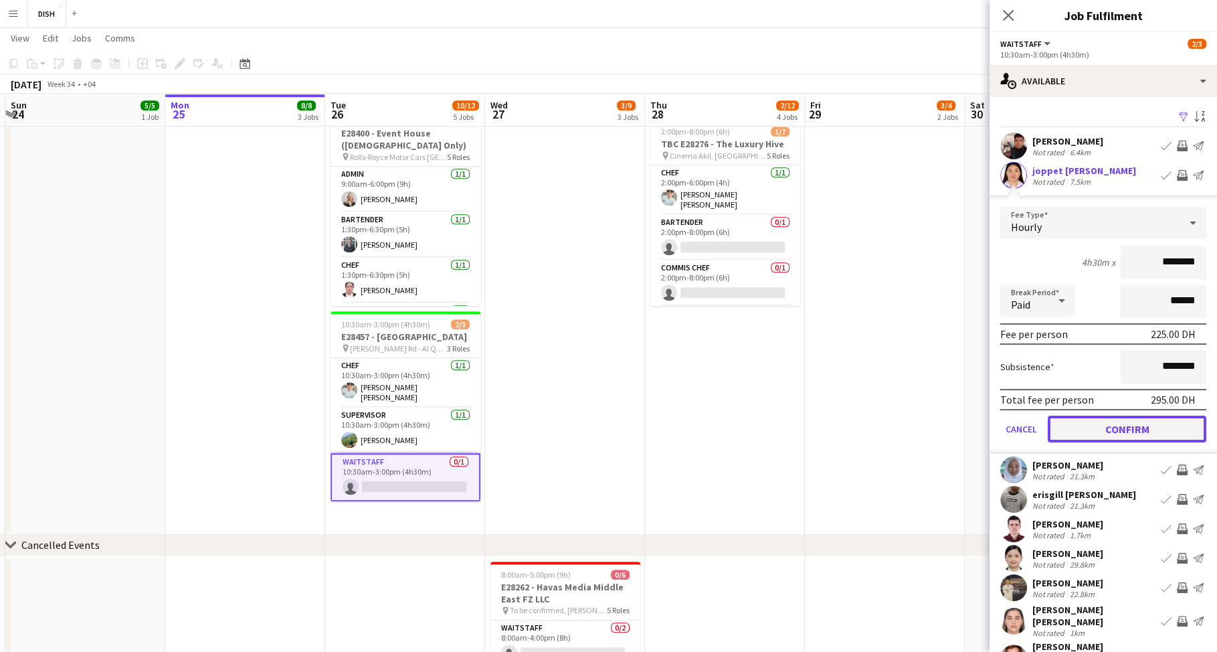
click at [1147, 427] on button "Confirm" at bounding box center [1127, 428] width 159 height 27
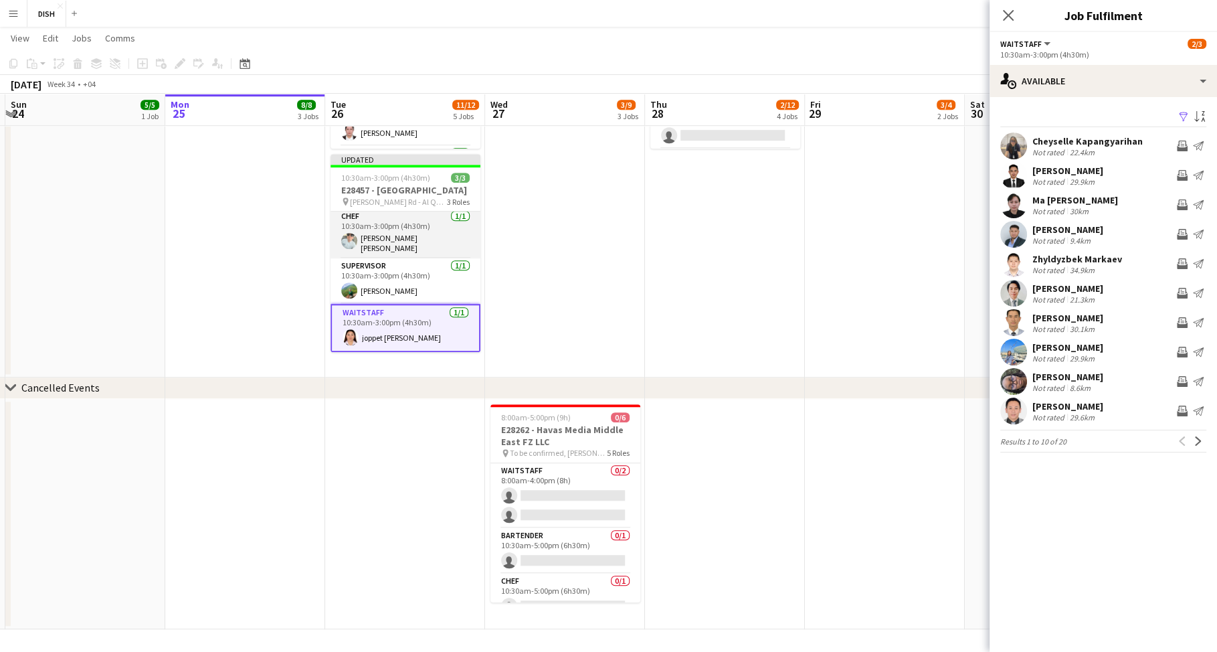
scroll to position [10, 0]
click at [406, 329] on app-card-role "Waitstaff [DATE] 10:30am-3:00pm (4h30m) [PERSON_NAME]" at bounding box center [405, 328] width 150 height 48
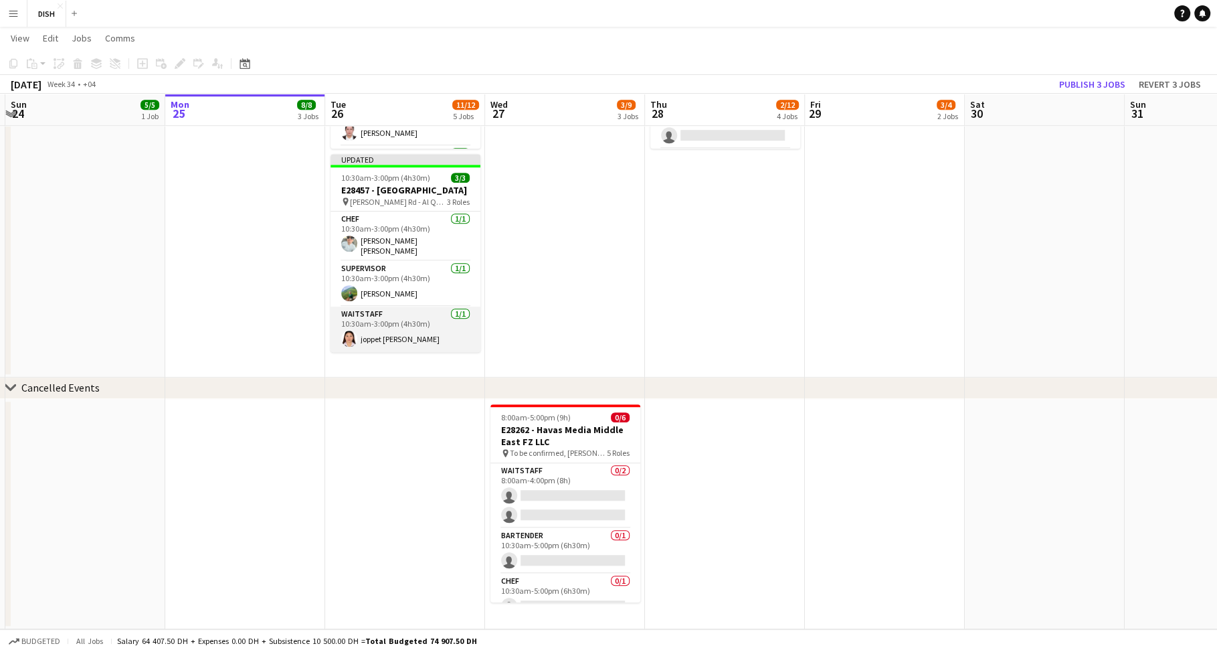
scroll to position [7, 0]
click at [424, 319] on app-card-role "Waitstaff [DATE] 10:30am-3:00pm (4h30m) [PERSON_NAME]" at bounding box center [405, 328] width 150 height 45
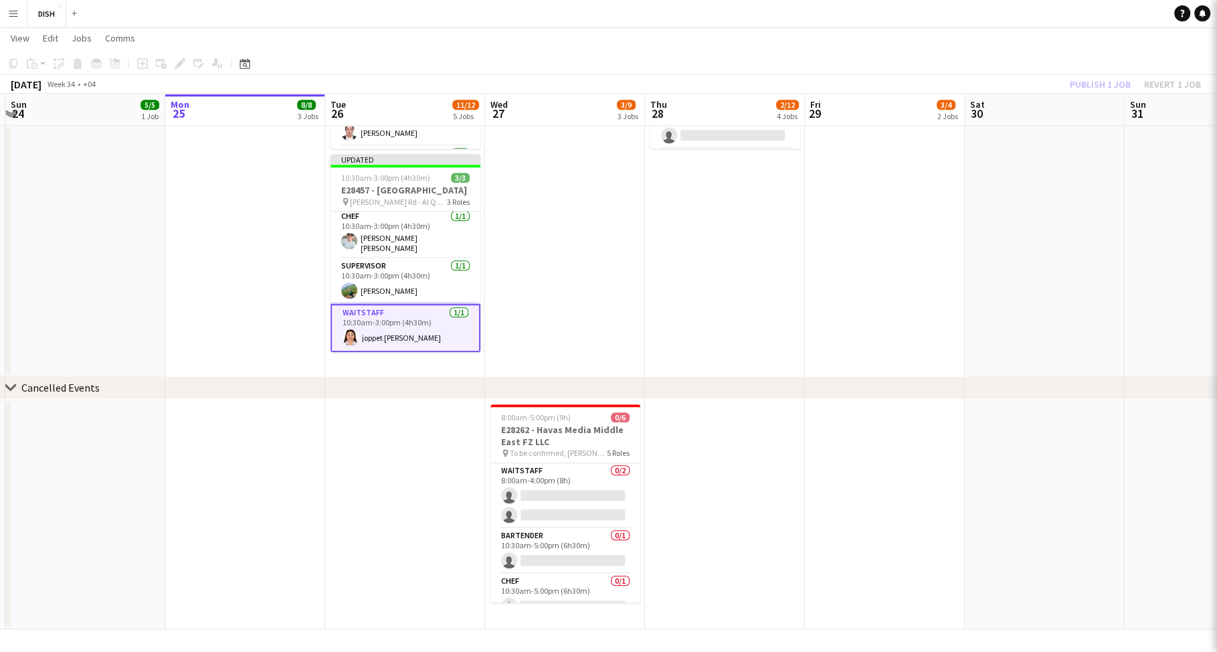
scroll to position [10, 0]
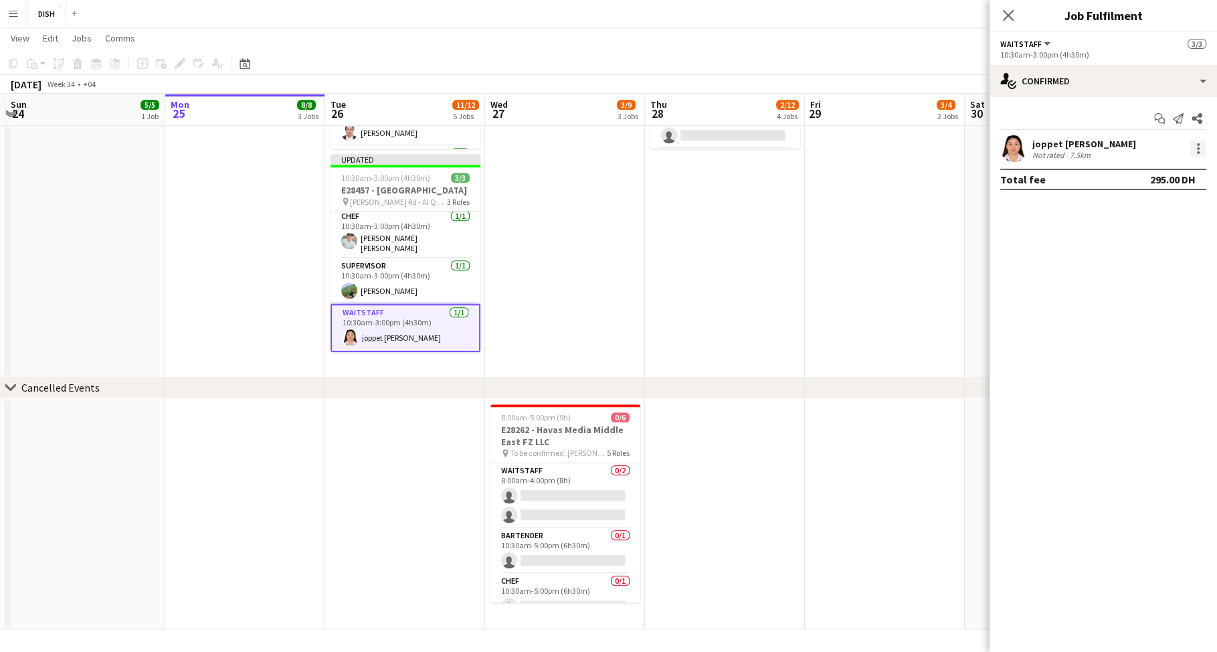
click at [1193, 147] on div at bounding box center [1198, 148] width 16 height 16
drag, startPoint x: 1149, startPoint y: 303, endPoint x: 1149, endPoint y: 296, distance: 7.4
click at [1148, 302] on span "Remove" at bounding box center [1133, 301] width 40 height 11
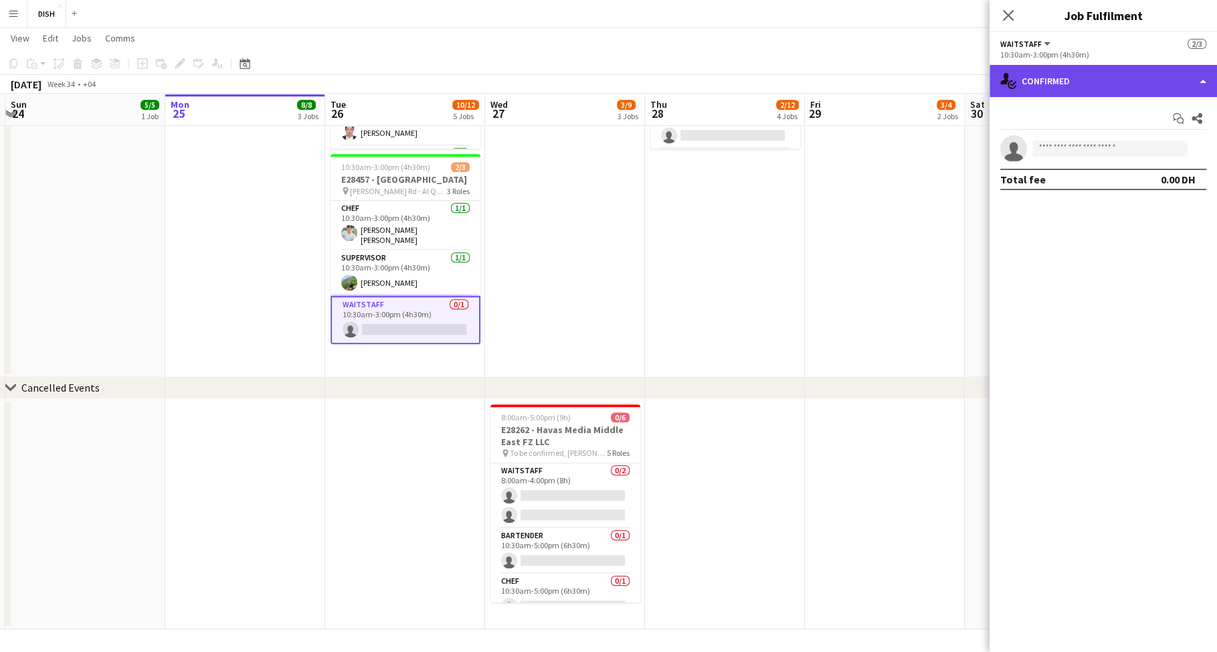
click at [1127, 82] on div "single-neutral-actions-check-2 Confirmed" at bounding box center [1102, 81] width 227 height 32
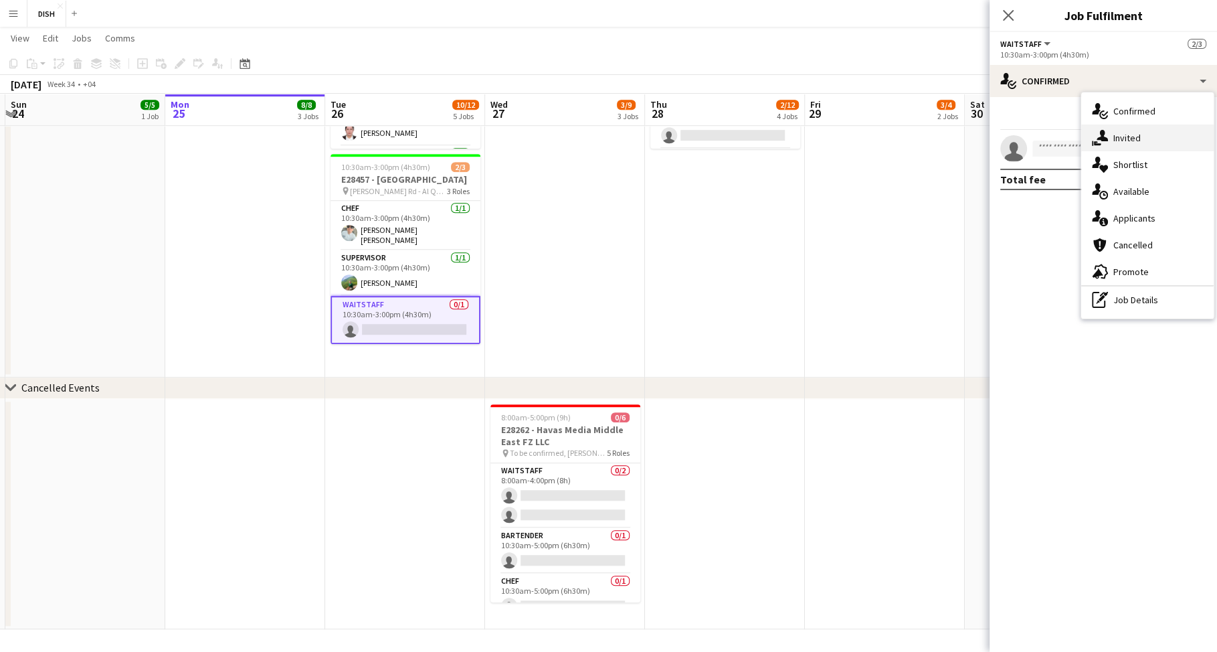
click at [1132, 142] on div "single-neutral-actions-share-1 Invited" at bounding box center [1147, 137] width 132 height 27
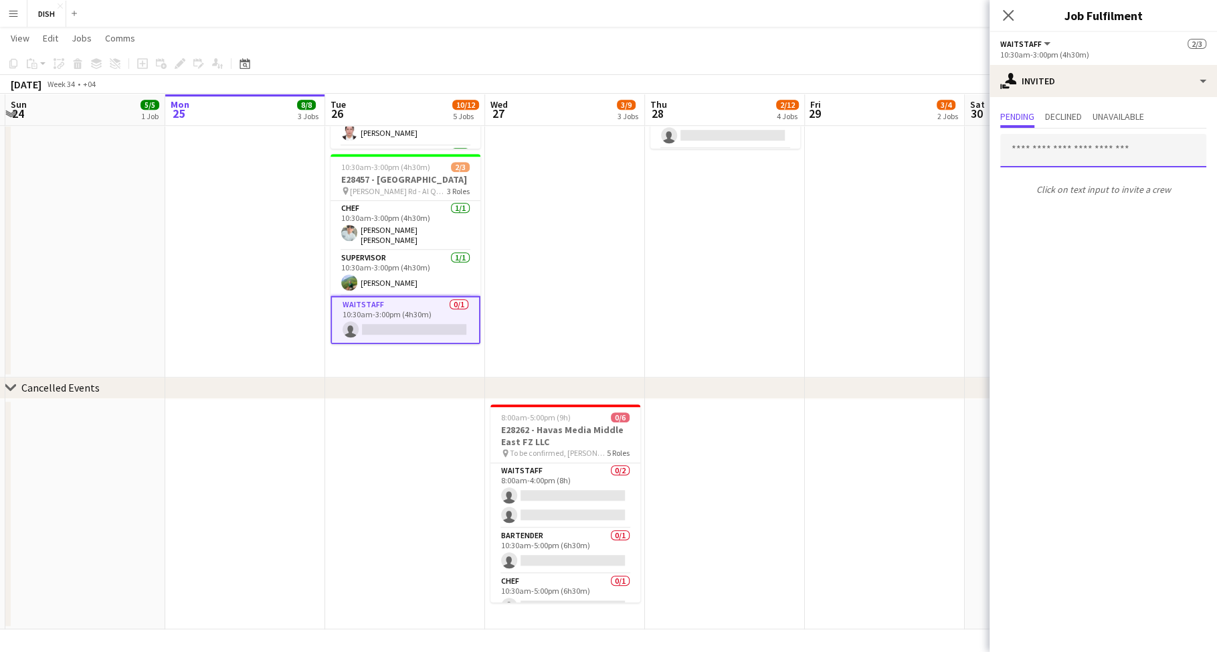
click at [1053, 152] on input "text" at bounding box center [1103, 150] width 206 height 33
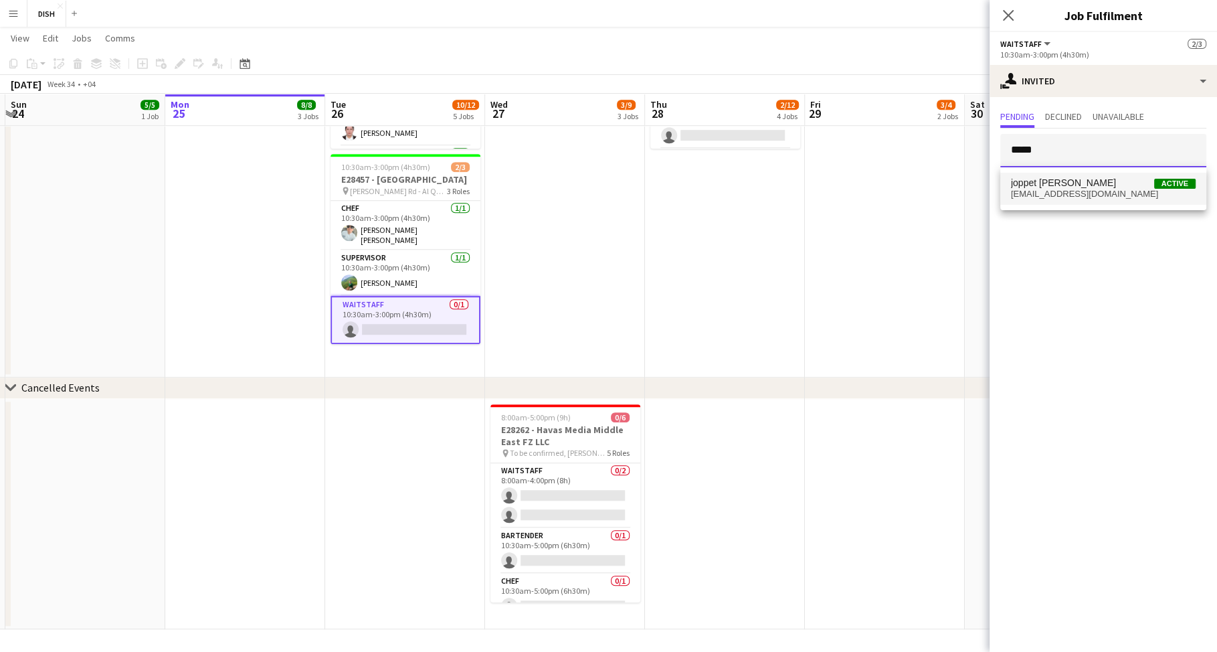
type input "*****"
click at [1111, 185] on span "joppet [PERSON_NAME] Active" at bounding box center [1103, 182] width 185 height 11
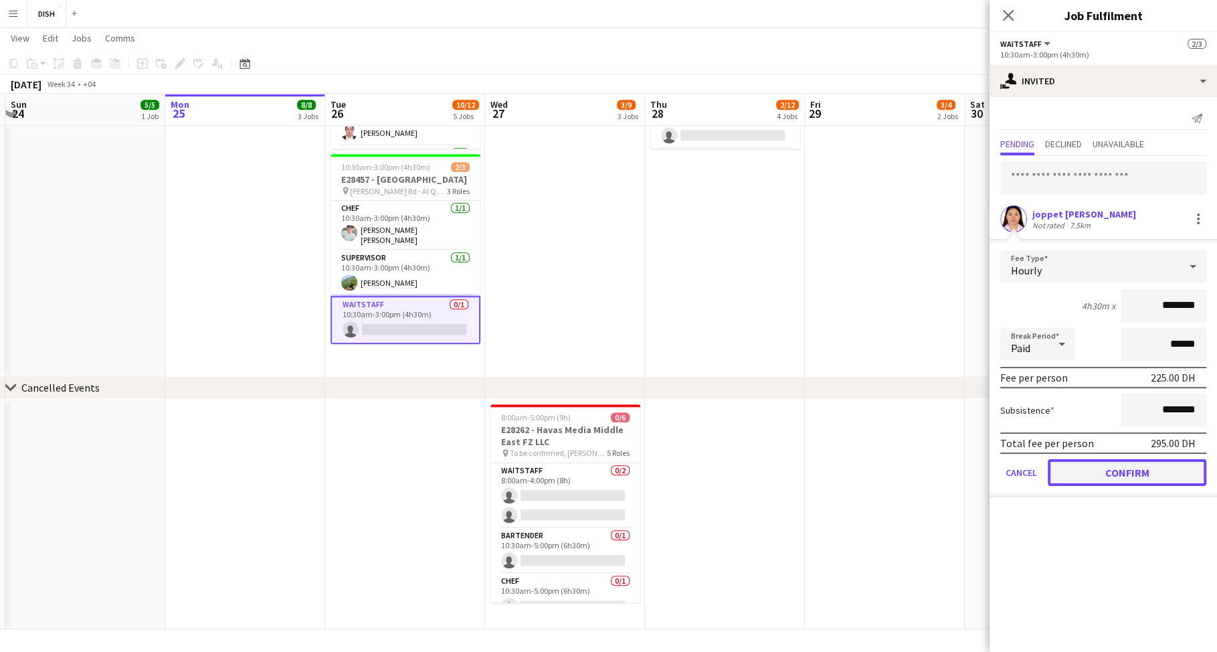
click at [1159, 472] on button "Confirm" at bounding box center [1127, 472] width 159 height 27
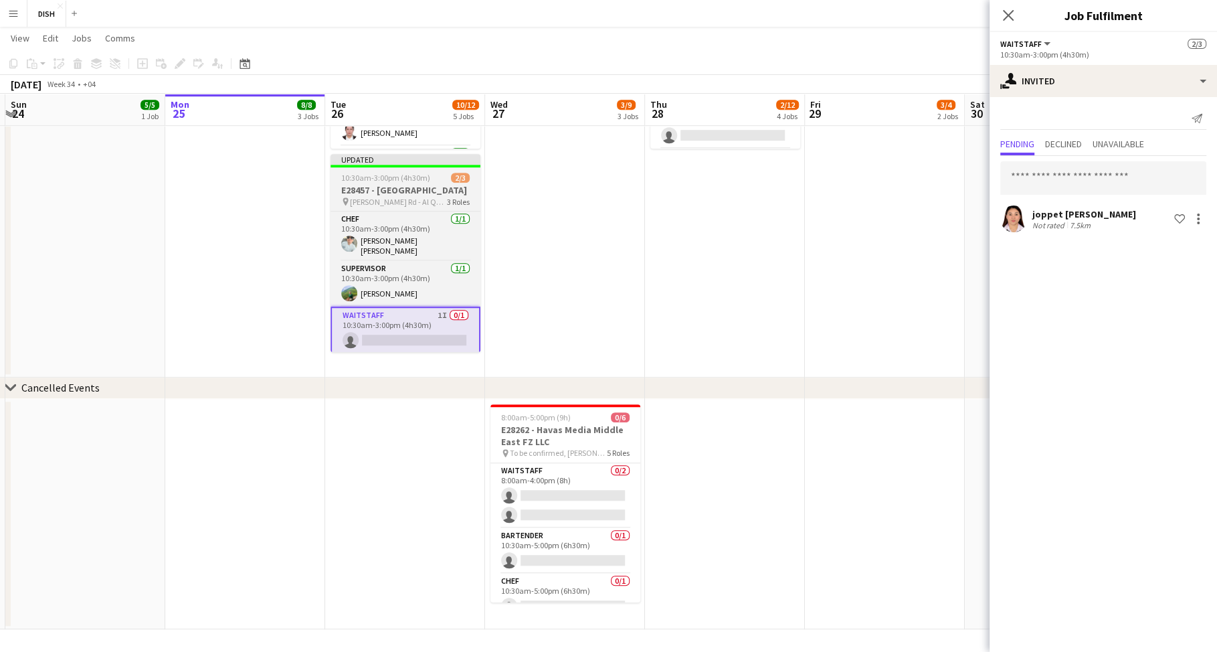
click at [413, 183] on app-job-card "Updated 10:30am-3:00pm (4h30m) 2/3 E28457 - [GEOGRAPHIC_DATA] pin [PERSON_NAME]…" at bounding box center [405, 253] width 150 height 198
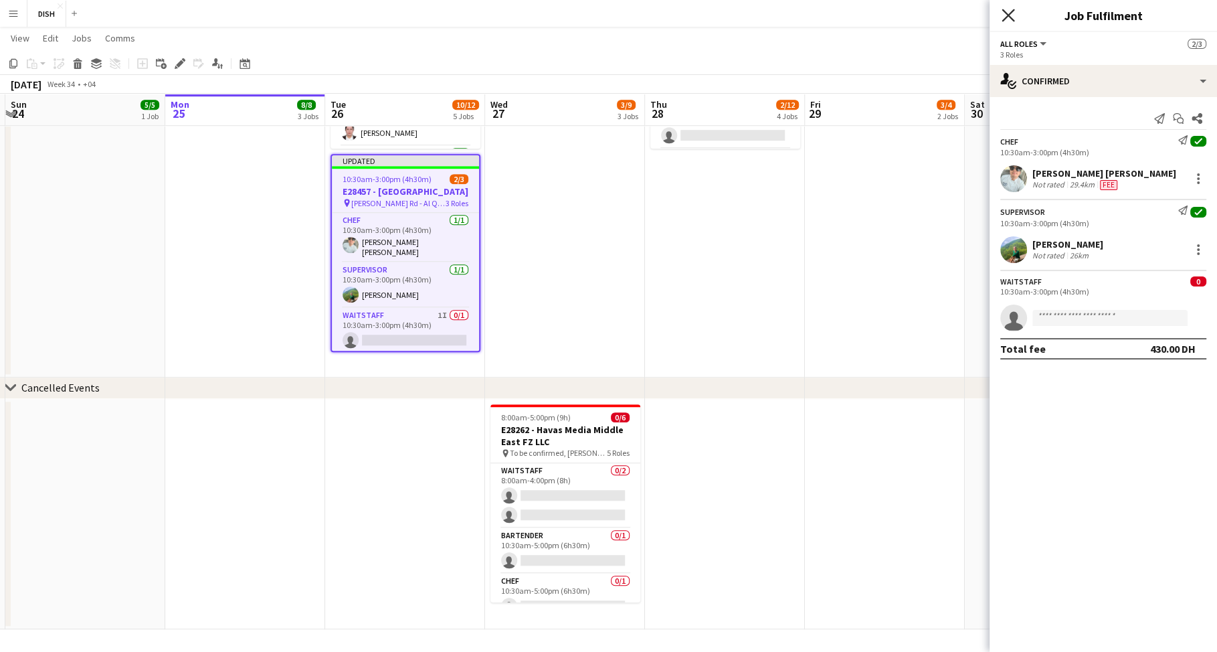
click at [1005, 11] on icon "Close pop-in" at bounding box center [1007, 15] width 13 height 13
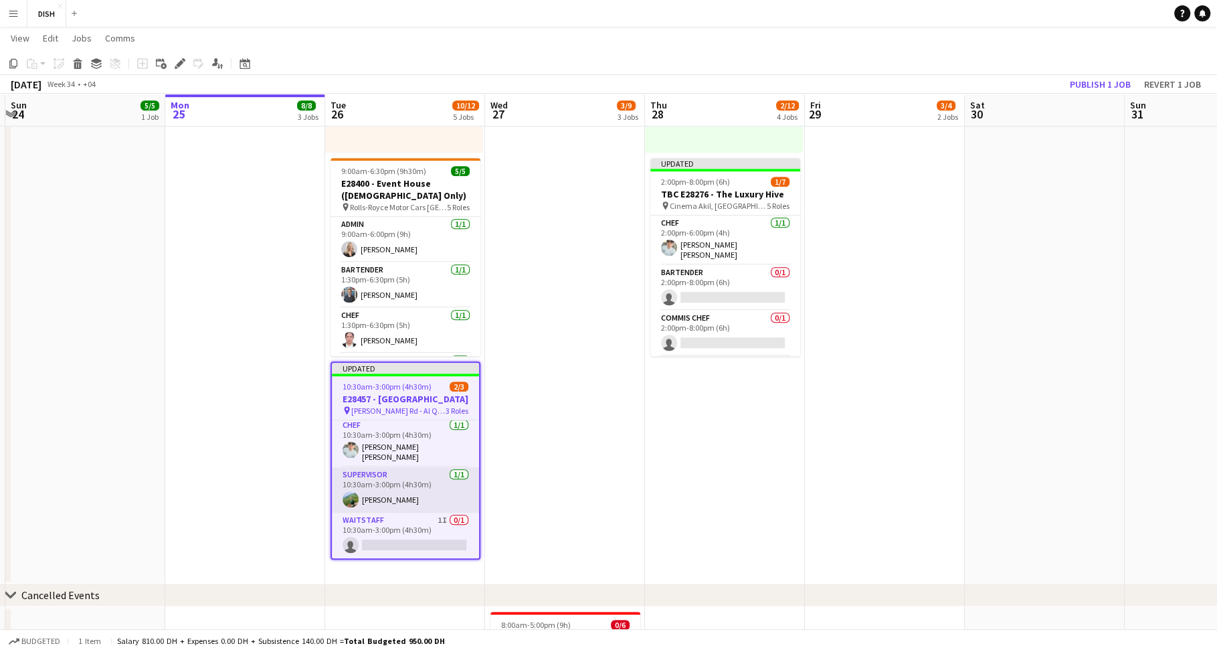
scroll to position [10, 0]
click at [1077, 80] on button "Publish 1 job" at bounding box center [1100, 84] width 72 height 17
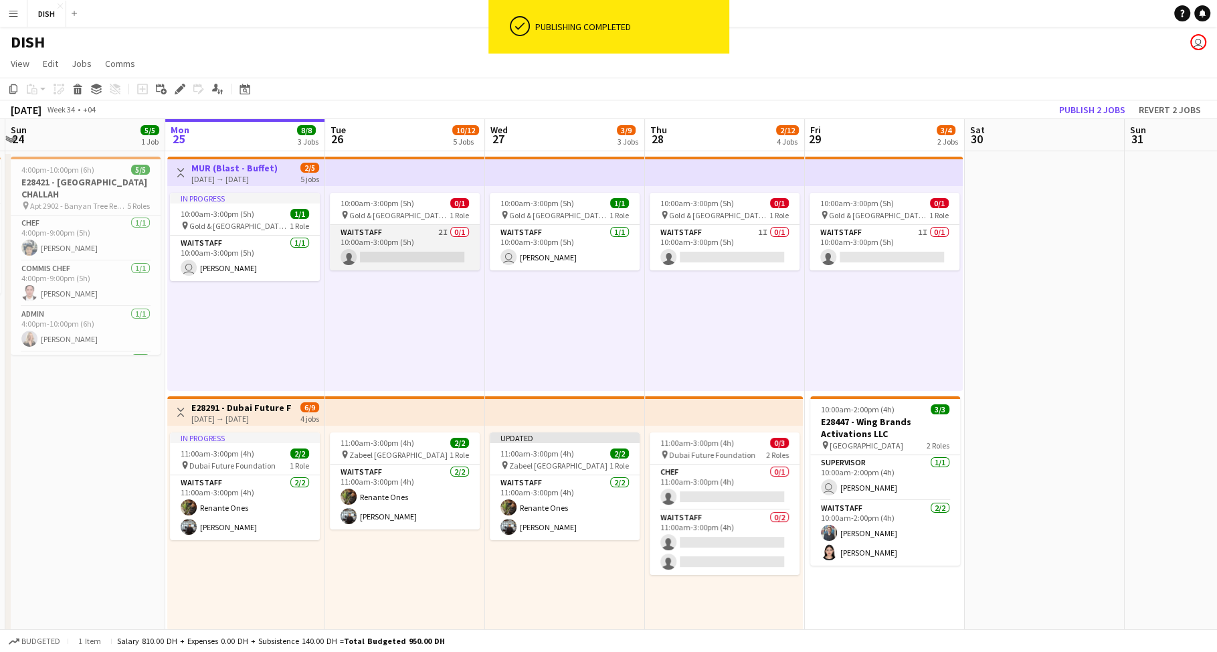
scroll to position [0, 315]
click at [427, 230] on app-card-role "Waitstaff 2I 0/1 10:00am-3:00pm (5h) single-neutral-actions" at bounding box center [404, 247] width 150 height 45
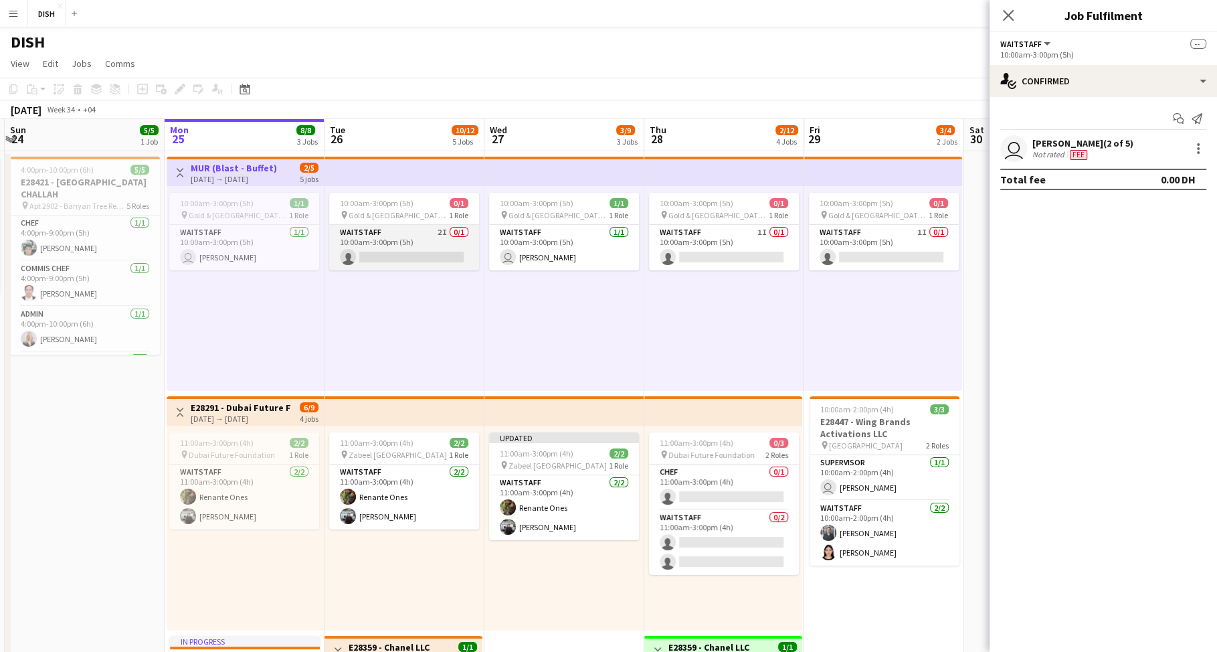
click at [362, 231] on app-card-role "Waitstaff 2I 0/1 10:00am-3:00pm (5h) single-neutral-actions" at bounding box center [404, 247] width 150 height 45
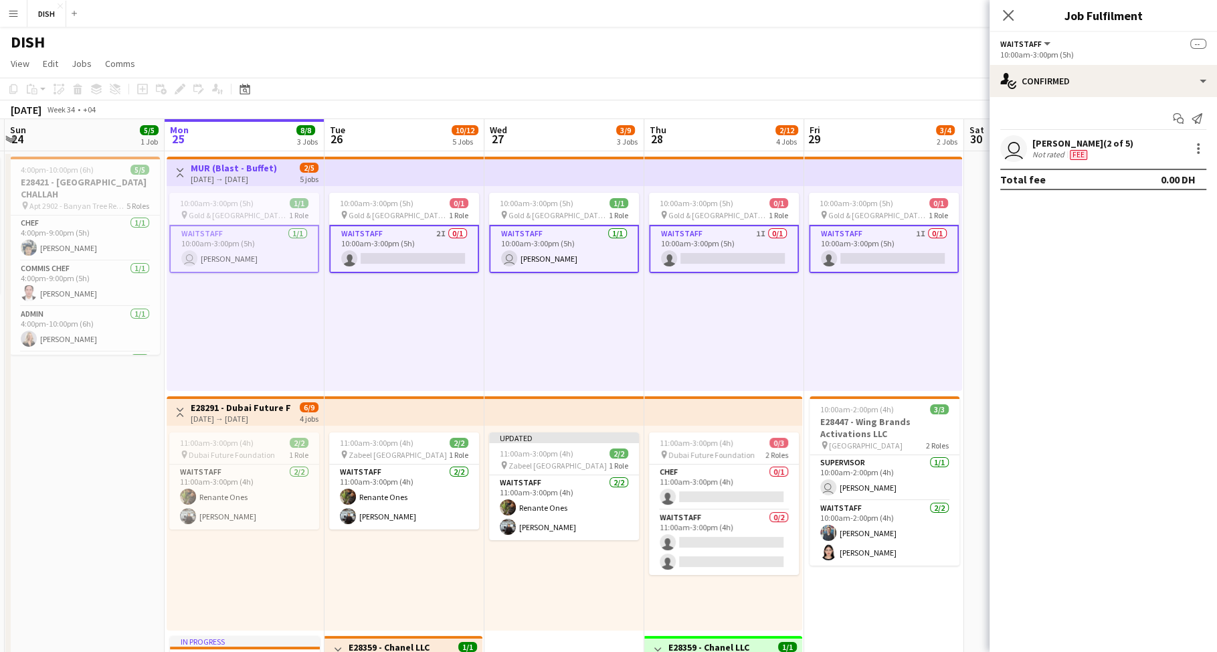
click at [424, 236] on app-card-role "Waitstaff 2I 0/1 10:00am-3:00pm (5h) single-neutral-actions" at bounding box center [404, 249] width 150 height 48
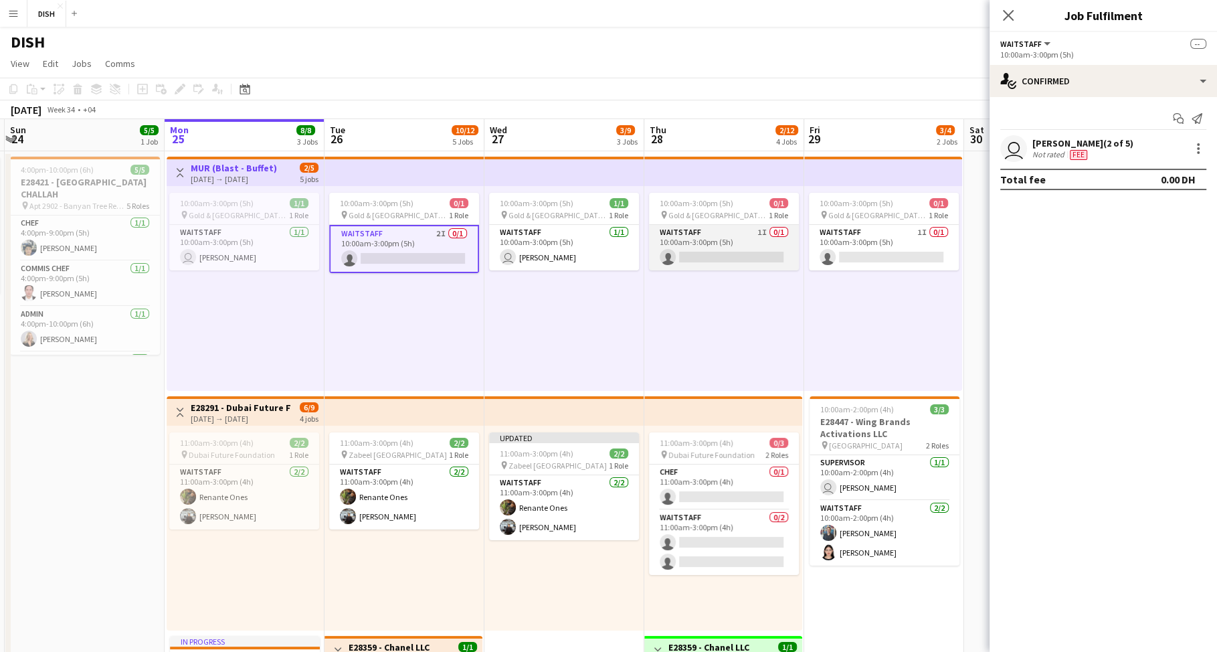
click at [688, 231] on app-card-role "Waitstaff 1I 0/1 10:00am-3:00pm (5h) single-neutral-actions" at bounding box center [724, 247] width 150 height 45
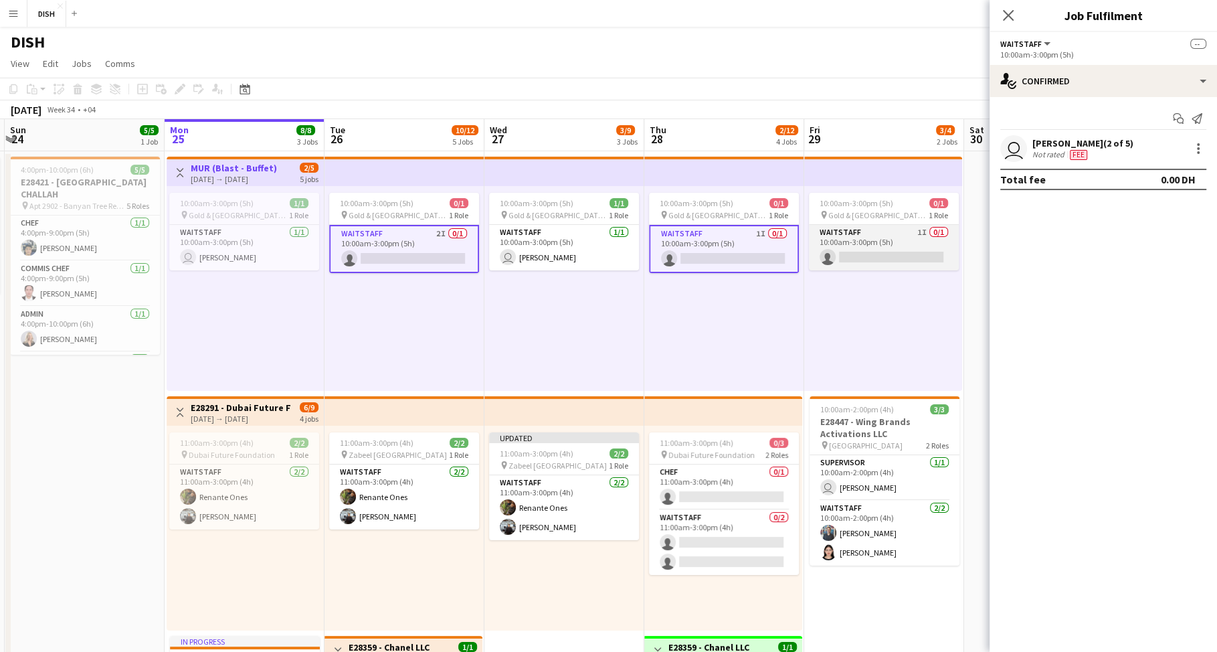
click at [850, 234] on app-card-role "Waitstaff 1I 0/1 10:00am-3:00pm (5h) single-neutral-actions" at bounding box center [884, 247] width 150 height 45
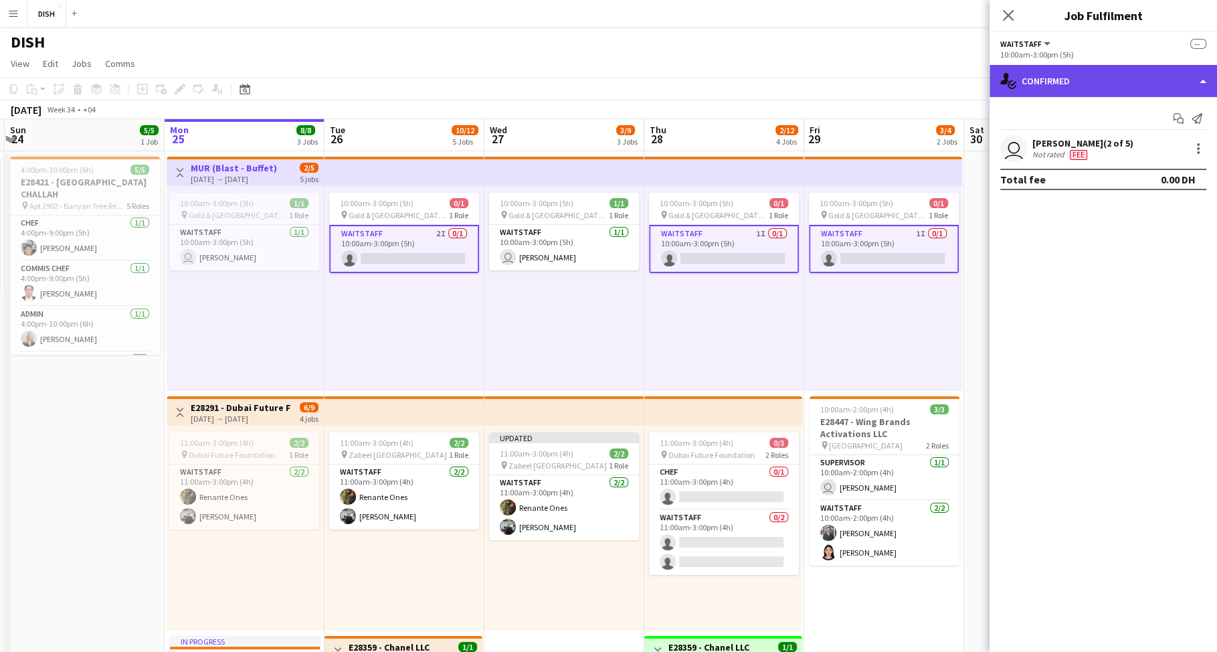
click at [1153, 86] on div "single-neutral-actions-check-2 Confirmed" at bounding box center [1102, 81] width 227 height 32
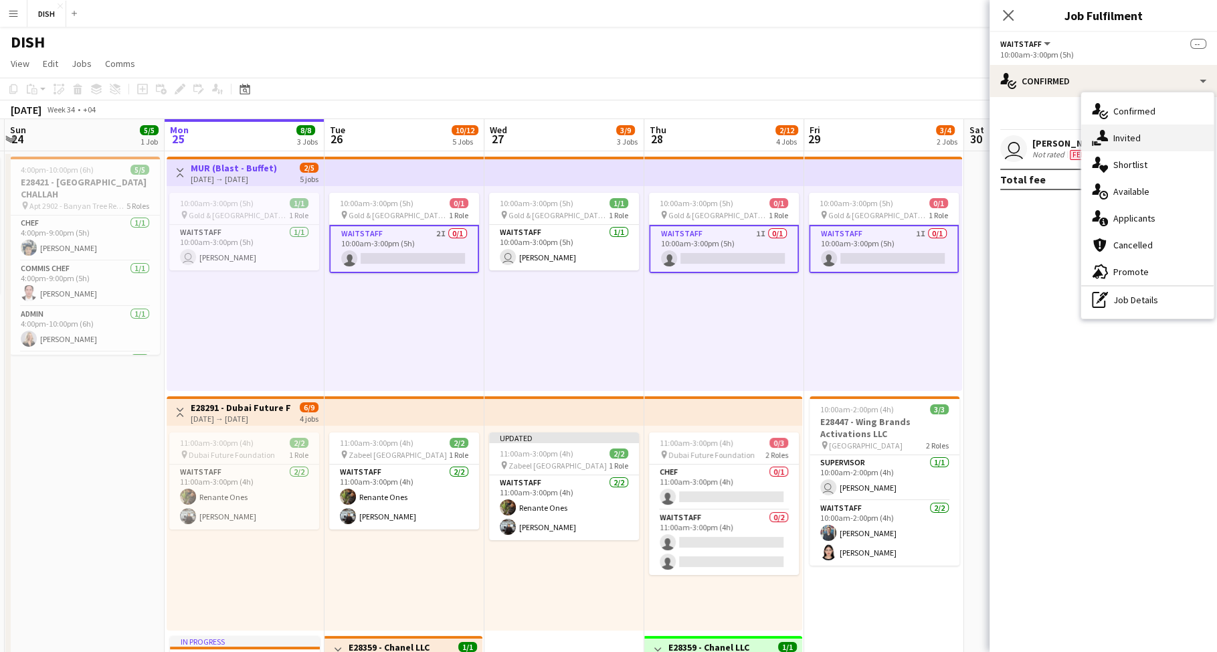
click at [1161, 131] on div "single-neutral-actions-share-1 Invited" at bounding box center [1147, 137] width 132 height 27
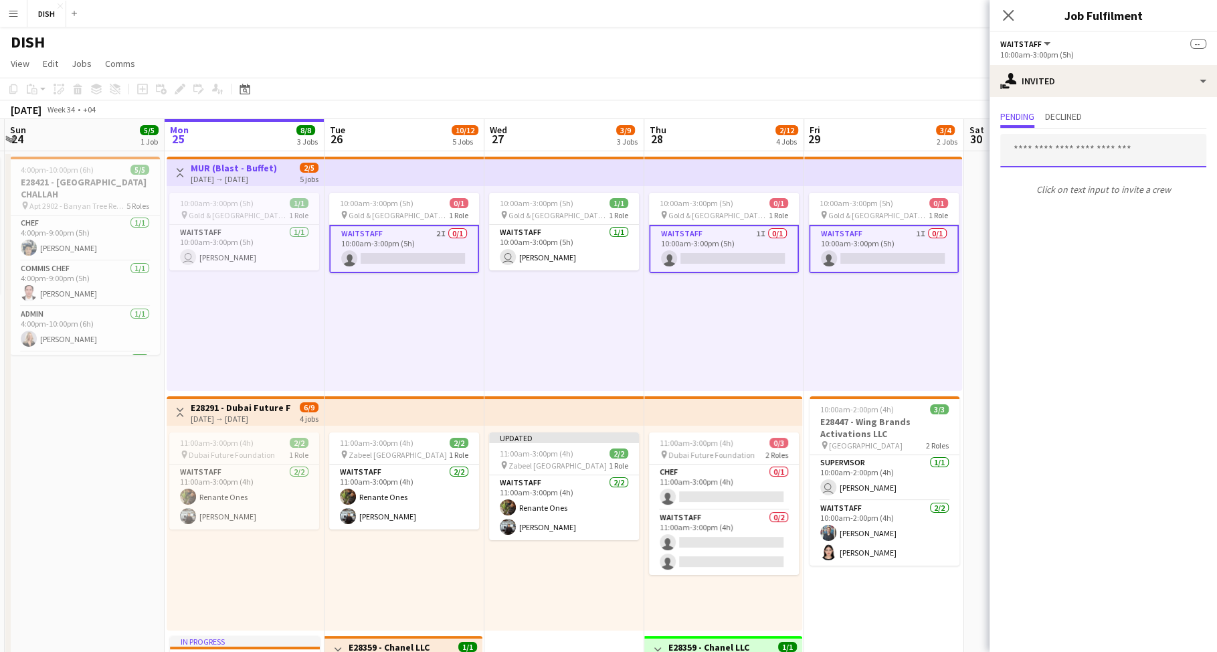
click at [1066, 154] on input "text" at bounding box center [1103, 150] width 206 height 33
type input "******"
click at [1057, 187] on span "[PERSON_NAME]" at bounding box center [1049, 182] width 77 height 11
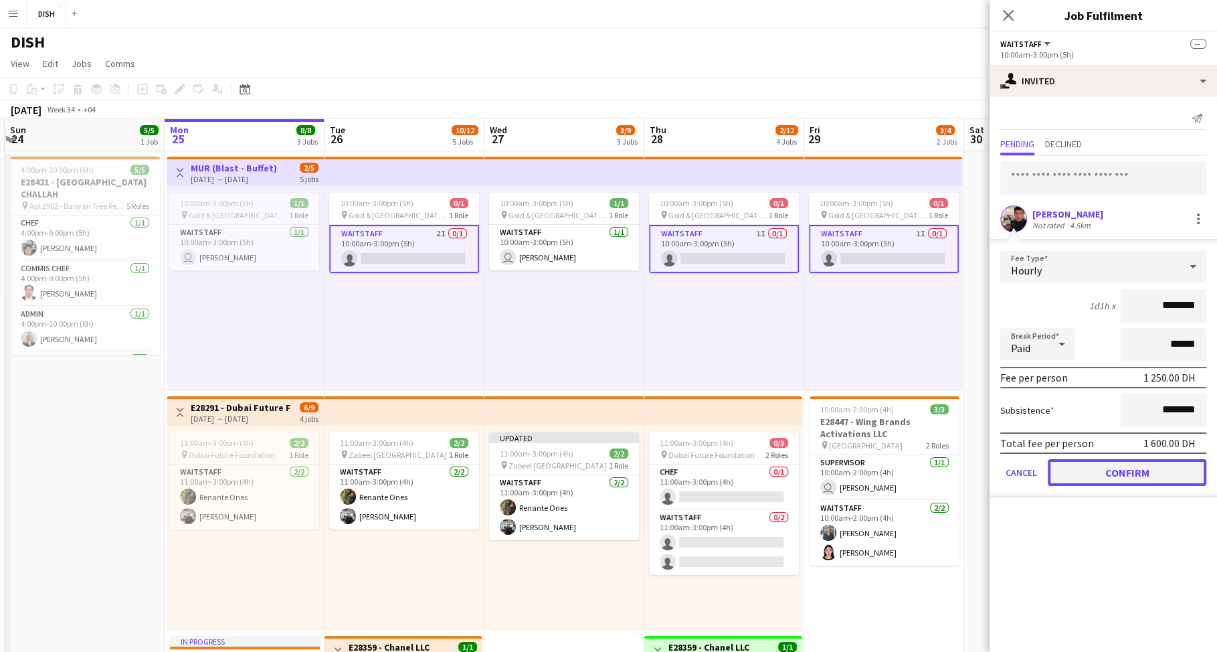
click at [1139, 472] on button "Confirm" at bounding box center [1127, 472] width 159 height 27
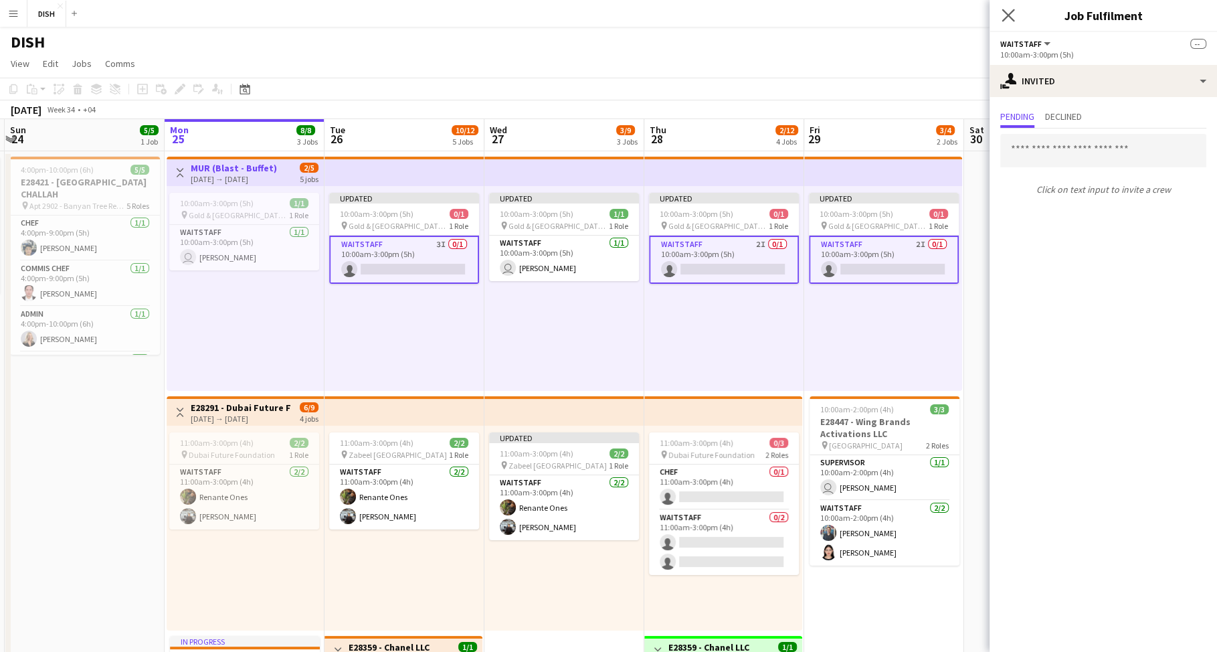
click at [1007, 7] on app-icon "Close pop-in" at bounding box center [1008, 15] width 19 height 19
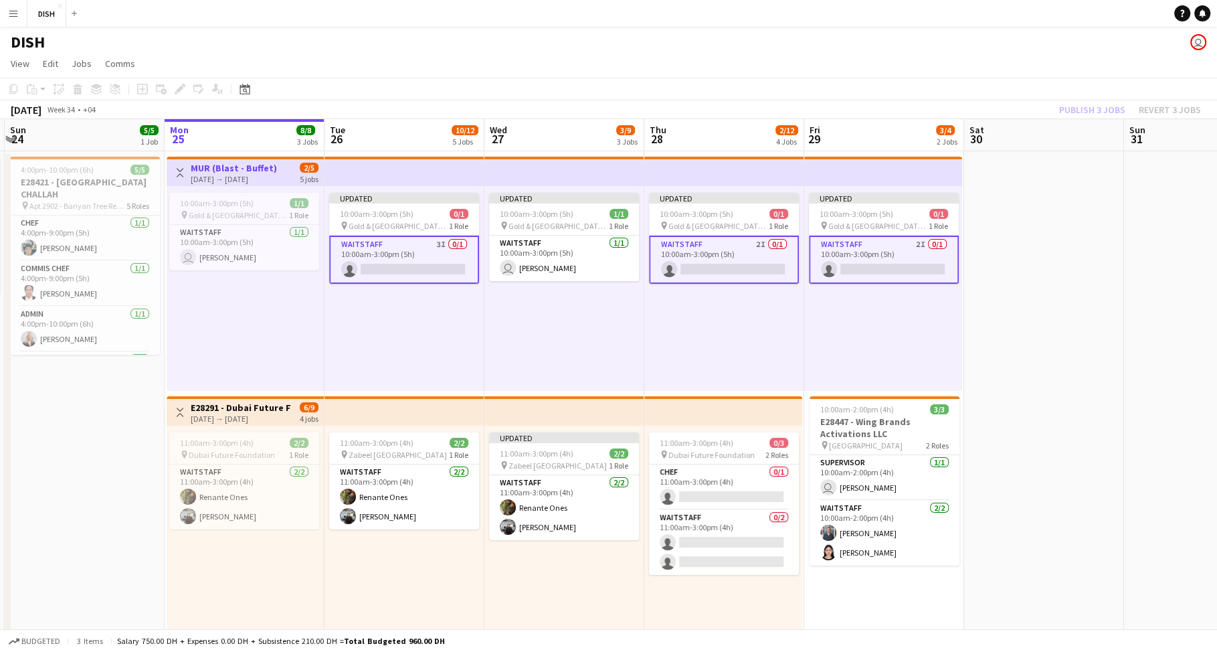
click at [685, 169] on app-top-bar at bounding box center [724, 171] width 160 height 29
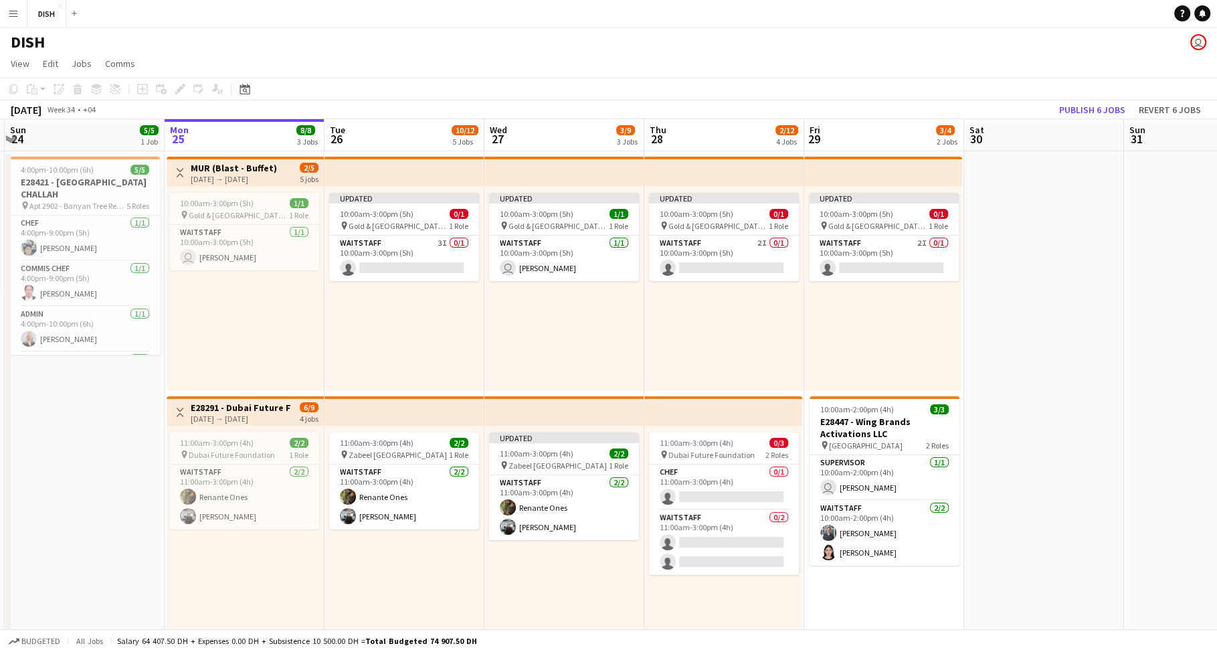
click at [581, 169] on app-top-bar at bounding box center [564, 171] width 160 height 29
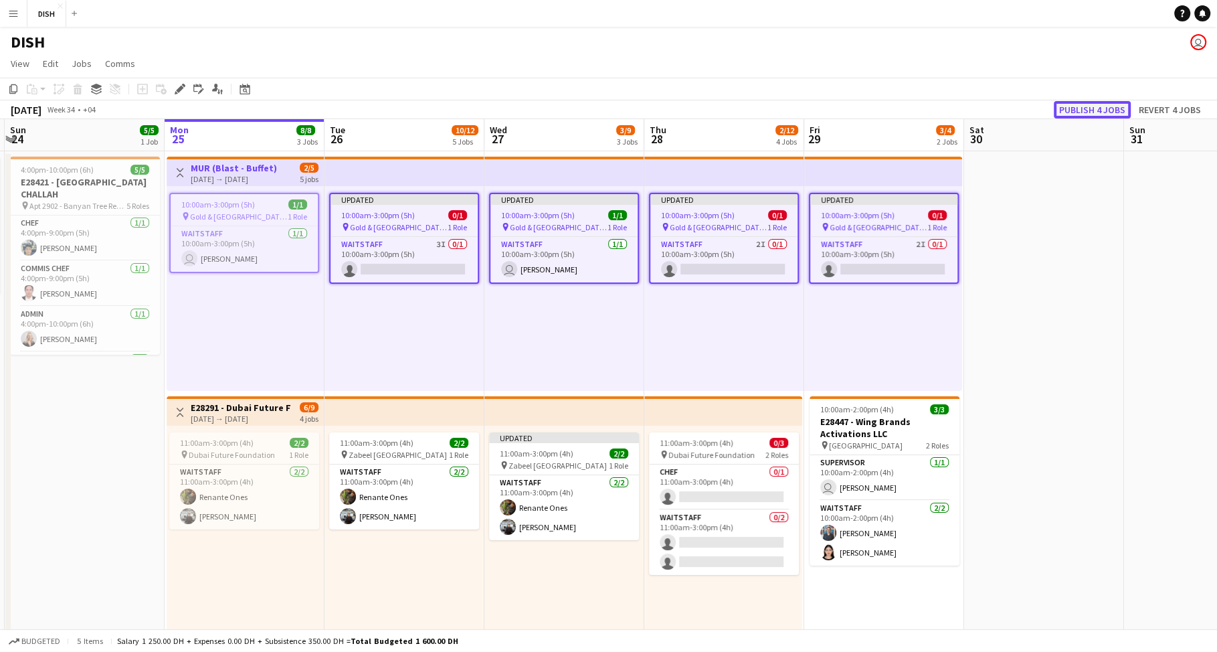
click at [1078, 108] on button "Publish 4 jobs" at bounding box center [1092, 109] width 77 height 17
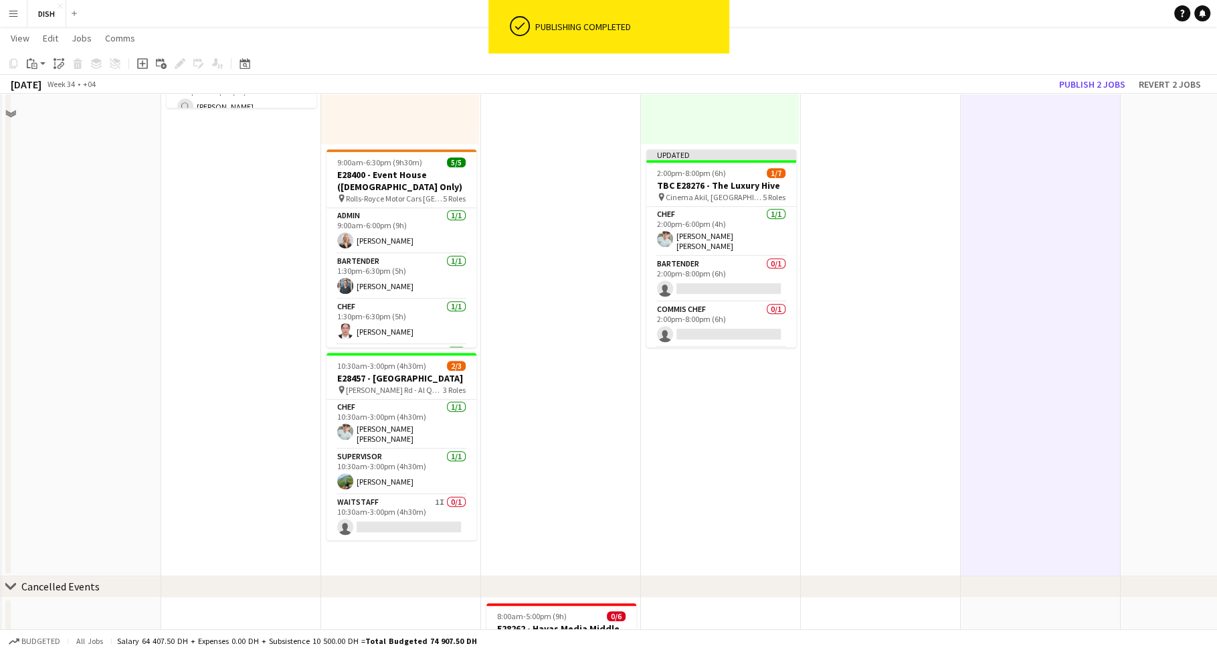
scroll to position [803, 0]
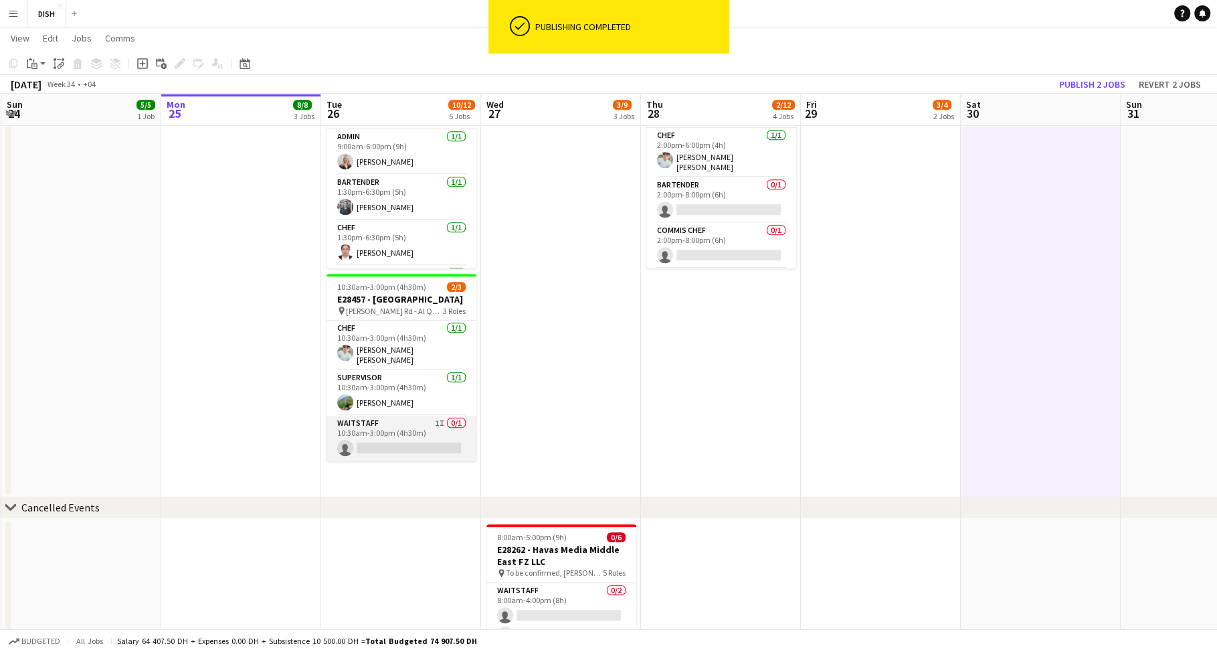
click at [404, 444] on app-card-role "Waitstaff 1I 0/1 10:30am-3:00pm (4h30m) single-neutral-actions" at bounding box center [401, 437] width 150 height 45
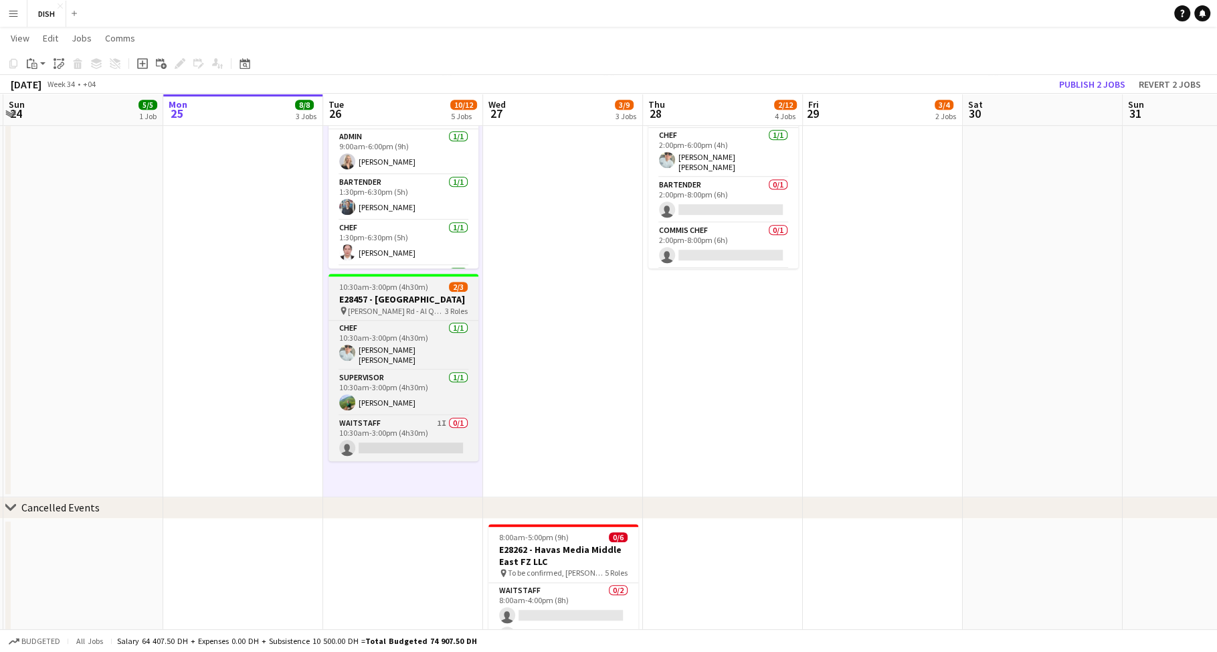
click at [405, 292] on app-job-card "10:30am-3:00pm (4h30m) 2/3 E28457 - [GEOGRAPHIC_DATA] pin [PERSON_NAME] - Al Qu…" at bounding box center [403, 367] width 150 height 187
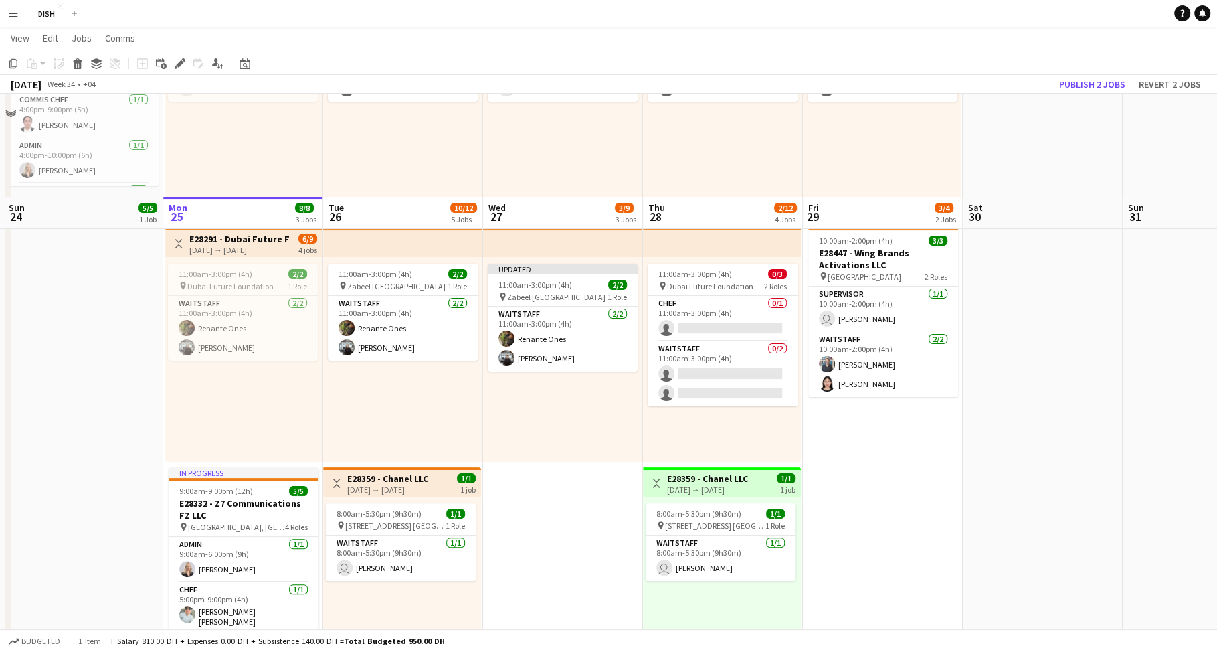
scroll to position [270, 0]
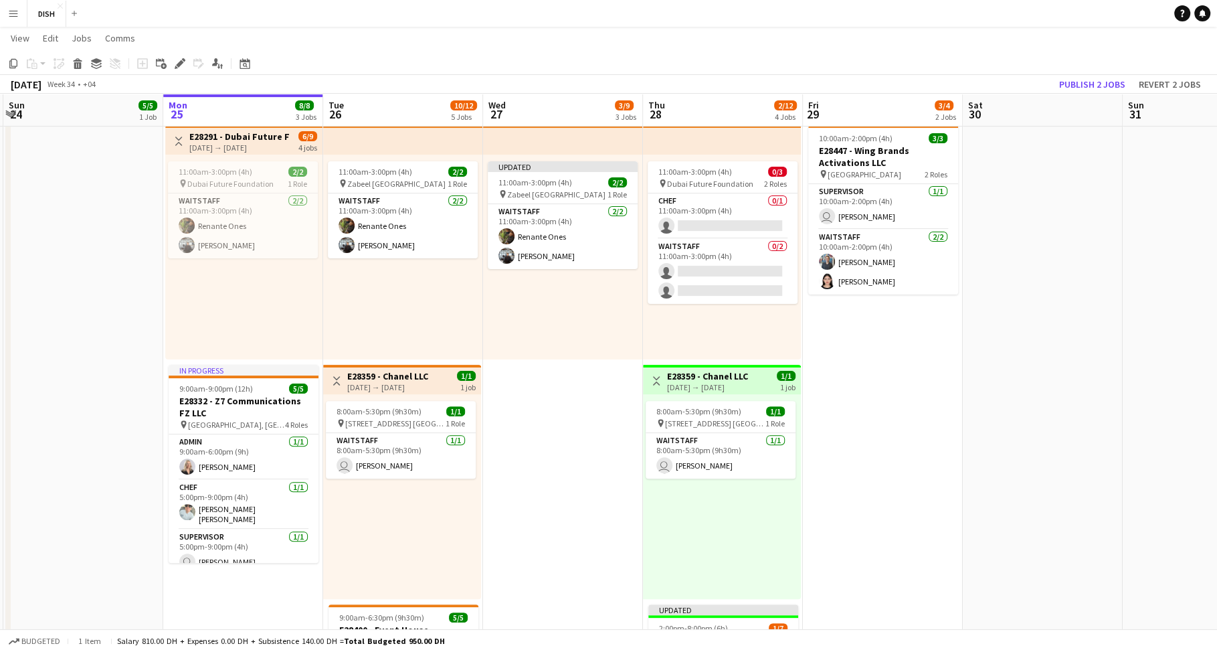
click at [535, 429] on app-date-cell "10:00am-3:00pm (5h) 1/1 pin [GEOGRAPHIC_DATA], Sheikh Zayed Rd - Al Quoz - Al Q…" at bounding box center [563, 455] width 160 height 1151
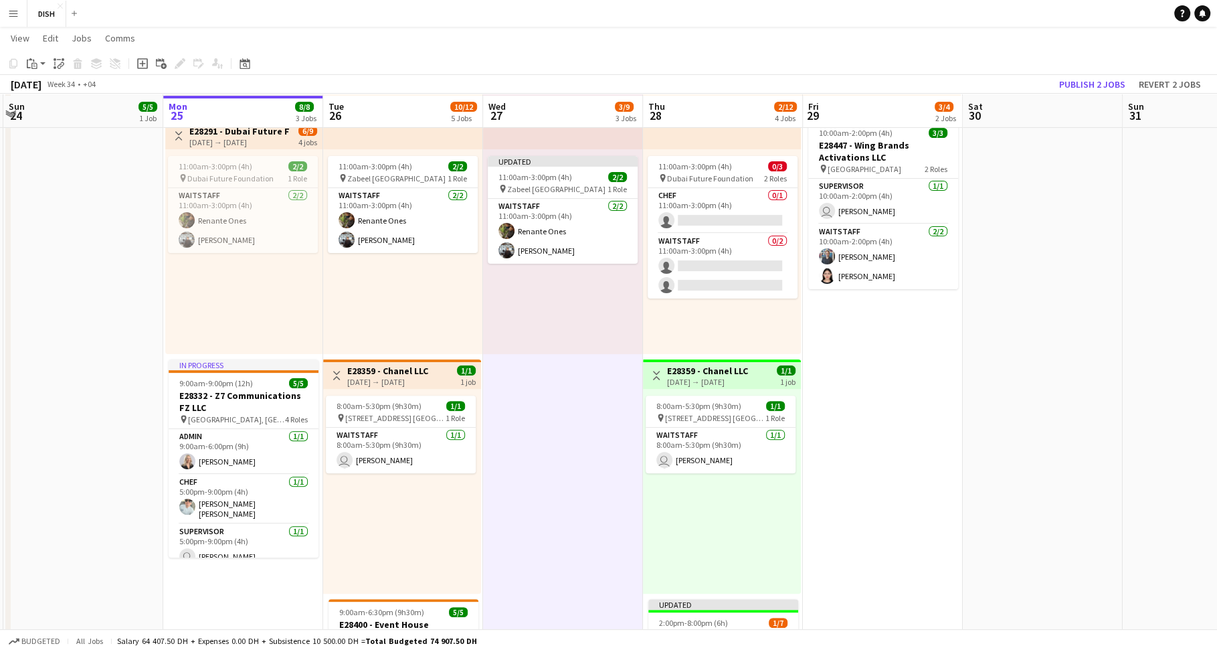
scroll to position [276, 0]
click at [436, 490] on div "8:00am-5:30pm (9h30m) 1/1 pin [STREET_ADDRESS] [GEOGRAPHIC_DATA] (D3) [GEOGRAPH…" at bounding box center [402, 489] width 158 height 205
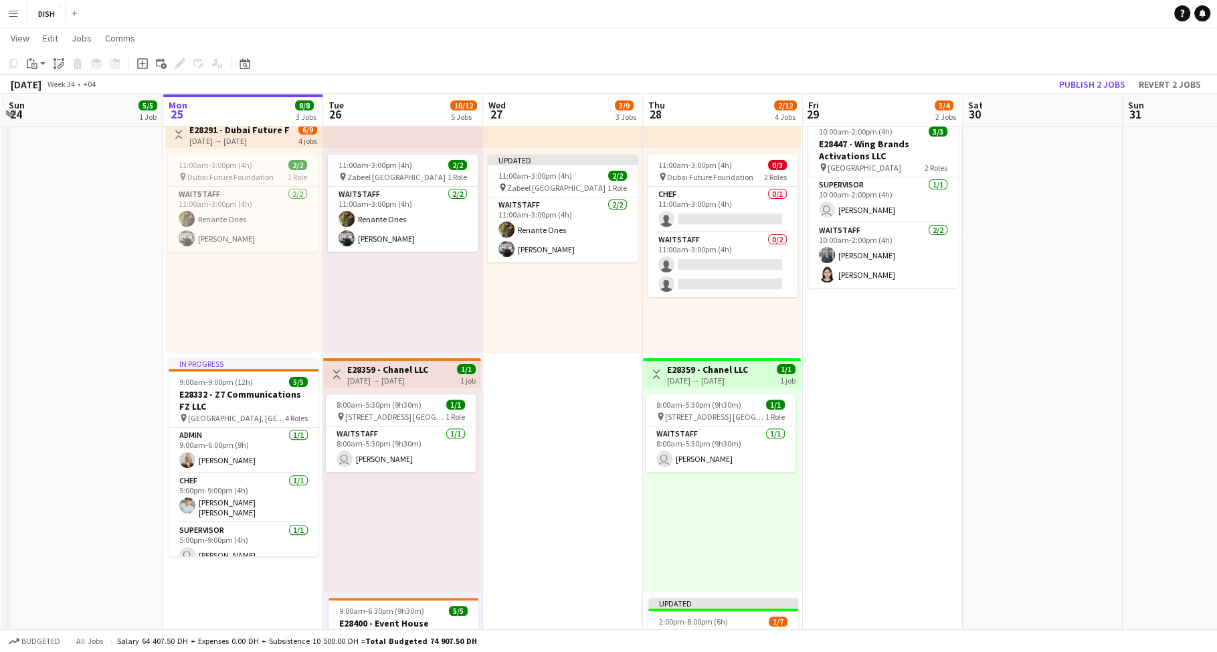
click at [523, 498] on app-date-cell "10:00am-3:00pm (5h) 1/1 pin [GEOGRAPHIC_DATA], Sheikh Zayed Rd - Al Quoz - Al Q…" at bounding box center [563, 449] width 160 height 1151
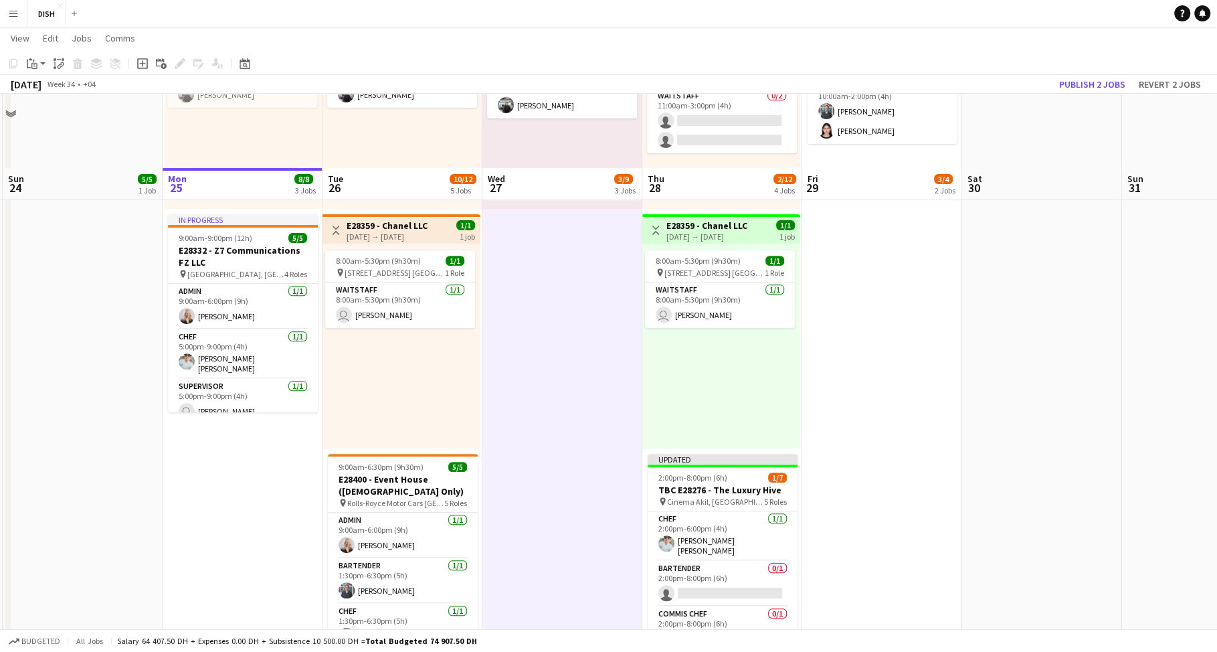
scroll to position [730, 0]
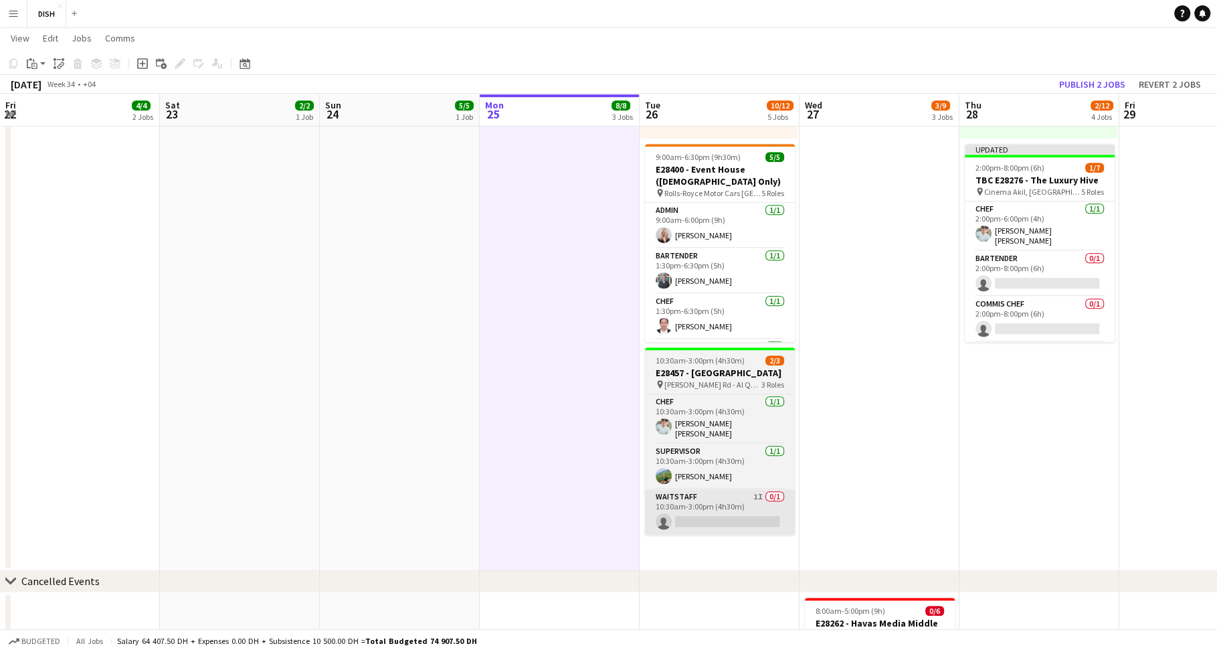
scroll to position [0, 317]
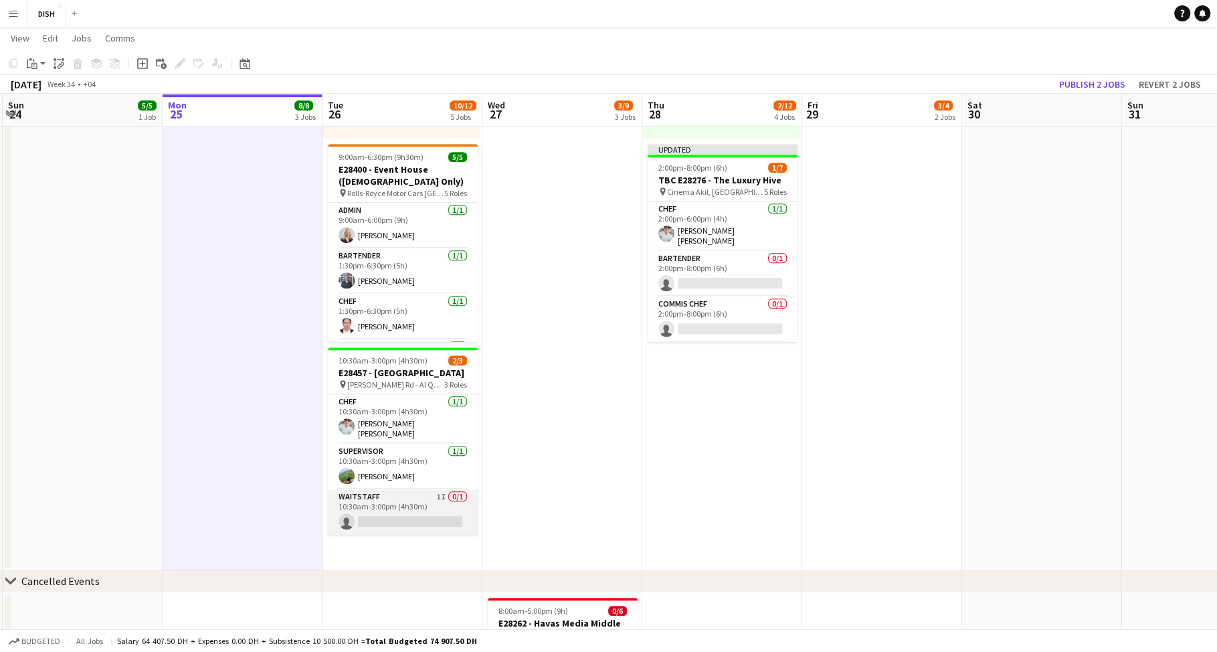
click at [416, 512] on app-card-role "Waitstaff 1I 0/1 10:30am-3:00pm (4h30m) single-neutral-actions" at bounding box center [403, 511] width 150 height 45
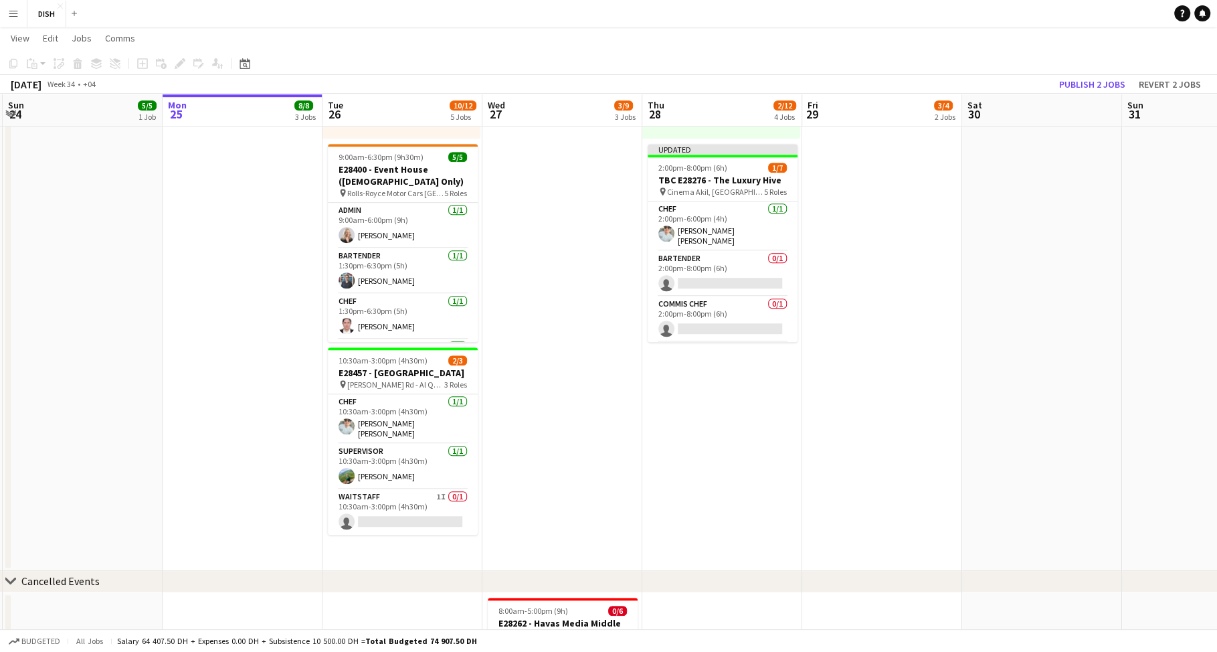
scroll to position [0, 316]
click at [409, 519] on app-card-role "Waitstaff 1I 0/1 10:30am-3:00pm (4h30m) single-neutral-actions" at bounding box center [403, 511] width 150 height 45
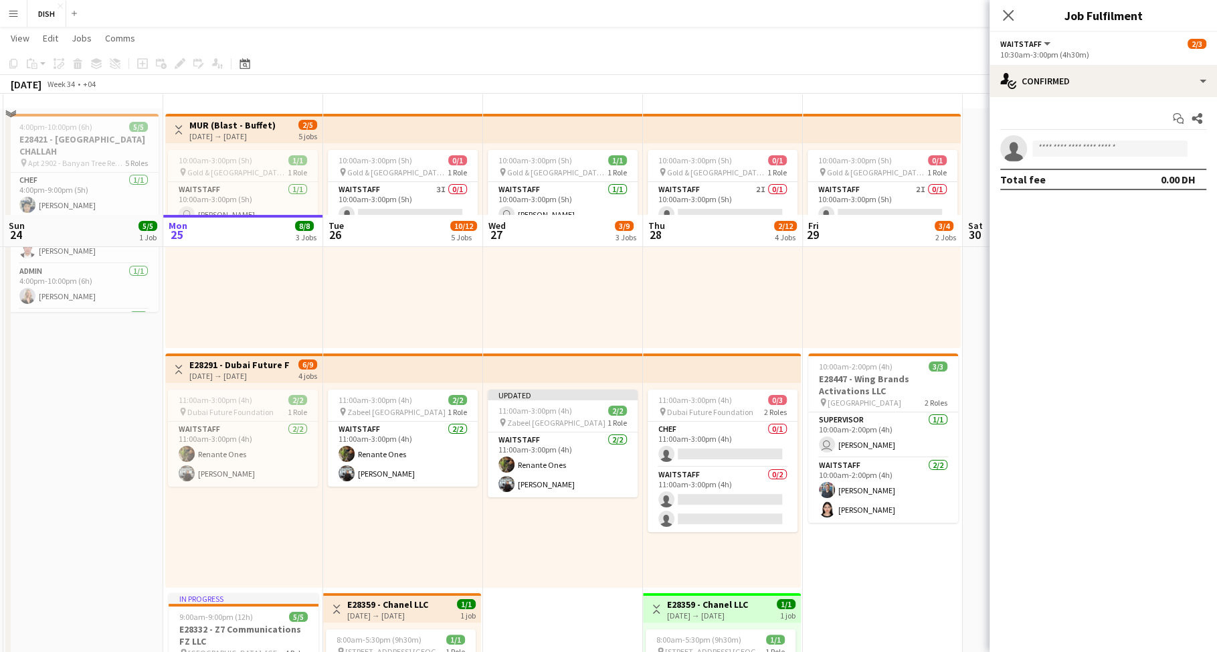
scroll to position [0, 0]
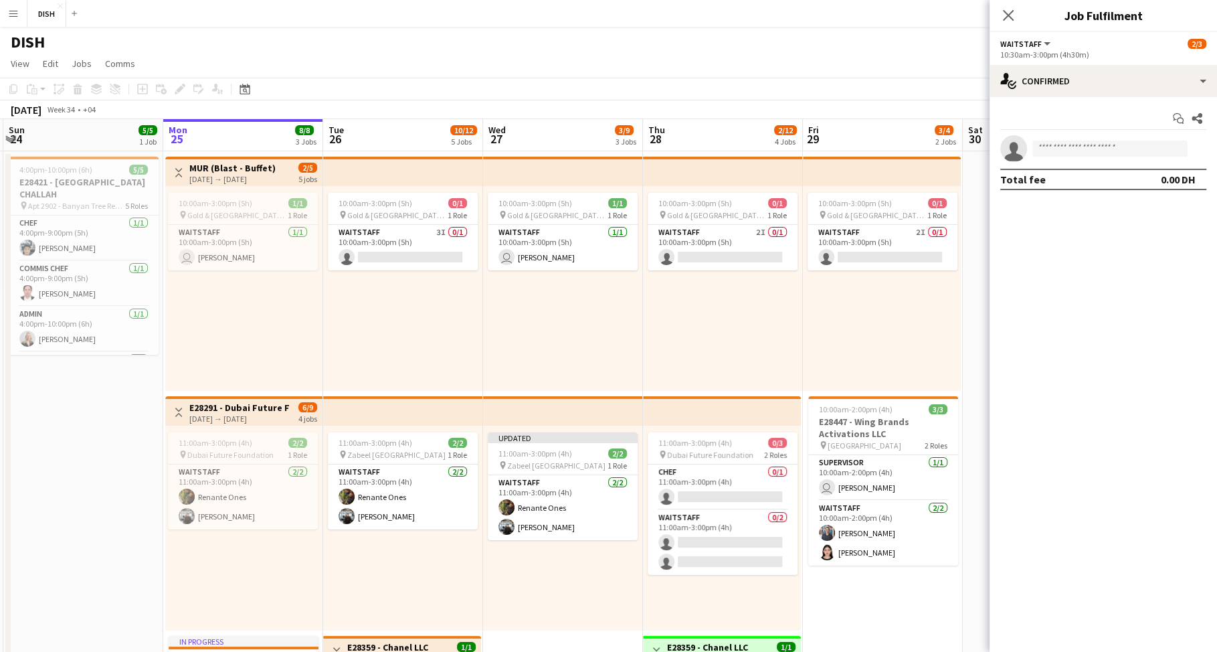
click at [178, 173] on app-icon "Toggle View" at bounding box center [178, 172] width 9 height 9
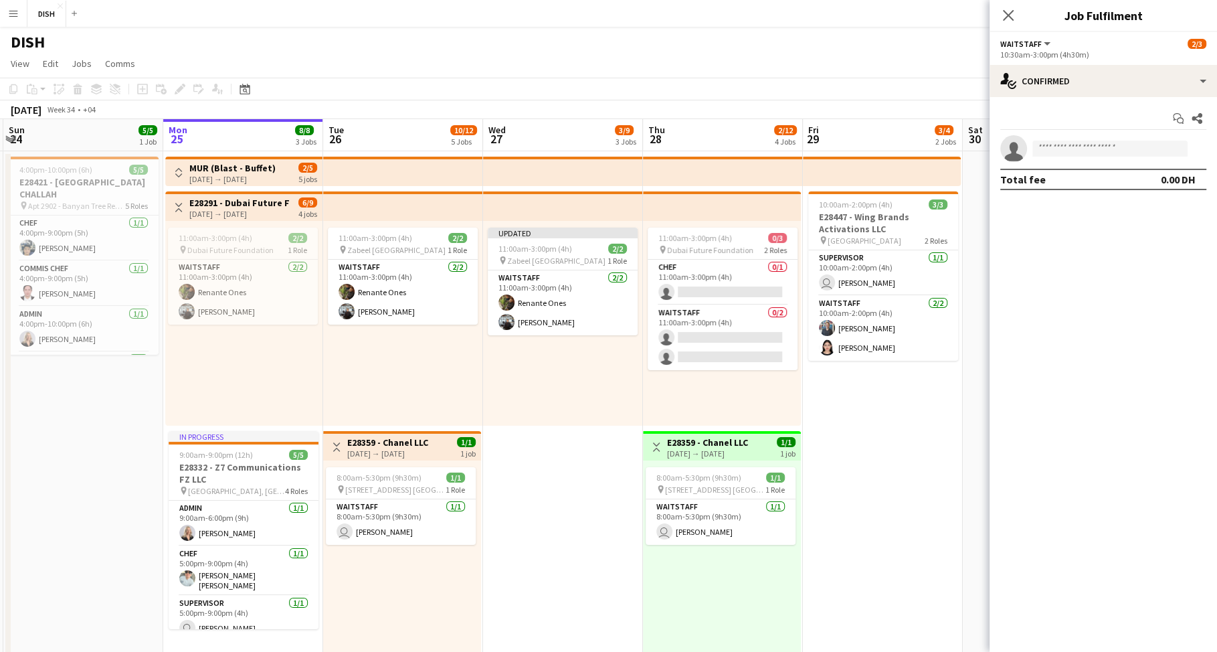
click at [177, 206] on app-icon "Toggle View" at bounding box center [178, 207] width 9 height 9
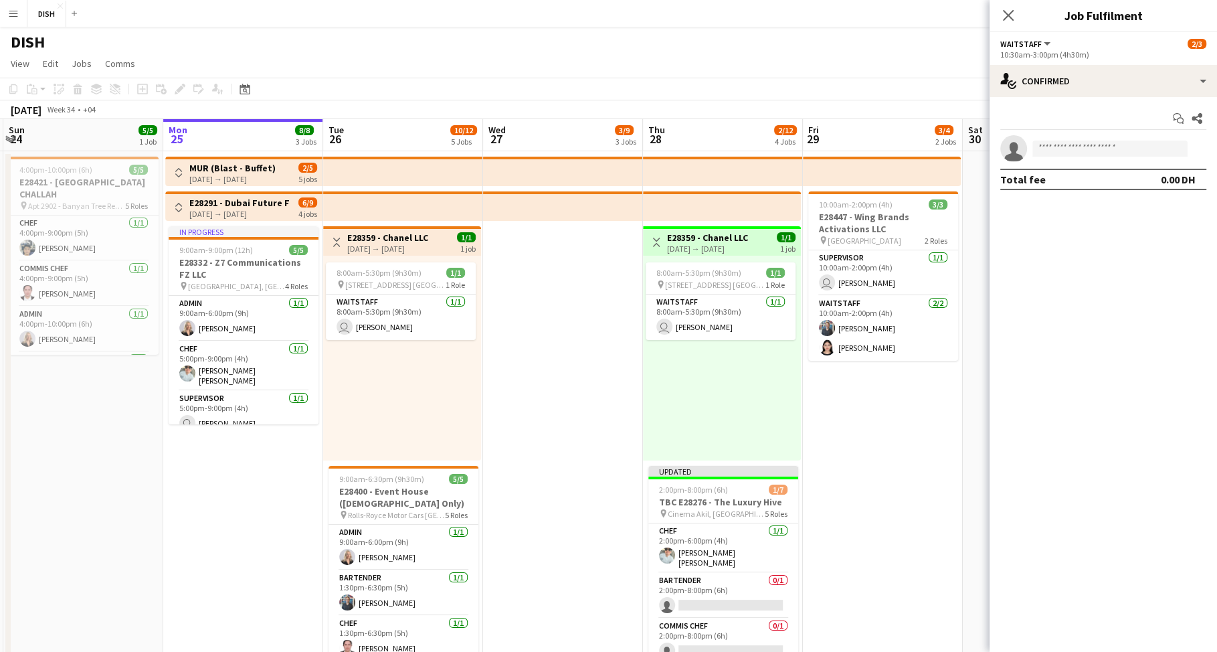
click at [338, 242] on app-icon "Toggle View" at bounding box center [336, 241] width 9 height 9
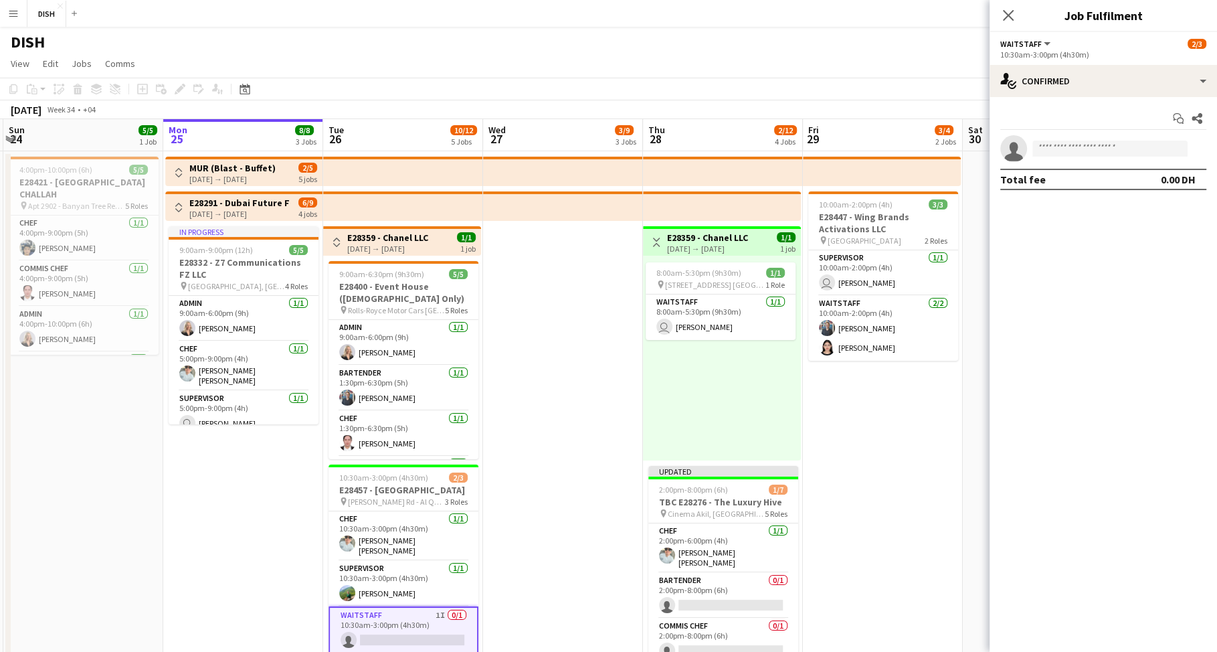
click at [654, 242] on app-icon "Toggle View" at bounding box center [656, 241] width 9 height 9
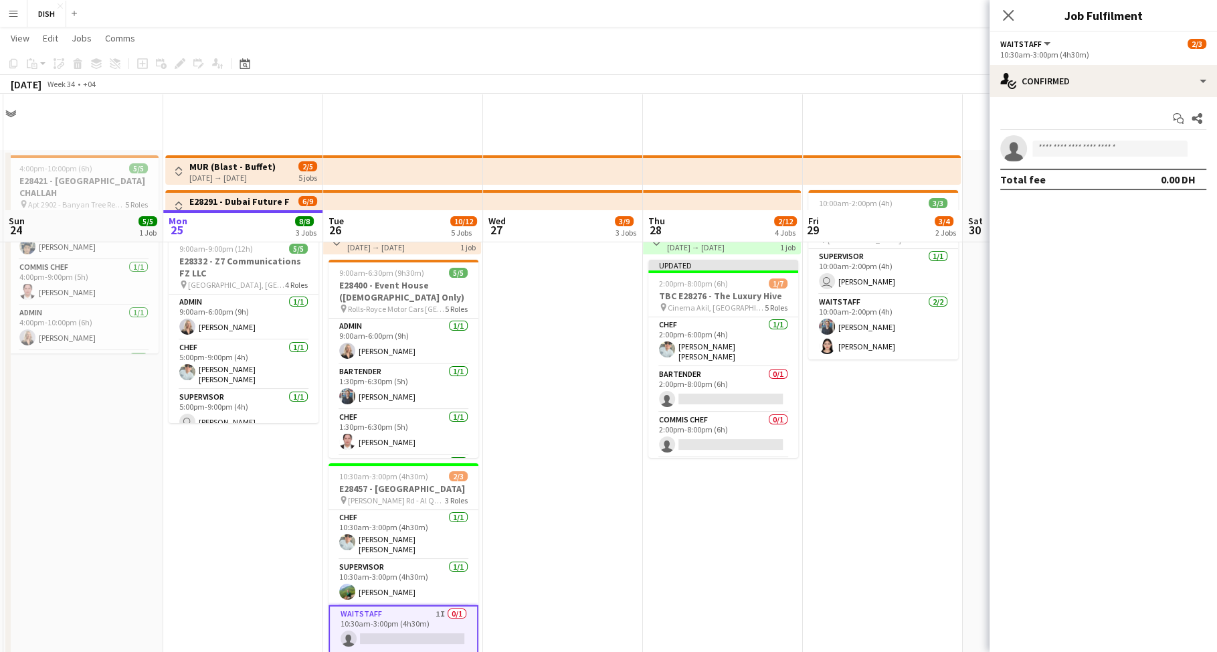
scroll to position [308, 0]
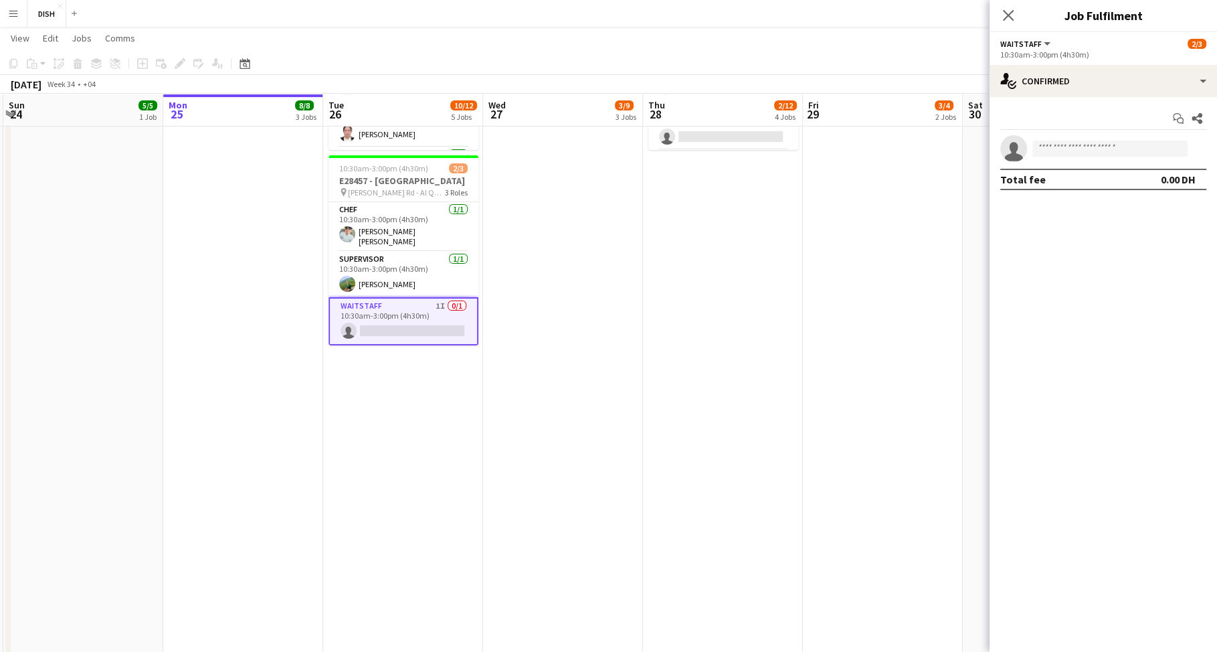
click at [553, 347] on app-date-cell at bounding box center [563, 316] width 160 height 949
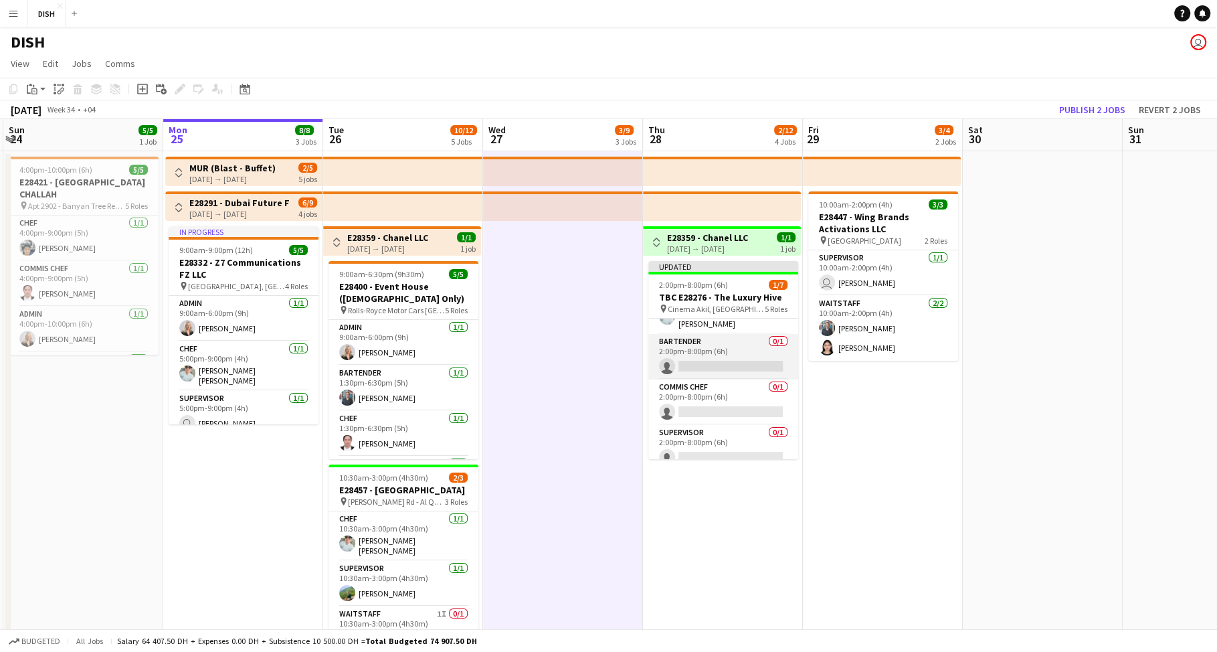
scroll to position [122, 0]
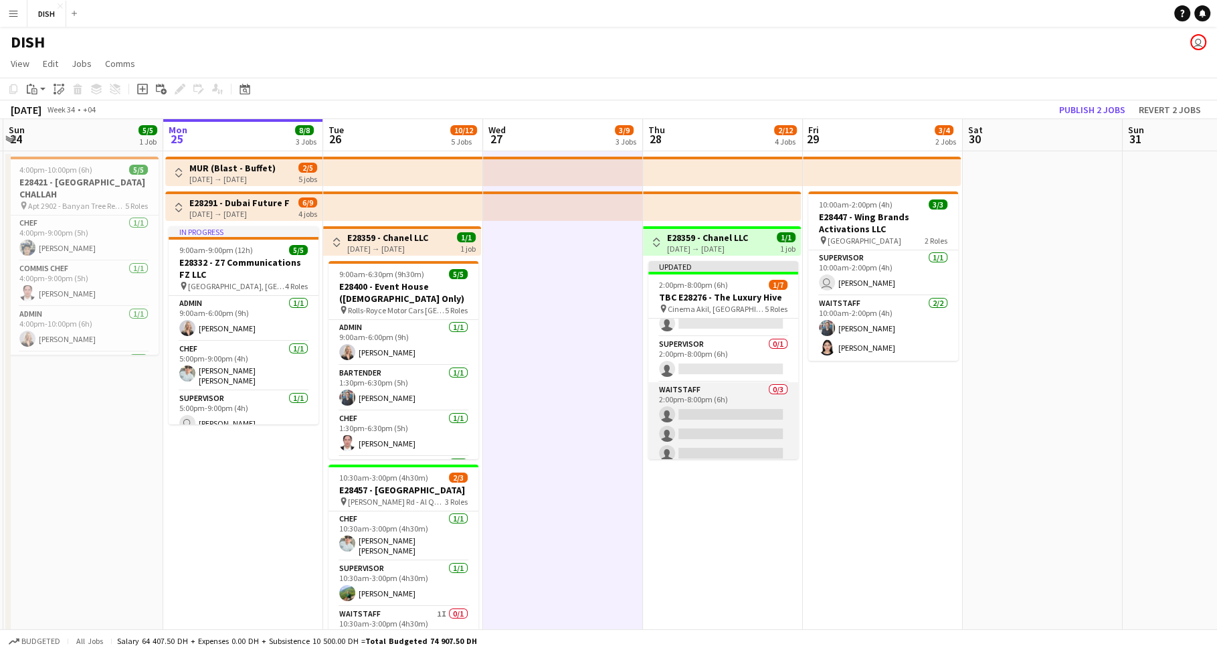
click at [731, 401] on app-card-role "Waitstaff 0/3 2:00pm-8:00pm (6h) single-neutral-actions single-neutral-actions …" at bounding box center [723, 424] width 150 height 84
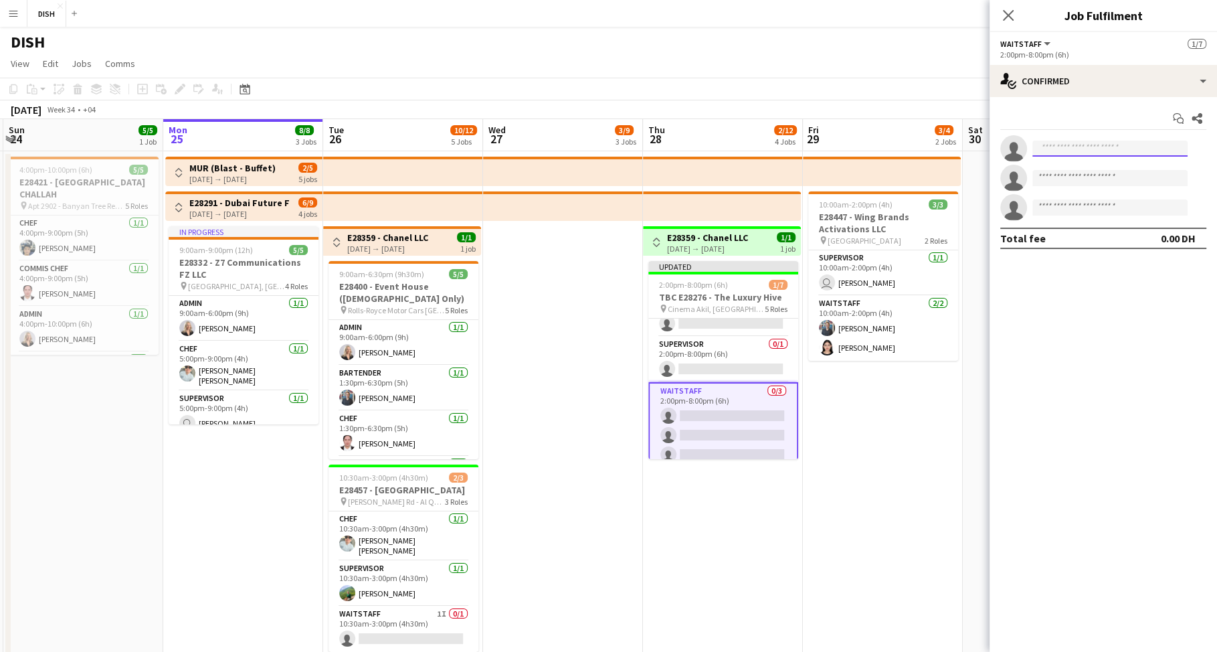
click at [1052, 151] on input at bounding box center [1109, 148] width 155 height 16
type input "****"
click at [1086, 175] on span "spider.kg@gmail.com" at bounding box center [1110, 178] width 134 height 11
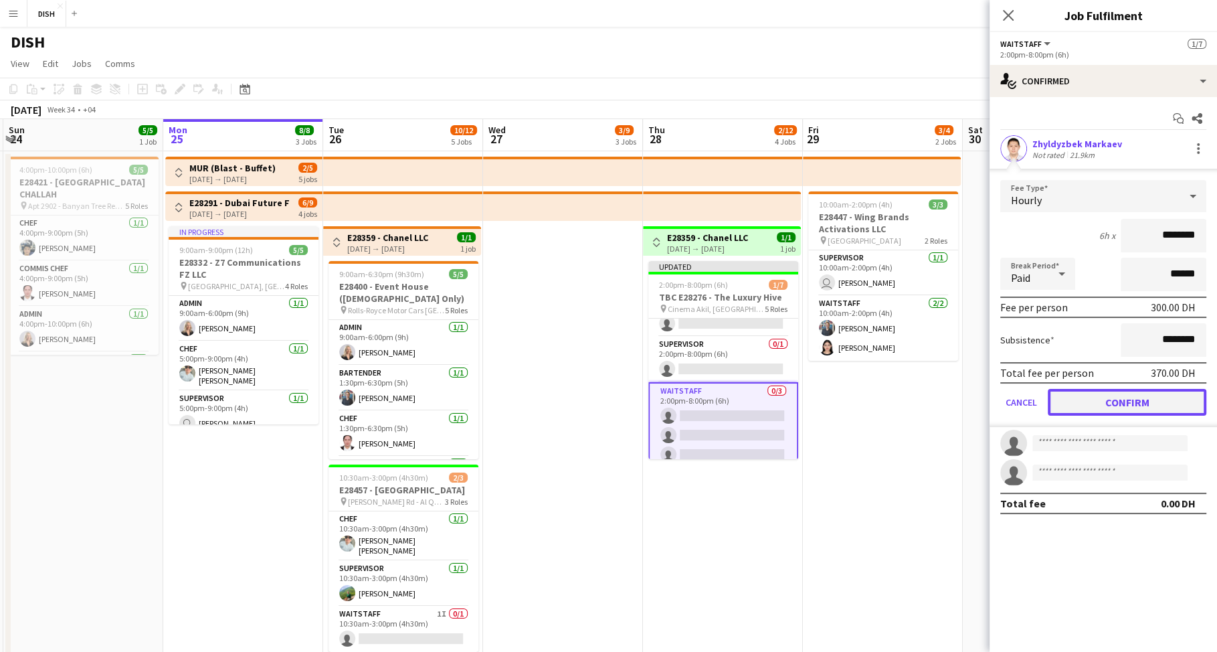
click at [1111, 403] on button "Confirm" at bounding box center [1127, 402] width 159 height 27
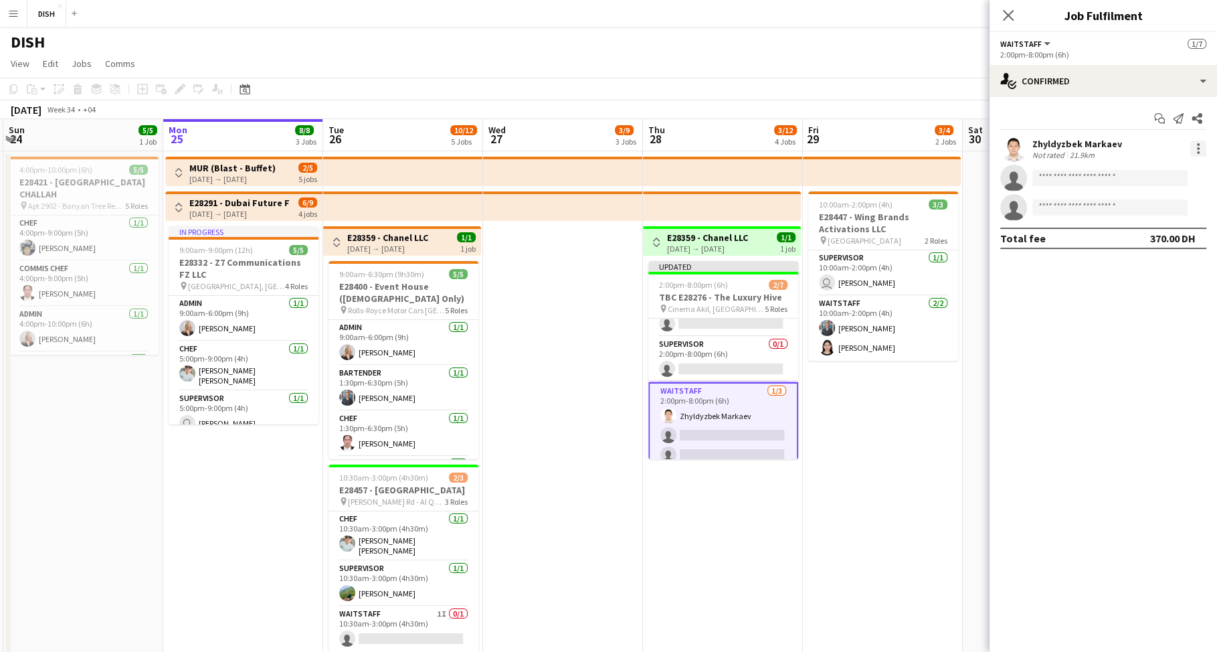
click at [1198, 141] on div at bounding box center [1198, 148] width 16 height 16
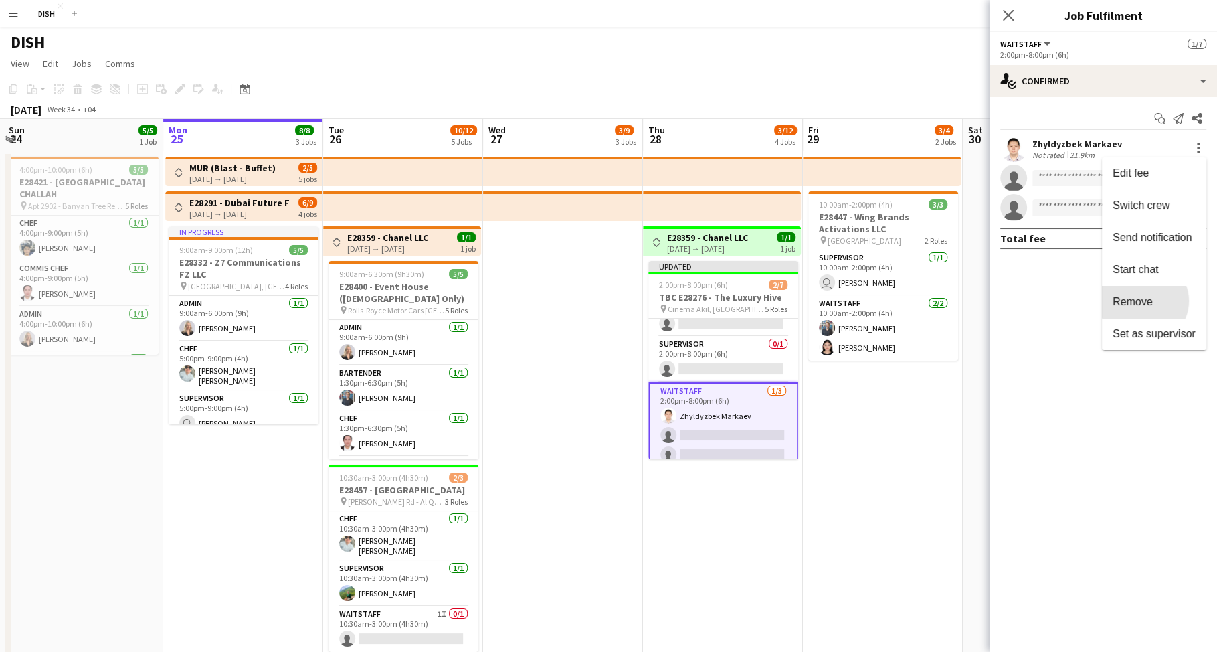
drag, startPoint x: 1164, startPoint y: 300, endPoint x: 1157, endPoint y: 260, distance: 40.7
click at [1165, 300] on span "Remove" at bounding box center [1154, 302] width 83 height 12
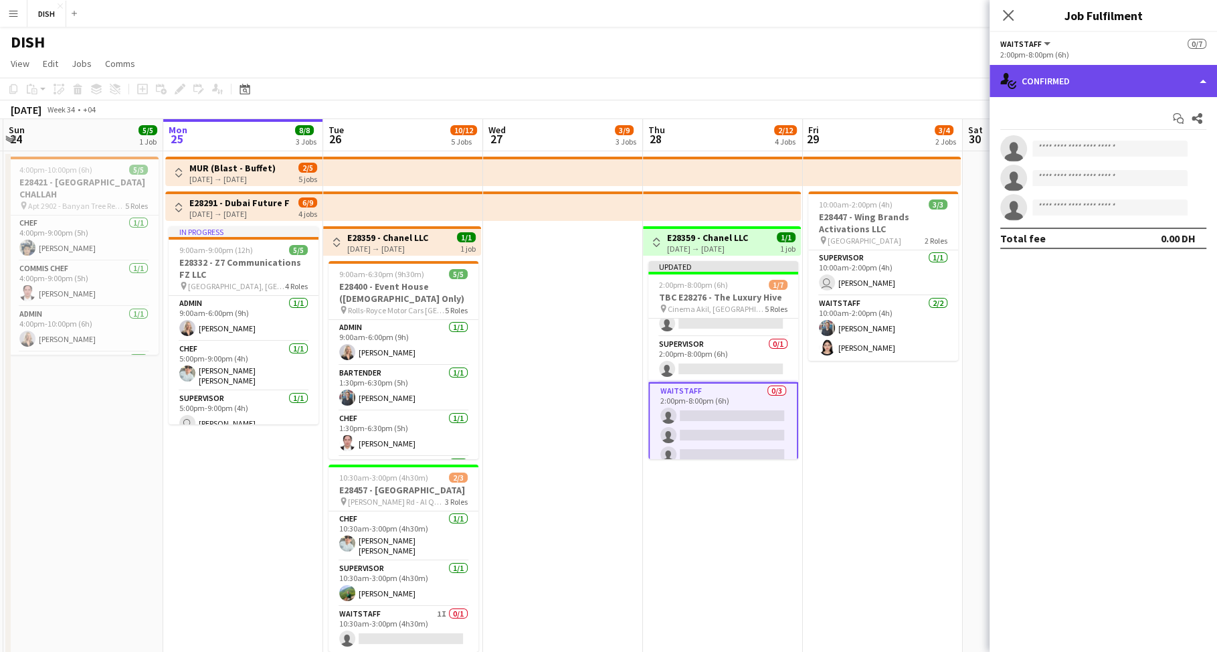
click at [1085, 84] on div "single-neutral-actions-check-2 Confirmed" at bounding box center [1102, 81] width 227 height 32
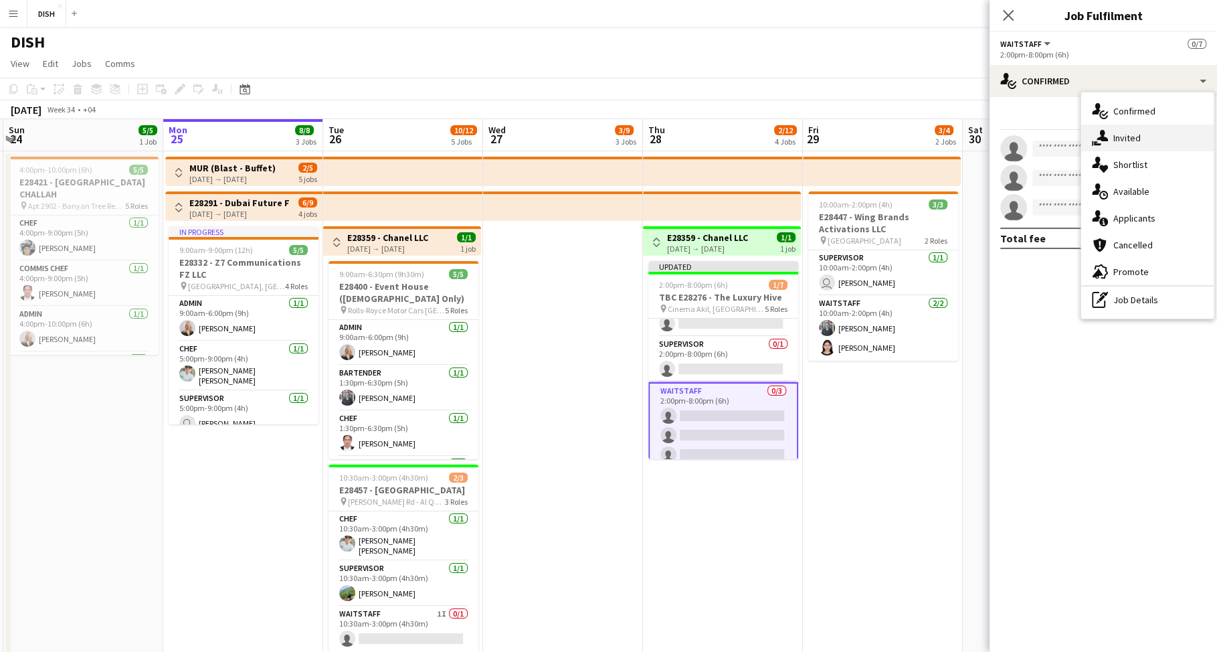
click at [1116, 136] on div "single-neutral-actions-share-1 Invited" at bounding box center [1147, 137] width 132 height 27
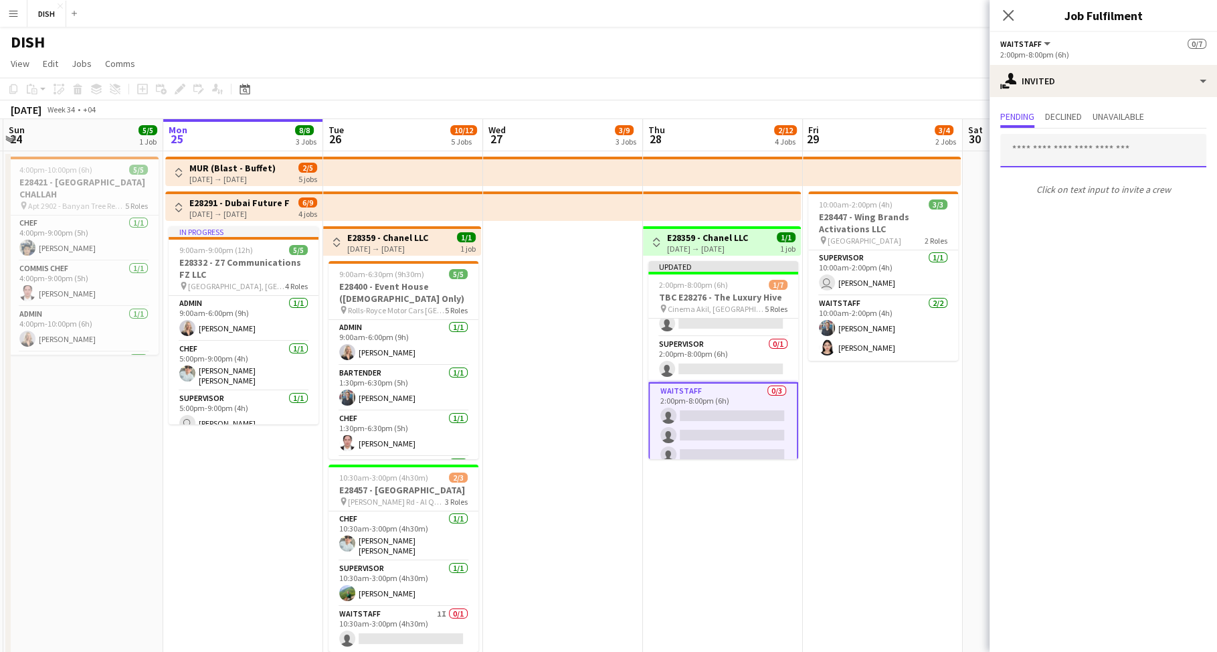
click at [1044, 150] on input "text" at bounding box center [1103, 150] width 206 height 33
type input "***"
click at [1062, 183] on span "Zhyldyzbek Markaev" at bounding box center [1054, 182] width 86 height 11
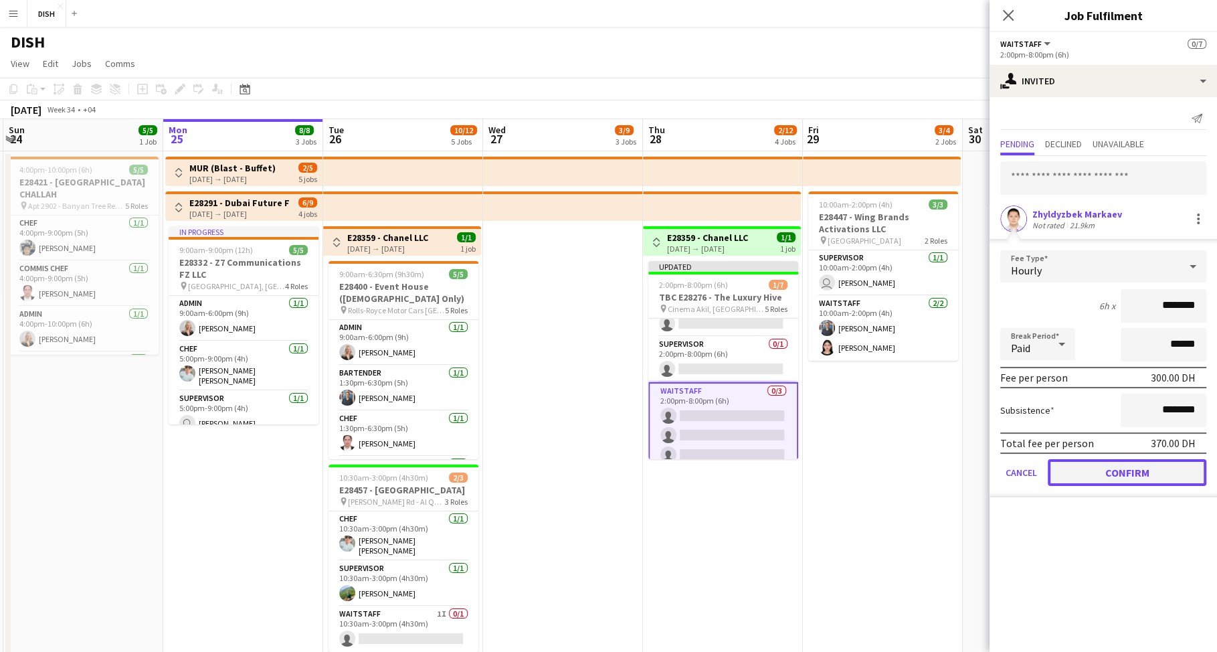
click at [1159, 471] on button "Confirm" at bounding box center [1127, 472] width 159 height 27
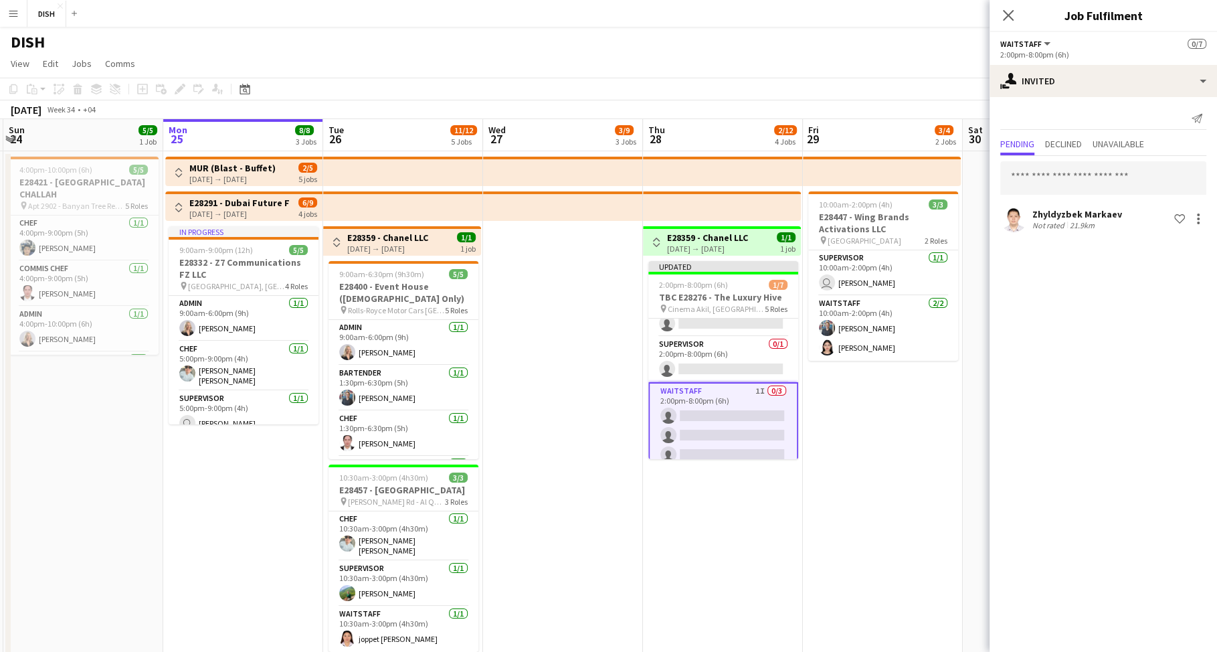
click at [583, 301] on app-date-cell at bounding box center [563, 625] width 160 height 949
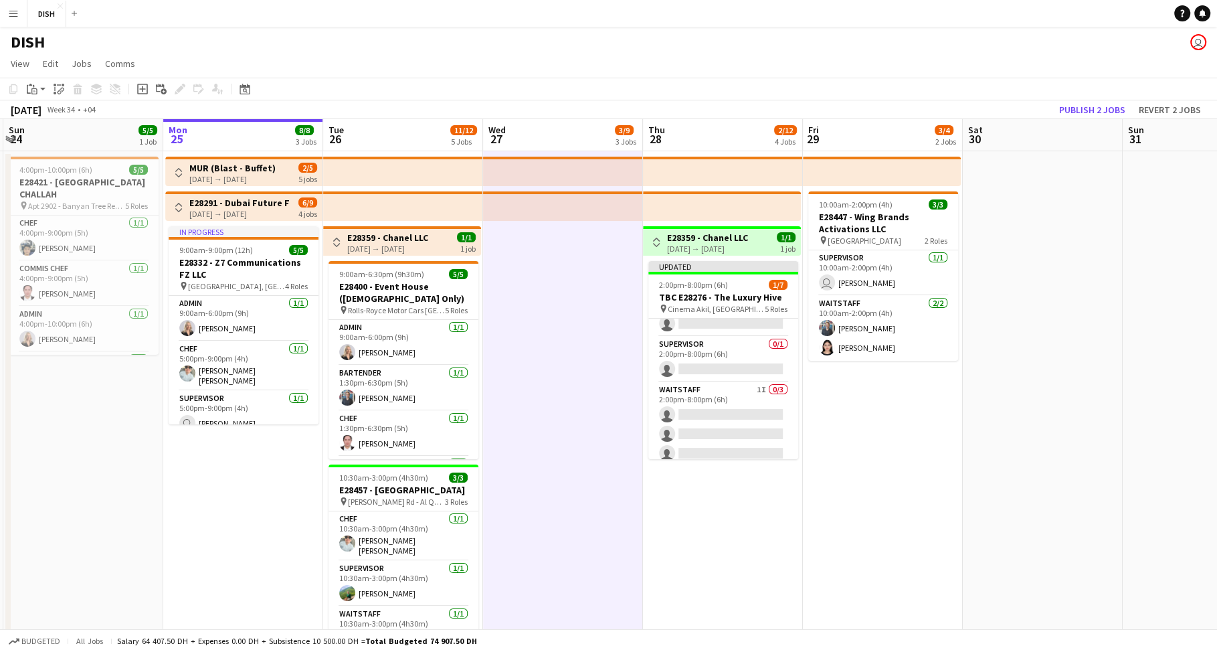
scroll to position [0, 317]
click at [173, 169] on app-icon "Toggle View" at bounding box center [177, 172] width 9 height 9
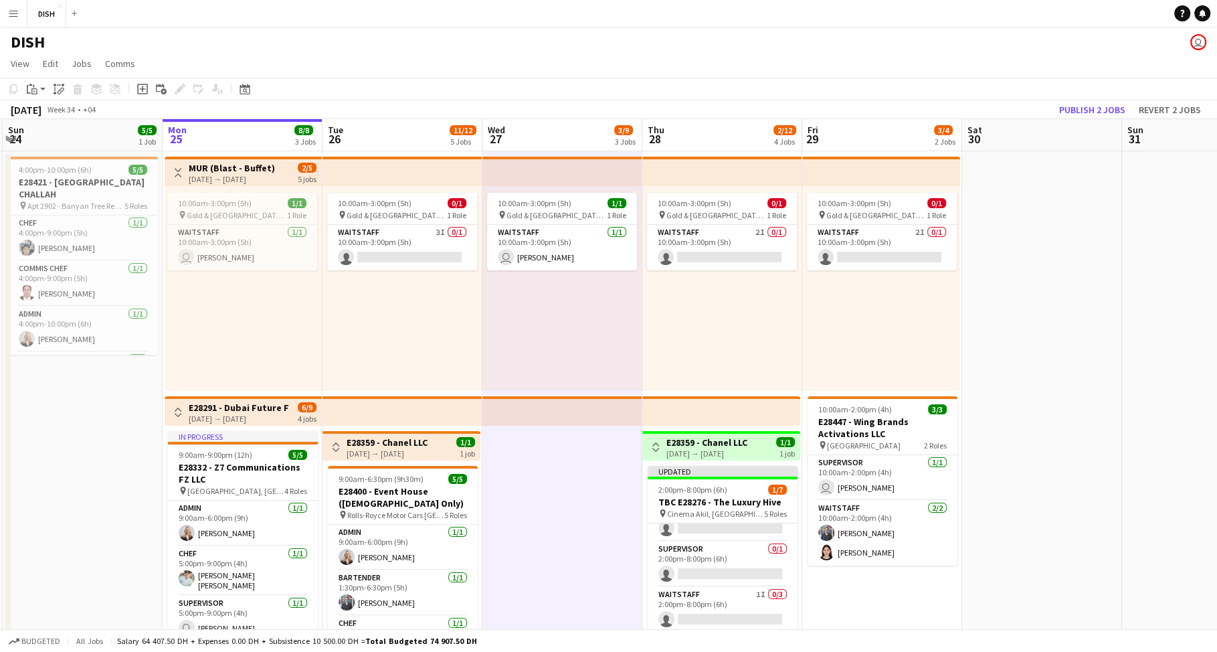
click at [175, 171] on app-icon "Toggle View" at bounding box center [177, 172] width 9 height 9
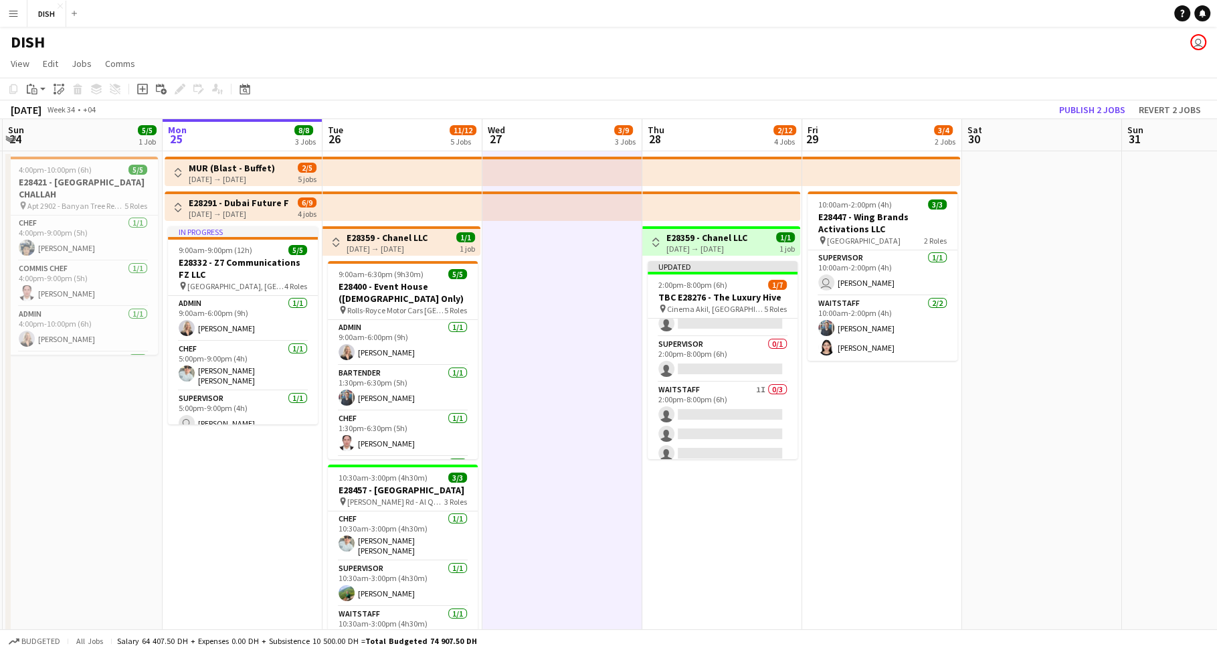
click at [175, 171] on app-icon "Toggle View" at bounding box center [177, 172] width 9 height 9
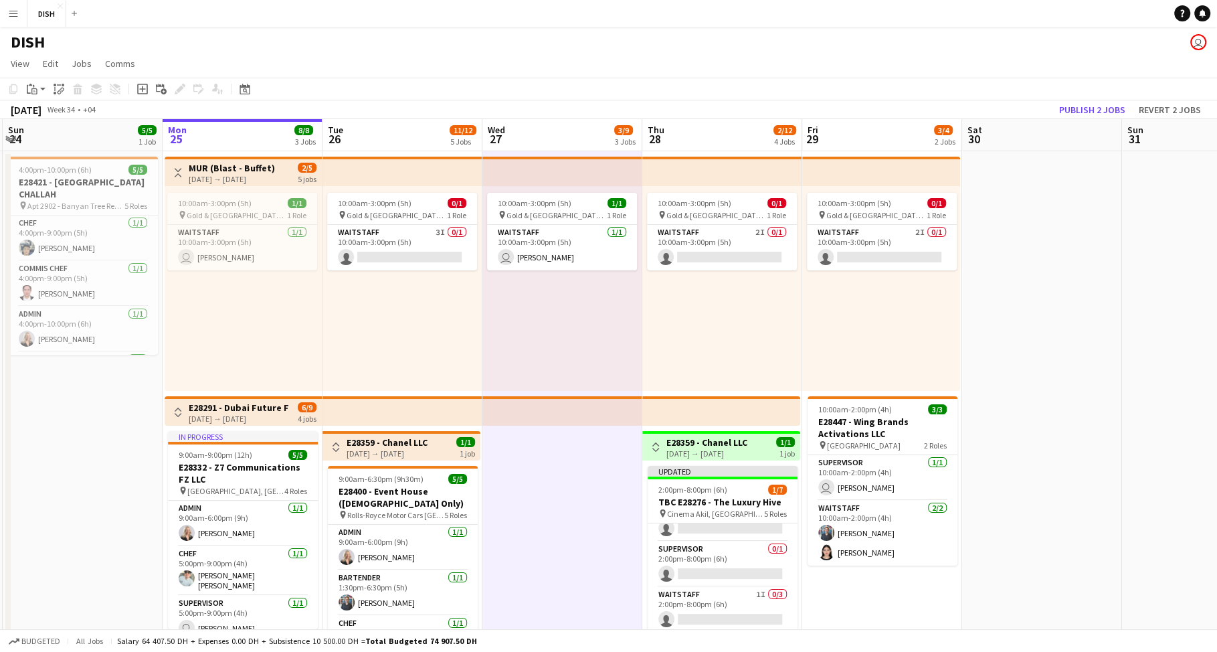
click at [175, 171] on app-icon "Toggle View" at bounding box center [177, 172] width 9 height 9
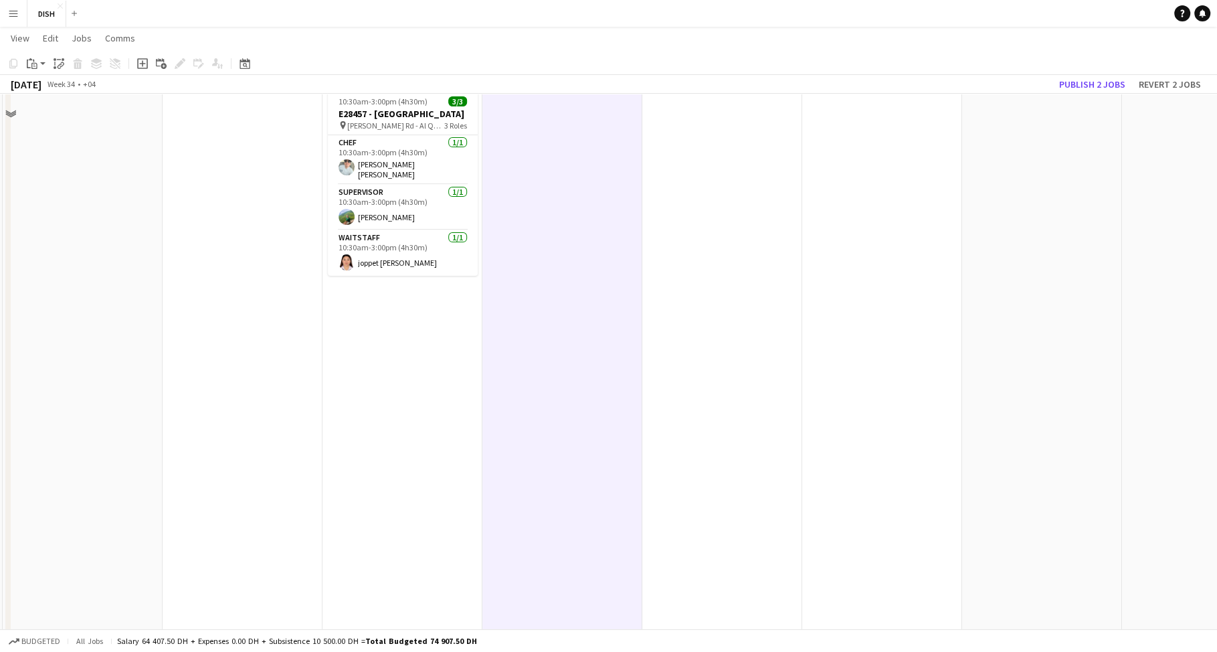
scroll to position [381, 0]
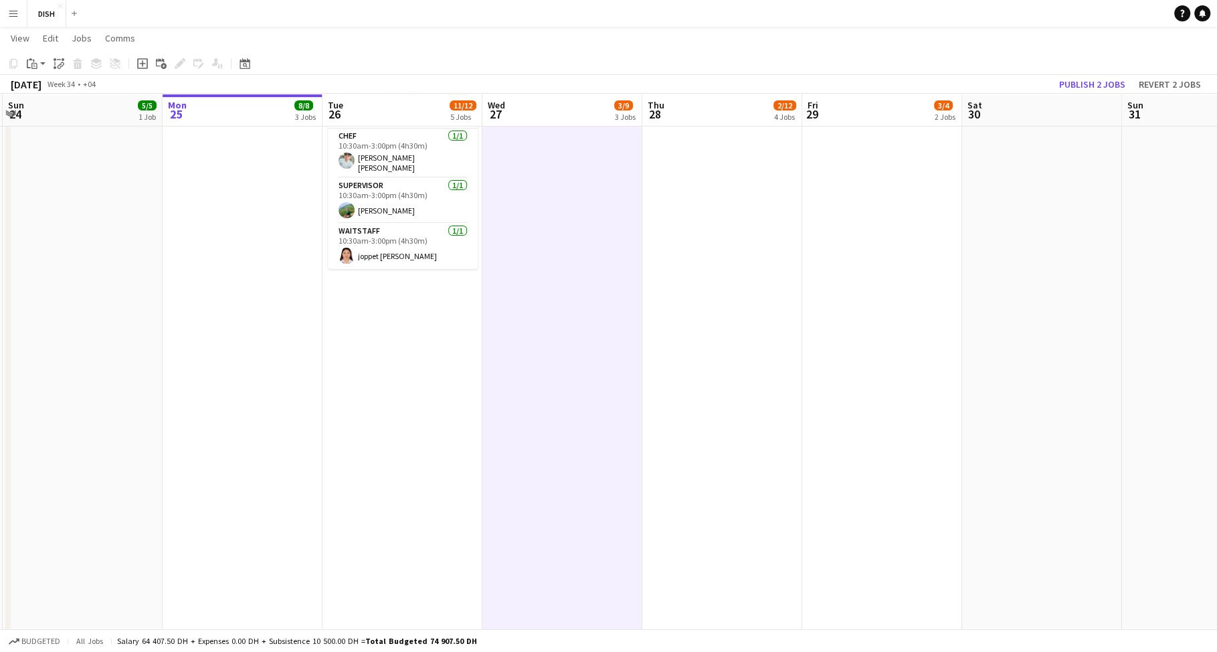
click at [452, 429] on app-date-cell "Toggle View E28359 - Chanel LLC 26-08-2025 → 26-08-2025 1/1 1 job 9:00am-6:30pm…" at bounding box center [402, 243] width 160 height 949
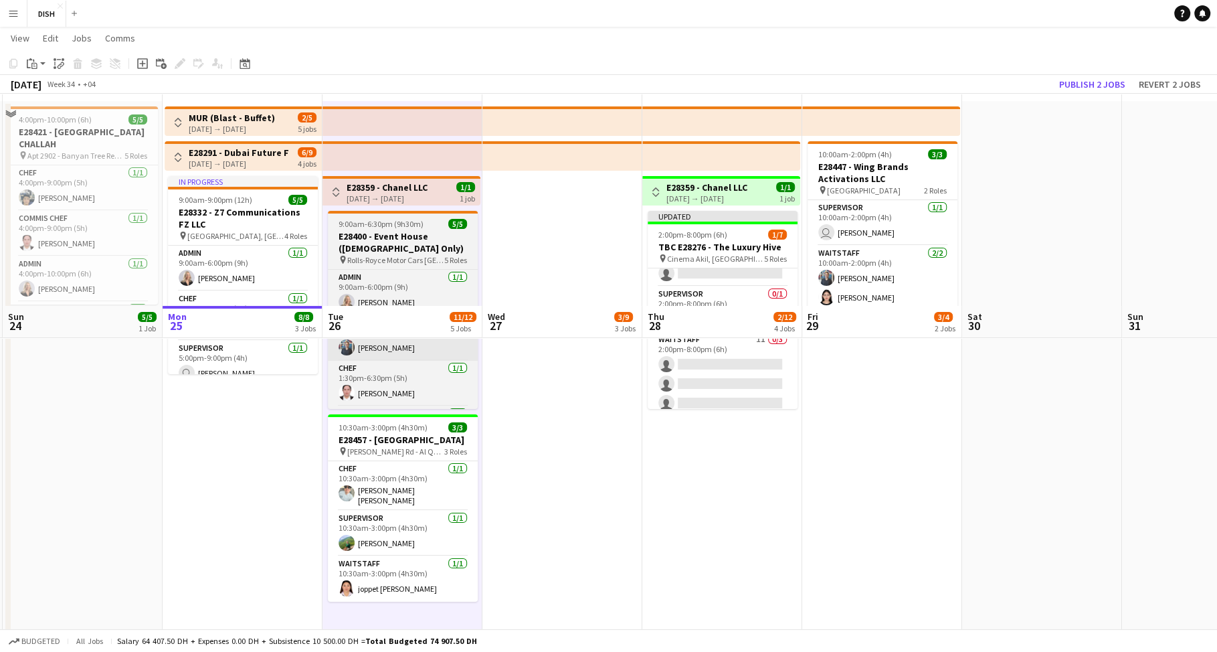
scroll to position [0, 0]
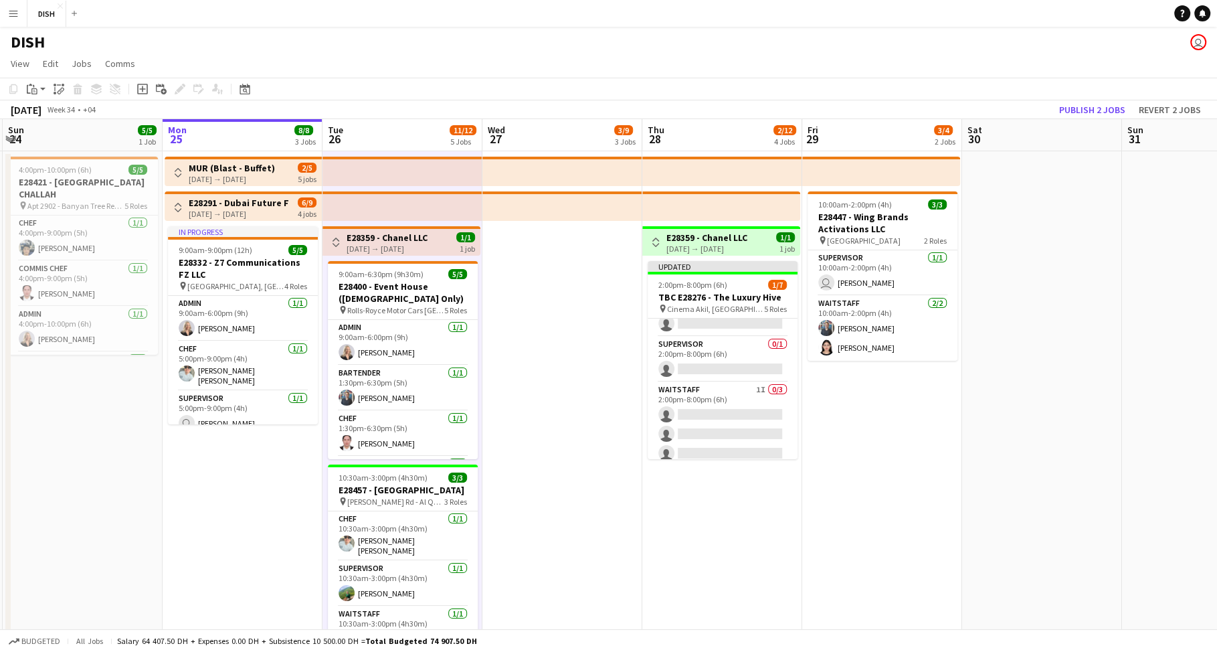
click at [539, 296] on app-date-cell at bounding box center [562, 625] width 160 height 949
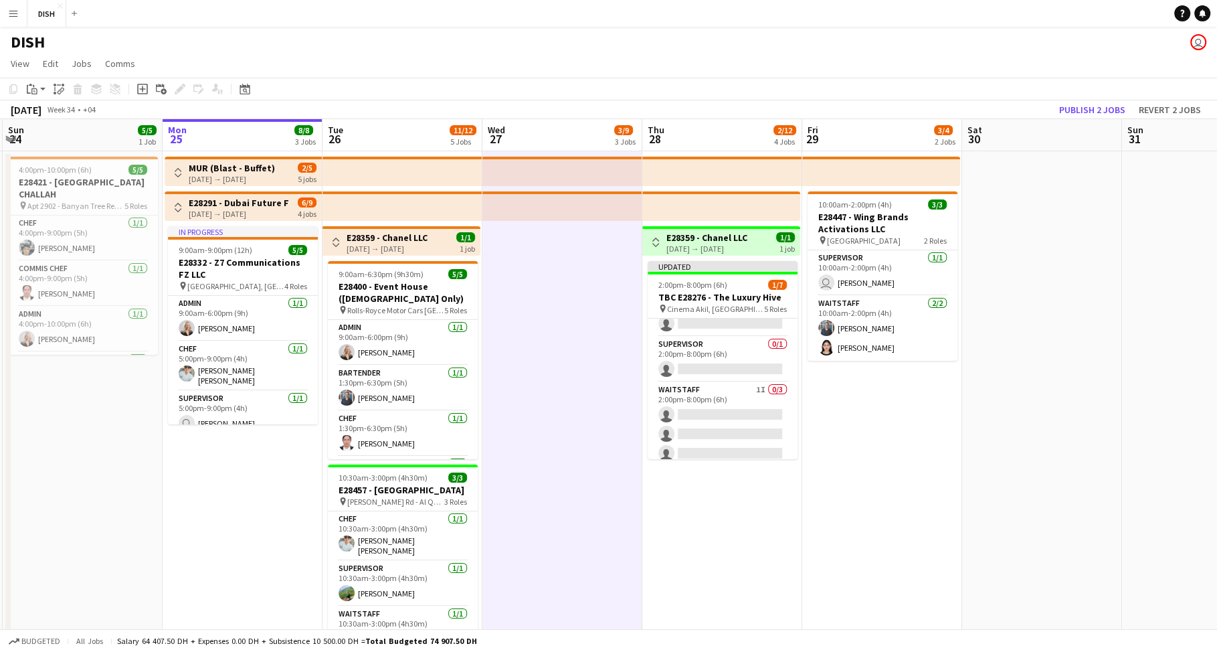
click at [177, 169] on app-icon "Toggle View" at bounding box center [177, 172] width 9 height 9
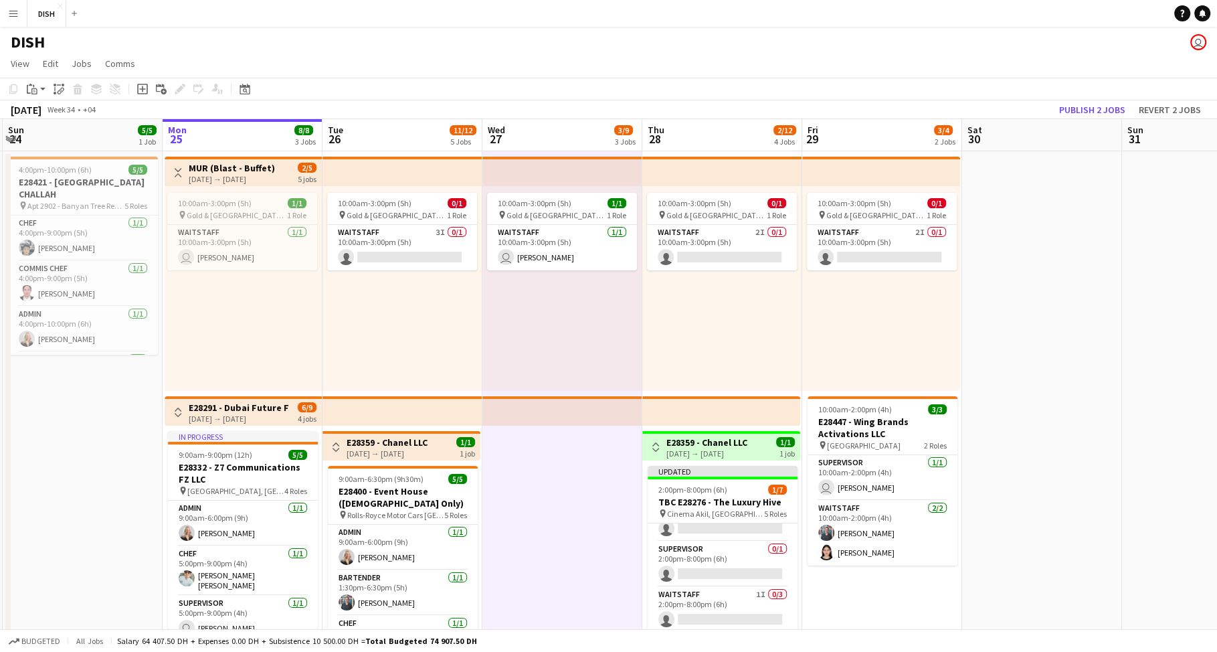
click at [543, 292] on div "10:00am-3:00pm (5h) 1/1 pin Gold & Diamond Park, Sheikh Zayed Rd - Al Quoz - Al…" at bounding box center [562, 288] width 160 height 205
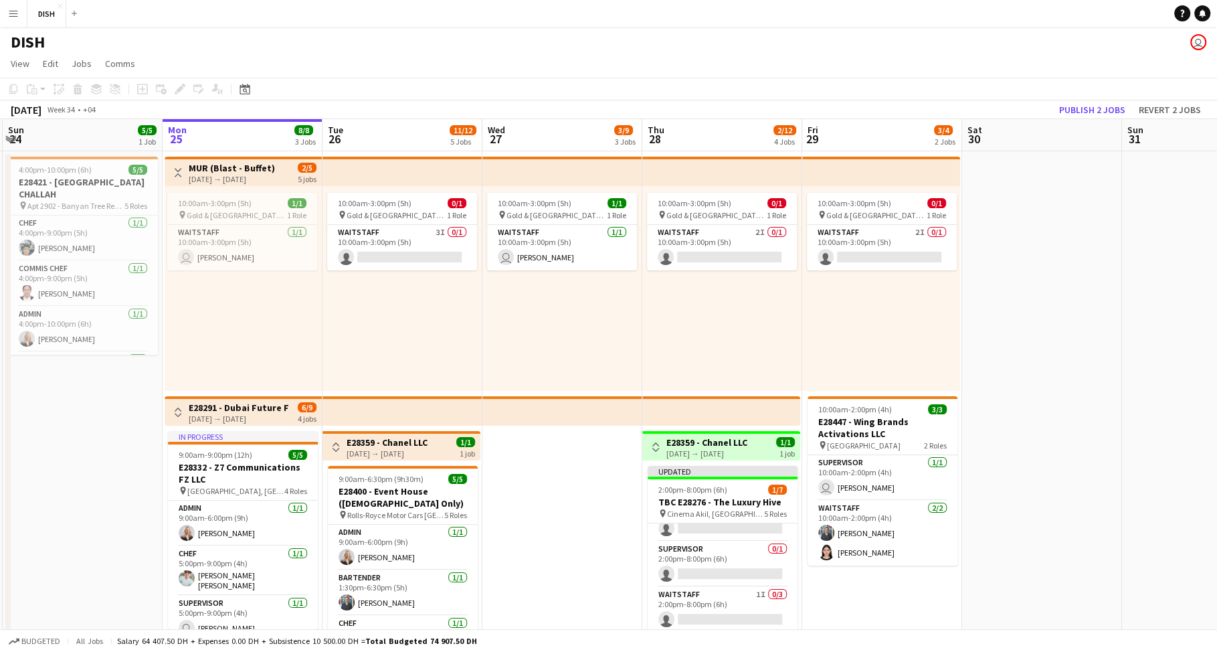
click at [440, 351] on div "10:00am-3:00pm (5h) 0/1 pin Gold & Diamond Park, Sheikh Zayed Rd - Al Quoz - Al…" at bounding box center [402, 288] width 160 height 205
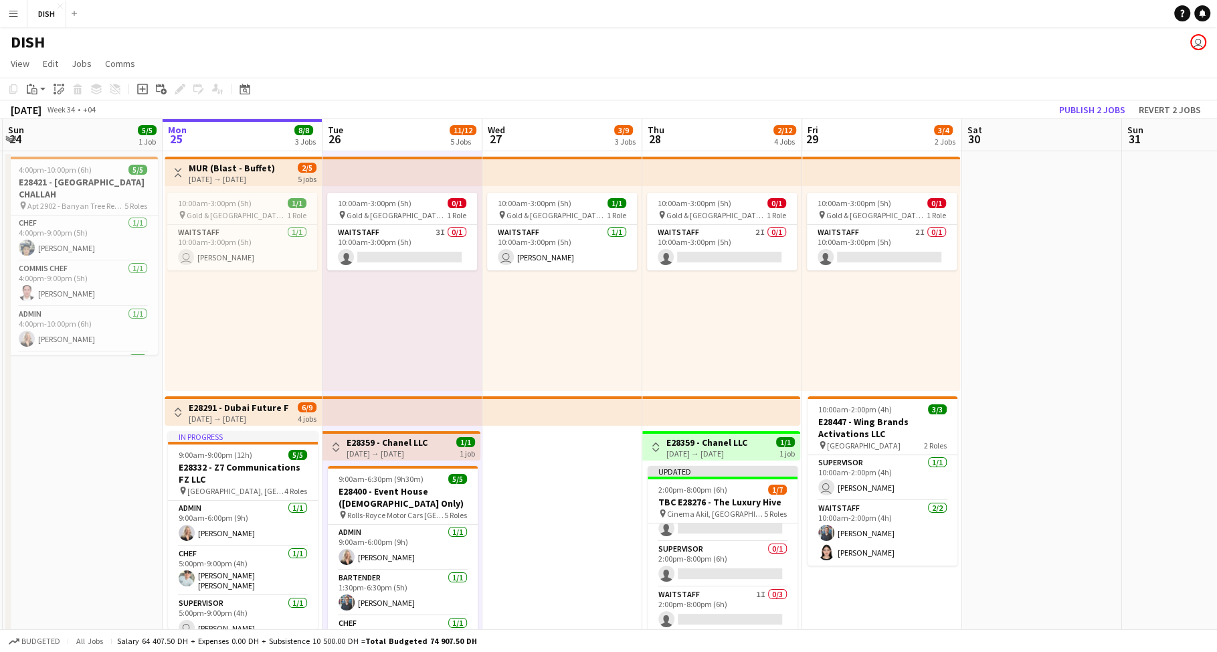
click at [523, 334] on div "10:00am-3:00pm (5h) 1/1 pin Gold & Diamond Park, Sheikh Zayed Rd - Al Quoz - Al…" at bounding box center [562, 288] width 160 height 205
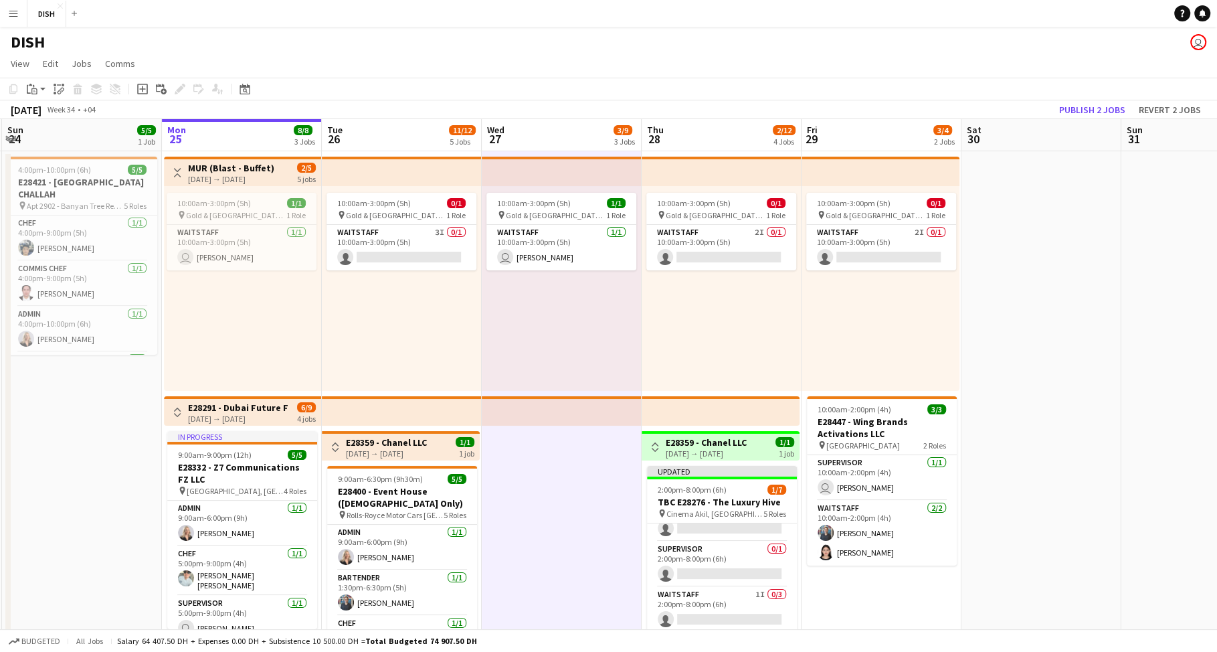
scroll to position [0, 485]
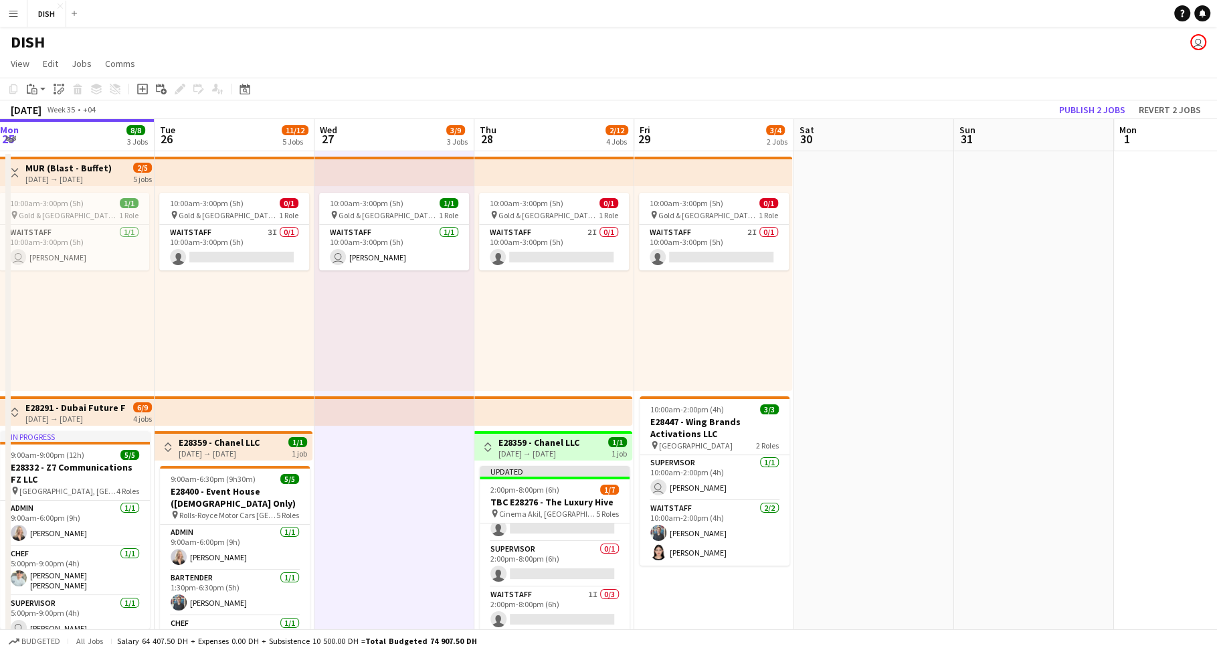
click at [550, 335] on div "10:00am-3:00pm (5h) 0/1 pin Gold & Diamond Park, Sheikh Zayed Rd - Al Quoz - Al…" at bounding box center [554, 288] width 160 height 205
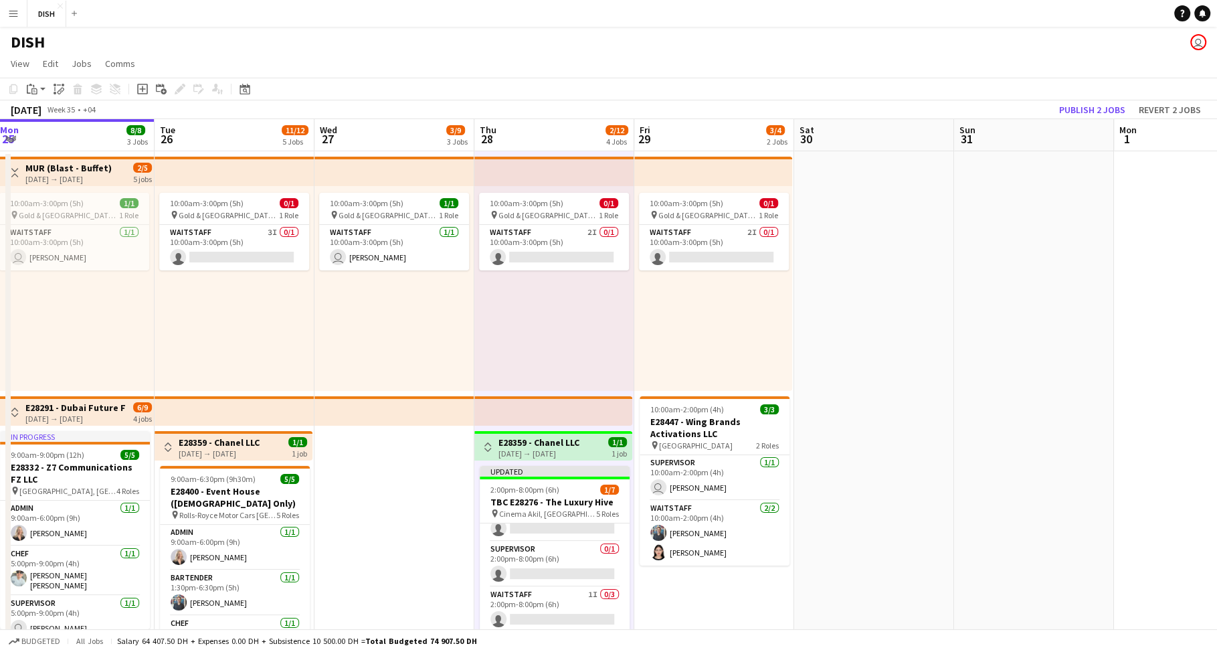
click at [805, 339] on app-date-cell at bounding box center [874, 625] width 160 height 949
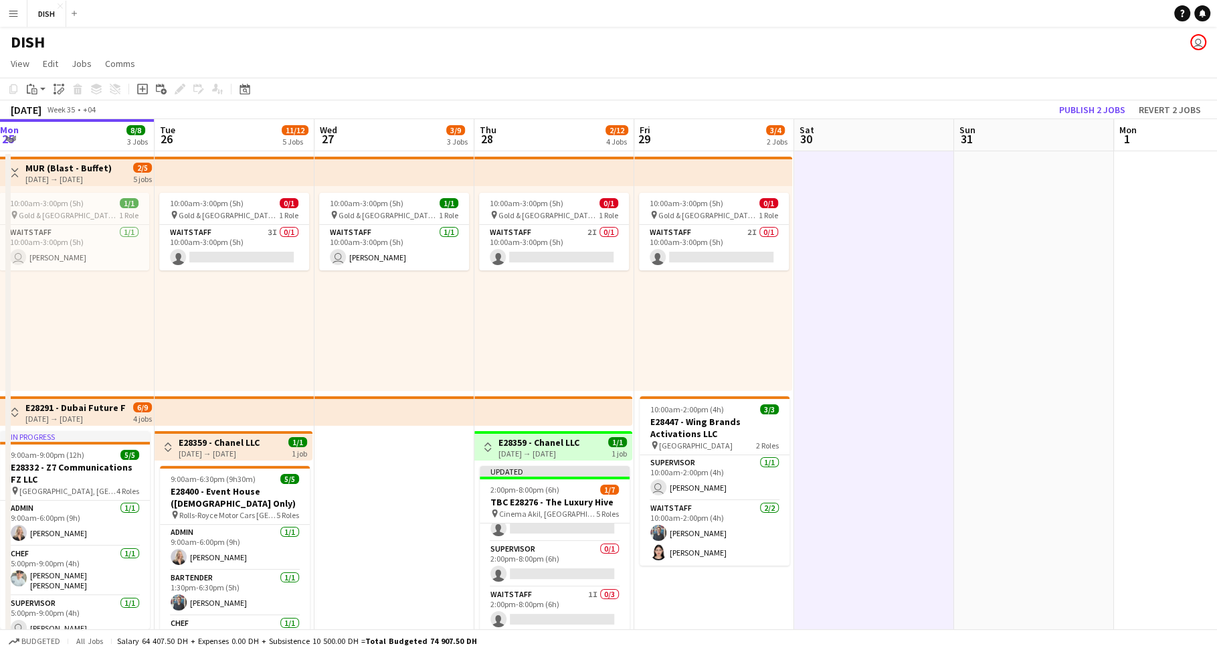
click at [767, 325] on div "10:00am-3:00pm (5h) 0/1 pin Gold & Diamond Park, Sheikh Zayed Rd - Al Quoz - Al…" at bounding box center [713, 288] width 158 height 205
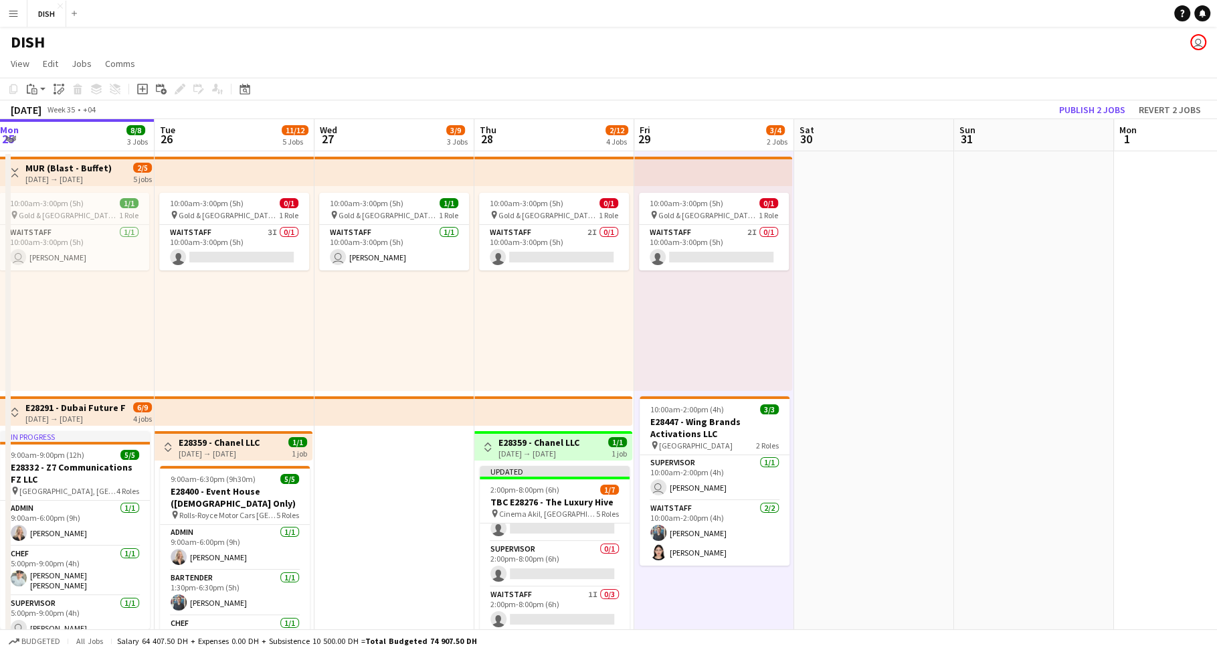
scroll to position [0, 486]
click at [821, 320] on app-date-cell at bounding box center [873, 625] width 160 height 949
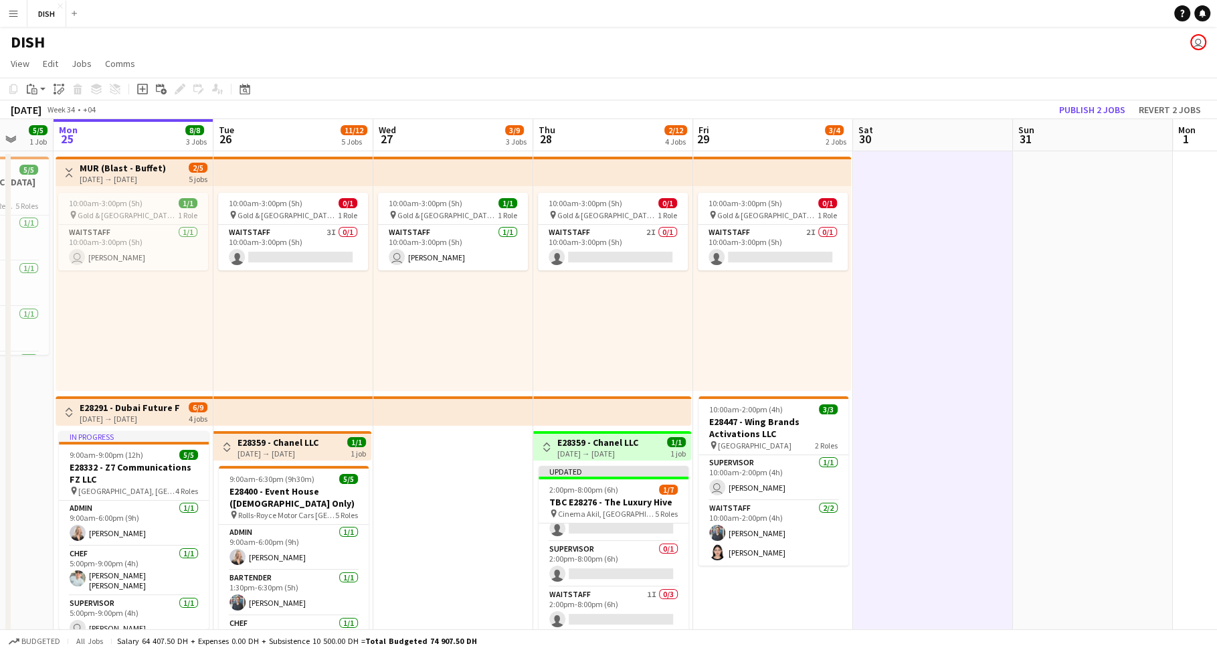
scroll to position [0, 386]
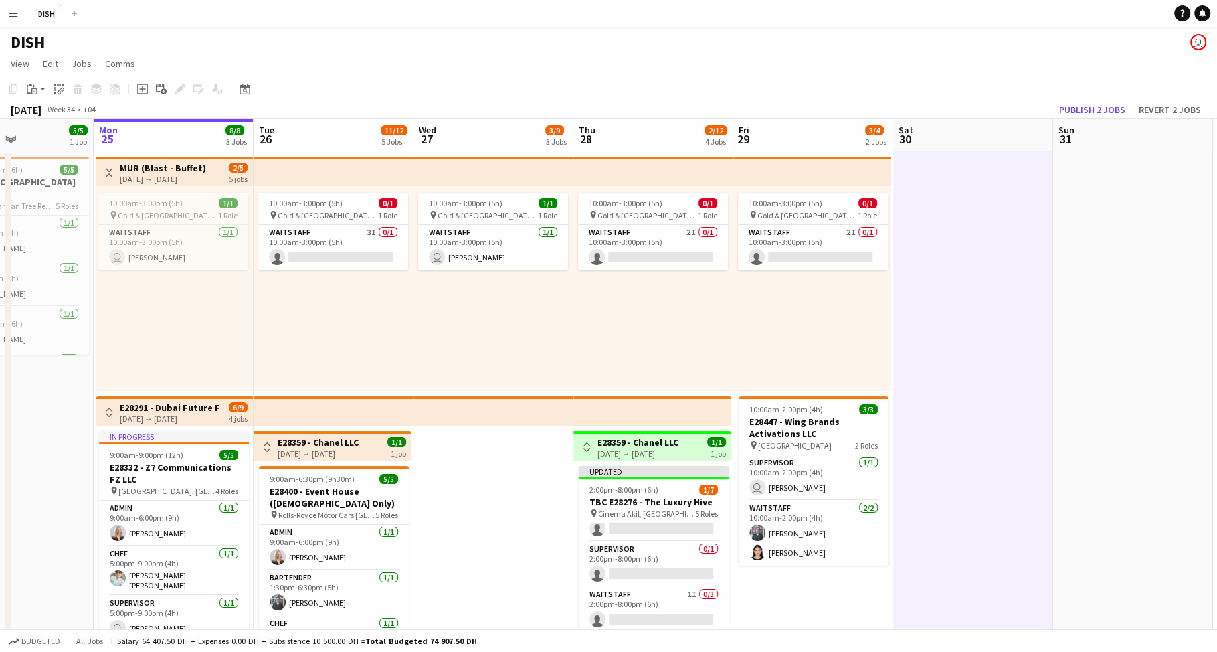
click at [107, 407] on app-icon "Toggle View" at bounding box center [108, 411] width 9 height 9
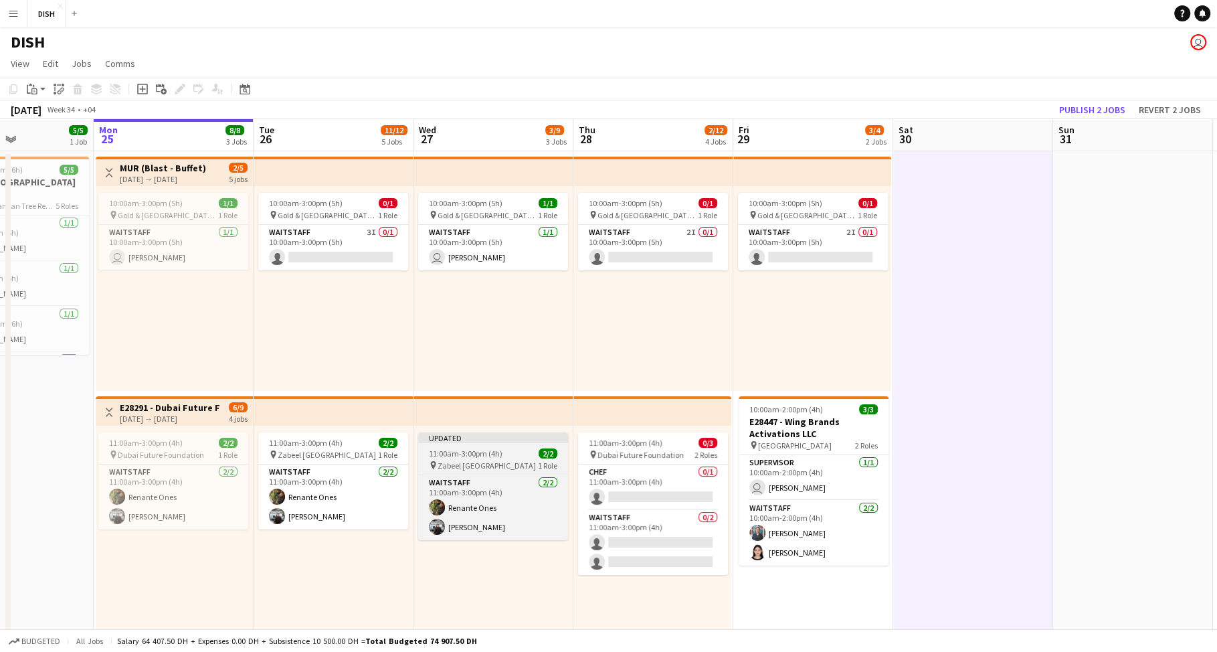
click at [476, 453] on span "11:00am-3:00pm (4h)" at bounding box center [466, 453] width 74 height 10
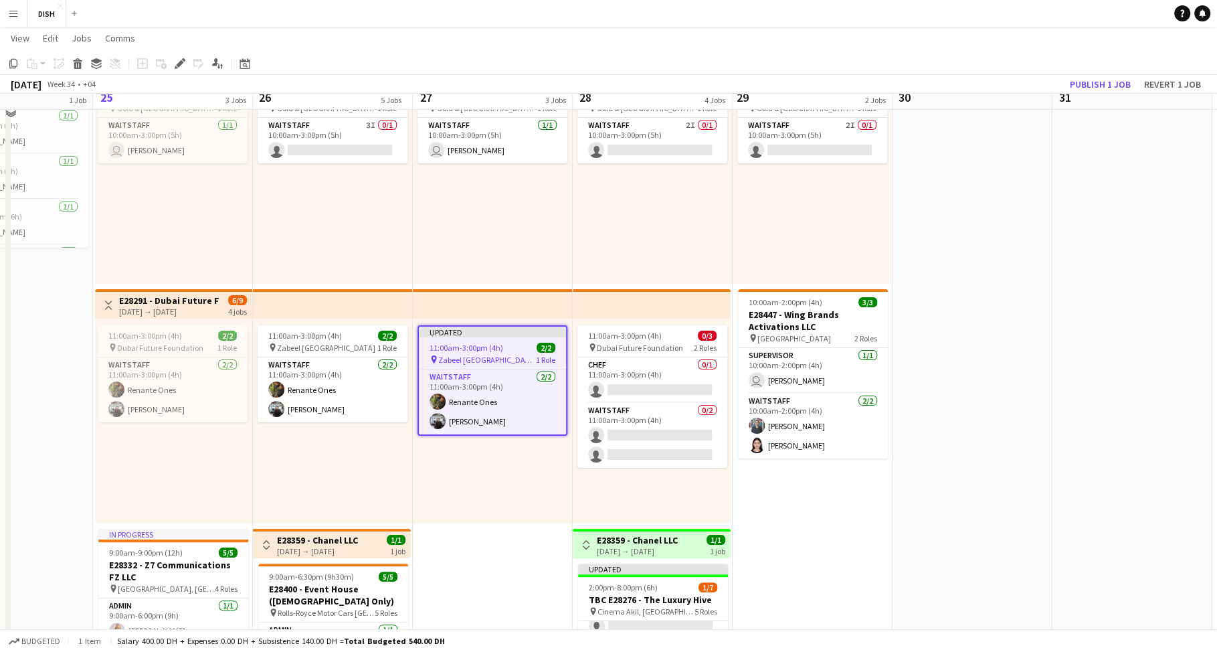
scroll to position [89, 0]
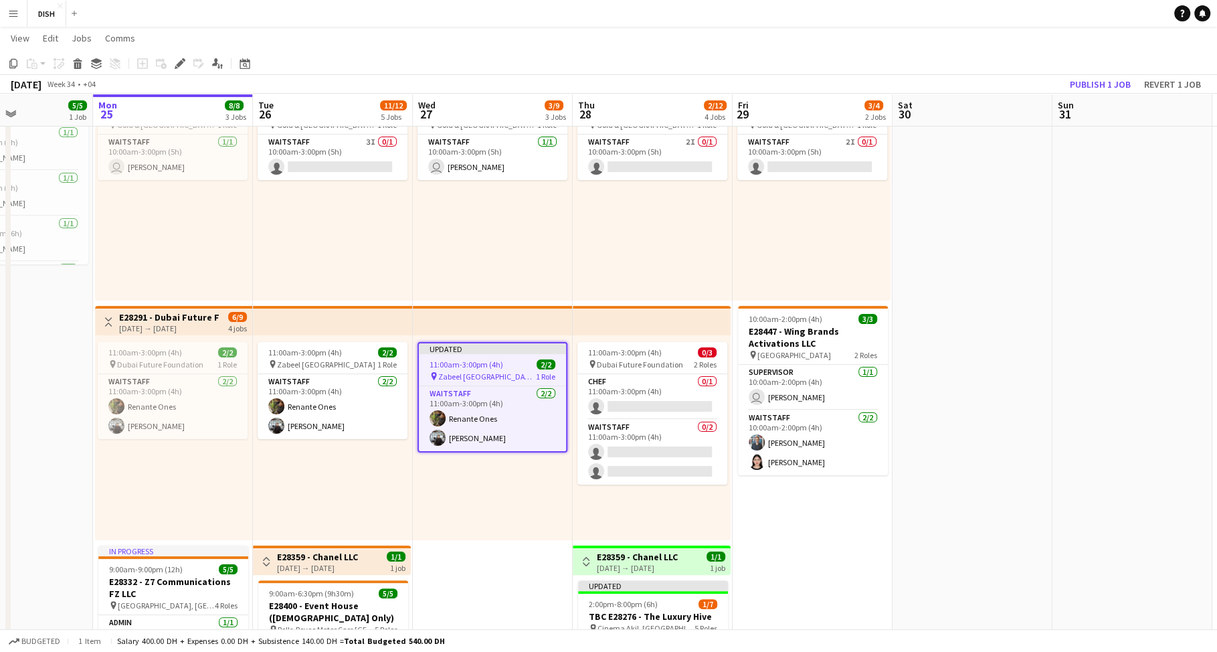
click at [486, 593] on app-date-cell "10:00am-3:00pm (5h) 1/1 pin [GEOGRAPHIC_DATA], Sheikh Zayed Rd - Al Quoz - Al Q…" at bounding box center [493, 535] width 160 height 949
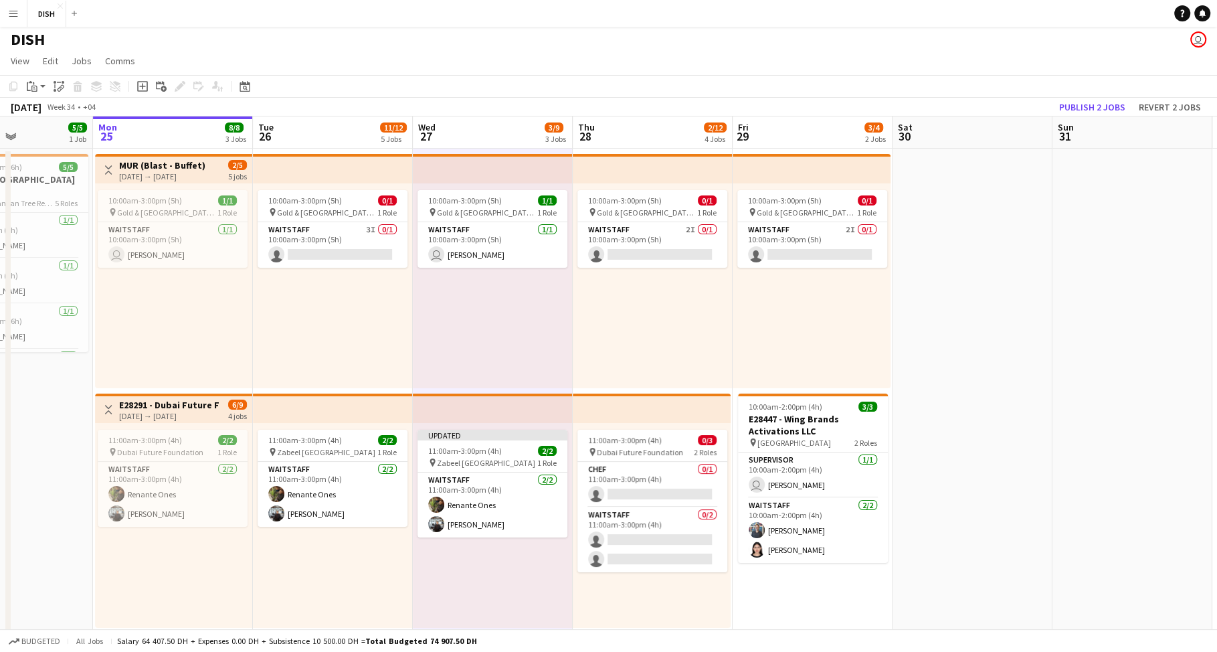
scroll to position [3, 0]
click at [655, 241] on app-card-role "Waitstaff 2I 0/1 10:00am-3:00pm (5h) single-neutral-actions" at bounding box center [652, 243] width 150 height 45
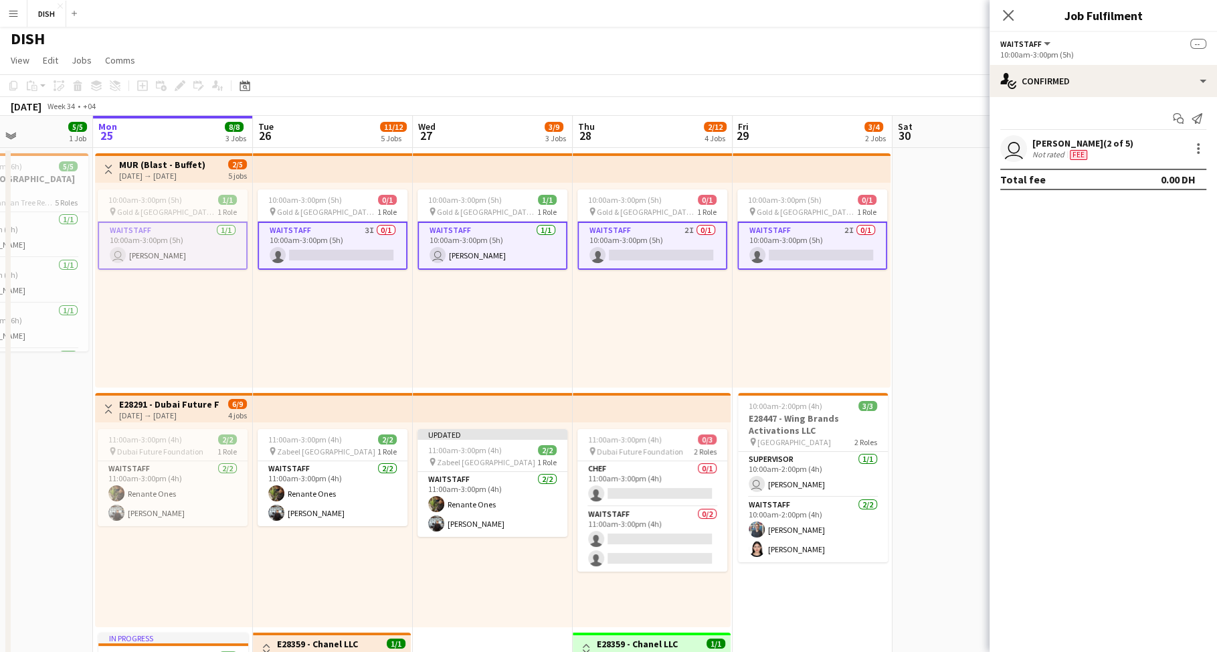
click at [671, 232] on app-card-role "Waitstaff 2I 0/1 10:00am-3:00pm (5h) single-neutral-actions" at bounding box center [652, 245] width 150 height 48
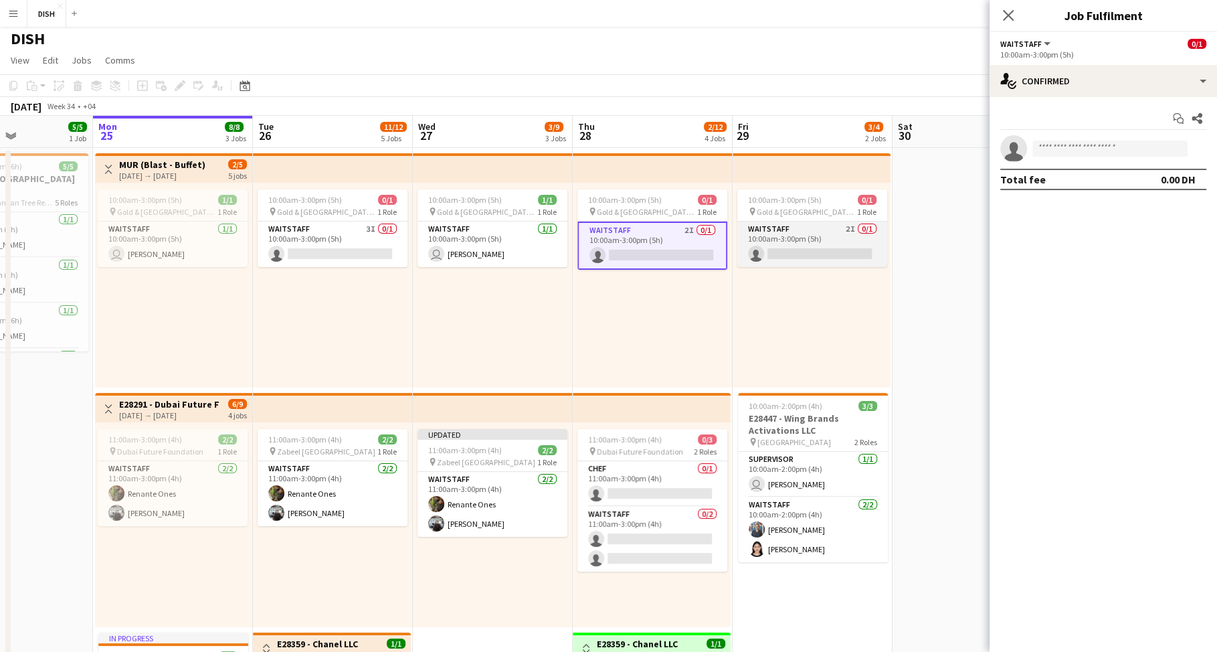
click at [781, 225] on app-card-role "Waitstaff 2I 0/1 10:00am-3:00pm (5h) single-neutral-actions" at bounding box center [812, 243] width 150 height 45
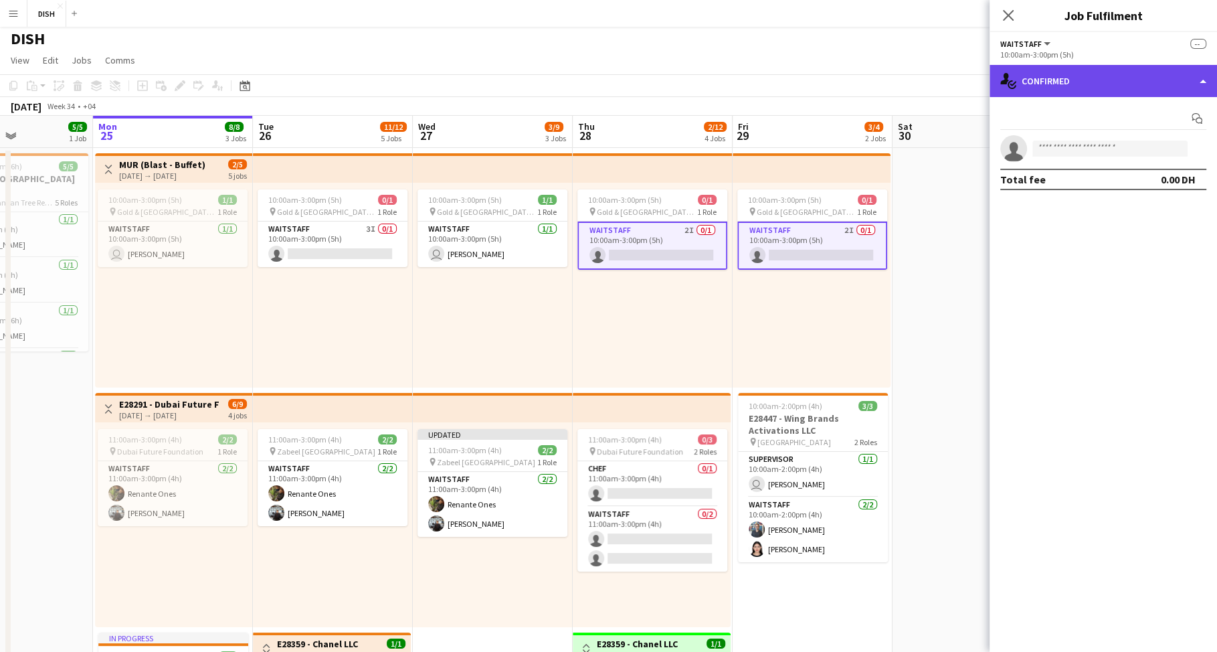
click at [1095, 80] on div "single-neutral-actions-check-2 Confirmed" at bounding box center [1102, 81] width 227 height 32
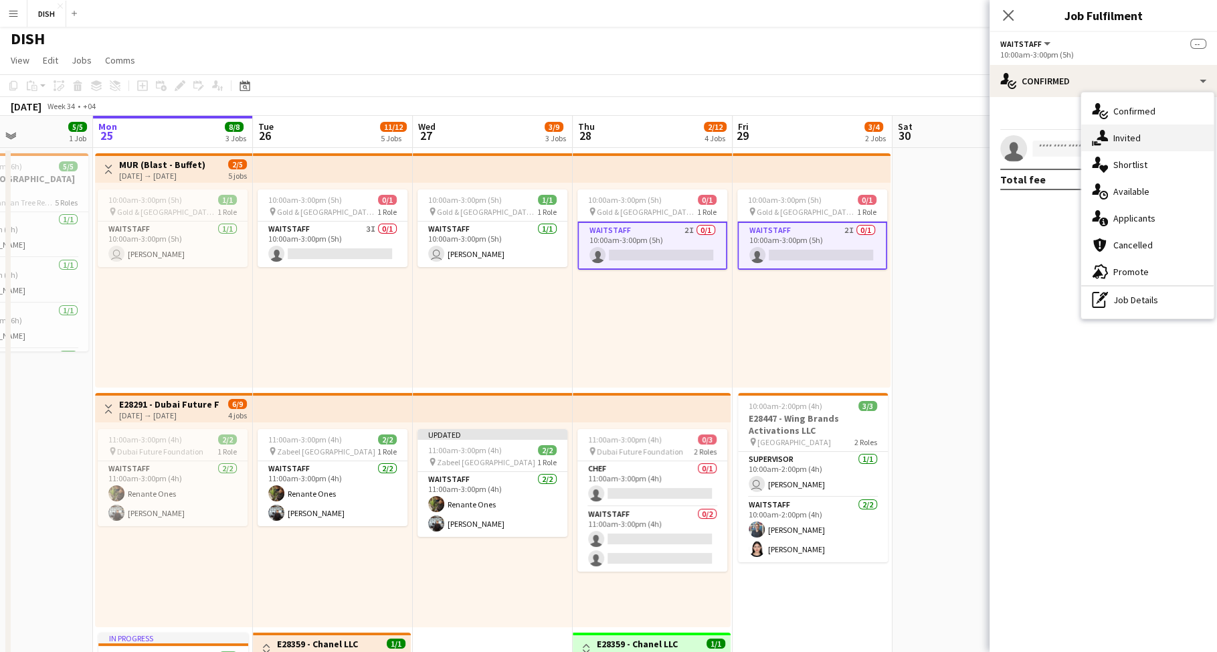
click at [1131, 140] on div "single-neutral-actions-share-1 Invited" at bounding box center [1147, 137] width 132 height 27
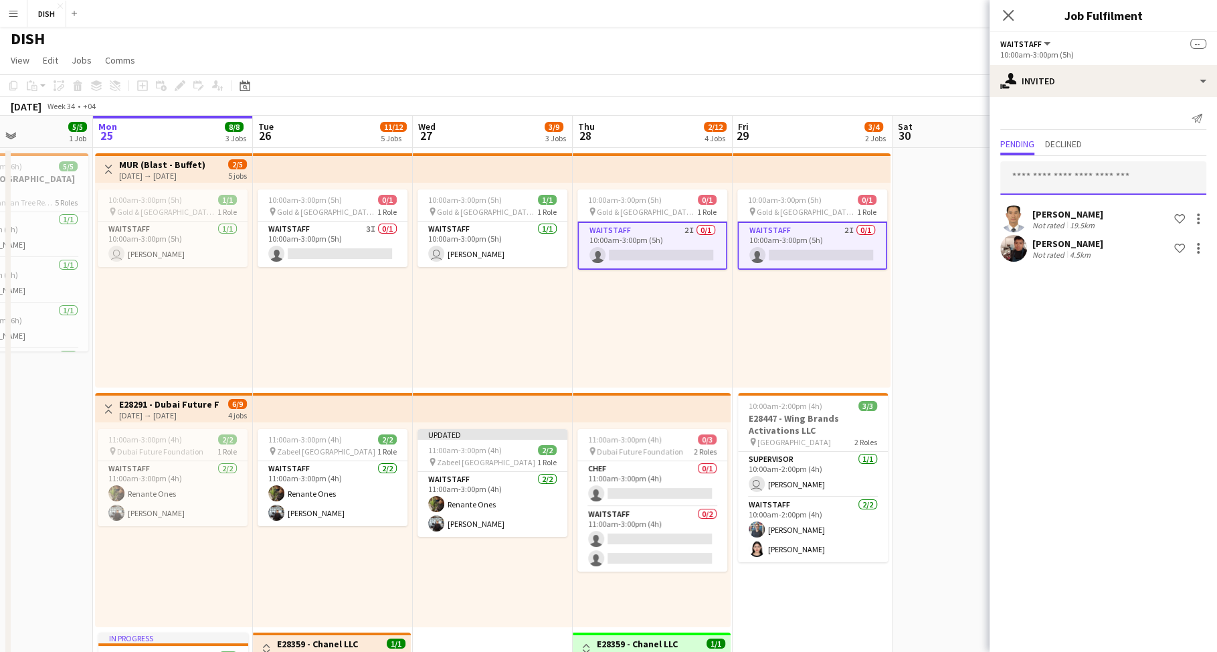
click at [1073, 180] on input "text" at bounding box center [1103, 177] width 206 height 33
click at [1007, 15] on icon at bounding box center [1007, 15] width 13 height 13
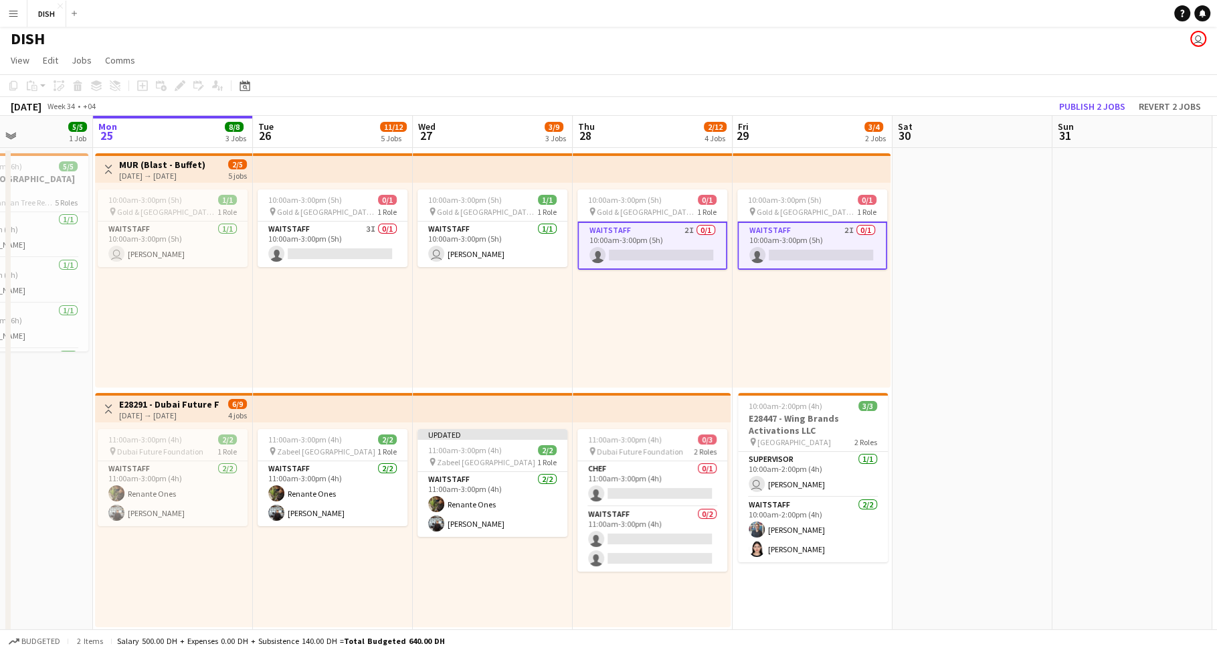
click at [930, 264] on app-date-cell at bounding box center [972, 622] width 160 height 949
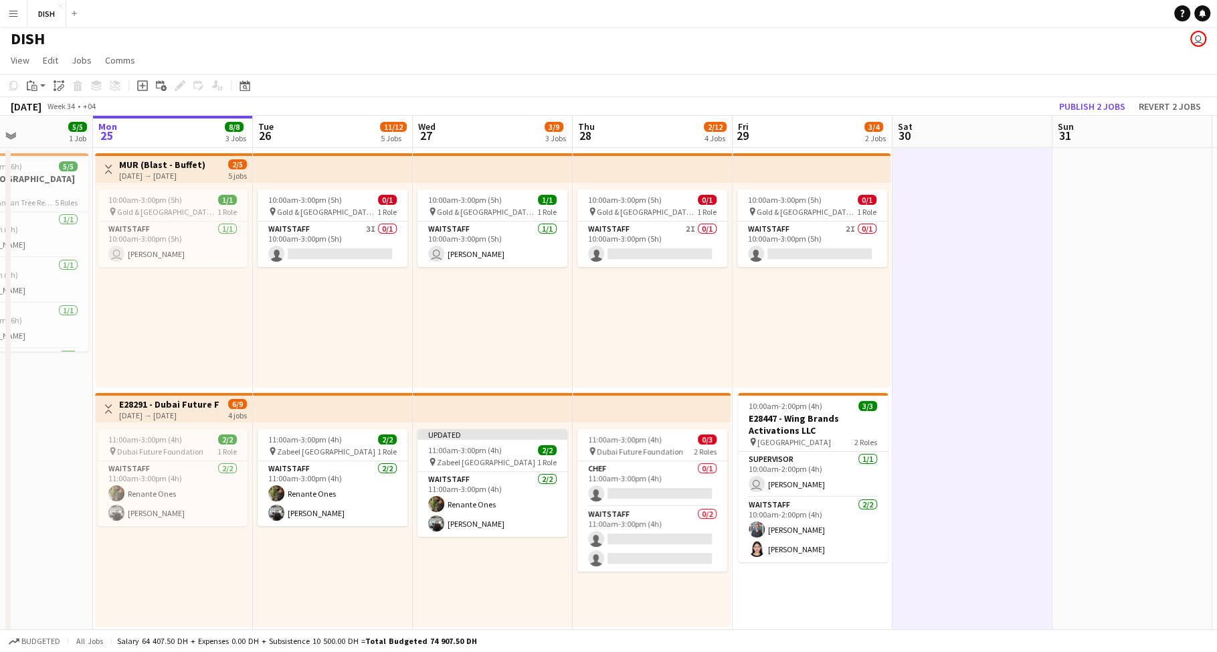
click at [640, 308] on div "10:00am-3:00pm (5h) 0/1 pin Gold & Diamond Park, Sheikh Zayed Rd - Al Quoz - Al…" at bounding box center [653, 285] width 160 height 205
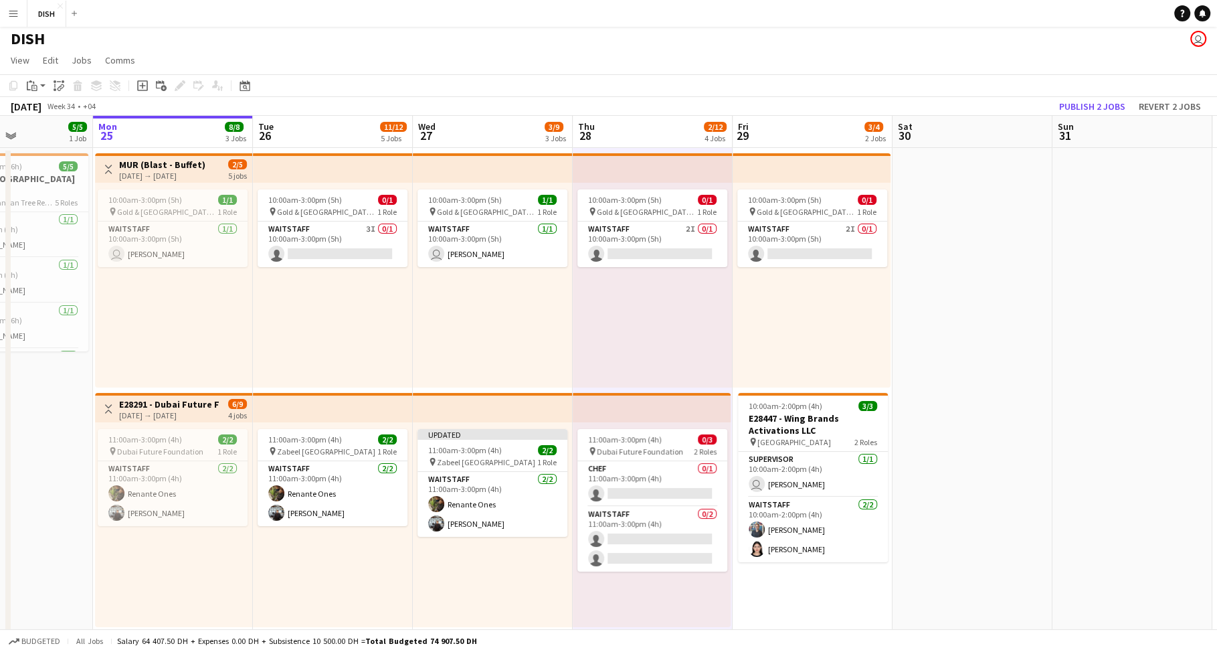
scroll to position [0, 389]
drag, startPoint x: 504, startPoint y: 324, endPoint x: 563, endPoint y: 312, distance: 60.2
click at [504, 324] on div "10:00am-3:00pm (5h) 1/1 pin Gold & Diamond Park, Sheikh Zayed Rd - Al Quoz - Al…" at bounding box center [491, 285] width 160 height 205
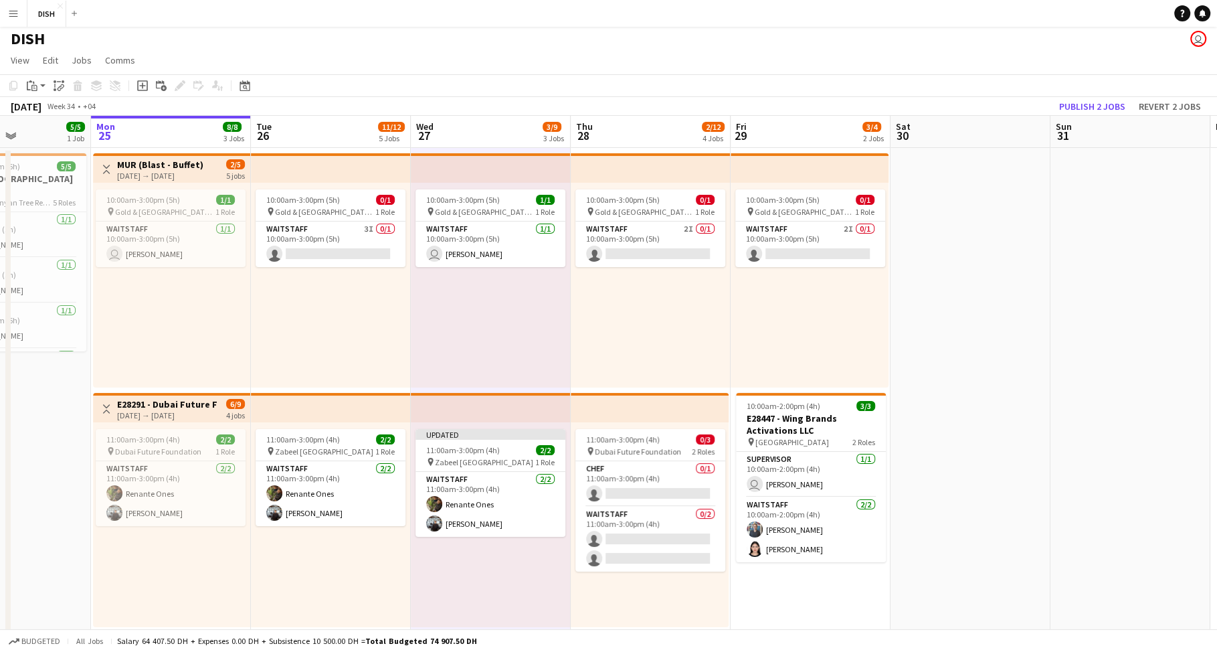
click at [667, 298] on div "10:00am-3:00pm (5h) 0/1 pin Gold & Diamond Park, Sheikh Zayed Rd - Al Quoz - Al…" at bounding box center [651, 285] width 160 height 205
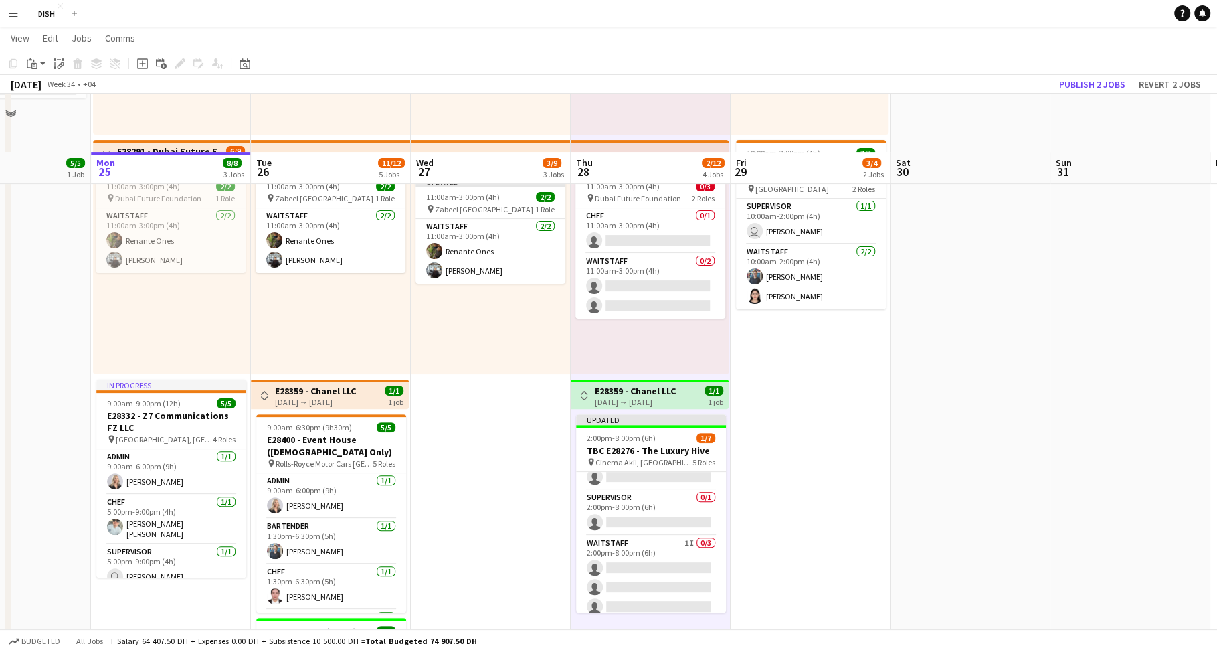
scroll to position [191, 0]
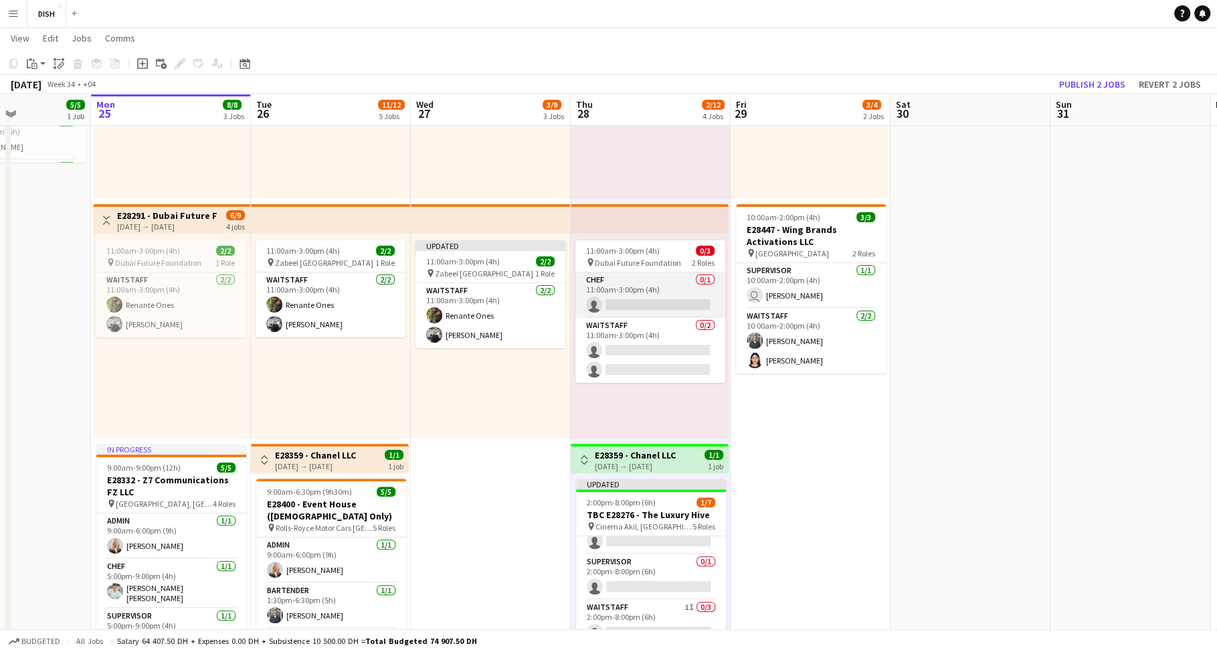
click at [636, 299] on app-card-role "Chef 0/1 11:00am-3:00pm (4h) single-neutral-actions" at bounding box center [650, 294] width 150 height 45
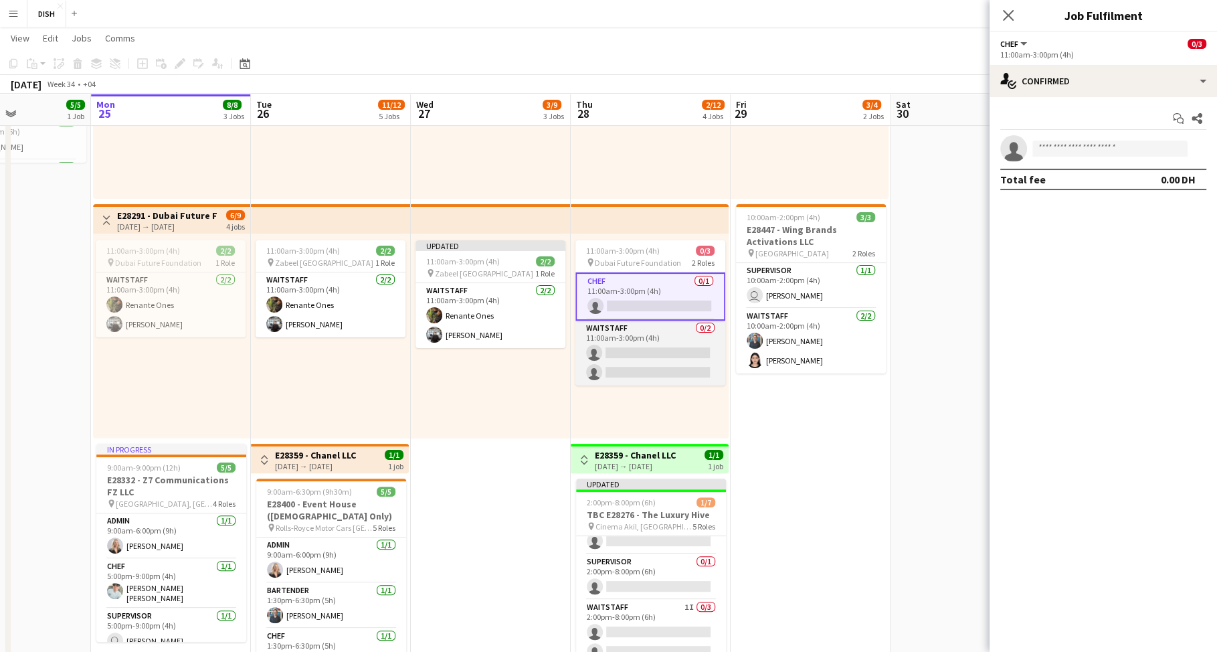
click at [628, 335] on app-card-role "Waitstaff 0/2 11:00am-3:00pm (4h) single-neutral-actions single-neutral-actions" at bounding box center [650, 352] width 150 height 65
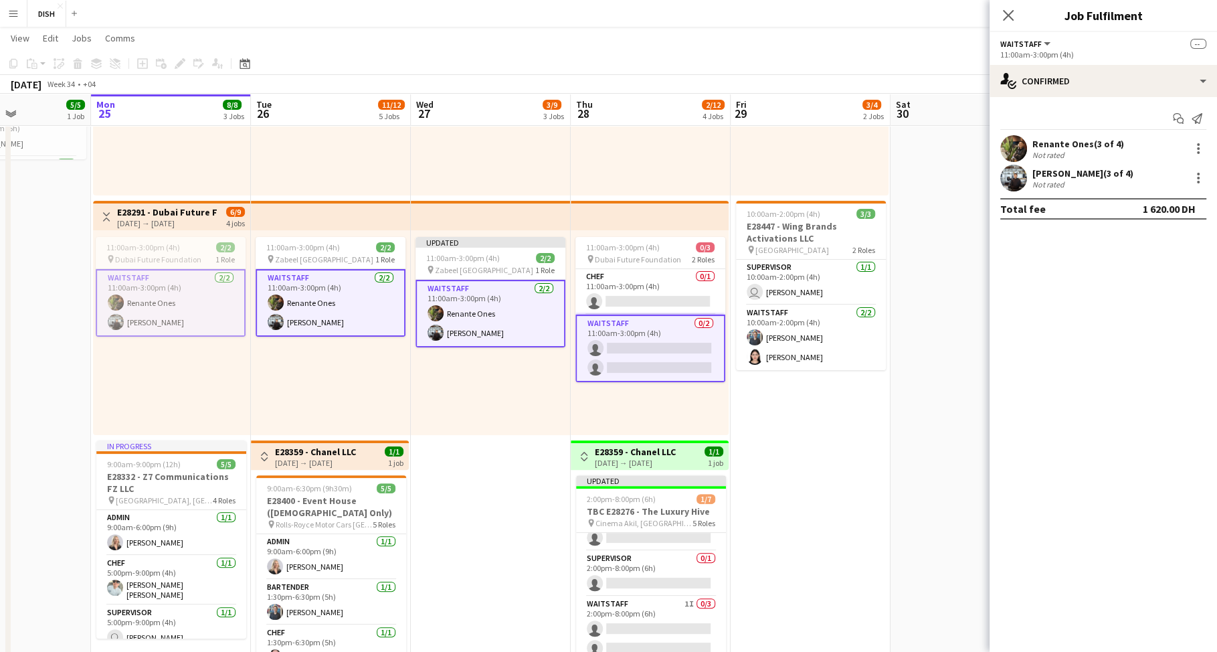
click at [646, 336] on app-card-role "Waitstaff 0/2 11:00am-3:00pm (4h) single-neutral-actions single-neutral-actions" at bounding box center [650, 348] width 150 height 68
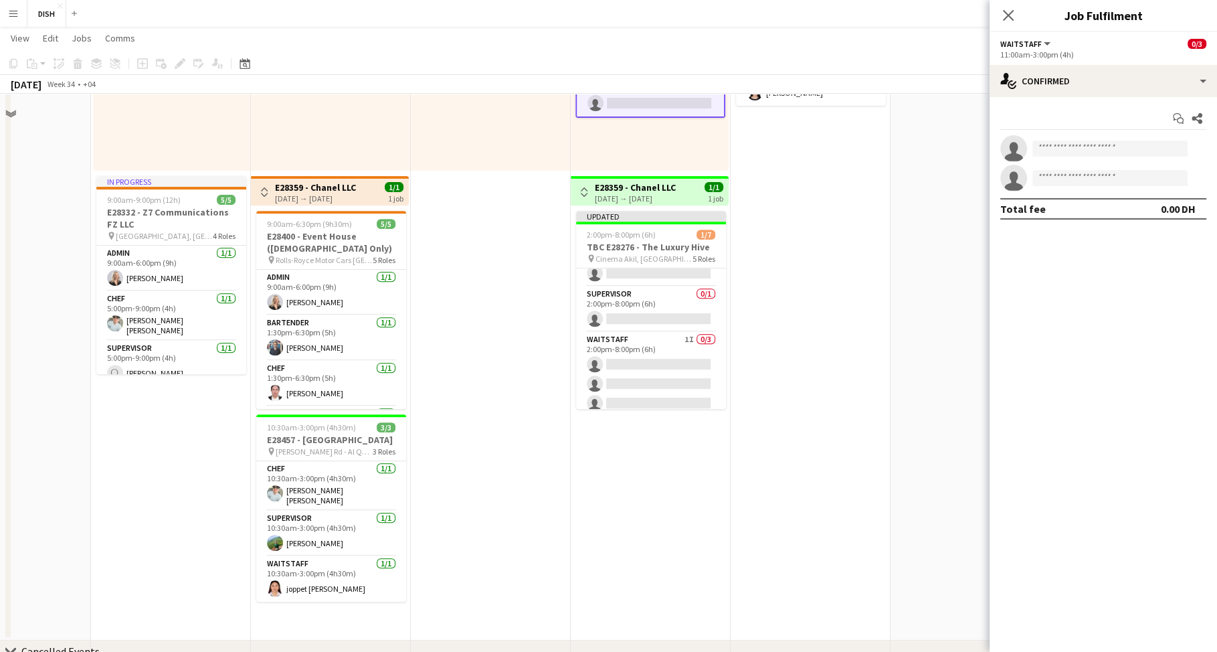
scroll to position [363, 0]
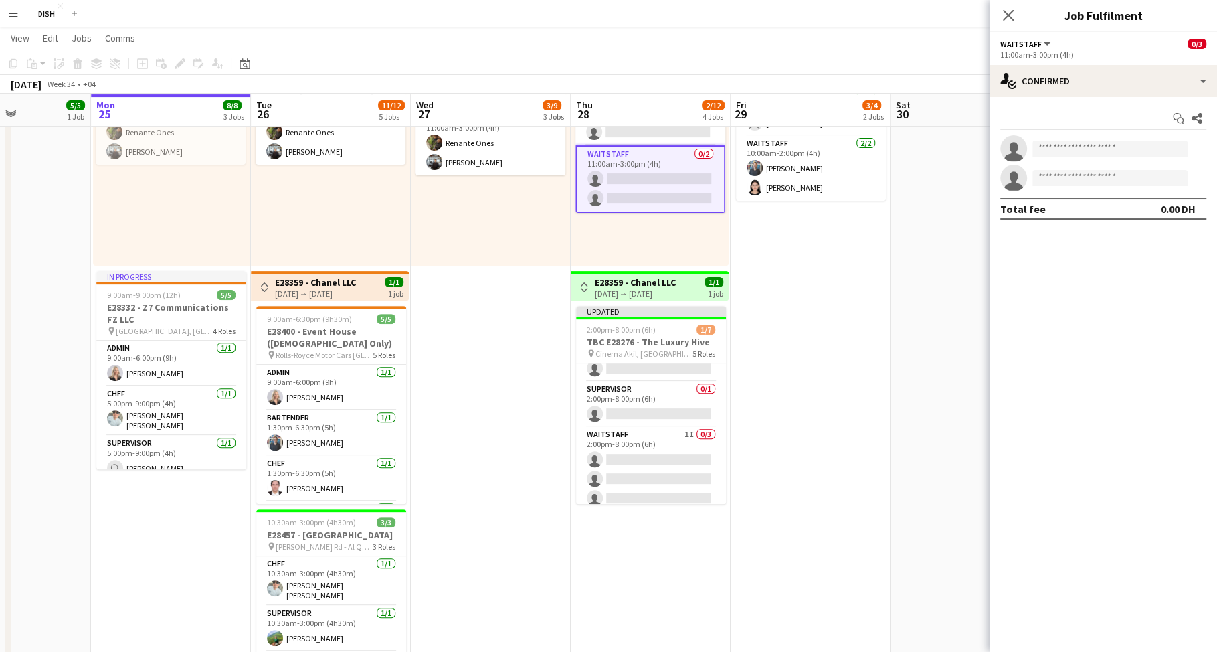
click at [581, 286] on app-icon "Toggle View" at bounding box center [583, 286] width 9 height 9
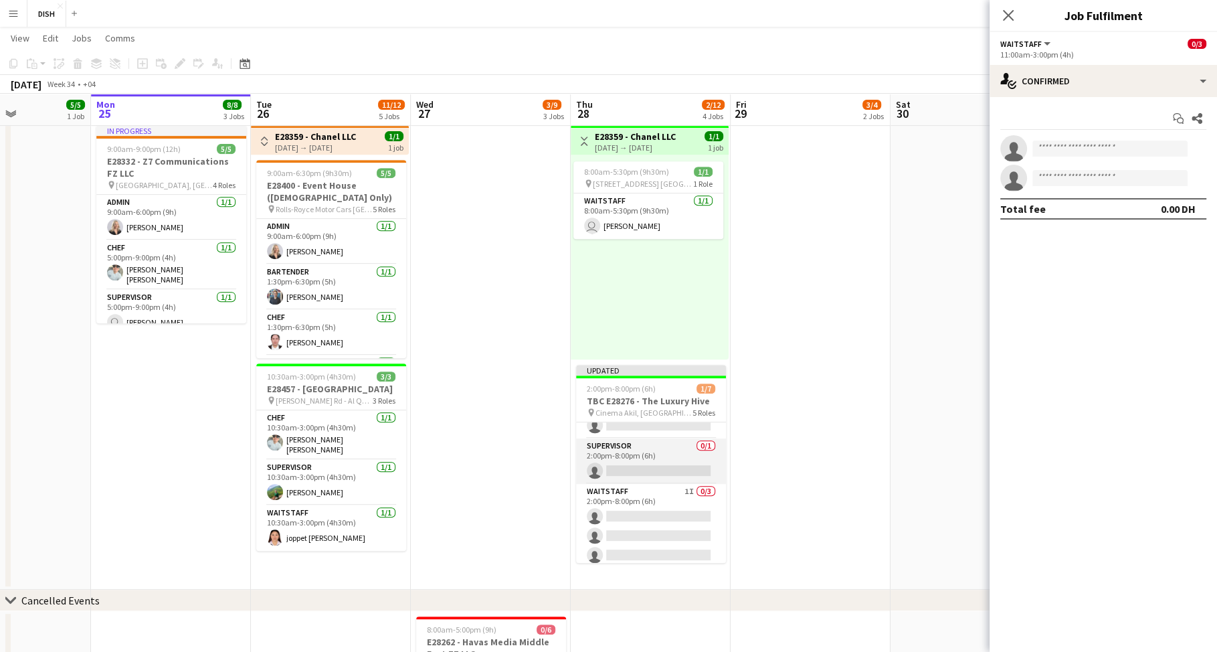
scroll to position [125, 0]
drag, startPoint x: 806, startPoint y: 403, endPoint x: 756, endPoint y: 431, distance: 57.2
click at [804, 403] on app-date-cell "10:00am-3:00pm (5h) 0/1 pin Gold & Diamond Park, Sheikh Zayed Rd - Al Quoz - Al…" at bounding box center [811, 115] width 160 height 949
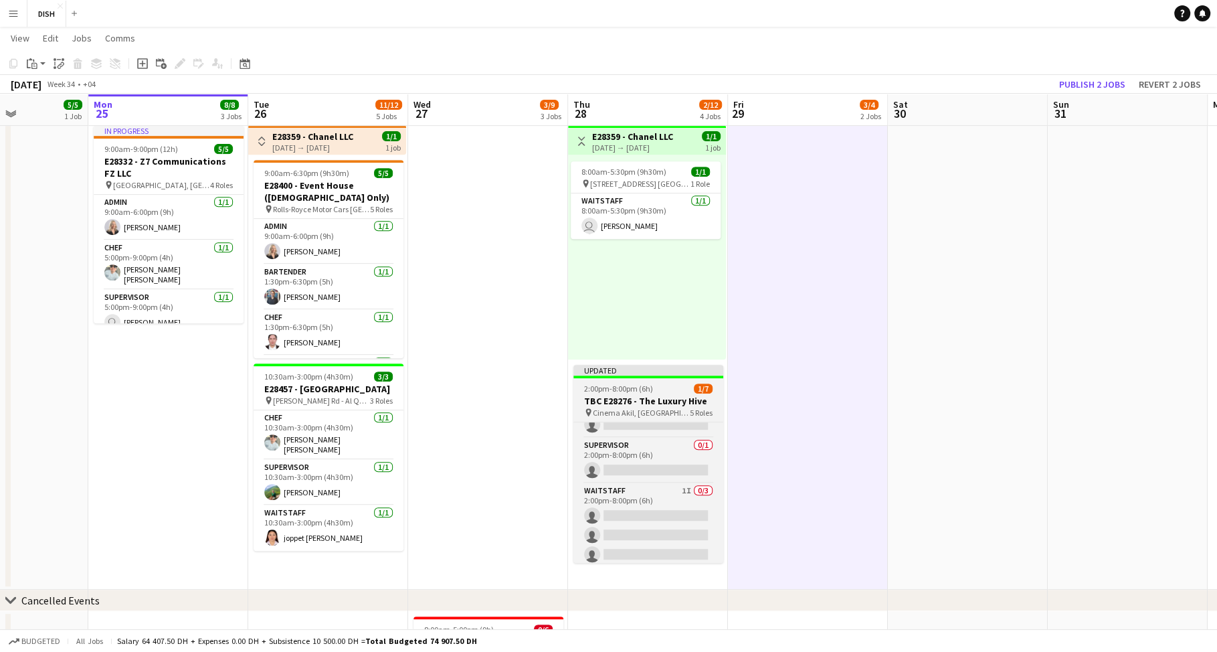
click at [640, 399] on h3 "TBC E28276 - The Luxury Hive" at bounding box center [648, 401] width 150 height 12
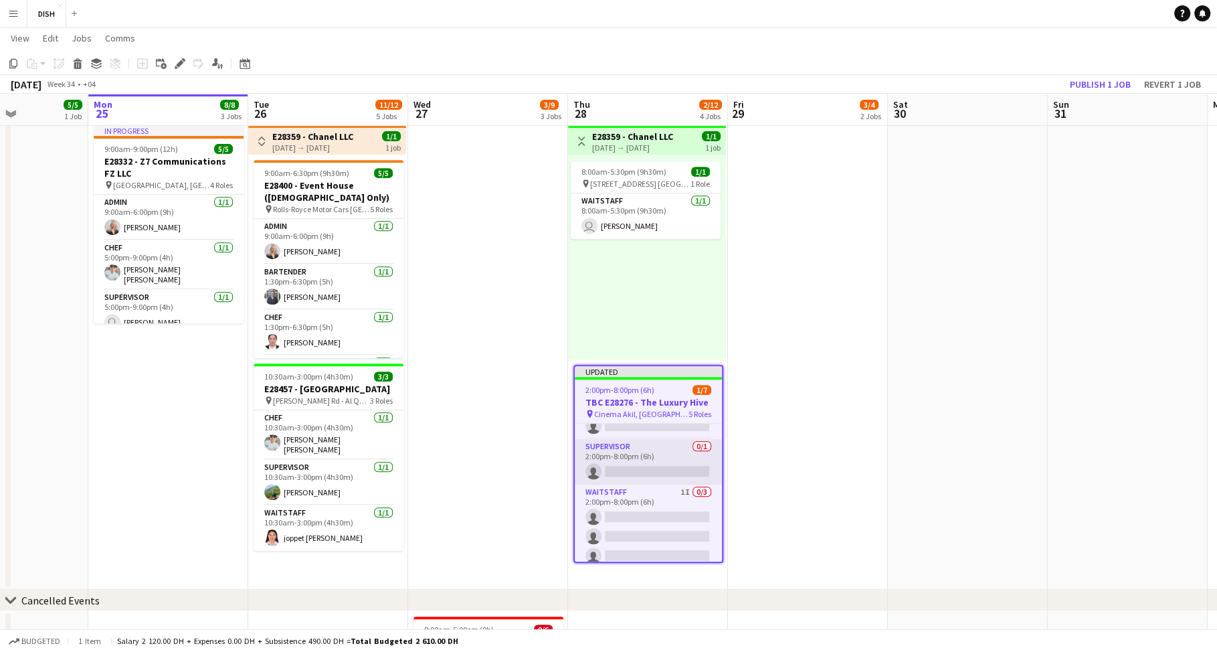
scroll to position [128, 0]
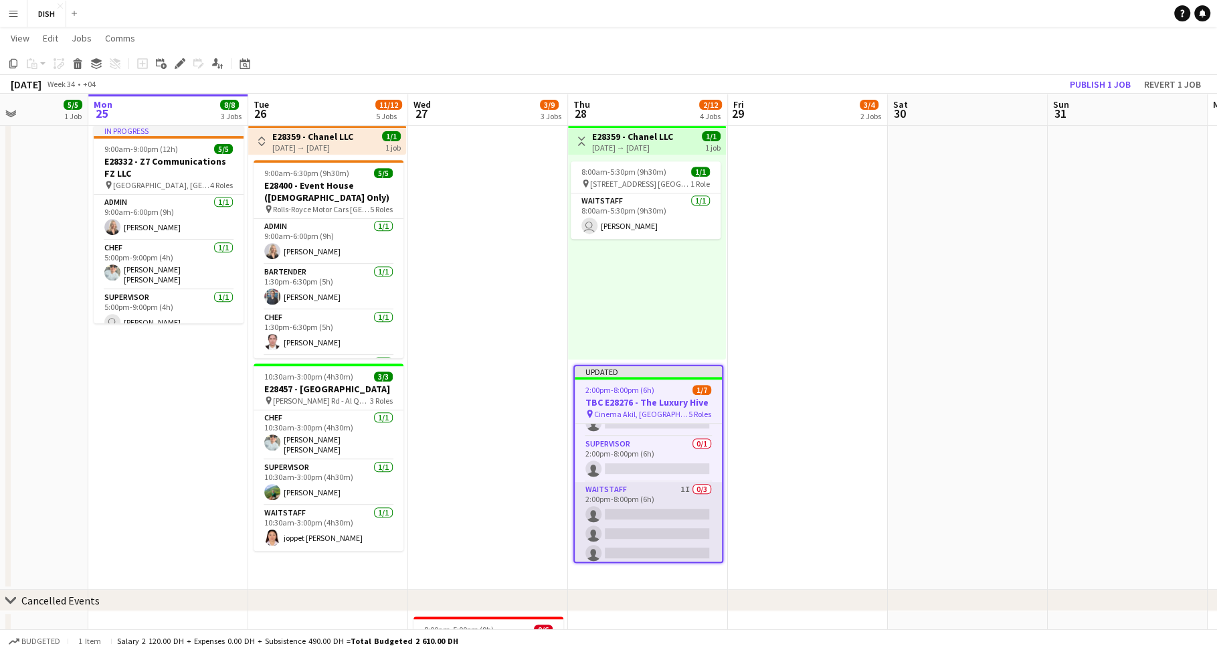
click at [649, 507] on app-card-role "Waitstaff 1I 0/3 2:00pm-8:00pm (6h) single-neutral-actions single-neutral-actio…" at bounding box center [648, 524] width 147 height 84
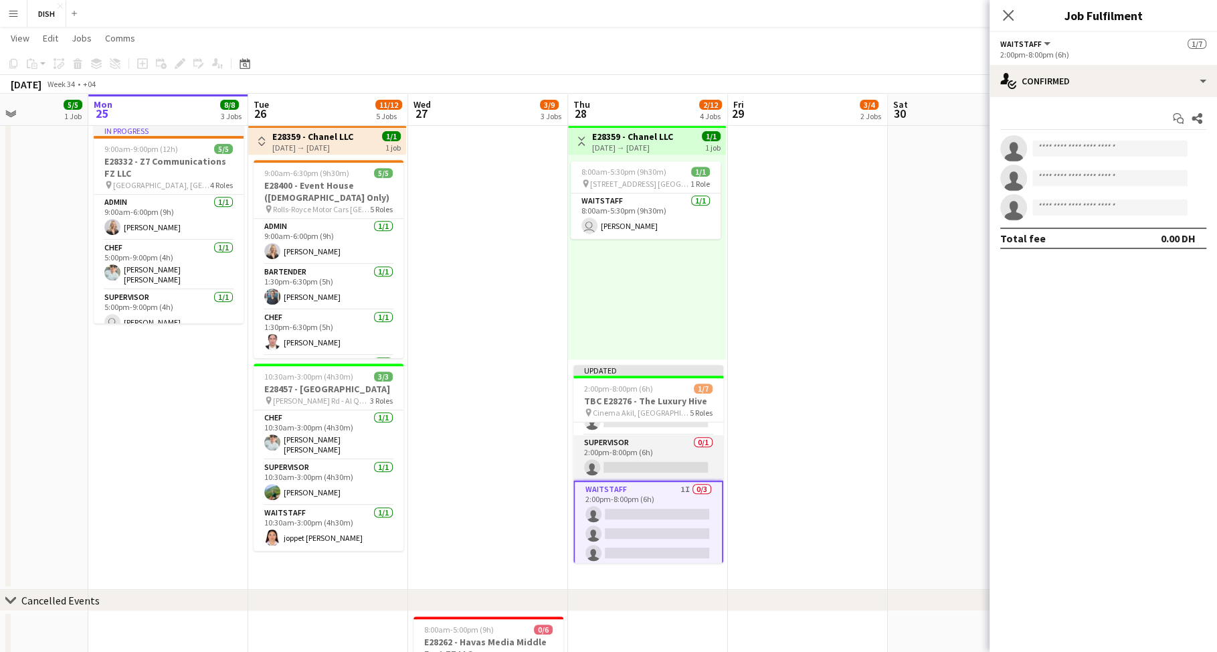
click at [648, 445] on app-card-role "Supervisor 0/1 2:00pm-8:00pm (6h) single-neutral-actions" at bounding box center [648, 457] width 150 height 45
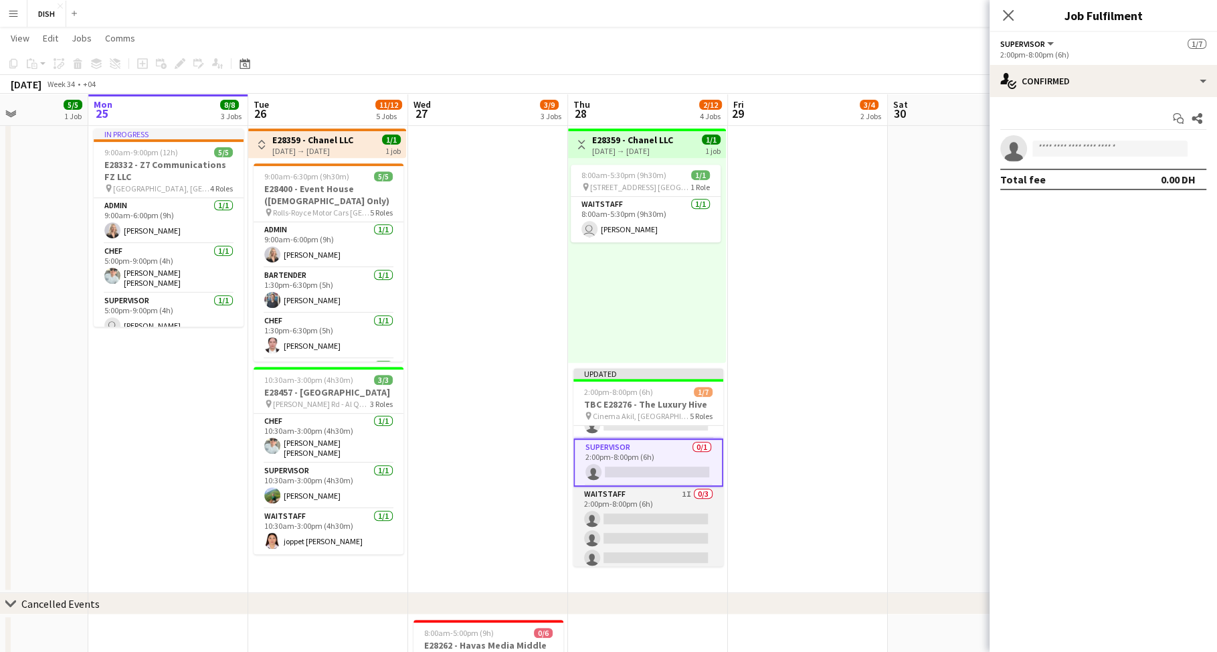
click at [647, 494] on app-card-role "Waitstaff 1I 0/3 2:00pm-8:00pm (6h) single-neutral-actions single-neutral-actio…" at bounding box center [648, 528] width 150 height 84
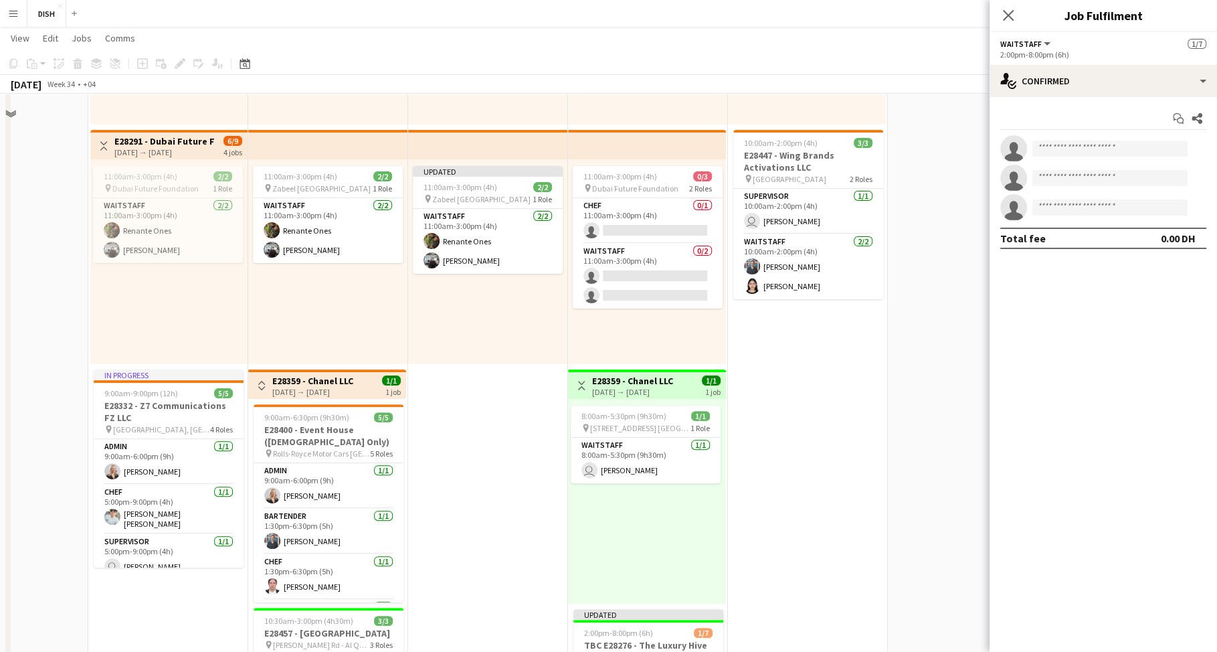
scroll to position [74, 0]
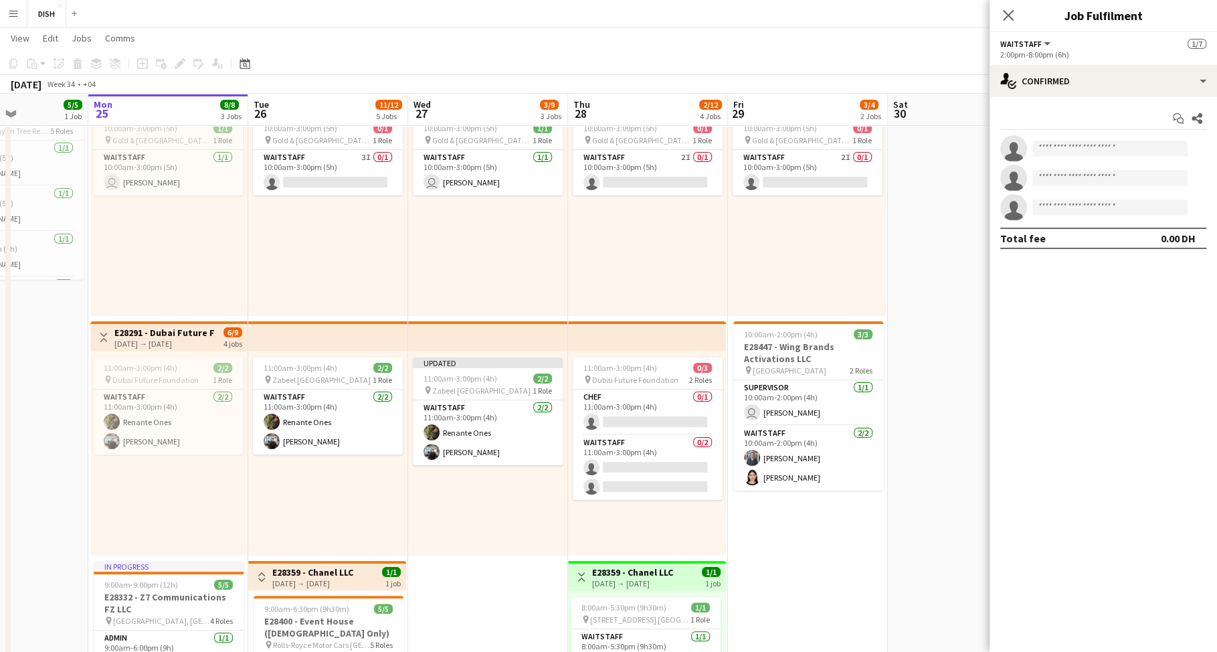
click at [816, 561] on app-date-cell "10:00am-3:00pm (5h) 0/1 pin Gold & Diamond Park, Sheikh Zayed Rd - Al Quoz - Al…" at bounding box center [808, 550] width 160 height 949
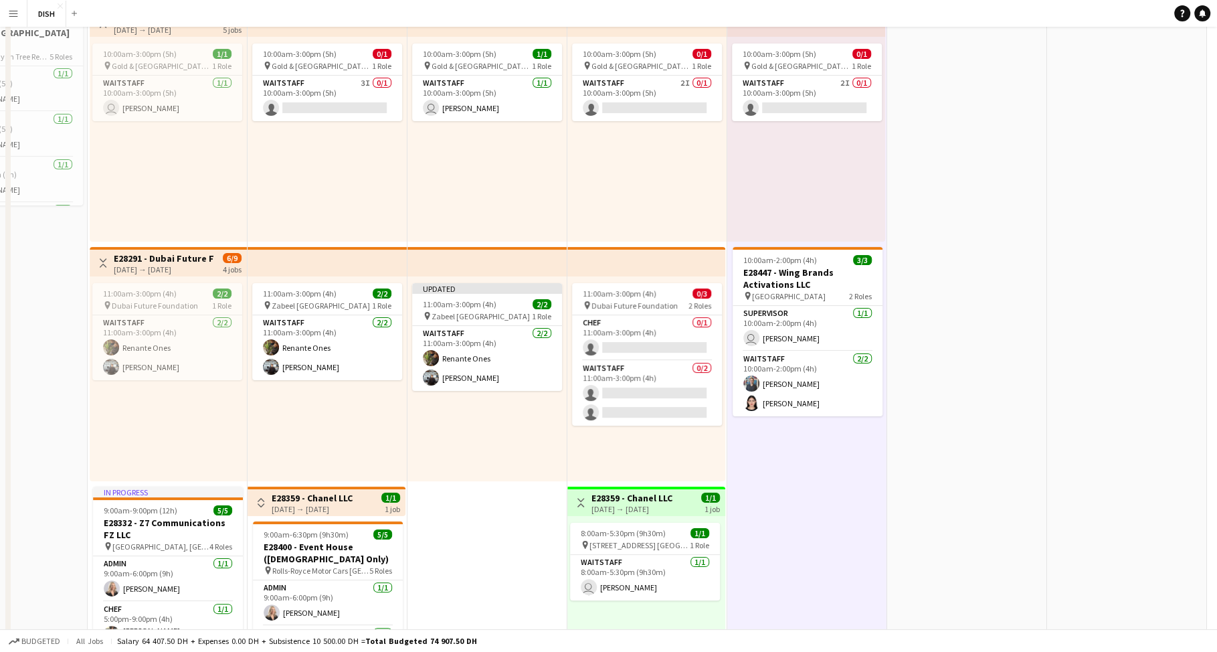
scroll to position [0, 0]
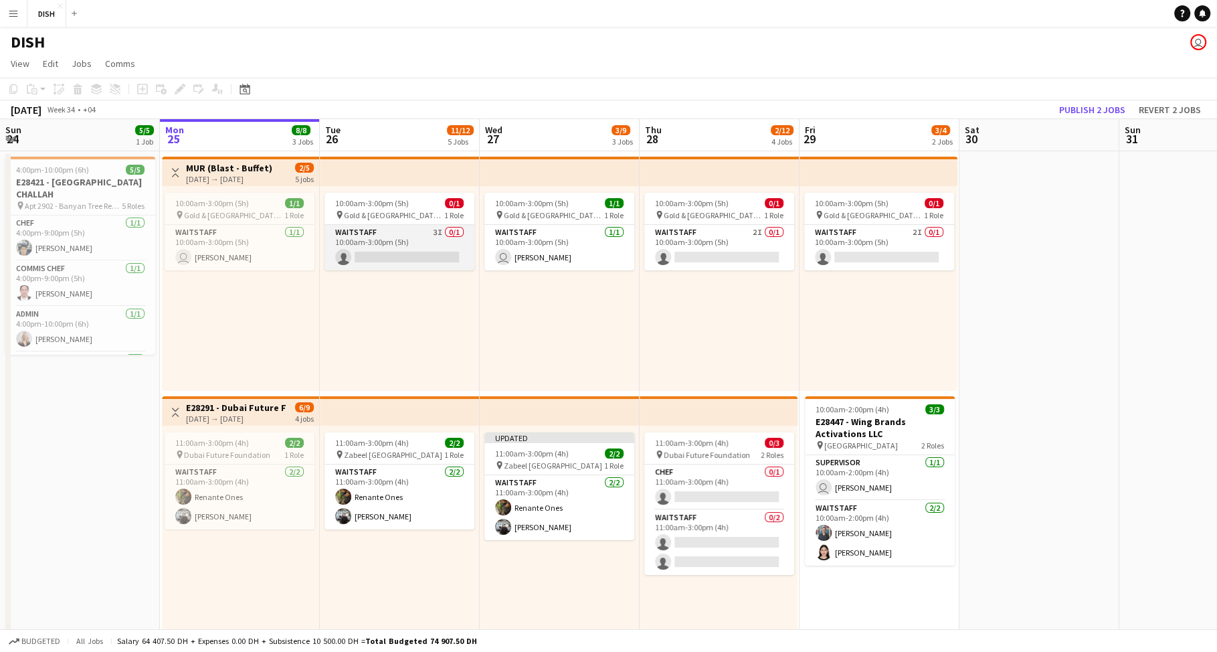
click at [386, 248] on app-card-role "Waitstaff 3I 0/1 10:00am-3:00pm (5h) single-neutral-actions" at bounding box center [399, 247] width 150 height 45
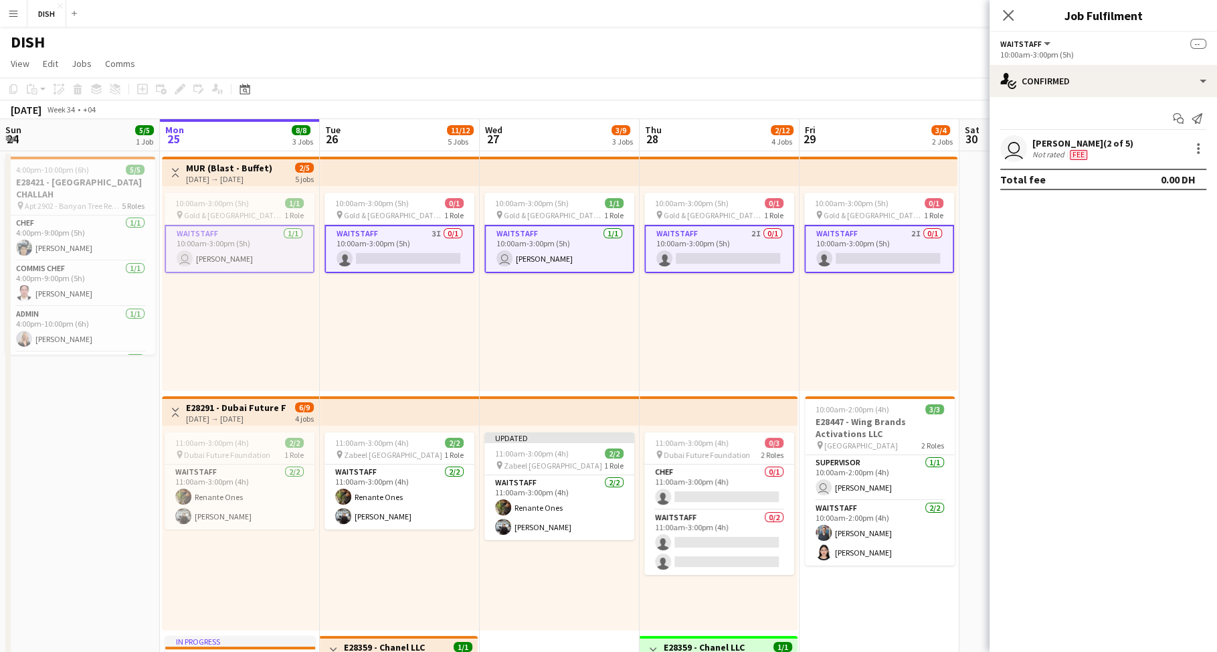
click at [423, 241] on app-card-role "Waitstaff 3I 0/1 10:00am-3:00pm (5h) single-neutral-actions" at bounding box center [399, 249] width 150 height 48
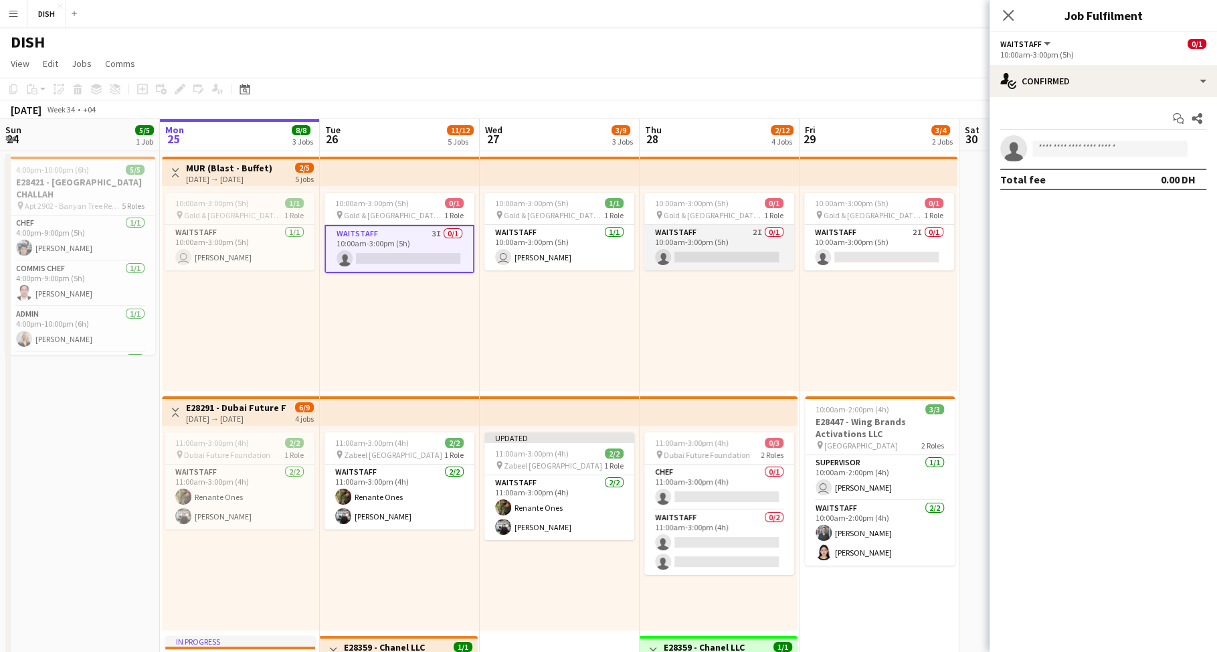
click at [690, 244] on app-card-role "Waitstaff 2I 0/1 10:00am-3:00pm (5h) single-neutral-actions" at bounding box center [719, 247] width 150 height 45
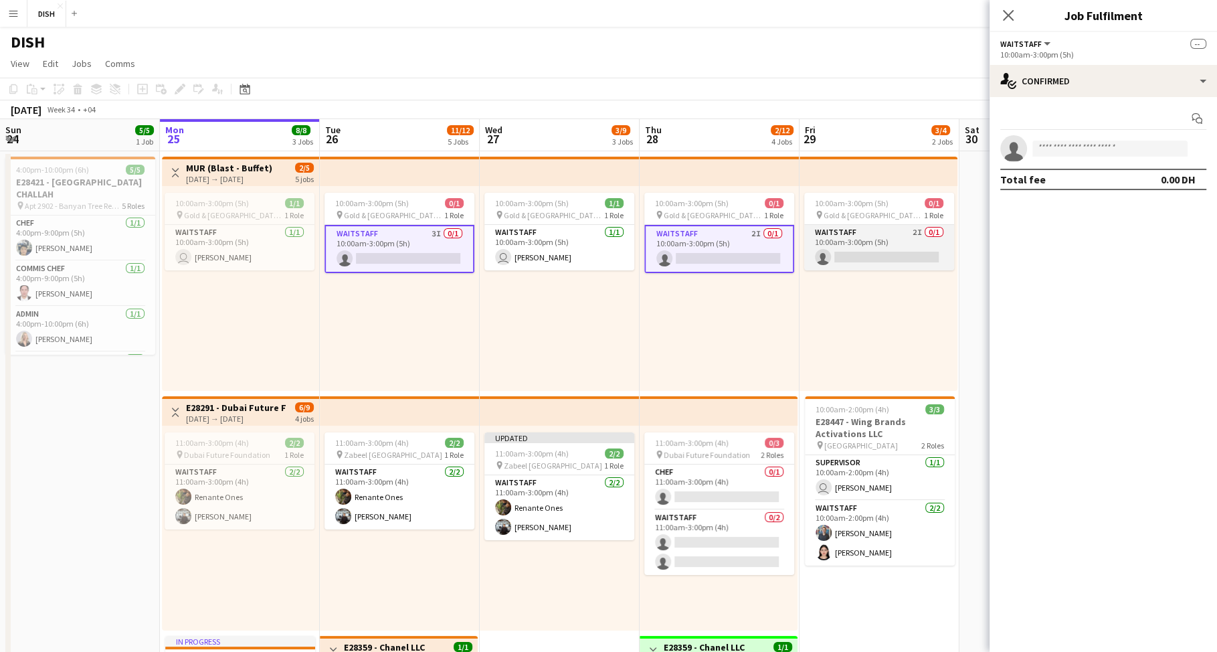
click at [851, 235] on app-card-role "Waitstaff 2I 0/1 10:00am-3:00pm (5h) single-neutral-actions" at bounding box center [879, 247] width 150 height 45
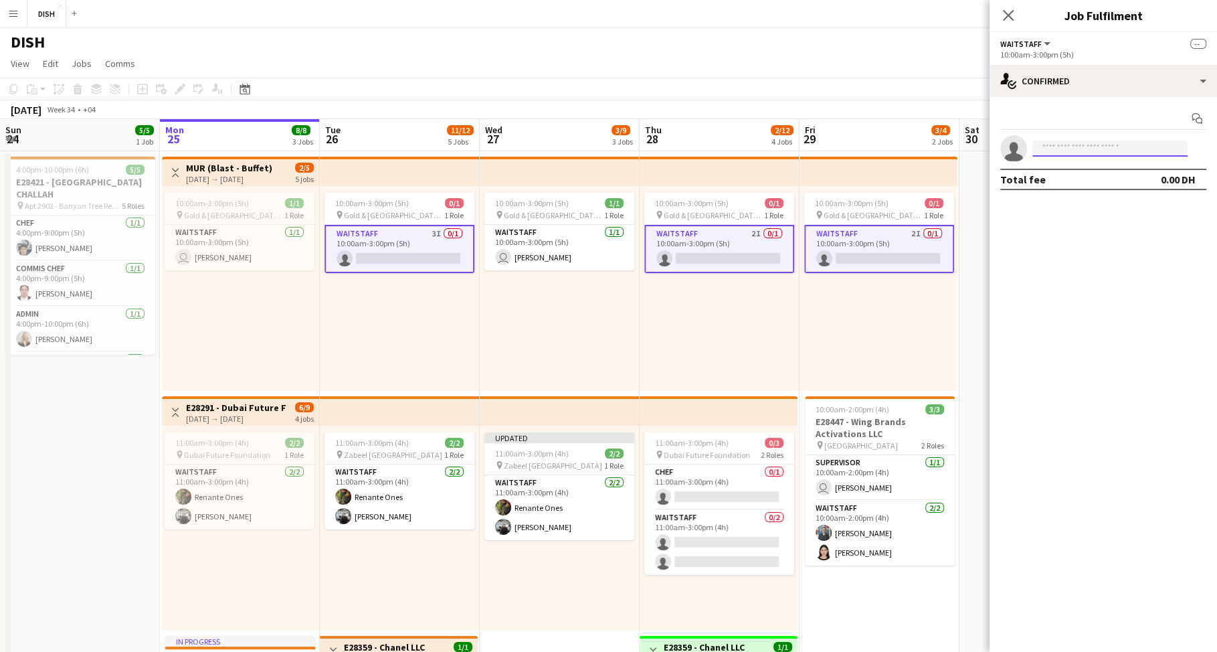
click at [1056, 143] on input at bounding box center [1109, 148] width 155 height 16
type input "*****"
click at [1058, 189] on span "[PHONE_NUMBER]" at bounding box center [1110, 188] width 134 height 11
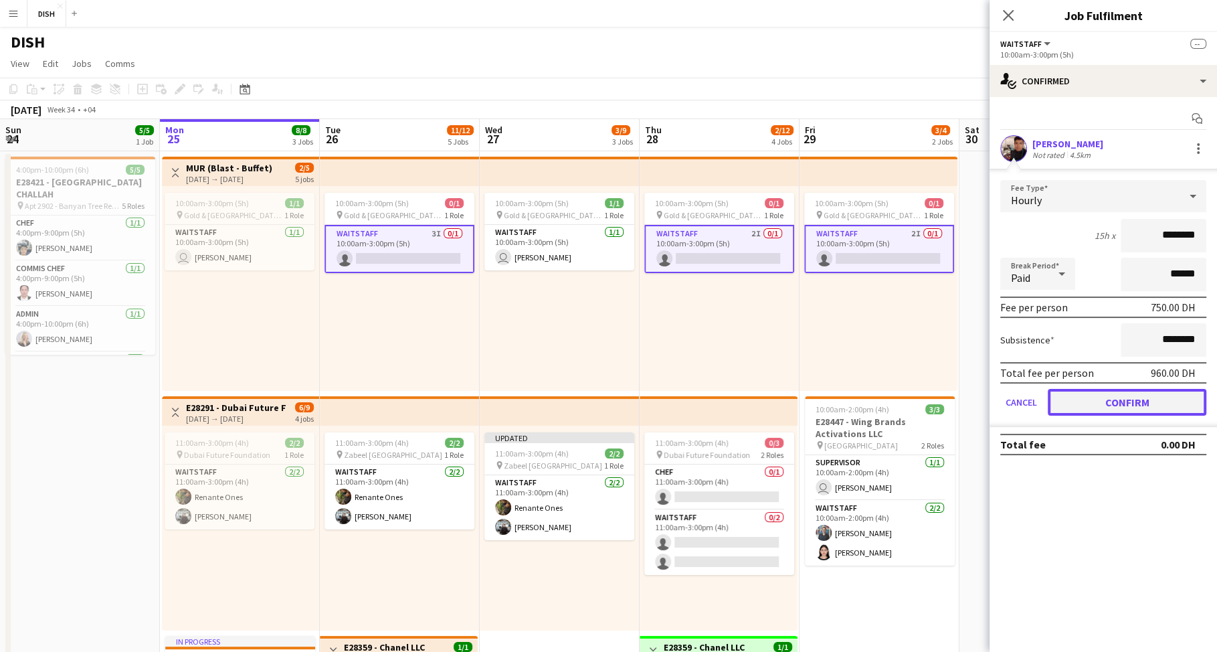
click at [1166, 404] on button "Confirm" at bounding box center [1127, 402] width 159 height 27
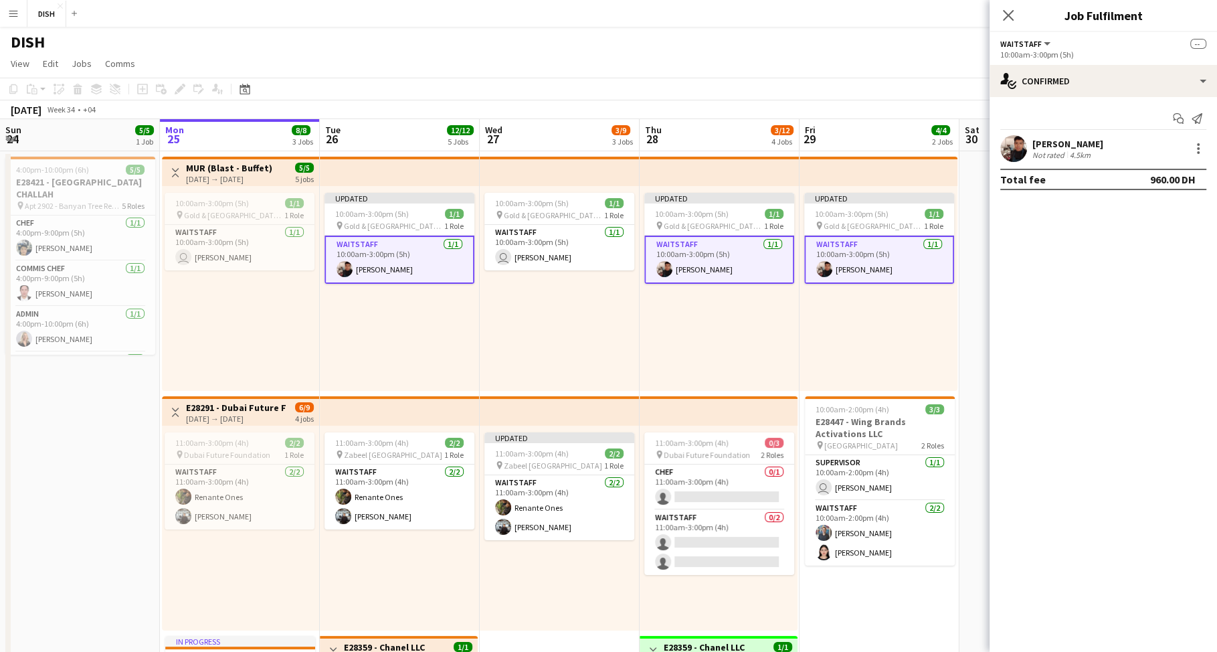
scroll to position [0, 318]
click at [918, 326] on div "Updated 10:00am-3:00pm (5h) 1/1 pin Gold & Diamond Park, Sheikh Zayed Rd - Al Q…" at bounding box center [880, 288] width 158 height 205
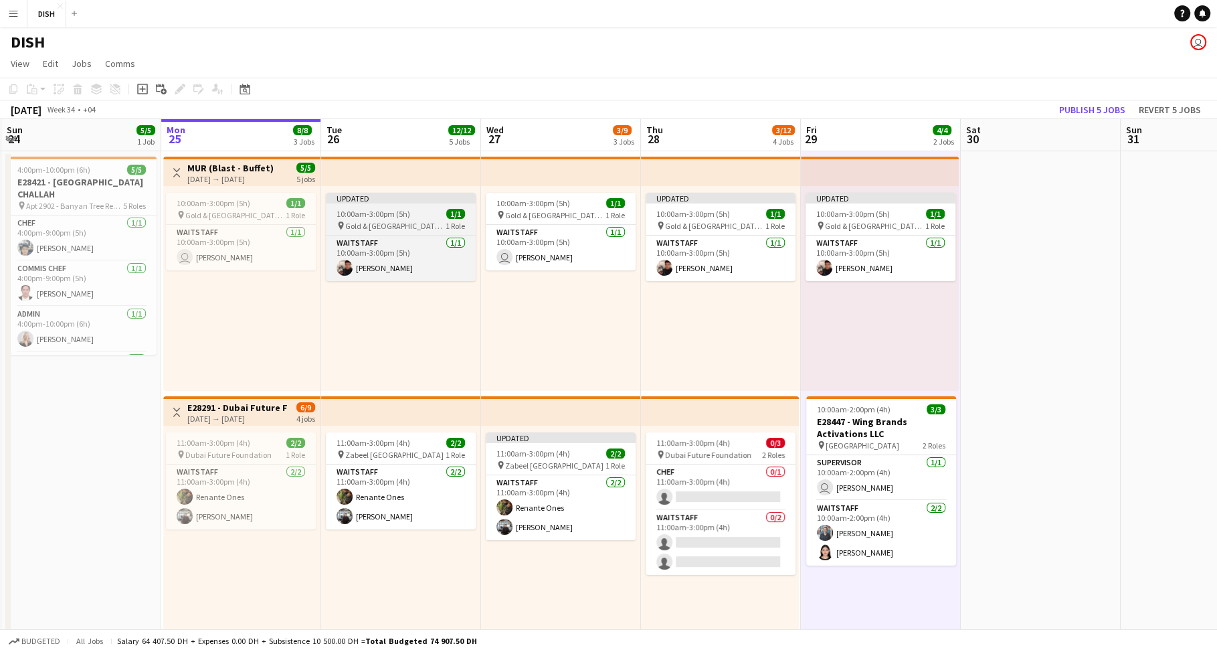
click at [393, 218] on span "10:00am-3:00pm (5h)" at bounding box center [374, 214] width 74 height 10
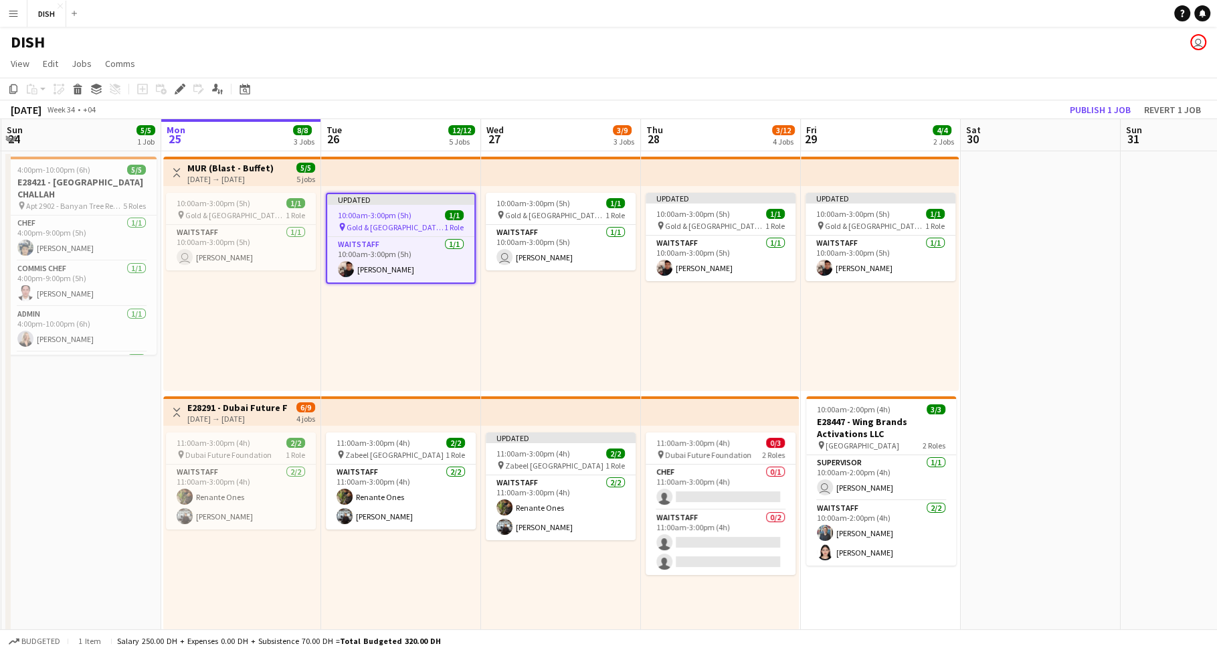
click at [742, 170] on app-top-bar at bounding box center [721, 171] width 160 height 29
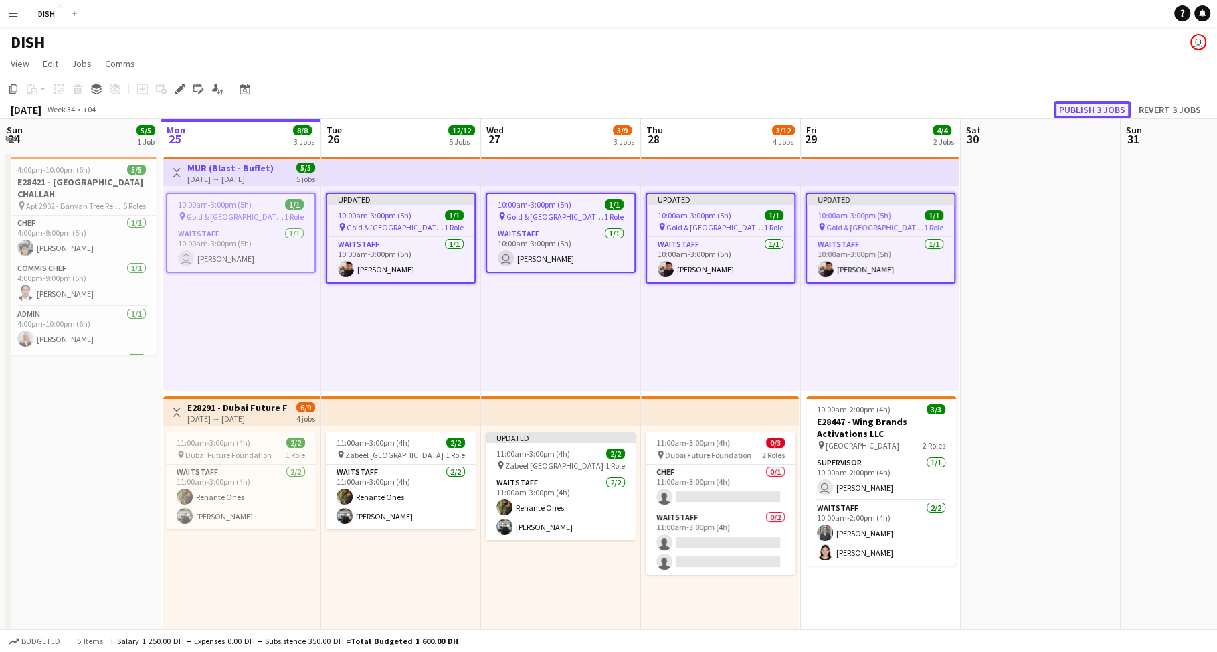
click at [1076, 106] on button "Publish 3 jobs" at bounding box center [1092, 109] width 77 height 17
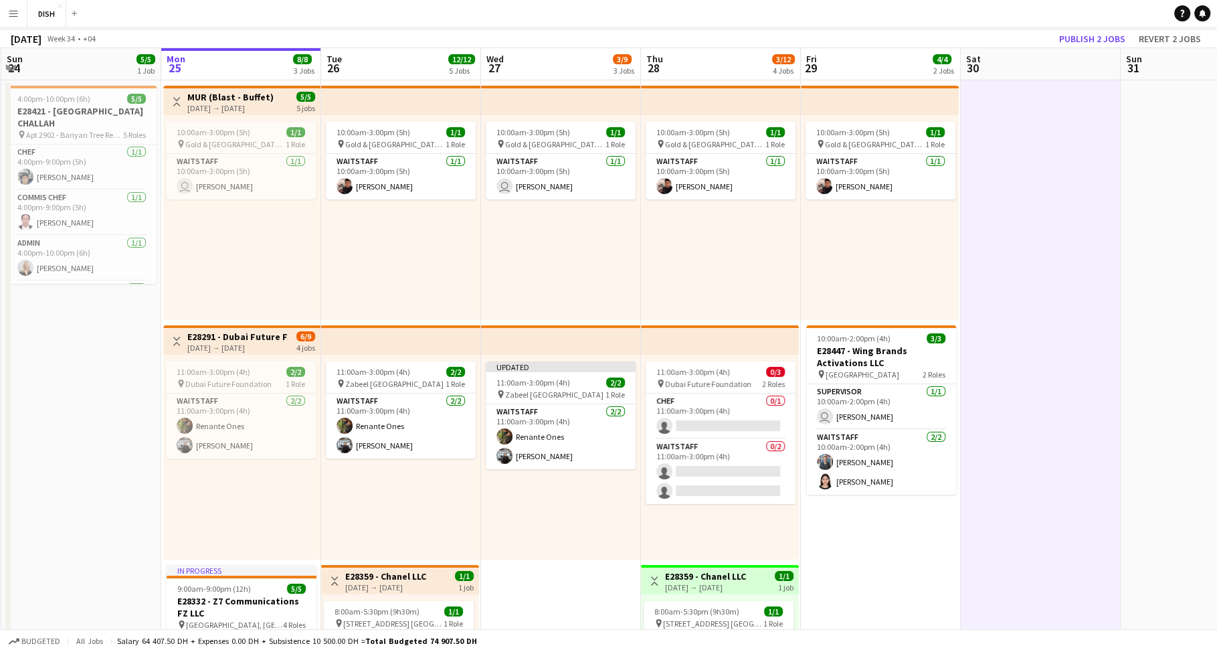
scroll to position [138, 0]
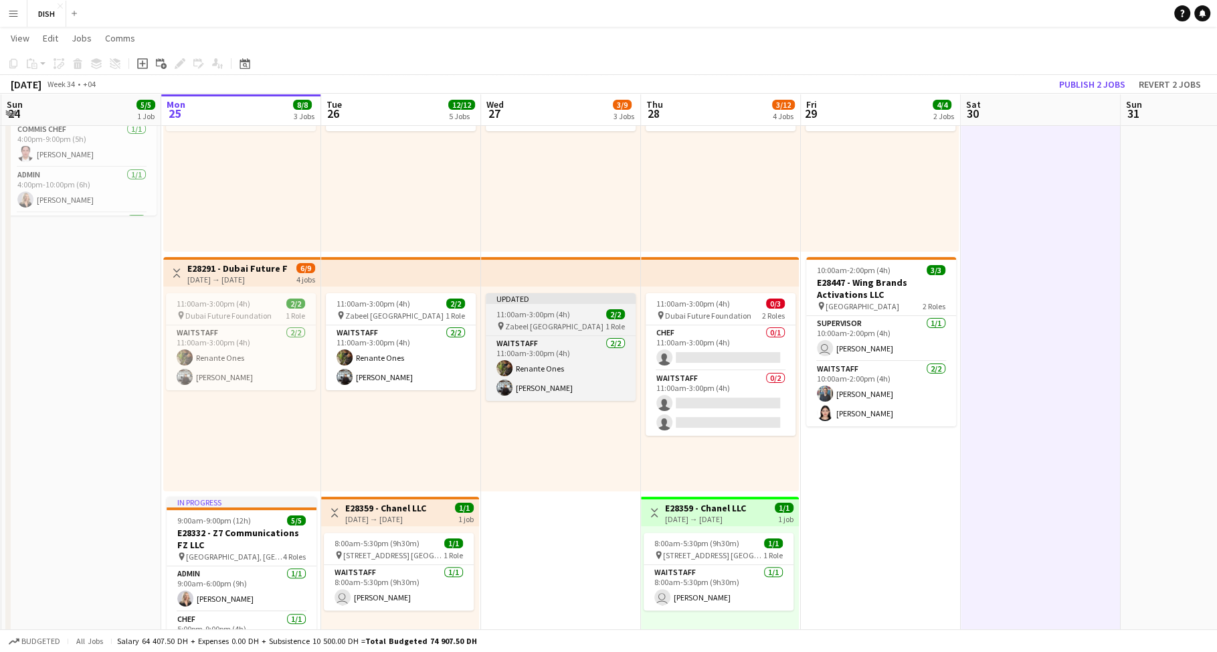
click at [539, 312] on span "11:00am-3:00pm (4h)" at bounding box center [533, 314] width 74 height 10
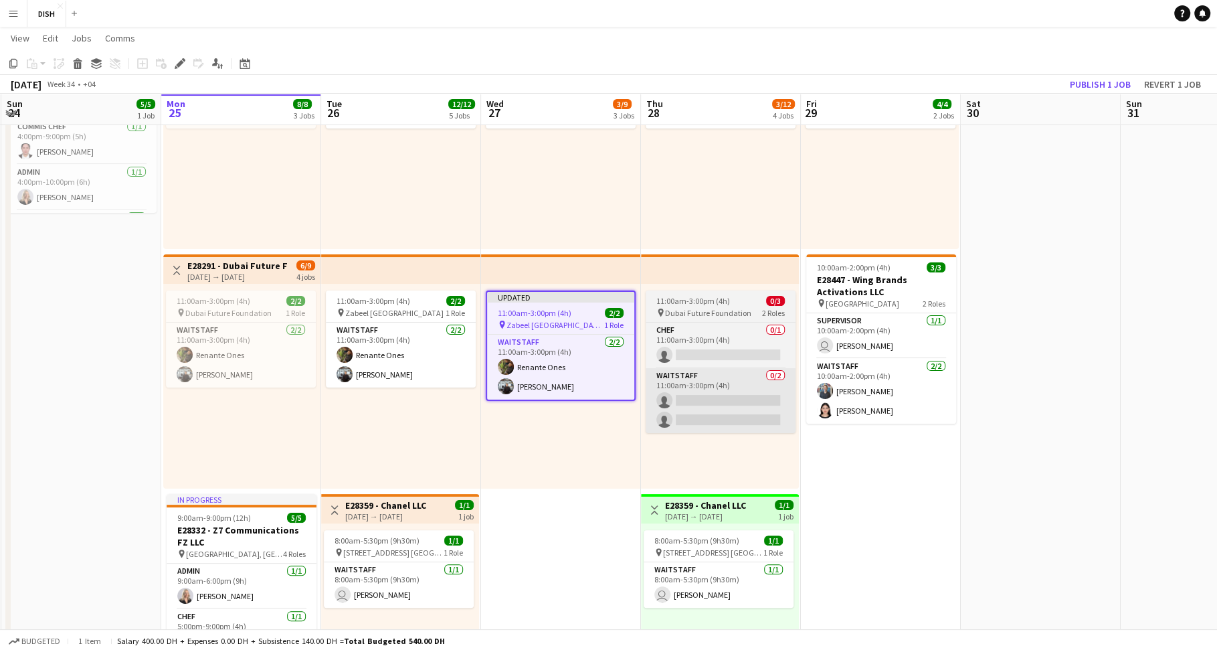
scroll to position [141, 0]
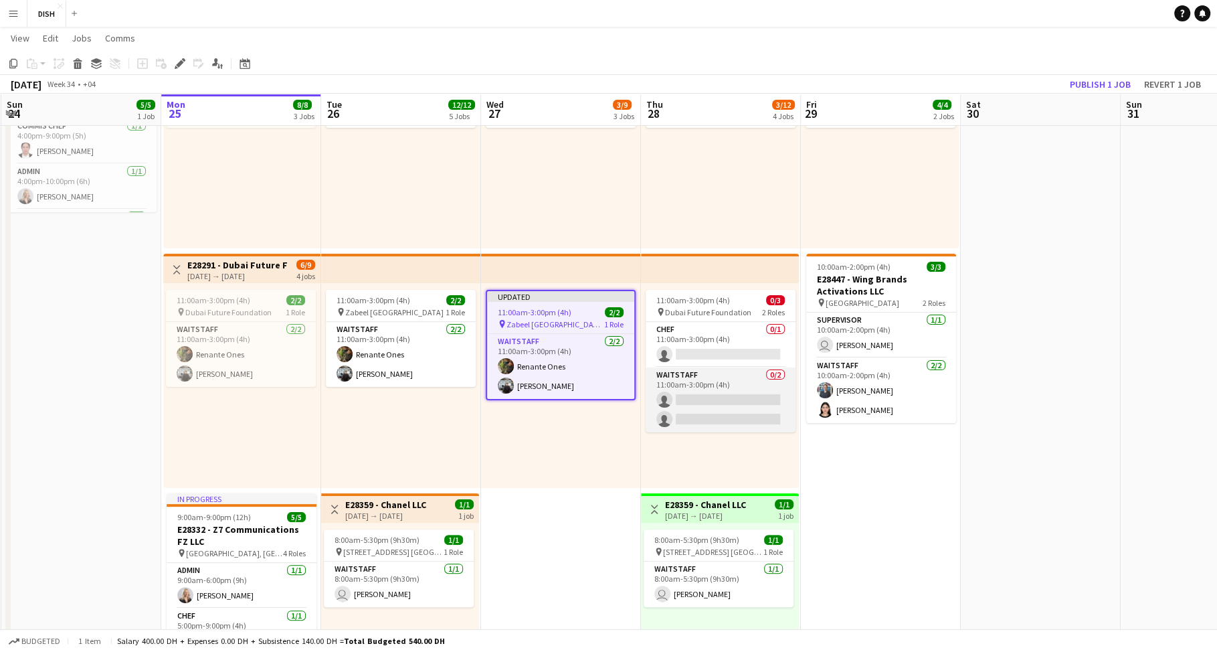
click at [712, 393] on app-card-role "Waitstaff 0/2 11:00am-3:00pm (4h) single-neutral-actions single-neutral-actions" at bounding box center [721, 399] width 150 height 65
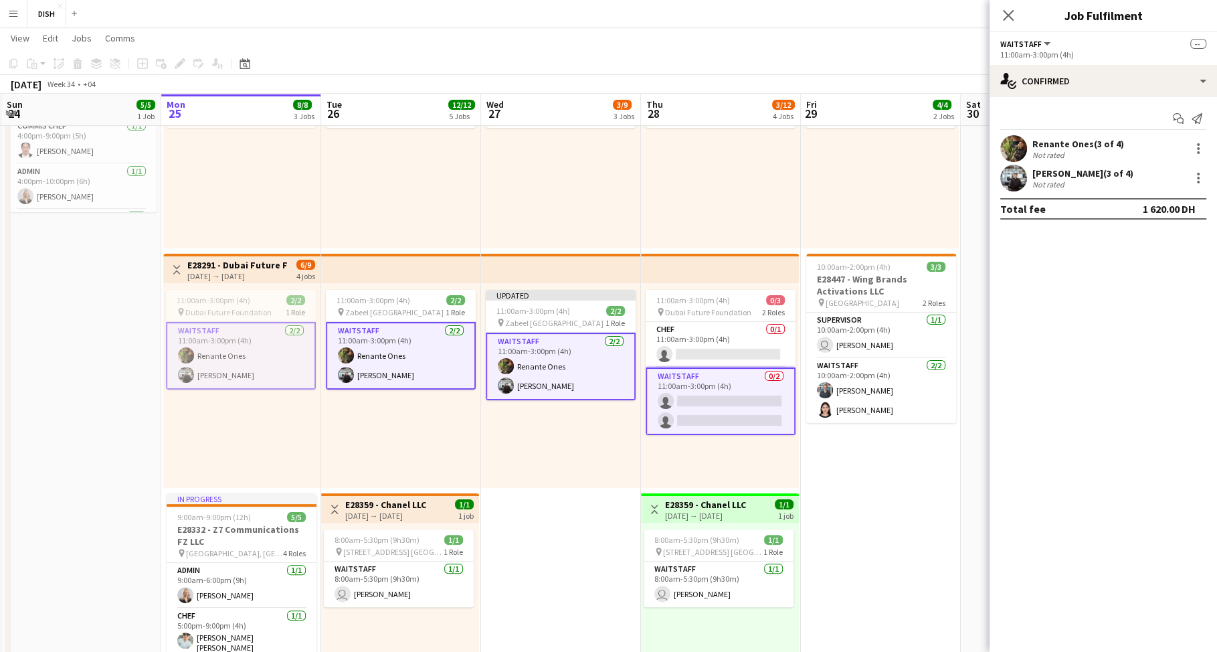
click at [712, 394] on app-card-role "Waitstaff 0/2 11:00am-3:00pm (4h) single-neutral-actions single-neutral-actions" at bounding box center [721, 401] width 150 height 68
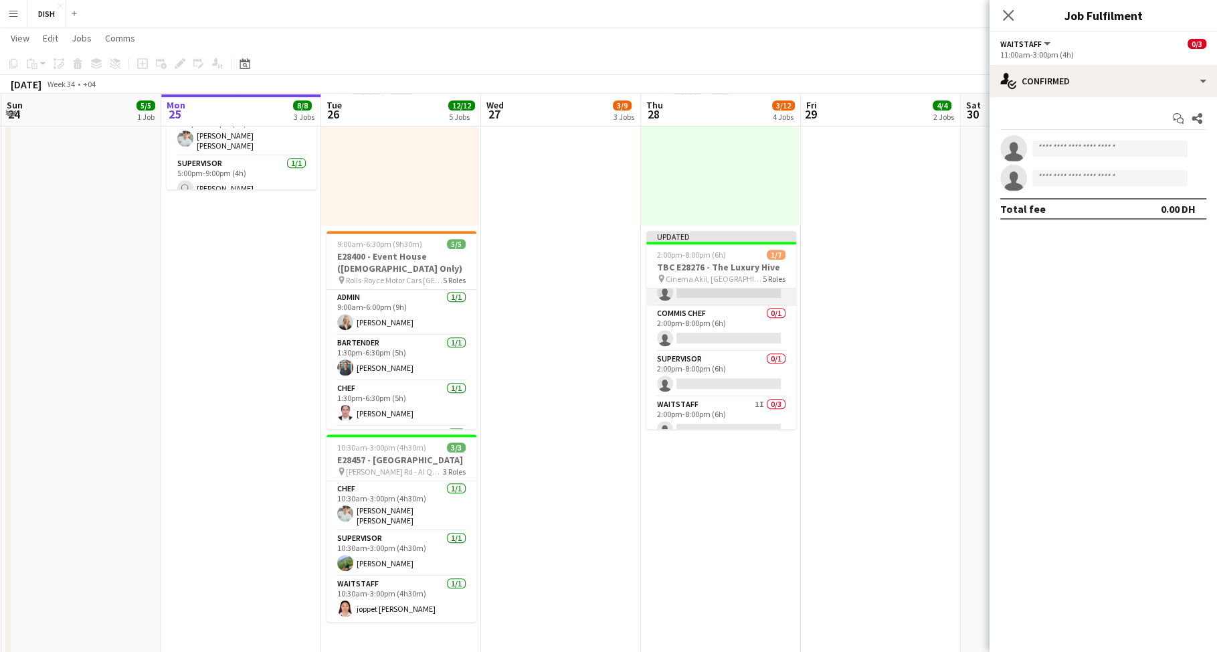
scroll to position [125, 0]
click at [717, 355] on app-card-role "Waitstaff 1I 0/3 2:00pm-8:00pm (6h) single-neutral-actions single-neutral-actio…" at bounding box center [721, 391] width 150 height 84
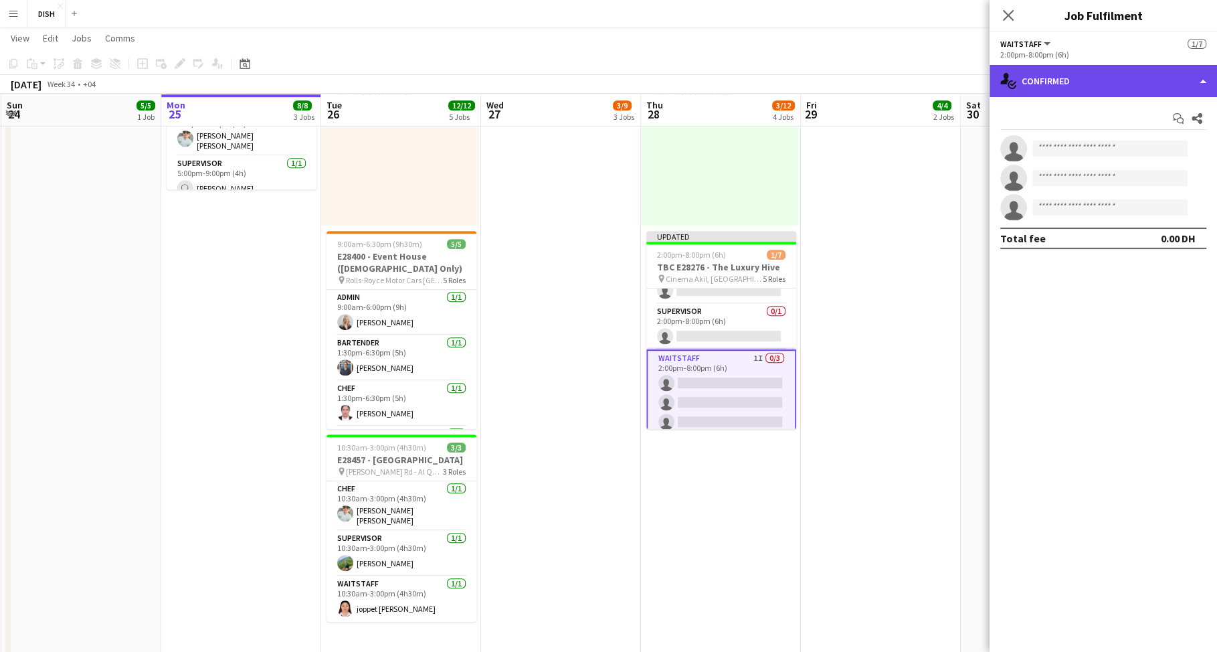
click at [1170, 90] on div "single-neutral-actions-check-2 Confirmed" at bounding box center [1102, 81] width 227 height 32
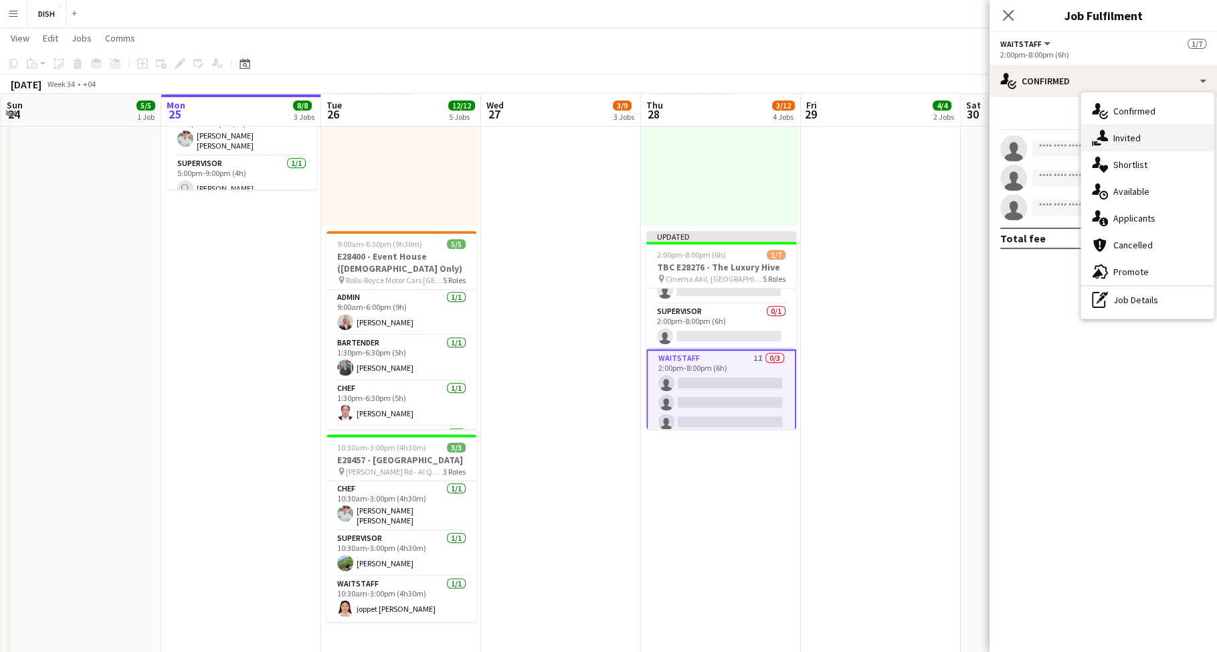
click at [1155, 138] on div "single-neutral-actions-share-1 Invited" at bounding box center [1147, 137] width 132 height 27
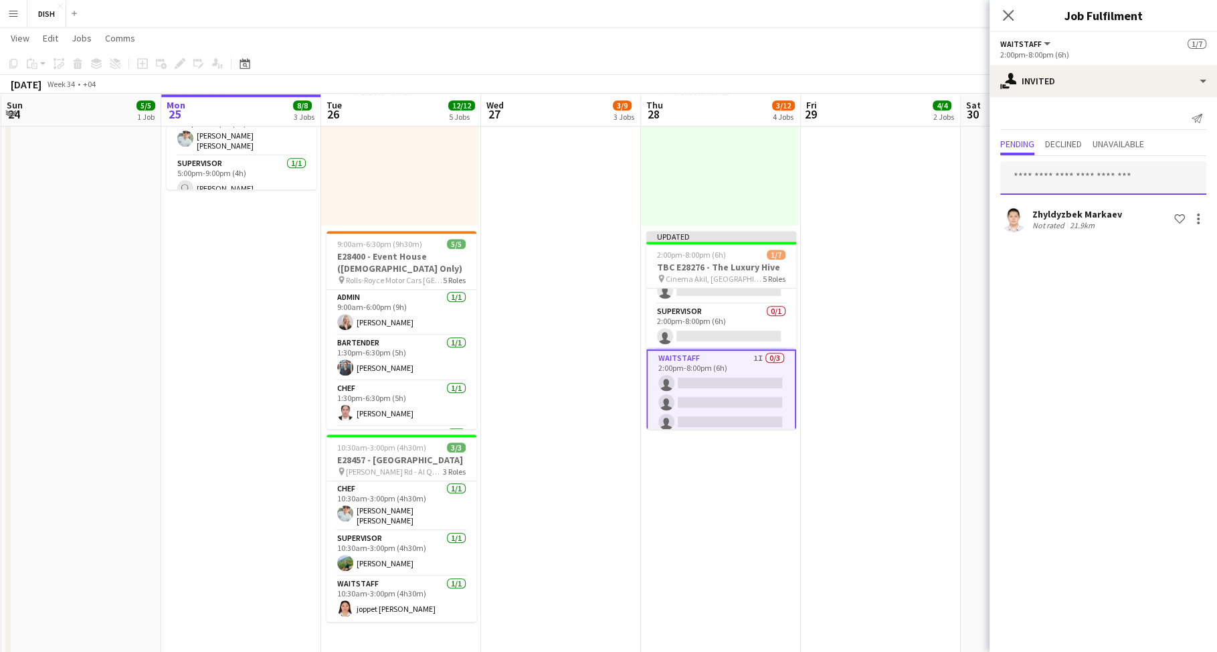
click at [1058, 179] on input "text" at bounding box center [1103, 177] width 206 height 33
type input "******"
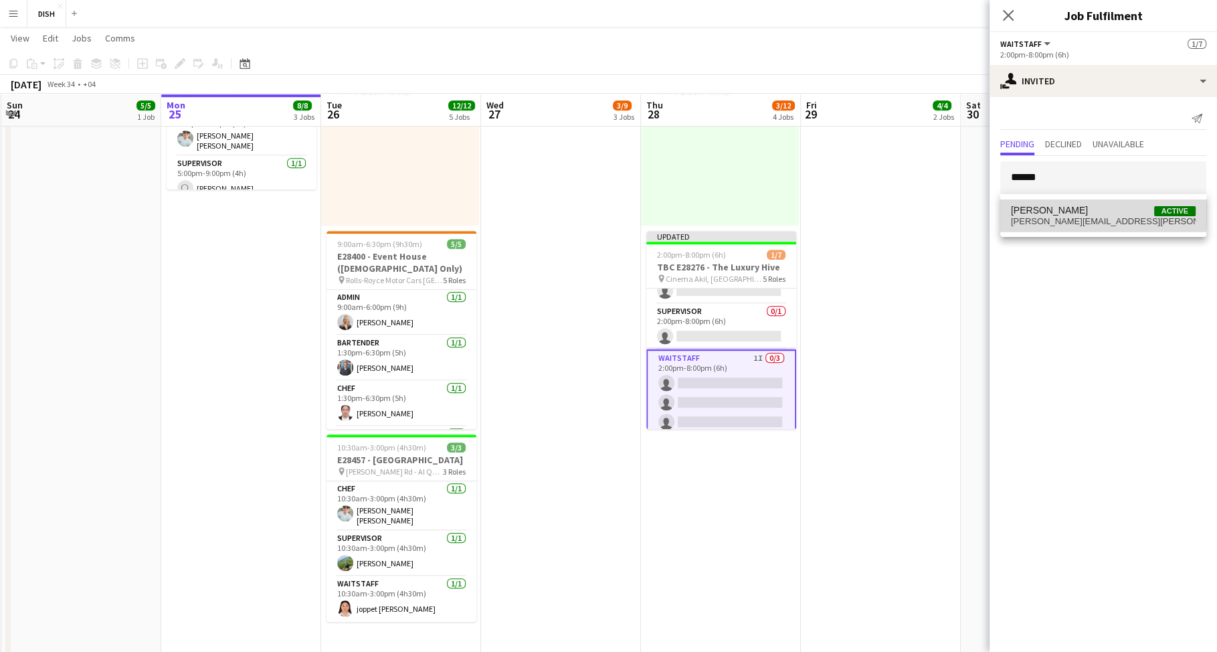
click at [1067, 210] on span "[PERSON_NAME]" at bounding box center [1049, 210] width 77 height 11
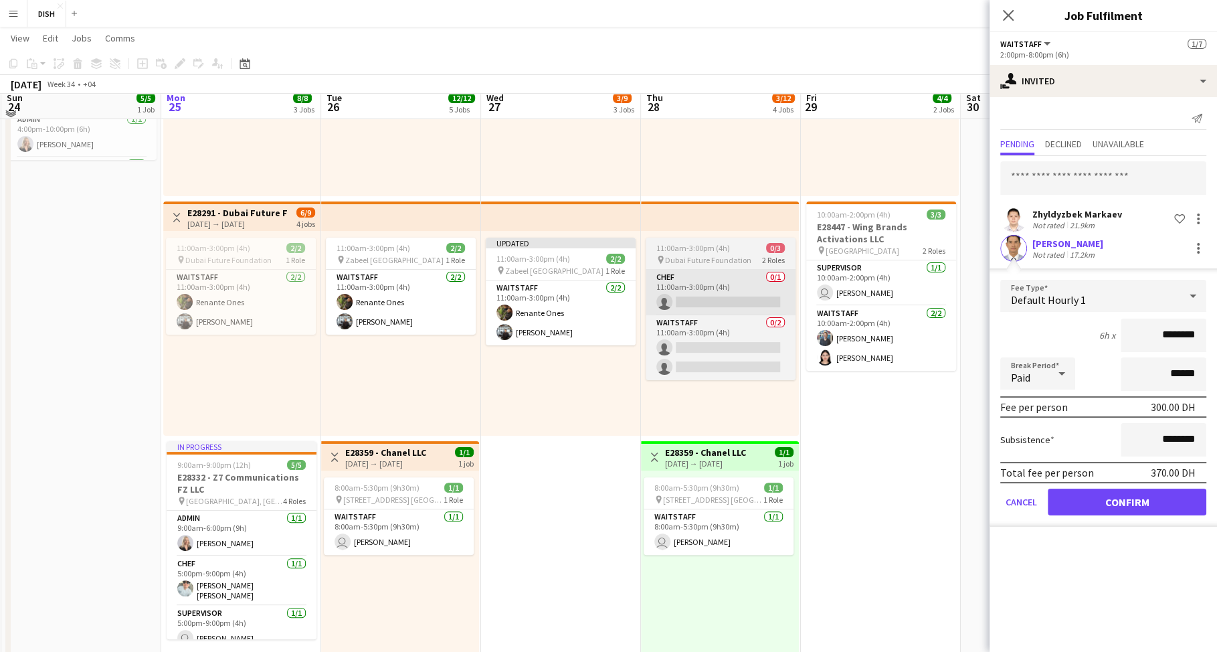
scroll to position [207, 0]
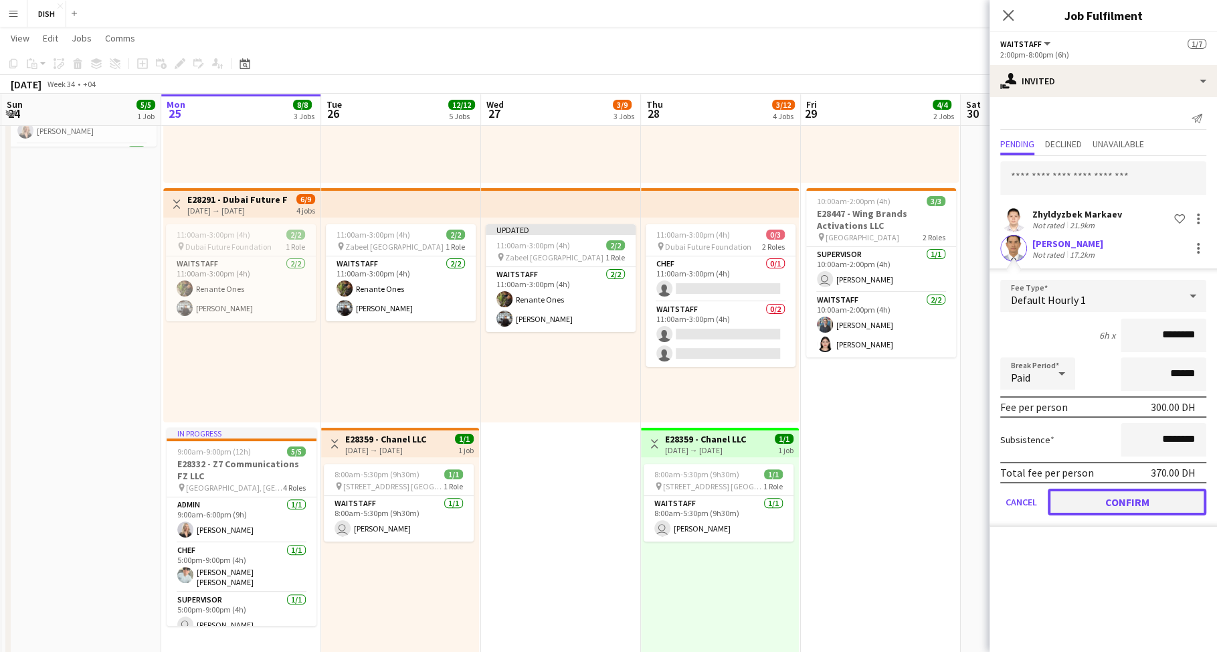
click at [1157, 498] on button "Confirm" at bounding box center [1127, 501] width 159 height 27
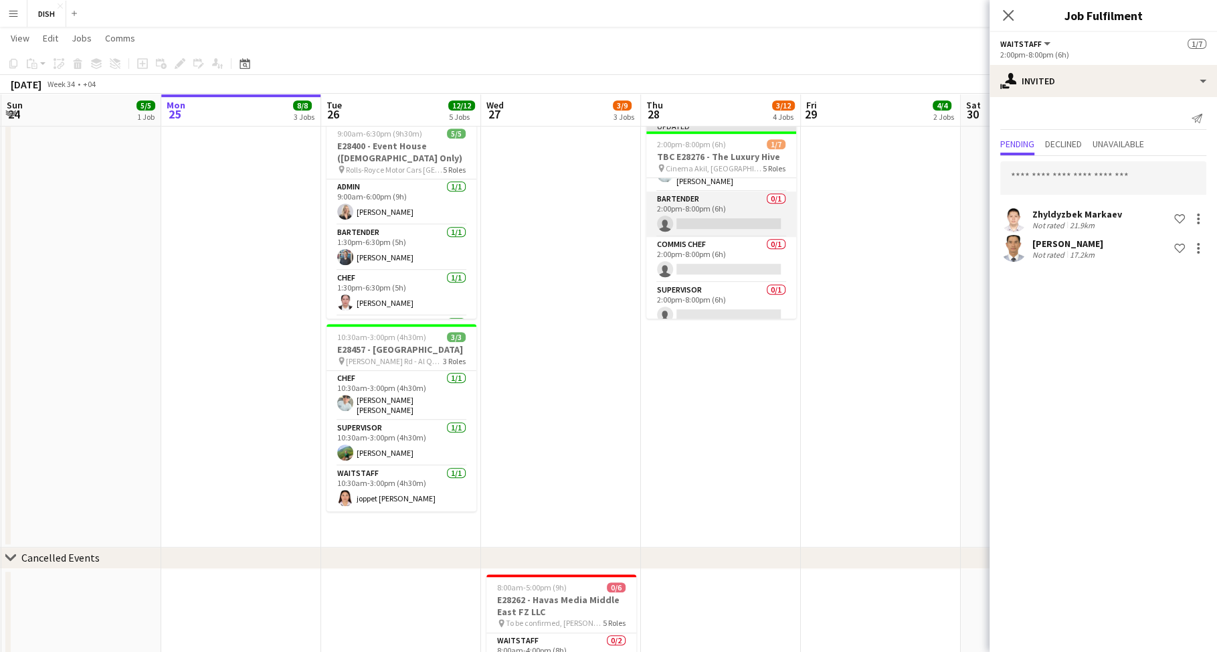
scroll to position [128, 0]
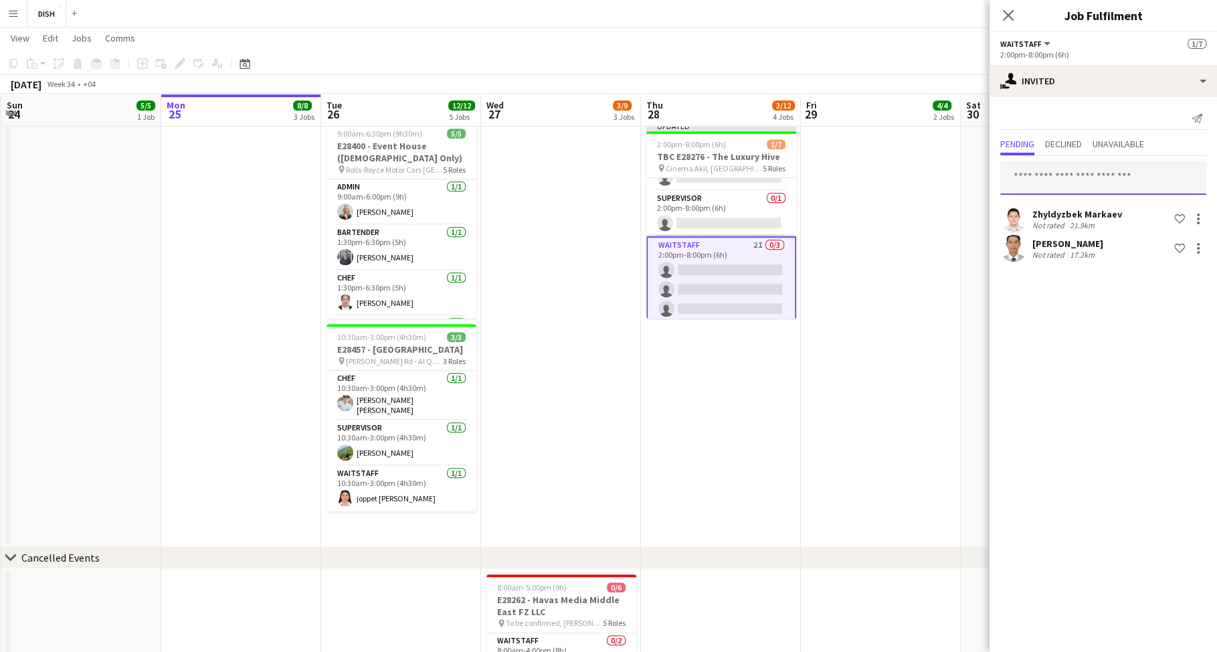
click at [1074, 172] on input "text" at bounding box center [1103, 177] width 206 height 33
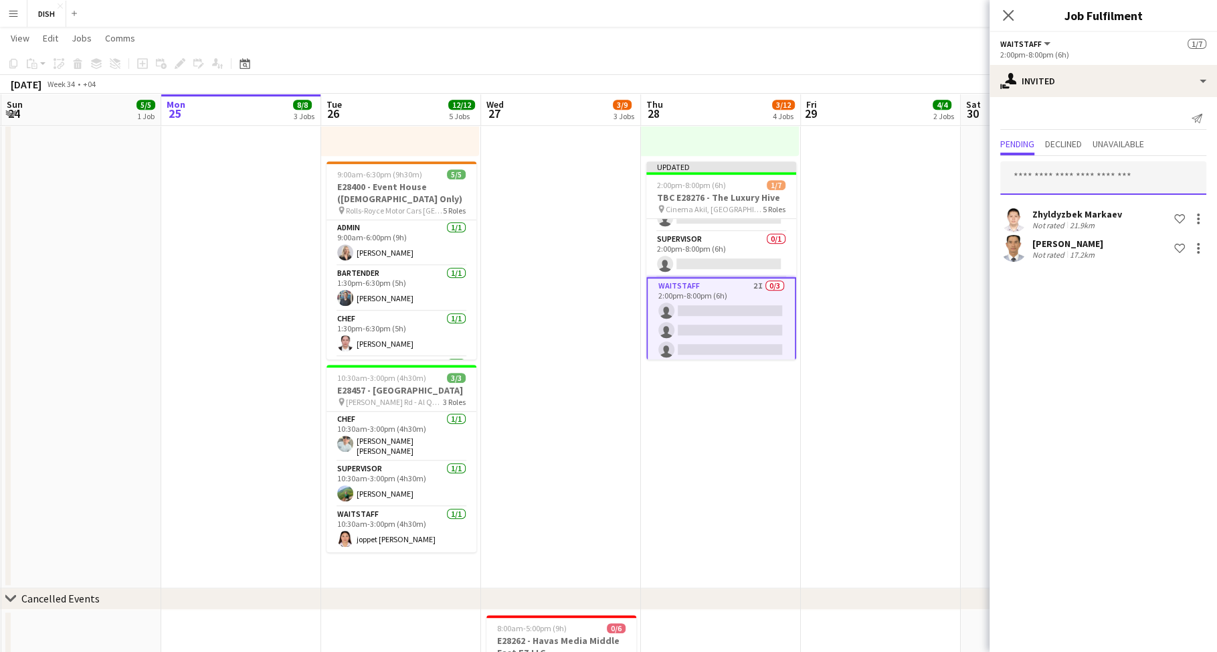
scroll to position [698, 0]
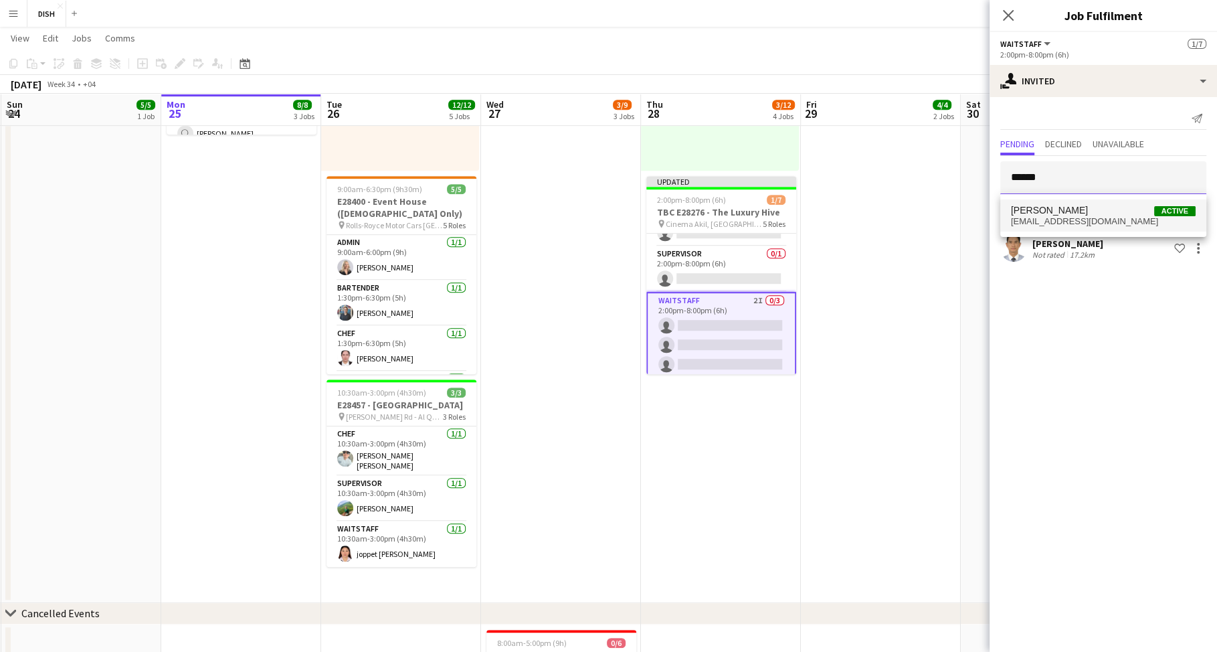
type input "******"
click at [1125, 217] on span "[EMAIL_ADDRESS][DOMAIN_NAME]" at bounding box center [1103, 221] width 185 height 11
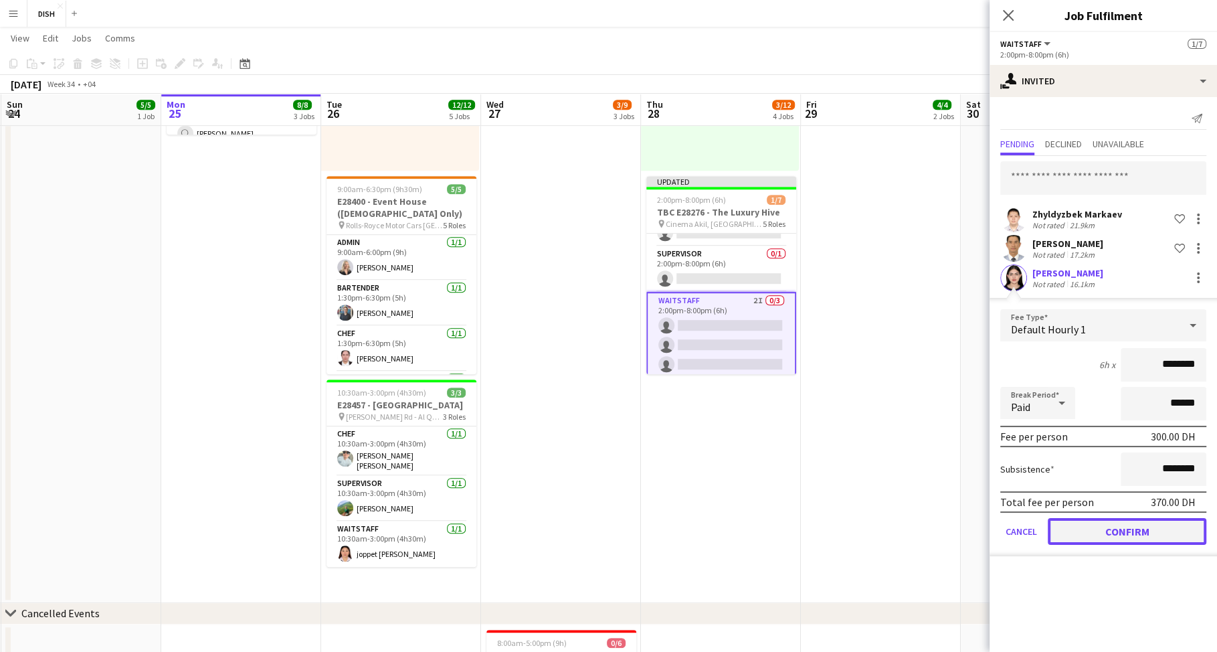
click at [1140, 526] on button "Confirm" at bounding box center [1127, 531] width 159 height 27
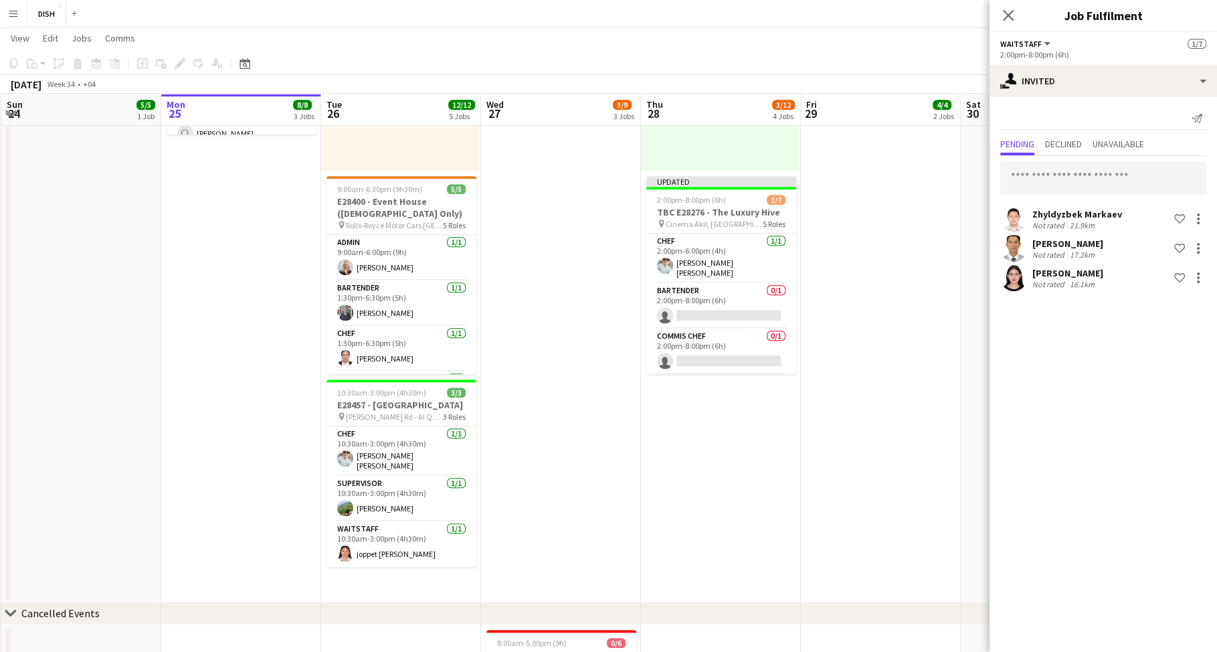
scroll to position [0, 0]
click at [725, 303] on app-card-role "Bartender 0/1 2:00pm-8:00pm (6h) single-neutral-actions" at bounding box center [721, 305] width 150 height 45
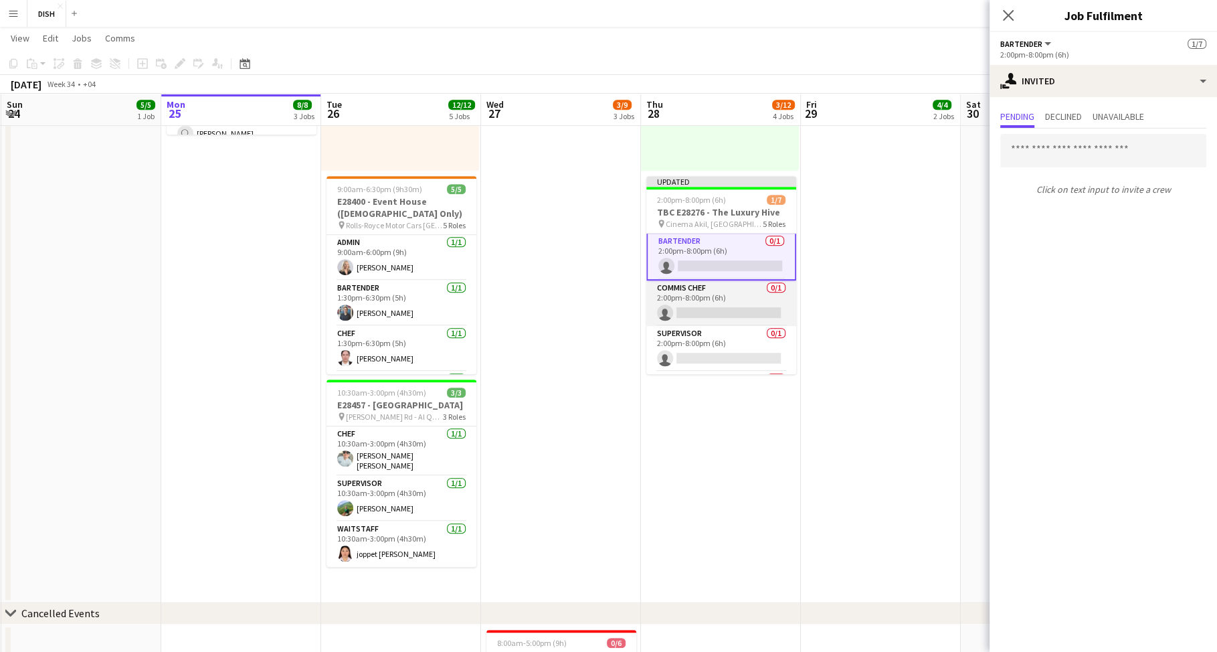
click at [728, 288] on app-card-role "Commis Chef 0/1 2:00pm-8:00pm (6h) single-neutral-actions" at bounding box center [721, 302] width 150 height 45
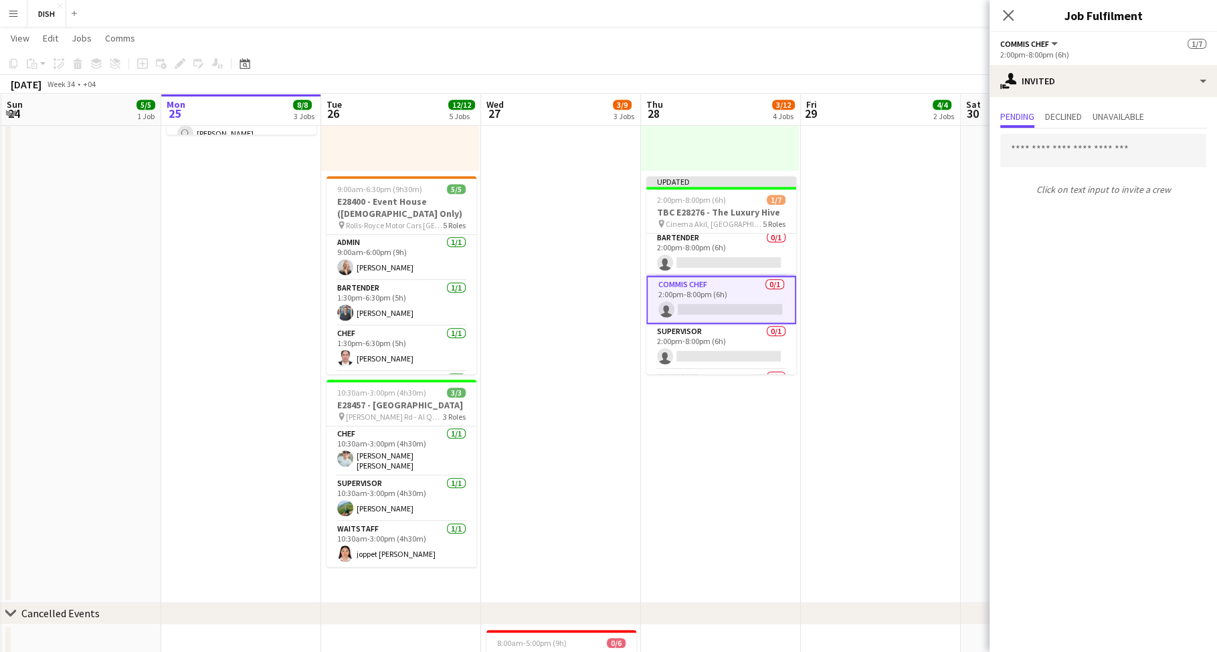
scroll to position [74, 0]
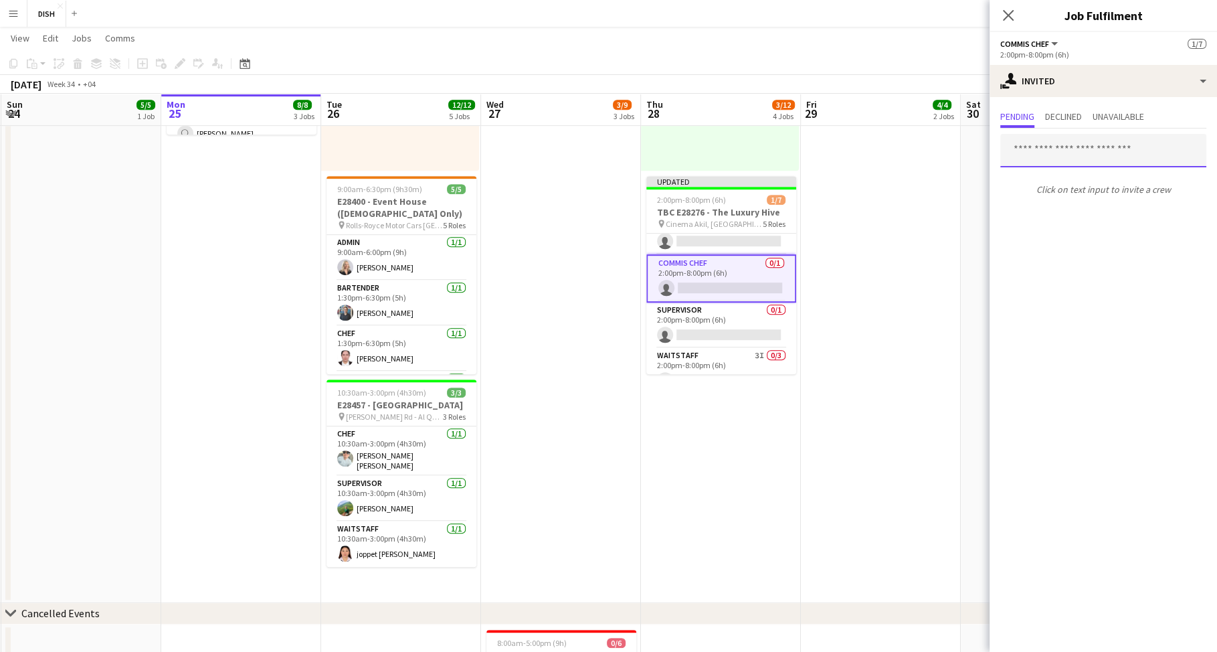
click at [1054, 147] on input "text" at bounding box center [1103, 150] width 206 height 33
type input "*****"
click at [1056, 194] on span "tiffanyhinolan@gmail.com" at bounding box center [1103, 194] width 185 height 11
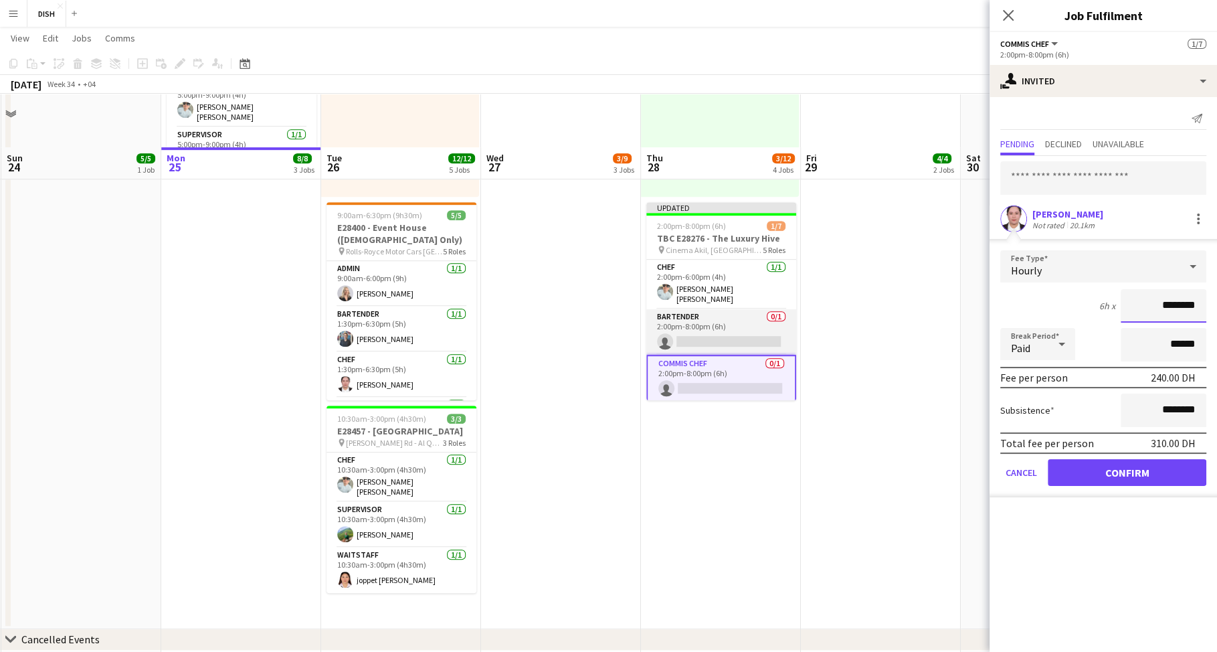
scroll to position [593, 0]
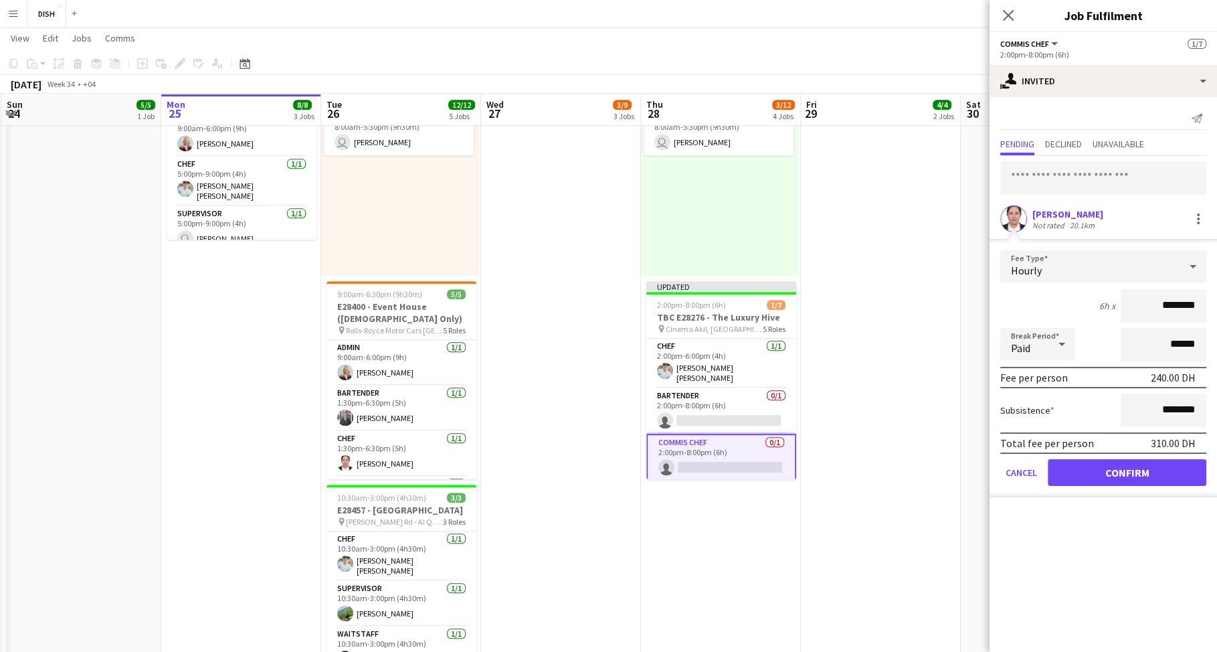
click at [535, 268] on app-date-cell "10:00am-3:00pm (5h) 1/1 pin [GEOGRAPHIC_DATA], Sheikh Zayed Rd - Al Quoz - Al Q…" at bounding box center [561, 132] width 160 height 1151
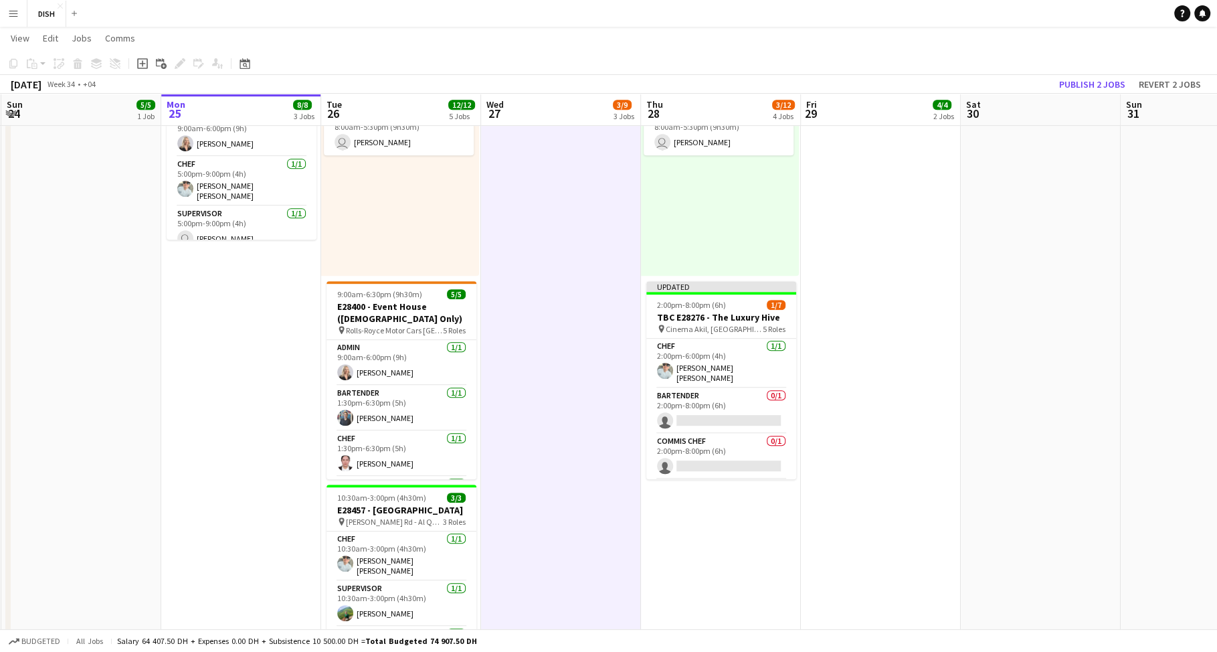
scroll to position [0, 0]
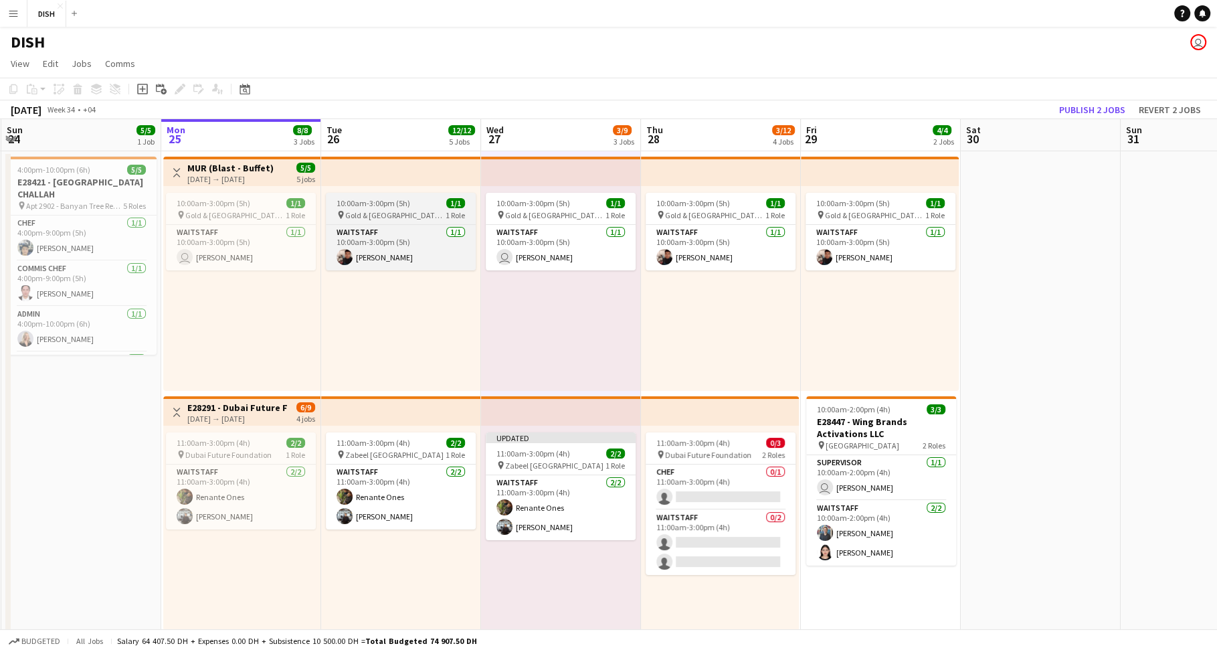
click at [392, 218] on span "Gold & [GEOGRAPHIC_DATA], [PERSON_NAME] Rd - Al Quoz - Al Quoz Industrial Area …" at bounding box center [395, 215] width 100 height 10
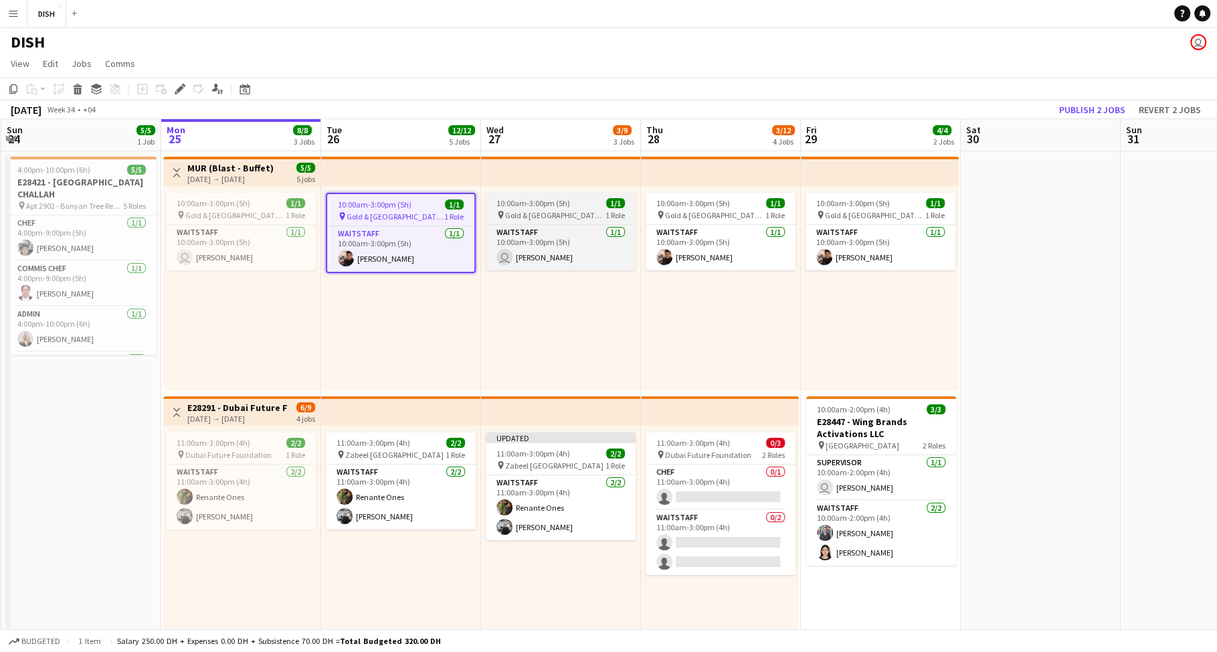
click at [547, 208] on app-job-card "10:00am-3:00pm (5h) 1/1 pin Gold & Diamond Park, Sheikh Zayed Rd - Al Quoz - Al…" at bounding box center [561, 232] width 150 height 78
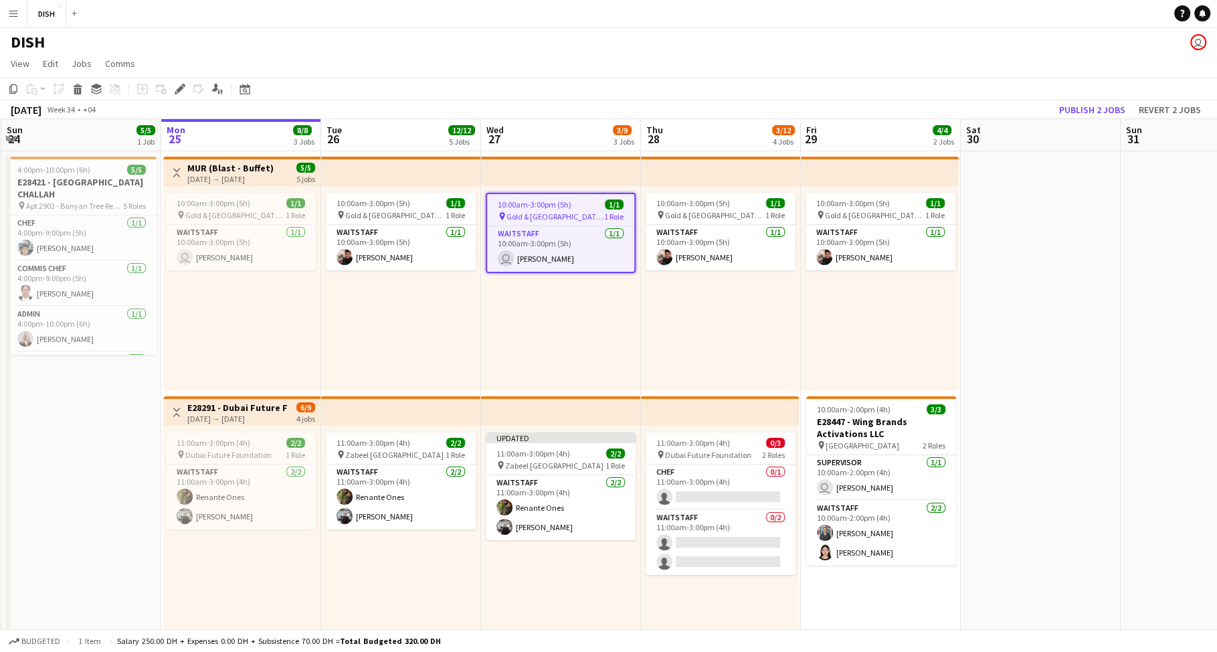
click at [713, 330] on div "10:00am-3:00pm (5h) 1/1 pin Gold & Diamond Park, Sheikh Zayed Rd - Al Quoz - Al…" at bounding box center [721, 288] width 160 height 205
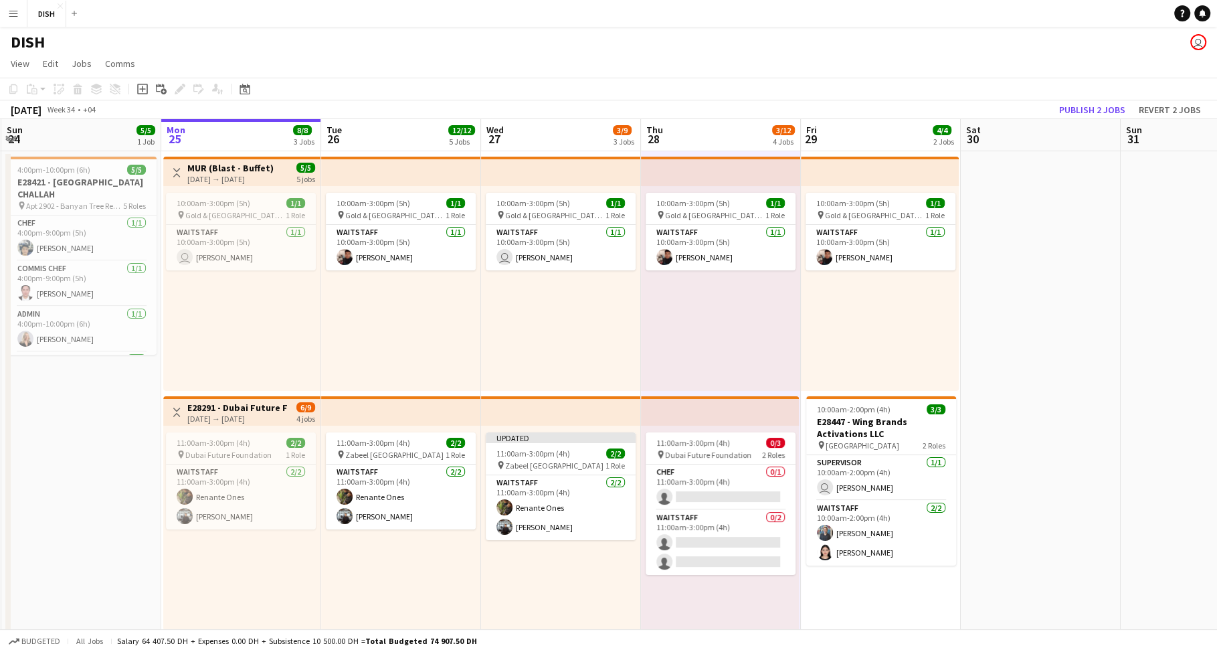
click at [596, 320] on div "10:00am-3:00pm (5h) 1/1 pin Gold & Diamond Park, Sheikh Zayed Rd - Al Quoz - Al…" at bounding box center [561, 288] width 160 height 205
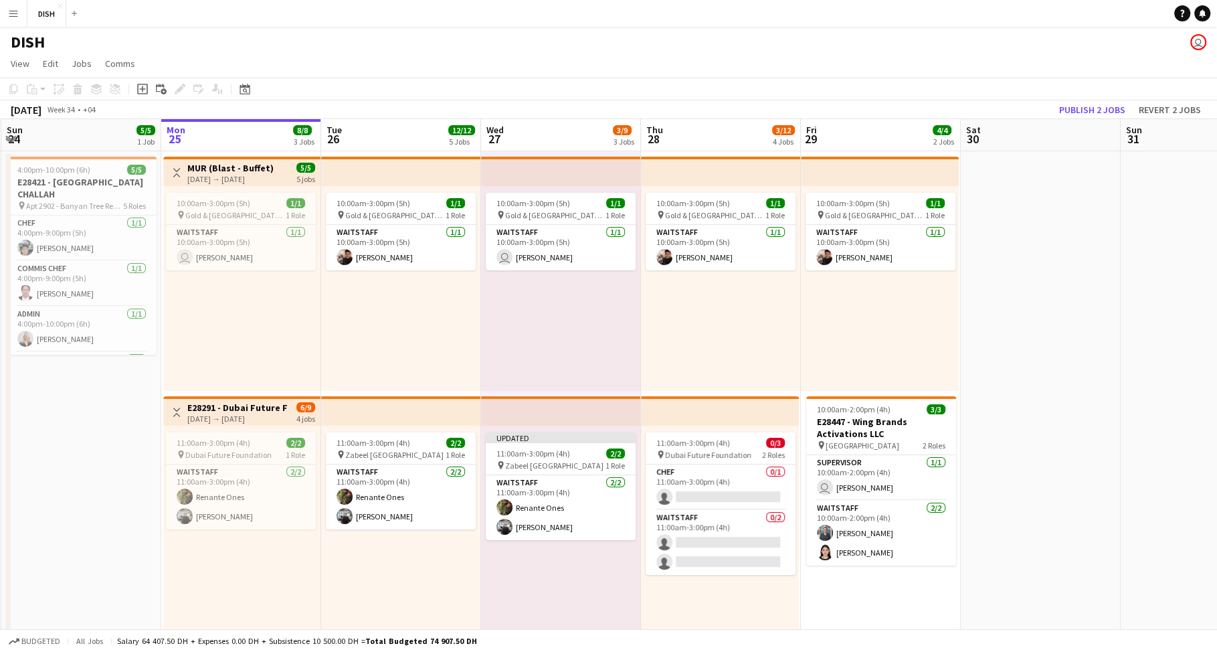
click at [699, 339] on div "10:00am-3:00pm (5h) 1/1 pin Gold & Diamond Park, Sheikh Zayed Rd - Al Quoz - Al…" at bounding box center [721, 288] width 160 height 205
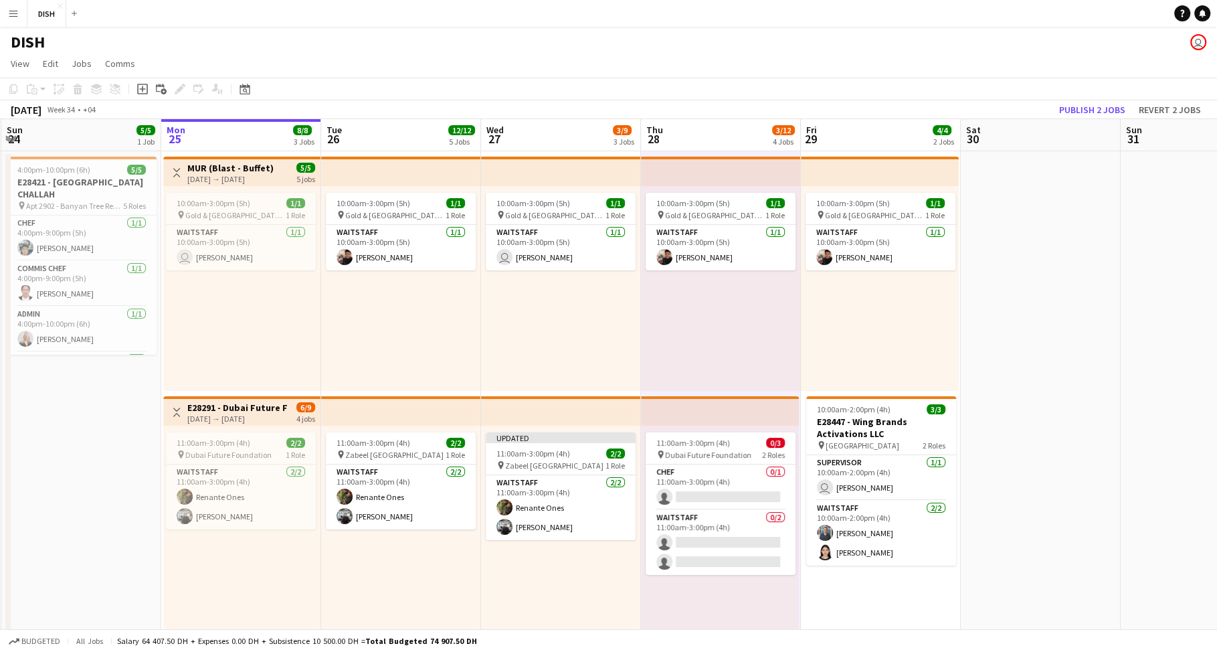
click at [842, 317] on div "10:00am-3:00pm (5h) 1/1 pin Gold & Diamond Park, Sheikh Zayed Rd - Al Quoz - Al…" at bounding box center [880, 288] width 158 height 205
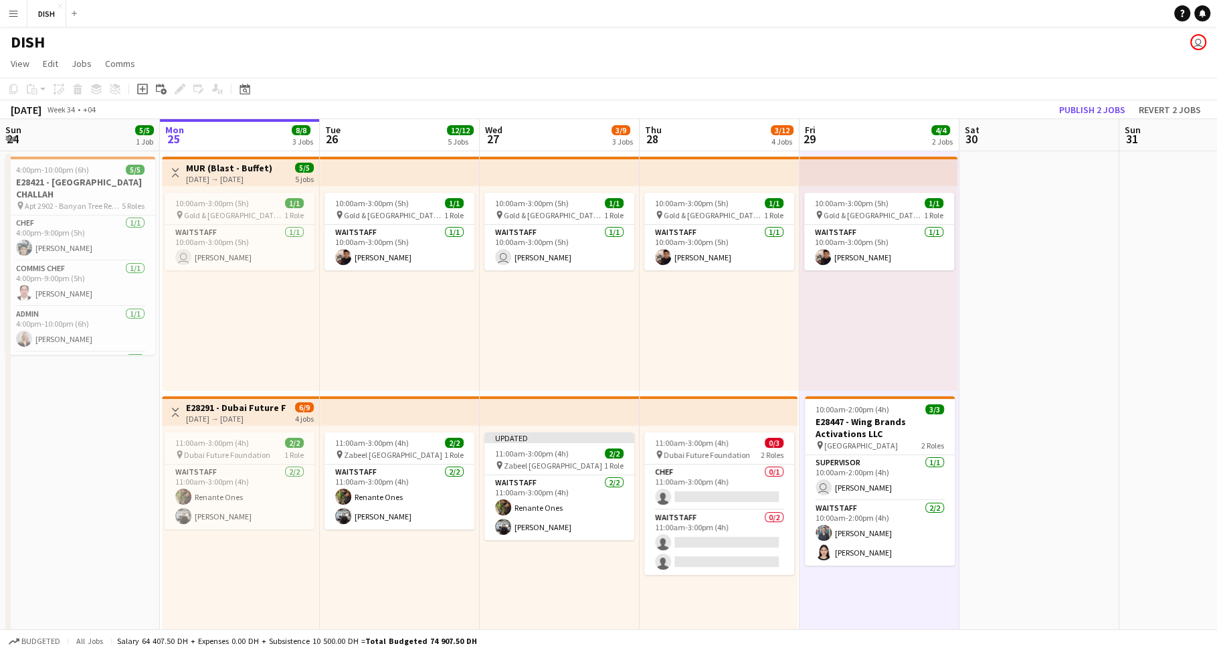
click at [735, 326] on div "10:00am-3:00pm (5h) 1/1 pin Gold & Diamond Park, Sheikh Zayed Rd - Al Quoz - Al…" at bounding box center [720, 288] width 160 height 205
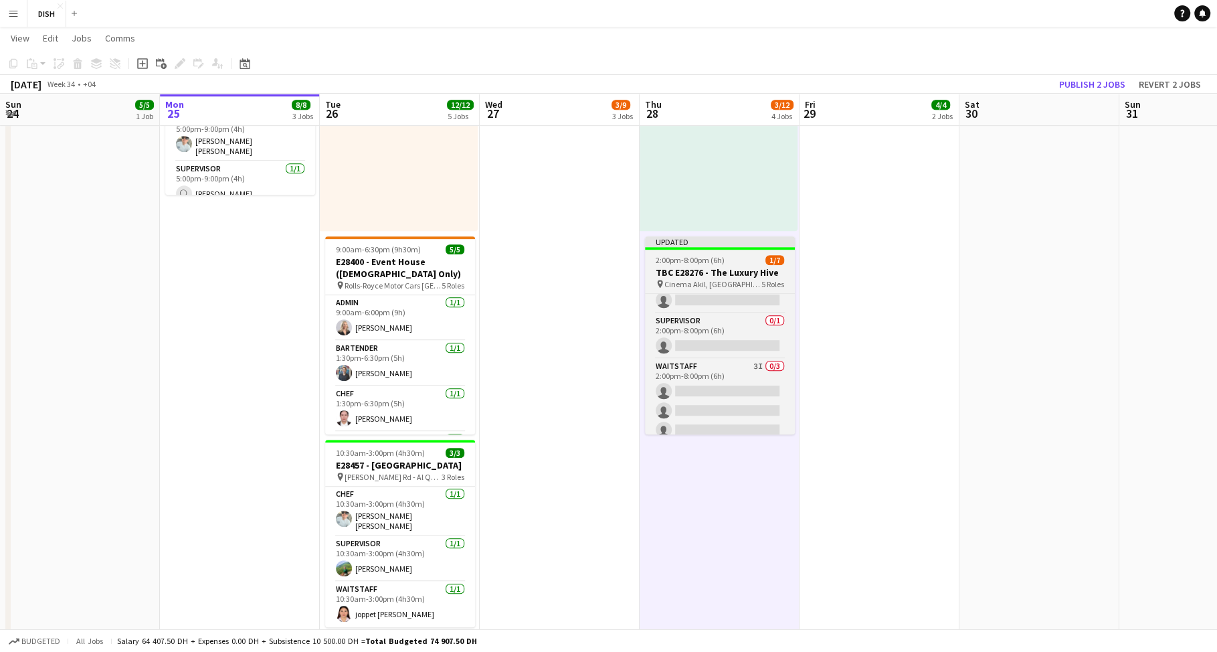
scroll to position [125, 0]
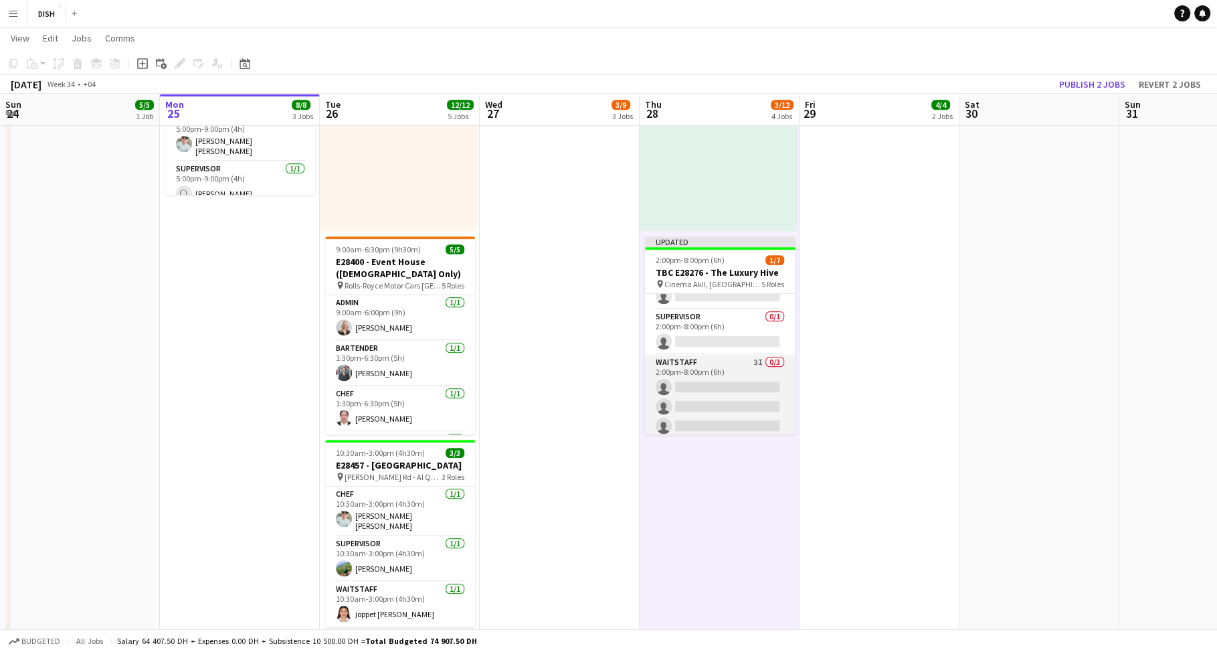
click at [753, 399] on app-card-role "Waitstaff 3I 0/3 2:00pm-8:00pm (6h) single-neutral-actions single-neutral-actio…" at bounding box center [720, 397] width 150 height 84
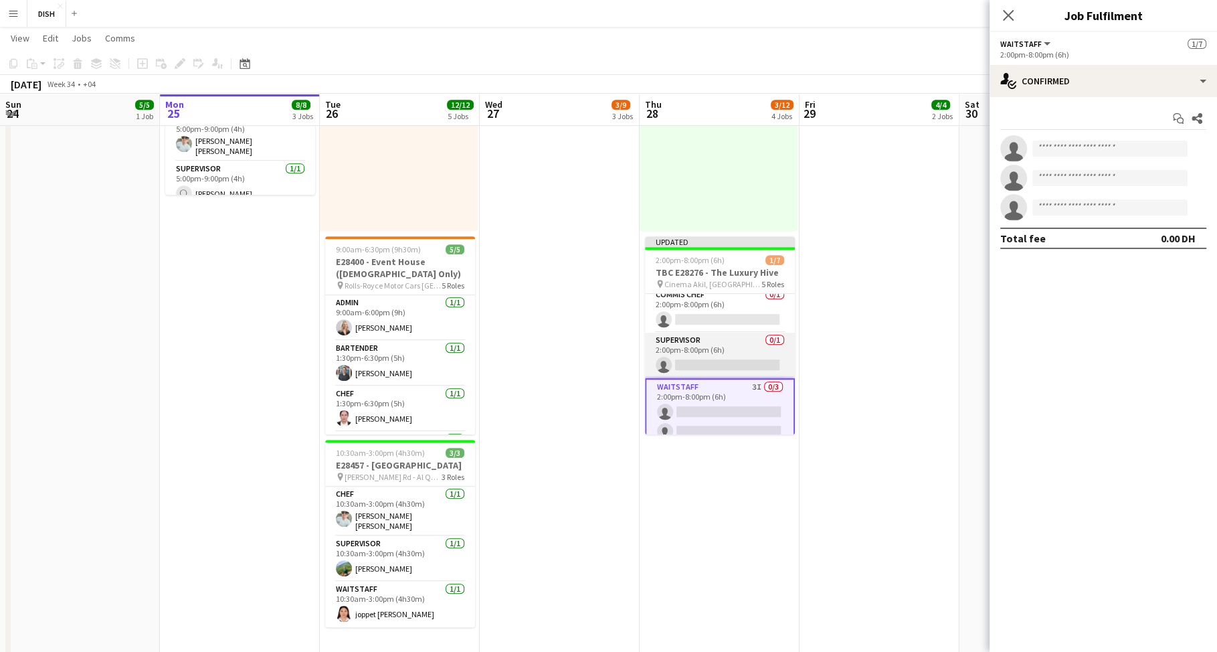
click at [725, 339] on app-card-role "Supervisor 0/1 2:00pm-8:00pm (6h) single-neutral-actions" at bounding box center [720, 354] width 150 height 45
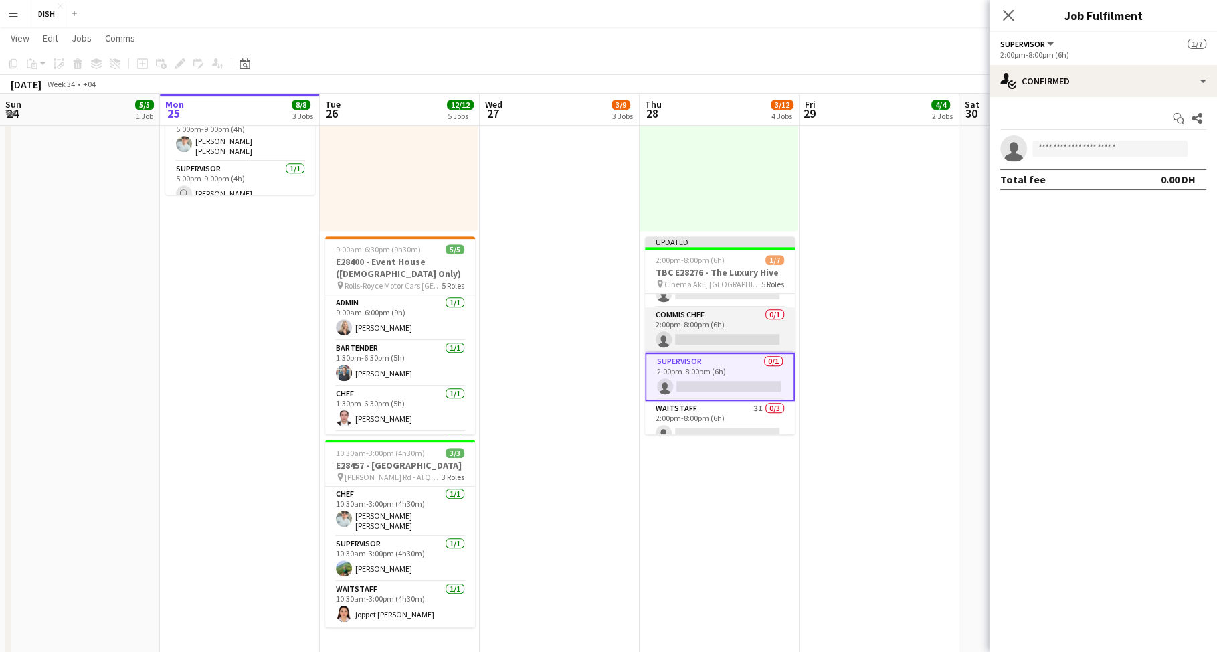
click at [710, 318] on app-card-role "Commis Chef 0/1 2:00pm-8:00pm (6h) single-neutral-actions" at bounding box center [720, 329] width 150 height 45
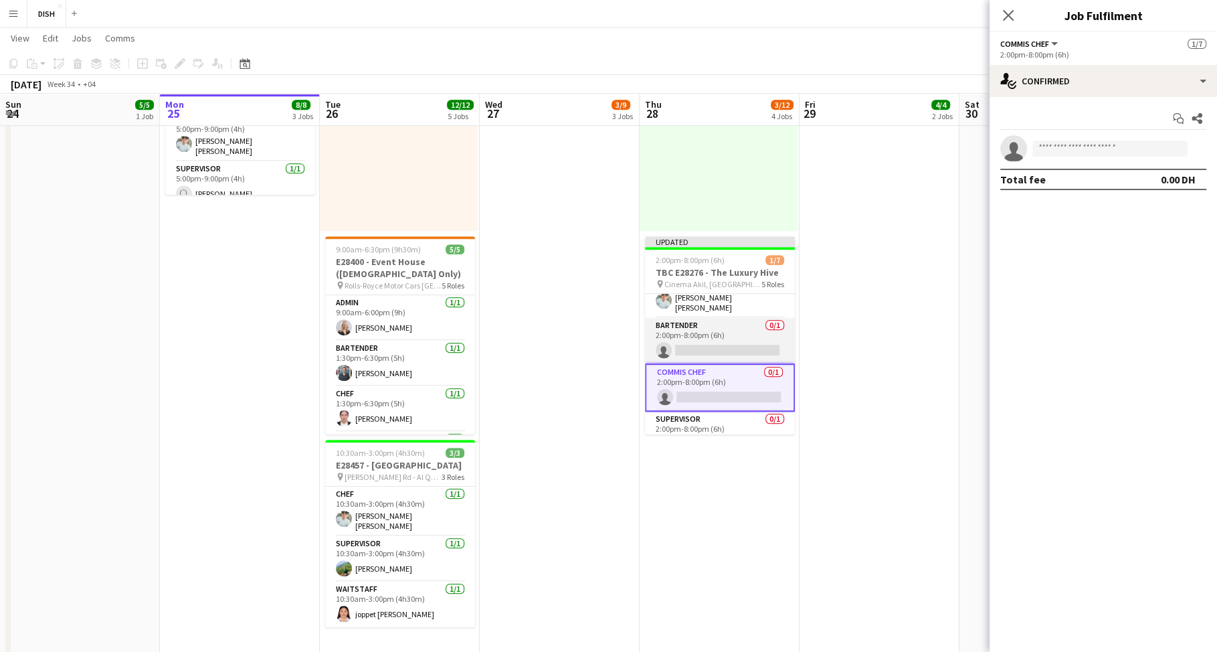
click at [704, 319] on app-card-role "Bartender 0/1 2:00pm-8:00pm (6h) single-neutral-actions" at bounding box center [720, 340] width 150 height 45
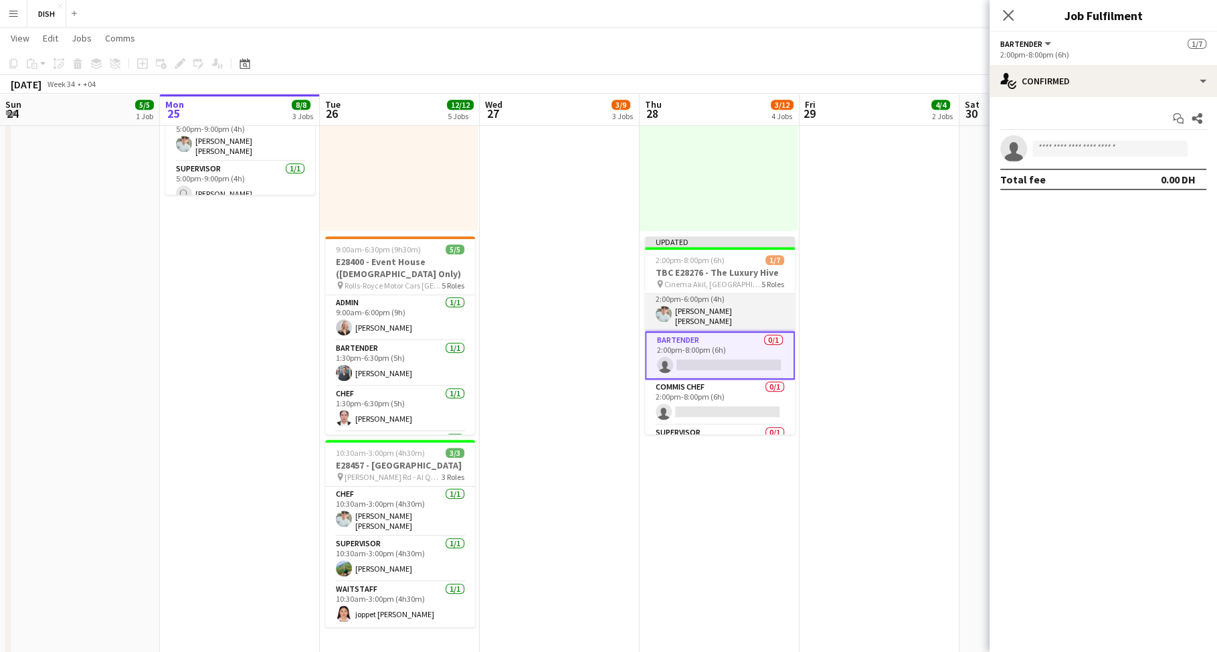
scroll to position [0, 0]
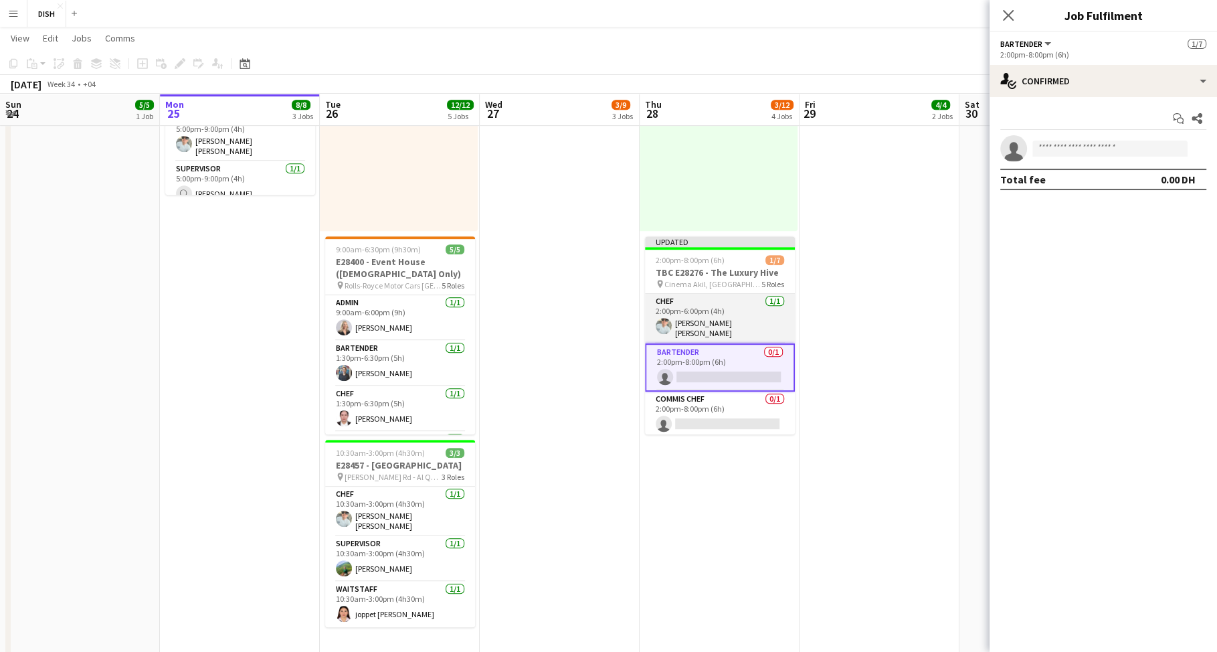
click at [718, 316] on app-card-role "Chef 1/1 2:00pm-6:00pm (4h) Angelo jr Manglicmot" at bounding box center [720, 319] width 150 height 50
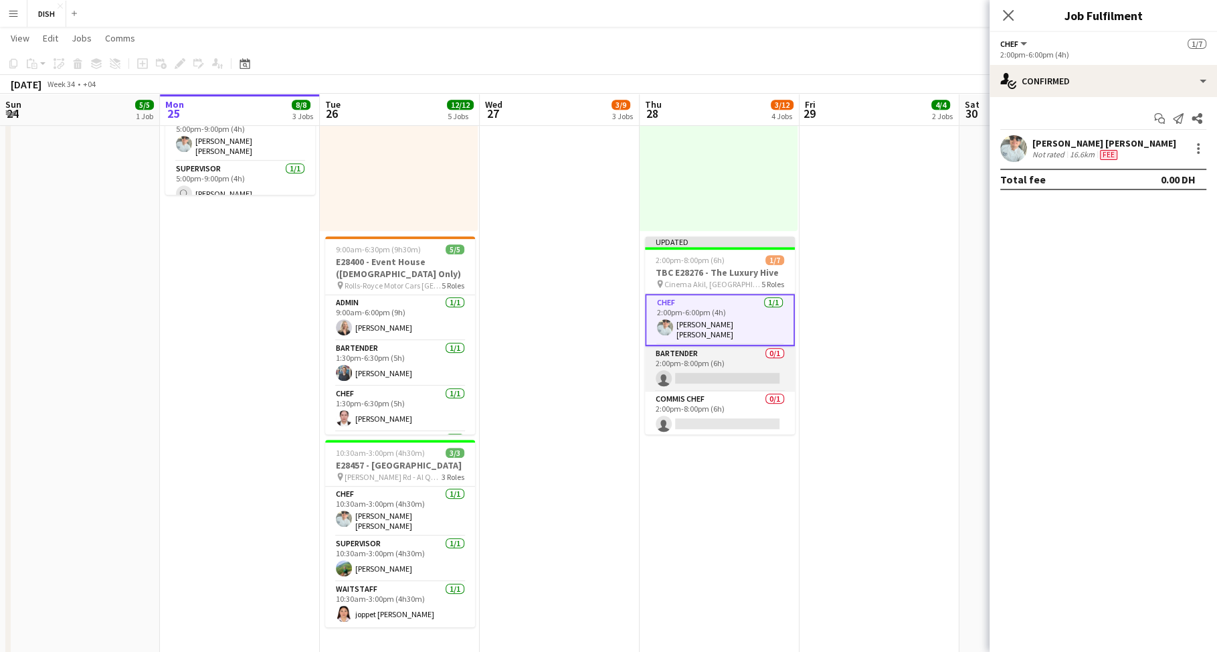
click at [722, 355] on app-card-role "Bartender 0/1 2:00pm-8:00pm (6h) single-neutral-actions" at bounding box center [720, 368] width 150 height 45
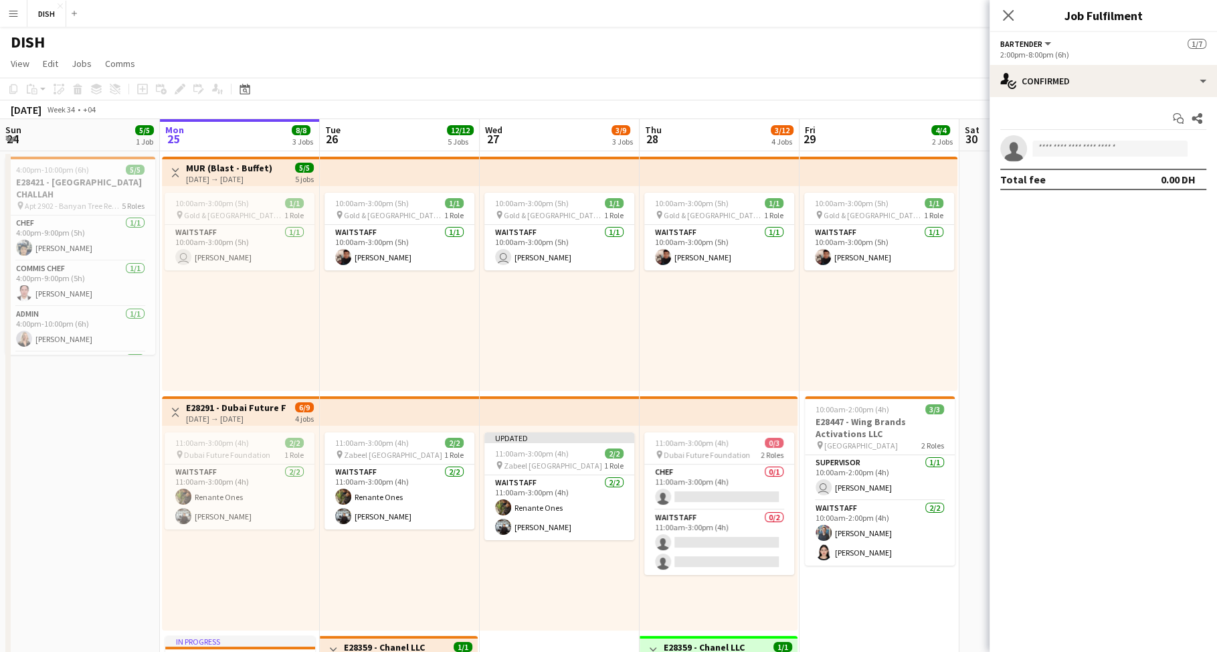
click at [425, 289] on div "10:00am-3:00pm (5h) 1/1 pin Gold & Diamond Park, Sheikh Zayed Rd - Al Quoz - Al…" at bounding box center [400, 288] width 160 height 205
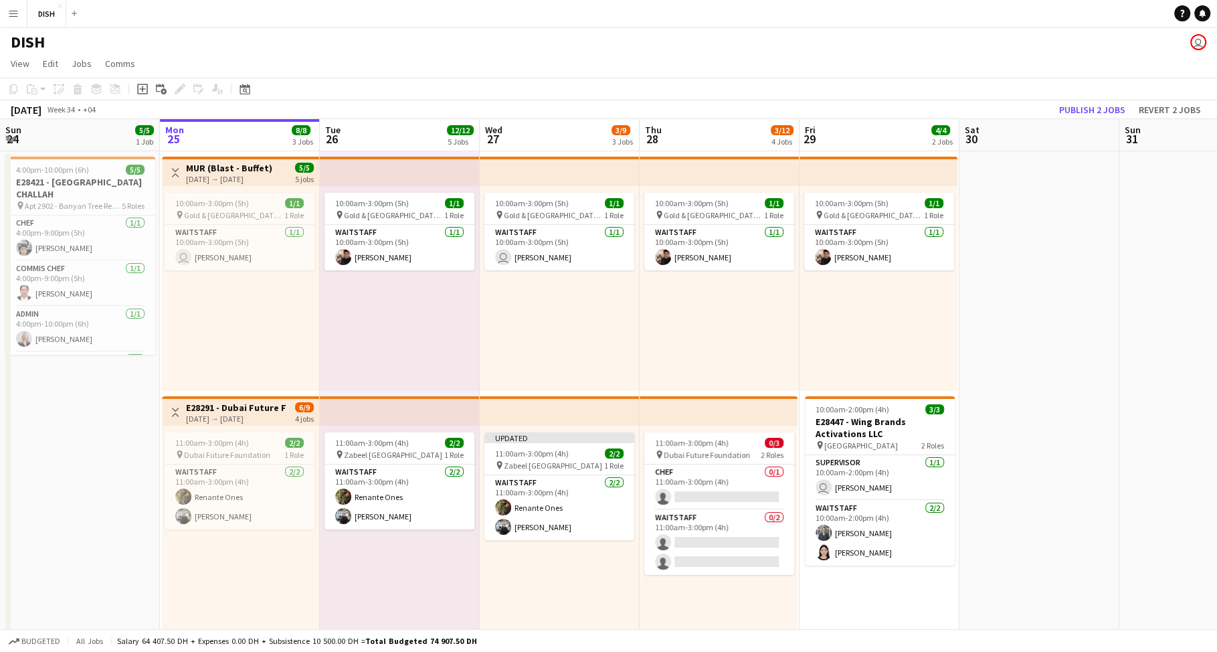
drag, startPoint x: 502, startPoint y: 312, endPoint x: 487, endPoint y: 298, distance: 20.8
click at [502, 311] on div "10:00am-3:00pm (5h) 1/1 pin Gold & Diamond Park, Sheikh Zayed Rd - Al Quoz - Al…" at bounding box center [560, 288] width 160 height 205
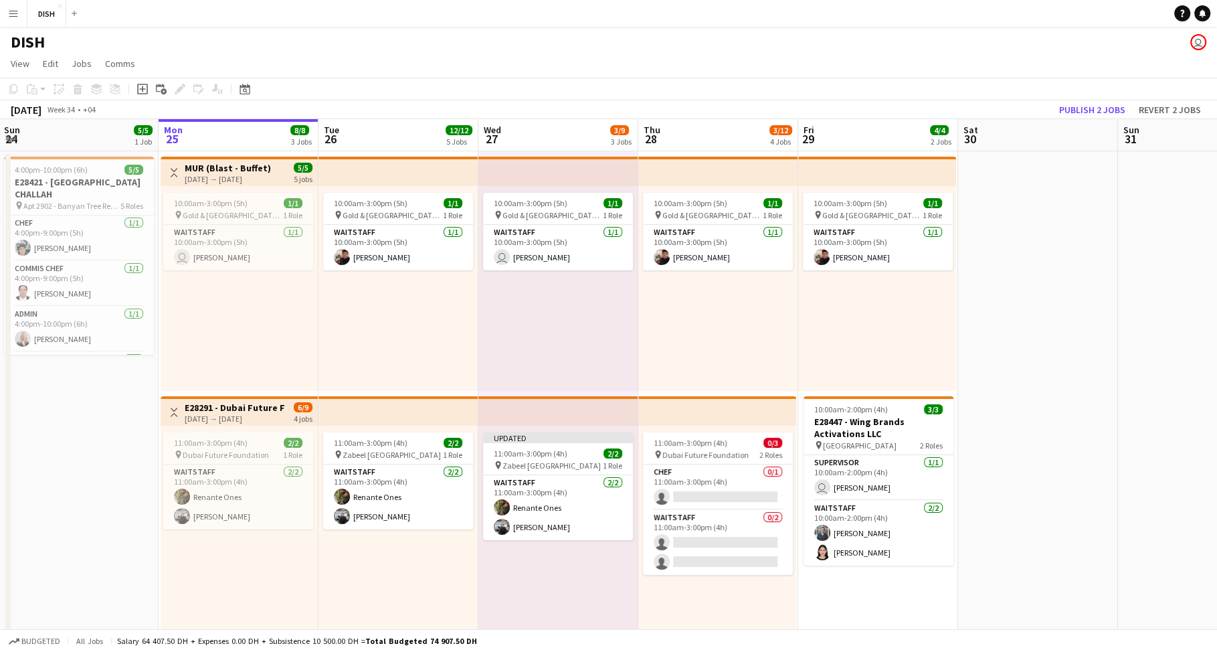
drag, startPoint x: 388, startPoint y: 164, endPoint x: 390, endPoint y: 157, distance: 7.6
click at [389, 165] on app-top-bar at bounding box center [398, 171] width 160 height 29
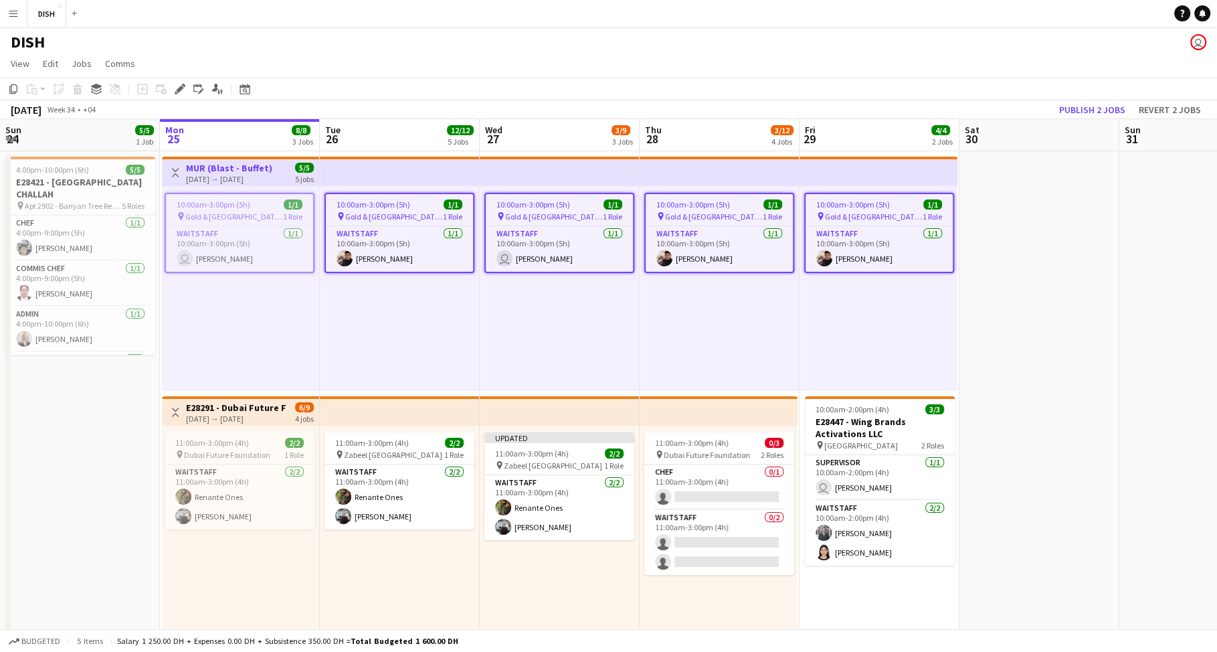
click at [725, 167] on app-top-bar at bounding box center [720, 171] width 160 height 29
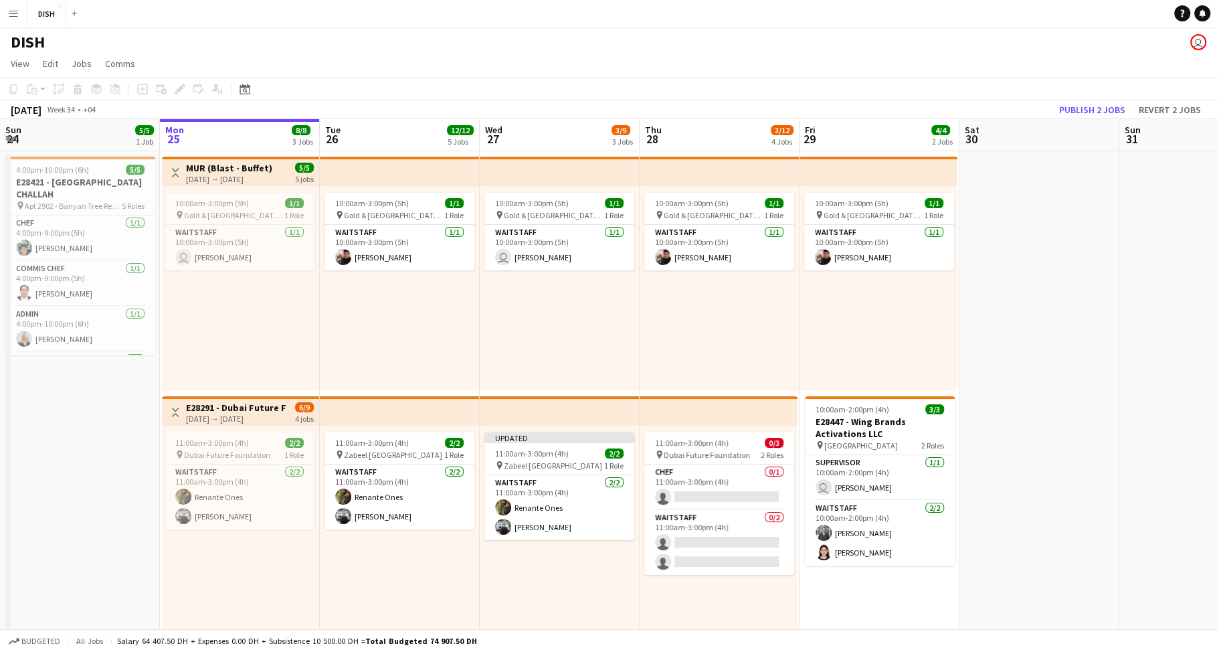
click at [720, 163] on app-top-bar at bounding box center [720, 171] width 160 height 29
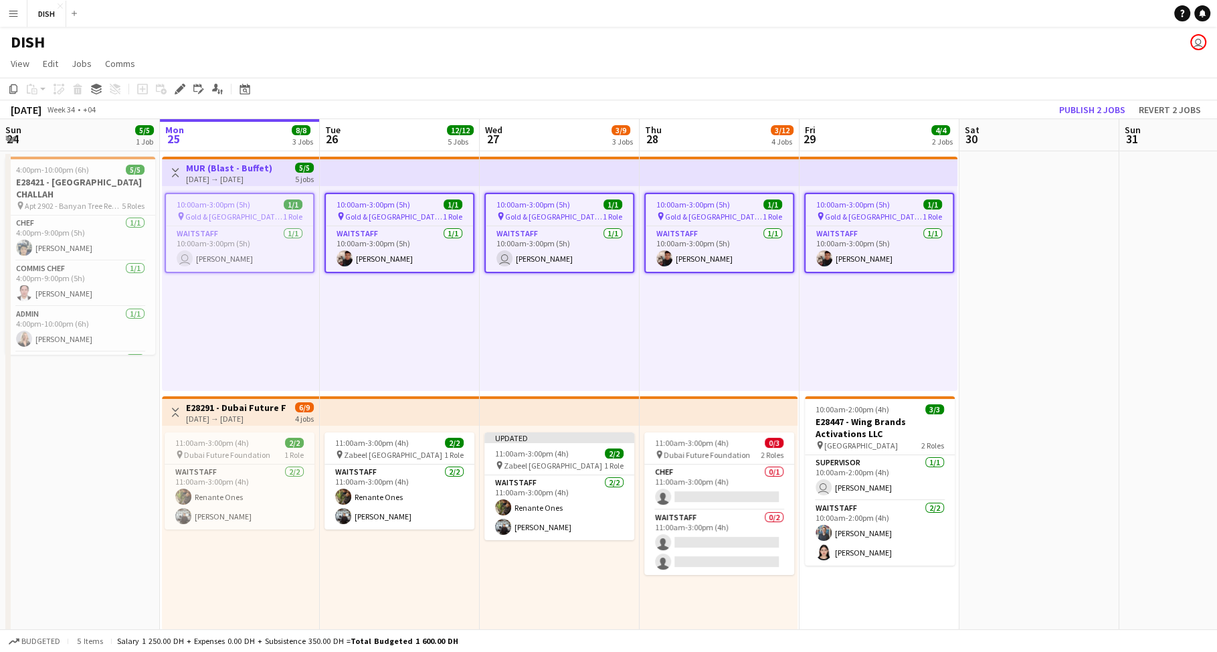
click at [423, 173] on app-top-bar at bounding box center [400, 171] width 160 height 29
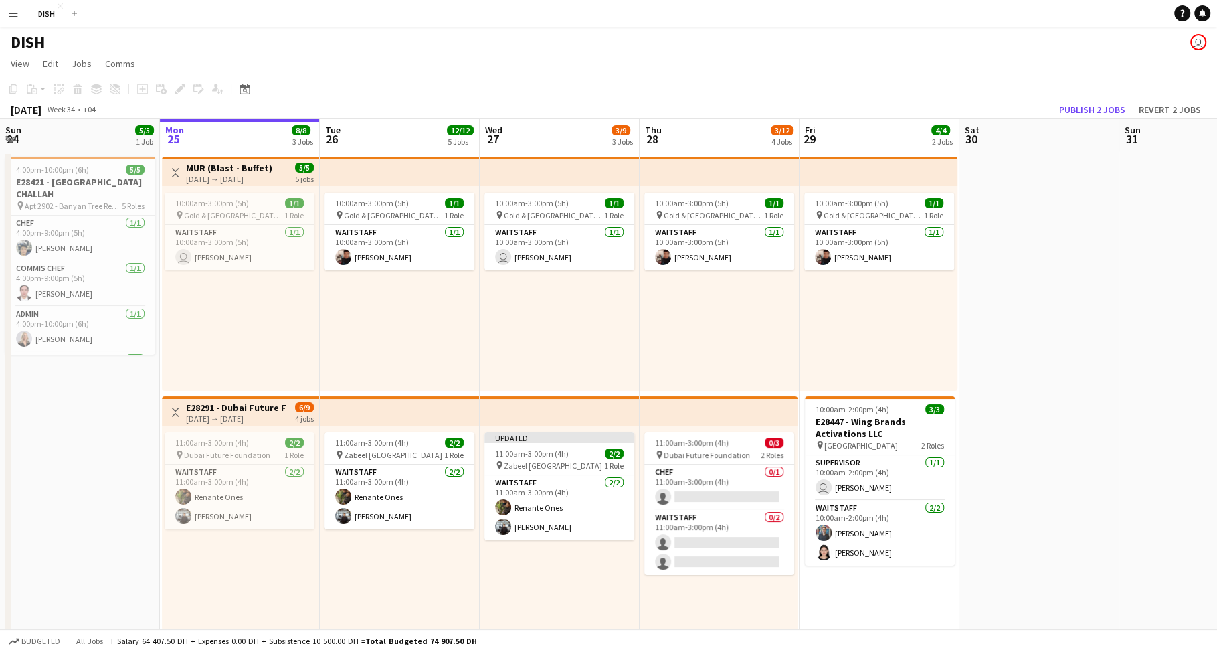
click at [379, 176] on app-top-bar at bounding box center [400, 171] width 160 height 29
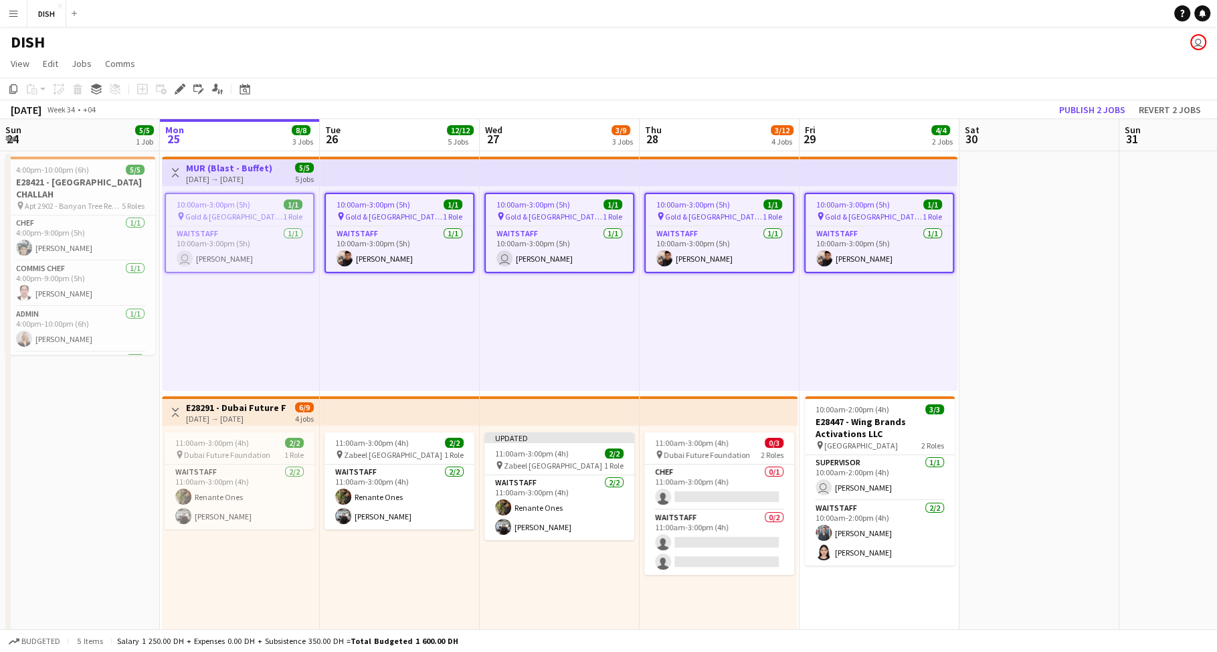
click at [375, 163] on app-top-bar at bounding box center [400, 171] width 160 height 29
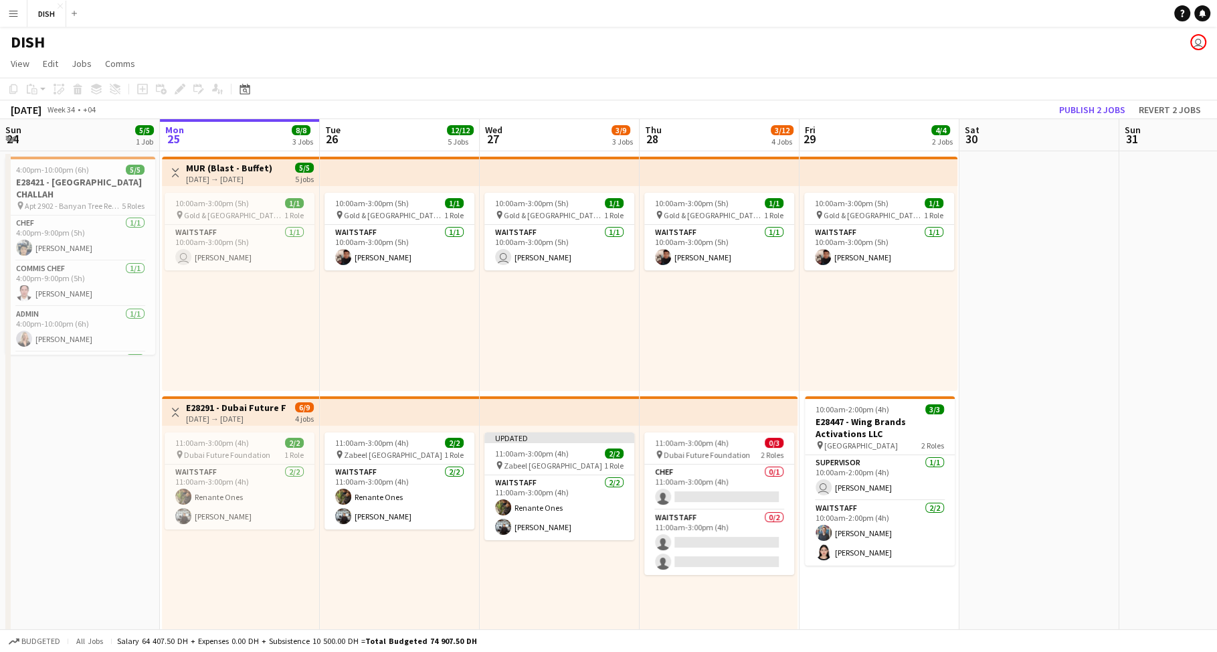
click at [375, 163] on app-top-bar at bounding box center [400, 171] width 160 height 29
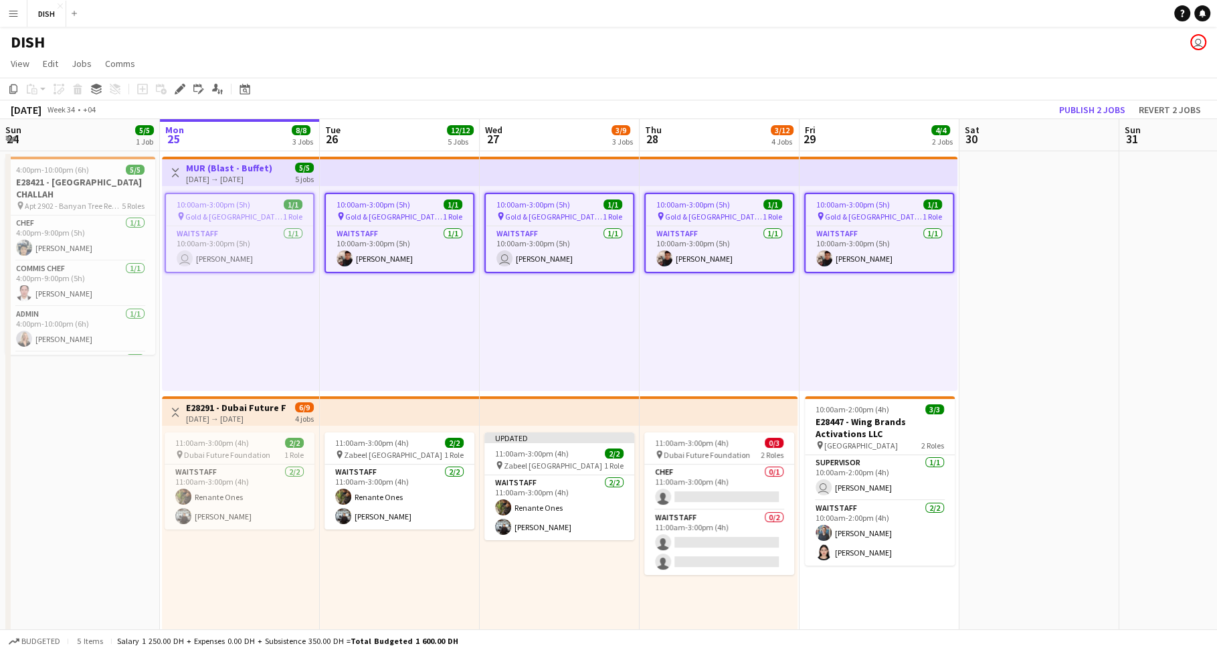
click at [536, 306] on div "10:00am-3:00pm (5h) 1/1 pin Gold & Diamond Park, Sheikh Zayed Rd - Al Quoz - Al…" at bounding box center [560, 288] width 160 height 205
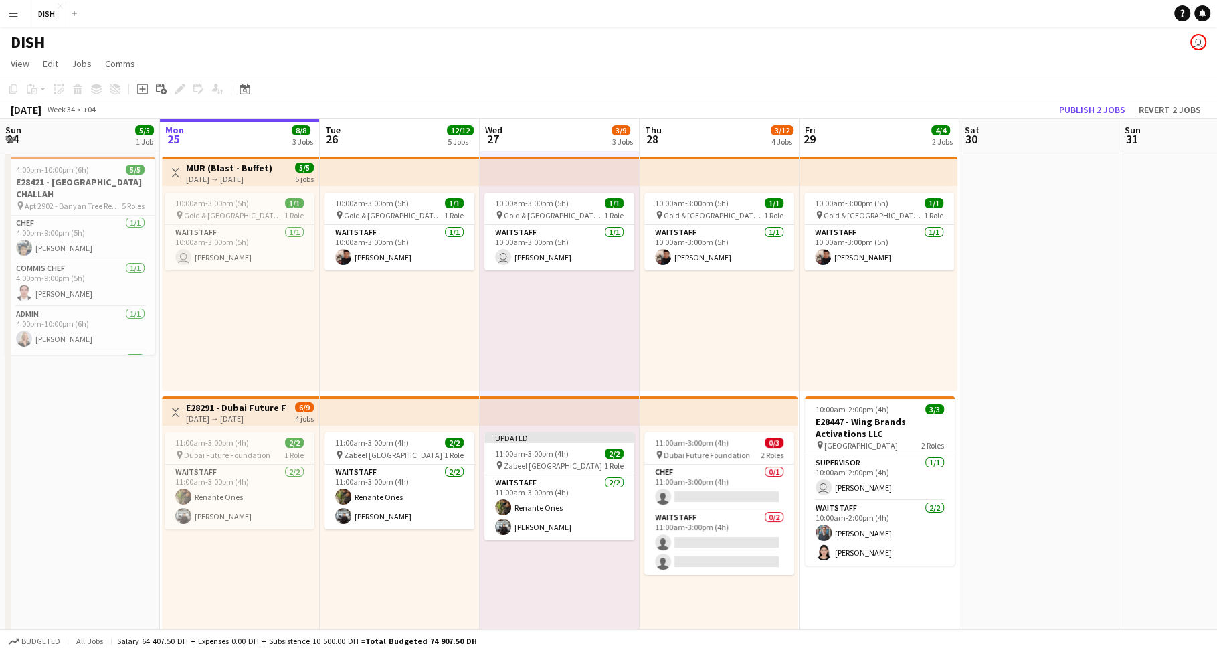
click at [430, 302] on div "10:00am-3:00pm (5h) 1/1 pin Gold & Diamond Park, Sheikh Zayed Rd - Al Quoz - Al…" at bounding box center [400, 288] width 160 height 205
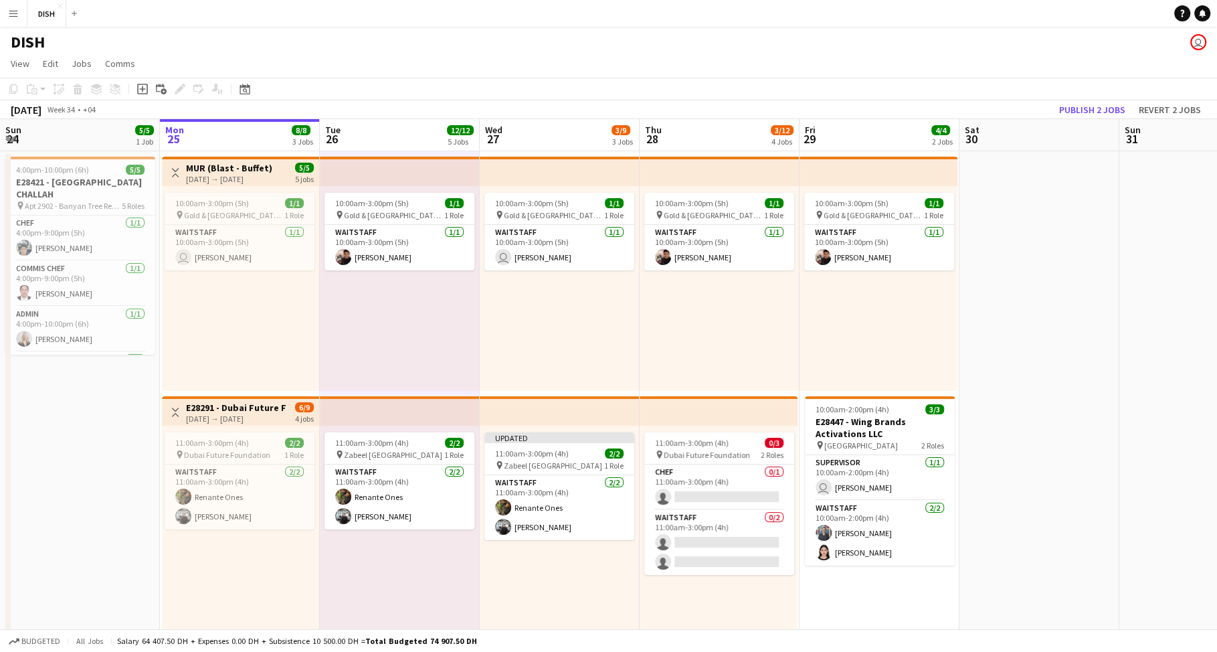
click at [573, 310] on div "10:00am-3:00pm (5h) 1/1 pin Gold & Diamond Park, Sheikh Zayed Rd - Al Quoz - Al…" at bounding box center [560, 288] width 160 height 205
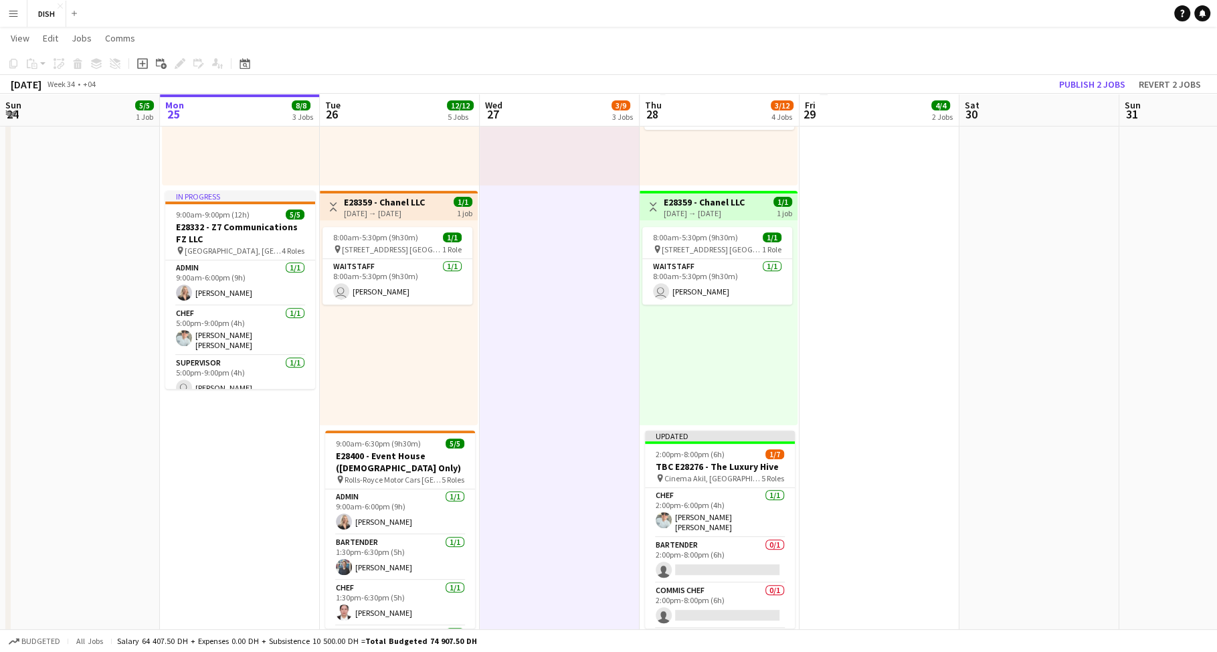
click at [587, 337] on app-date-cell "10:00am-3:00pm (5h) 1/1 pin [GEOGRAPHIC_DATA], Sheikh Zayed Rd - Al Quoz - Al Q…" at bounding box center [560, 281] width 160 height 1151
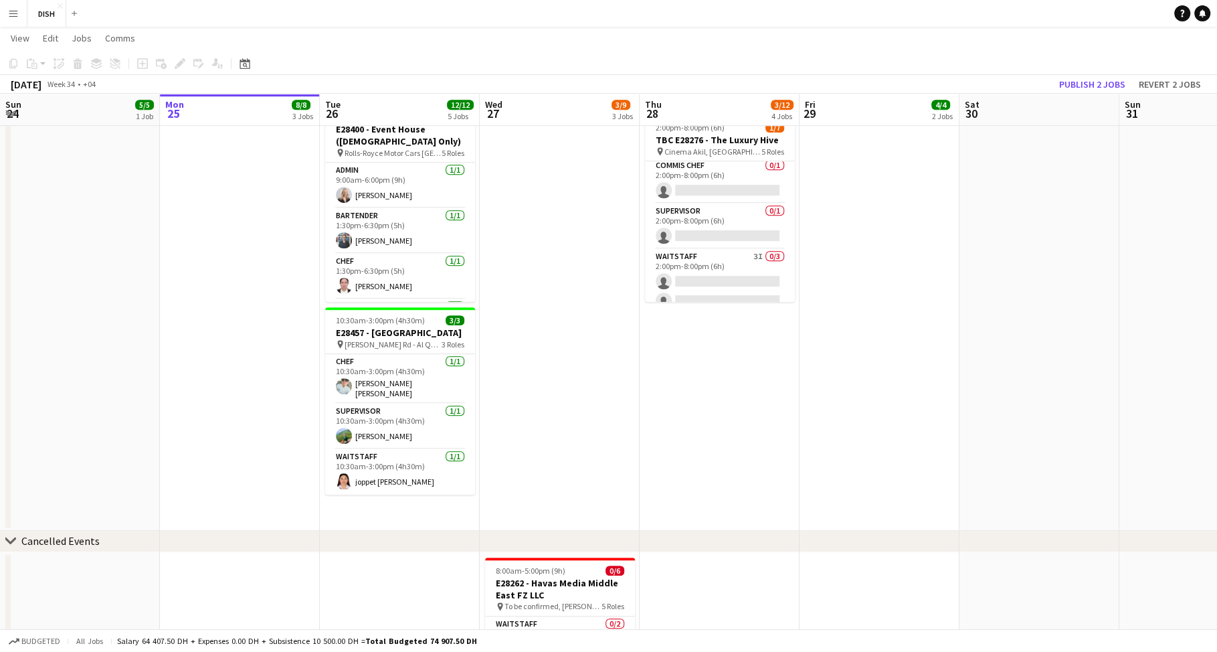
scroll to position [125, 0]
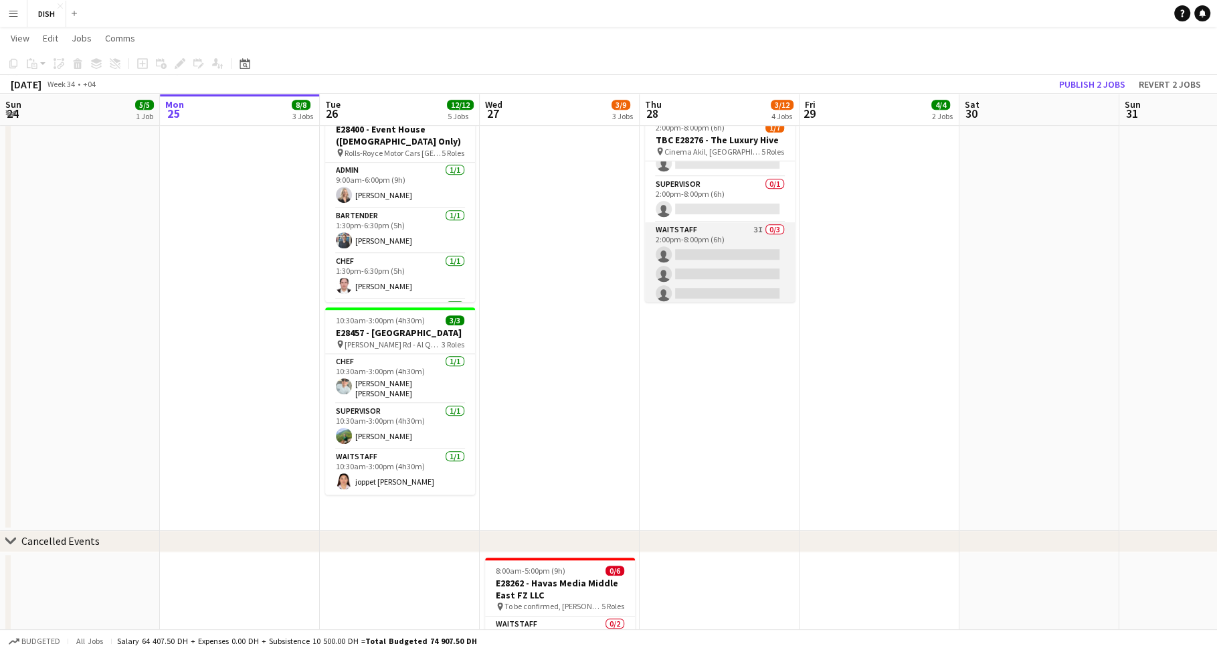
click at [729, 227] on app-card-role "Waitstaff 3I 0/3 2:00pm-8:00pm (6h) single-neutral-actions single-neutral-actio…" at bounding box center [720, 264] width 150 height 84
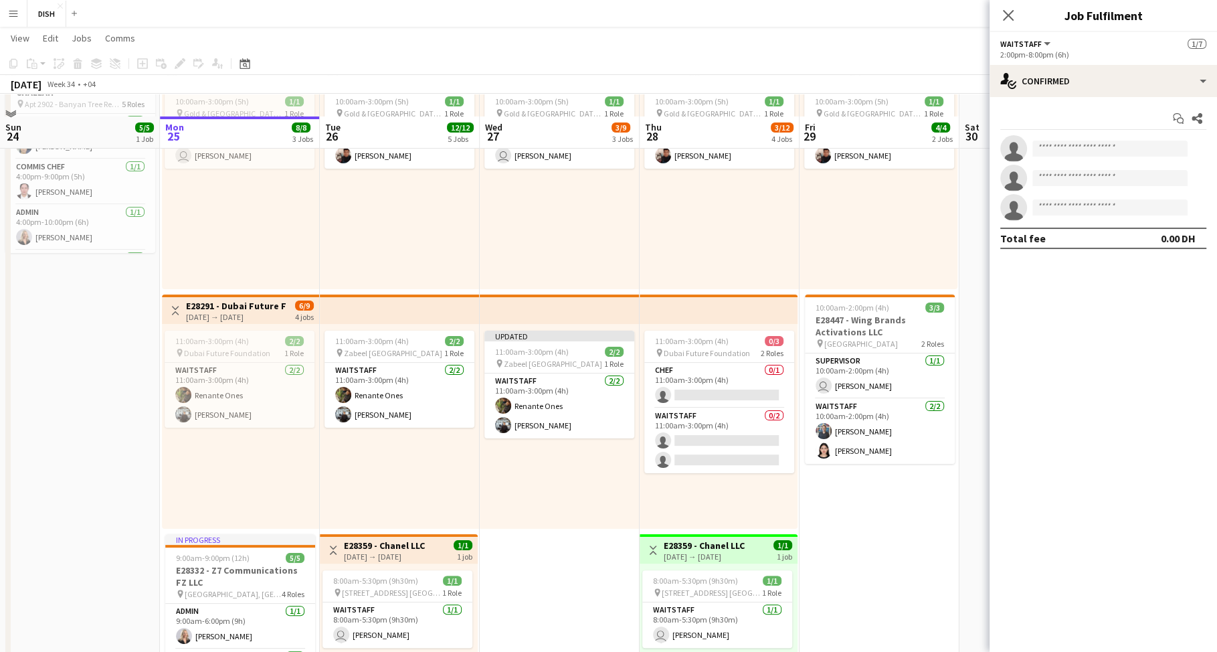
scroll to position [21, 0]
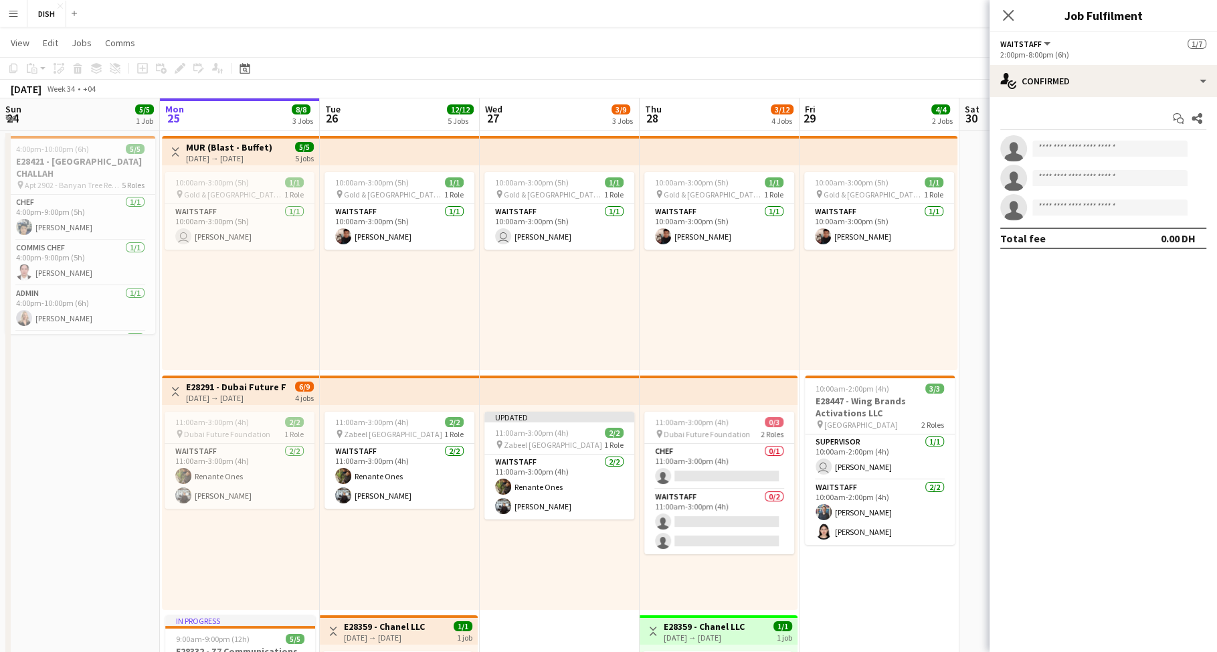
click at [730, 308] on div "10:00am-3:00pm (5h) 1/1 pin Gold & Diamond Park, Sheikh Zayed Rd - Al Quoz - Al…" at bounding box center [720, 267] width 160 height 205
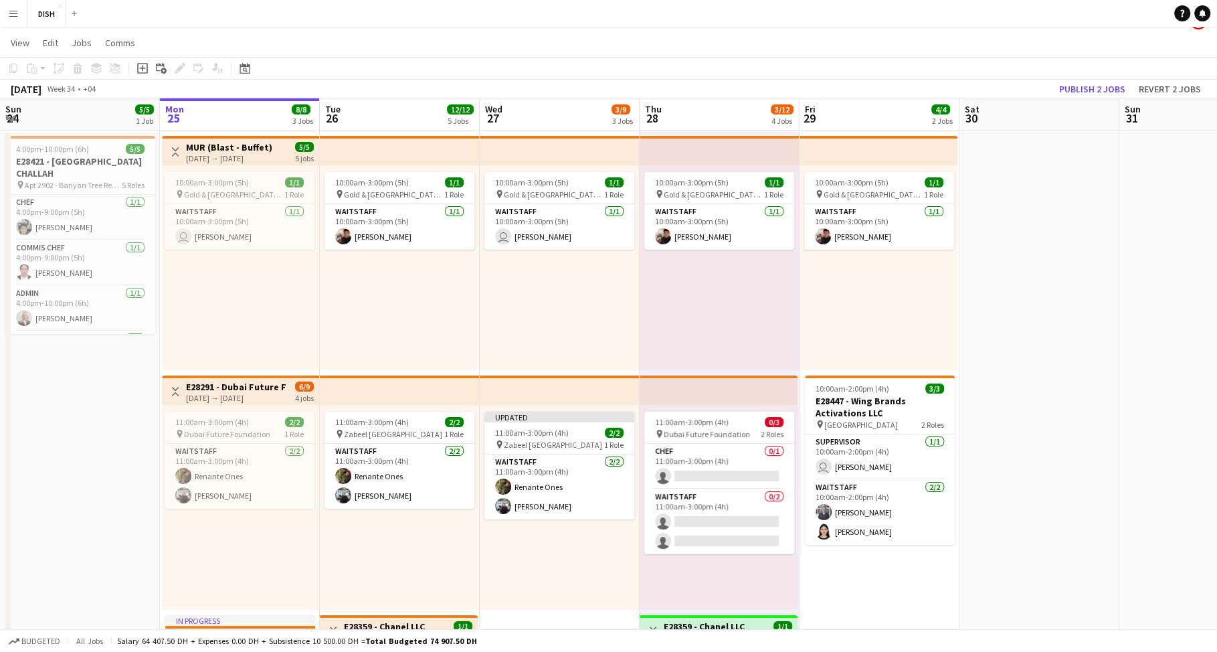
click at [562, 304] on div "10:00am-3:00pm (5h) 1/1 pin Gold & Diamond Park, Sheikh Zayed Rd - Al Quoz - Al…" at bounding box center [560, 267] width 160 height 205
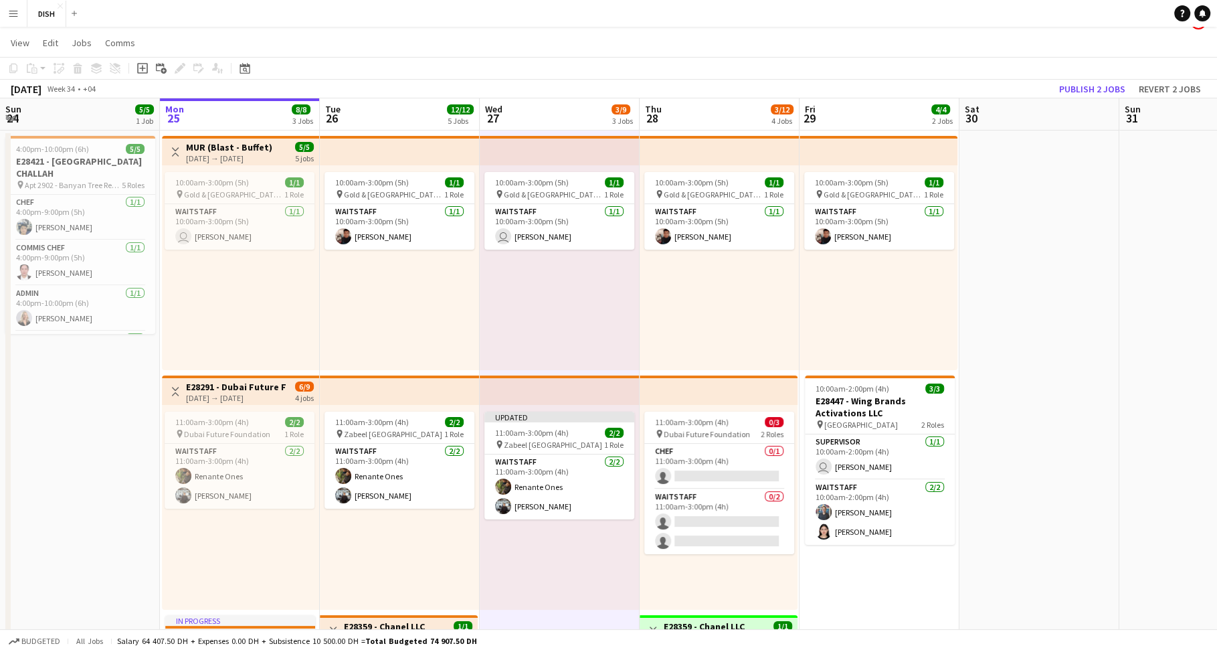
click at [700, 310] on div "10:00am-3:00pm (5h) 1/1 pin Gold & Diamond Park, Sheikh Zayed Rd - Al Quoz - Al…" at bounding box center [720, 267] width 160 height 205
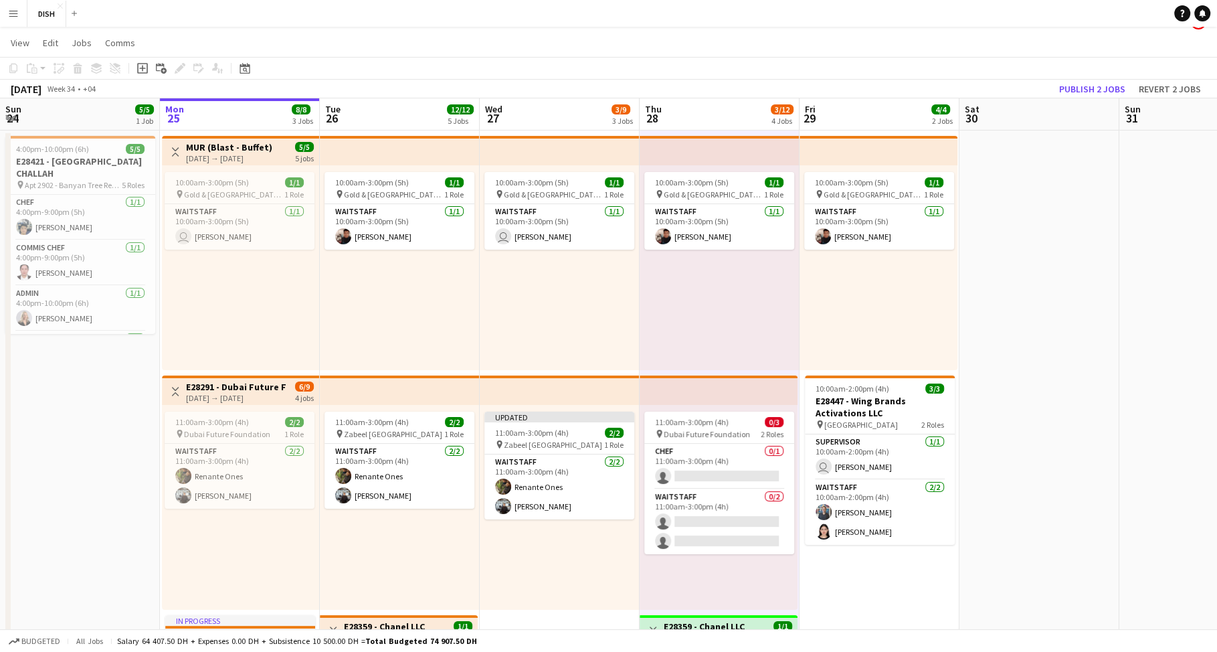
click at [591, 305] on div "10:00am-3:00pm (5h) 1/1 pin Gold & Diamond Park, Sheikh Zayed Rd - Al Quoz - Al…" at bounding box center [560, 267] width 160 height 205
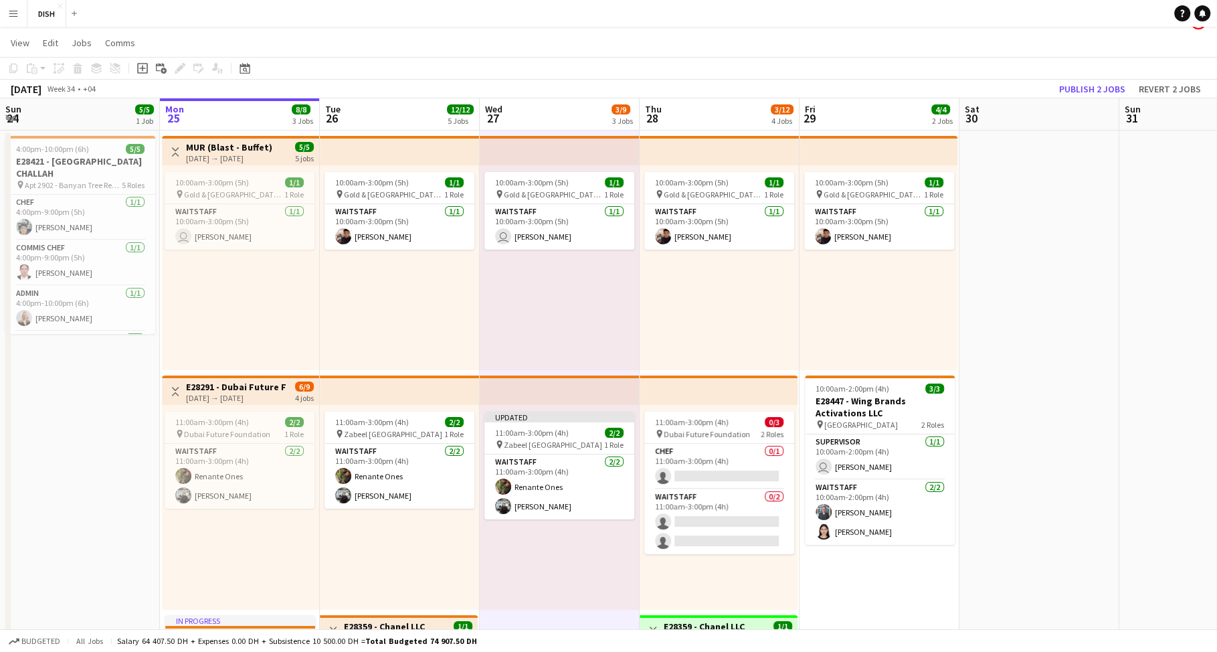
click at [695, 300] on div "10:00am-3:00pm (5h) 1/1 pin Gold & Diamond Park, Sheikh Zayed Rd - Al Quoz - Al…" at bounding box center [720, 267] width 160 height 205
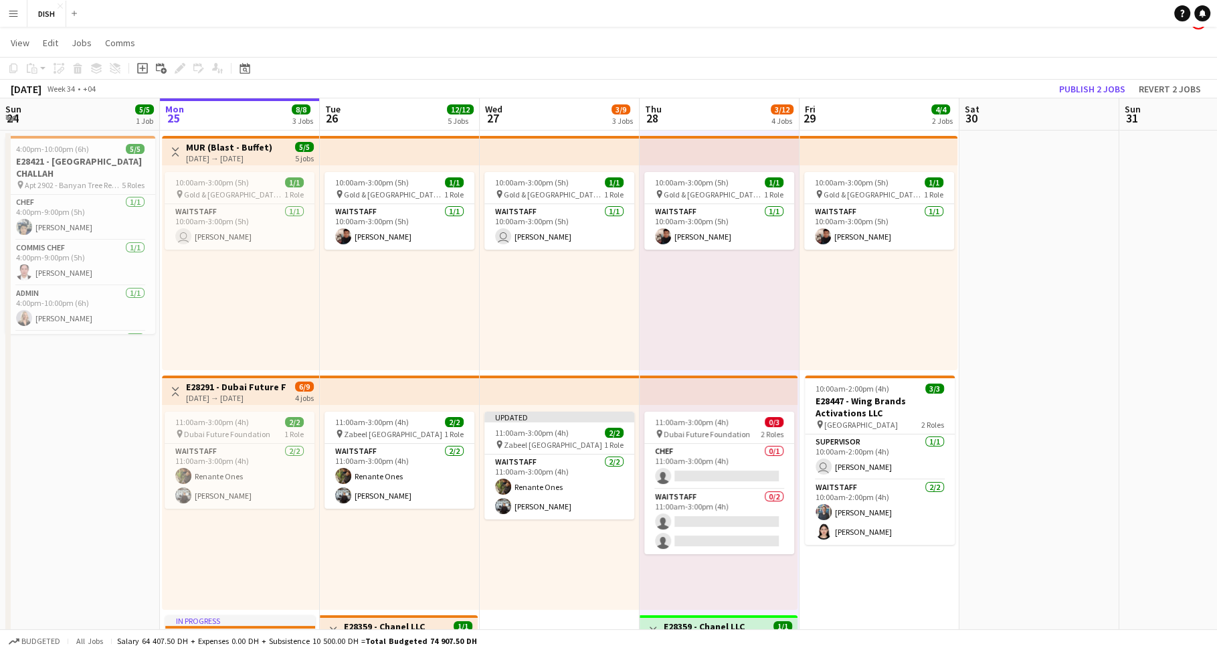
click at [838, 324] on div "10:00am-3:00pm (5h) 1/1 pin Gold & Diamond Park, Sheikh Zayed Rd - Al Quoz - Al…" at bounding box center [878, 267] width 158 height 205
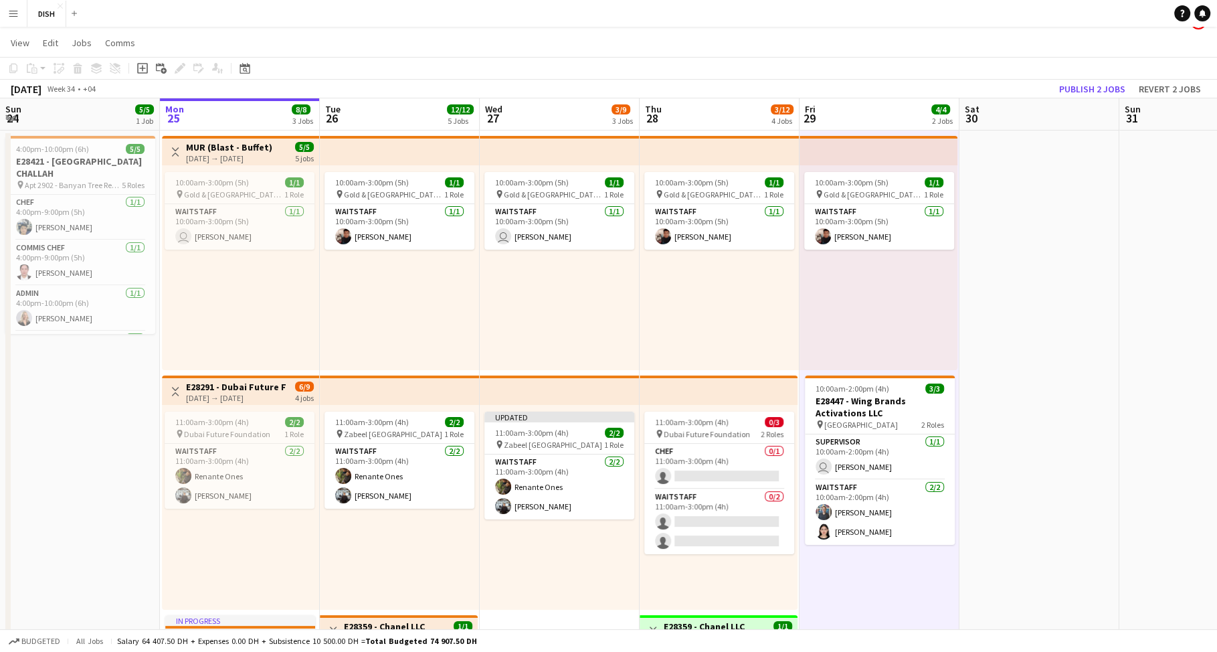
click at [719, 316] on div "10:00am-3:00pm (5h) 1/1 pin Gold & Diamond Park, Sheikh Zayed Rd - Al Quoz - Al…" at bounding box center [720, 267] width 160 height 205
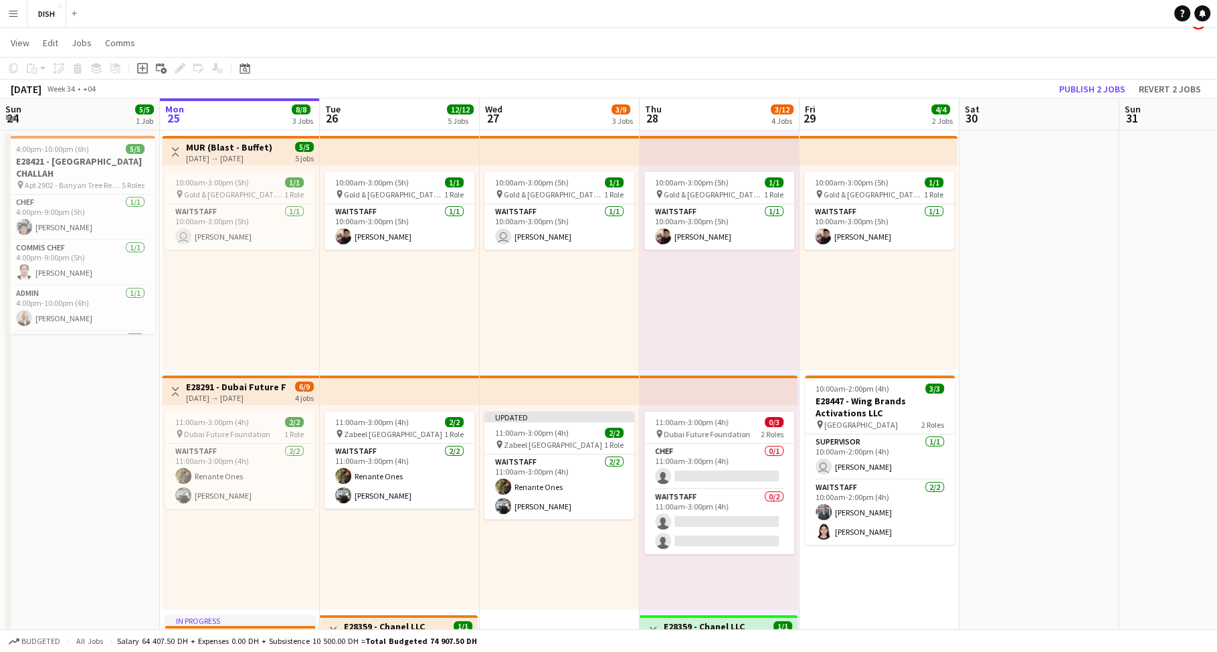
click at [573, 311] on div "10:00am-3:00pm (5h) 1/1 pin Gold & Diamond Park, Sheikh Zayed Rd - Al Quoz - Al…" at bounding box center [560, 267] width 160 height 205
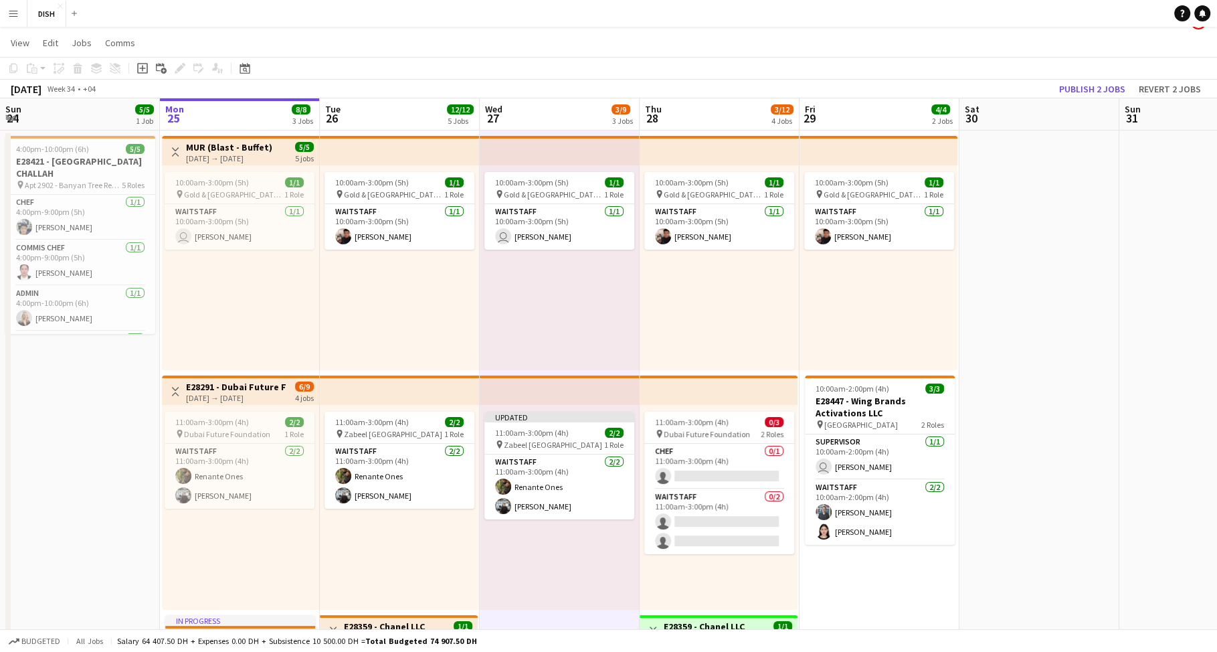
click at [708, 307] on div "10:00am-3:00pm (5h) 1/1 pin Gold & Diamond Park, Sheikh Zayed Rd - Al Quoz - Al…" at bounding box center [720, 267] width 160 height 205
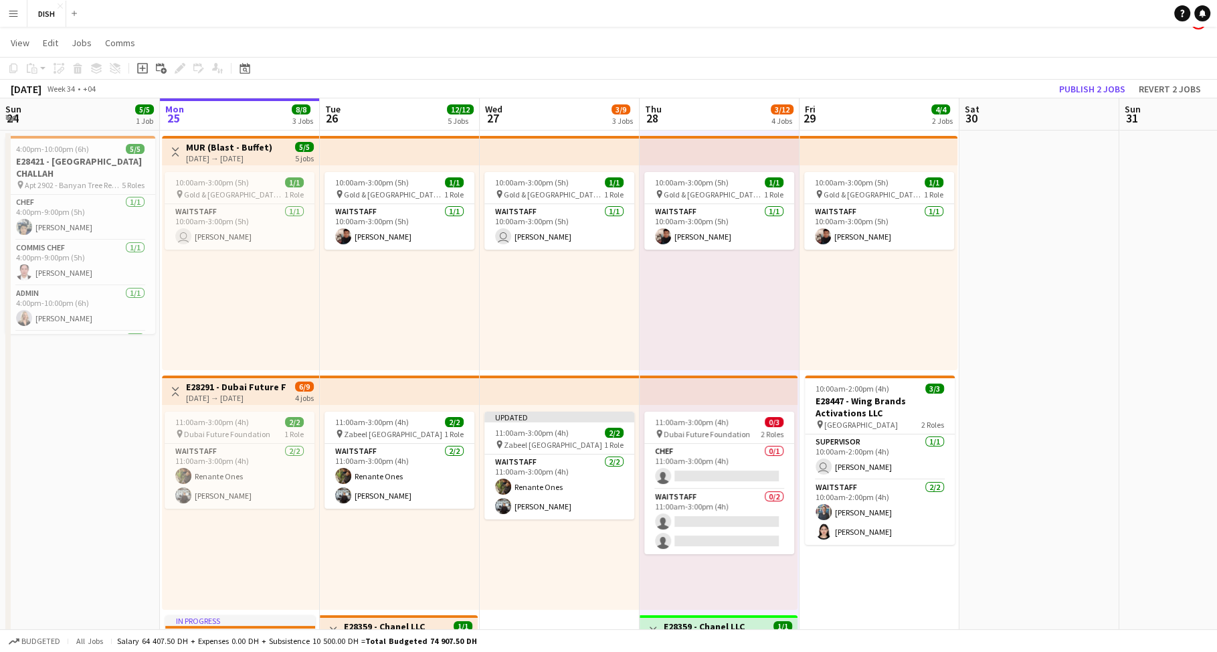
scroll to position [0, 322]
click at [611, 292] on div "10:00am-3:00pm (5h) 1/1 pin Gold & Diamond Park, Sheikh Zayed Rd - Al Quoz - Al…" at bounding box center [558, 267] width 160 height 205
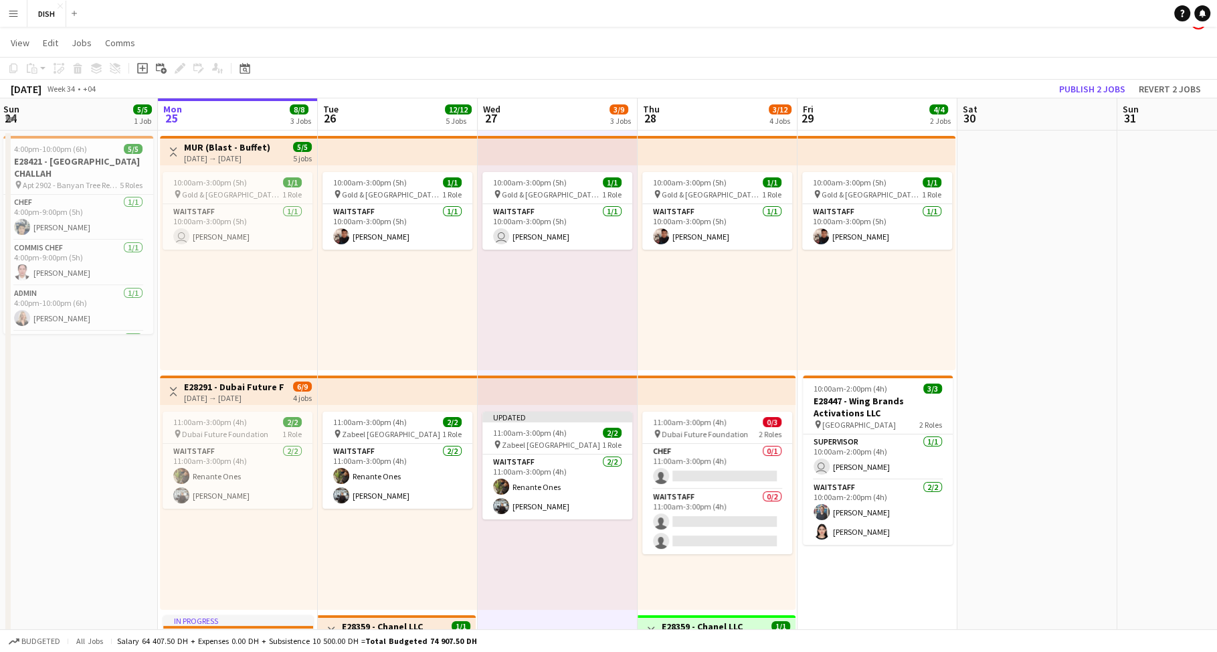
click at [662, 322] on div "10:00am-3:00pm (5h) 1/1 pin Gold & Diamond Park, Sheikh Zayed Rd - Al Quoz - Al…" at bounding box center [718, 267] width 160 height 205
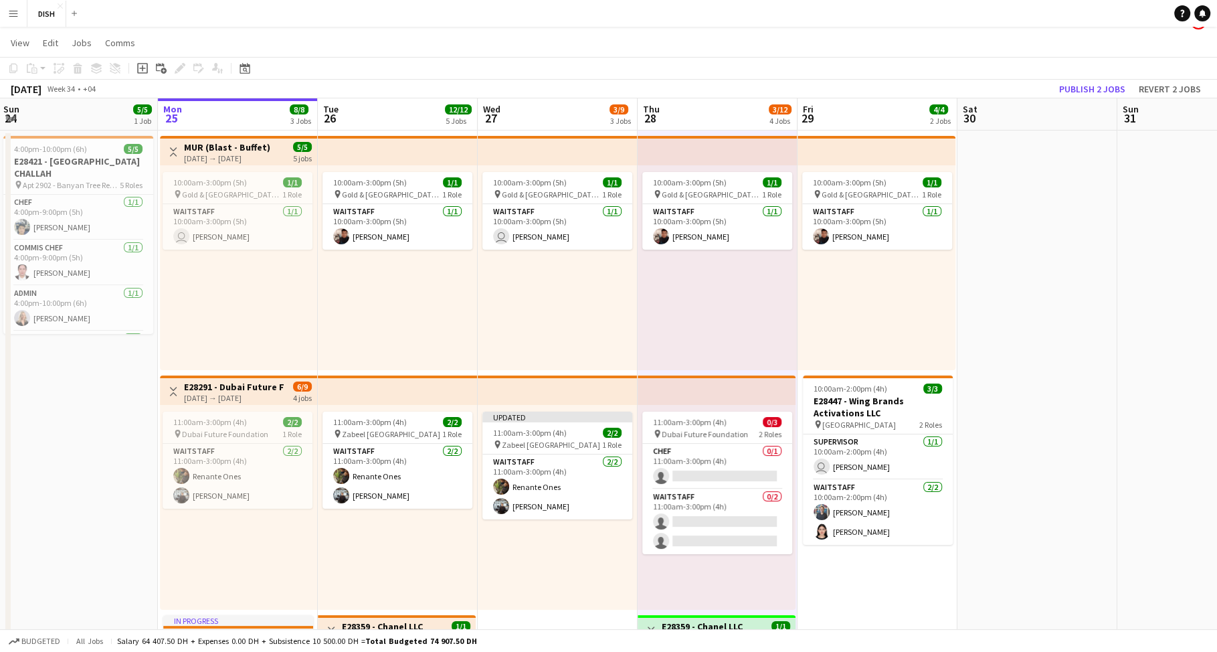
click at [432, 321] on div "10:00am-3:00pm (5h) 1/1 pin Gold & Diamond Park, Sheikh Zayed Rd - Al Quoz - Al…" at bounding box center [398, 267] width 160 height 205
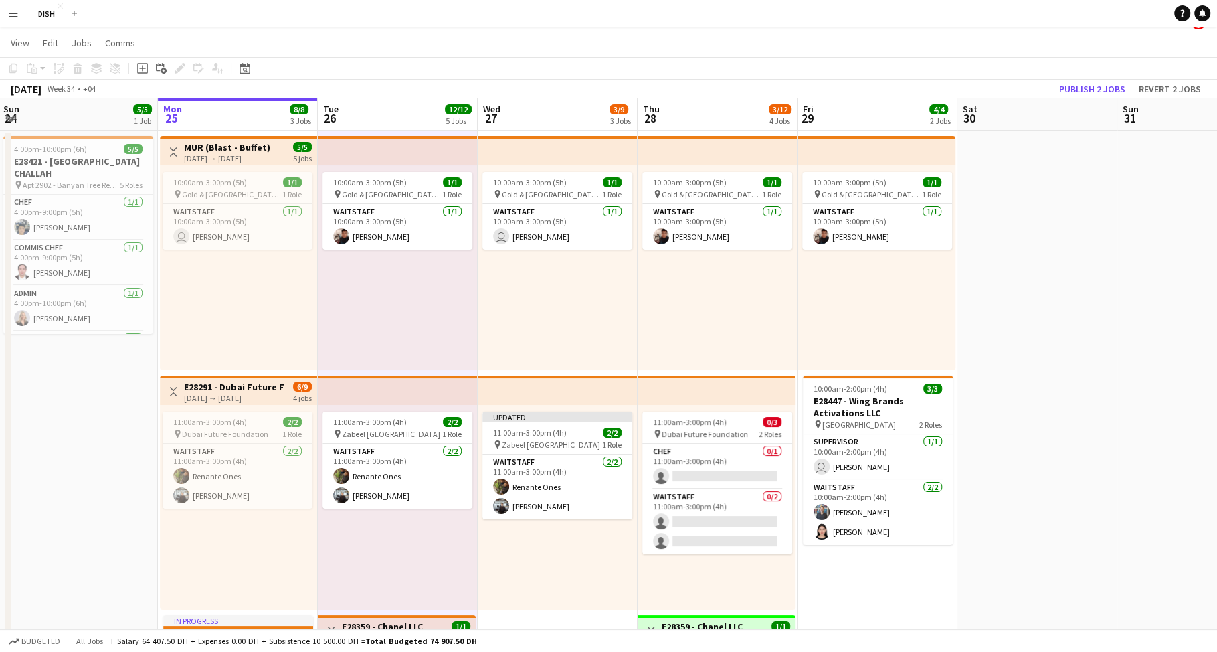
scroll to position [0, 321]
click at [554, 320] on div "10:00am-3:00pm (5h) 1/1 pin Gold & Diamond Park, Sheikh Zayed Rd - Al Quoz - Al…" at bounding box center [558, 267] width 160 height 205
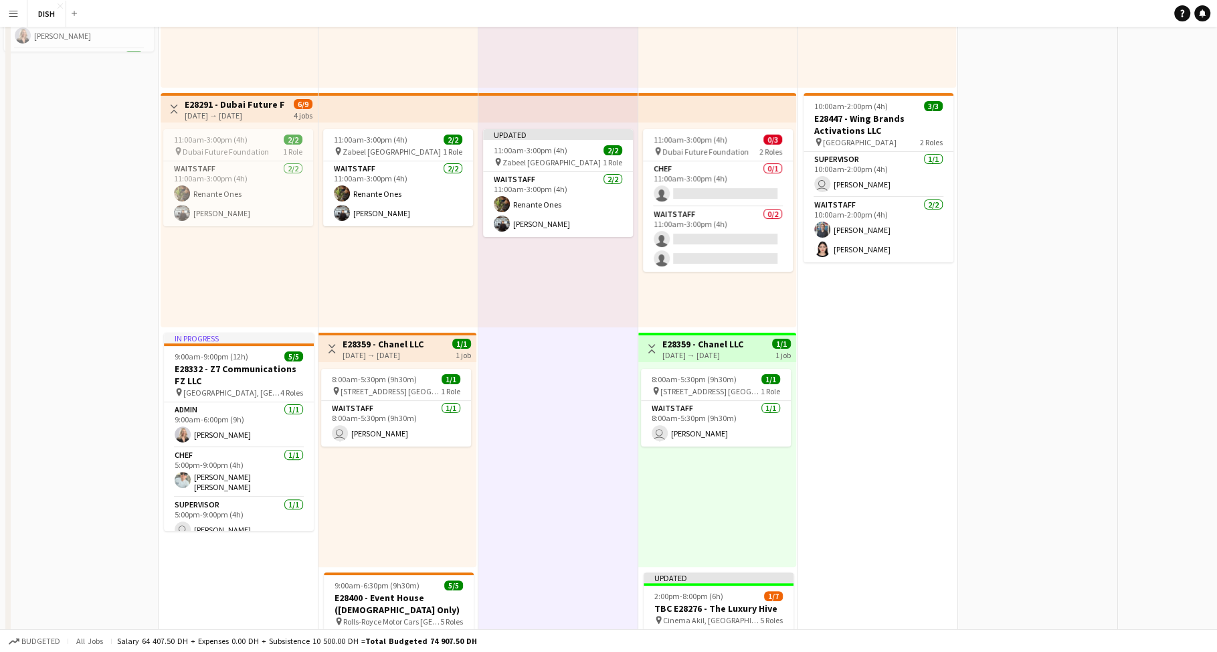
scroll to position [361, 0]
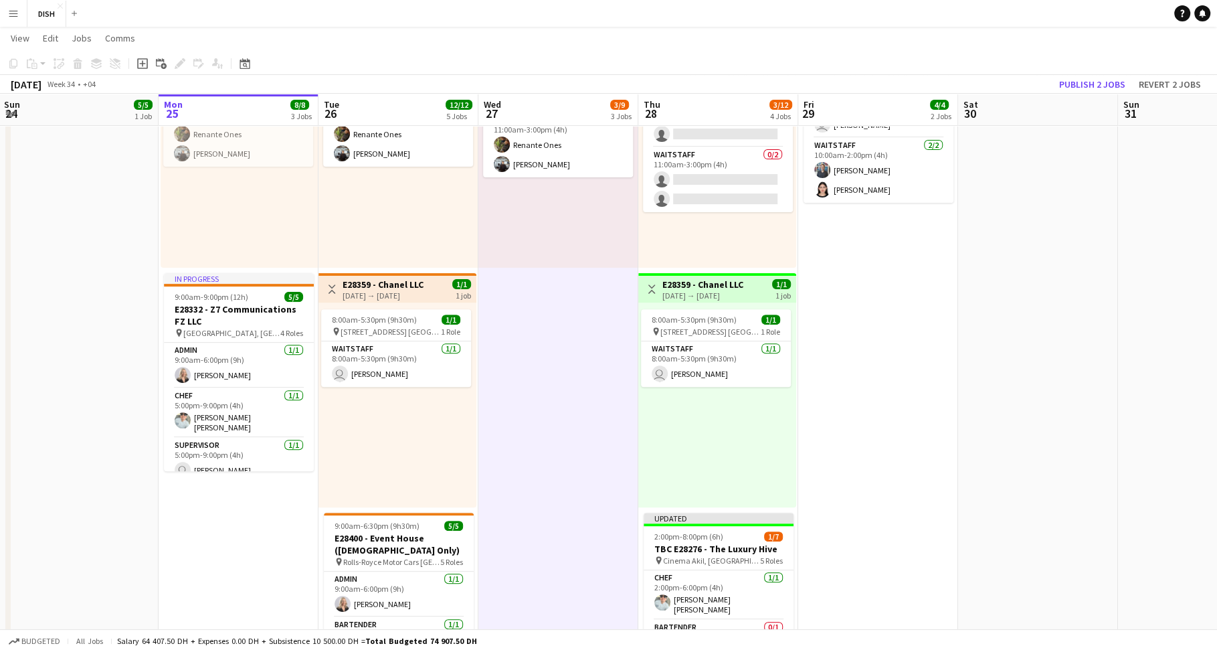
click at [541, 447] on app-date-cell "10:00am-3:00pm (5h) 1/1 pin [GEOGRAPHIC_DATA], Sheikh Zayed Rd - Al Quoz - Al Q…" at bounding box center [558, 364] width 160 height 1151
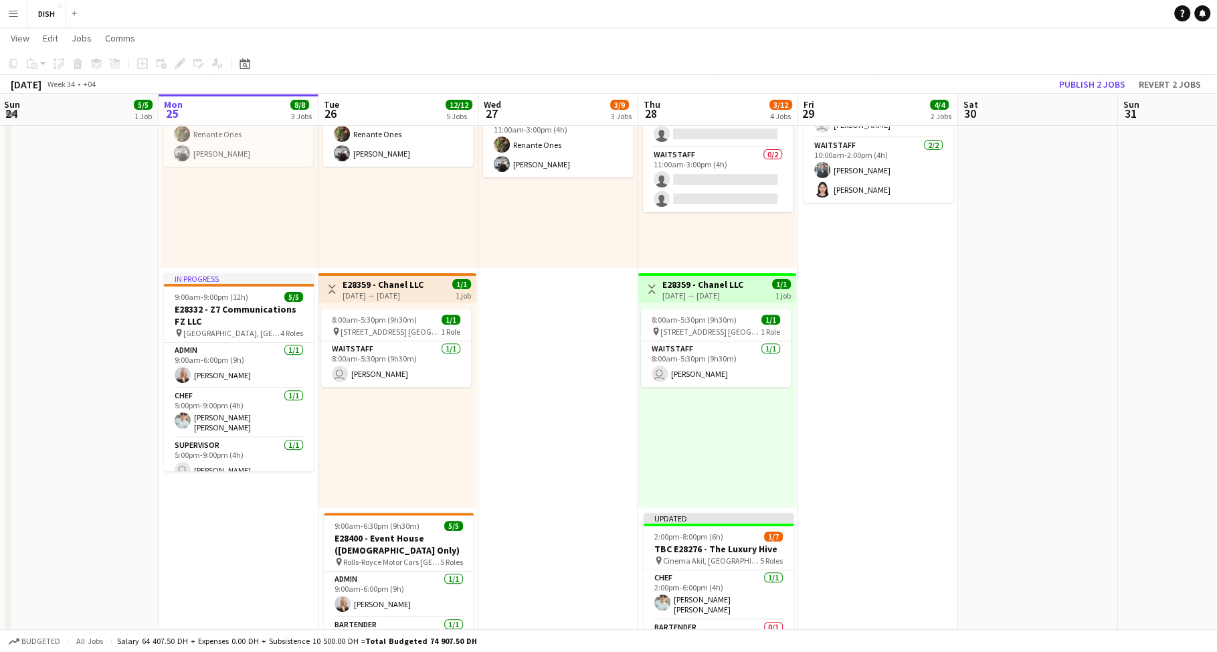
click at [889, 453] on app-date-cell "10:00am-3:00pm (5h) 1/1 pin Gold & Diamond Park, Sheikh Zayed Rd - Al Quoz - Al…" at bounding box center [878, 364] width 160 height 1151
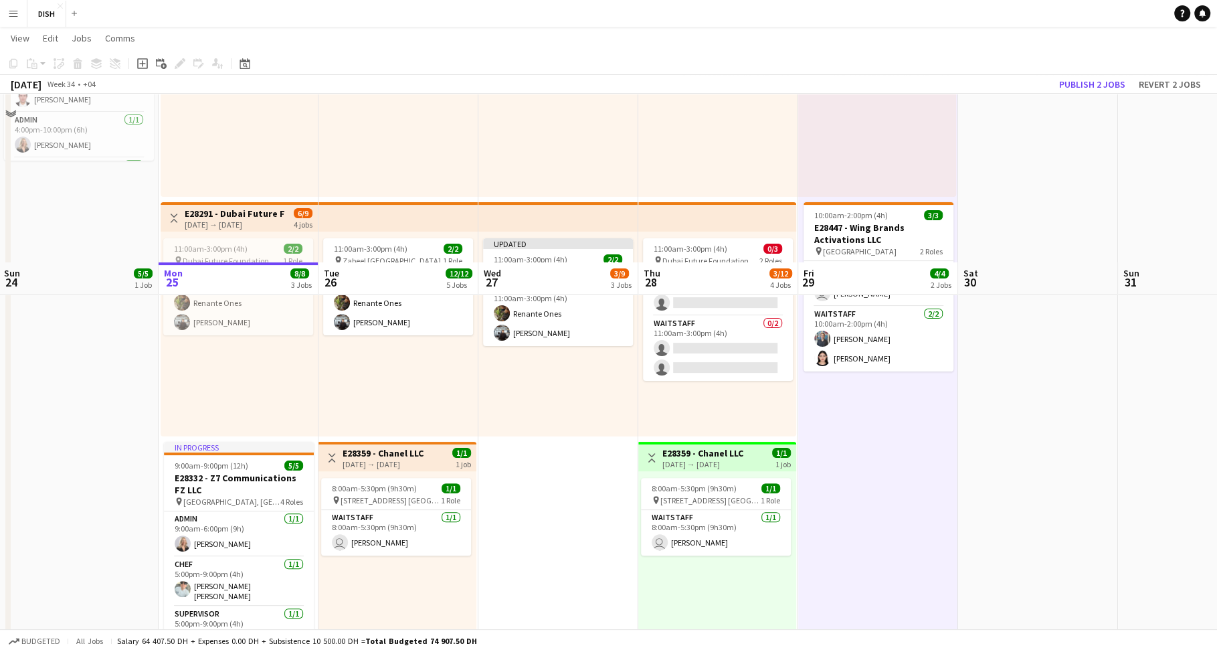
scroll to position [50, 0]
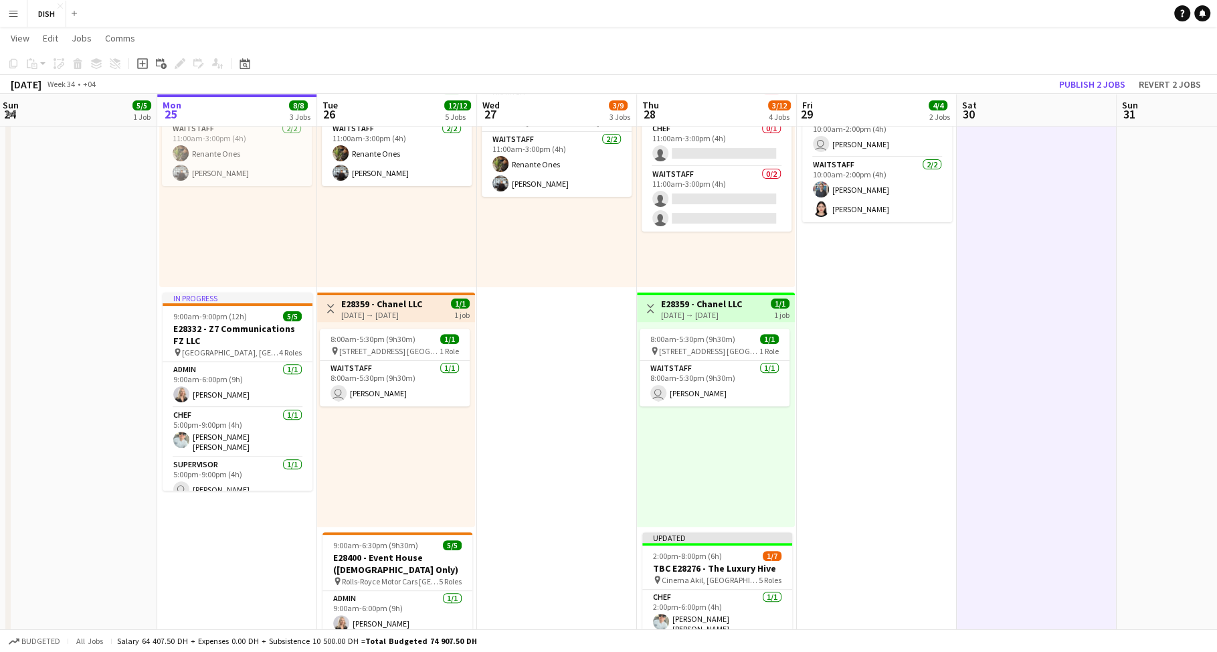
scroll to position [0, 323]
click at [846, 378] on app-date-cell "10:00am-3:00pm (5h) 1/1 pin Gold & Diamond Park, Sheikh Zayed Rd - Al Quoz - Al…" at bounding box center [876, 383] width 160 height 1151
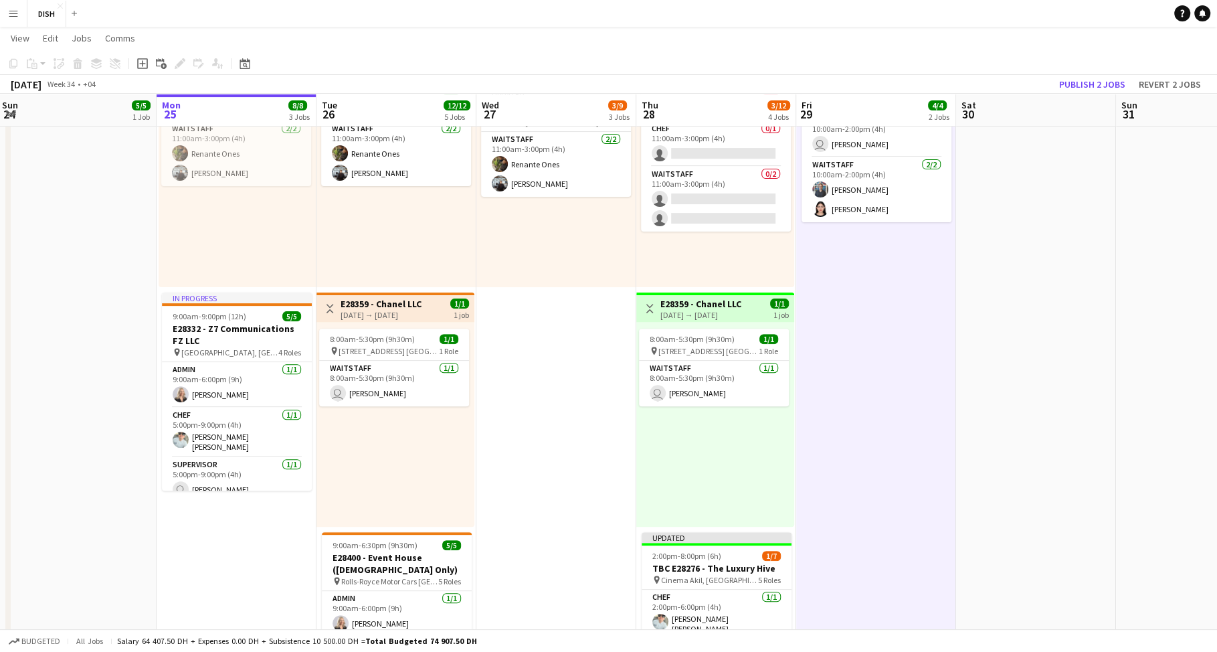
click at [553, 373] on app-date-cell "10:00am-3:00pm (5h) 1/1 pin [GEOGRAPHIC_DATA], Sheikh Zayed Rd - Al Quoz - Al Q…" at bounding box center [556, 383] width 160 height 1151
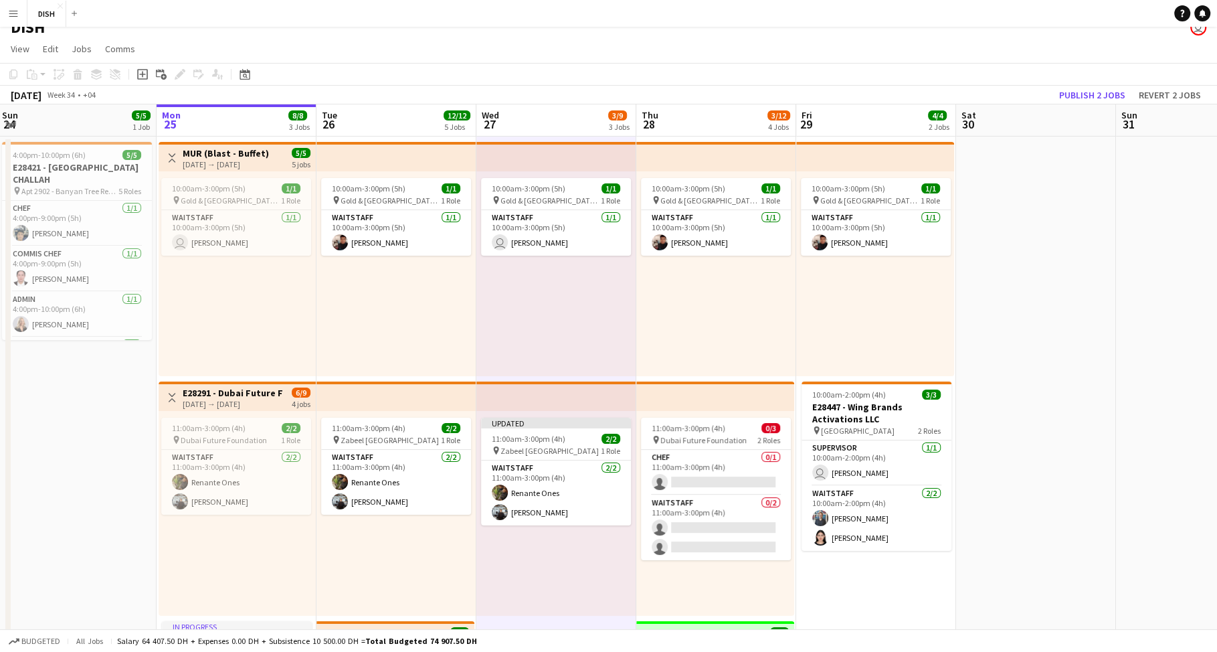
scroll to position [0, 324]
click at [673, 298] on div "10:00am-3:00pm (5h) 1/1 pin Gold & Diamond Park, Sheikh Zayed Rd - Al Quoz - Al…" at bounding box center [715, 273] width 160 height 205
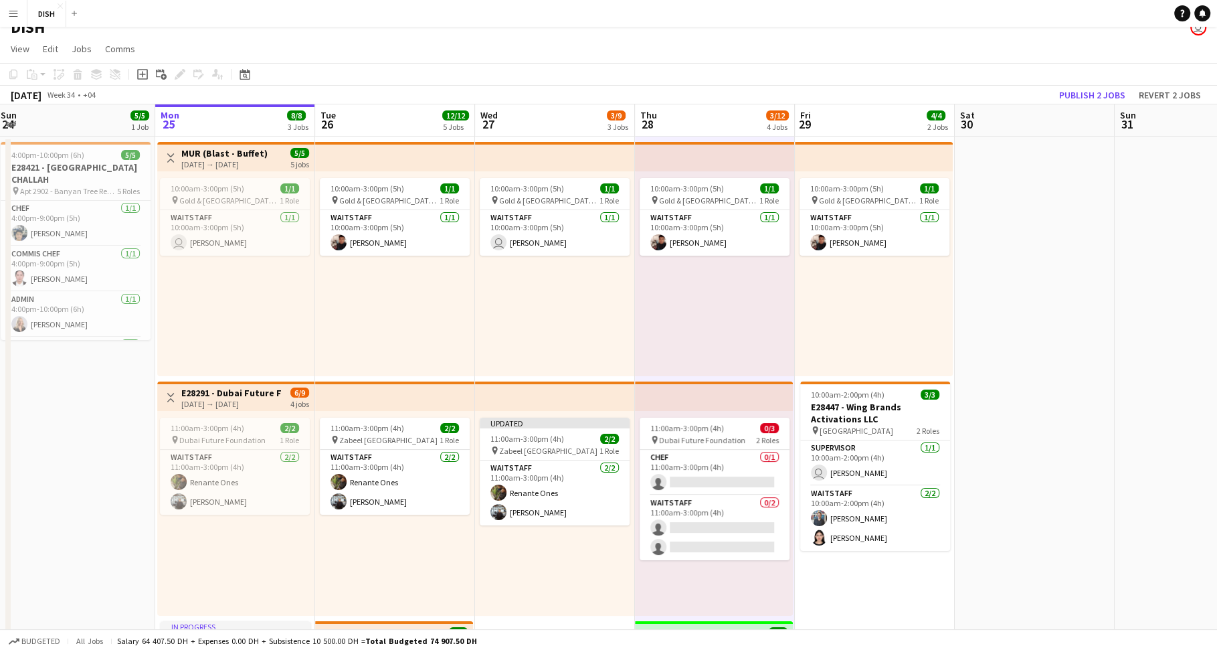
click at [875, 316] on div "10:00am-3:00pm (5h) 1/1 pin Gold & Diamond Park, Sheikh Zayed Rd - Al Quoz - Al…" at bounding box center [874, 273] width 158 height 205
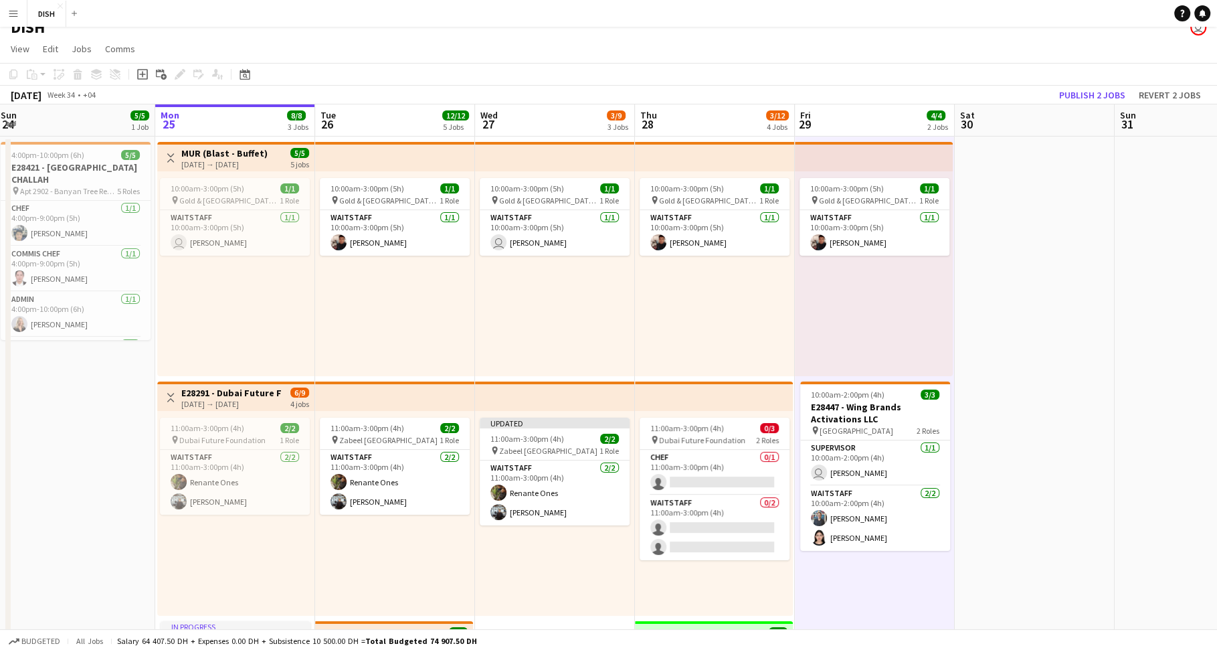
click at [675, 312] on div "10:00am-3:00pm (5h) 1/1 pin Gold & Diamond Park, Sheikh Zayed Rd - Al Quoz - Al…" at bounding box center [715, 273] width 160 height 205
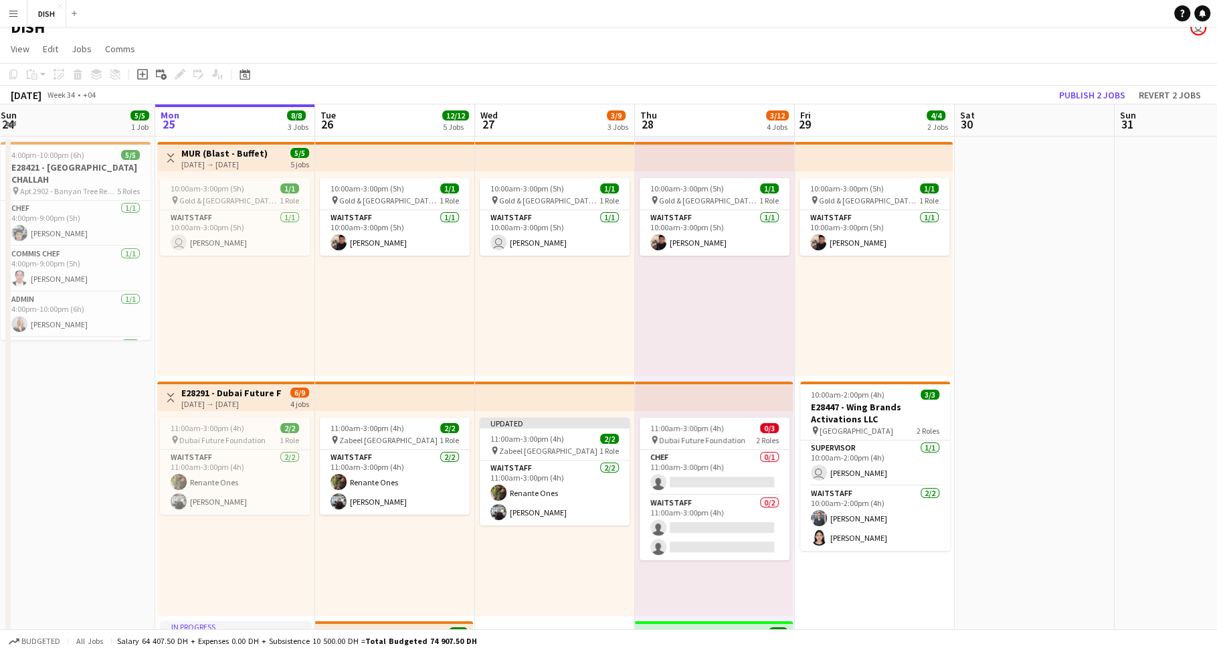
click at [537, 310] on div "10:00am-3:00pm (5h) 1/1 pin Gold & Diamond Park, Sheikh Zayed Rd - Al Quoz - Al…" at bounding box center [555, 273] width 160 height 205
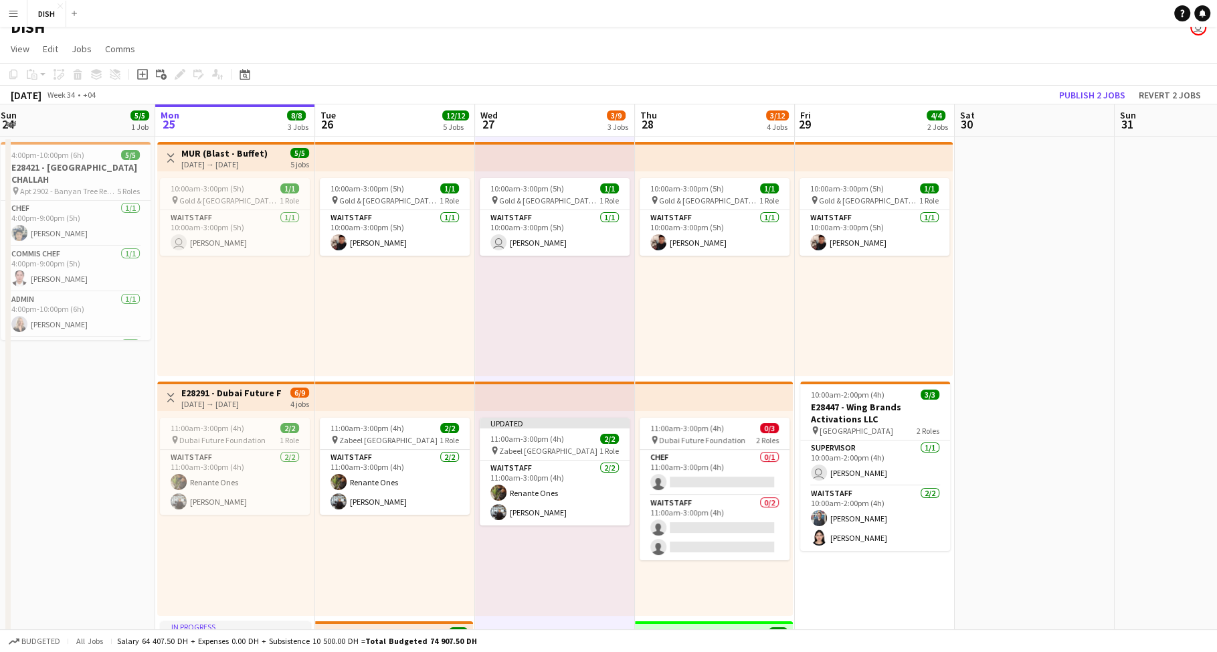
click at [419, 304] on div "10:00am-3:00pm (5h) 1/1 pin Gold & Diamond Park, Sheikh Zayed Rd - Al Quoz - Al…" at bounding box center [395, 273] width 160 height 205
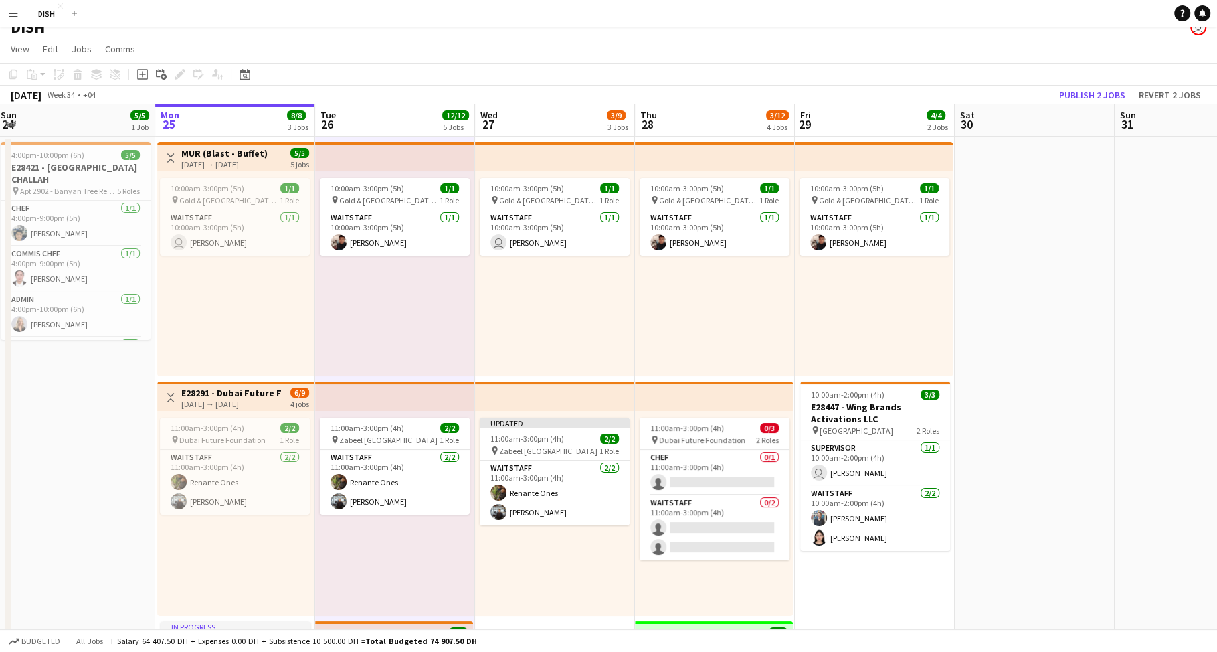
scroll to position [0, 326]
click at [264, 312] on div "10:00am-3:00pm (5h) 1/1 pin Gold & Diamond Park, Sheikh Zayed Rd - Al Quoz - Al…" at bounding box center [234, 273] width 157 height 205
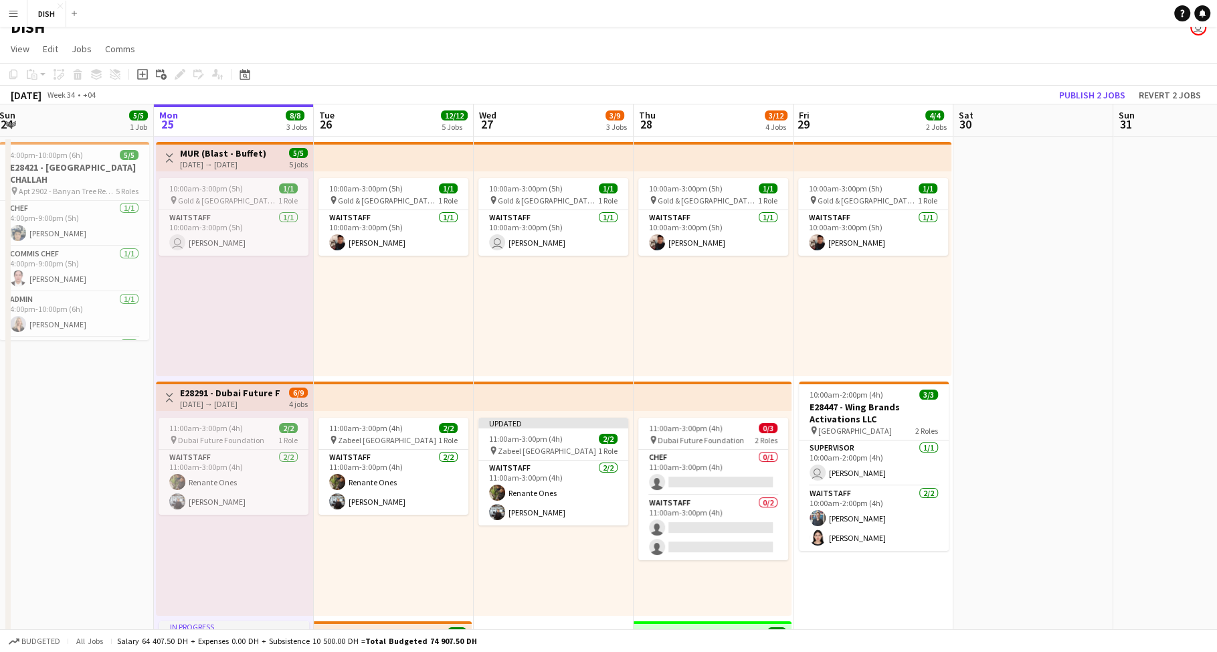
click at [390, 313] on div "10:00am-3:00pm (5h) 1/1 pin Gold & Diamond Park, Sheikh Zayed Rd - Al Quoz - Al…" at bounding box center [394, 273] width 160 height 205
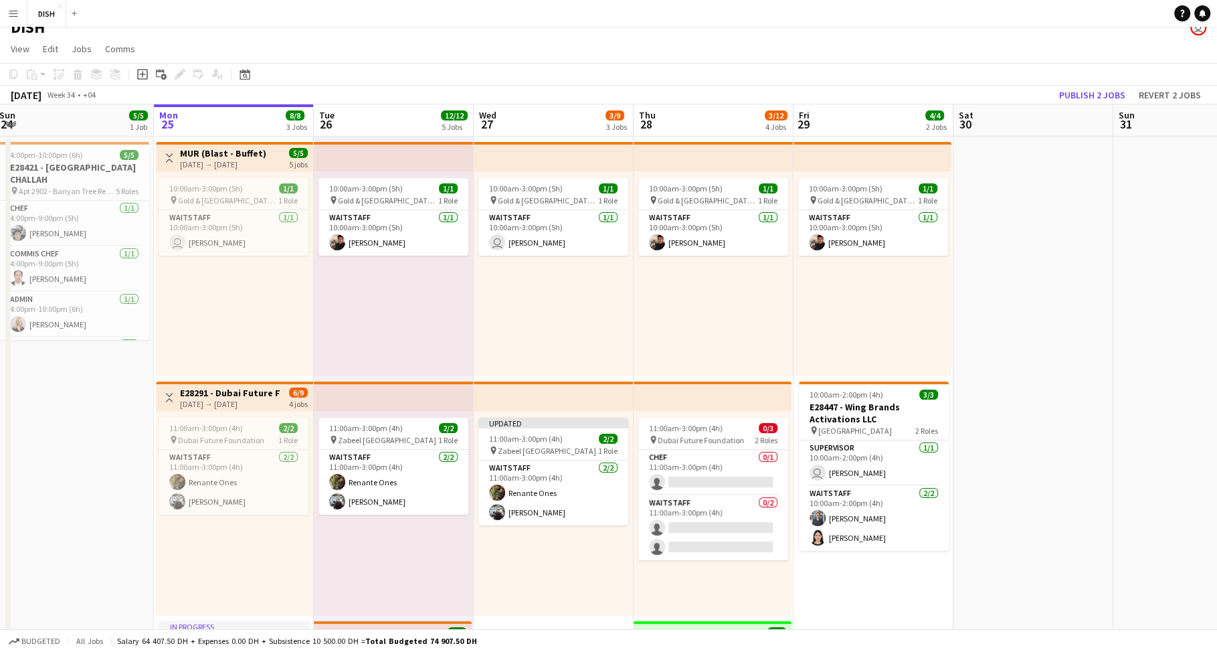
click at [588, 318] on div "10:00am-3:00pm (5h) 1/1 pin Gold & Diamond Park, Sheikh Zayed Rd - Al Quoz - Al…" at bounding box center [554, 273] width 160 height 205
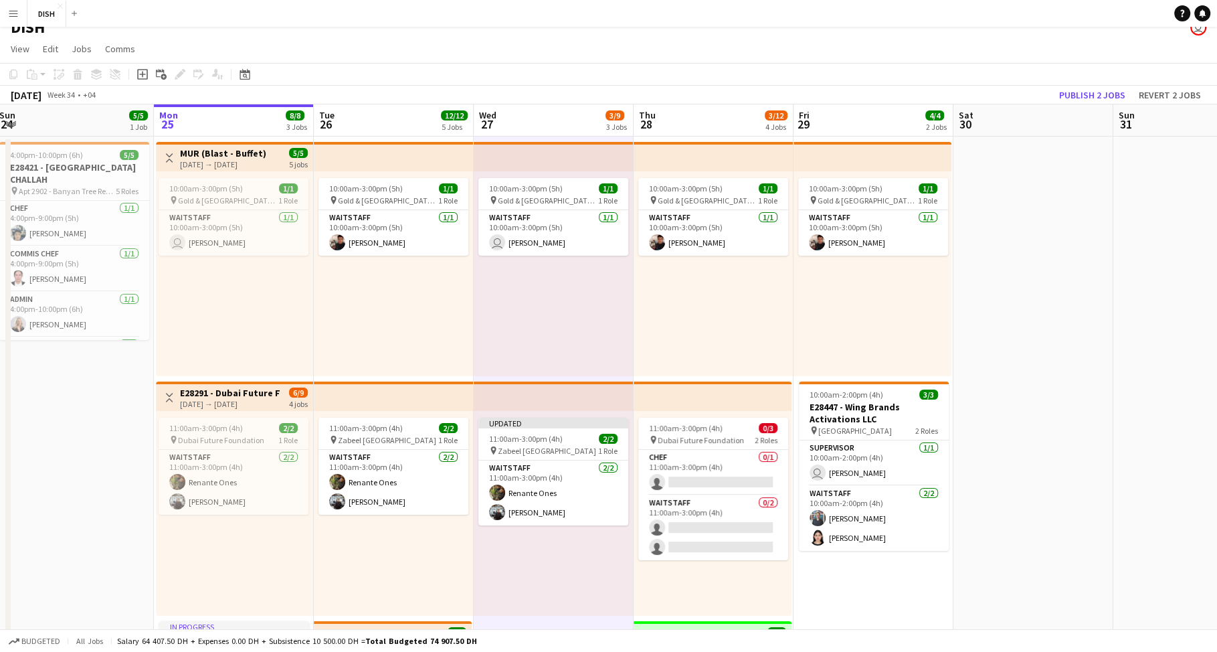
click at [711, 320] on div "10:00am-3:00pm (5h) 1/1 pin Gold & Diamond Park, Sheikh Zayed Rd - Al Quoz - Al…" at bounding box center [714, 273] width 160 height 205
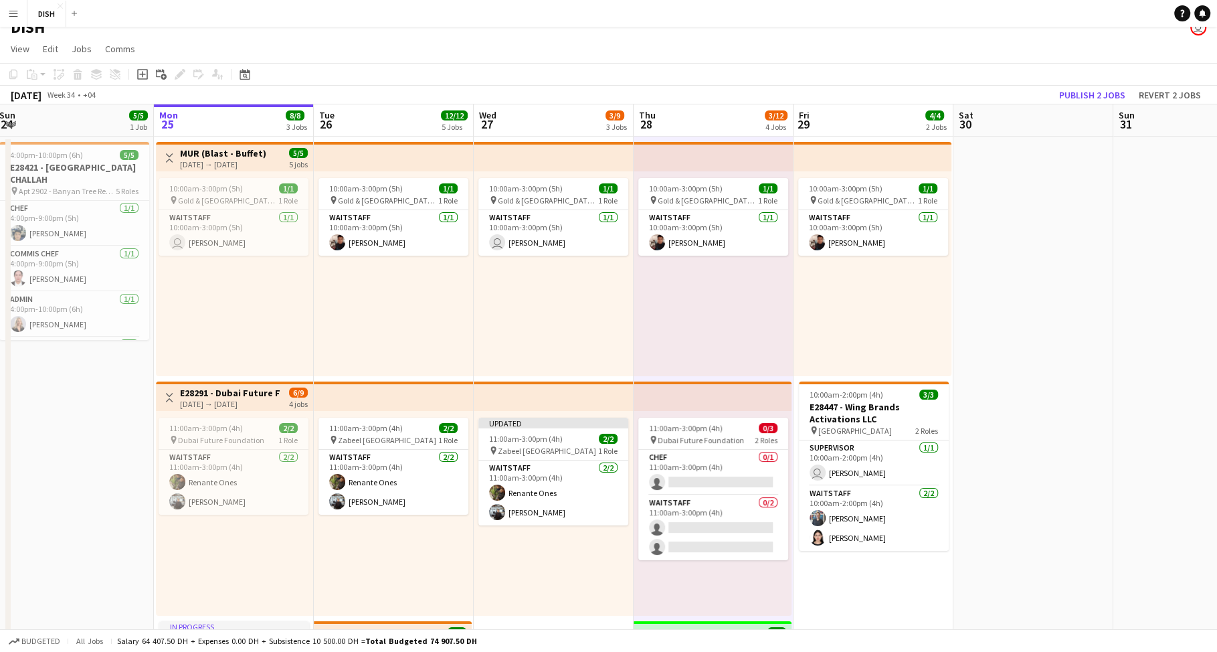
click at [888, 332] on div "10:00am-3:00pm (5h) 1/1 pin Gold & Diamond Park, Sheikh Zayed Rd - Al Quoz - Al…" at bounding box center [872, 273] width 158 height 205
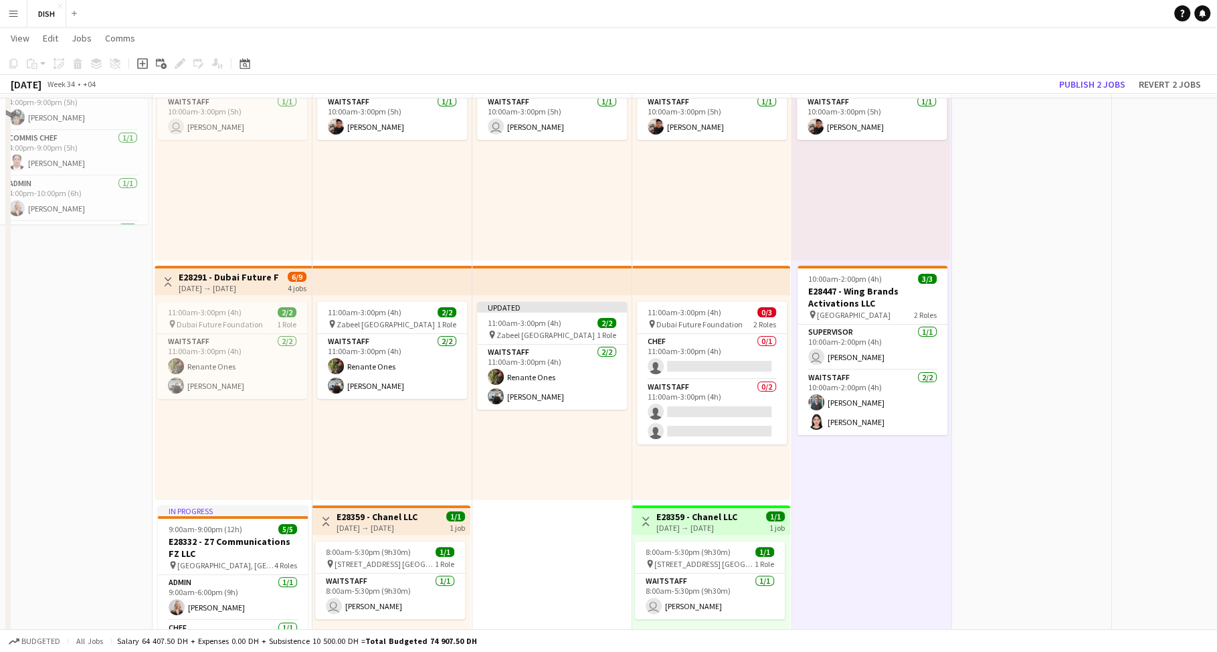
scroll to position [271, 0]
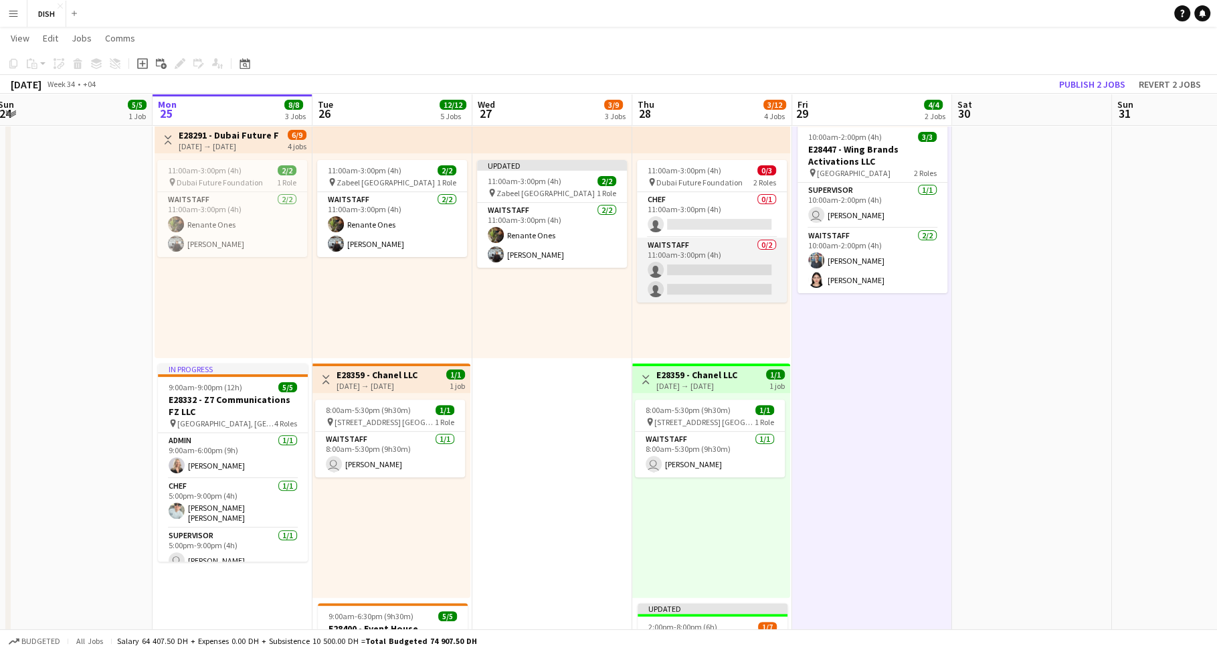
click at [758, 269] on app-card-role "Waitstaff 0/2 11:00am-3:00pm (4h) single-neutral-actions single-neutral-actions" at bounding box center [712, 269] width 150 height 65
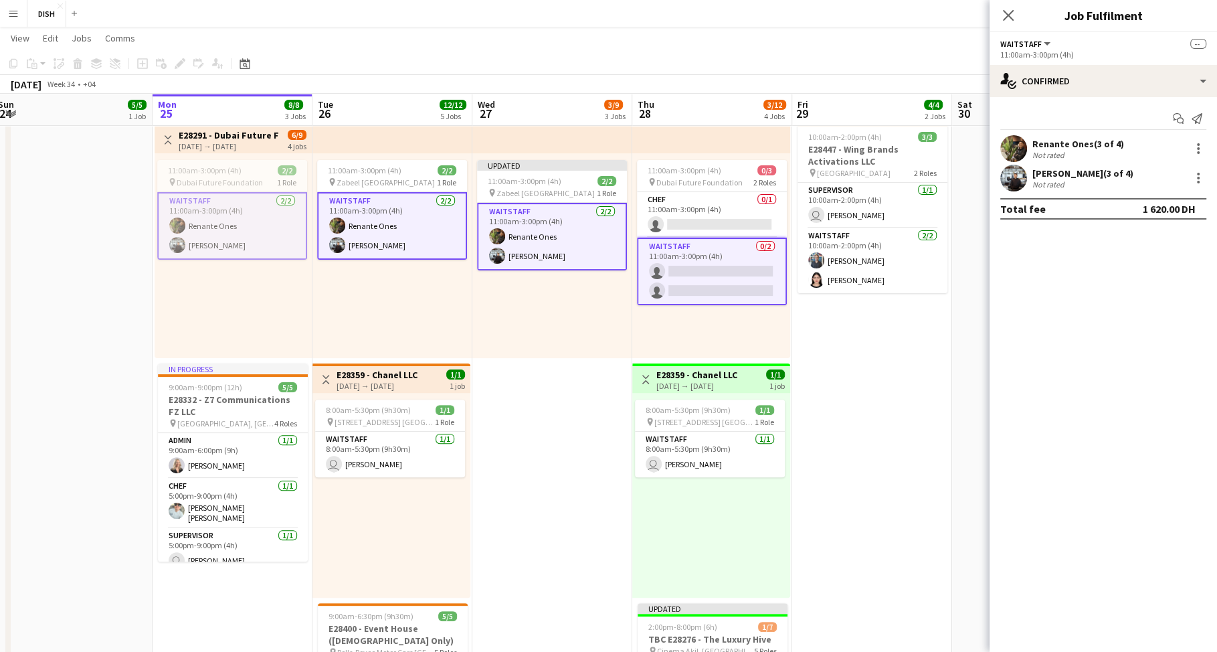
click at [730, 264] on app-card-role "Waitstaff 0/2 11:00am-3:00pm (4h) single-neutral-actions single-neutral-actions" at bounding box center [712, 271] width 150 height 68
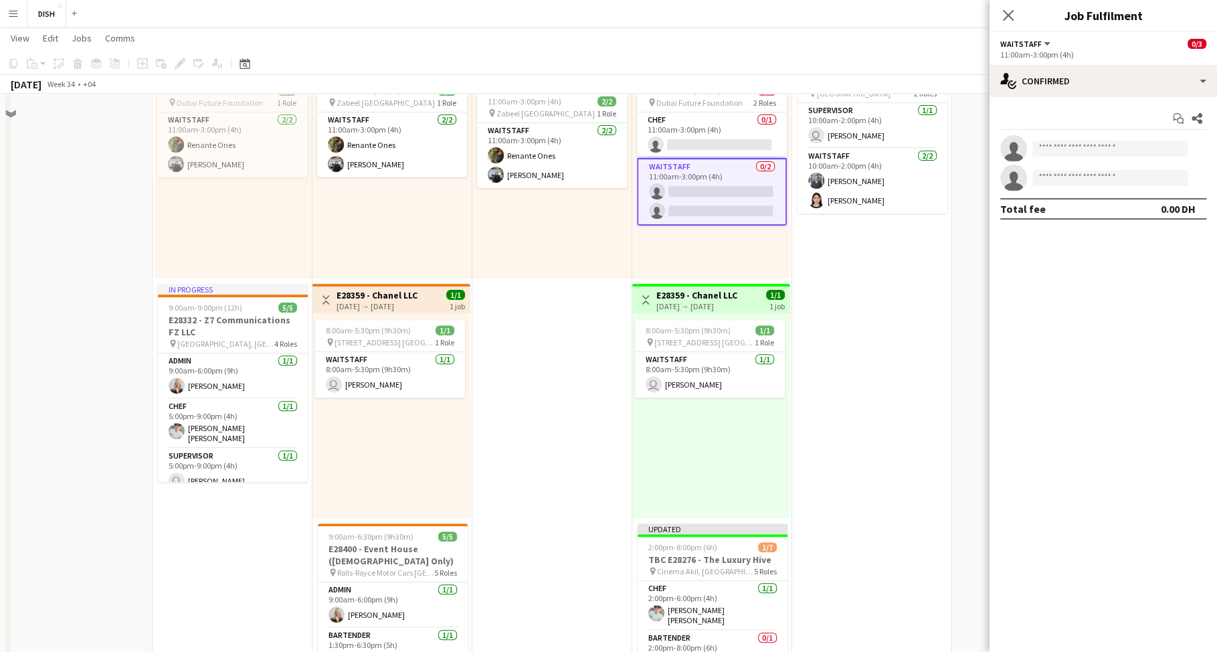
scroll to position [249, 0]
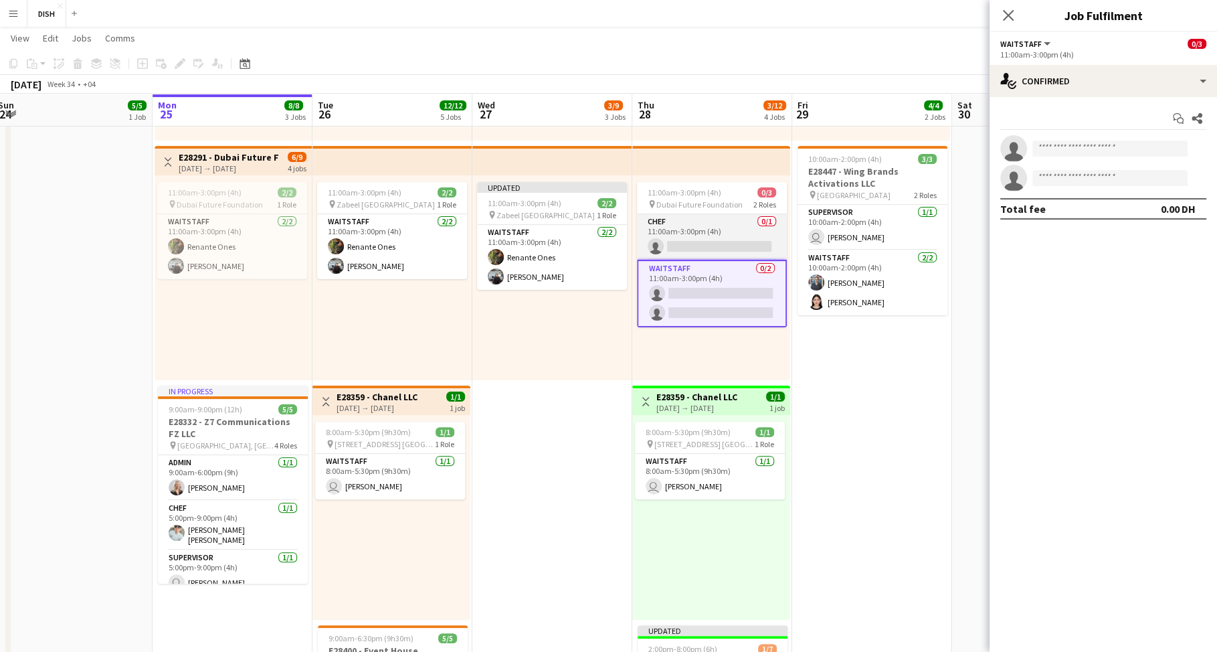
click at [734, 241] on app-card-role "Chef 0/1 11:00am-3:00pm (4h) single-neutral-actions" at bounding box center [712, 236] width 150 height 45
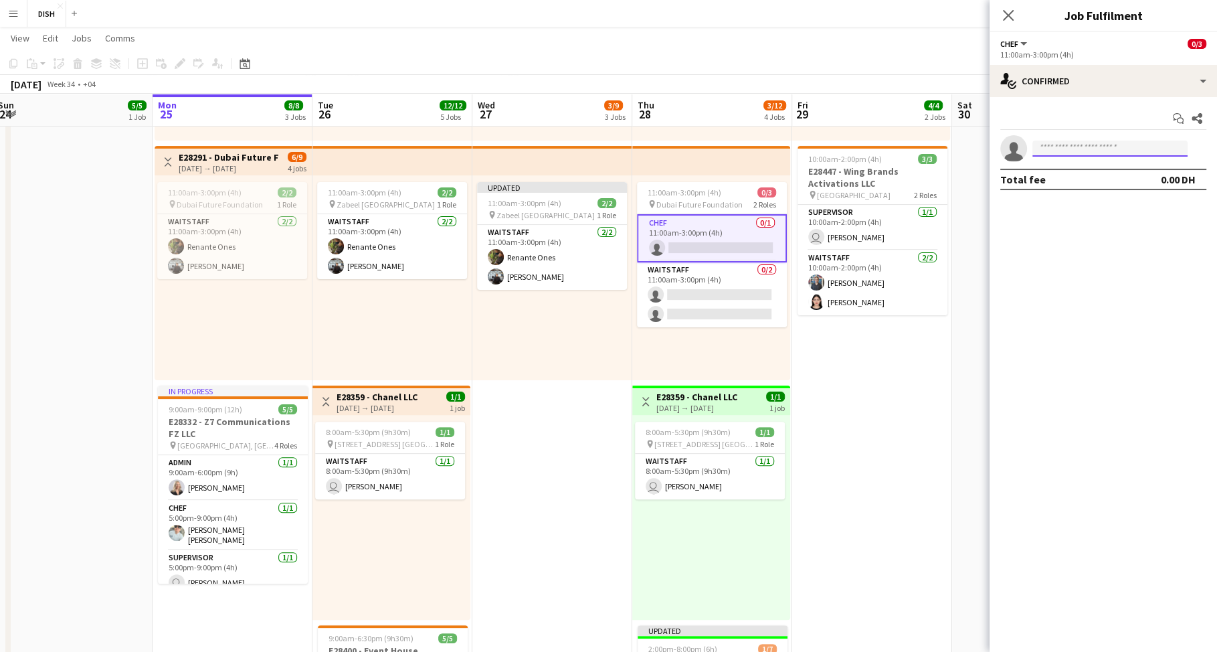
click at [1088, 145] on input at bounding box center [1109, 148] width 155 height 16
type input "****"
click at [1102, 181] on span "anthonymatthew2025@gmail.com" at bounding box center [1110, 178] width 134 height 11
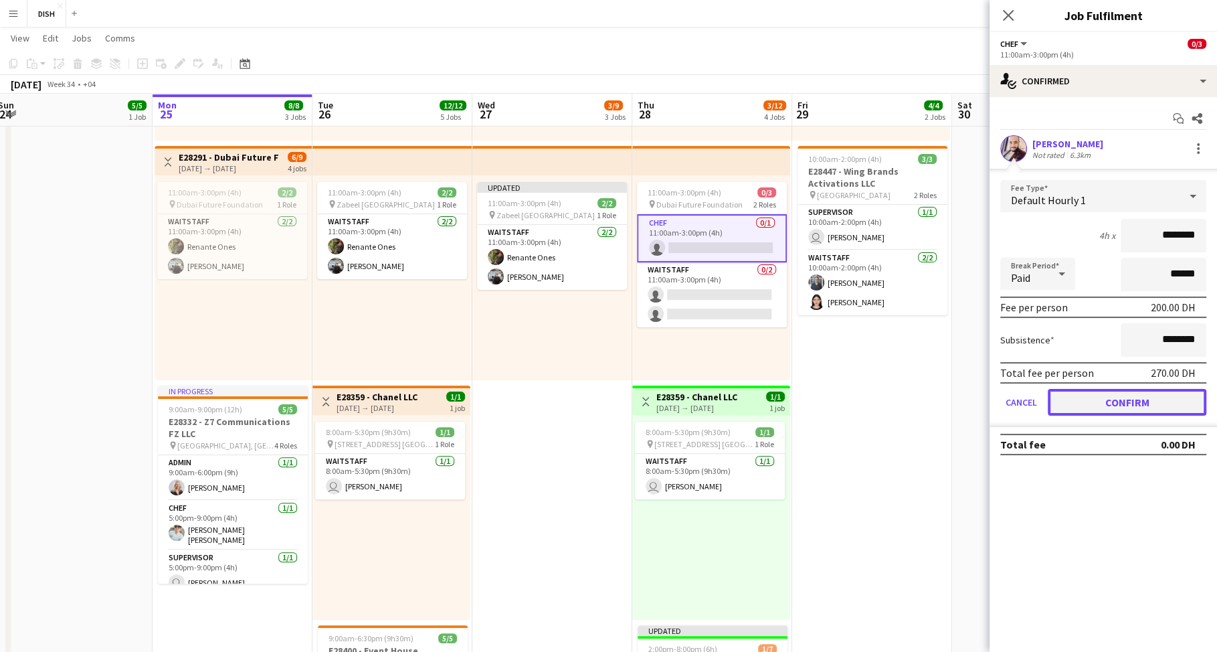
click at [1117, 403] on button "Confirm" at bounding box center [1127, 402] width 159 height 27
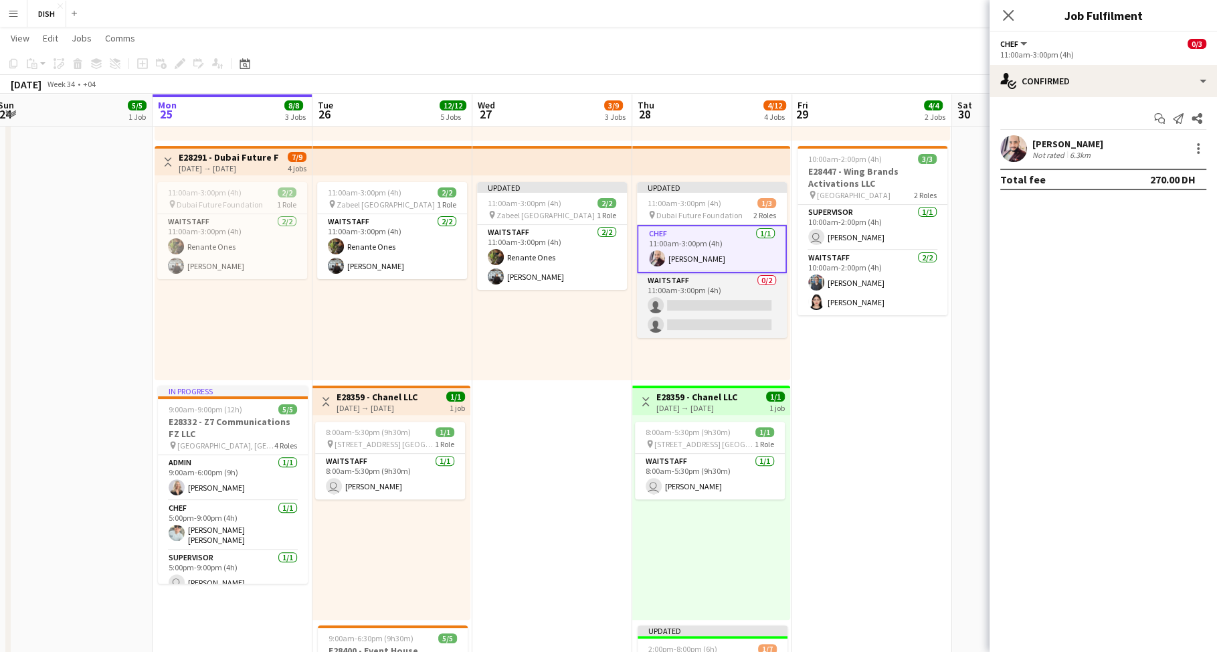
click at [714, 310] on app-card-role "Waitstaff 0/2 11:00am-3:00pm (4h) single-neutral-actions single-neutral-actions" at bounding box center [712, 305] width 150 height 65
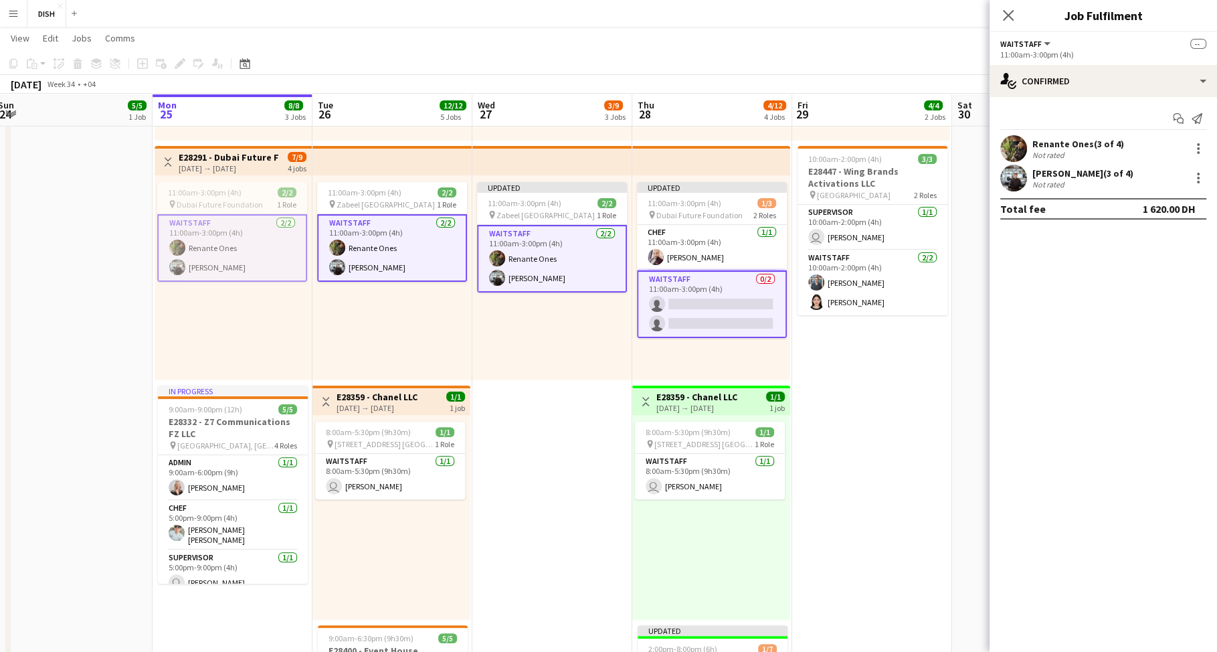
click at [732, 284] on app-card-role "Waitstaff 0/2 11:00am-3:00pm (4h) single-neutral-actions single-neutral-actions" at bounding box center [712, 304] width 150 height 68
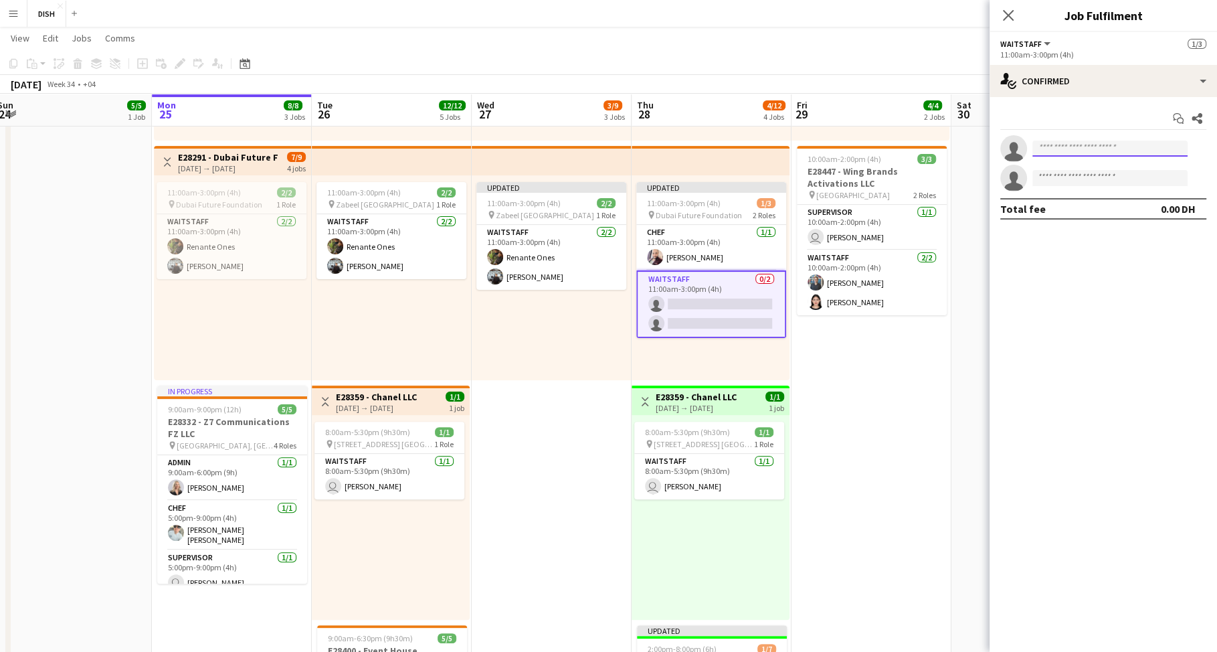
click at [1124, 155] on input at bounding box center [1109, 148] width 155 height 16
type input "********"
click at [1147, 168] on span "Active" at bounding box center [1155, 168] width 41 height 10
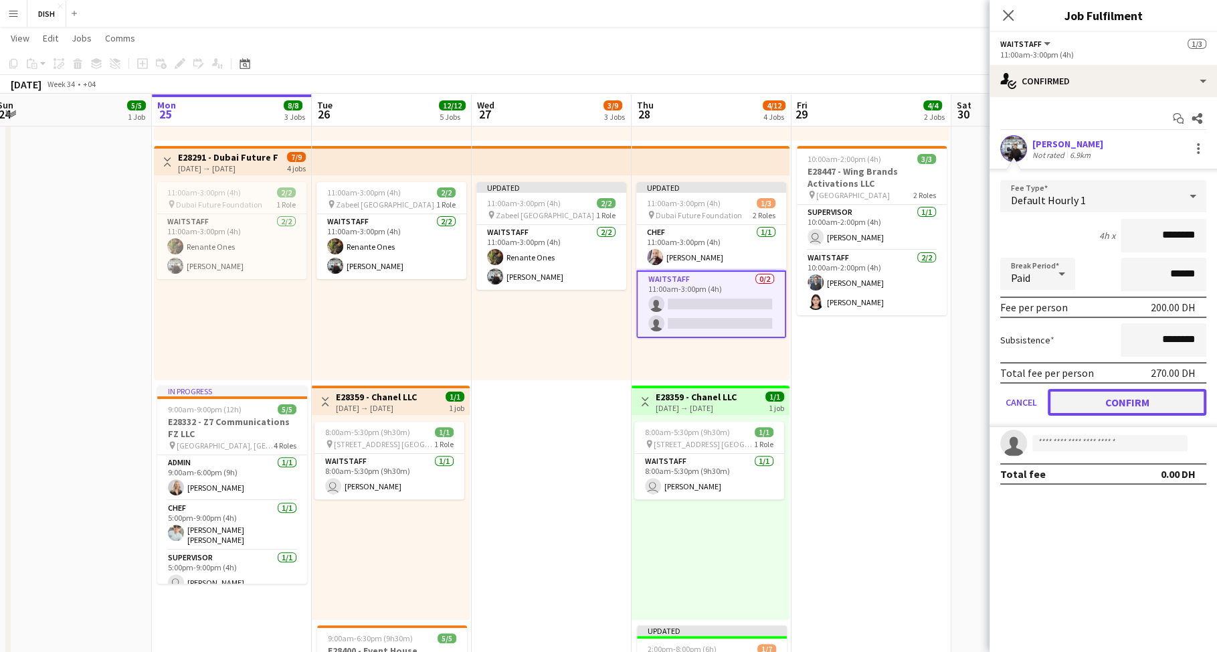
click at [1133, 400] on button "Confirm" at bounding box center [1127, 402] width 159 height 27
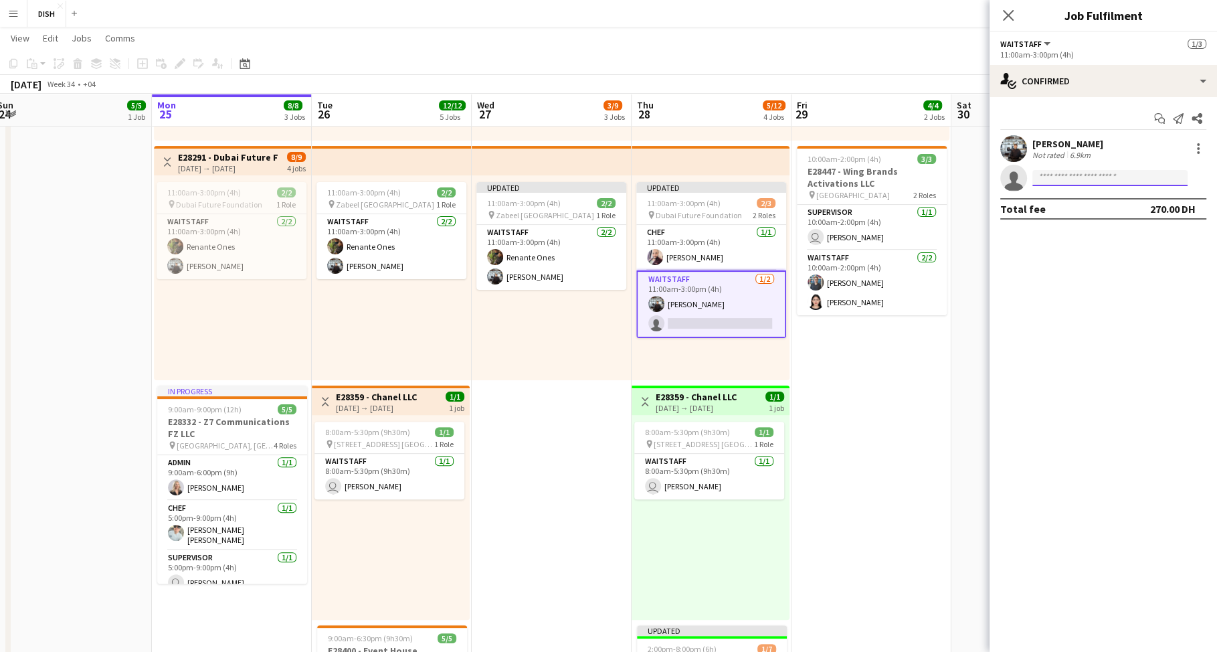
click at [1107, 178] on input at bounding box center [1109, 178] width 155 height 16
type input "*****"
click at [1110, 193] on span "Renante Ones Active" at bounding box center [1110, 196] width 134 height 11
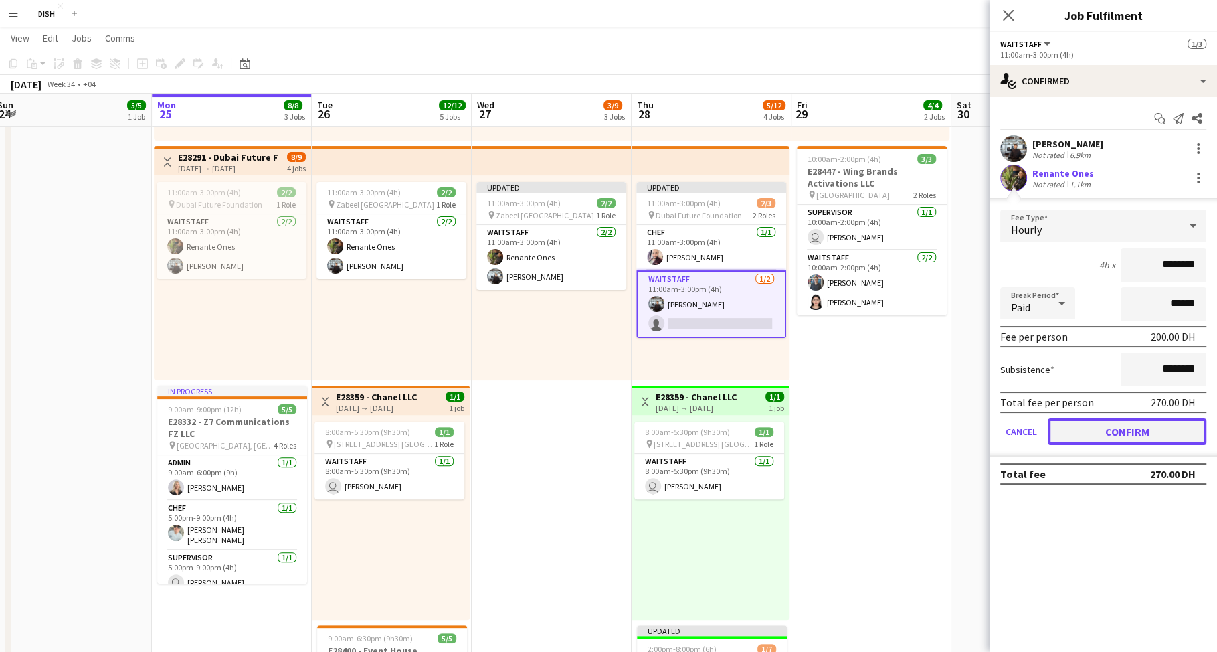
click at [1151, 422] on button "Confirm" at bounding box center [1127, 431] width 159 height 27
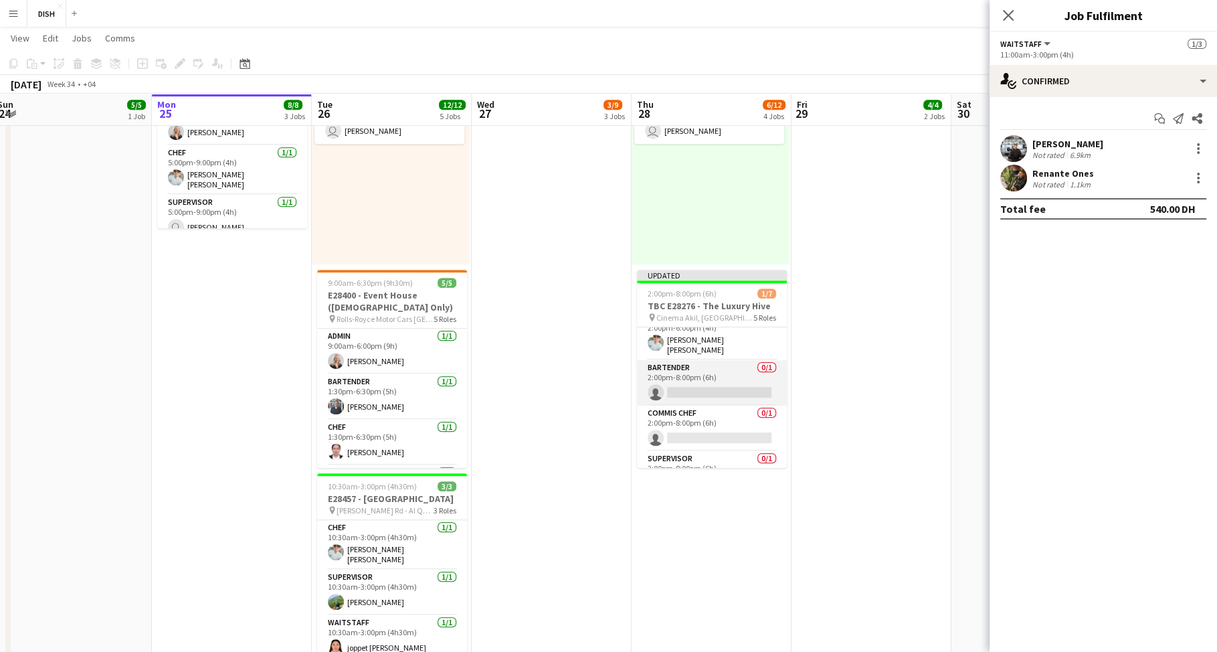
scroll to position [8, 0]
click at [712, 434] on app-card-role "Commis Chef 0/1 2:00pm-8:00pm (6h) single-neutral-actions" at bounding box center [712, 436] width 150 height 45
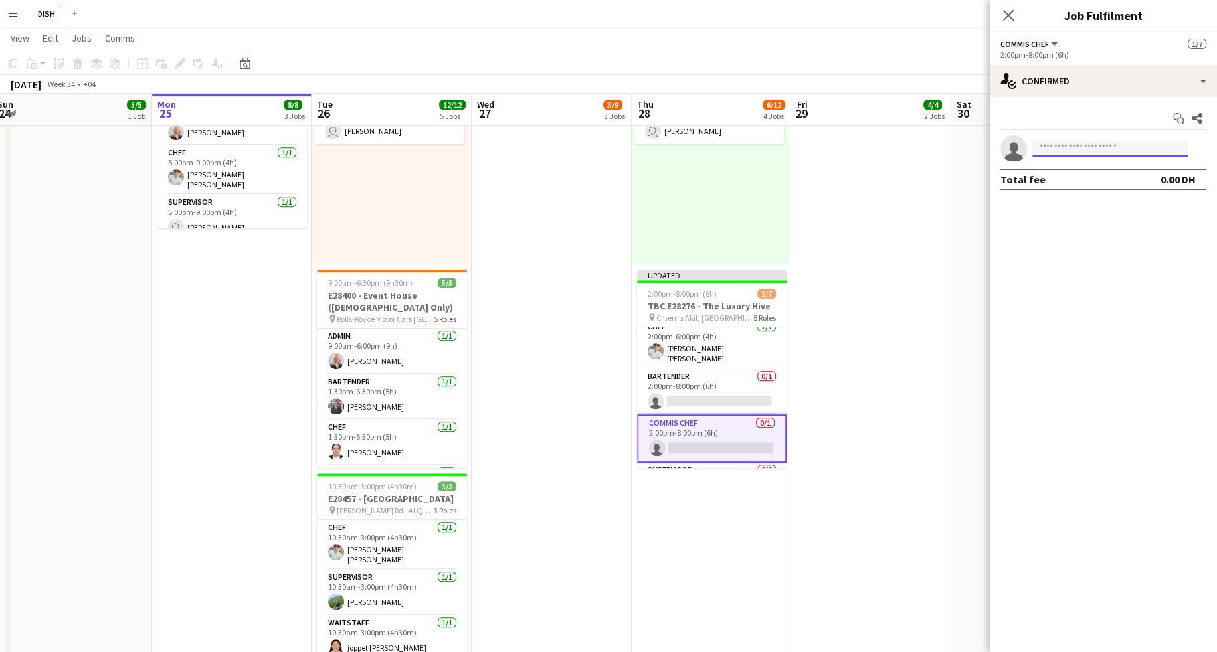
click at [1058, 146] on input at bounding box center [1109, 148] width 155 height 16
type input "****"
click at [1078, 169] on span "[PERSON_NAME]" at bounding box center [1081, 167] width 77 height 11
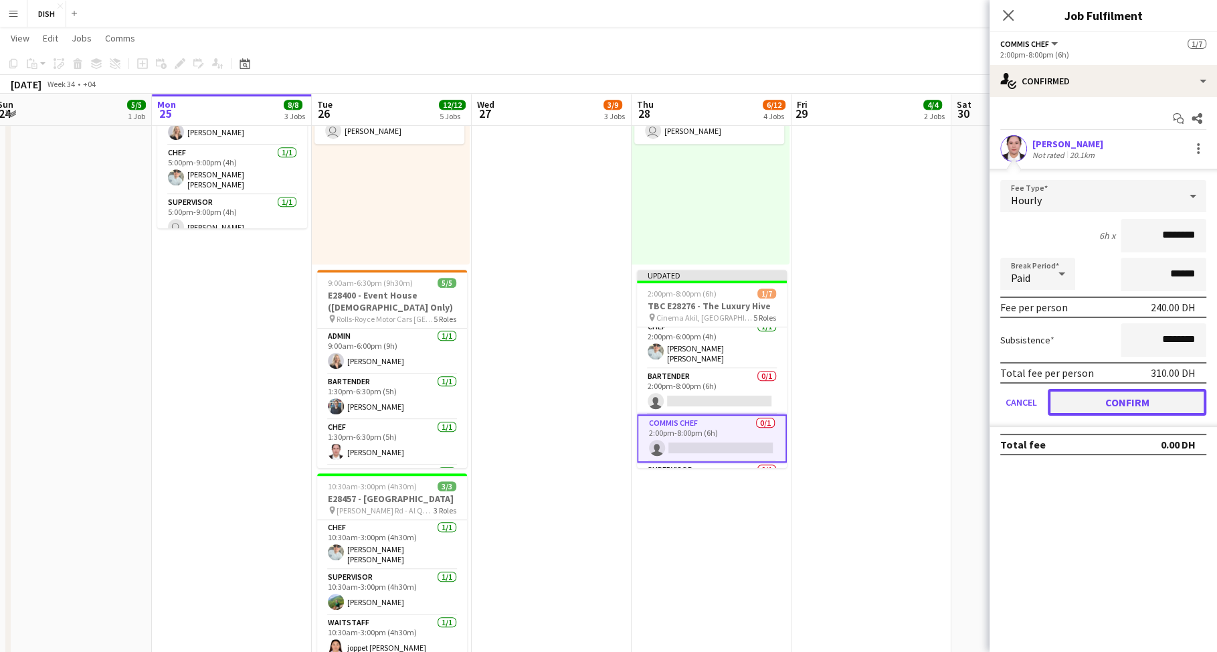
click at [1115, 401] on button "Confirm" at bounding box center [1127, 402] width 159 height 27
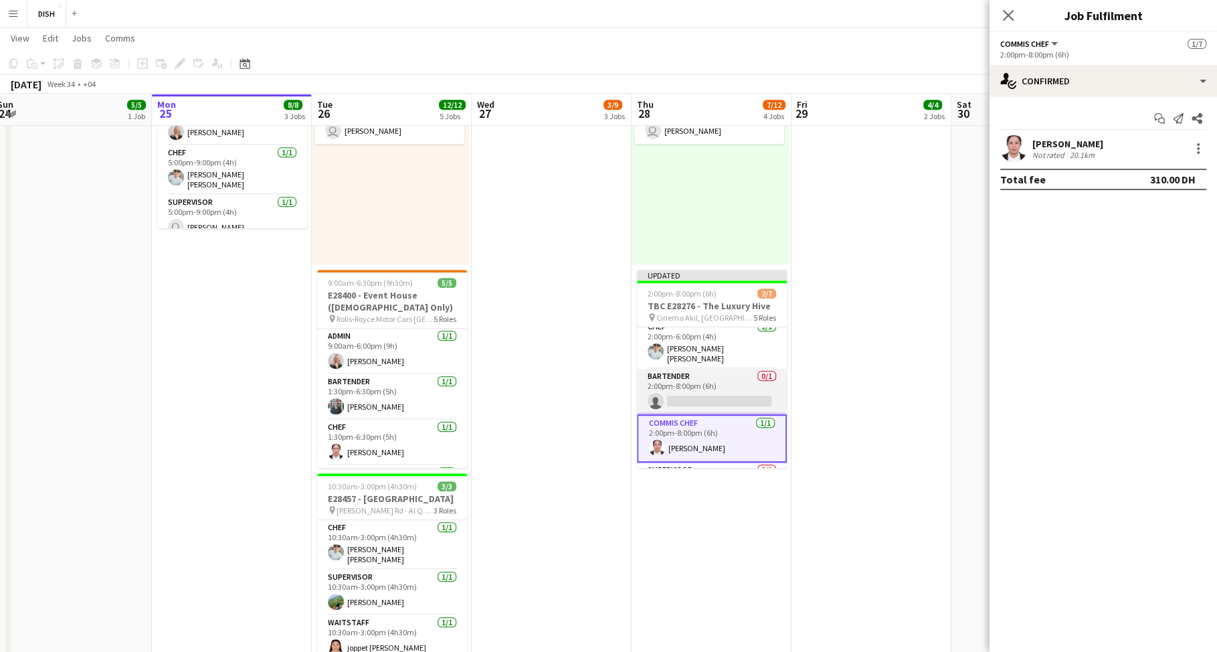
click at [673, 376] on app-card-role "Bartender 0/1 2:00pm-8:00pm (6h) single-neutral-actions" at bounding box center [712, 391] width 150 height 45
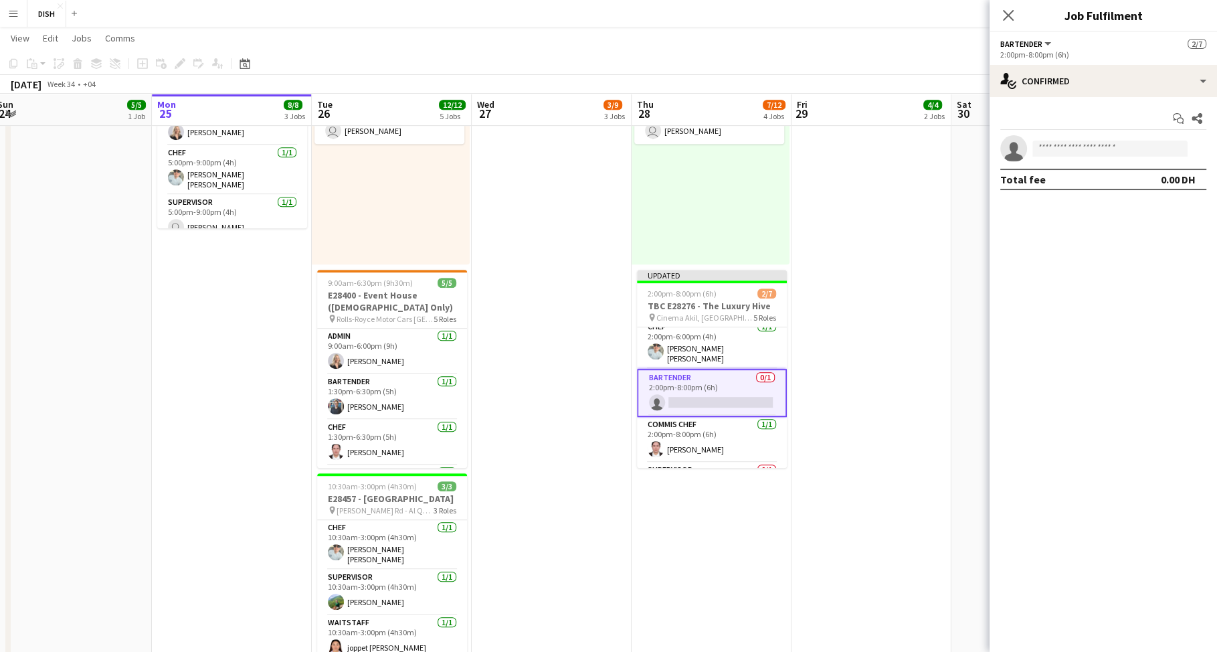
click at [1064, 139] on app-invite-slot "single-neutral-actions" at bounding box center [1102, 148] width 227 height 27
click at [1062, 147] on input at bounding box center [1109, 148] width 155 height 16
type input "****"
click at [1082, 172] on span "[PERSON_NAME]" at bounding box center [1081, 167] width 77 height 11
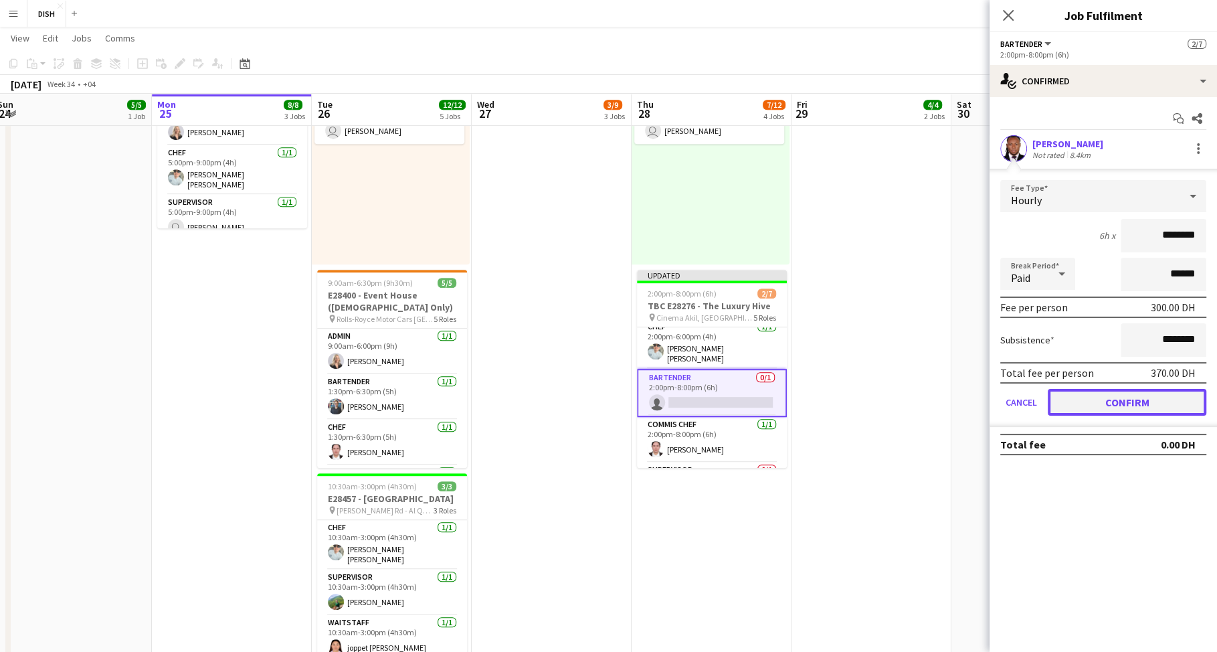
click at [1172, 399] on button "Confirm" at bounding box center [1127, 402] width 159 height 27
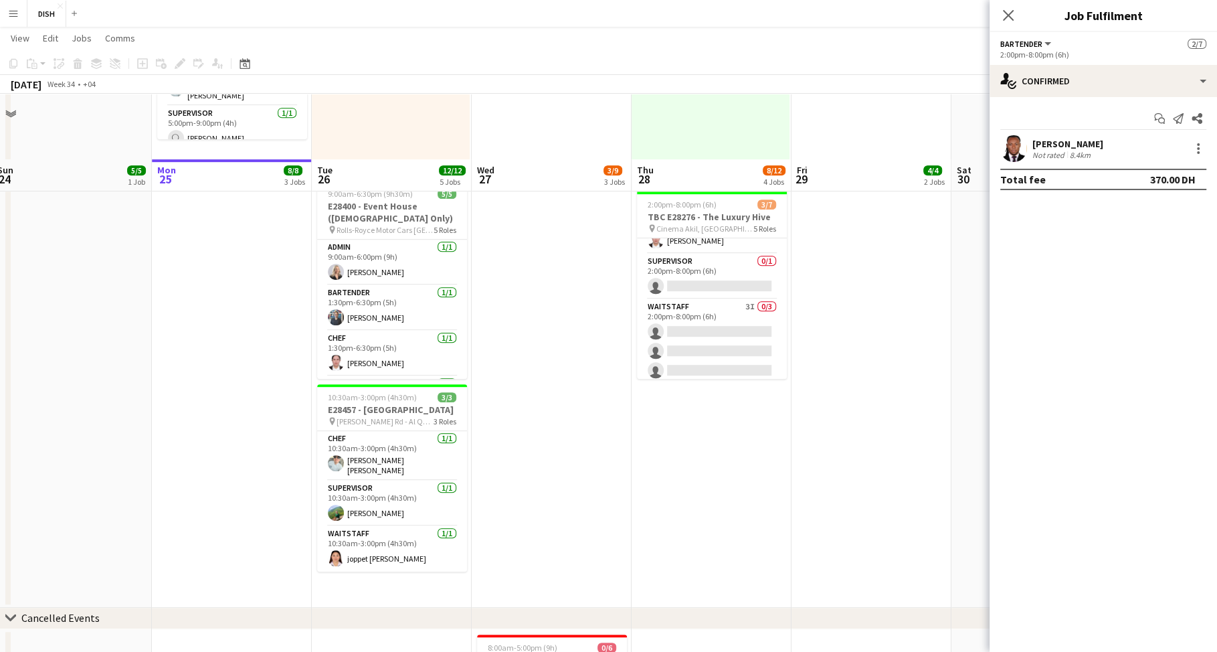
scroll to position [760, 0]
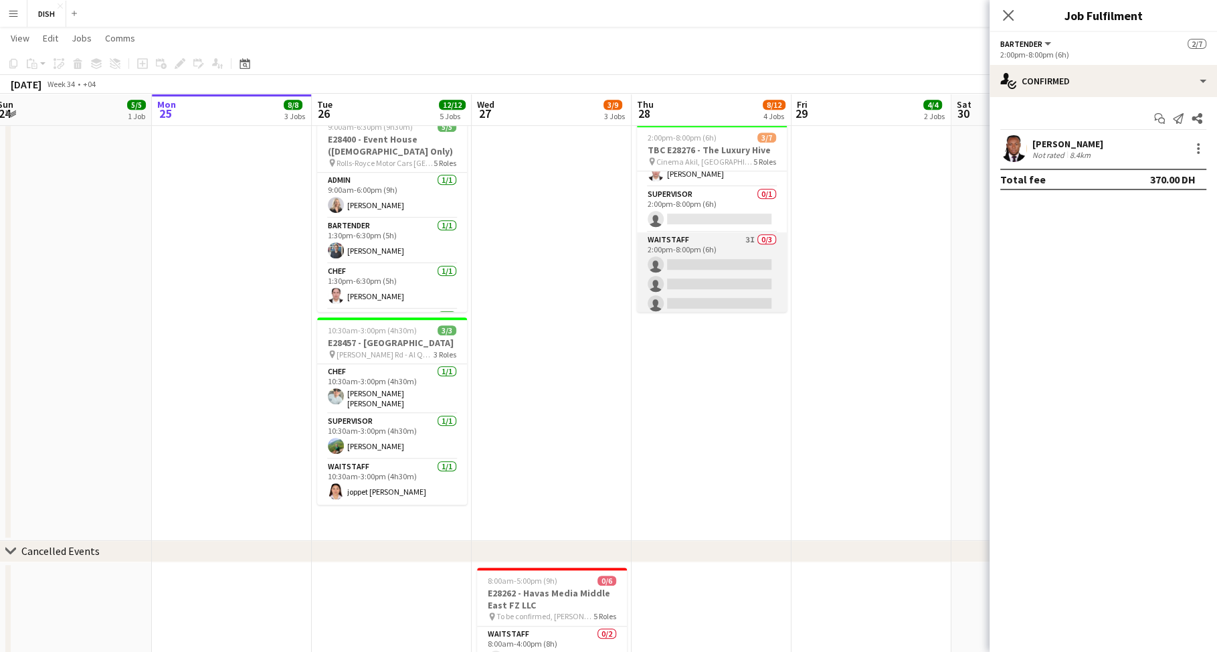
click at [722, 263] on app-card-role "Waitstaff 3I 0/3 2:00pm-8:00pm (6h) single-neutral-actions single-neutral-actio…" at bounding box center [712, 274] width 150 height 84
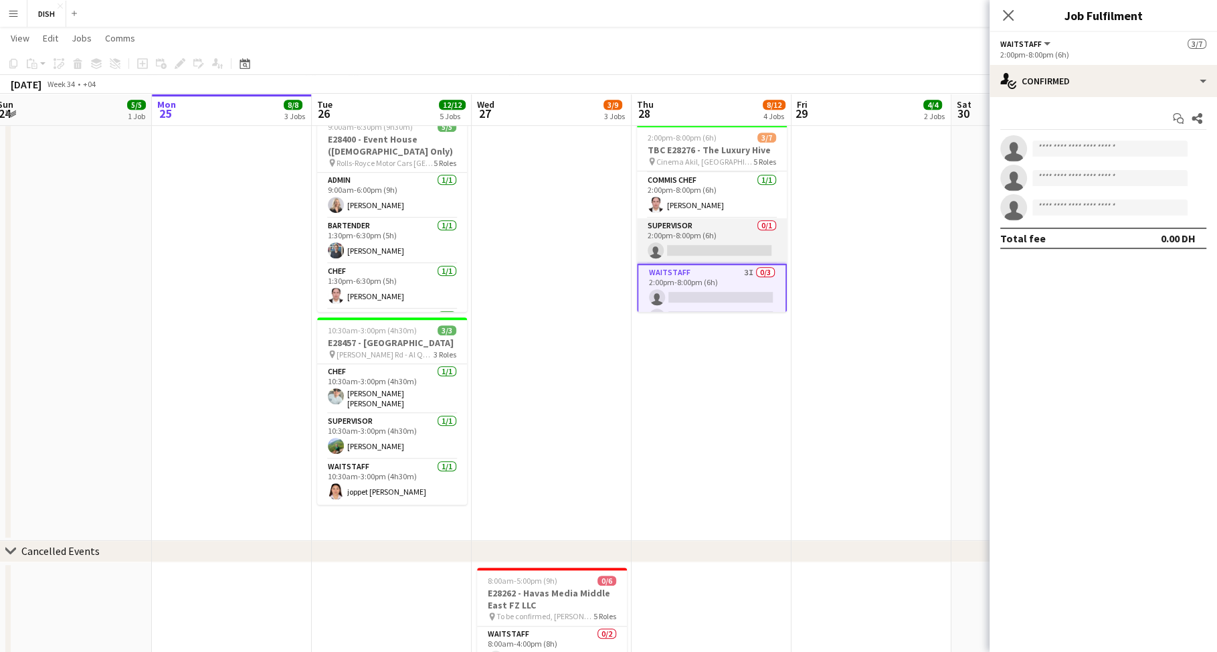
scroll to position [0, 0]
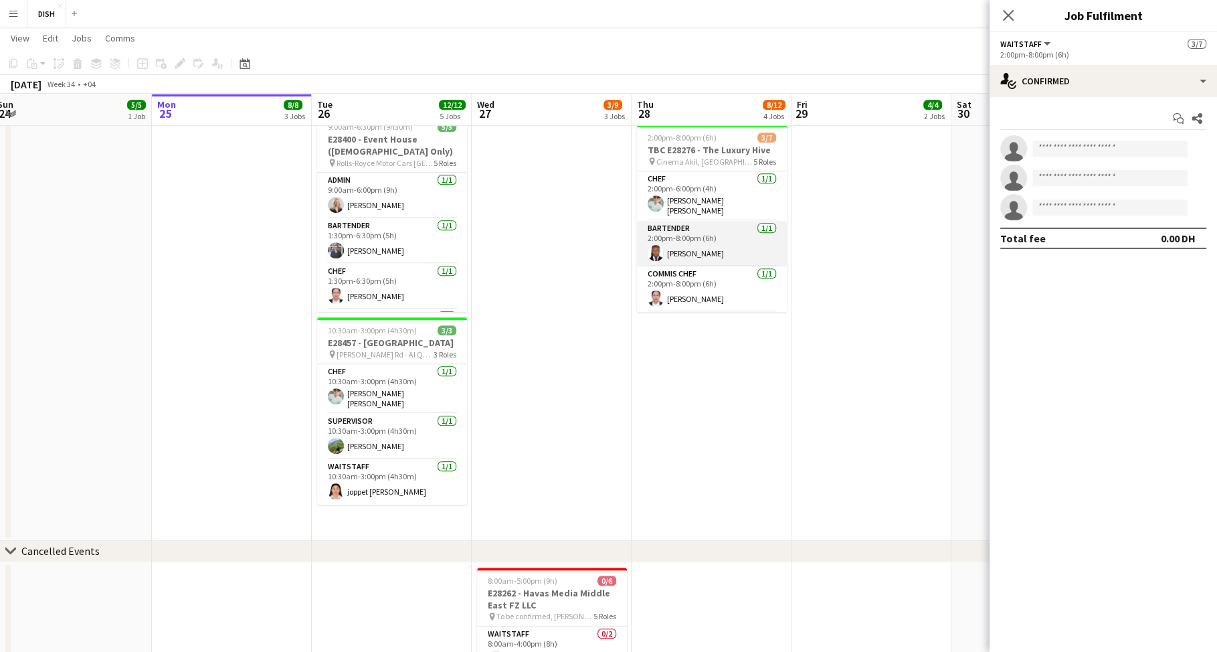
click at [711, 239] on app-card-role "Bartender 1/1 2:00pm-8:00pm (6h) Darwin Dorsu" at bounding box center [712, 243] width 150 height 45
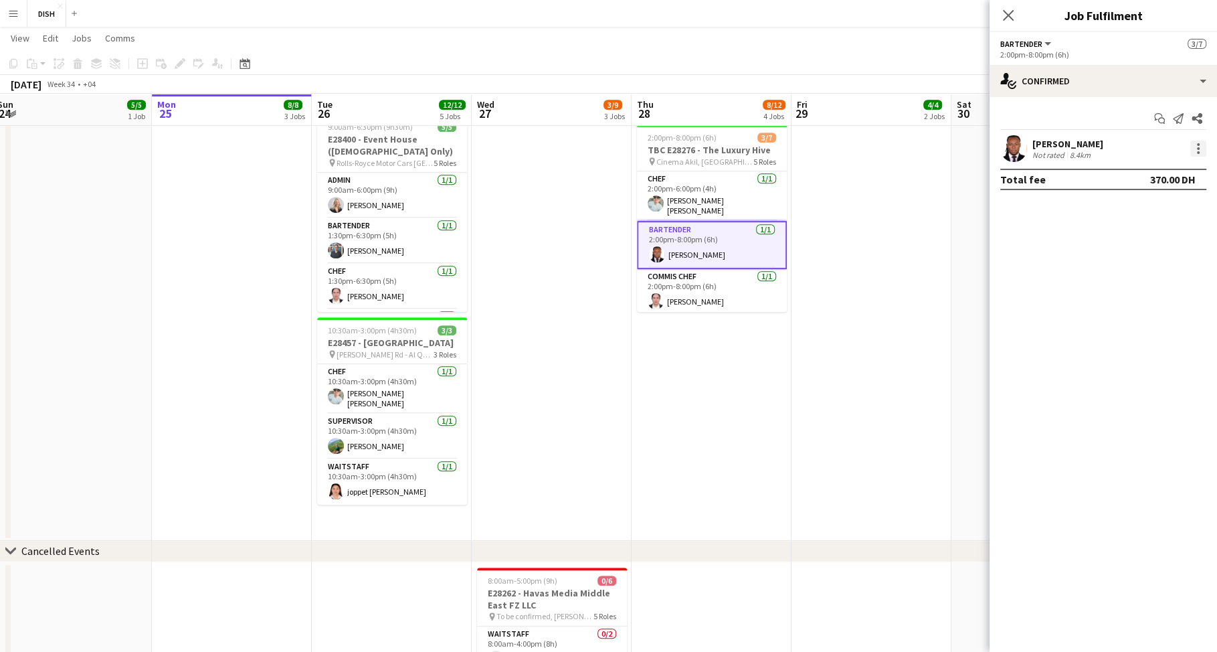
click at [1199, 146] on div at bounding box center [1198, 148] width 16 height 16
click at [1154, 291] on button "Remove" at bounding box center [1154, 302] width 104 height 32
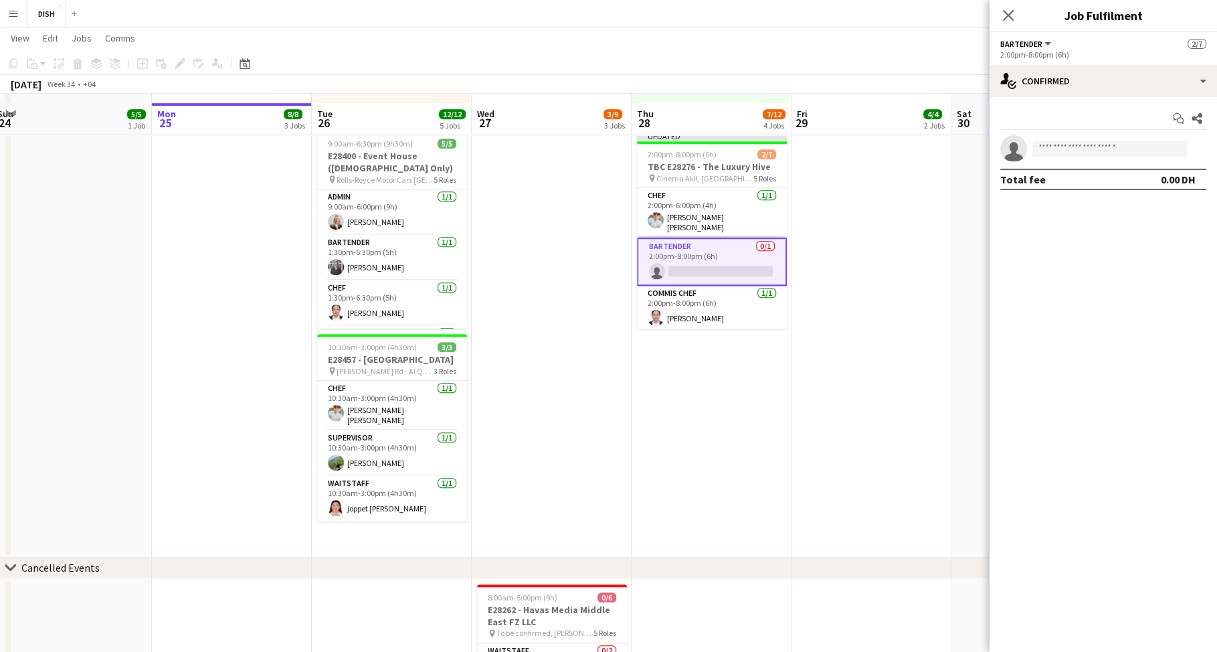
scroll to position [726, 0]
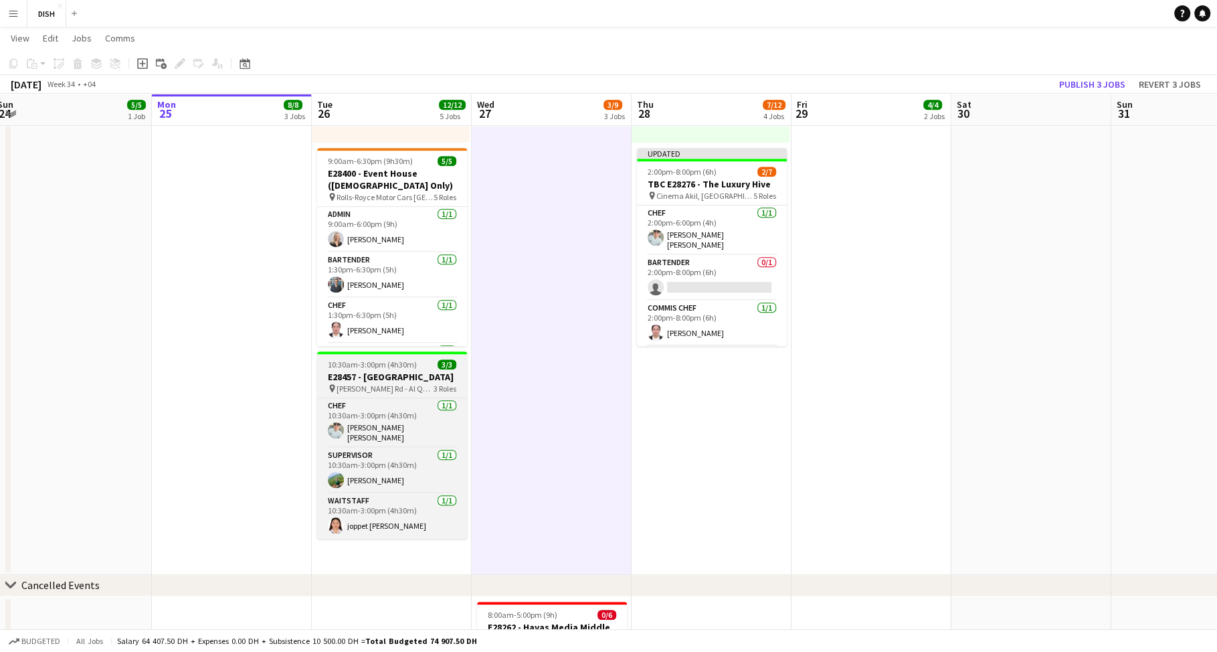
click at [344, 381] on h3 "E28457 - [GEOGRAPHIC_DATA]" at bounding box center [392, 377] width 150 height 12
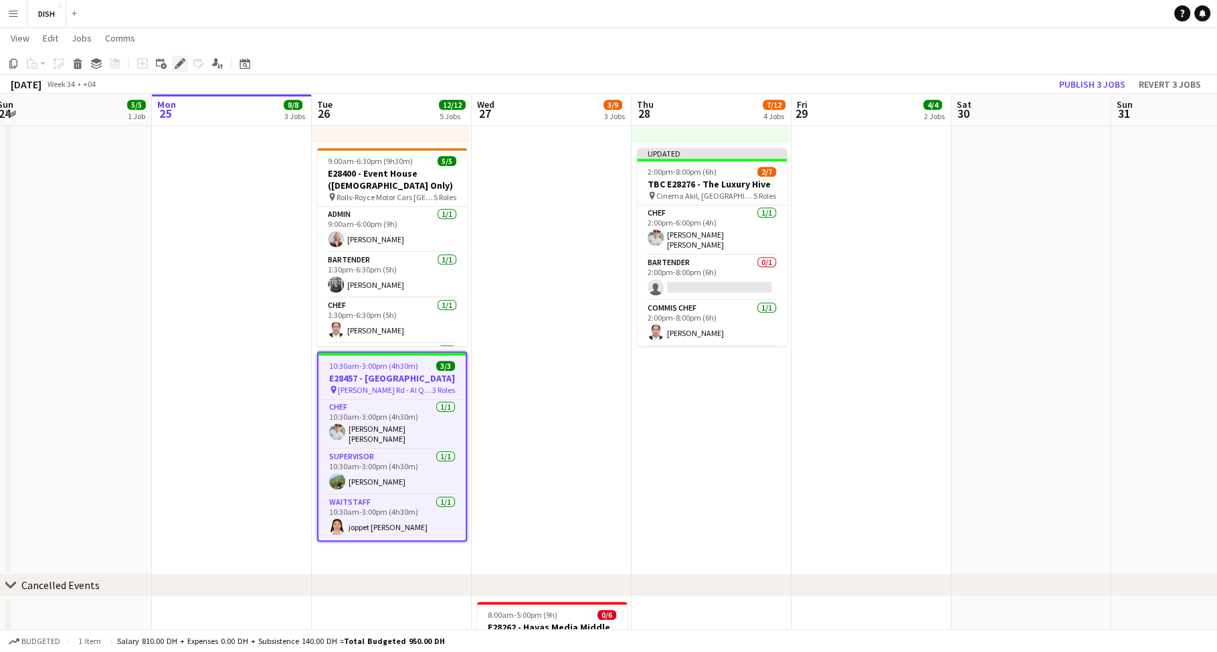
click at [177, 63] on icon "Edit" at bounding box center [180, 63] width 11 height 11
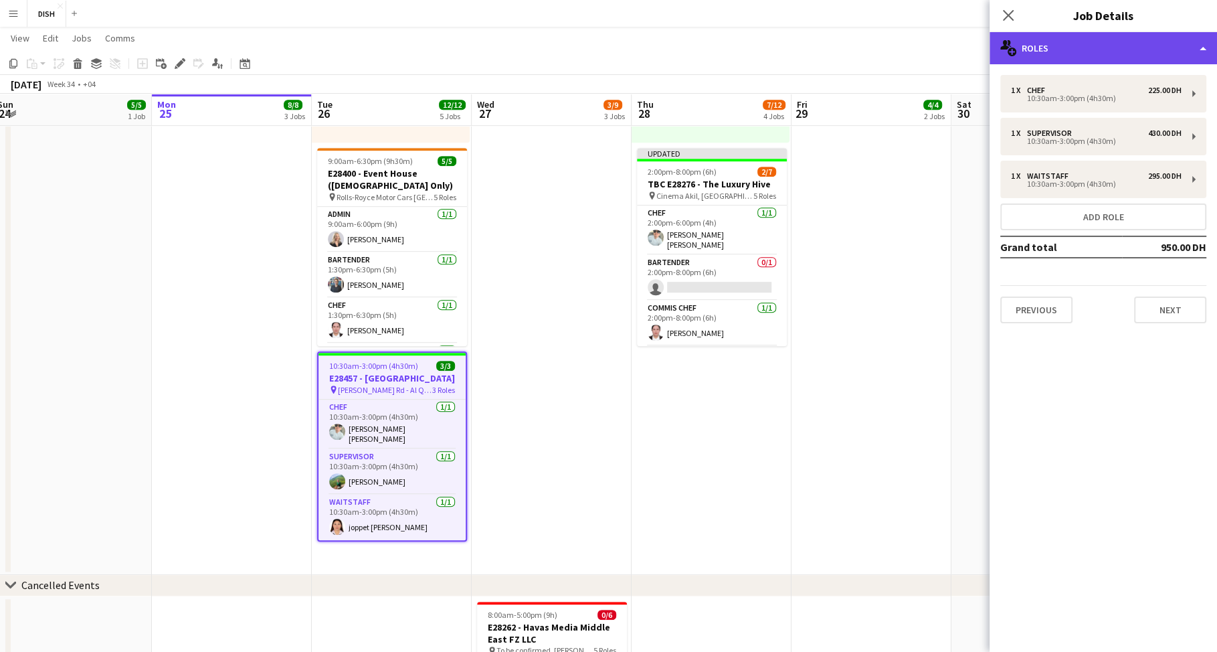
click at [1071, 43] on div "multiple-users-add Roles" at bounding box center [1102, 48] width 227 height 32
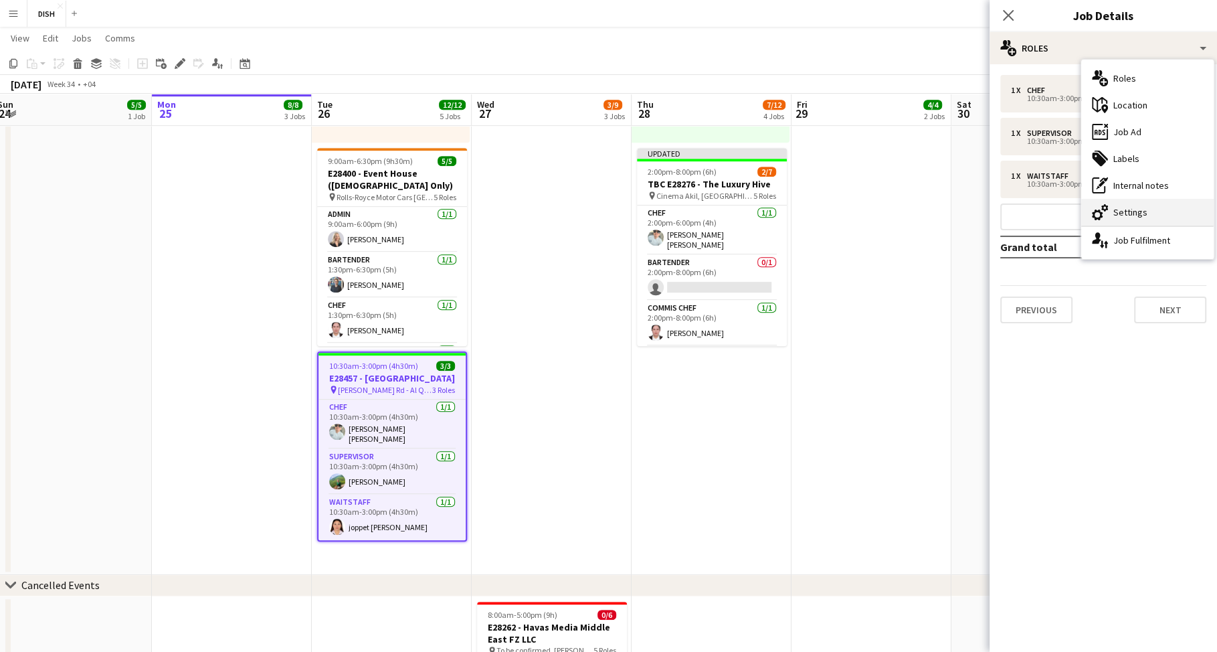
click at [1128, 207] on div "cog-double-3 Settings" at bounding box center [1147, 212] width 132 height 27
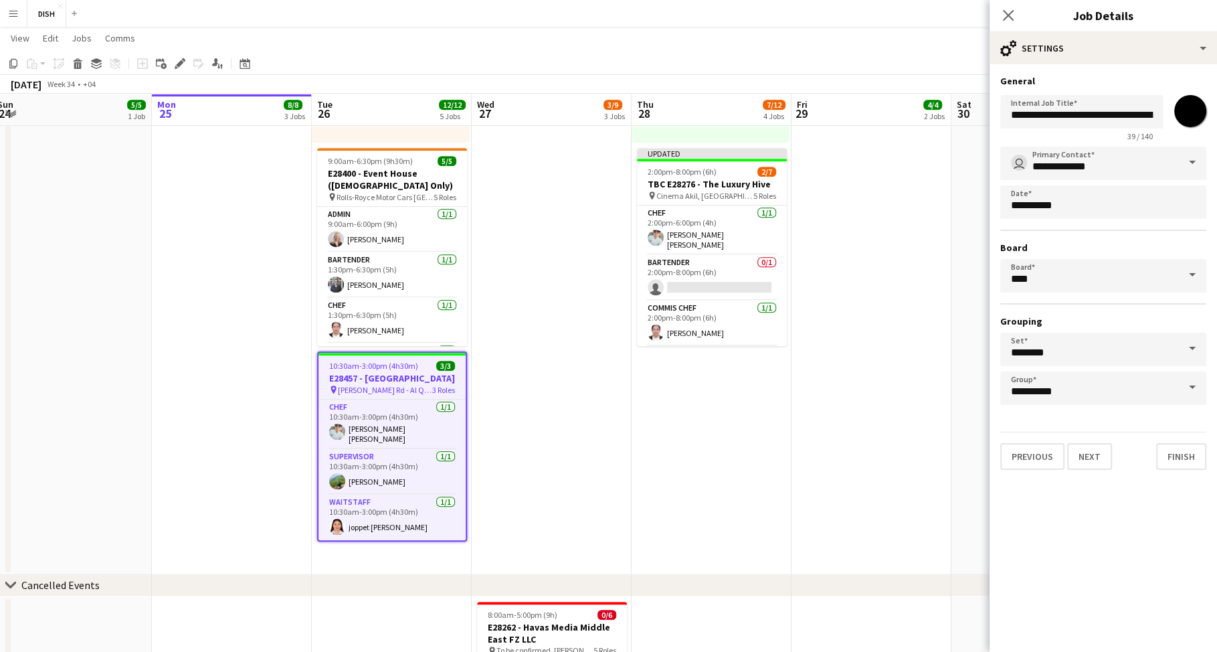
click at [1201, 118] on input "*******" at bounding box center [1190, 111] width 48 height 48
type input "*******"
click at [1189, 466] on button "Finish" at bounding box center [1181, 456] width 50 height 27
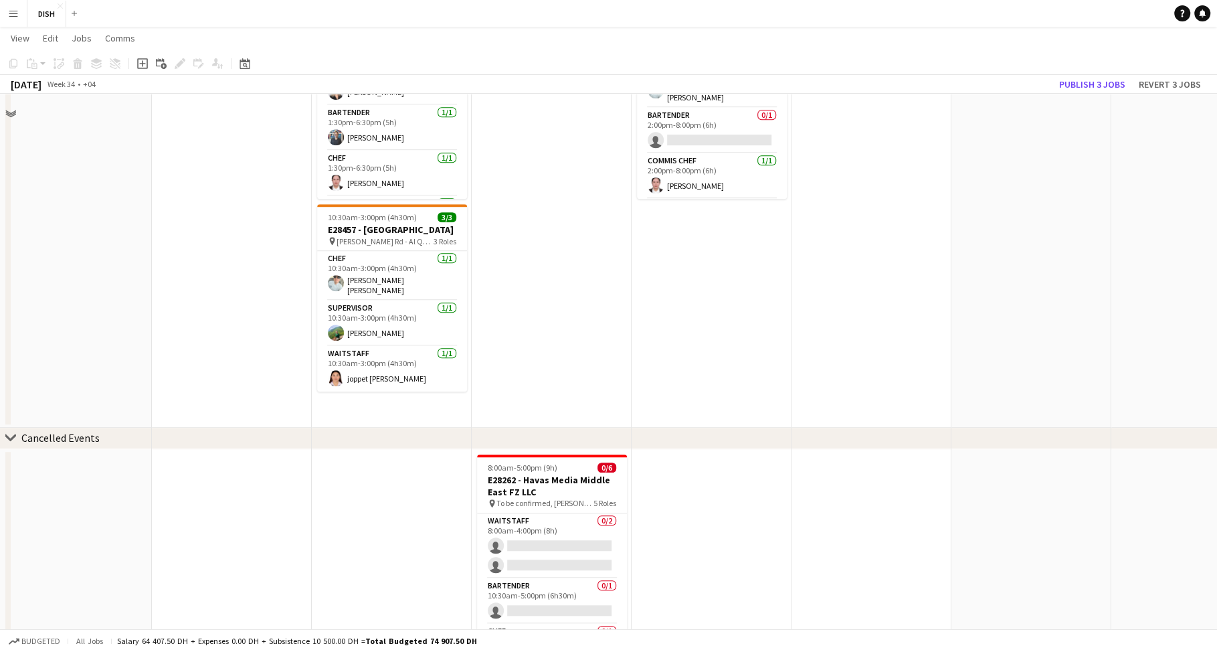
scroll to position [873, 0]
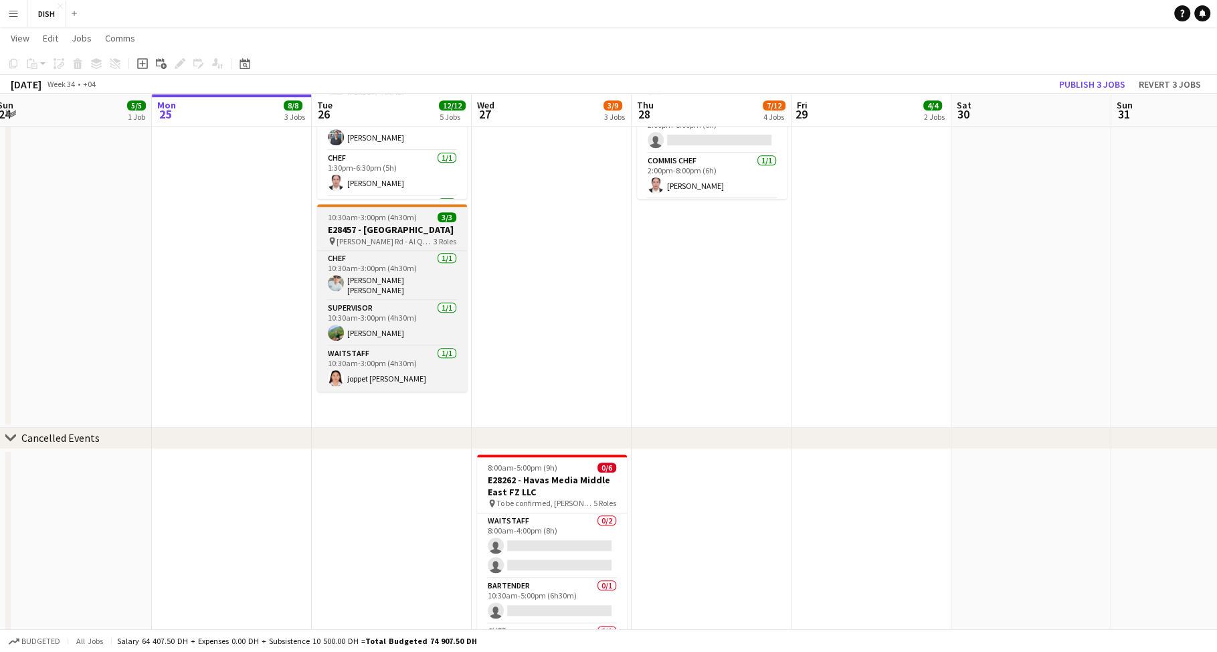
click at [399, 235] on h3 "E28457 - [GEOGRAPHIC_DATA]" at bounding box center [392, 229] width 150 height 12
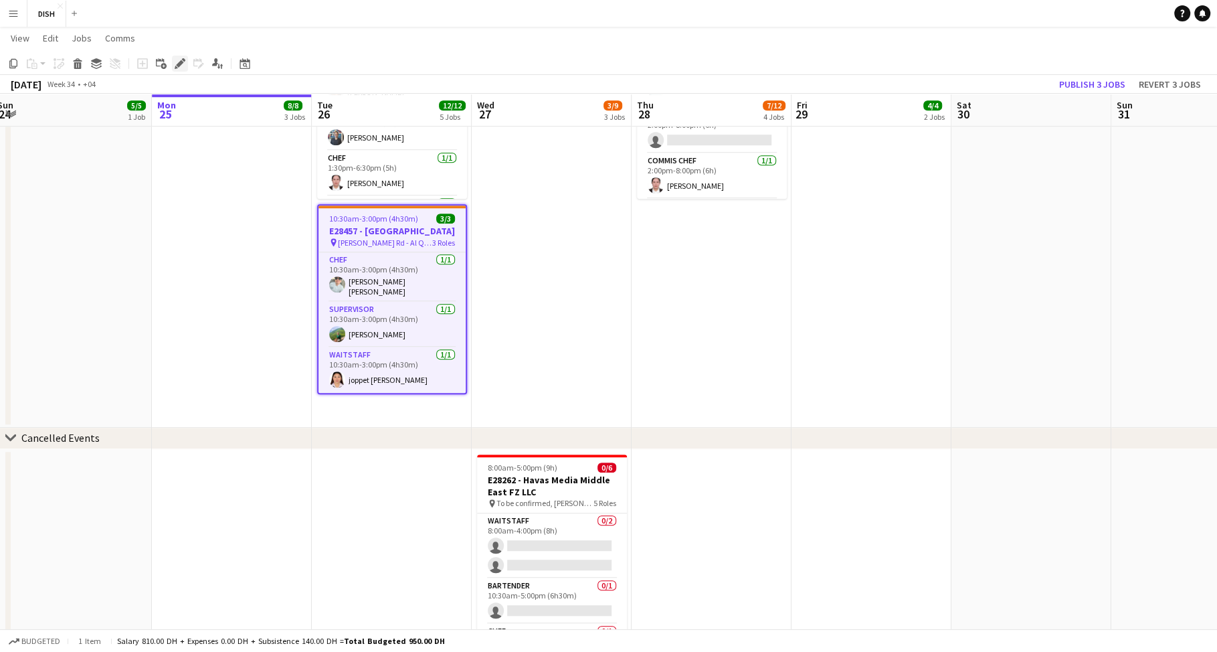
click at [179, 56] on div "Edit" at bounding box center [180, 64] width 16 height 16
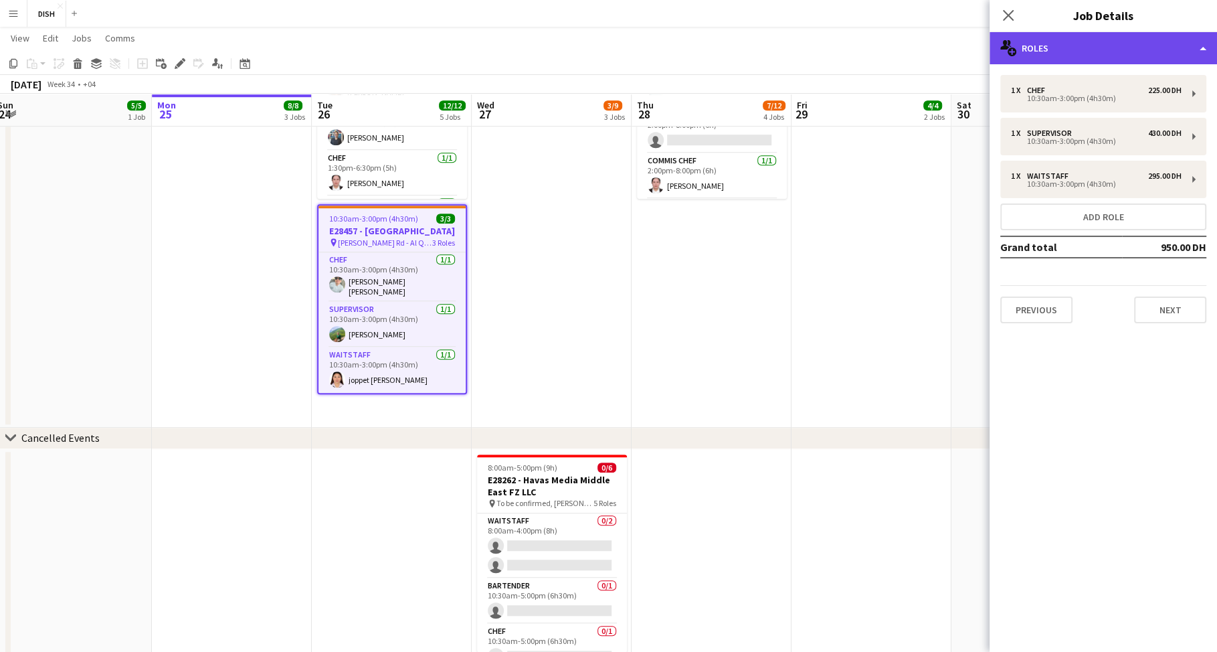
click at [1070, 57] on div "multiple-users-add Roles" at bounding box center [1102, 48] width 227 height 32
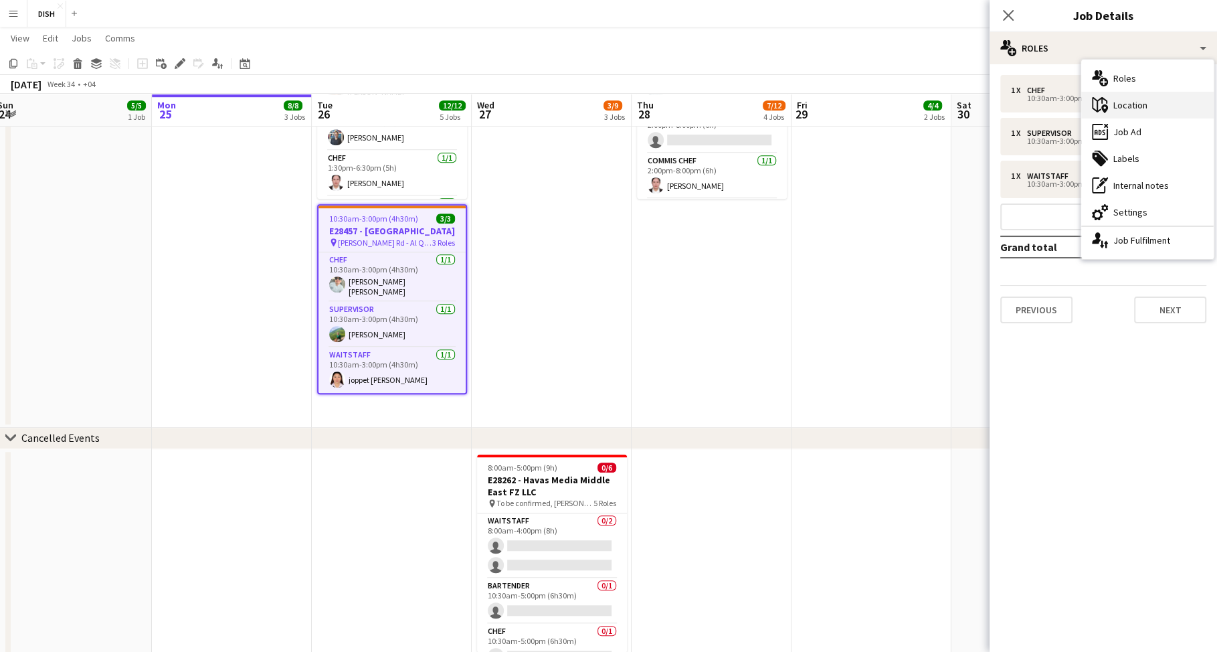
click at [1104, 104] on icon "maps-pin-1" at bounding box center [1100, 105] width 16 height 16
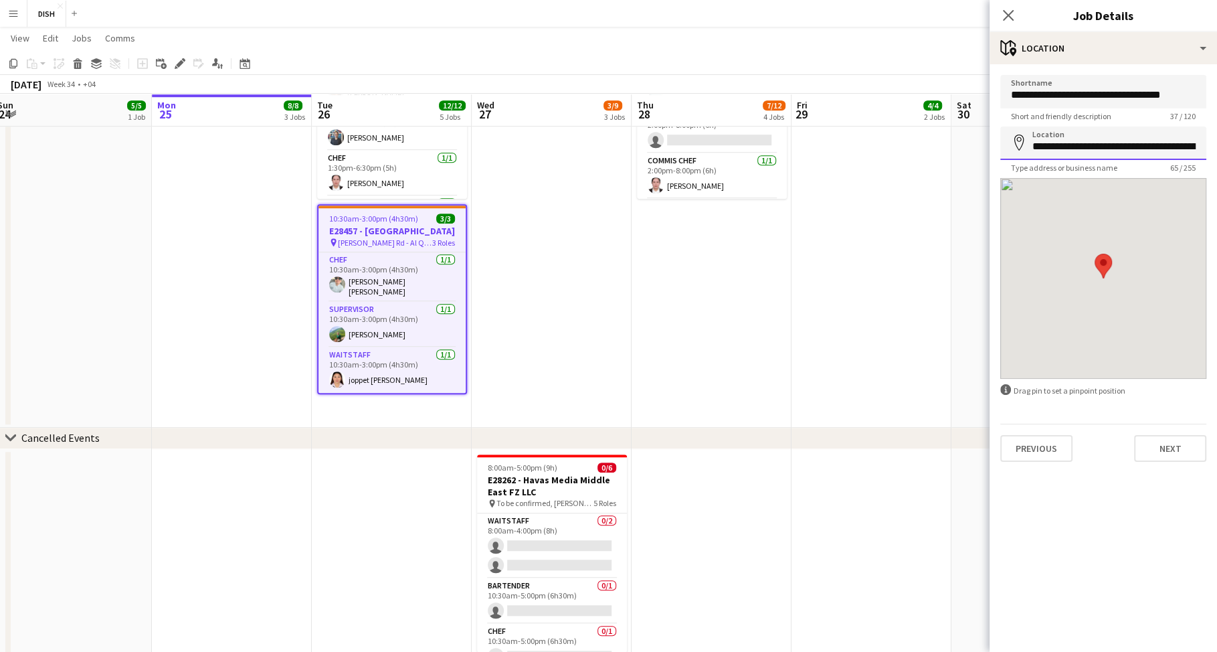
click at [1102, 134] on input "**********" at bounding box center [1103, 142] width 206 height 33
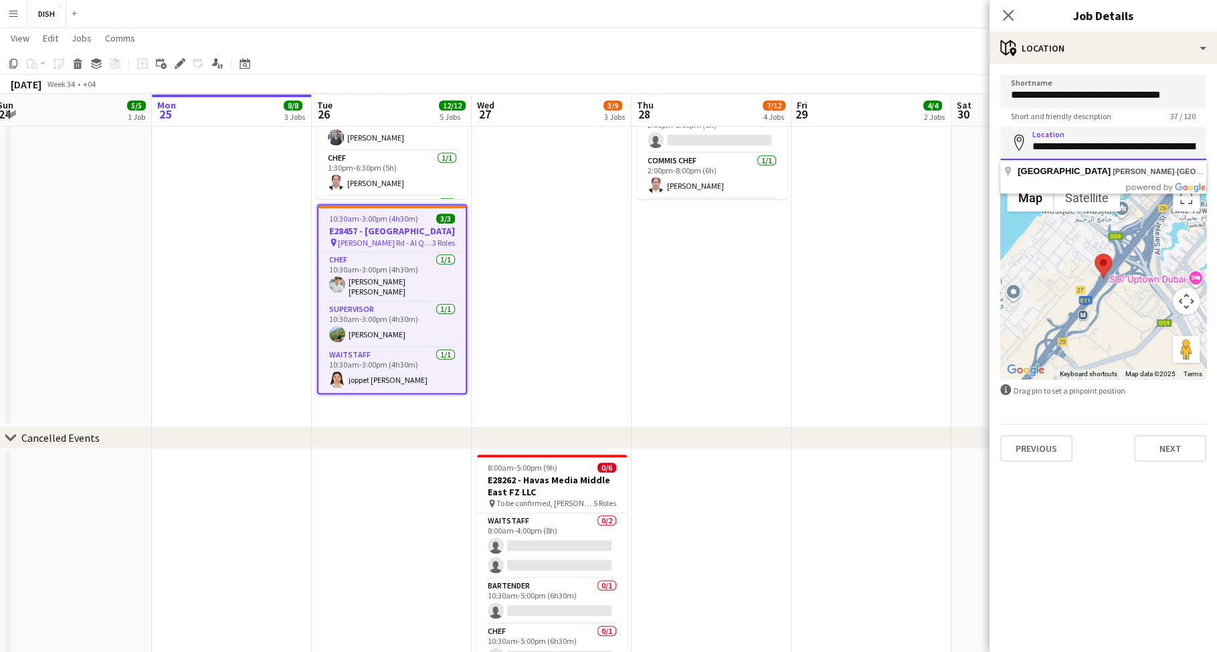
click at [1106, 142] on input "**********" at bounding box center [1103, 142] width 206 height 33
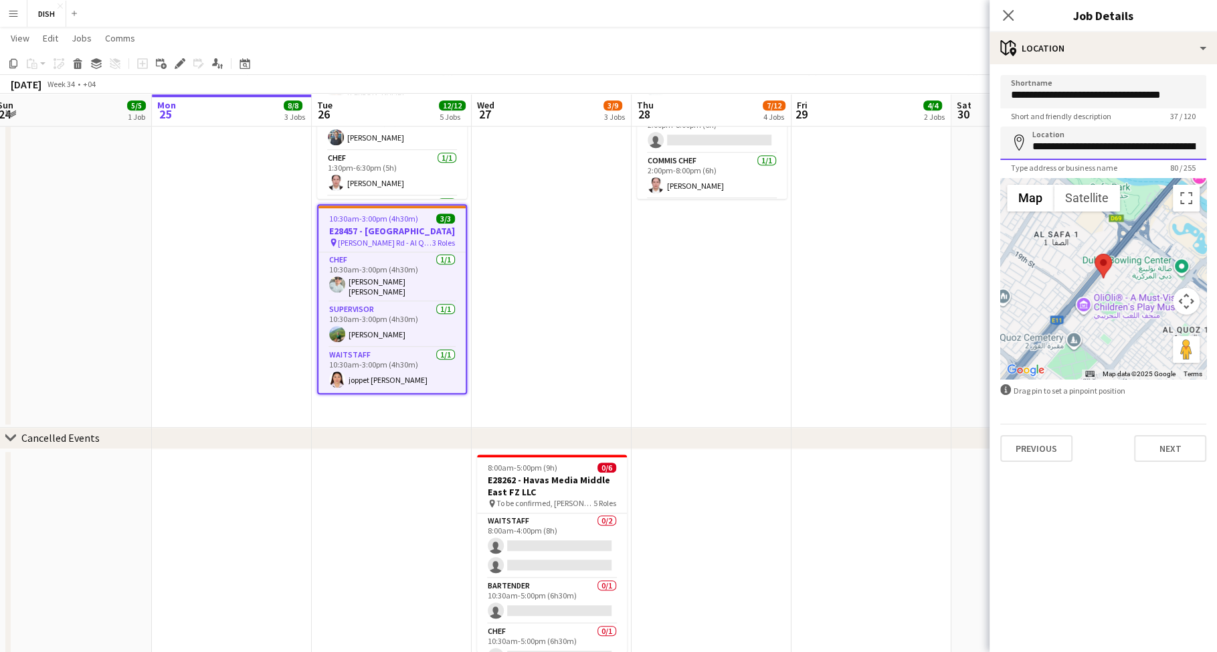
click at [1149, 143] on input "**********" at bounding box center [1103, 142] width 206 height 33
type input "**********"
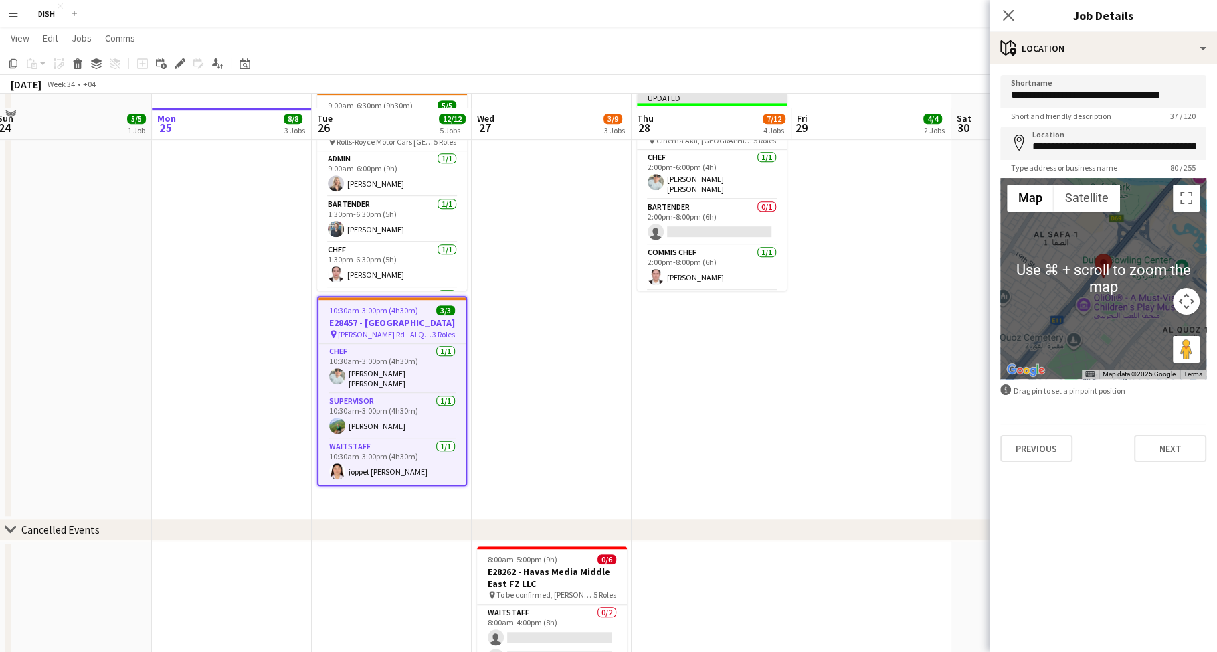
scroll to position [801, 0]
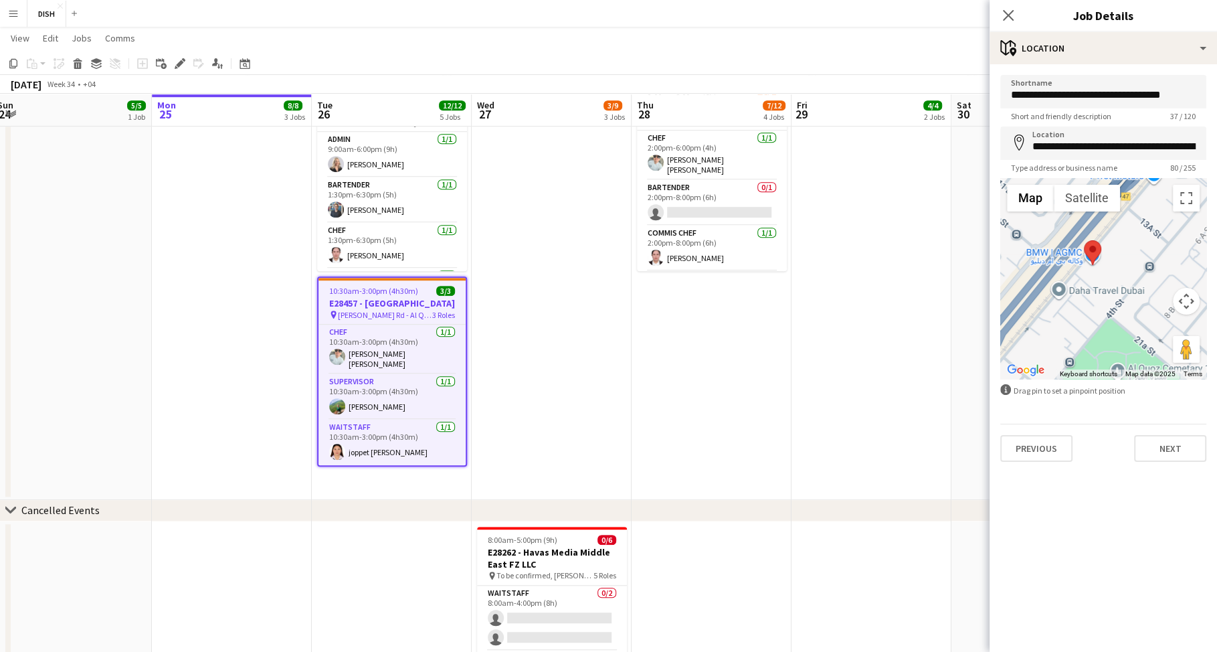
drag, startPoint x: 1069, startPoint y: 266, endPoint x: 1117, endPoint y: 276, distance: 49.1
click at [1117, 276] on div at bounding box center [1103, 278] width 206 height 201
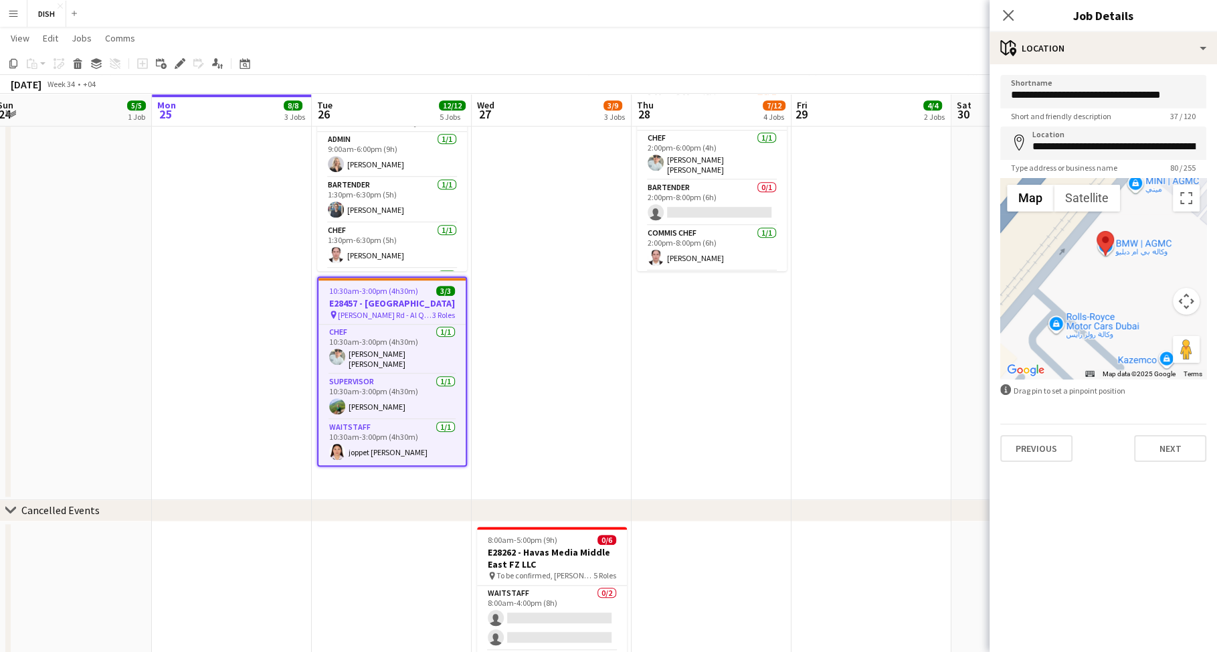
drag, startPoint x: 1091, startPoint y: 268, endPoint x: 1153, endPoint y: 284, distance: 63.4
click at [1153, 284] on div at bounding box center [1103, 278] width 206 height 201
click at [1091, 149] on input "**********" at bounding box center [1103, 142] width 206 height 33
click at [1098, 95] on input "**********" at bounding box center [1103, 91] width 206 height 33
paste input "**********"
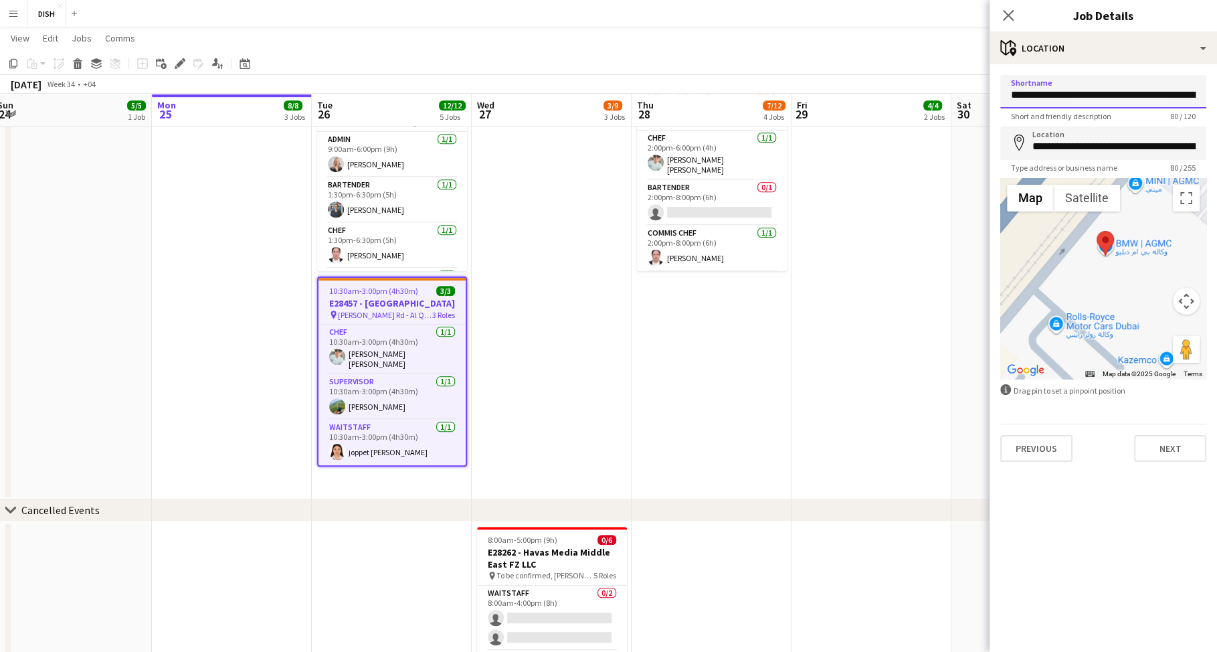
scroll to position [0, 175]
type input "**********"
click at [1181, 446] on button "Next" at bounding box center [1170, 448] width 72 height 27
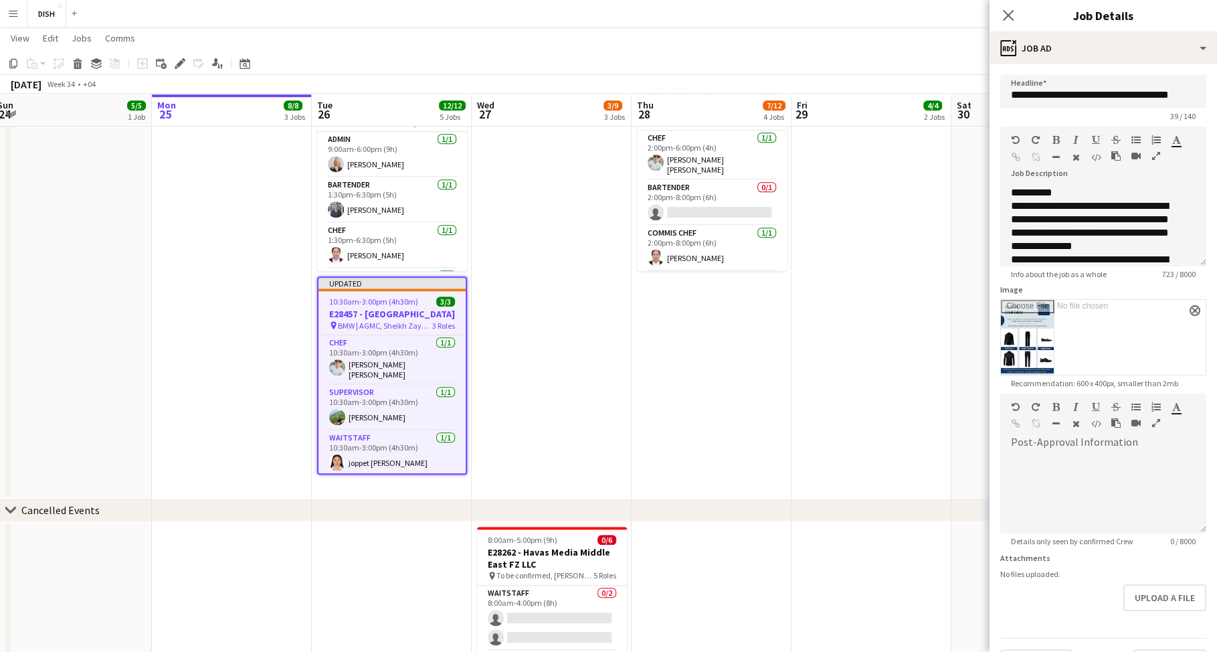
scroll to position [33, 0]
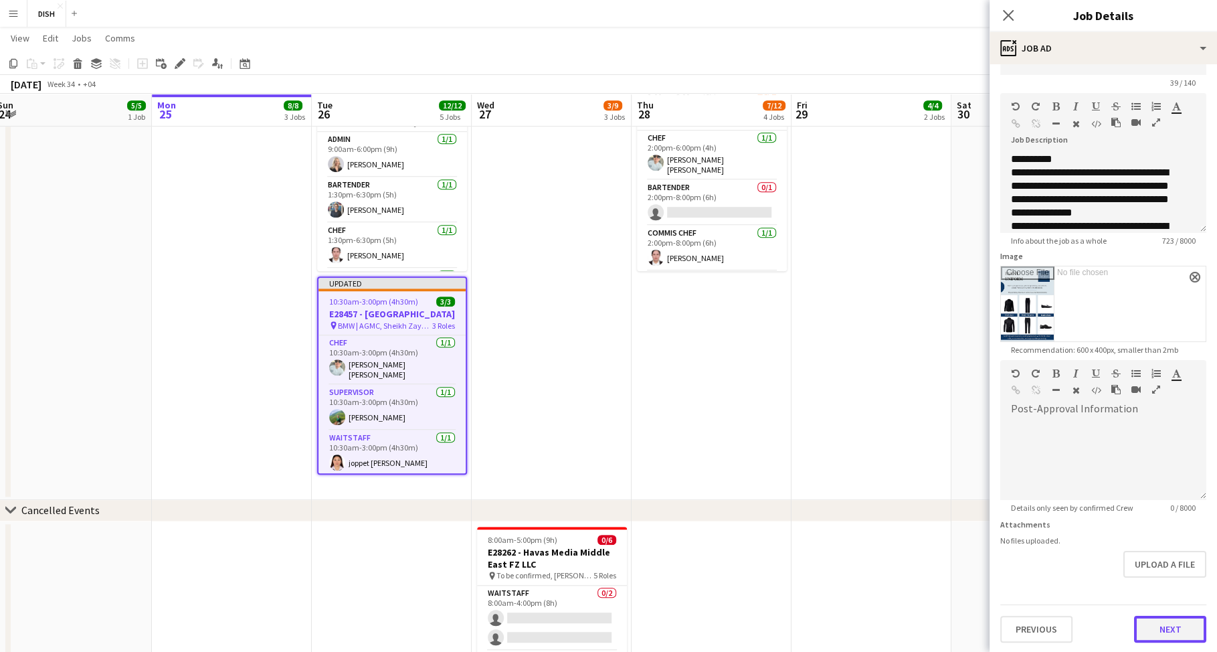
click at [1155, 634] on button "Next" at bounding box center [1170, 628] width 72 height 27
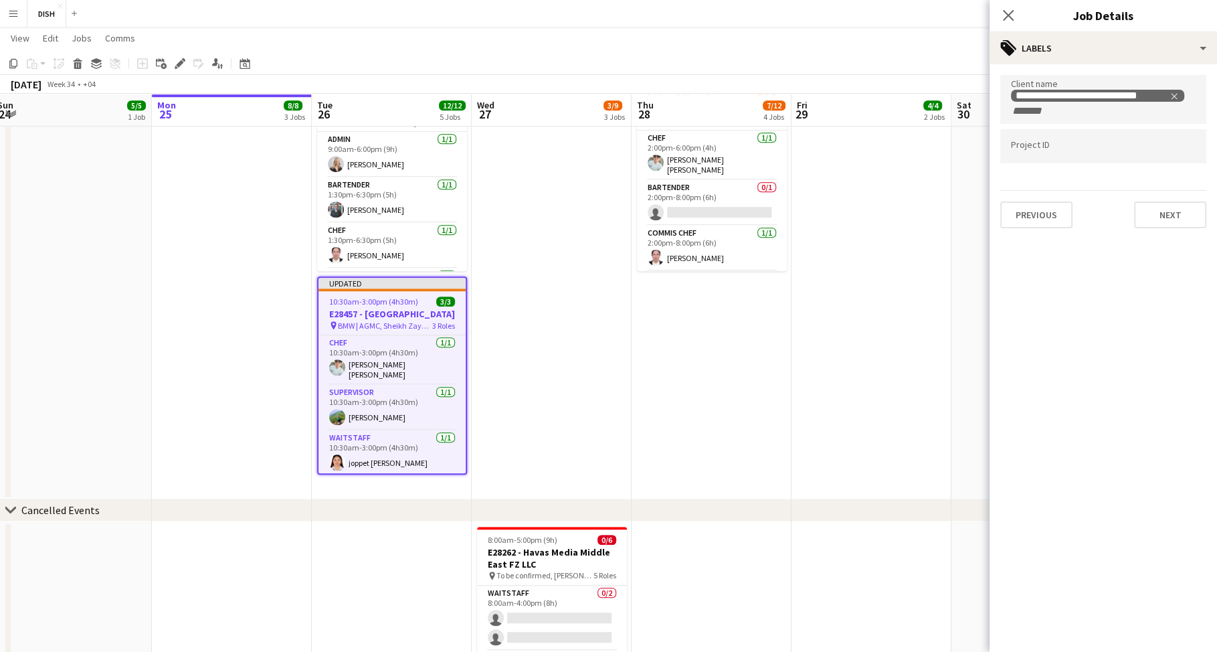
scroll to position [0, 0]
click at [1155, 207] on button "Next" at bounding box center [1170, 214] width 72 height 27
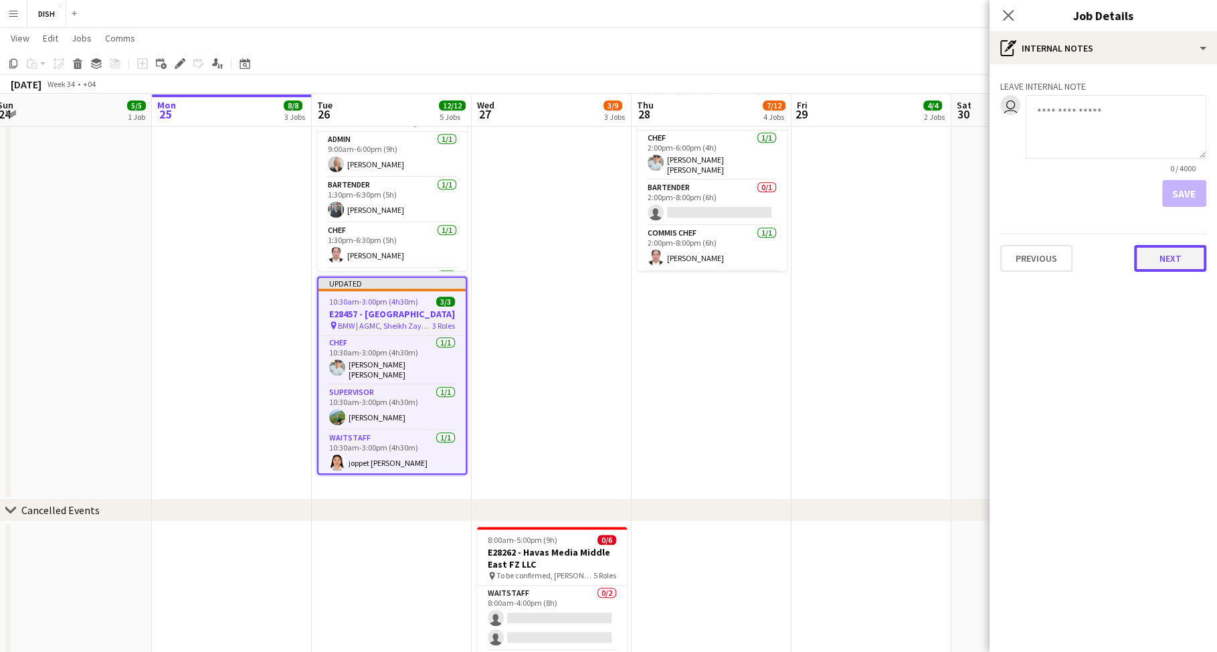
click at [1169, 254] on button "Next" at bounding box center [1170, 258] width 72 height 27
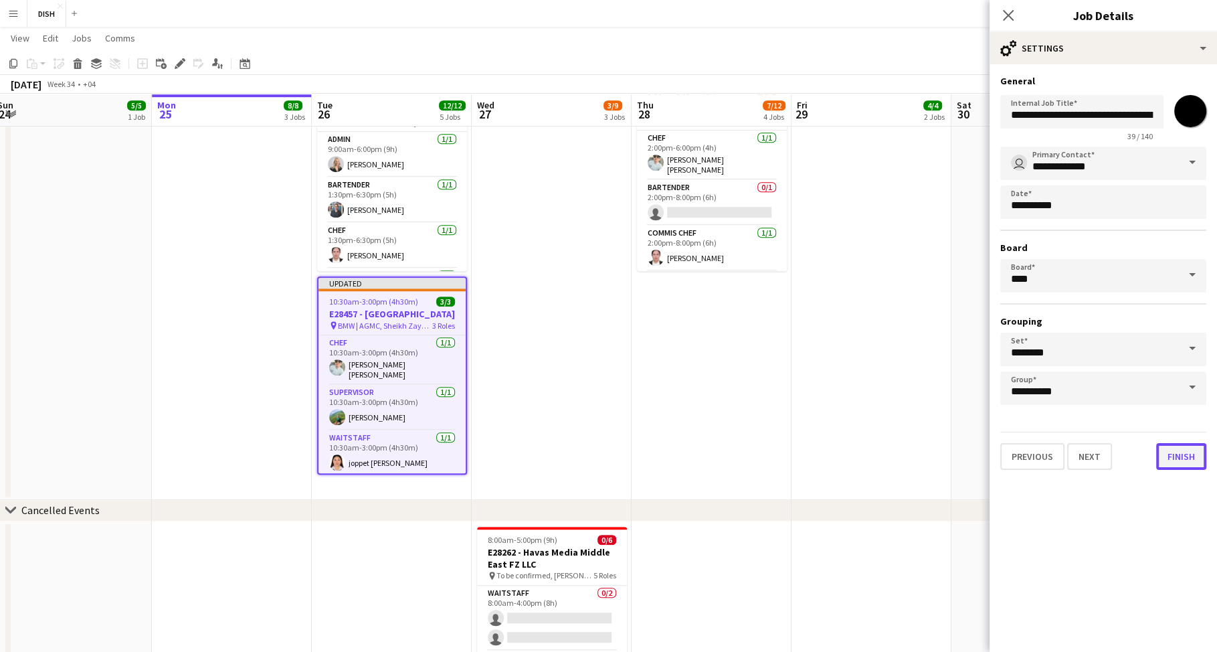
click at [1177, 456] on button "Finish" at bounding box center [1181, 456] width 50 height 27
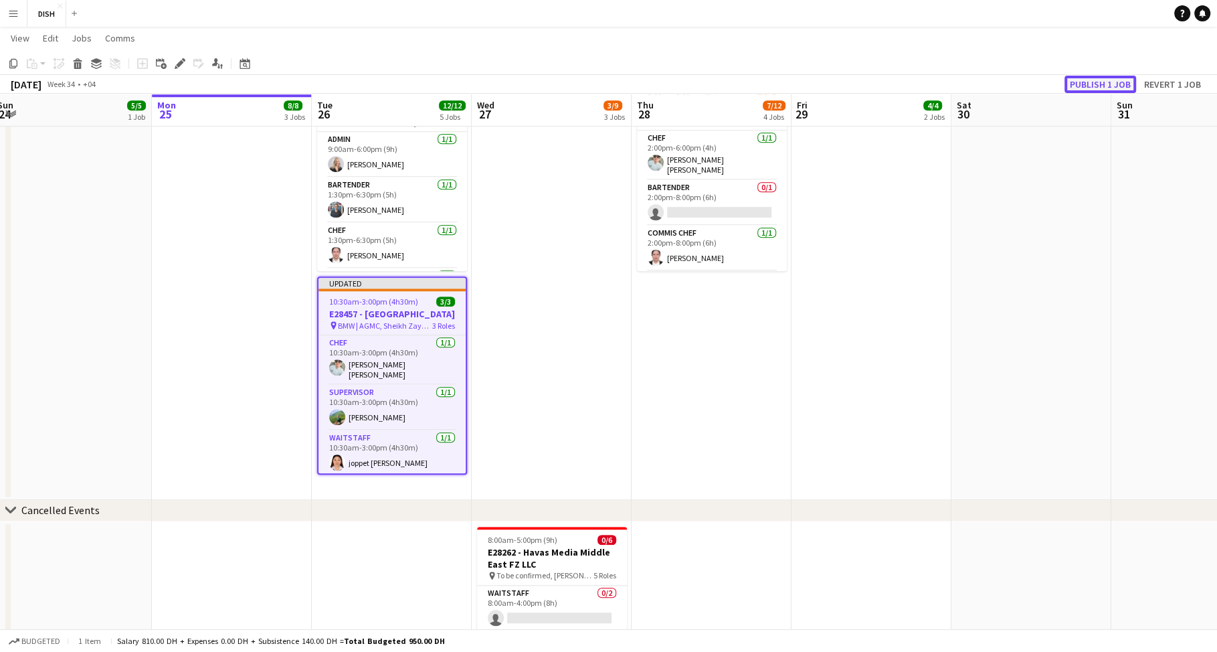
click at [1109, 81] on button "Publish 1 job" at bounding box center [1100, 84] width 72 height 17
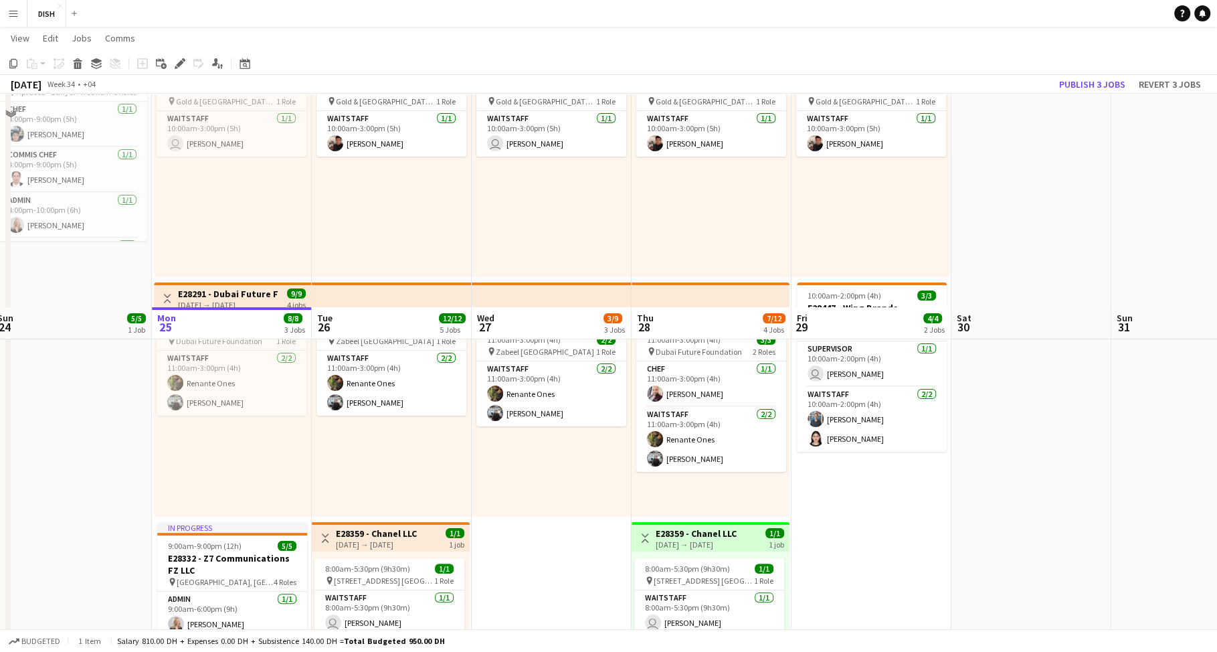
scroll to position [22, 0]
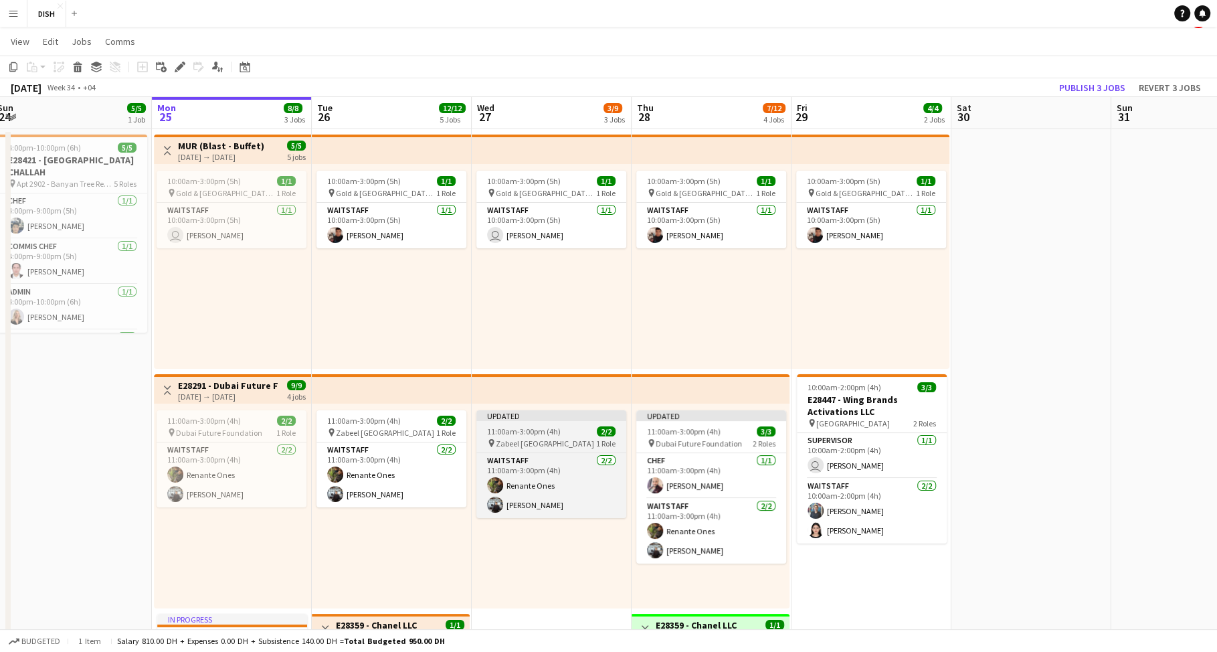
click at [530, 413] on div "Updated" at bounding box center [551, 415] width 150 height 11
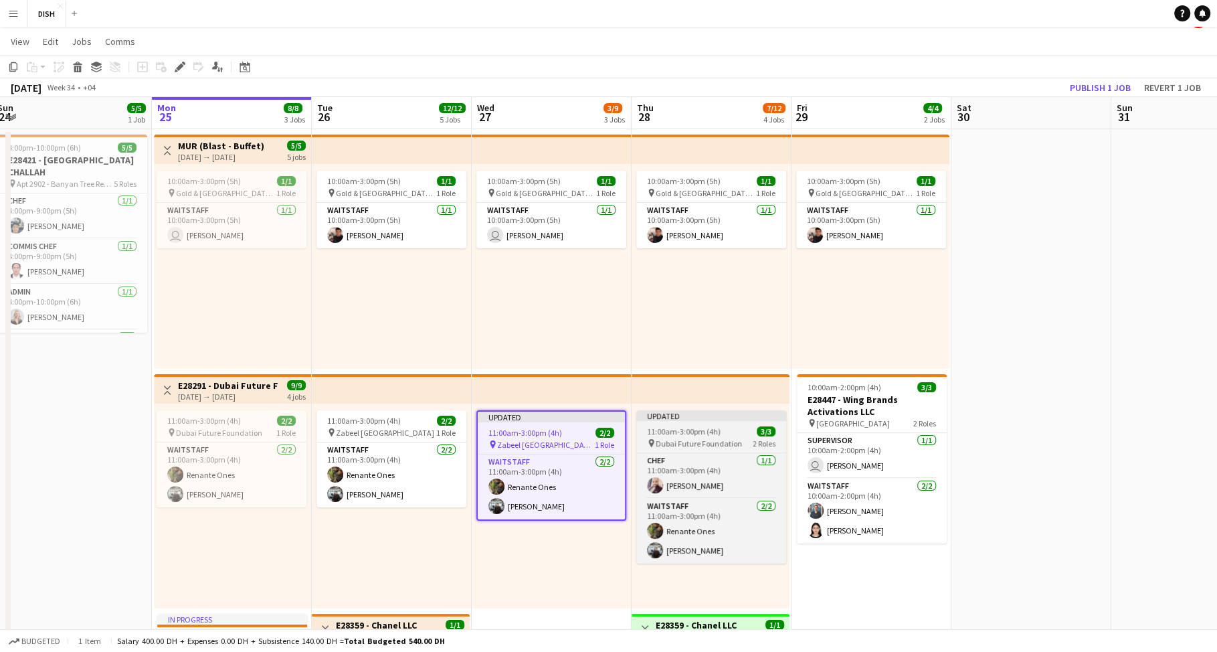
click at [714, 436] on app-job-card "Updated 11:00am-3:00pm (4h) 3/3 pin Dubai Future Foundation 2 Roles Chef 1/1 11…" at bounding box center [711, 486] width 150 height 153
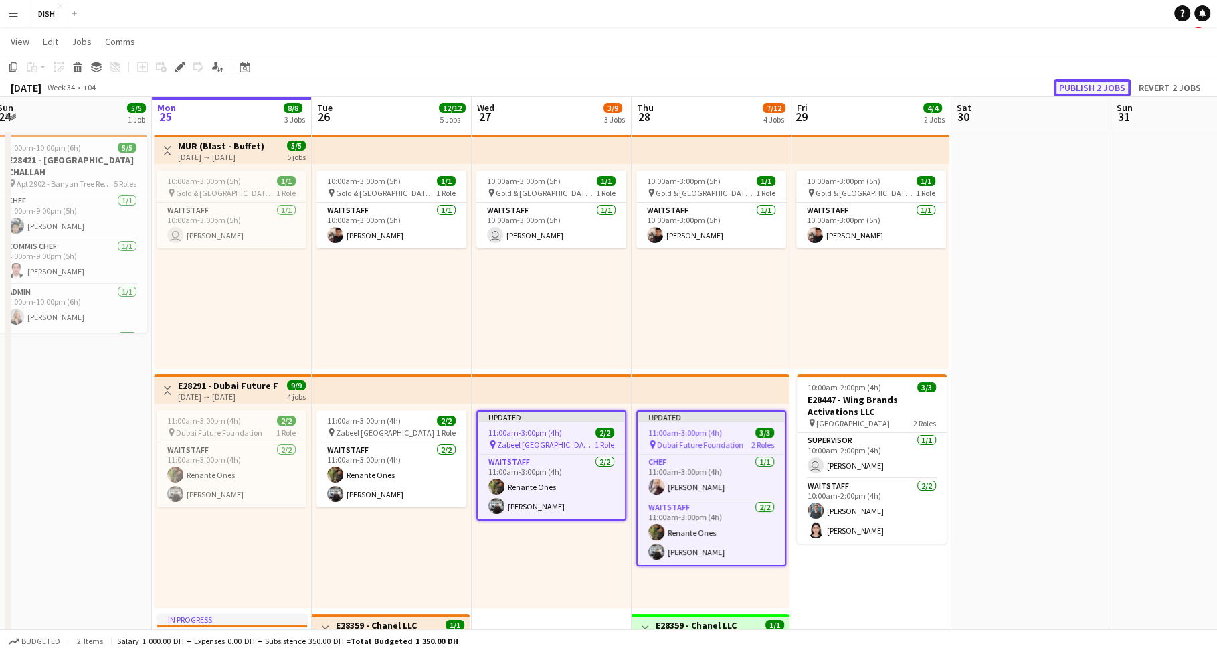
click at [1096, 90] on button "Publish 2 jobs" at bounding box center [1092, 87] width 77 height 17
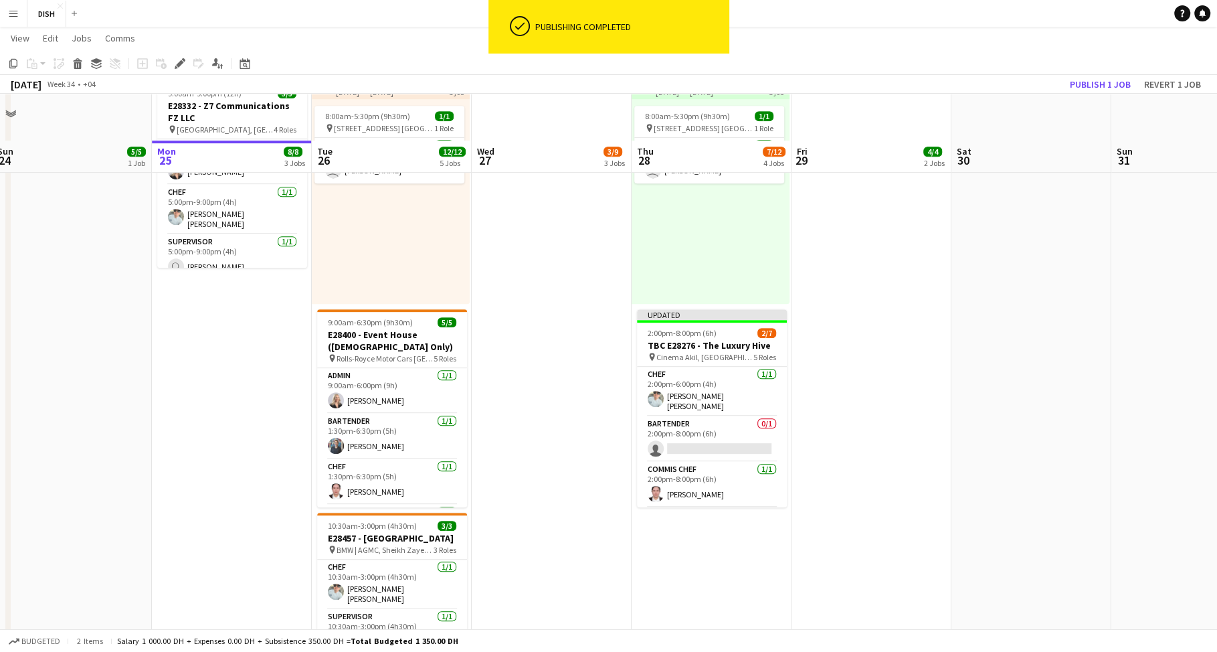
scroll to position [611, 0]
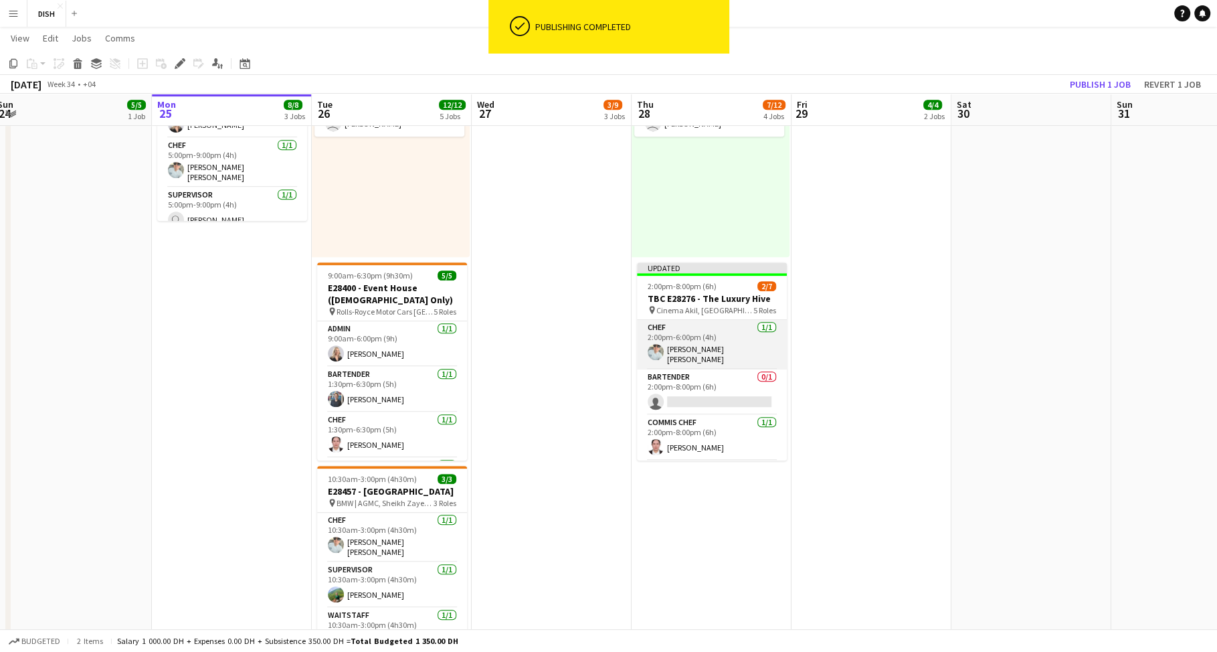
click at [729, 363] on app-card-role "Chef 1/1 2:00pm-6:00pm (4h) Angelo jr Manglicmot" at bounding box center [712, 345] width 150 height 50
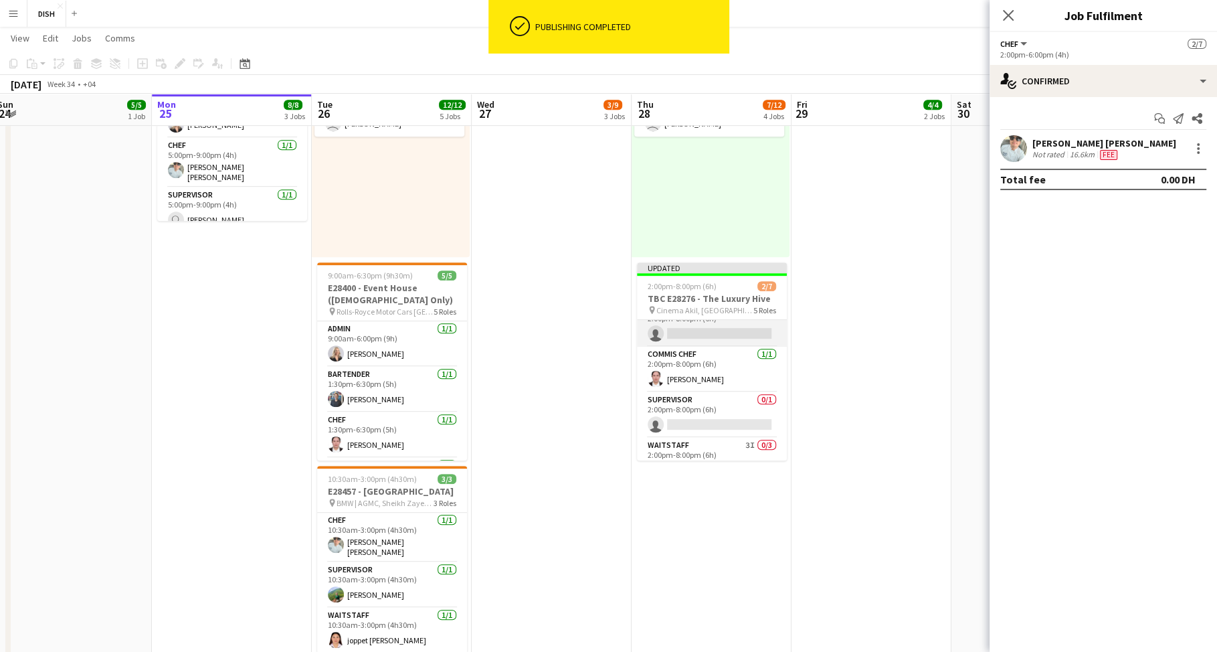
scroll to position [0, 0]
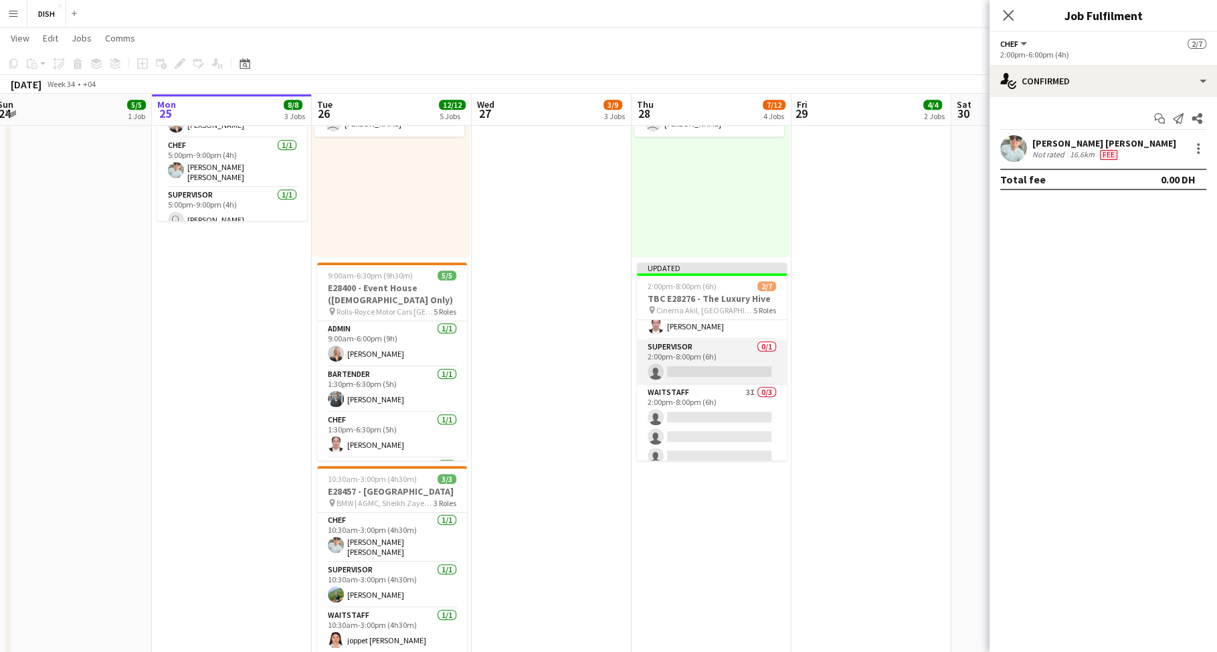
click at [717, 349] on app-card-role "Supervisor 0/1 2:00pm-8:00pm (6h) single-neutral-actions" at bounding box center [712, 361] width 150 height 45
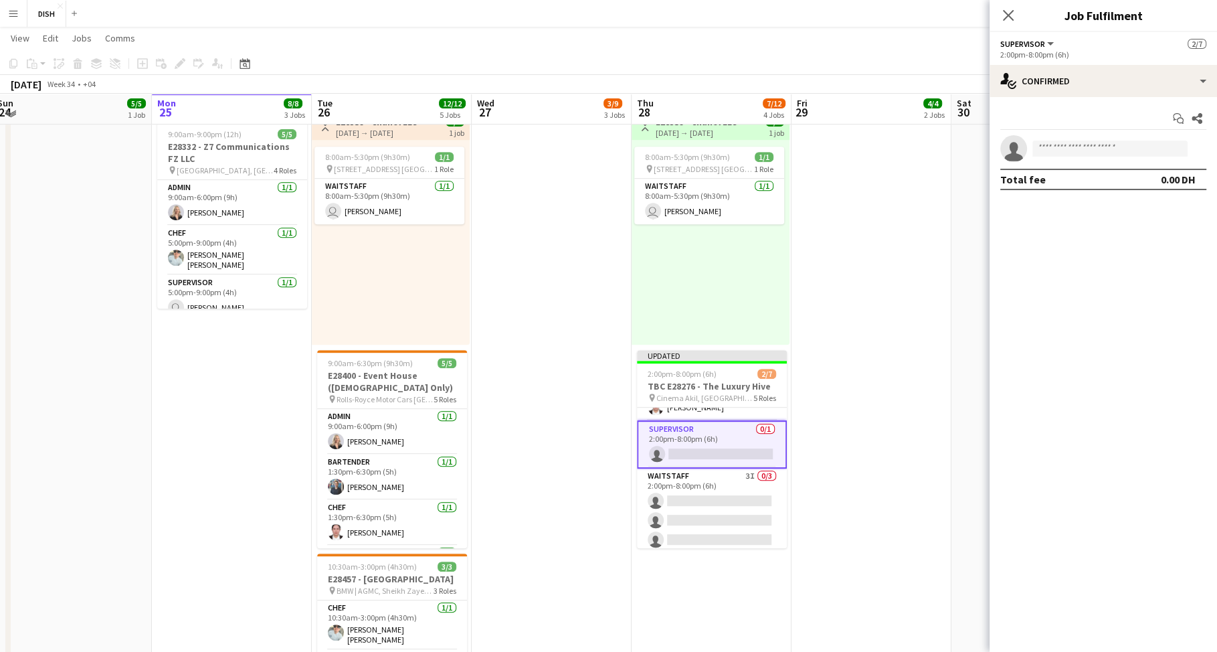
scroll to position [522, 0]
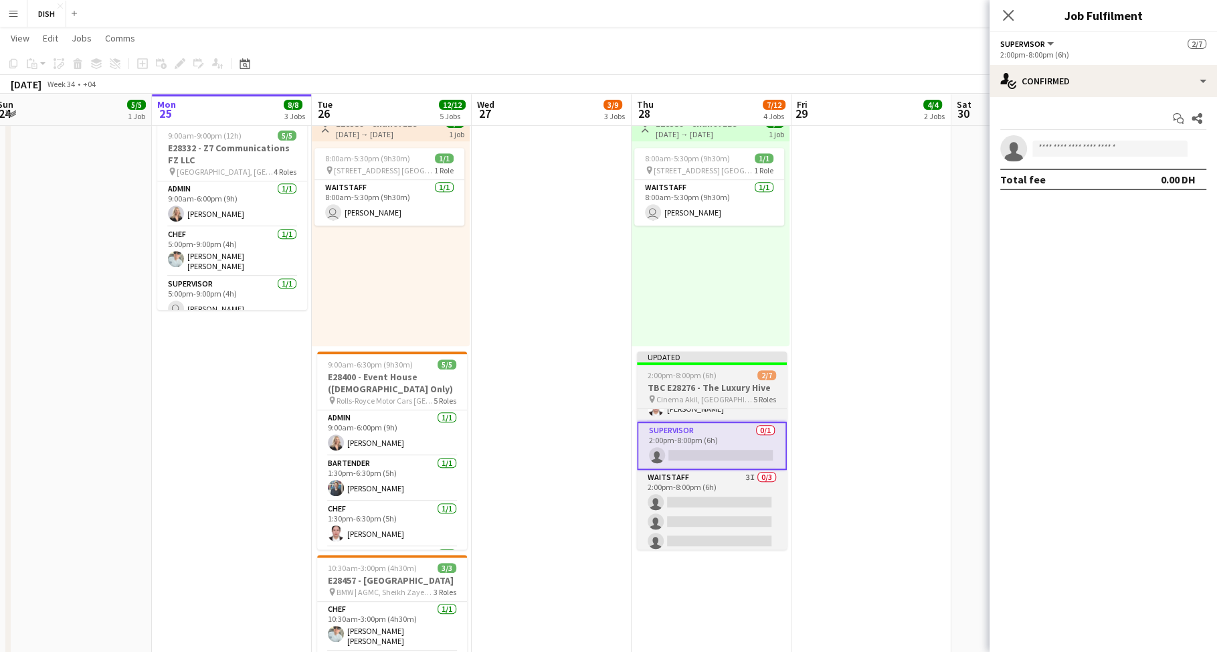
click at [685, 392] on h3 "TBC E28276 - The Luxury Hive" at bounding box center [712, 387] width 150 height 12
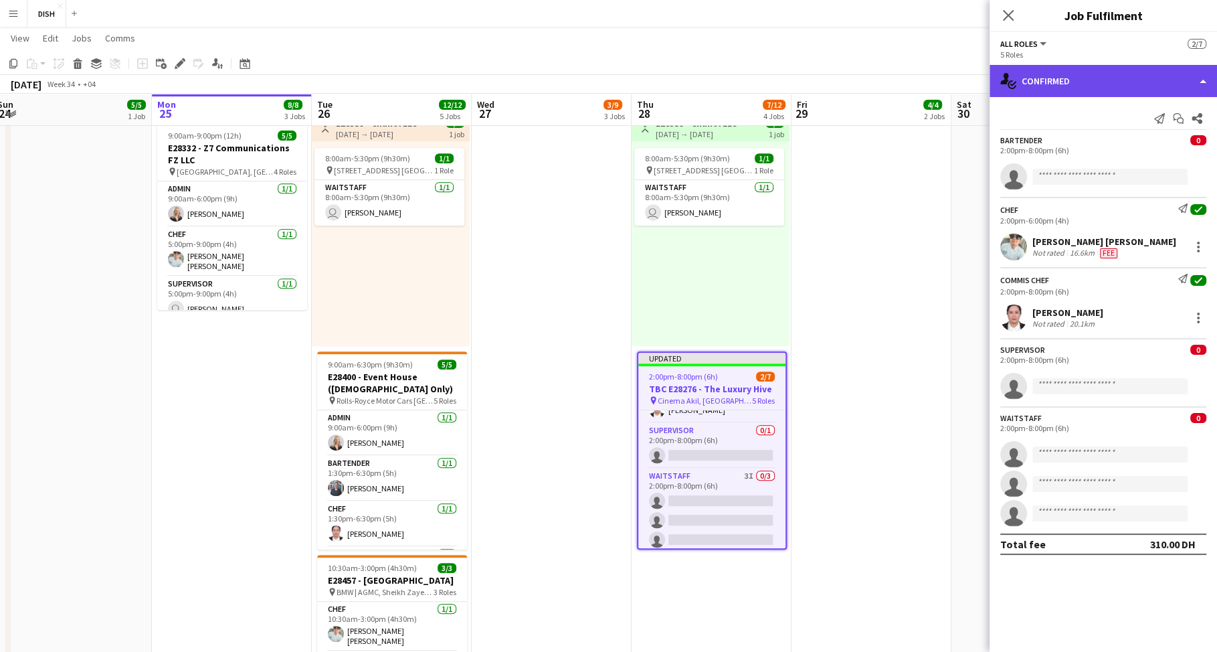
click at [1107, 91] on div "single-neutral-actions-check-2 Confirmed" at bounding box center [1102, 81] width 227 height 32
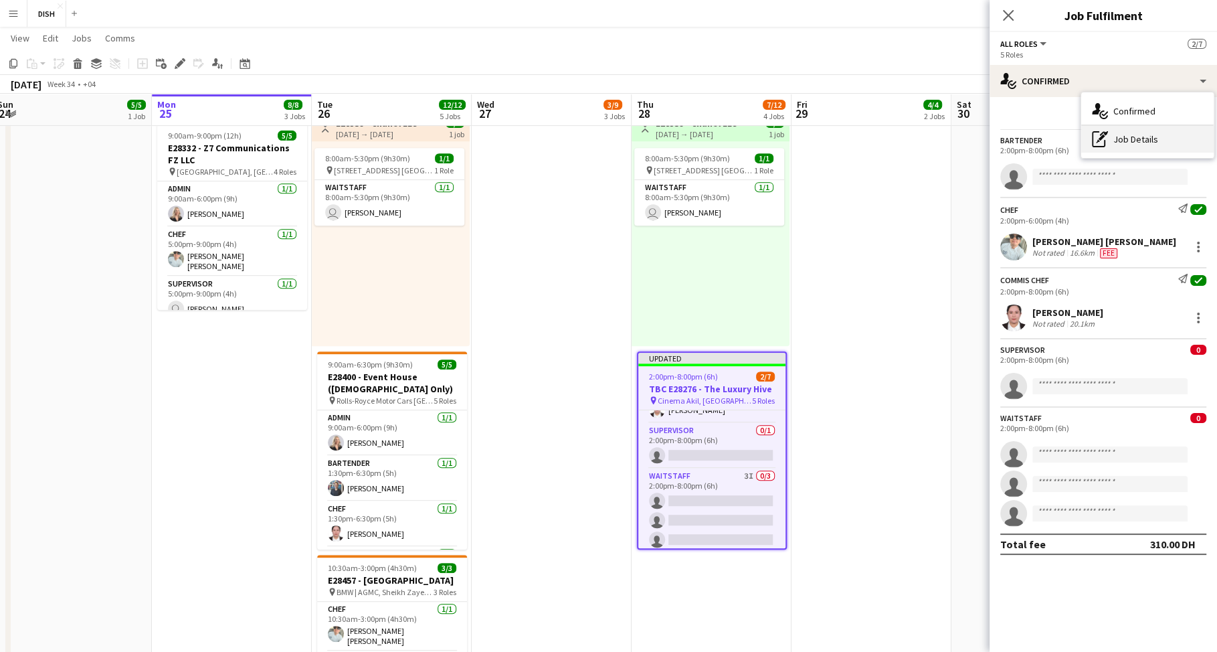
click at [1115, 148] on div "pen-write Job Details" at bounding box center [1147, 139] width 132 height 27
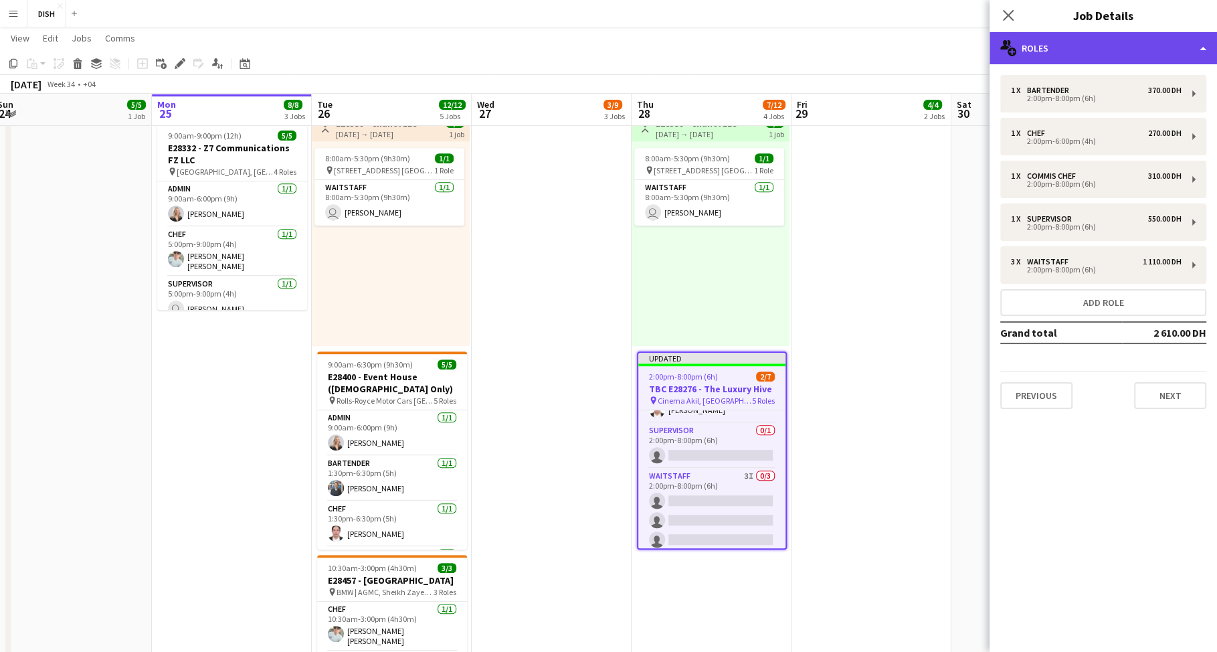
click at [1095, 43] on div "multiple-users-add Roles" at bounding box center [1102, 48] width 227 height 32
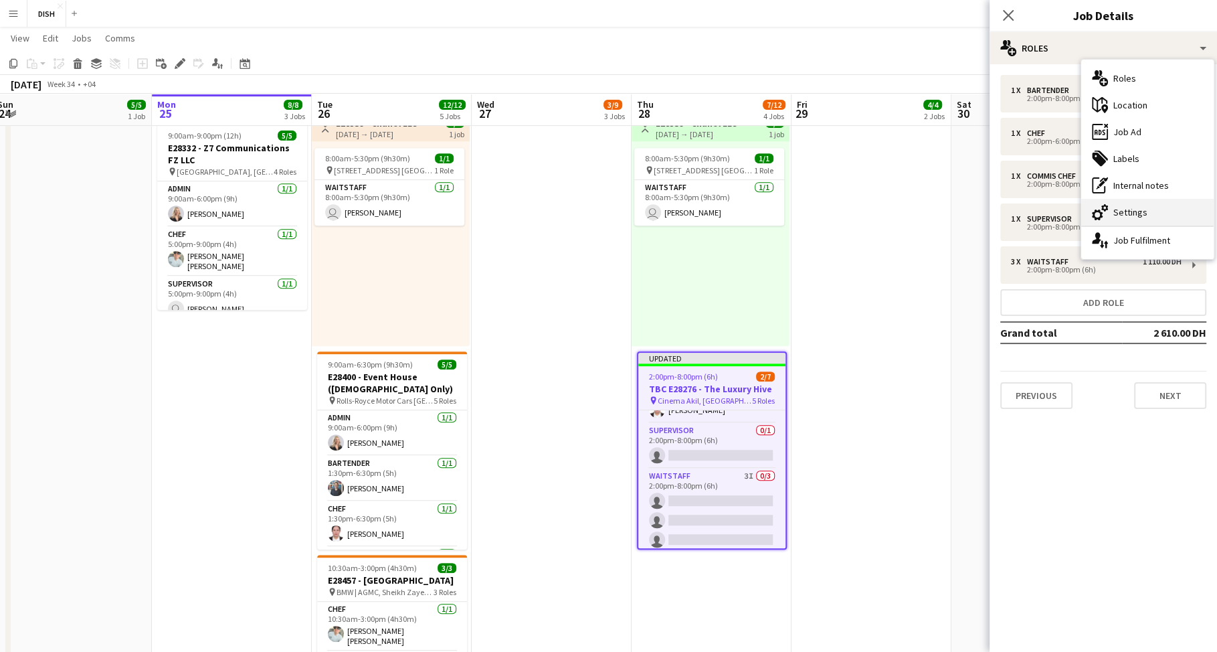
click at [1126, 217] on div "cog-double-3 Settings" at bounding box center [1147, 212] width 132 height 27
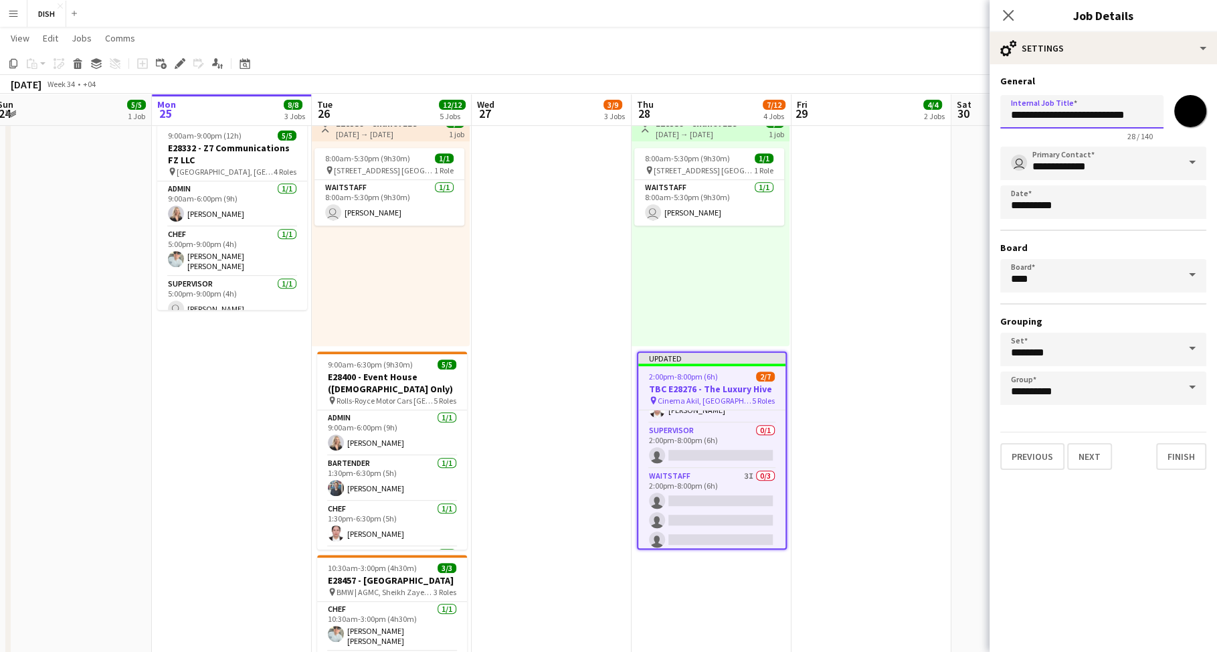
click at [1022, 116] on input "**********" at bounding box center [1081, 111] width 163 height 33
type input "**********"
click button "Next" at bounding box center [1089, 456] width 45 height 27
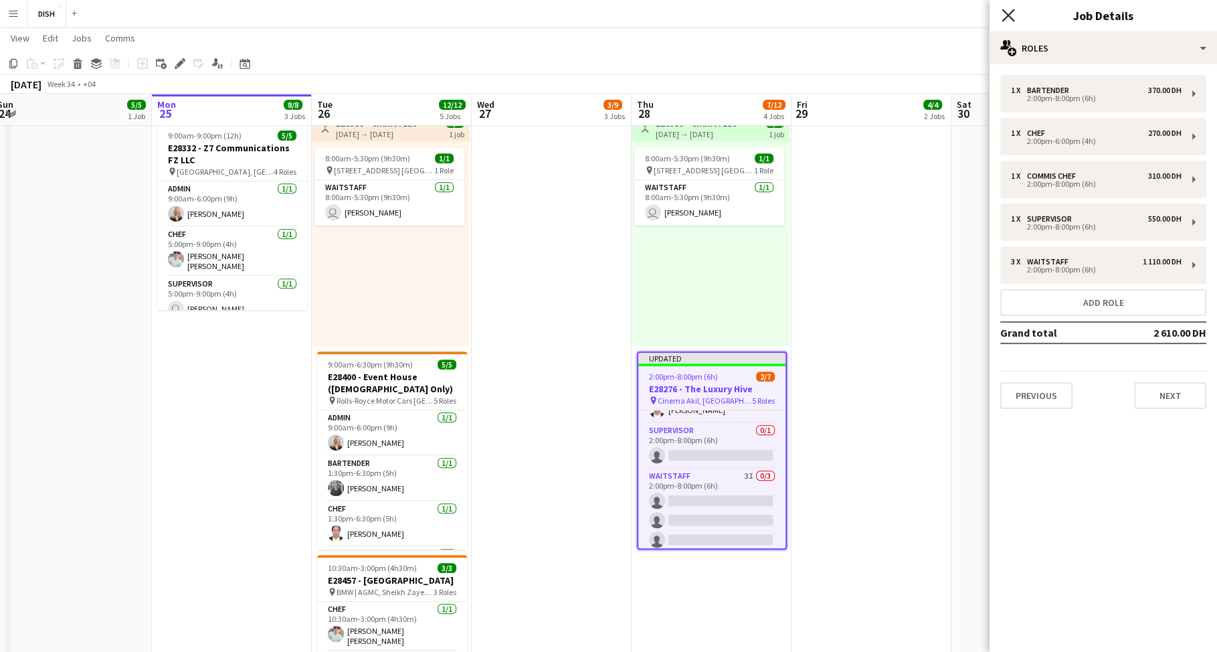
click at [1010, 15] on icon "Close pop-in" at bounding box center [1007, 15] width 13 height 13
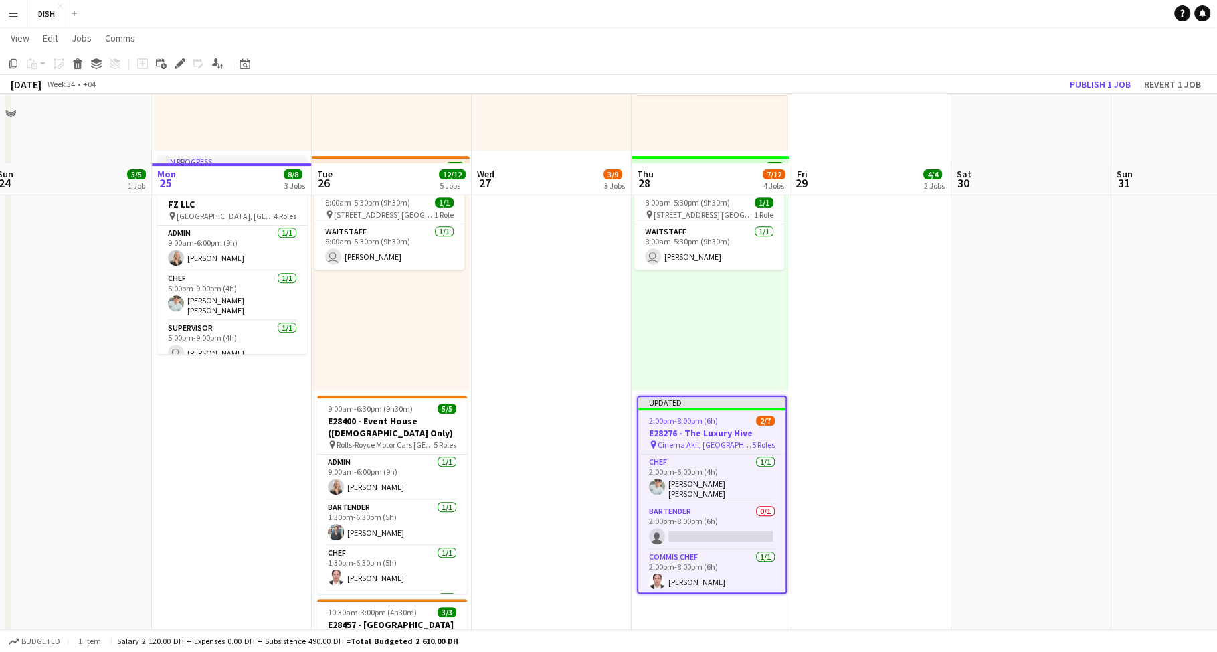
scroll to position [398, 0]
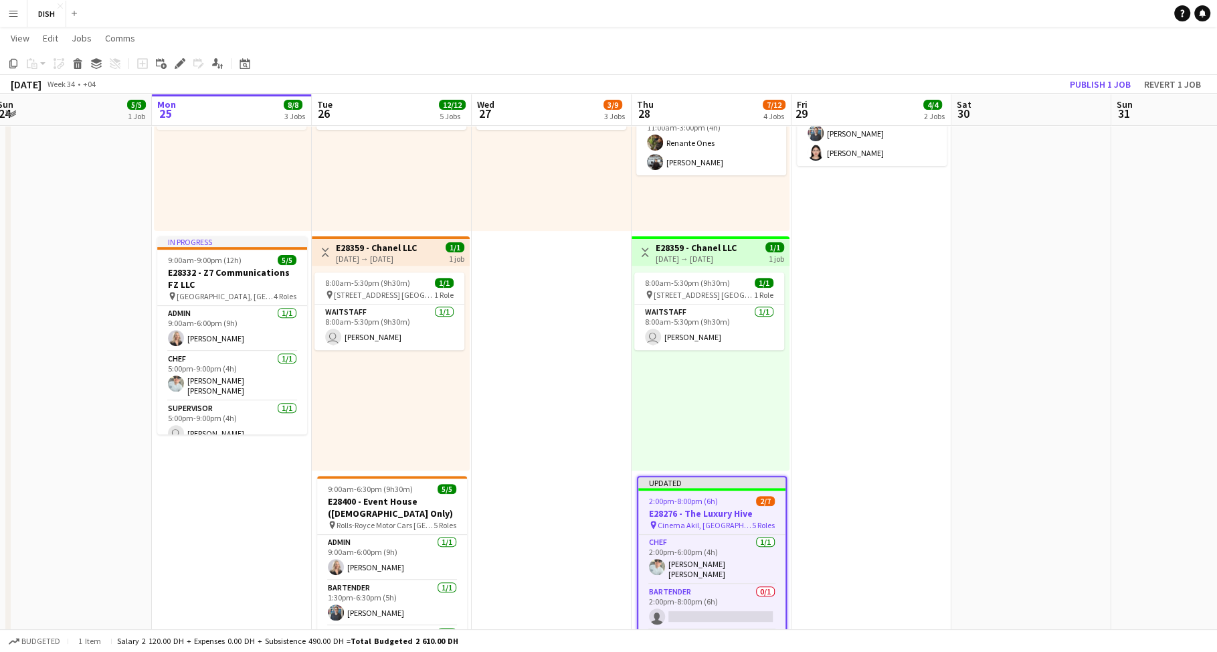
click at [515, 203] on div "11:00am-3:00pm (4h) 2/2 pin Zabeel Dubai 1 Role Waitstaff 2/2 11:00am-3:00pm (4…" at bounding box center [552, 128] width 160 height 205
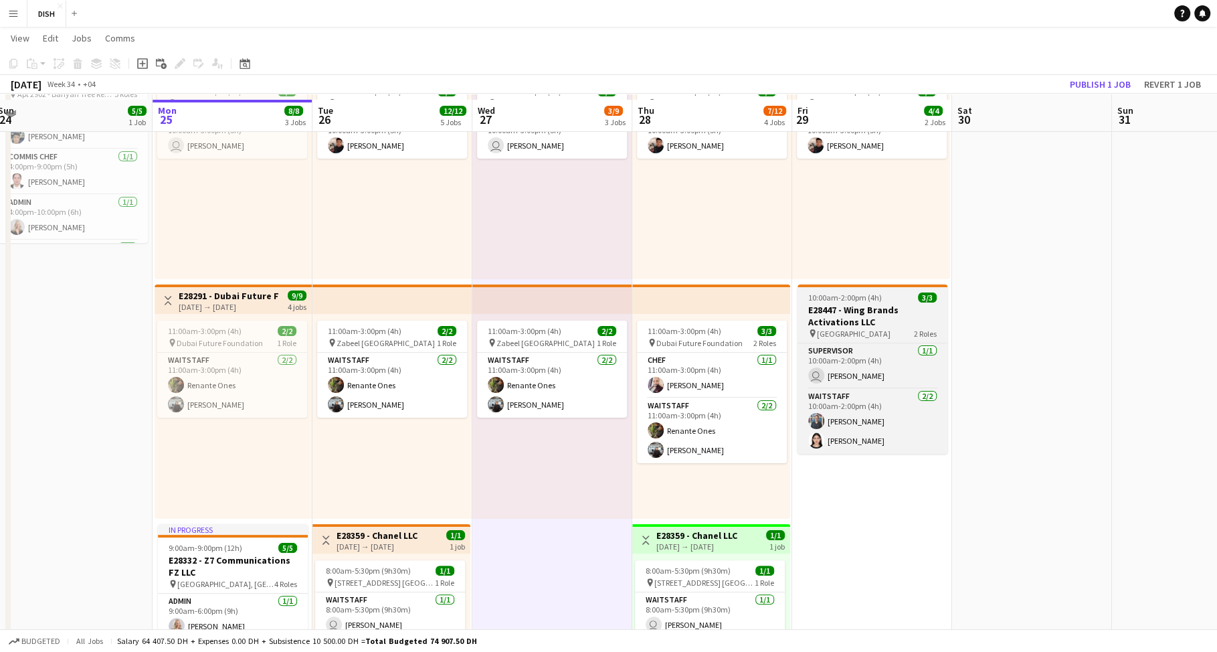
scroll to position [116, 0]
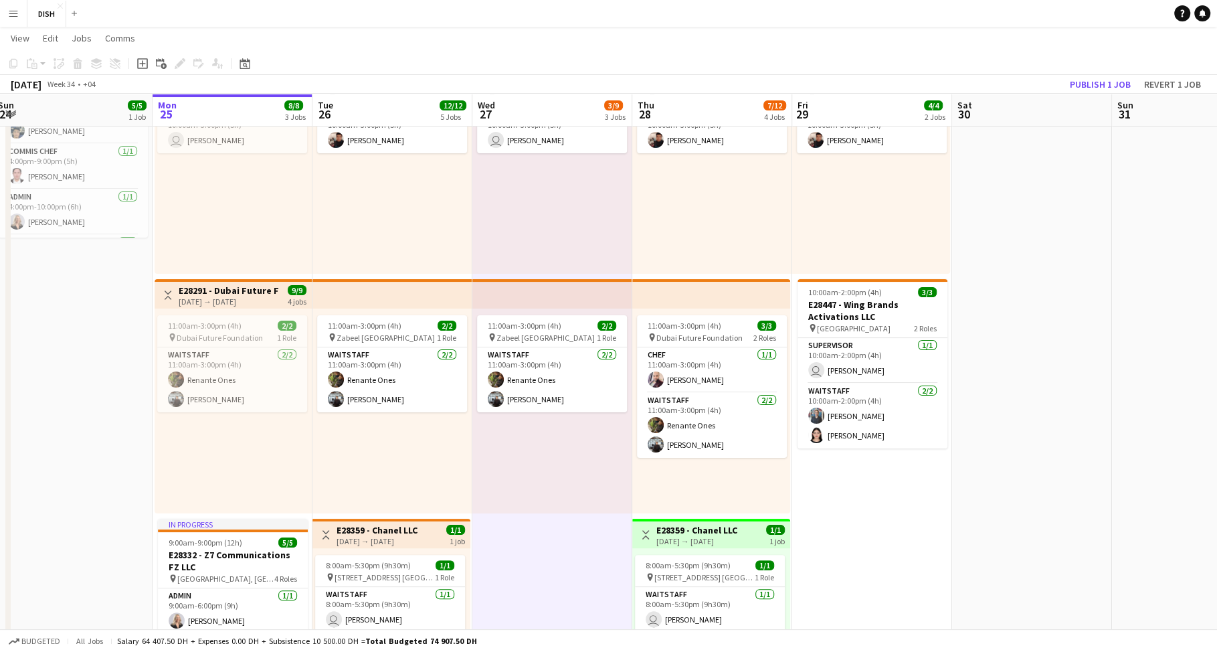
click at [1070, 345] on app-date-cell at bounding box center [1032, 609] width 160 height 1151
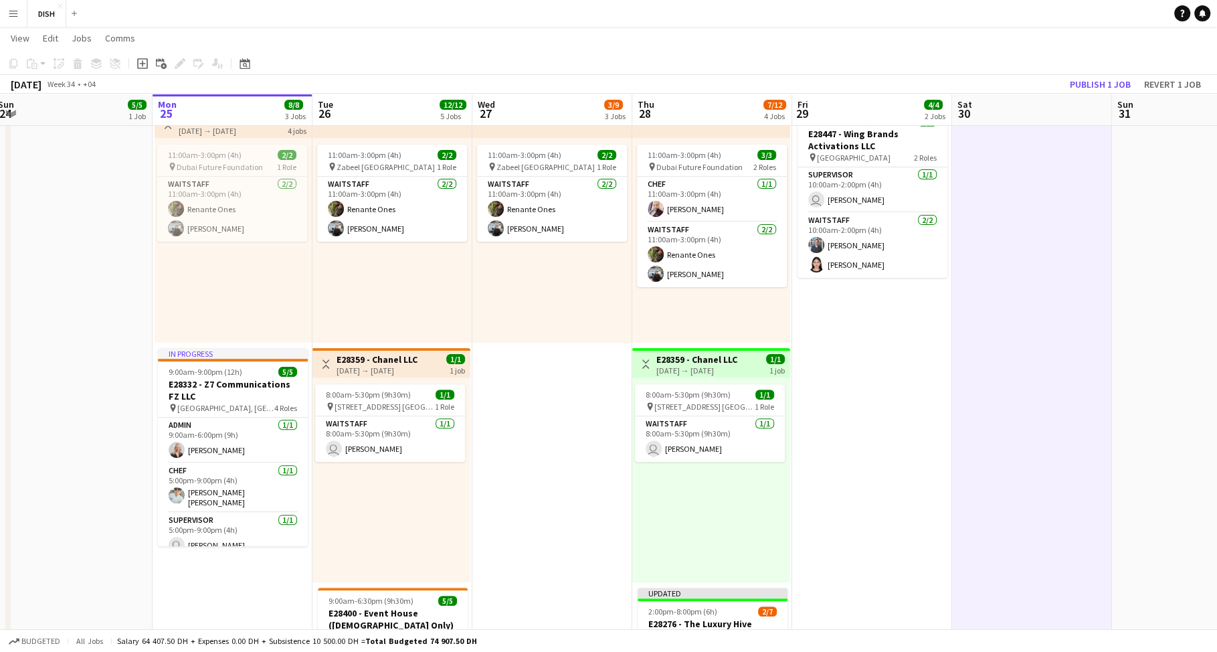
click at [838, 338] on app-date-cell "10:00am-3:00pm (5h) 1/1 pin Gold & Diamond Park, Sheikh Zayed Rd - Al Quoz - Al…" at bounding box center [872, 439] width 160 height 1151
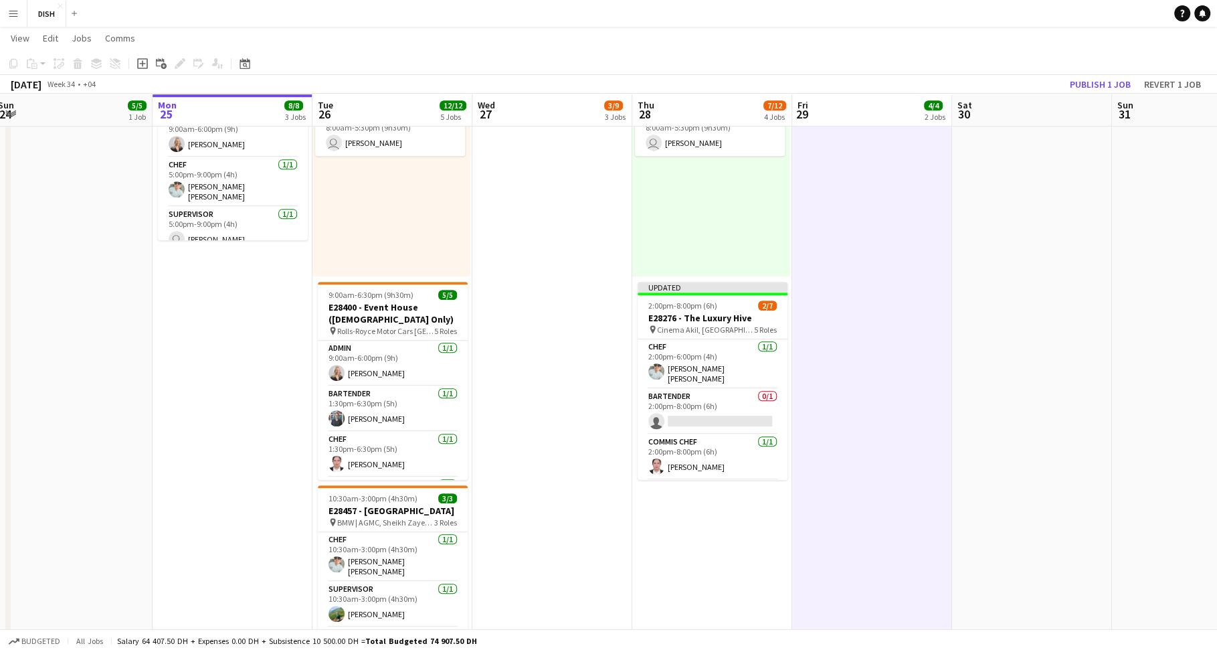
scroll to position [0, 328]
click at [551, 327] on app-date-cell "10:00am-3:00pm (5h) 1/1 pin Gold & Diamond Park, Sheikh Zayed Rd - Al Quoz - Al…" at bounding box center [552, 133] width 160 height 1151
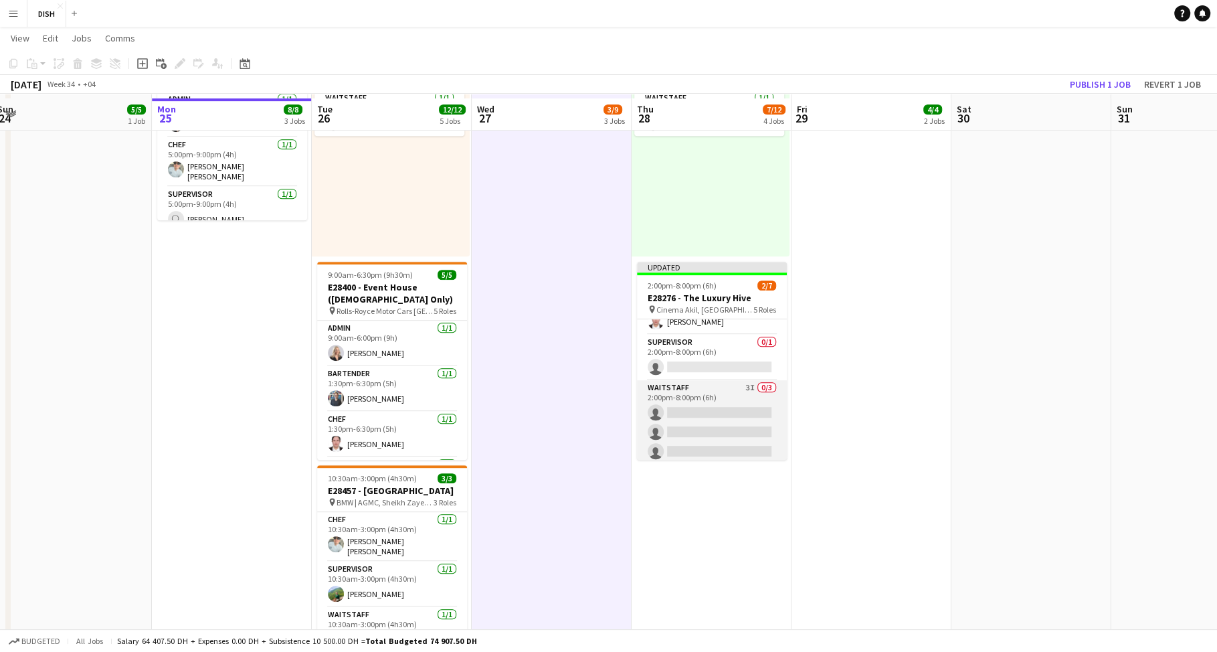
scroll to position [616, 0]
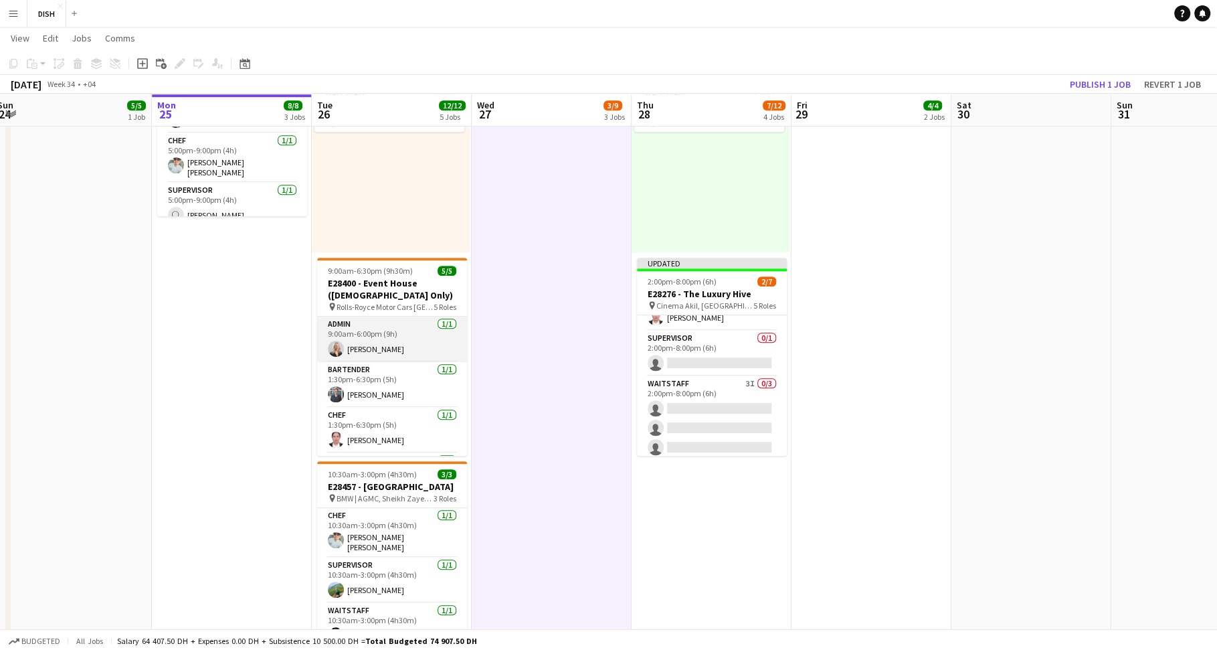
click at [442, 318] on app-card-role "Admin 1/1 9:00am-6:00pm (9h) Victoria Mcloughlin" at bounding box center [392, 338] width 150 height 45
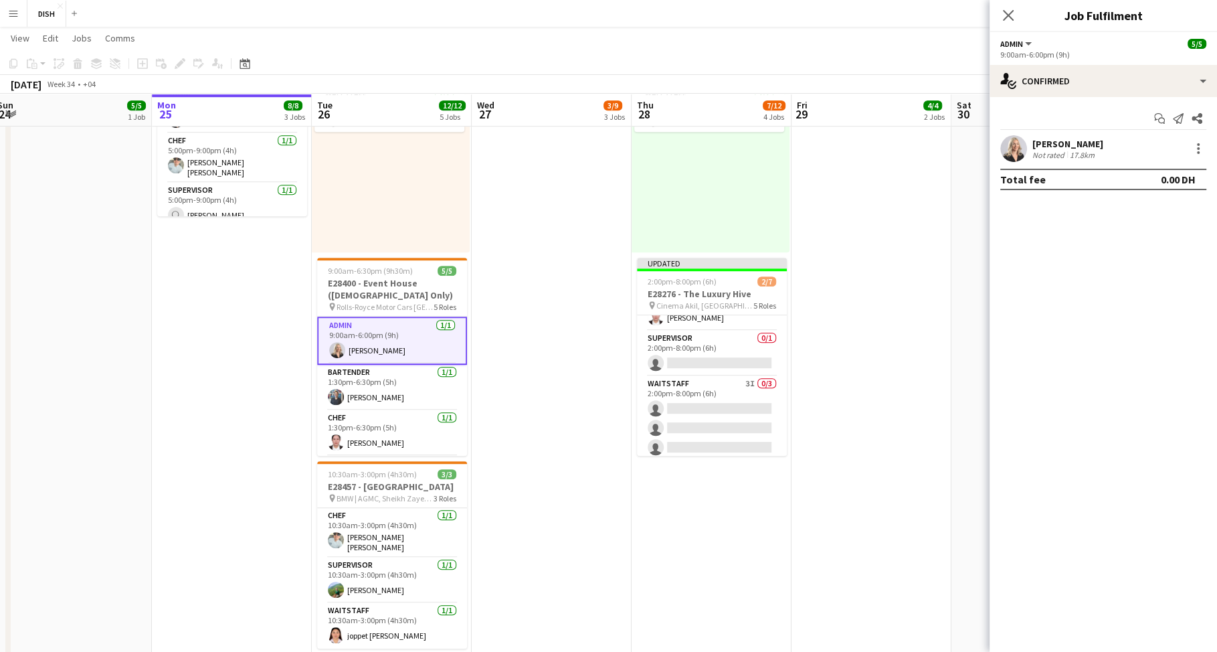
click at [558, 305] on app-date-cell "10:00am-3:00pm (5h) 1/1 pin Gold & Diamond Park, Sheikh Zayed Rd - Al Quoz - Al…" at bounding box center [552, 109] width 160 height 1151
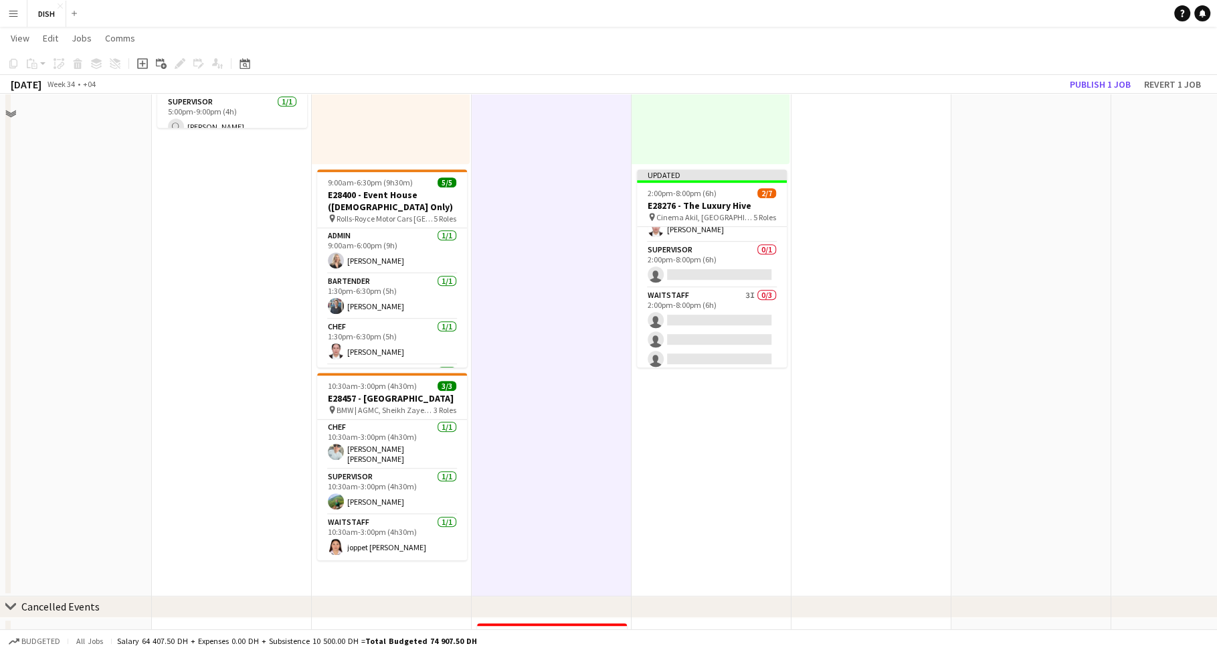
scroll to position [759, 0]
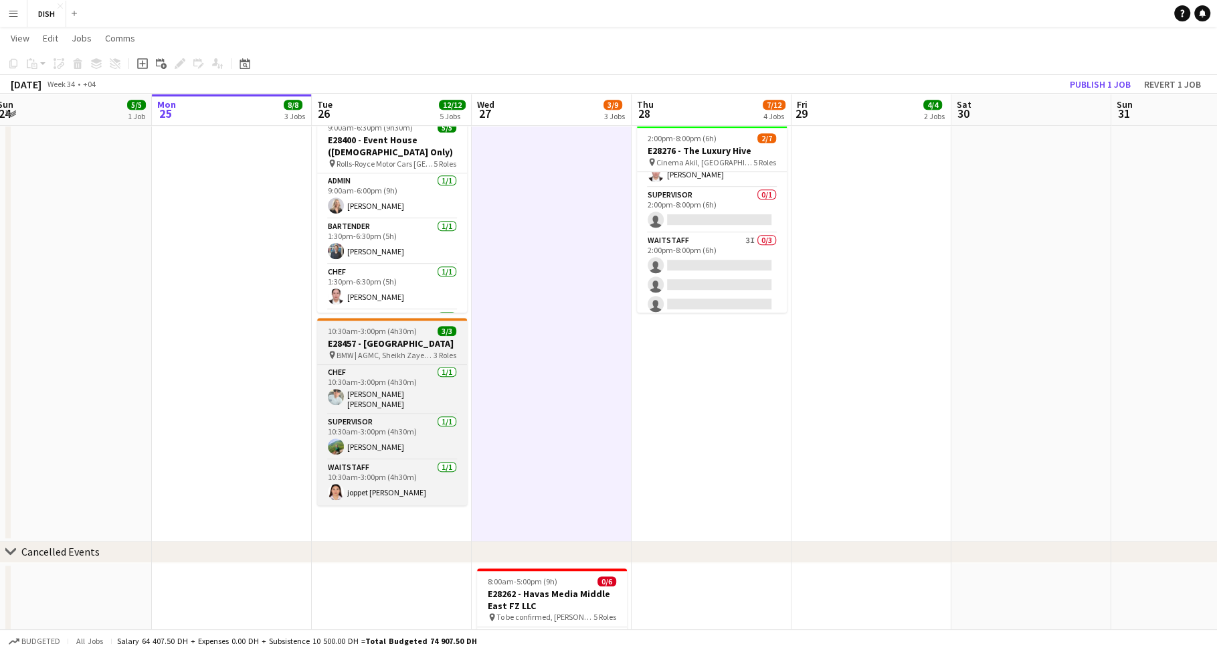
click at [392, 324] on app-job-card "10:30am-3:00pm (4h30m) 3/3 E28457 - Arabian Gulf Mechanical Center pin BMW | AG…" at bounding box center [392, 411] width 150 height 187
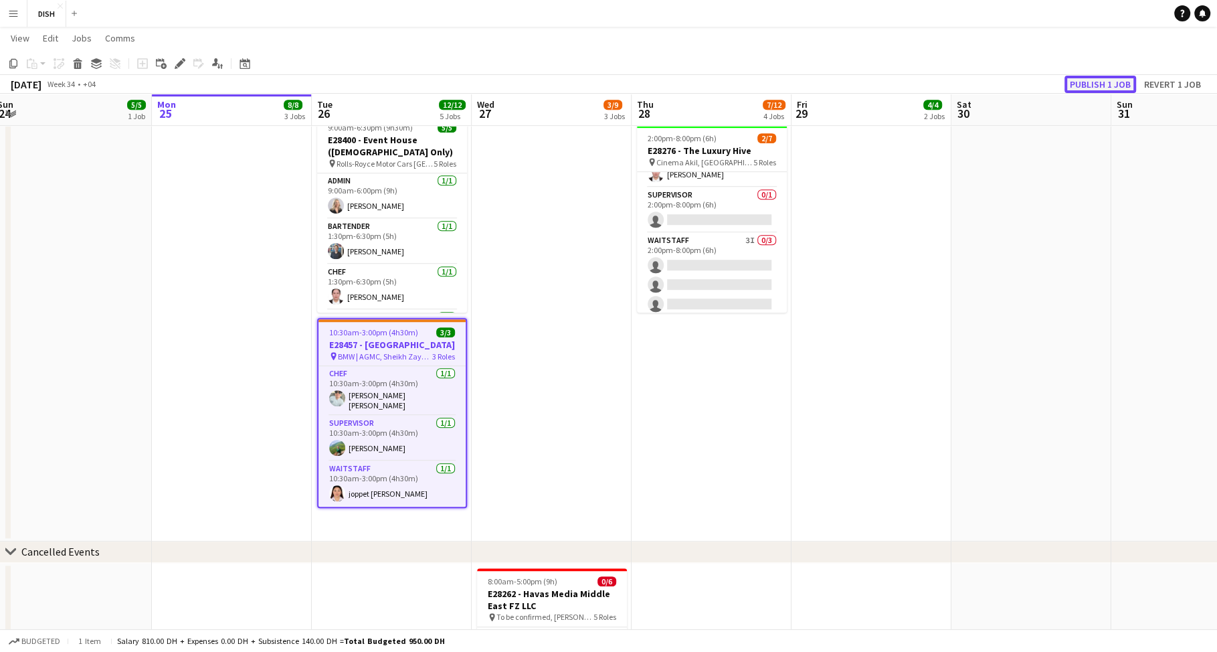
click at [1096, 85] on button "Publish 1 job" at bounding box center [1100, 84] width 72 height 17
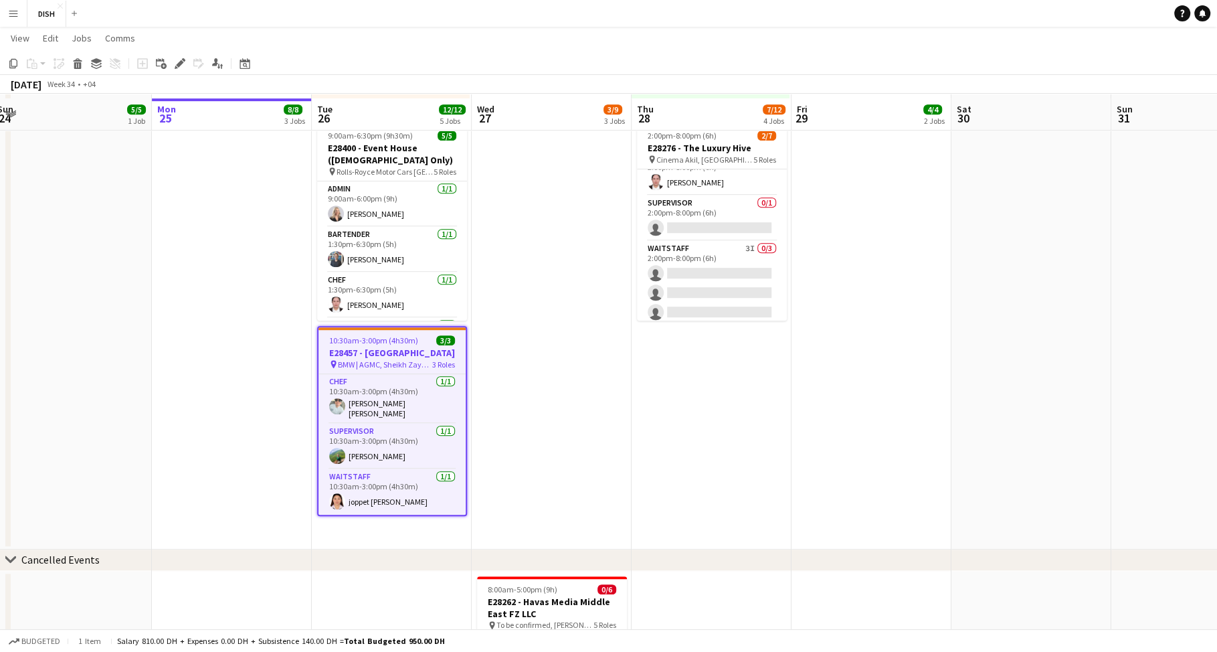
scroll to position [765, 0]
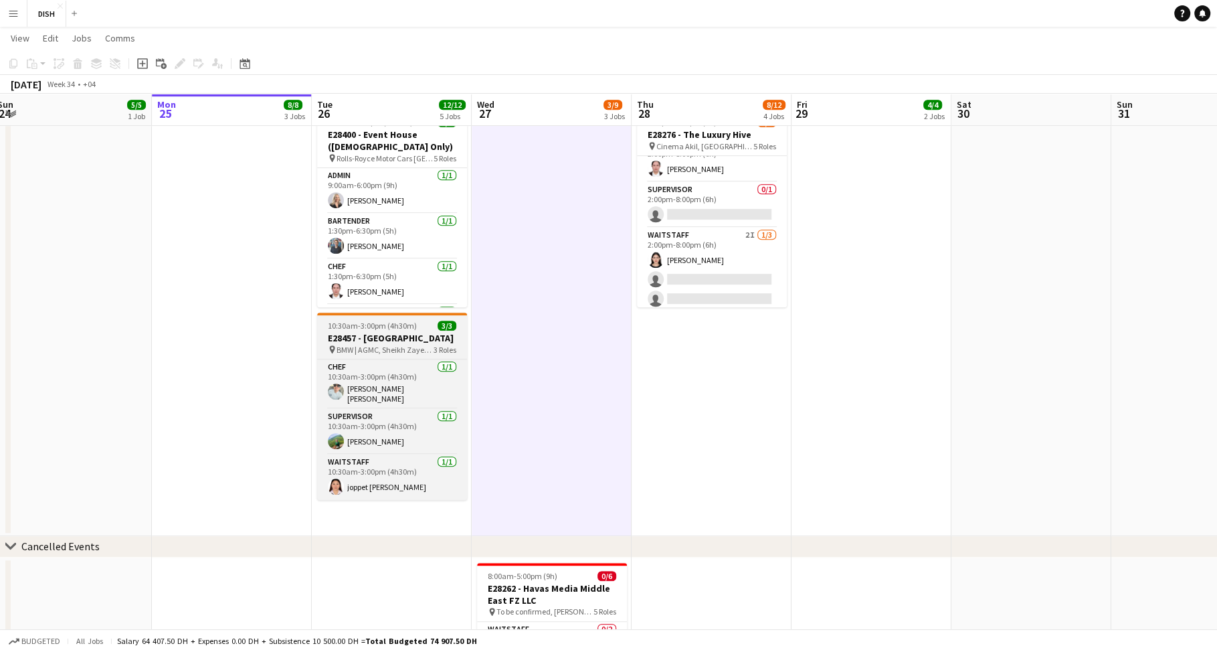
click at [381, 337] on h3 "E28457 - [GEOGRAPHIC_DATA]" at bounding box center [392, 338] width 150 height 12
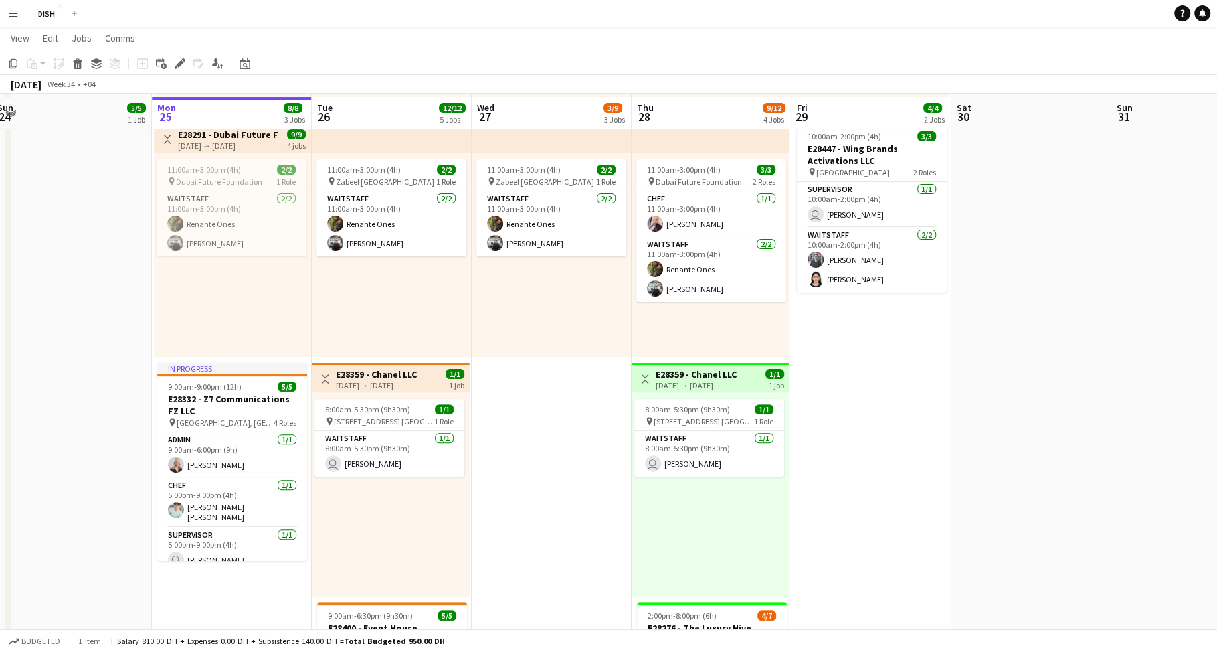
scroll to position [421, 0]
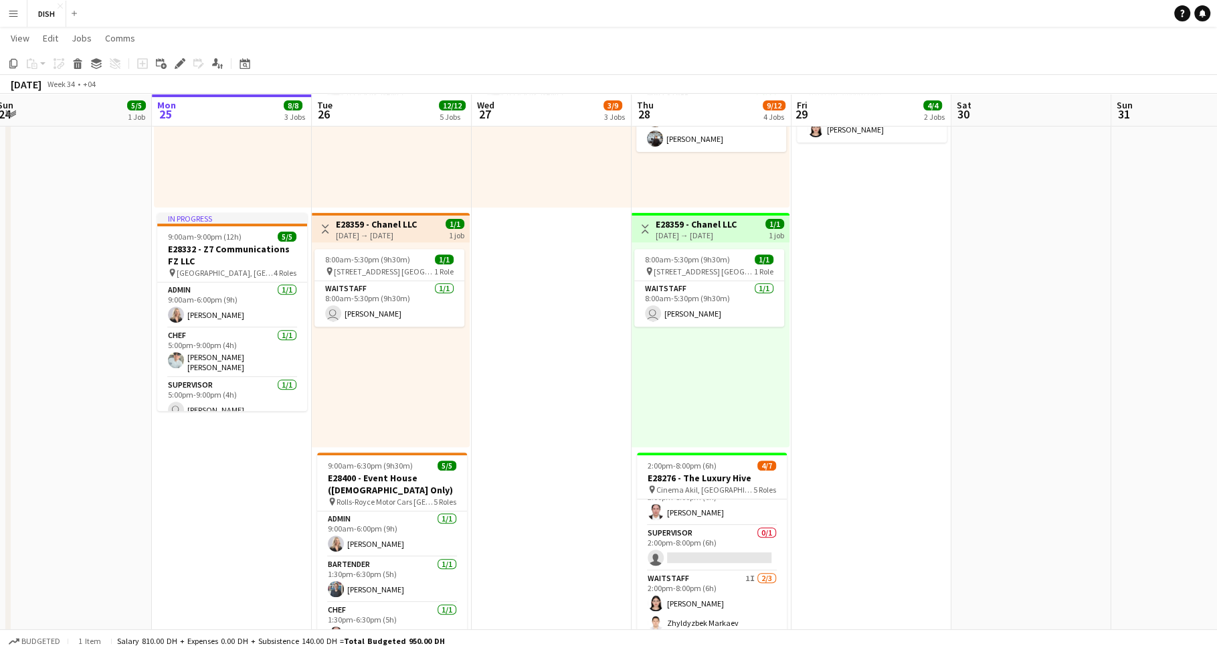
click at [524, 187] on div "11:00am-3:00pm (4h) 2/2 pin Zabeel Dubai 1 Role Waitstaff 2/2 11:00am-3:00pm (4…" at bounding box center [552, 105] width 160 height 205
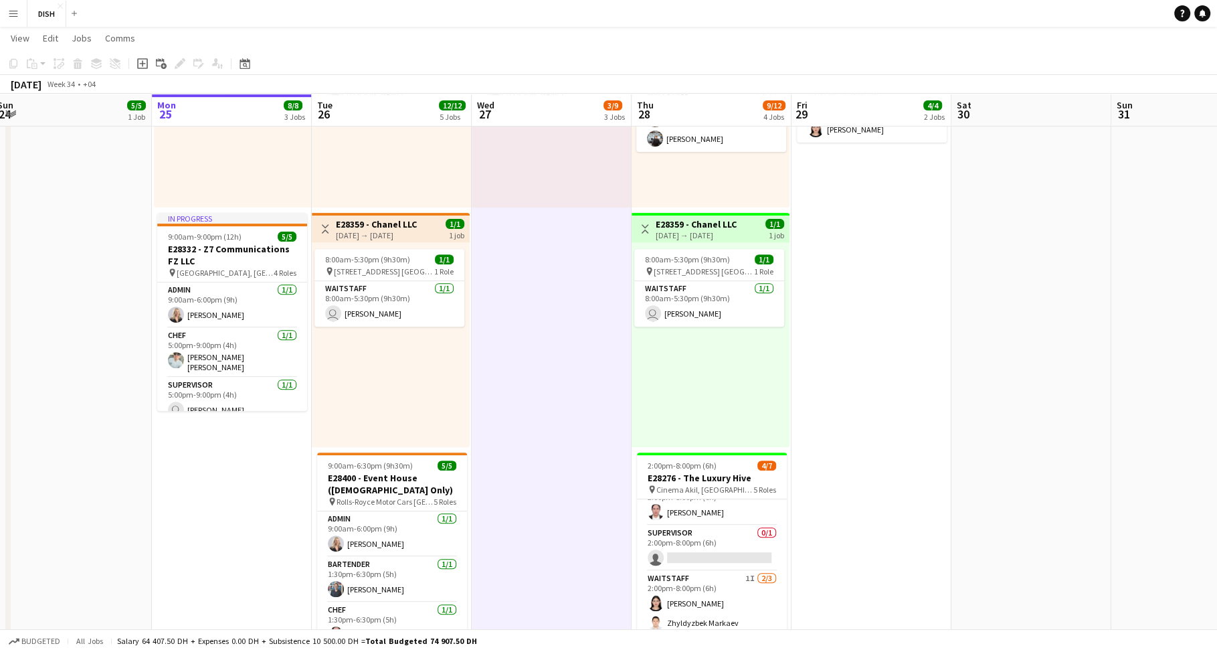
click at [534, 256] on app-date-cell "10:00am-3:00pm (5h) 1/1 pin Gold & Diamond Park, Sheikh Zayed Rd - Al Quoz - Al…" at bounding box center [552, 303] width 160 height 1151
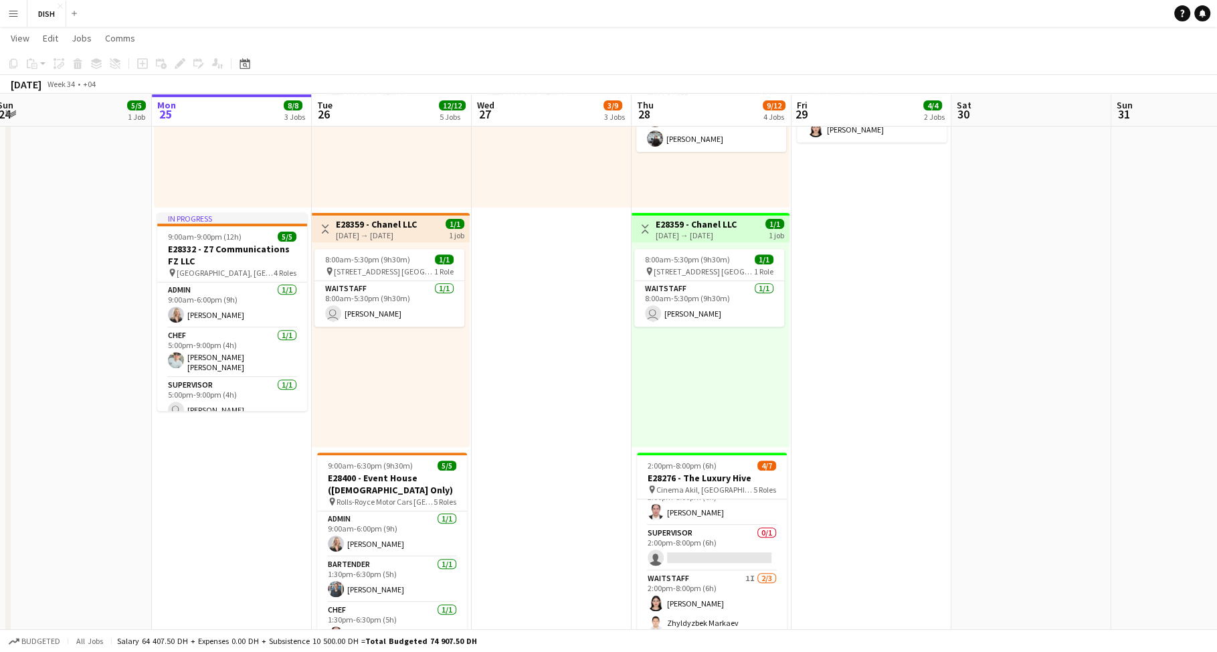
click at [545, 290] on app-date-cell "10:00am-3:00pm (5h) 1/1 pin Gold & Diamond Park, Sheikh Zayed Rd - Al Quoz - Al…" at bounding box center [552, 303] width 160 height 1151
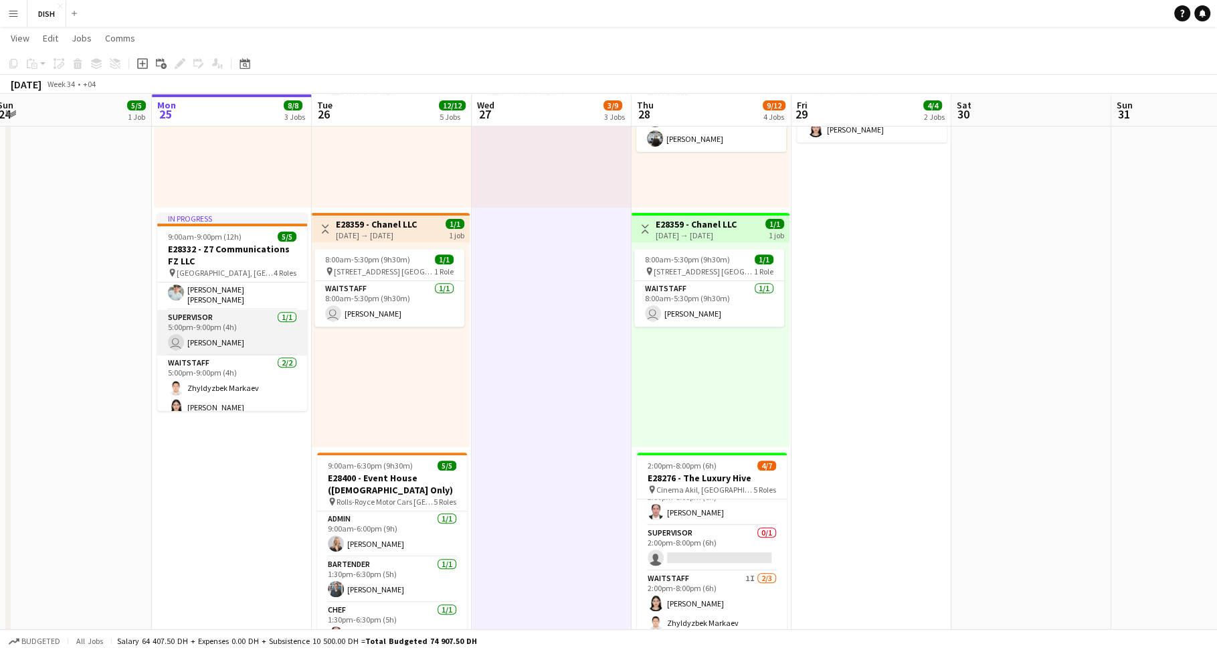
scroll to position [72, 0]
click at [223, 483] on app-date-cell "Toggle View MUR (Blast - Buffet) 25-08-2025 → 29-08-2025 5/5 5 jobs 10:00am-3:0…" at bounding box center [232, 303] width 160 height 1151
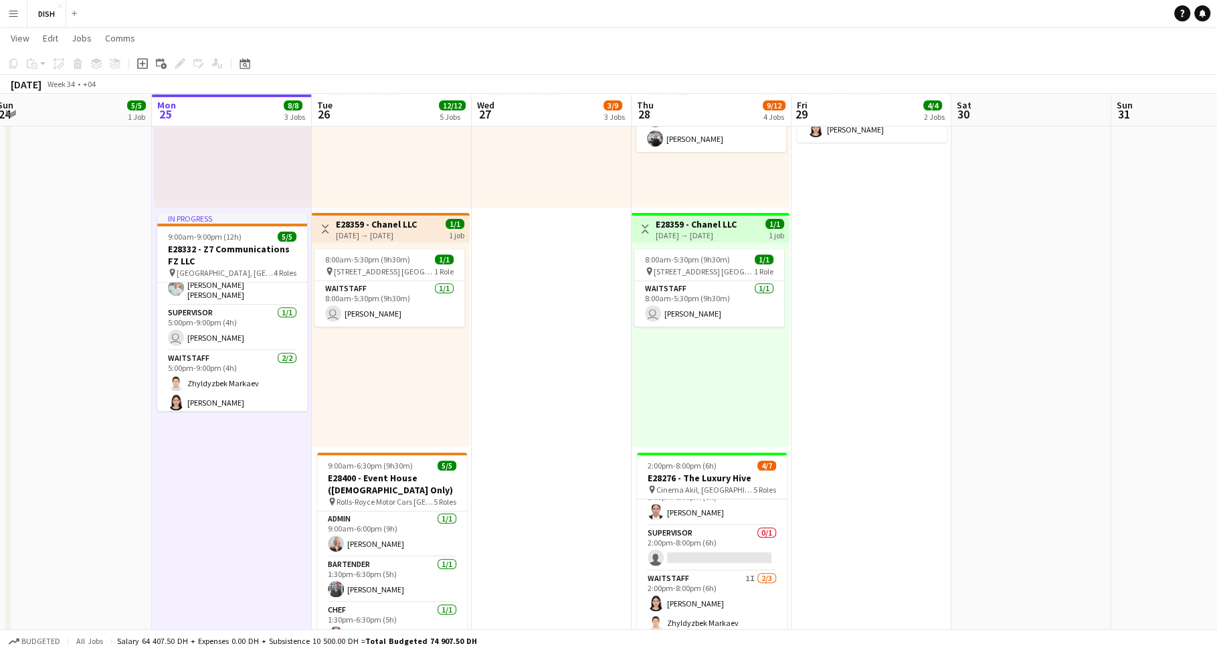
click at [526, 363] on app-date-cell "10:00am-3:00pm (5h) 1/1 pin Gold & Diamond Park, Sheikh Zayed Rd - Al Quoz - Al…" at bounding box center [552, 303] width 160 height 1151
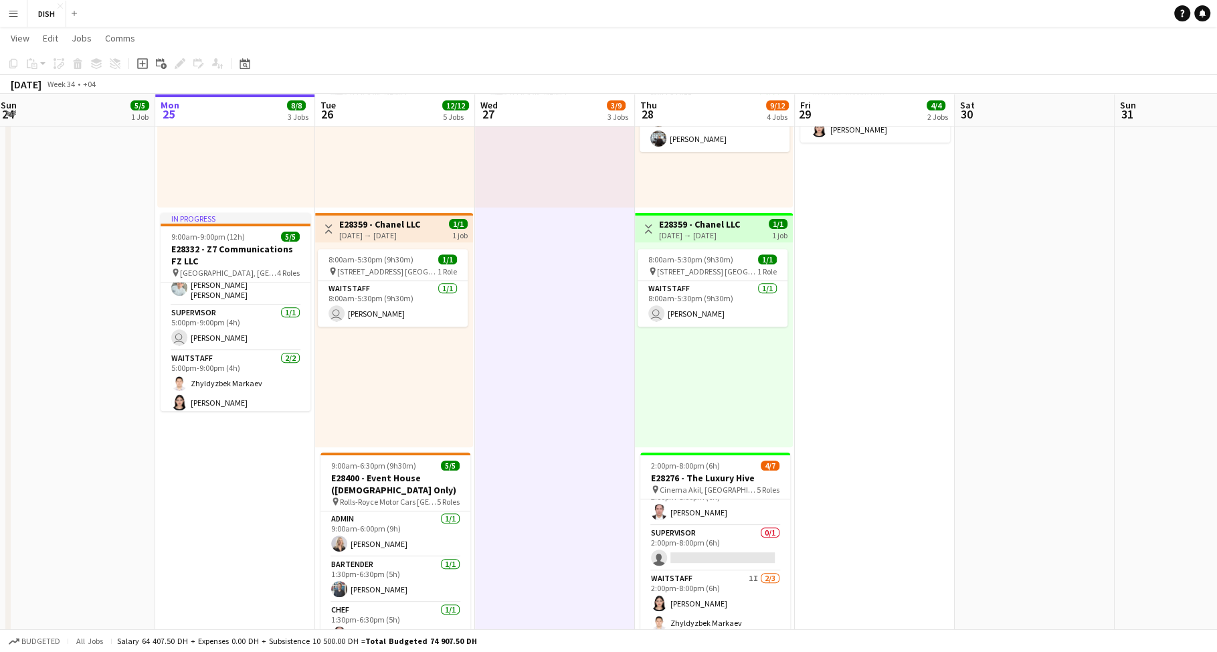
click at [331, 225] on app-icon "Toggle View" at bounding box center [328, 228] width 9 height 9
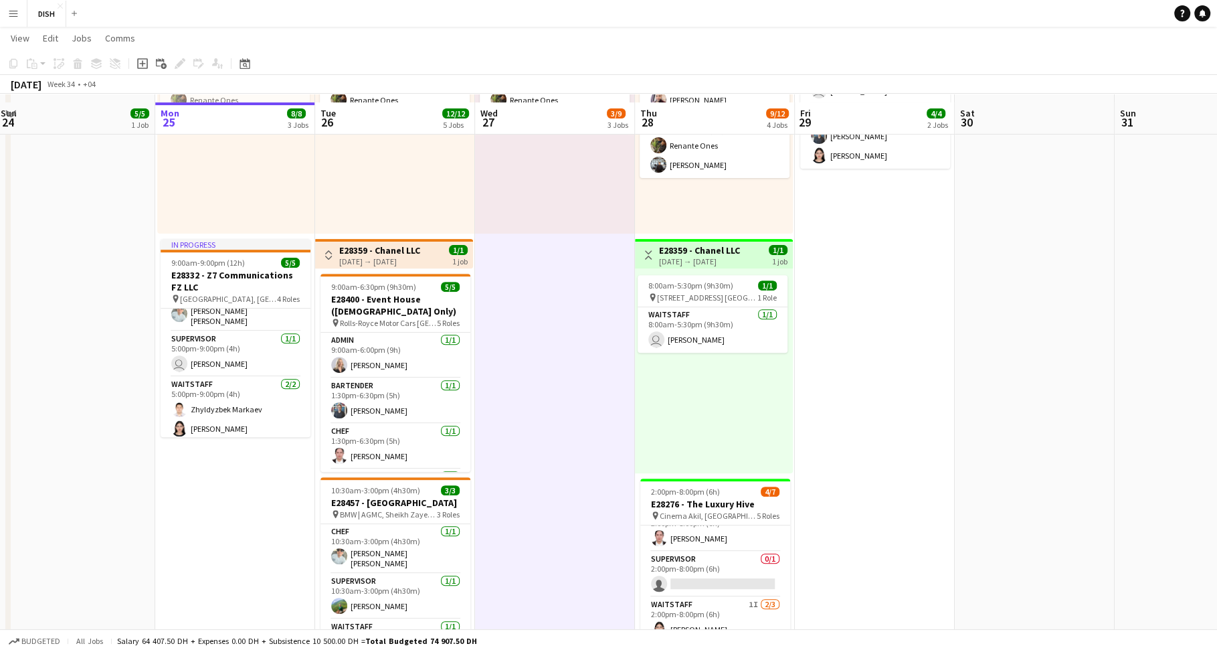
scroll to position [395, 0]
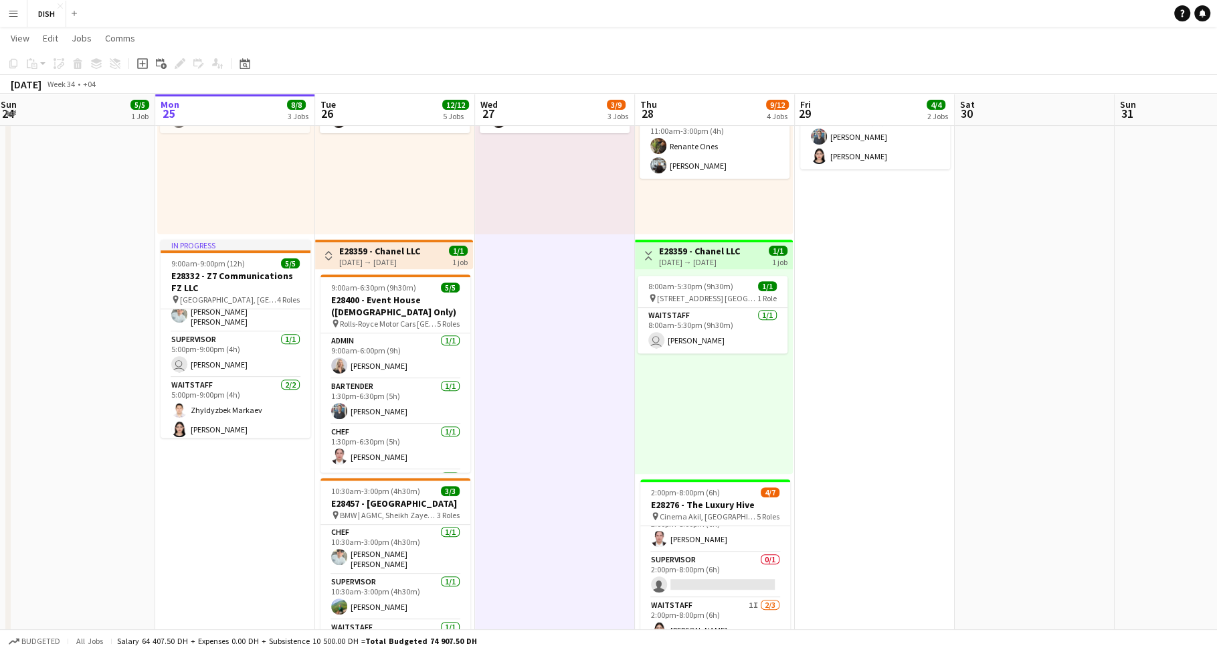
click at [647, 250] on button "Toggle View" at bounding box center [648, 256] width 16 height 16
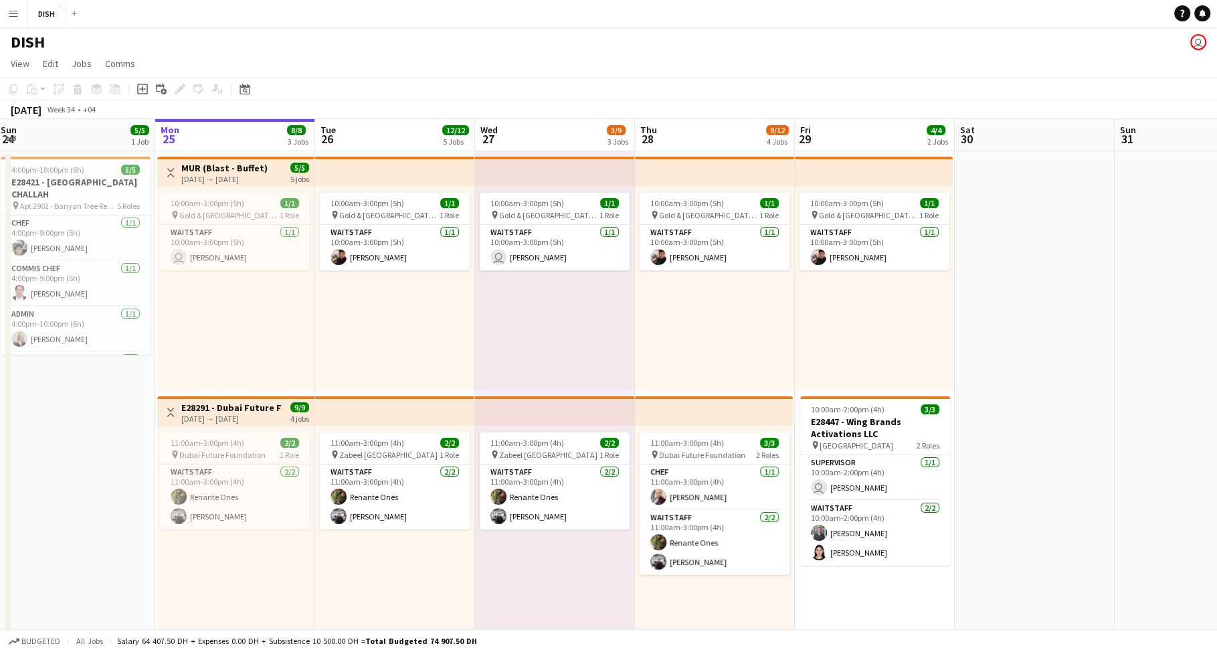
scroll to position [3, 0]
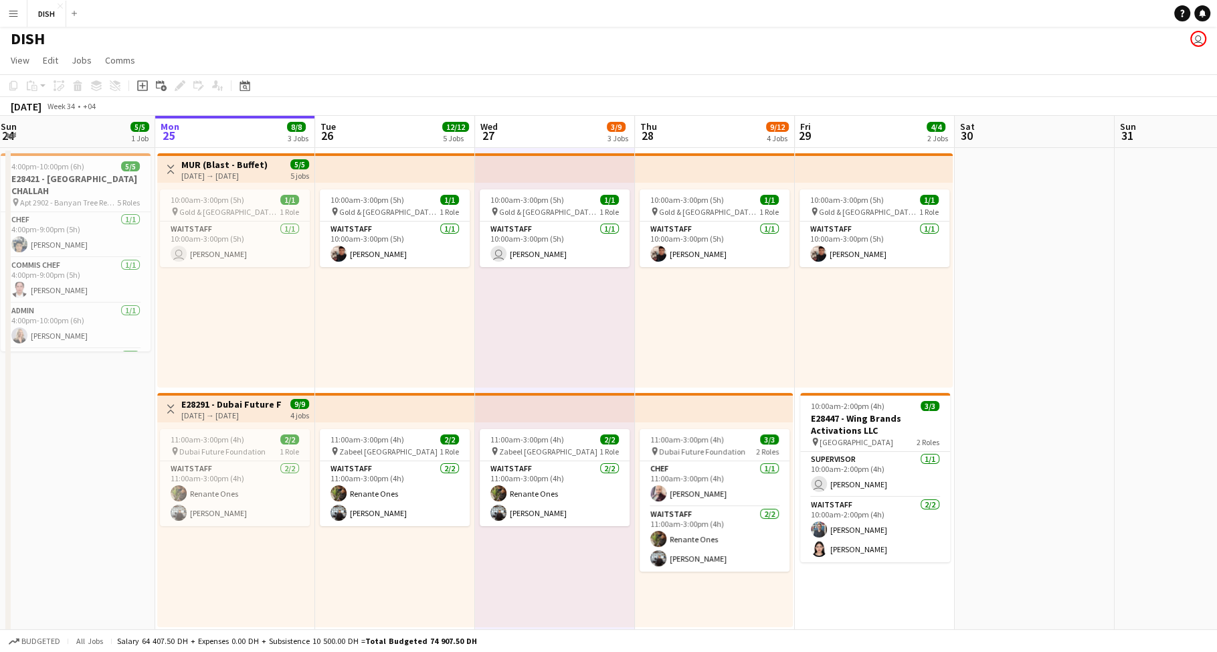
click at [557, 302] on div "10:00am-3:00pm (5h) 1/1 pin Gold & Diamond Park, Sheikh Zayed Rd - Al Quoz - Al…" at bounding box center [555, 285] width 160 height 205
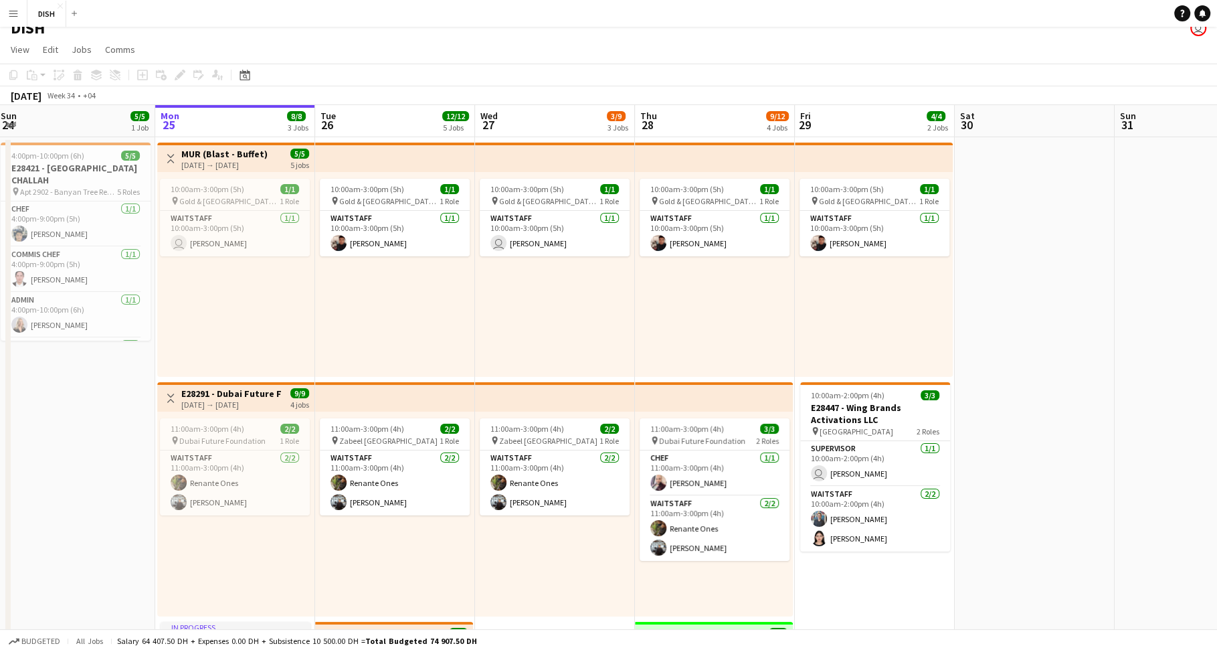
scroll to position [31, 0]
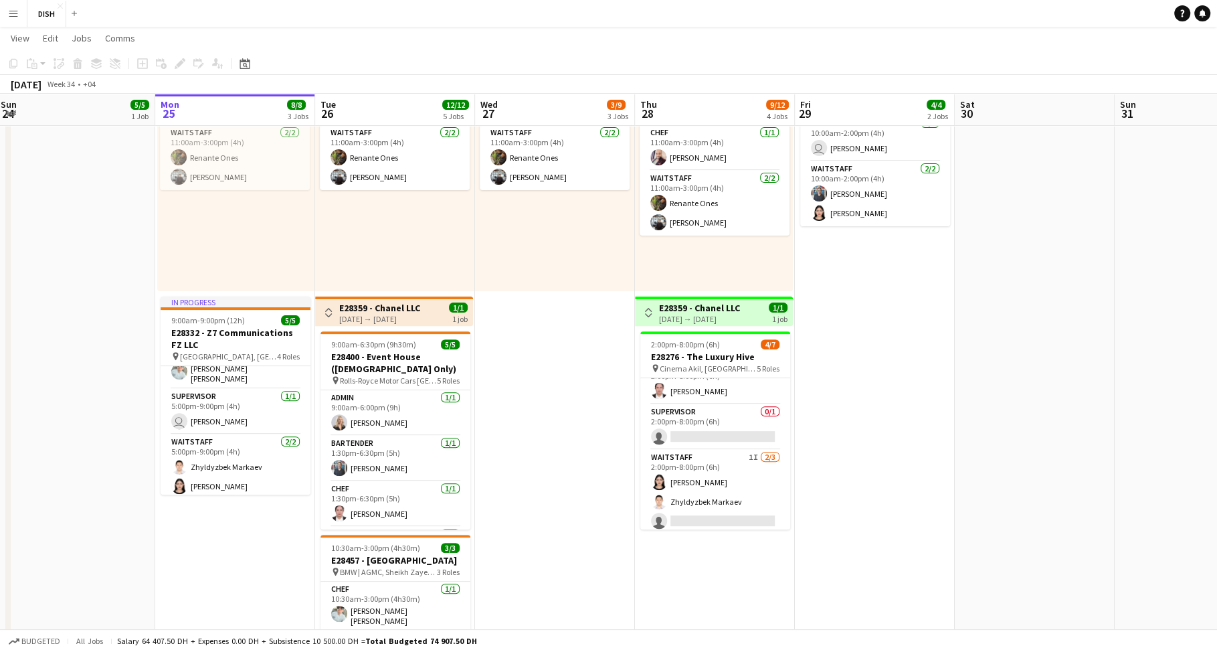
click at [1032, 313] on app-date-cell at bounding box center [1035, 286] width 160 height 949
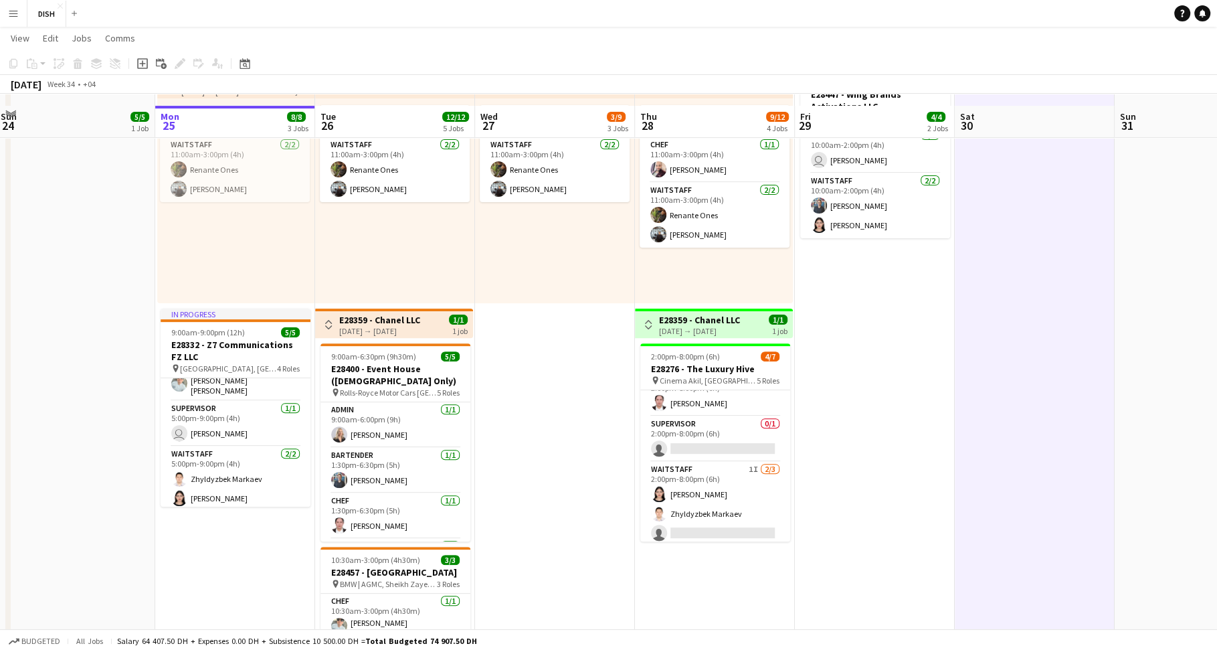
scroll to position [22, 0]
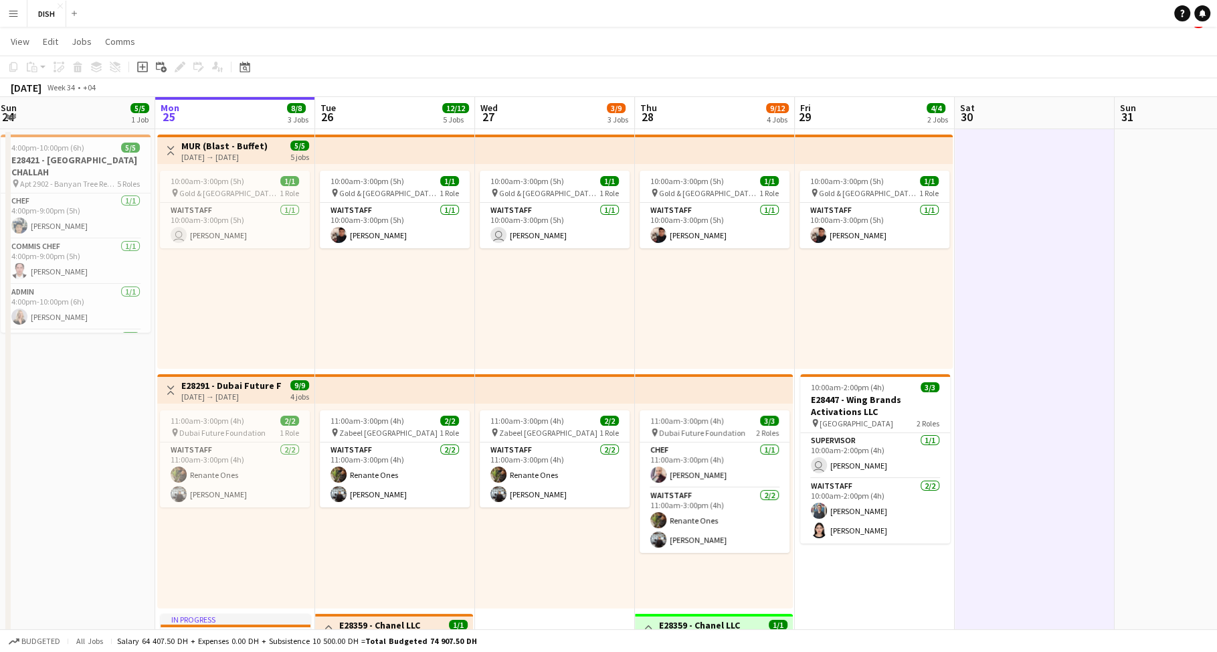
click at [387, 285] on div "10:00am-3:00pm (5h) 1/1 pin Gold & Diamond Park, Sheikh Zayed Rd - Al Quoz - Al…" at bounding box center [395, 266] width 160 height 205
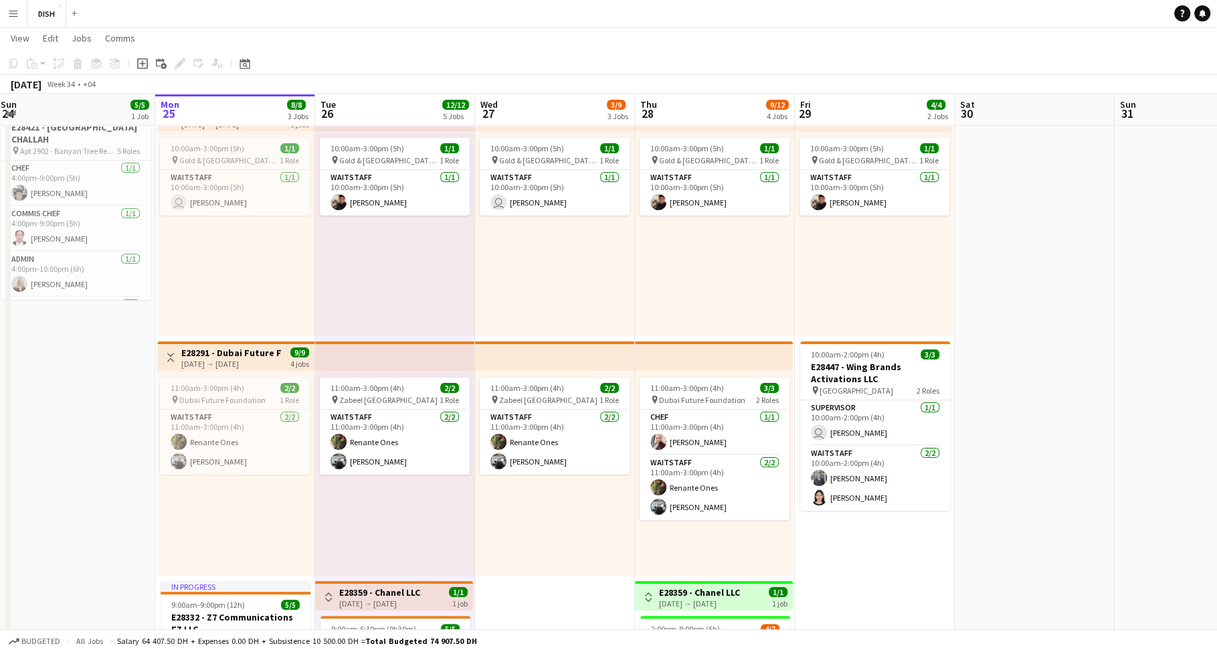
click at [572, 273] on div "10:00am-3:00pm (5h) 1/1 pin Gold & Diamond Park, Sheikh Zayed Rd - Al Quoz - Al…" at bounding box center [555, 233] width 160 height 205
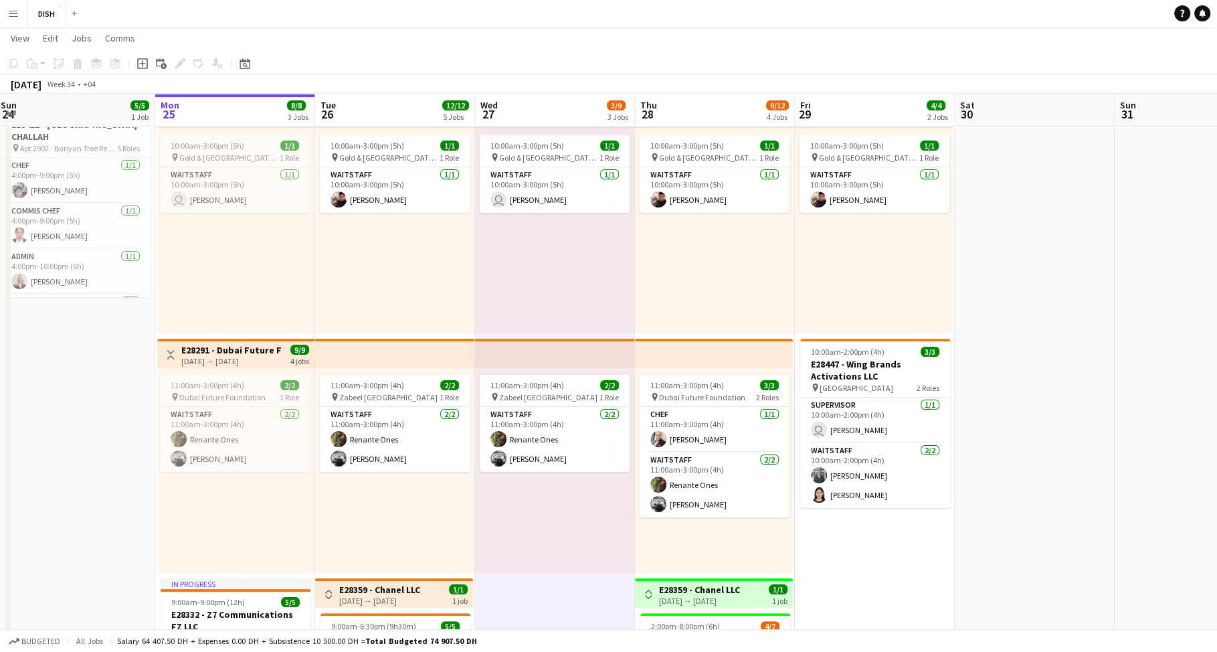
scroll to position [57, 0]
click at [732, 288] on div "10:00am-3:00pm (5h) 1/1 pin Gold & Diamond Park, Sheikh Zayed Rd - Al Quoz - Al…" at bounding box center [715, 230] width 160 height 205
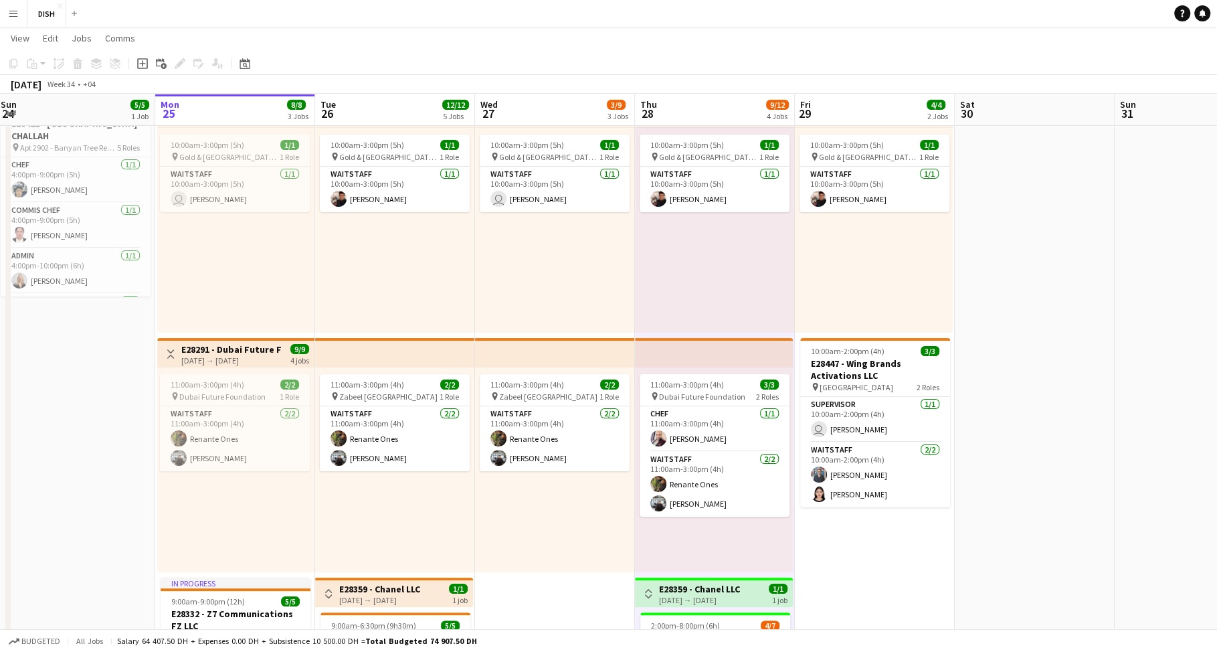
scroll to position [190, 0]
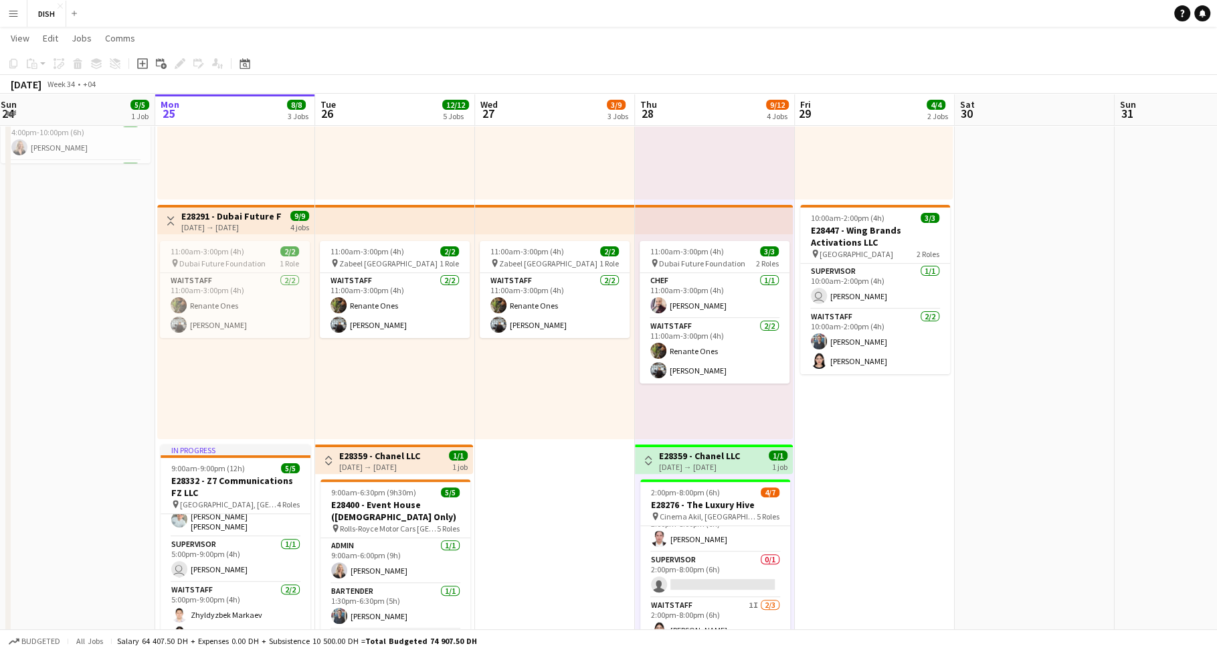
click at [903, 510] on app-date-cell "10:00am-3:00pm (5h) 1/1 pin Gold & Diamond Park, Sheikh Zayed Rd - Al Quoz - Al…" at bounding box center [875, 434] width 160 height 949
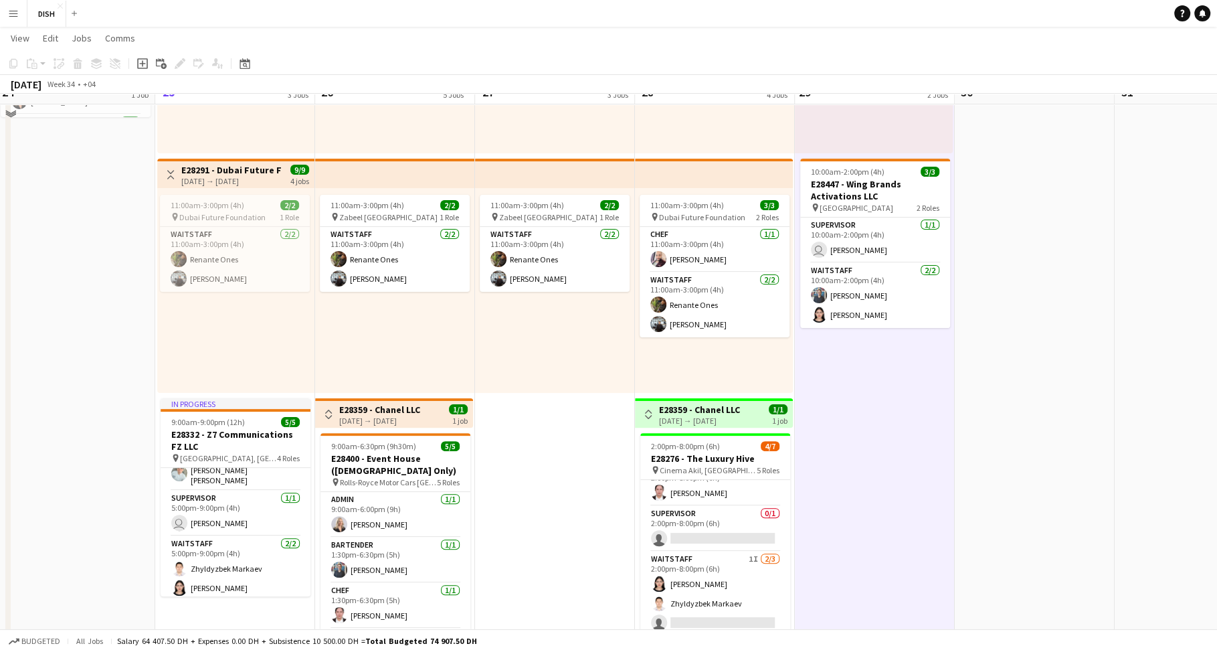
scroll to position [330, 0]
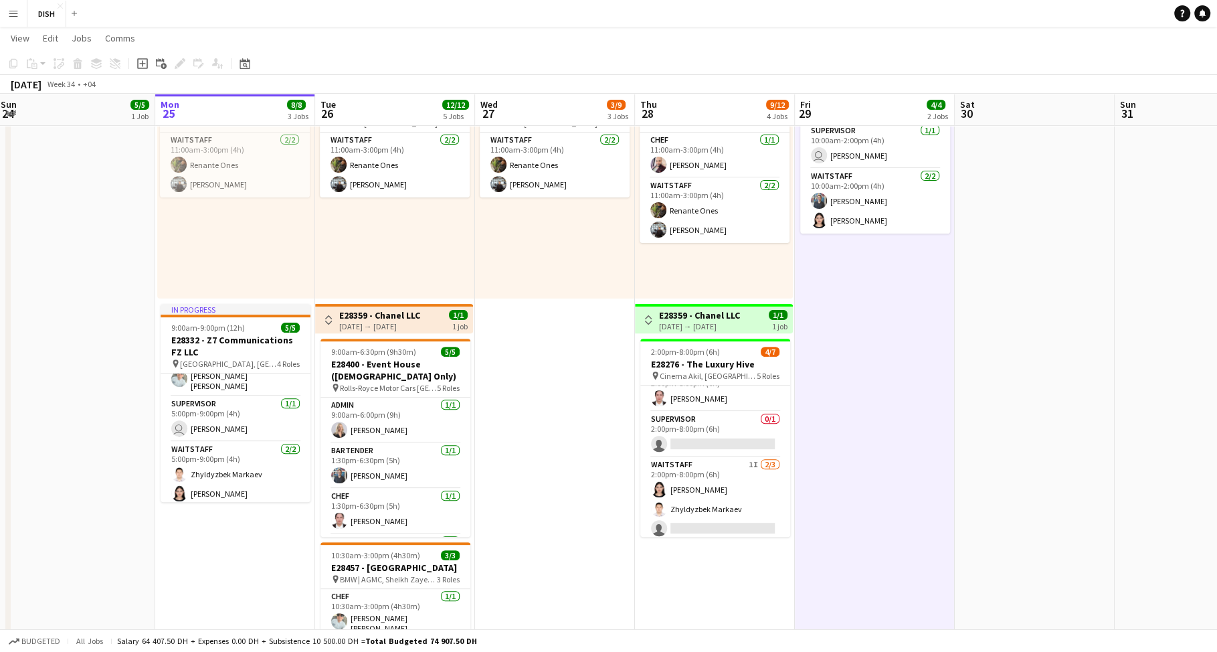
click at [548, 332] on app-date-cell "10:00am-3:00pm (5h) 1/1 pin Gold & Diamond Park, Sheikh Zayed Rd - Al Quoz - Al…" at bounding box center [555, 293] width 160 height 949
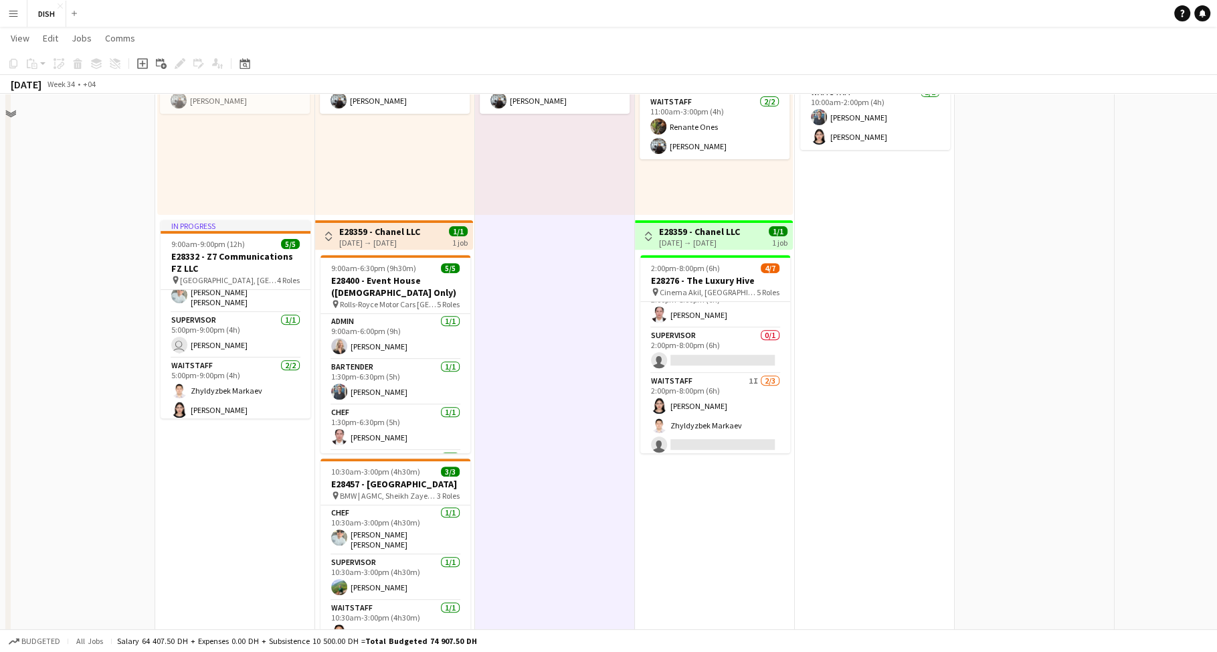
scroll to position [663, 0]
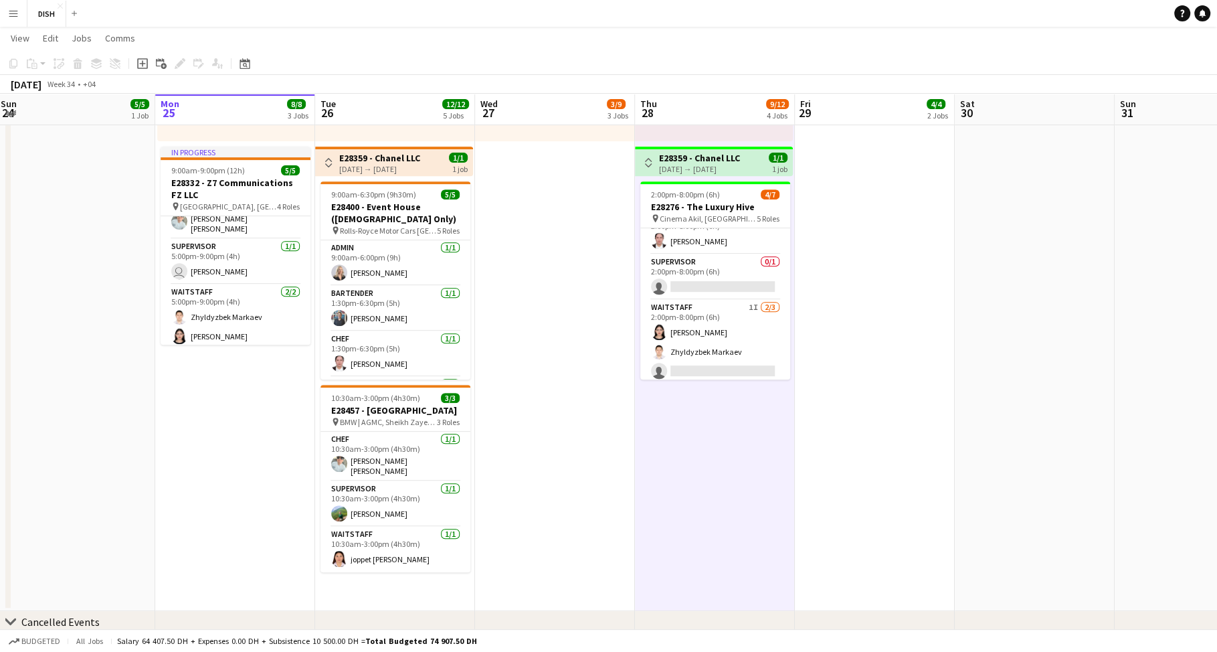
scroll to position [487, 0]
click at [706, 316] on app-card-role "Waitstaff 1I 2/3 2:00pm-8:00pm (6h) Fatima Altahan Zhyldyzbek Markaev single-ne…" at bounding box center [715, 342] width 150 height 84
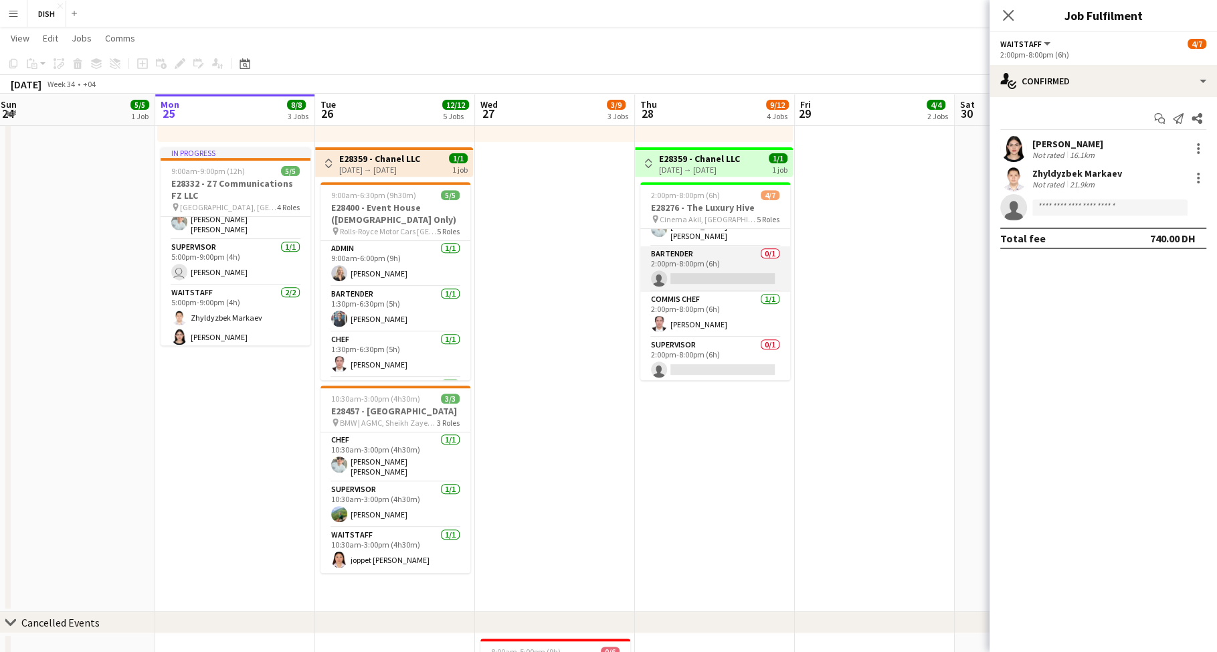
scroll to position [3, 0]
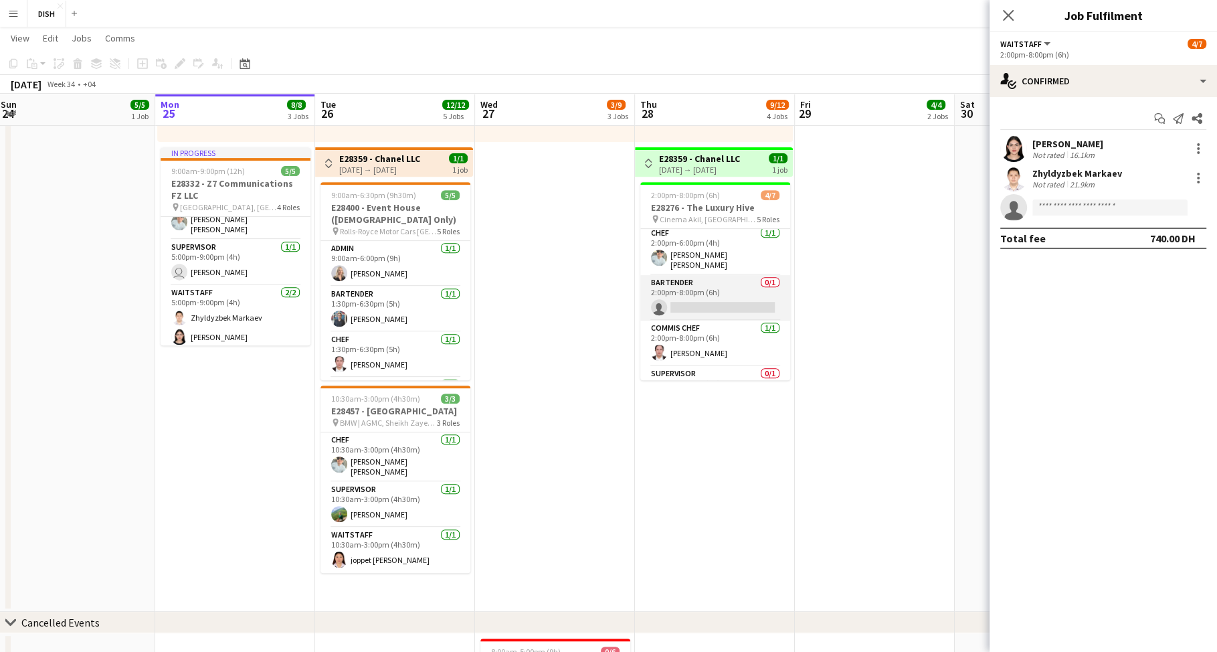
click at [736, 284] on app-card-role "Bartender 0/1 2:00pm-8:00pm (6h) single-neutral-actions" at bounding box center [715, 297] width 150 height 45
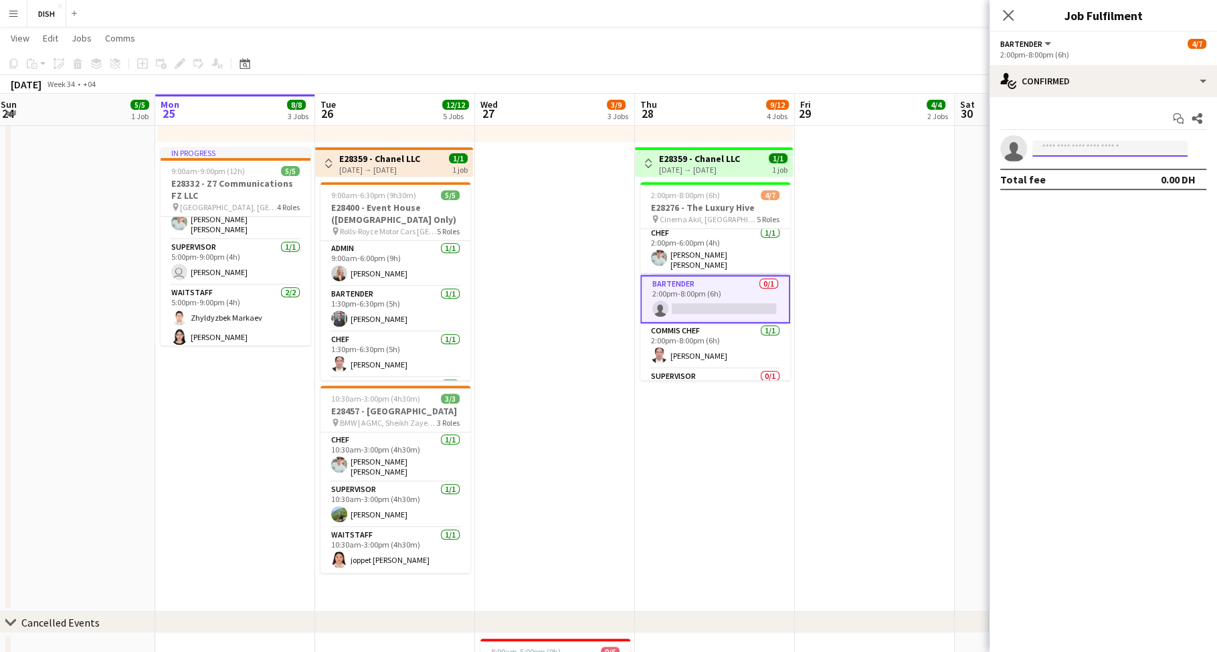
click at [1123, 146] on input at bounding box center [1109, 148] width 155 height 16
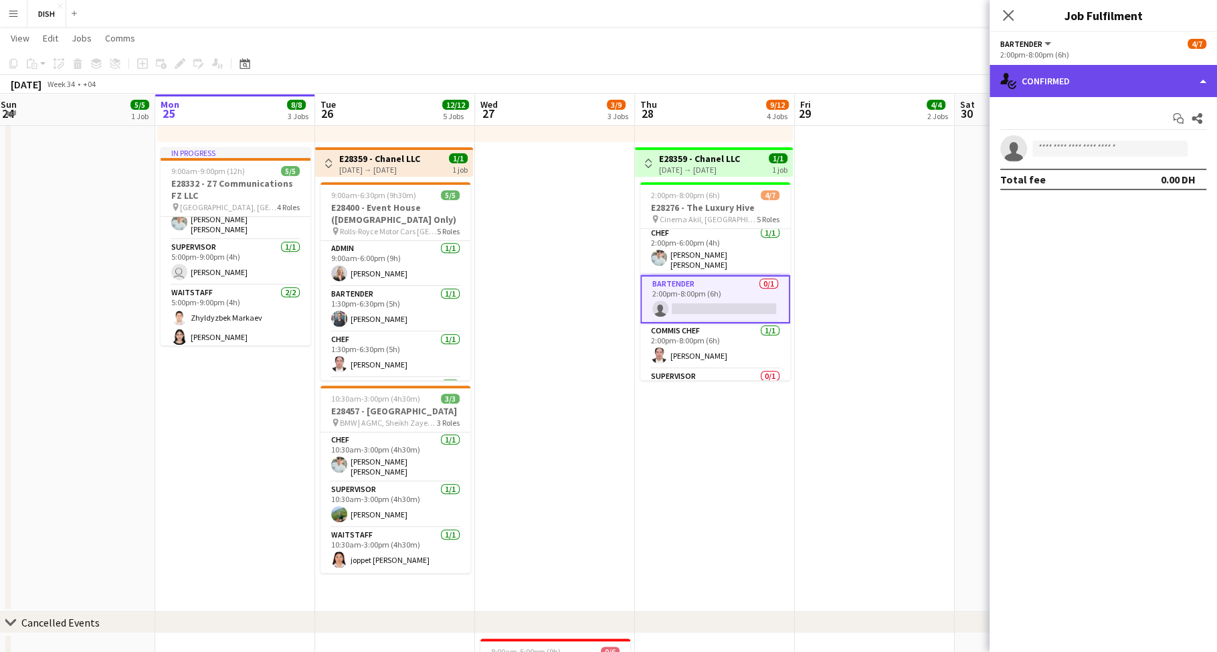
click at [1110, 72] on div "single-neutral-actions-check-2 Confirmed" at bounding box center [1102, 81] width 227 height 32
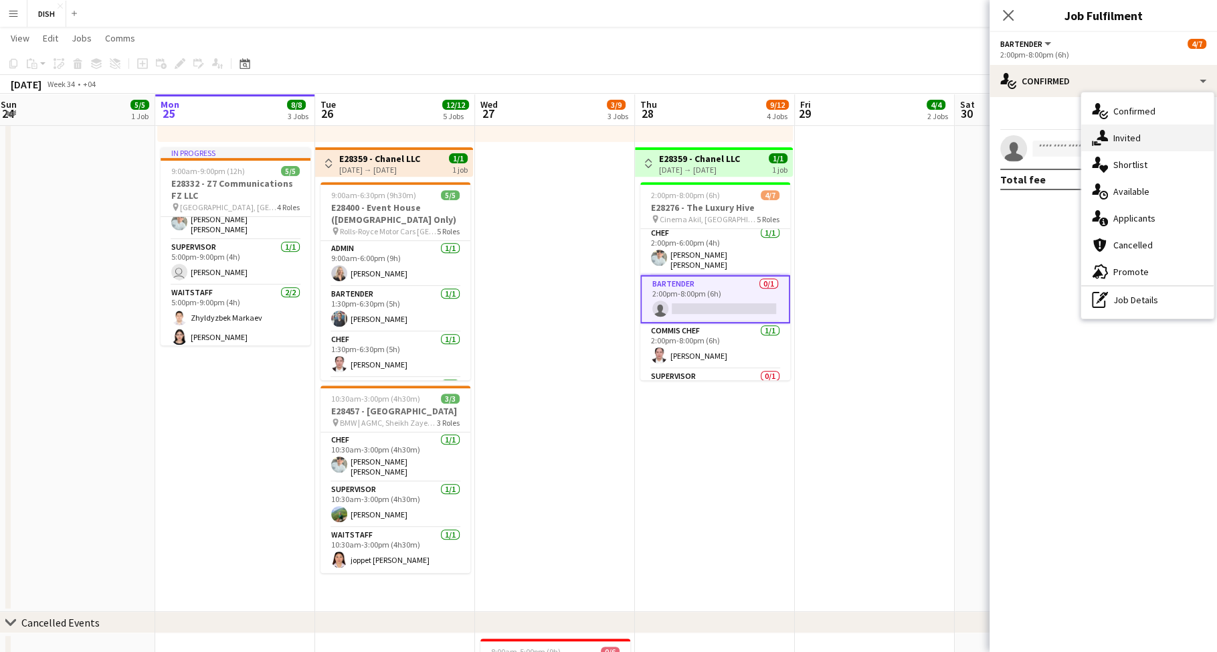
click at [1132, 138] on div "single-neutral-actions-share-1 Invited" at bounding box center [1147, 137] width 132 height 27
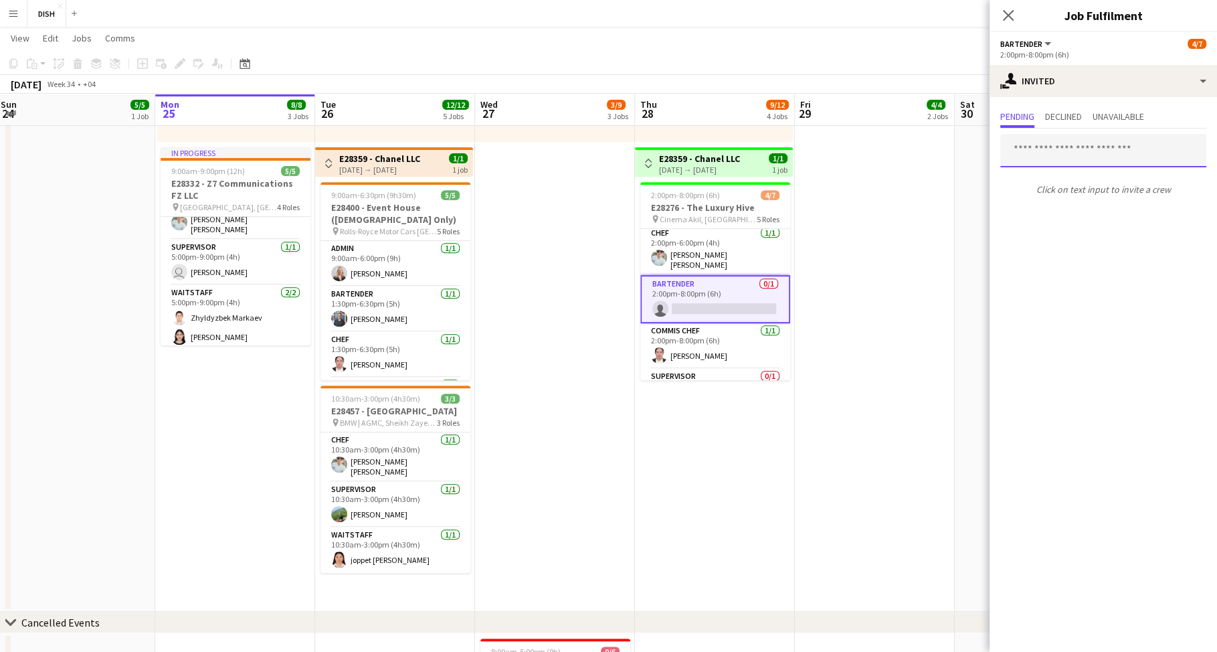
click at [1087, 149] on input "text" at bounding box center [1103, 150] width 206 height 33
type input "****"
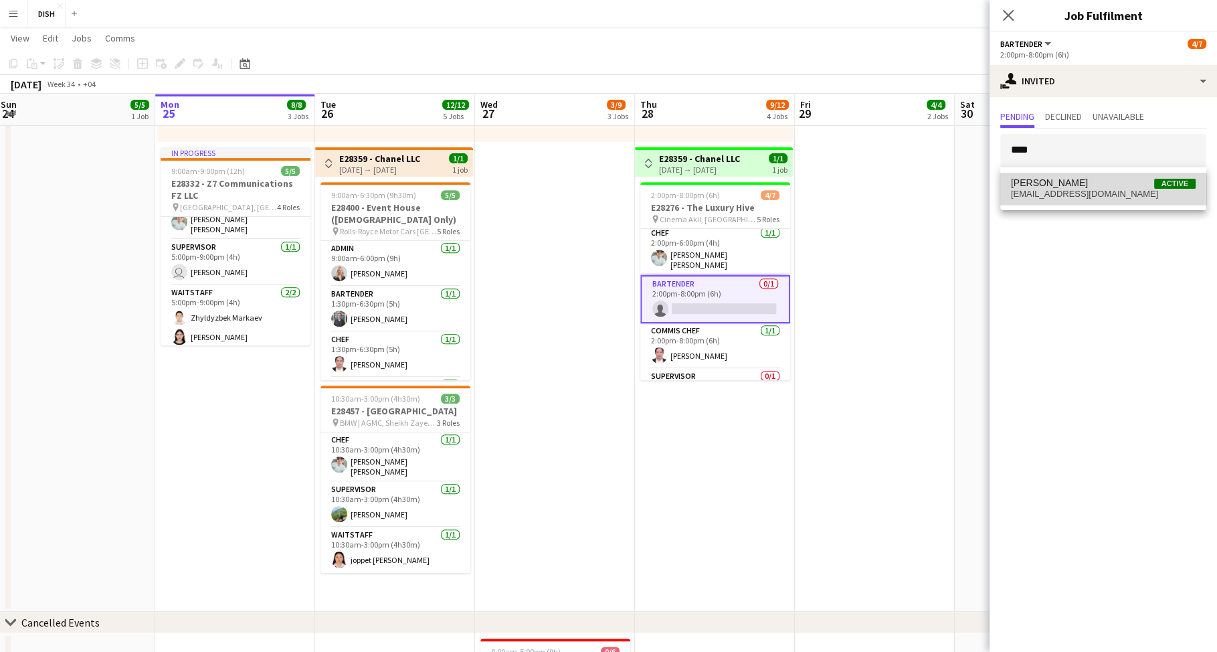
click at [1107, 193] on span "mcdarwin.dowell210@gmail.com" at bounding box center [1103, 194] width 185 height 11
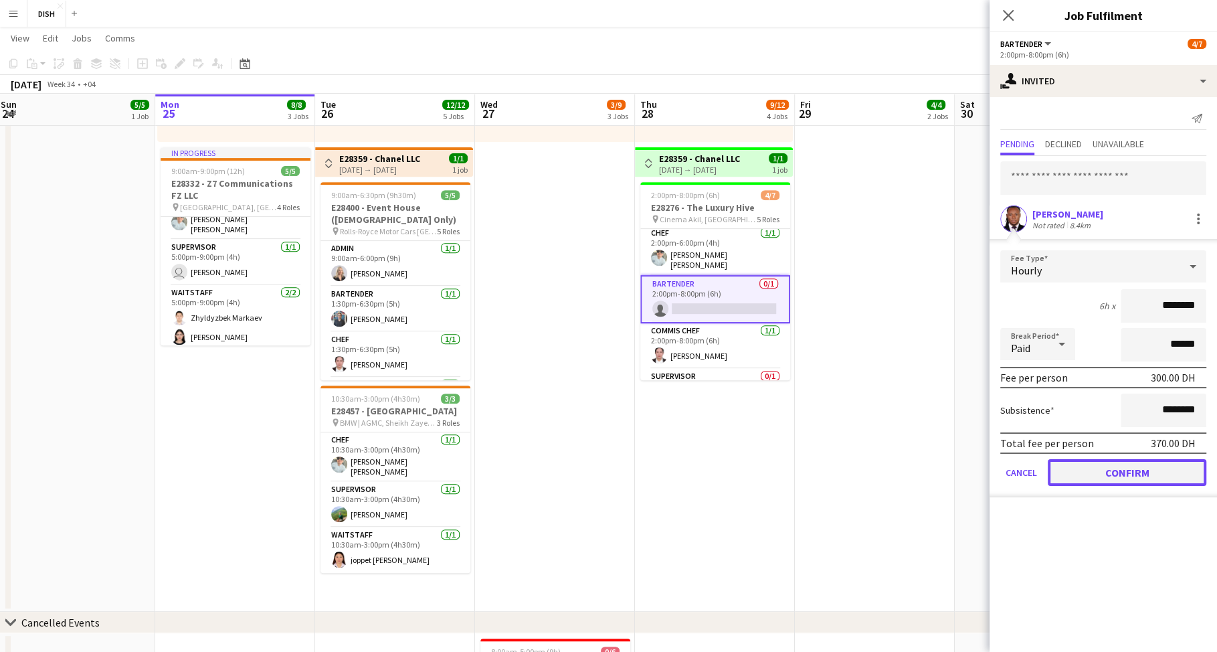
click at [1153, 471] on button "Confirm" at bounding box center [1127, 472] width 159 height 27
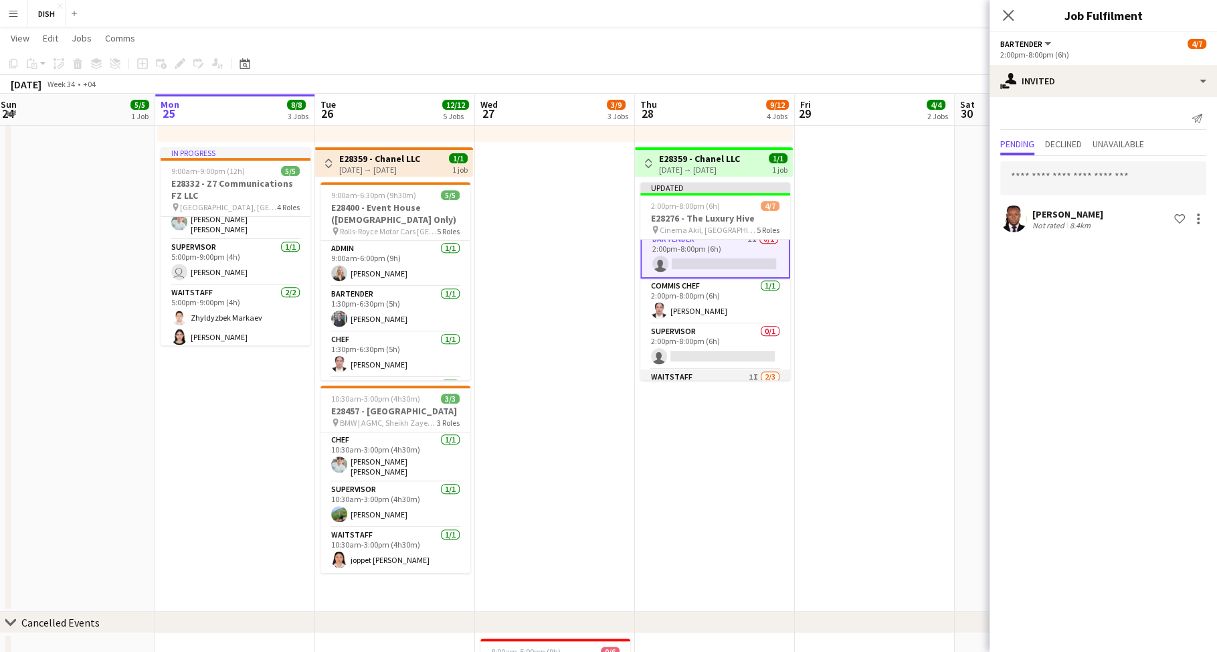
scroll to position [128, 0]
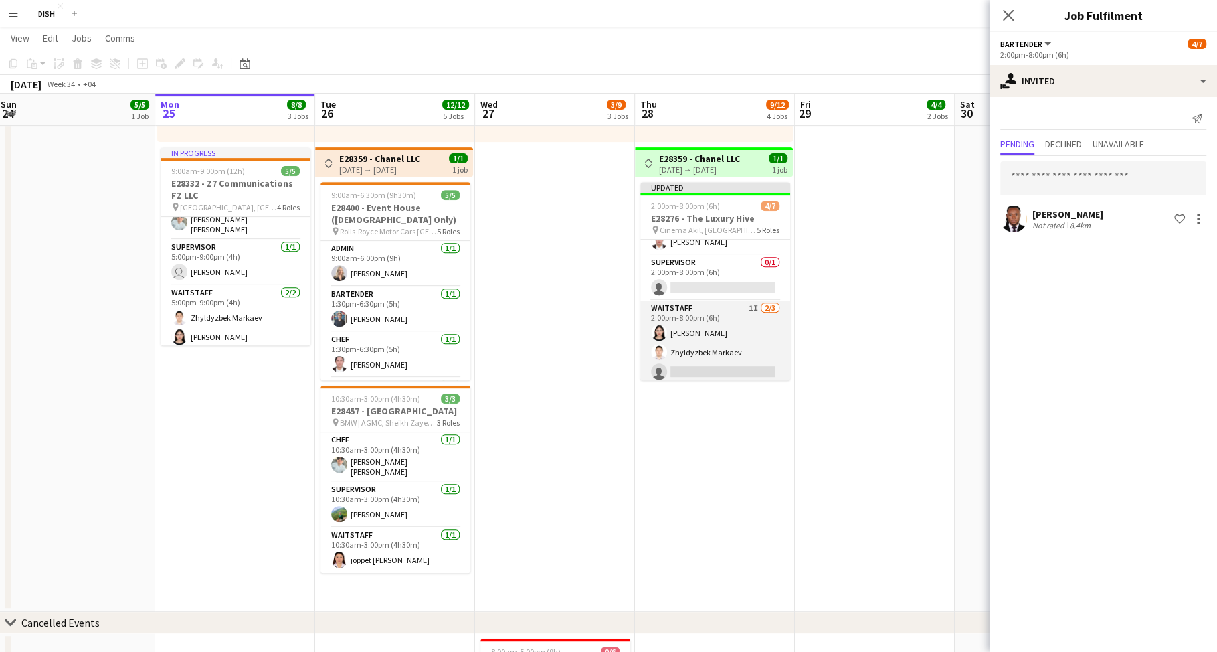
click at [746, 327] on app-card-role "Waitstaff 1I 2/3 2:00pm-8:00pm (6h) Fatima Altahan Zhyldyzbek Markaev single-ne…" at bounding box center [715, 342] width 150 height 84
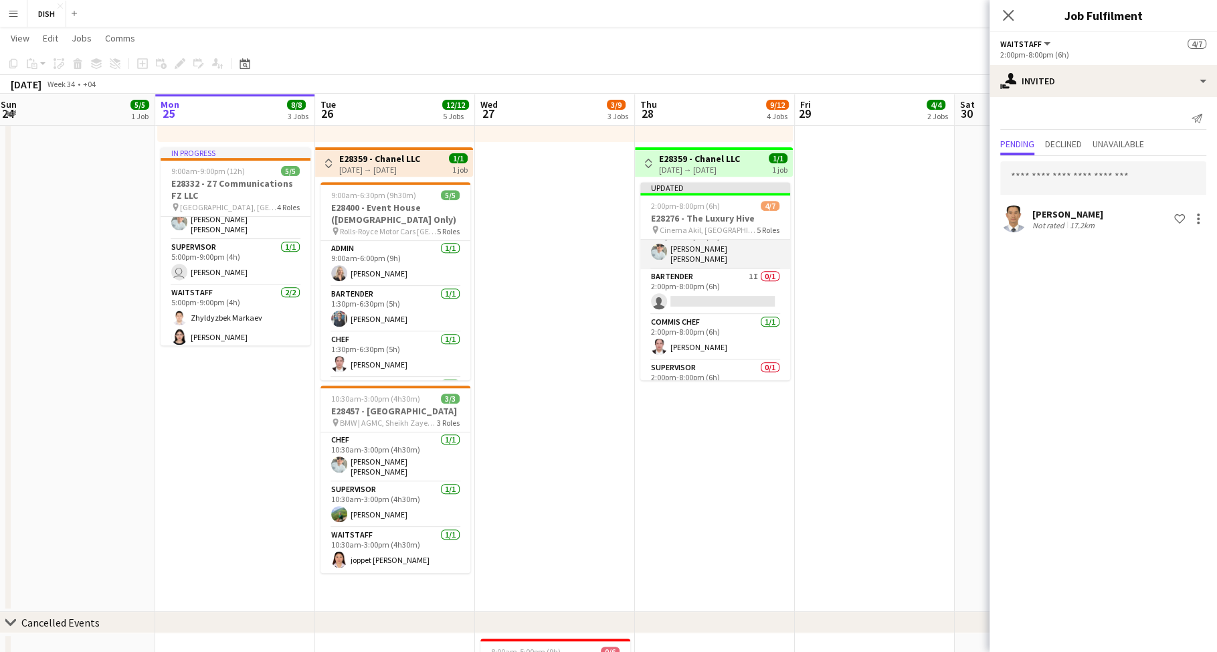
scroll to position [0, 0]
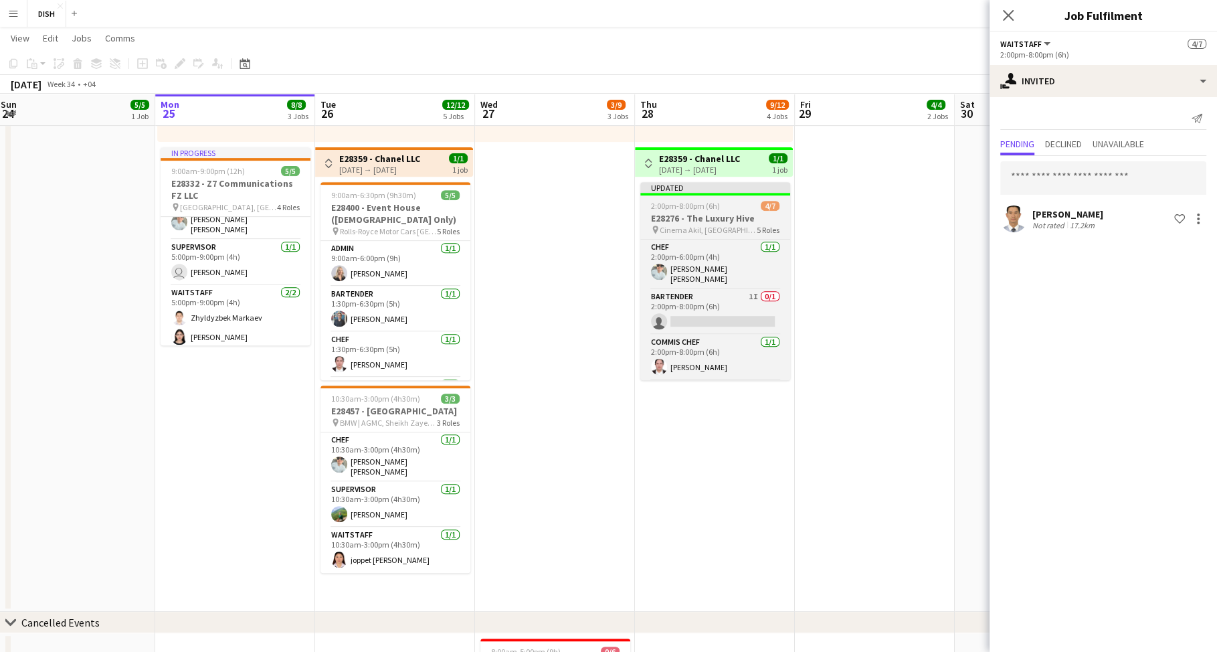
click at [713, 217] on h3 "E28276 - The Luxury Hive" at bounding box center [715, 218] width 150 height 12
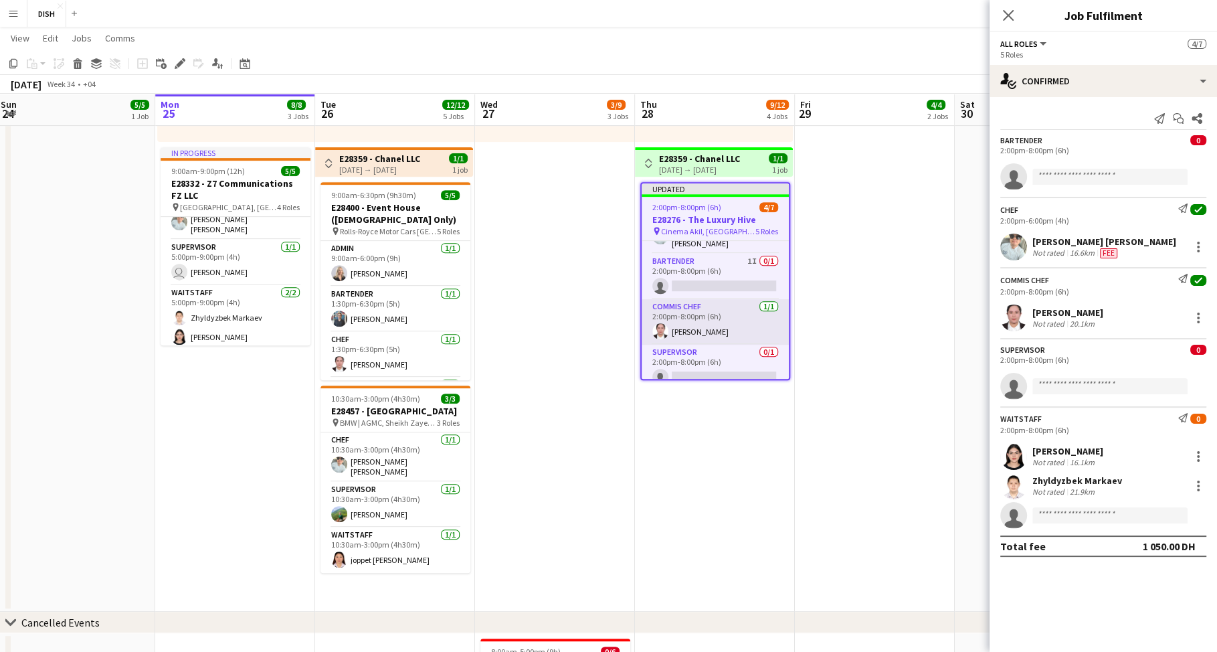
scroll to position [37, 0]
click at [731, 318] on app-card-role "Commis Chef 1/1 2:00pm-8:00pm (6h) Tiffany Hinolan" at bounding box center [715, 320] width 147 height 45
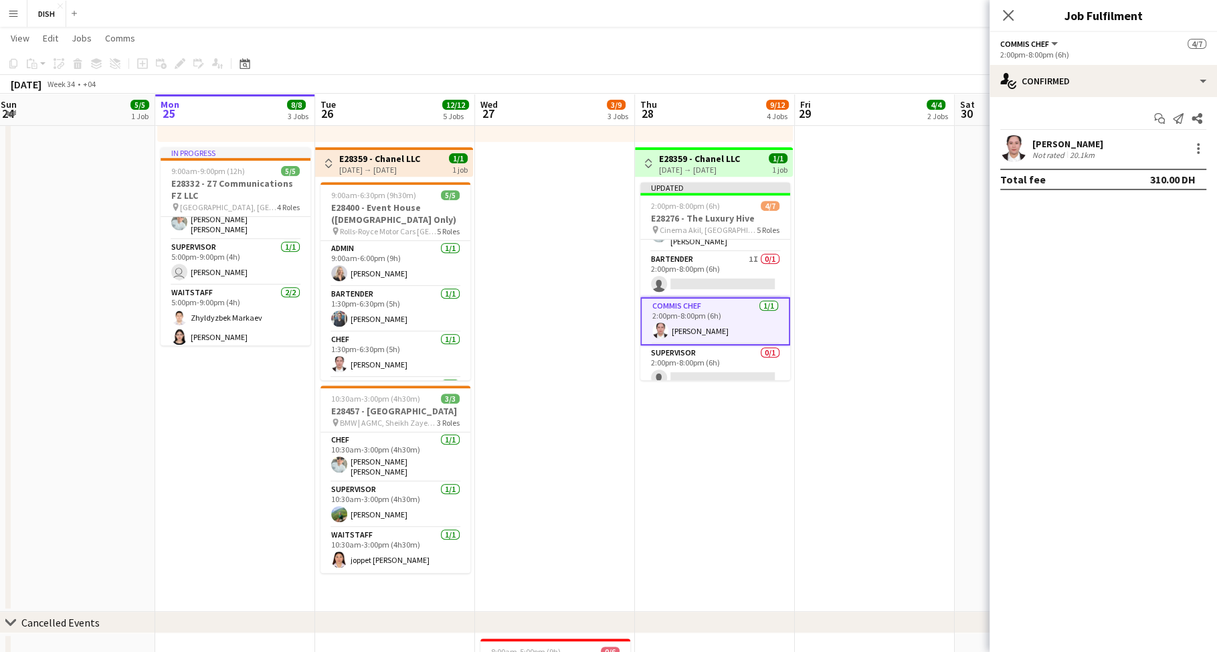
click at [850, 254] on app-date-cell "10:00am-3:00pm (5h) 1/1 pin Gold & Diamond Park, Sheikh Zayed Rd - Al Quoz - Al…" at bounding box center [875, 137] width 160 height 949
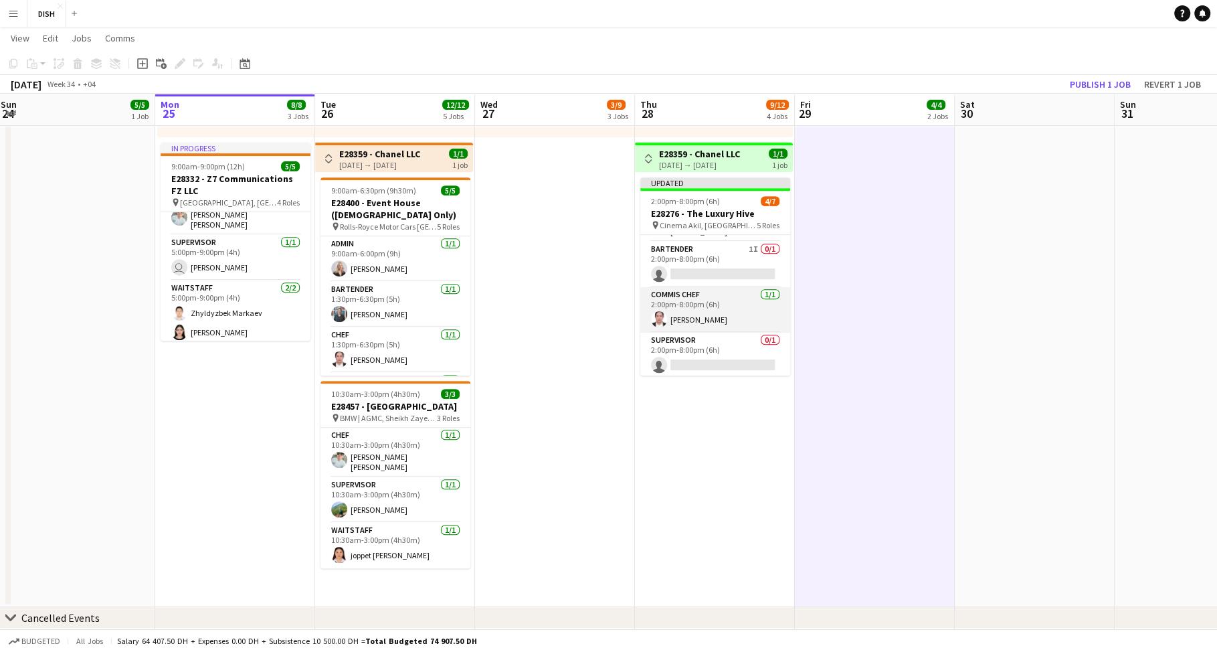
scroll to position [125, 0]
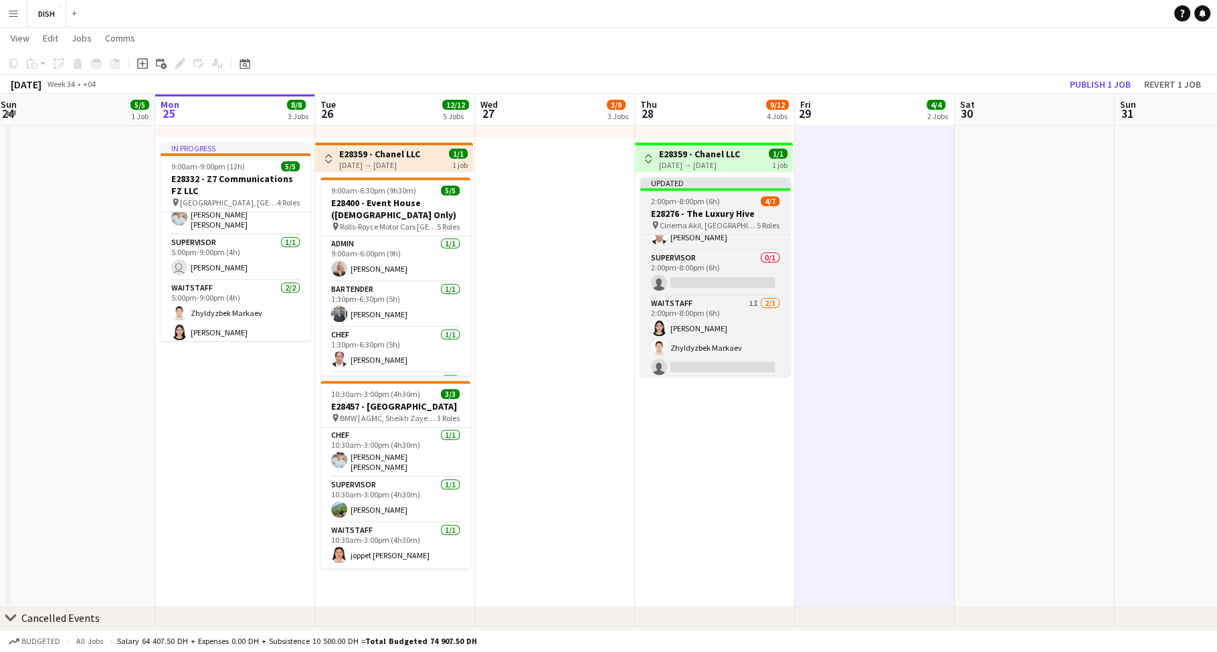
click at [681, 205] on span "2:00pm-8:00pm (6h)" at bounding box center [685, 201] width 69 height 10
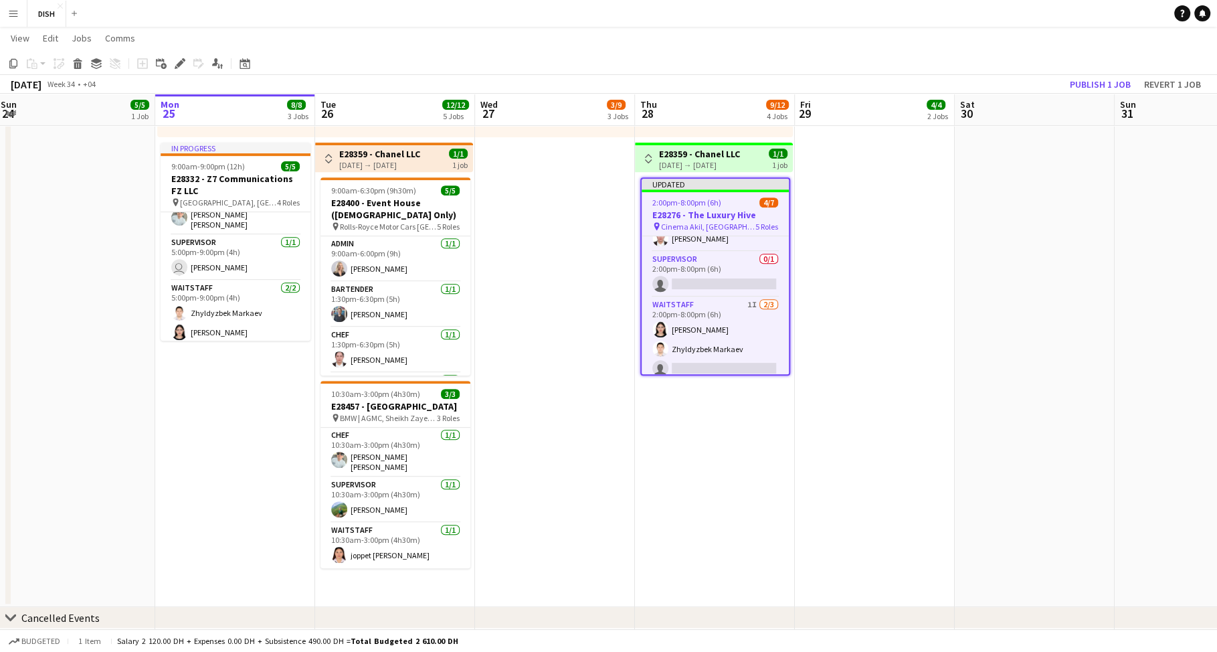
scroll to position [0, 324]
drag, startPoint x: 1088, startPoint y: 79, endPoint x: 1018, endPoint y: 114, distance: 78.4
click at [1087, 79] on button "Publish 1 job" at bounding box center [1100, 84] width 72 height 17
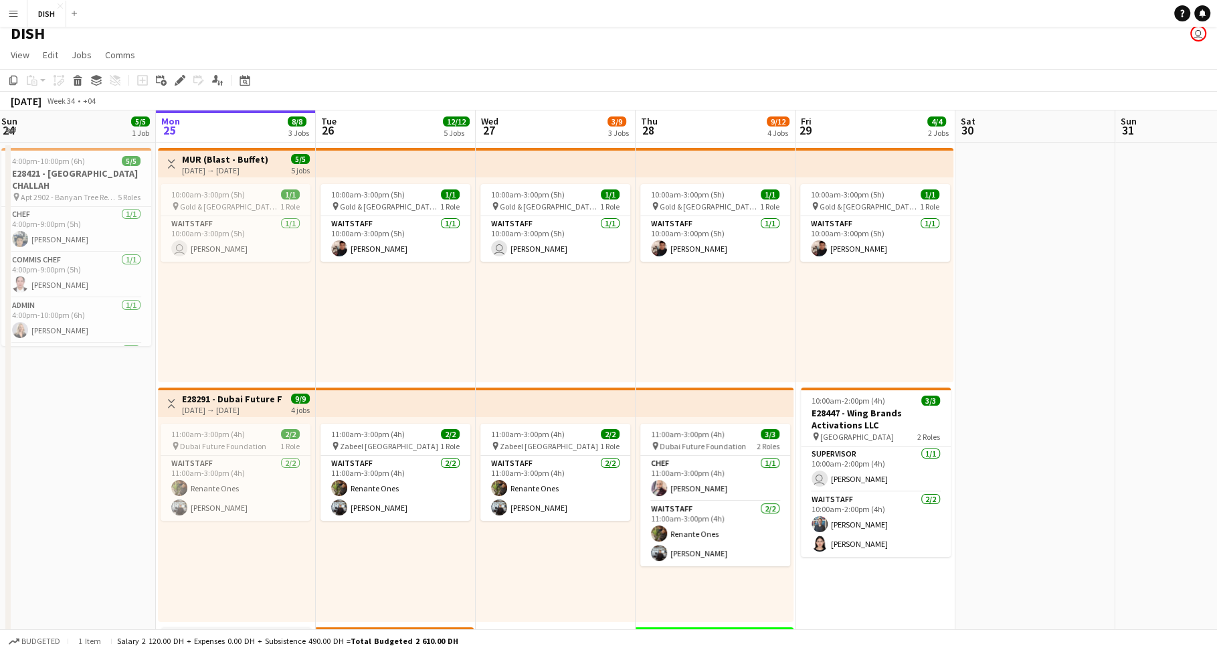
scroll to position [341, 0]
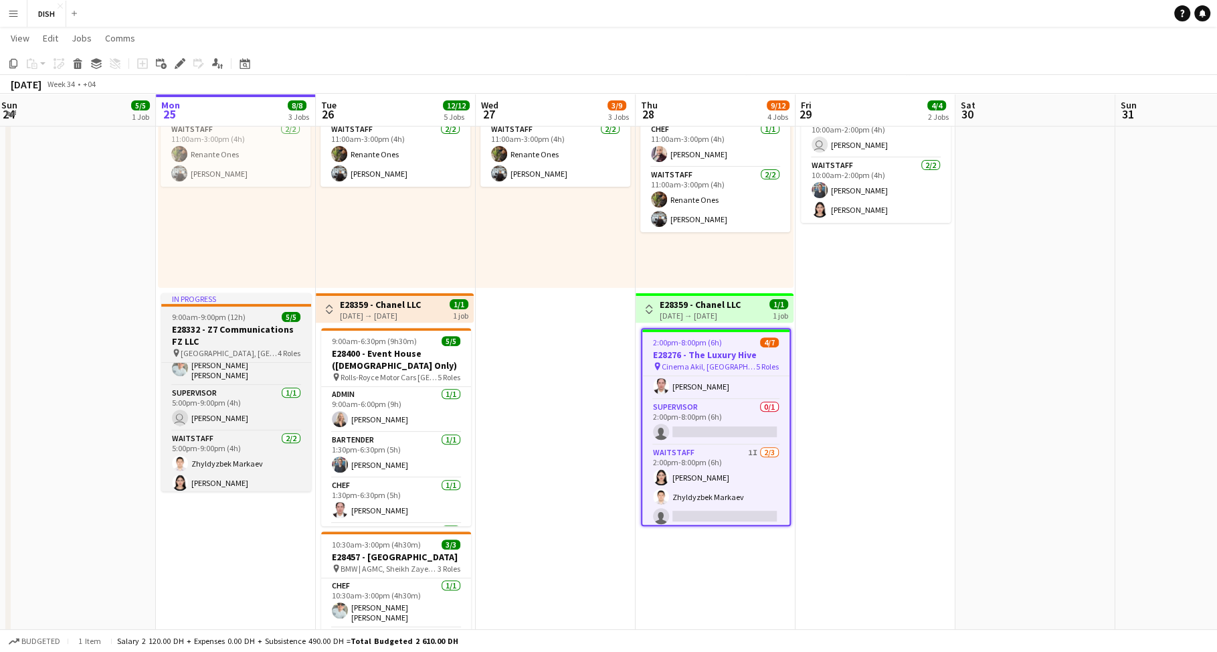
click at [207, 316] on span "9:00am-9:00pm (12h)" at bounding box center [209, 317] width 74 height 10
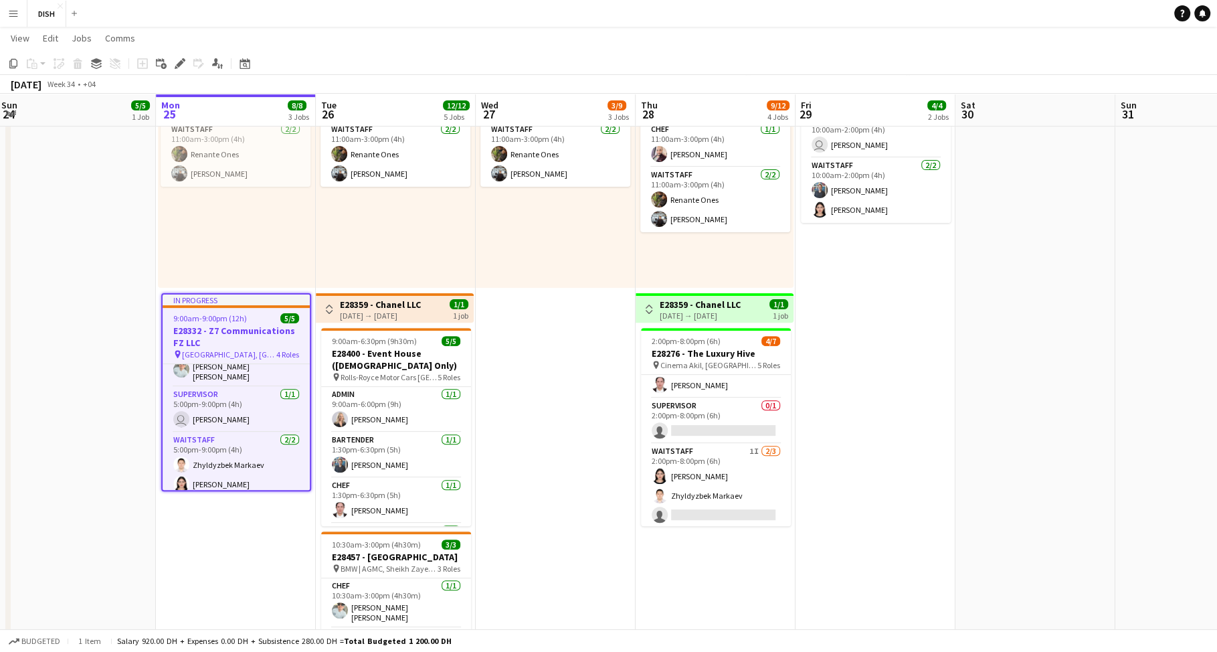
scroll to position [114, 0]
click at [224, 63] on div "Applicants" at bounding box center [217, 64] width 16 height 16
